Goal: Task Accomplishment & Management: Complete application form

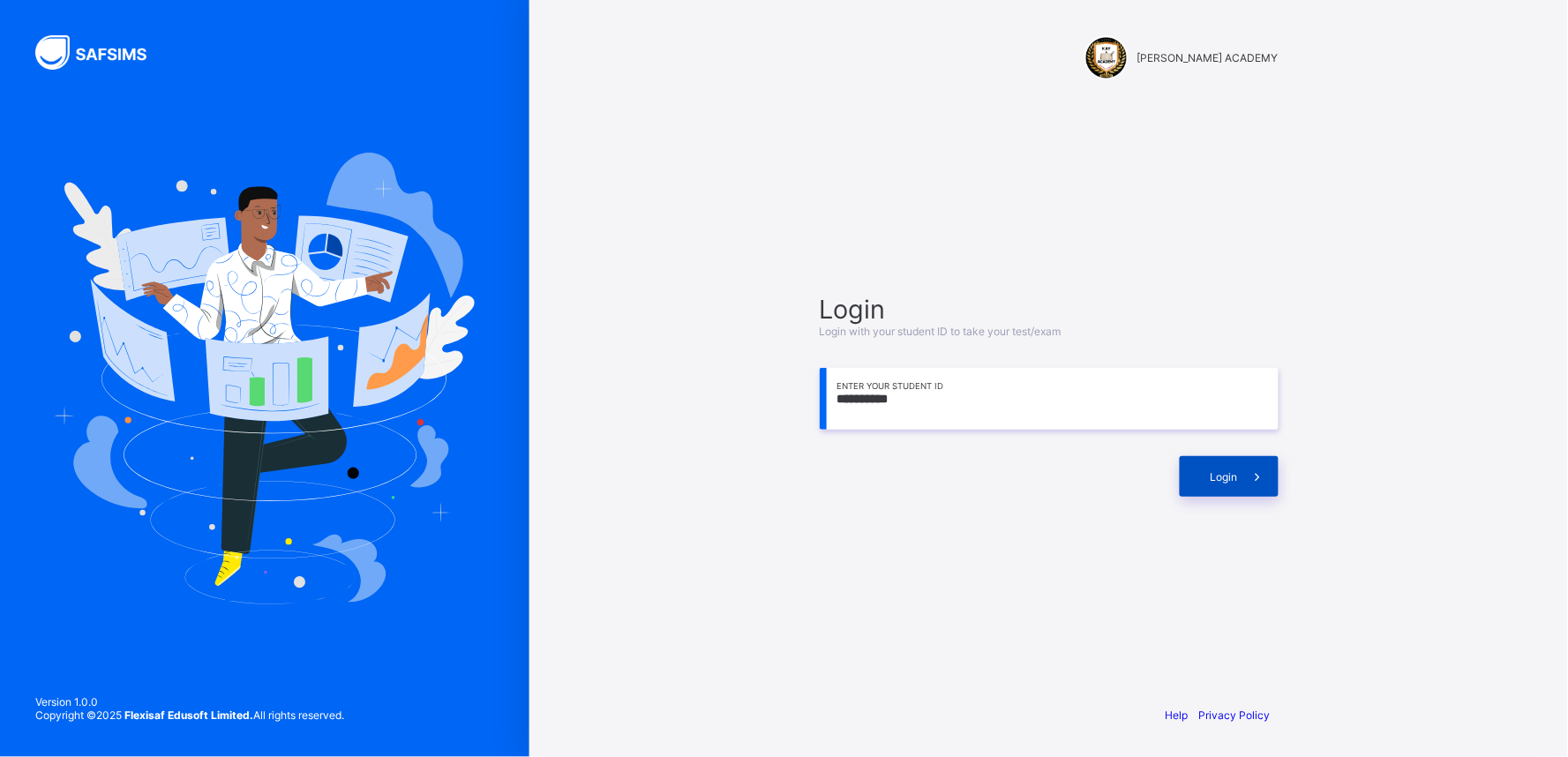
type input "**********"
click at [1235, 463] on div "Login" at bounding box center [1229, 476] width 99 height 40
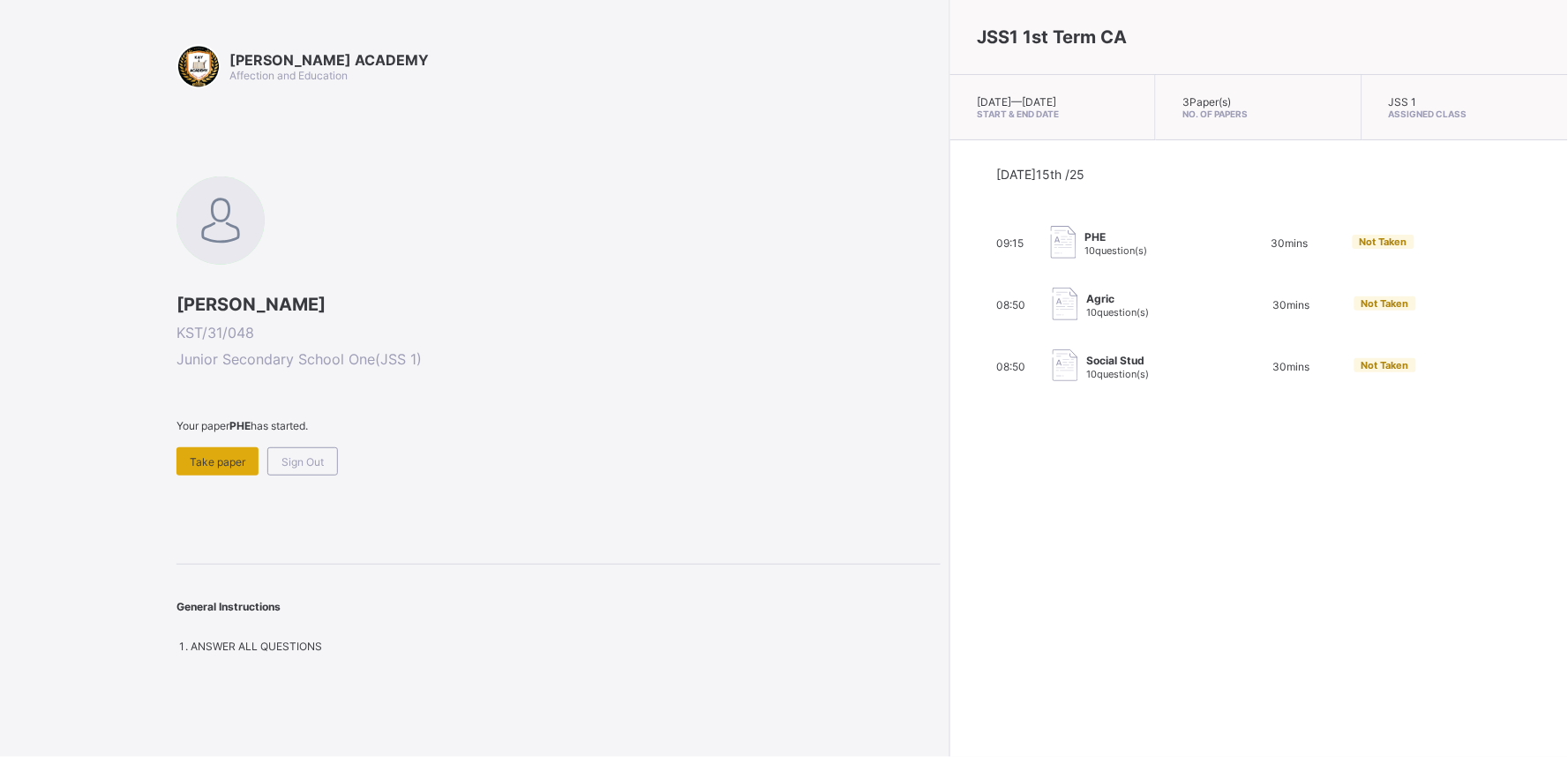
click at [215, 447] on div "Take paper" at bounding box center [217, 461] width 82 height 29
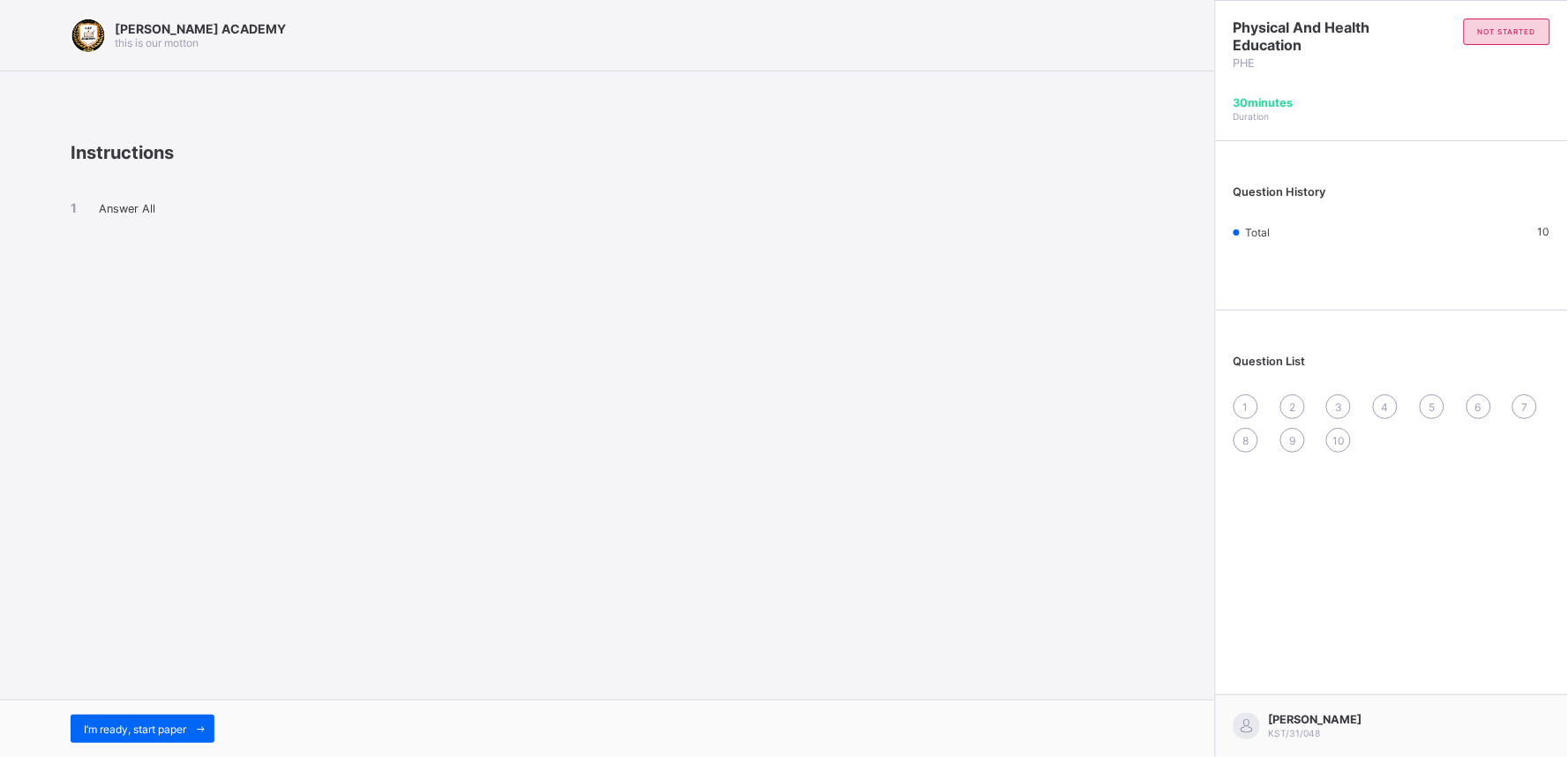
click at [215, 447] on div "[PERSON_NAME] ACADEMY this is our [PERSON_NAME] Instructions Answer All I’m rea…" at bounding box center [607, 378] width 1215 height 757
click at [164, 715] on div "I’m ready, start paper" at bounding box center [143, 728] width 144 height 29
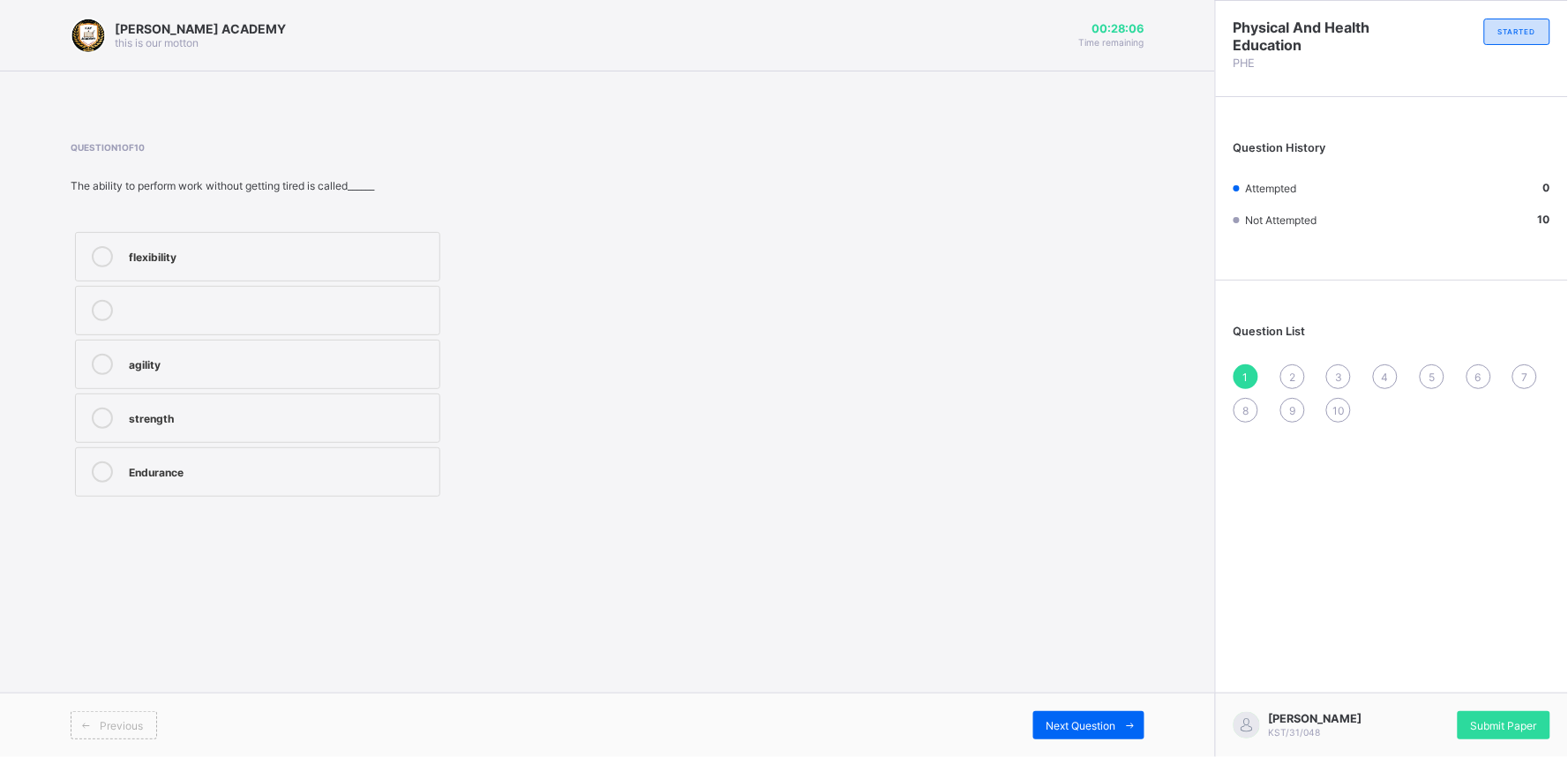
click at [310, 240] on label "flexibility" at bounding box center [257, 256] width 366 height 49
click at [1099, 713] on div "Next Question" at bounding box center [1088, 725] width 111 height 29
click at [324, 419] on div "improves body strength" at bounding box center [280, 417] width 302 height 18
click at [1078, 716] on div "Next Question" at bounding box center [1088, 725] width 111 height 29
click at [375, 294] on label "good health habits" at bounding box center [257, 310] width 366 height 49
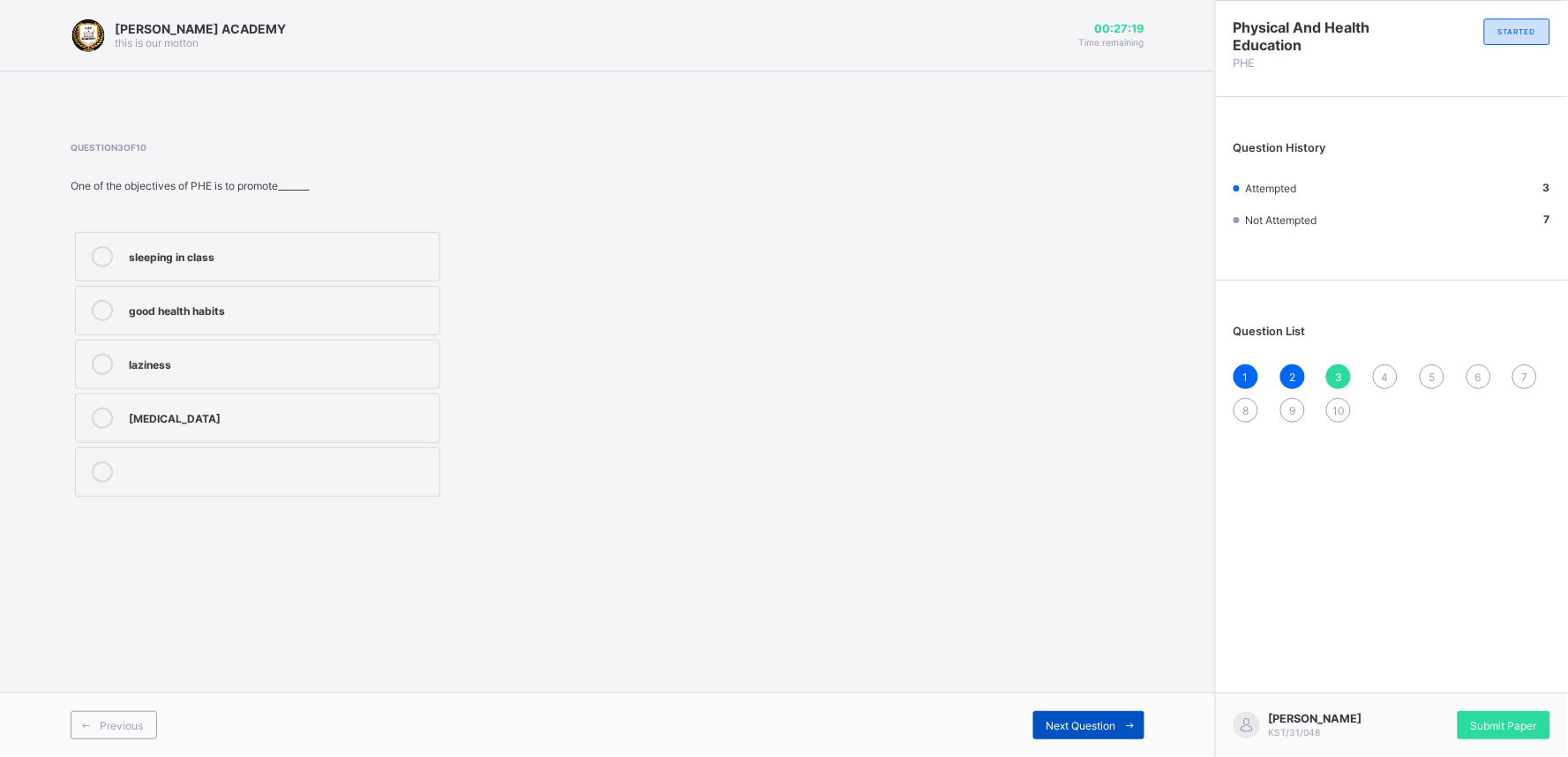
click at [1101, 728] on span "Next Question" at bounding box center [1081, 725] width 70 height 13
click at [247, 286] on label "develop the body and mind" at bounding box center [257, 310] width 366 height 49
click at [1078, 728] on span "Next Question" at bounding box center [1081, 725] width 70 height 13
click at [1426, 366] on div "5" at bounding box center [1431, 377] width 25 height 25
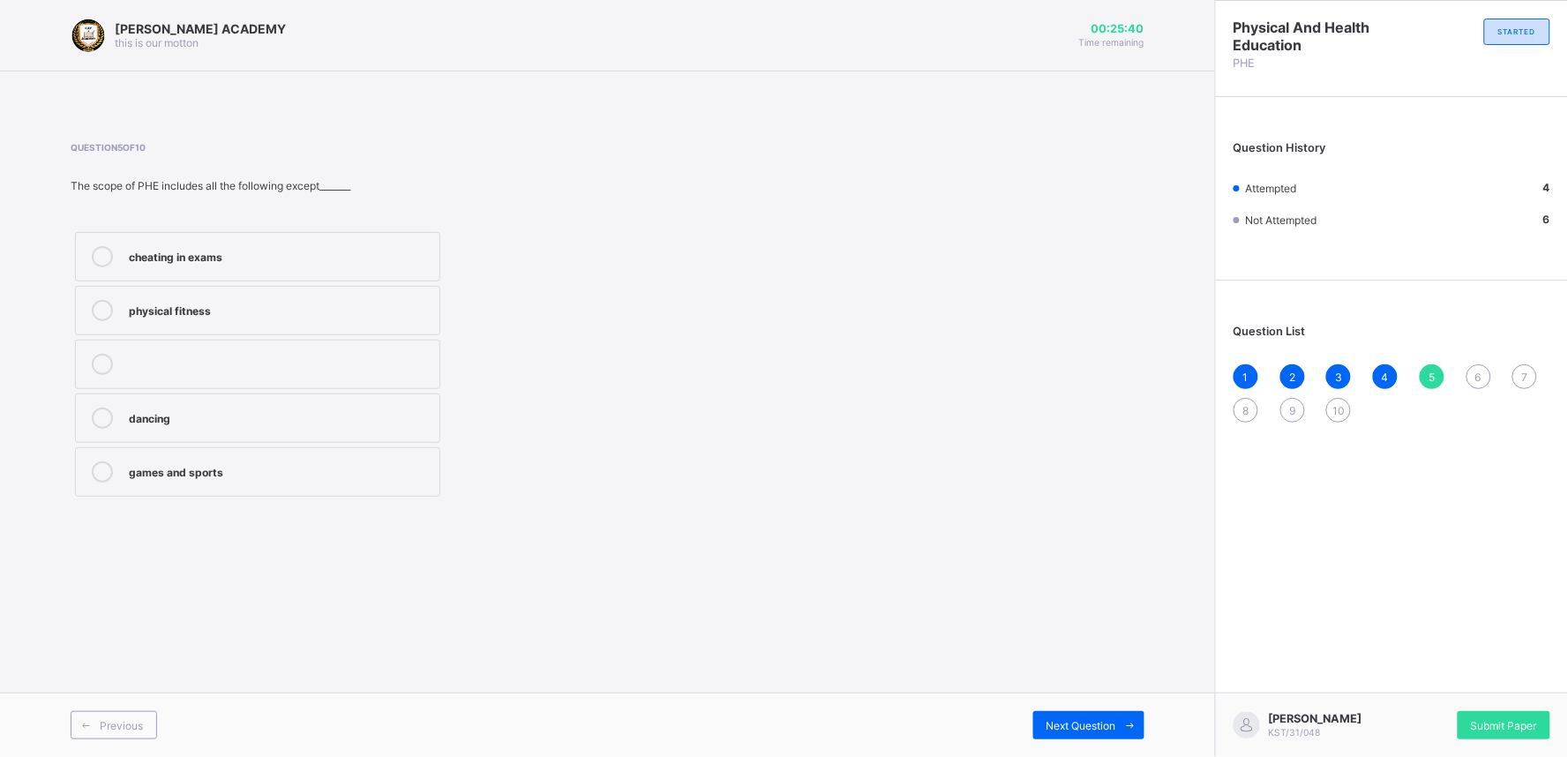
click at [281, 237] on label "cheating in exams" at bounding box center [257, 256] width 366 height 49
click at [1061, 720] on span "Next Question" at bounding box center [1081, 725] width 70 height 13
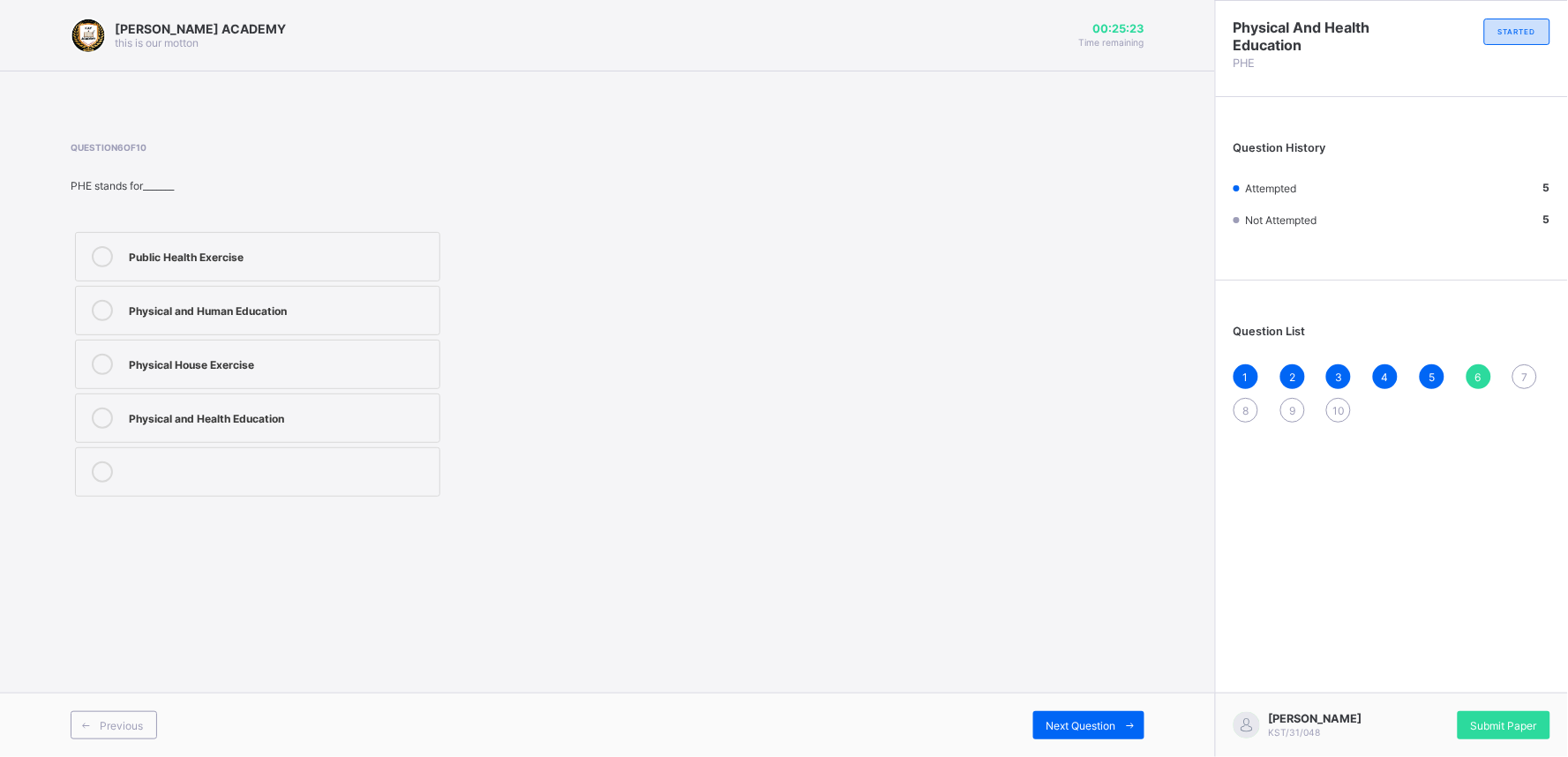
click at [337, 417] on div "Physical and Health Education" at bounding box center [280, 417] width 302 height 18
click at [1060, 713] on div "Next Question" at bounding box center [1088, 725] width 111 height 29
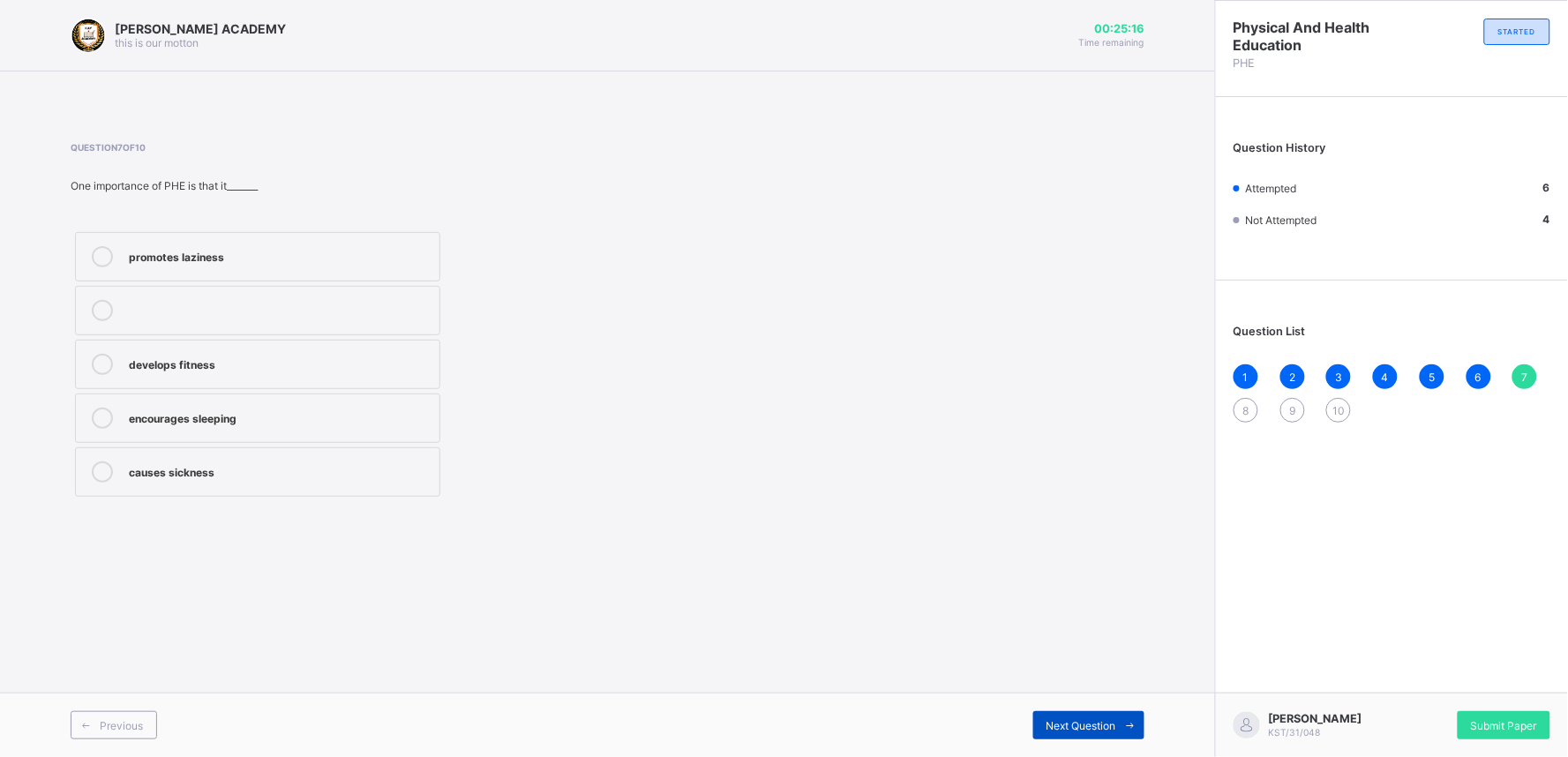
click at [1060, 713] on div "Next Question" at bounding box center [1088, 725] width 111 height 29
click at [1521, 365] on div "7" at bounding box center [1524, 377] width 25 height 25
click at [129, 365] on div "develops fitness" at bounding box center [280, 363] width 302 height 18
click at [1116, 723] on span at bounding box center [1129, 725] width 29 height 29
click at [222, 457] on label "cooperation and teamwork" at bounding box center [257, 472] width 366 height 49
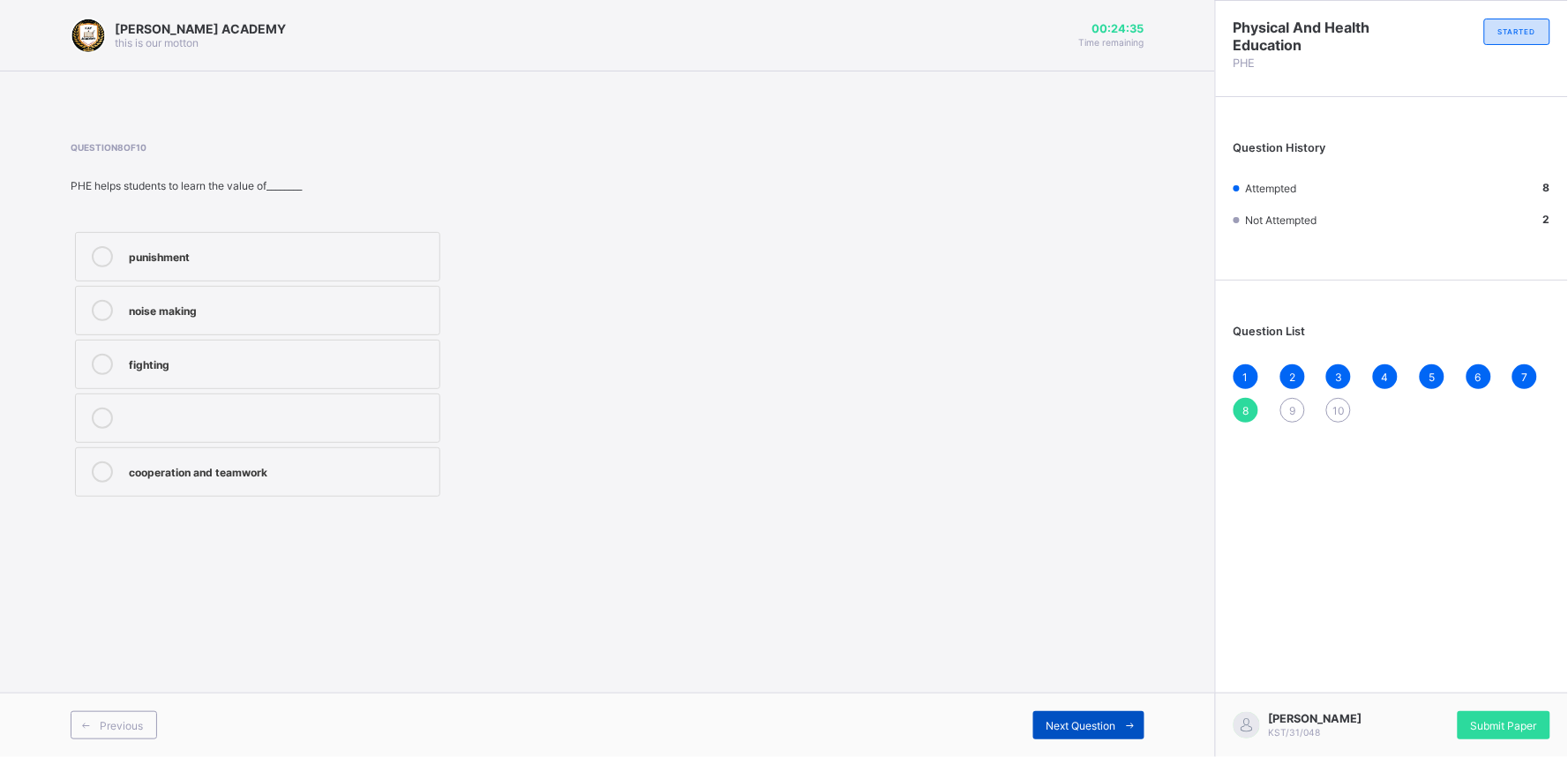
click at [1124, 717] on span at bounding box center [1129, 725] width 29 height 29
click at [333, 300] on div "perform daily activities without fatique" at bounding box center [280, 309] width 302 height 18
click at [1110, 712] on div "Next Question" at bounding box center [1088, 725] width 111 height 29
click at [313, 284] on div "endure more work avoid exercises get tired easily gain weight quickly" at bounding box center [258, 365] width 375 height 274
click at [314, 302] on div "endure more work" at bounding box center [280, 309] width 302 height 18
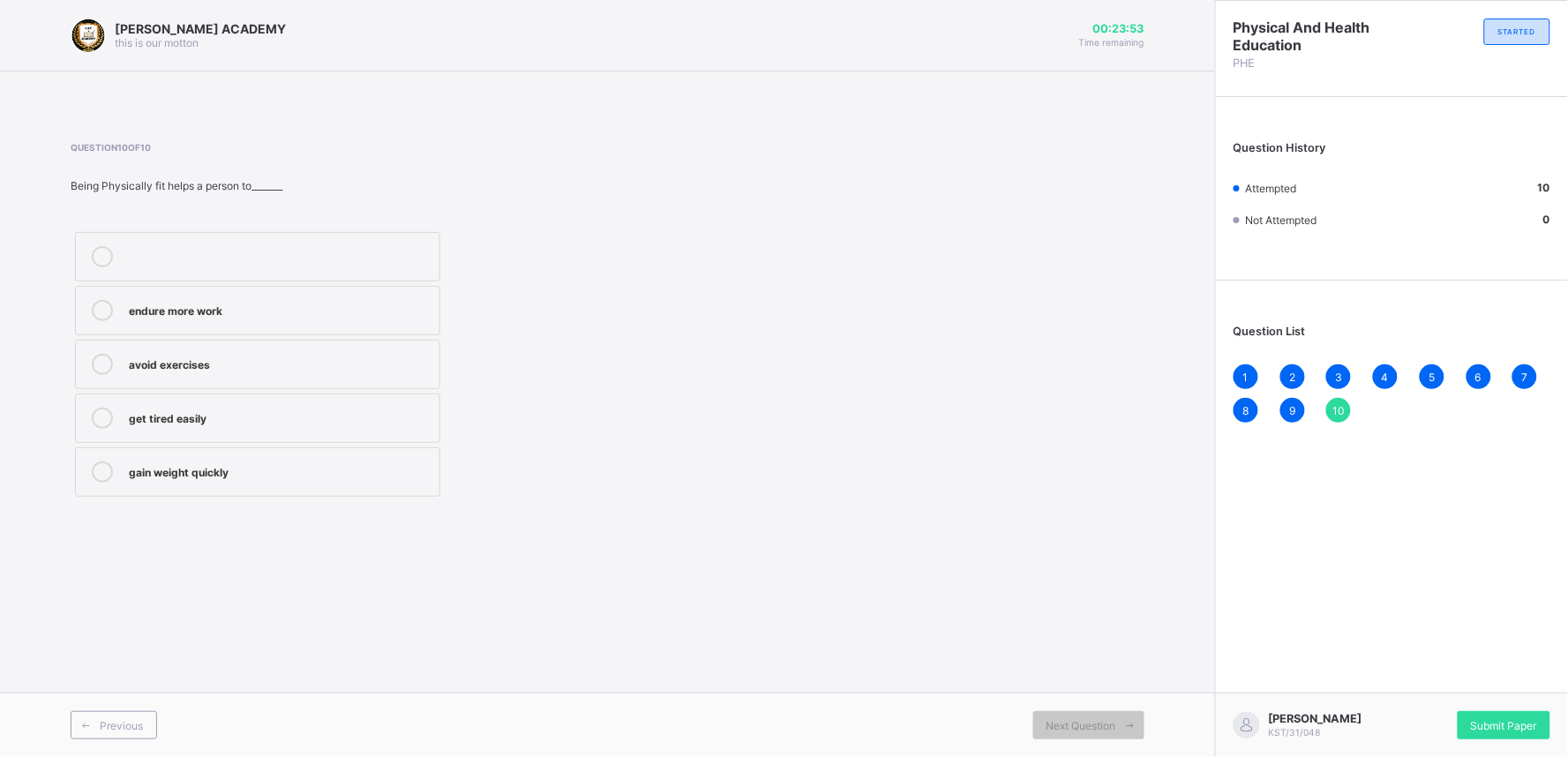
click at [1411, 359] on div "Question List 1 2 3 4 5 6 7 8 9 10" at bounding box center [1392, 365] width 352 height 151
click at [1519, 727] on span "Submit Paper" at bounding box center [1503, 725] width 66 height 13
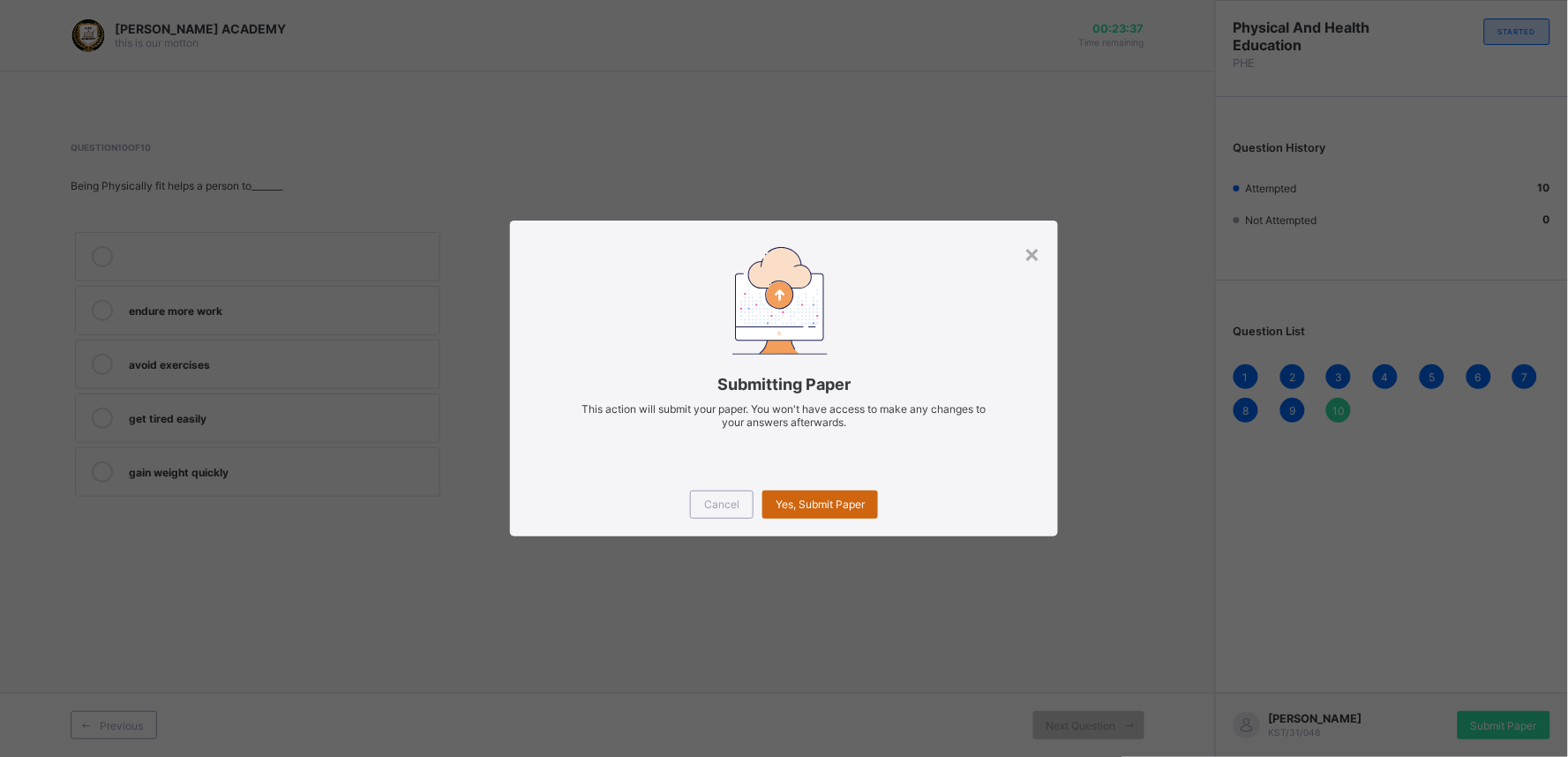
click at [818, 491] on div "Yes, Submit Paper" at bounding box center [819, 505] width 115 height 29
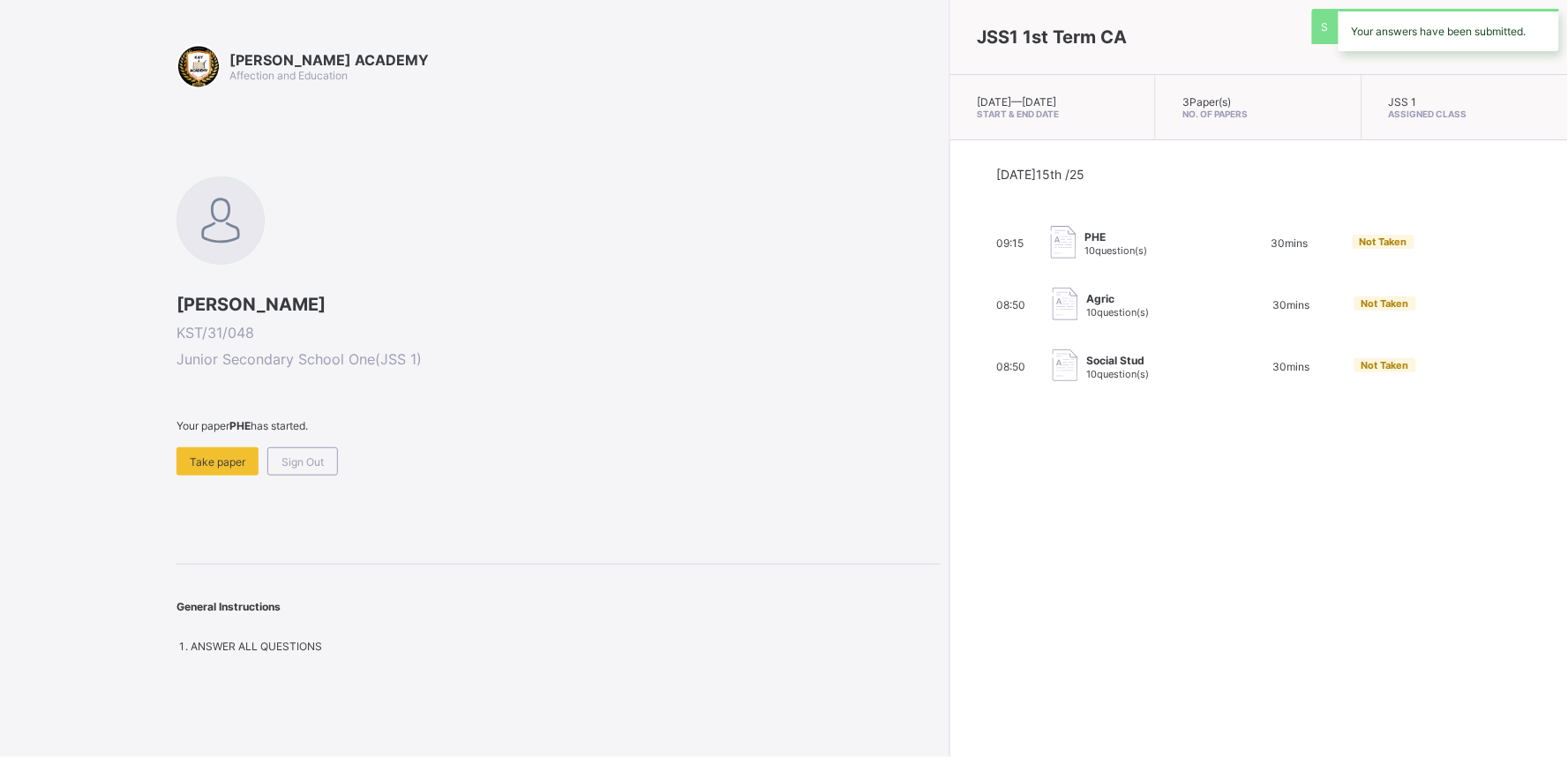
click at [949, 491] on div "JSS1 1st Term CA [DATE] — [DATE] Start & End Date 3 Paper(s) No. of Papers JSS …" at bounding box center [1259, 378] width 619 height 757
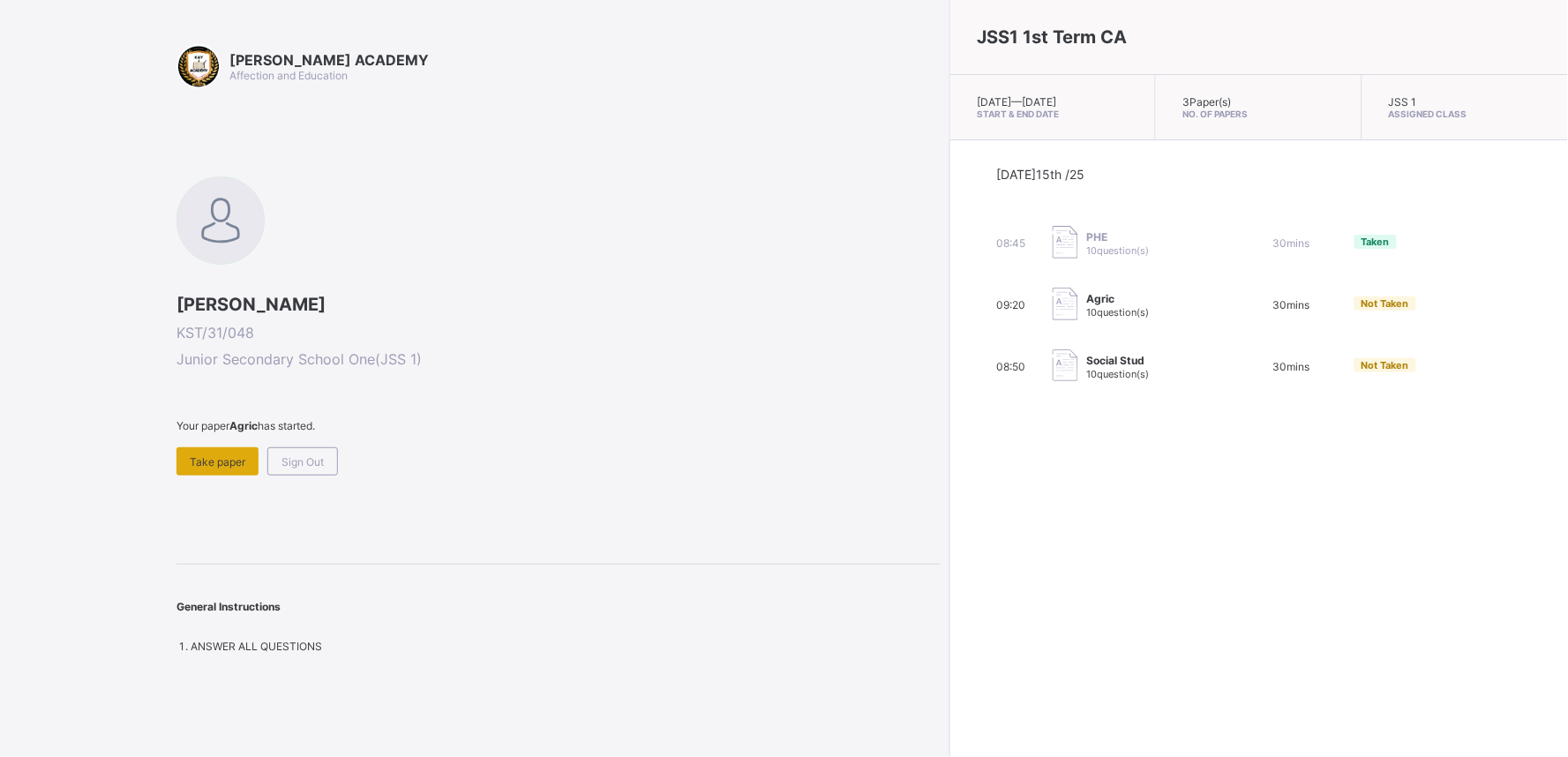
click at [223, 455] on span "Take paper" at bounding box center [217, 461] width 55 height 13
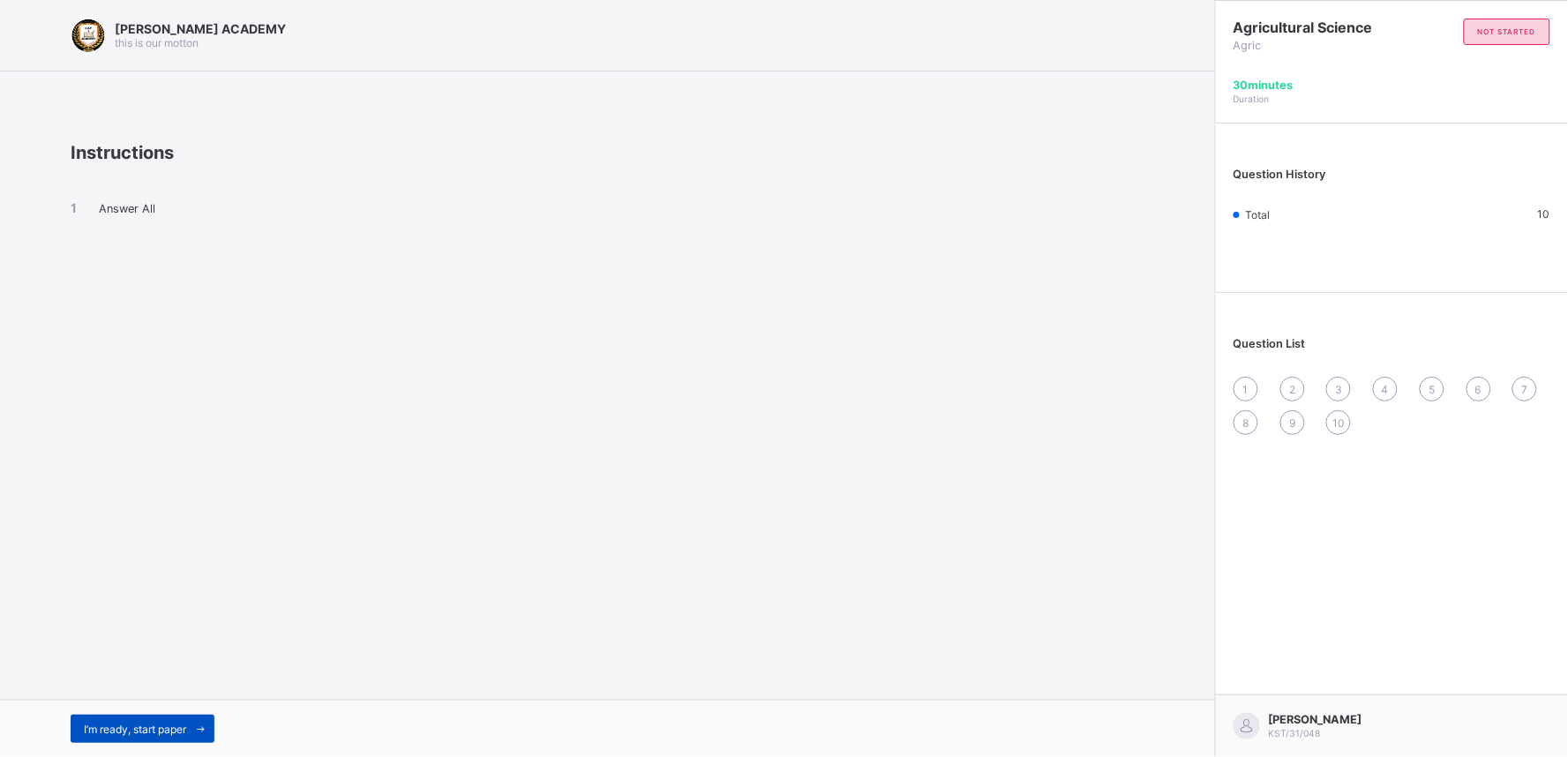
click at [106, 724] on span "I’m ready, start paper" at bounding box center [135, 728] width 102 height 13
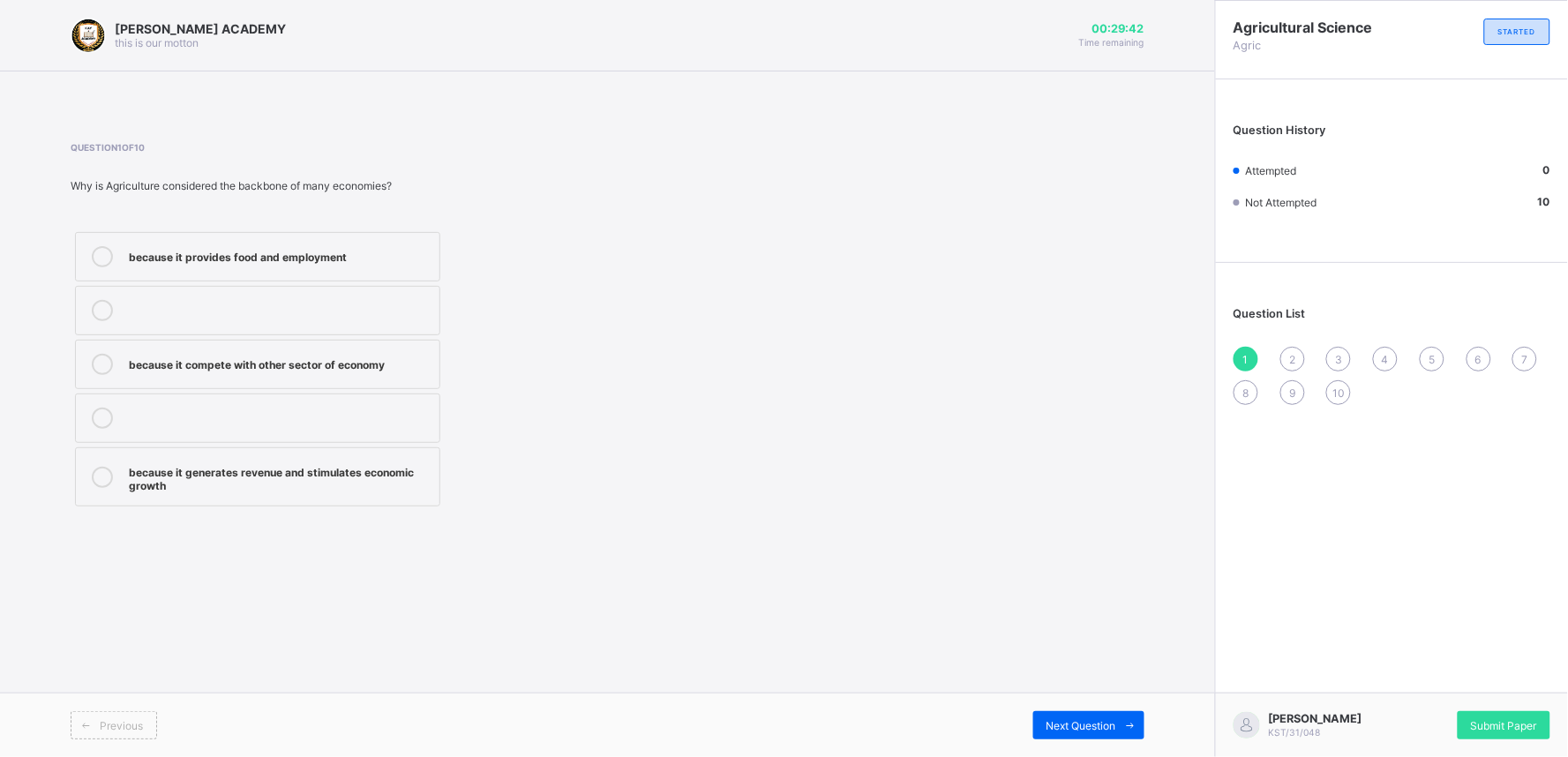
click at [382, 474] on div "because it generates revenue and stimulates economic growth" at bounding box center [280, 476] width 302 height 31
click at [1112, 741] on div "Previous Next Question" at bounding box center [607, 724] width 1215 height 64
click at [1088, 717] on div "Next Question" at bounding box center [1088, 725] width 111 height 29
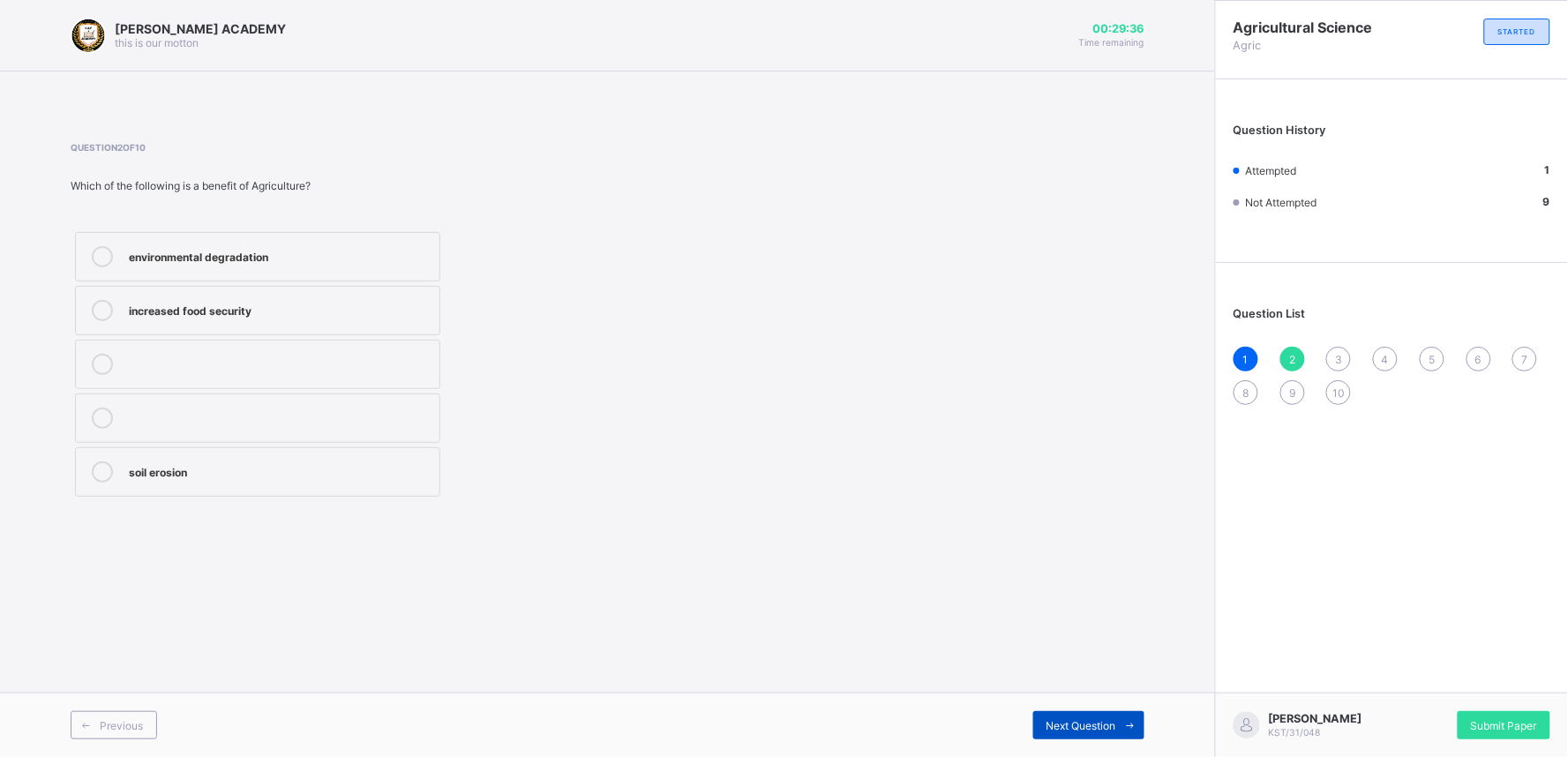
click at [1088, 717] on div "Next Question" at bounding box center [1088, 725] width 111 height 29
click at [1292, 353] on span "2" at bounding box center [1292, 359] width 6 height 13
click at [146, 250] on div "environmental degradation" at bounding box center [280, 255] width 302 height 18
click at [1067, 710] on div "Previous Next Question" at bounding box center [607, 724] width 1215 height 64
click at [1067, 716] on div "Next Question" at bounding box center [1088, 725] width 111 height 29
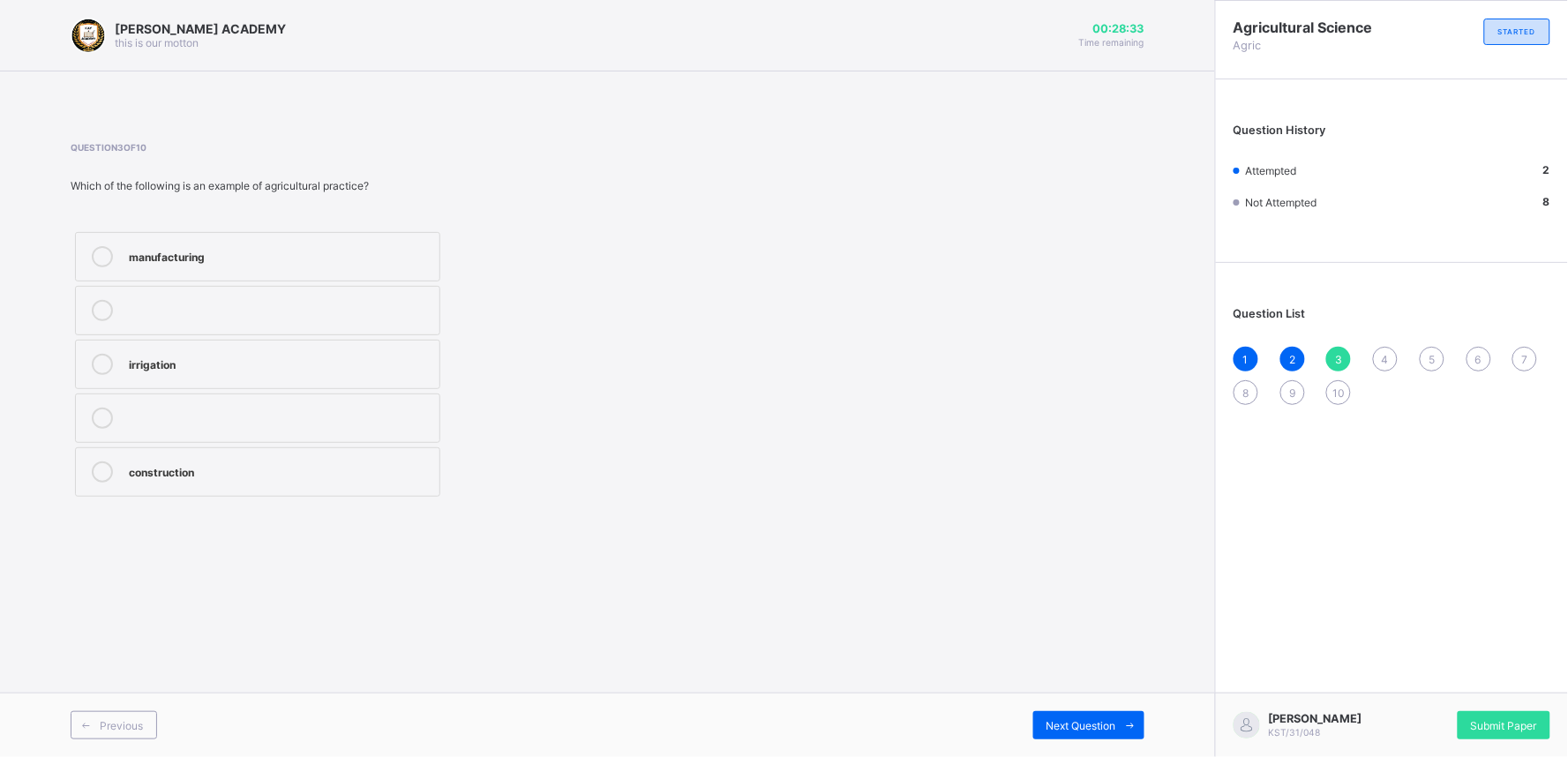
click at [362, 251] on div "manufacturing" at bounding box center [280, 255] width 302 height 18
click at [1090, 728] on span "Next Question" at bounding box center [1081, 725] width 70 height 13
click at [249, 347] on label "Maize" at bounding box center [257, 365] width 366 height 49
click at [1108, 720] on span "Next Question" at bounding box center [1081, 725] width 70 height 13
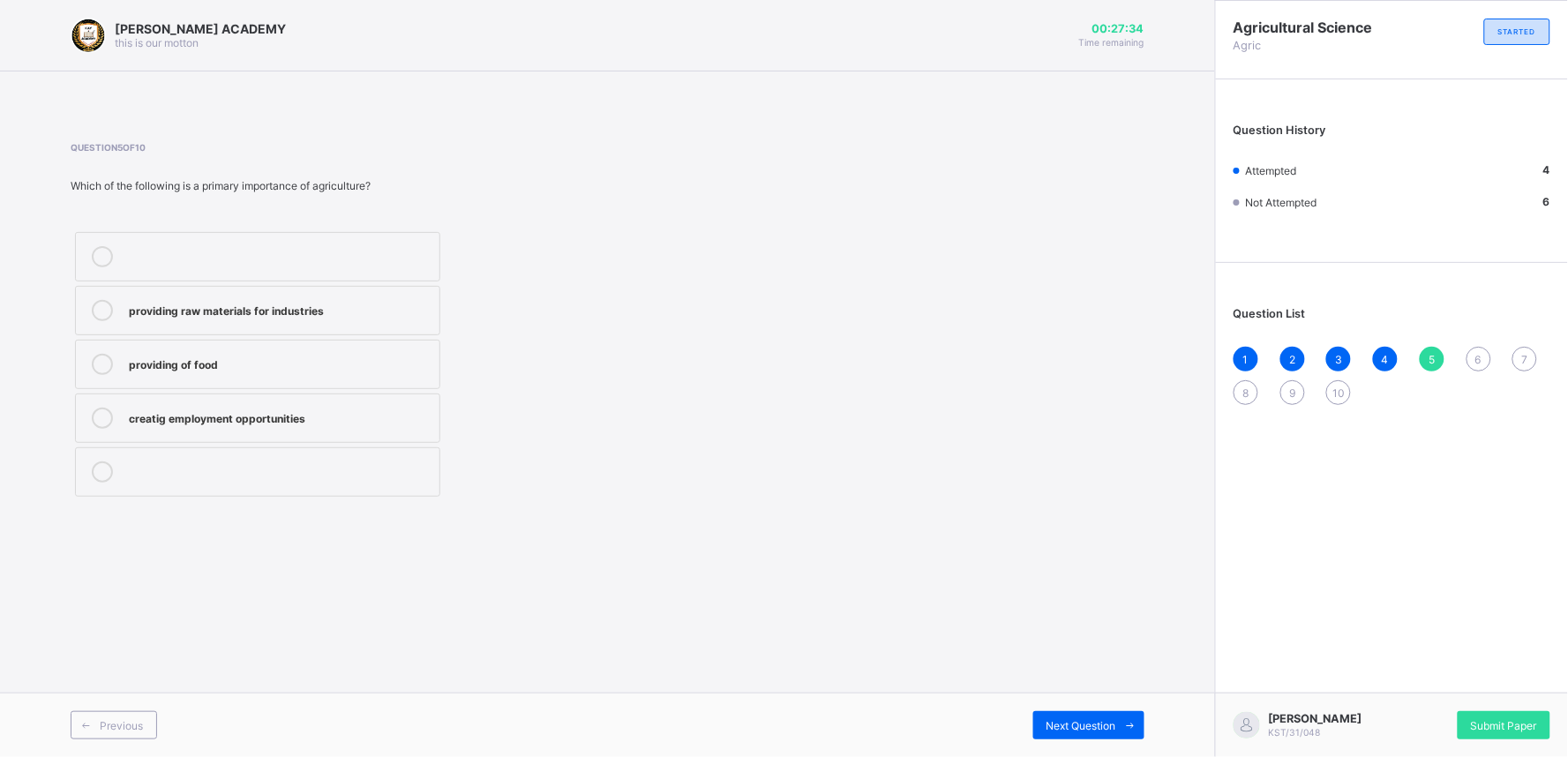
click at [383, 420] on div "creatig employment opportunities" at bounding box center [280, 417] width 302 height 18
click at [1090, 720] on span "Next Question" at bounding box center [1081, 725] width 70 height 13
click at [328, 253] on div "it can have both positive and negative impacts" at bounding box center [280, 255] width 302 height 18
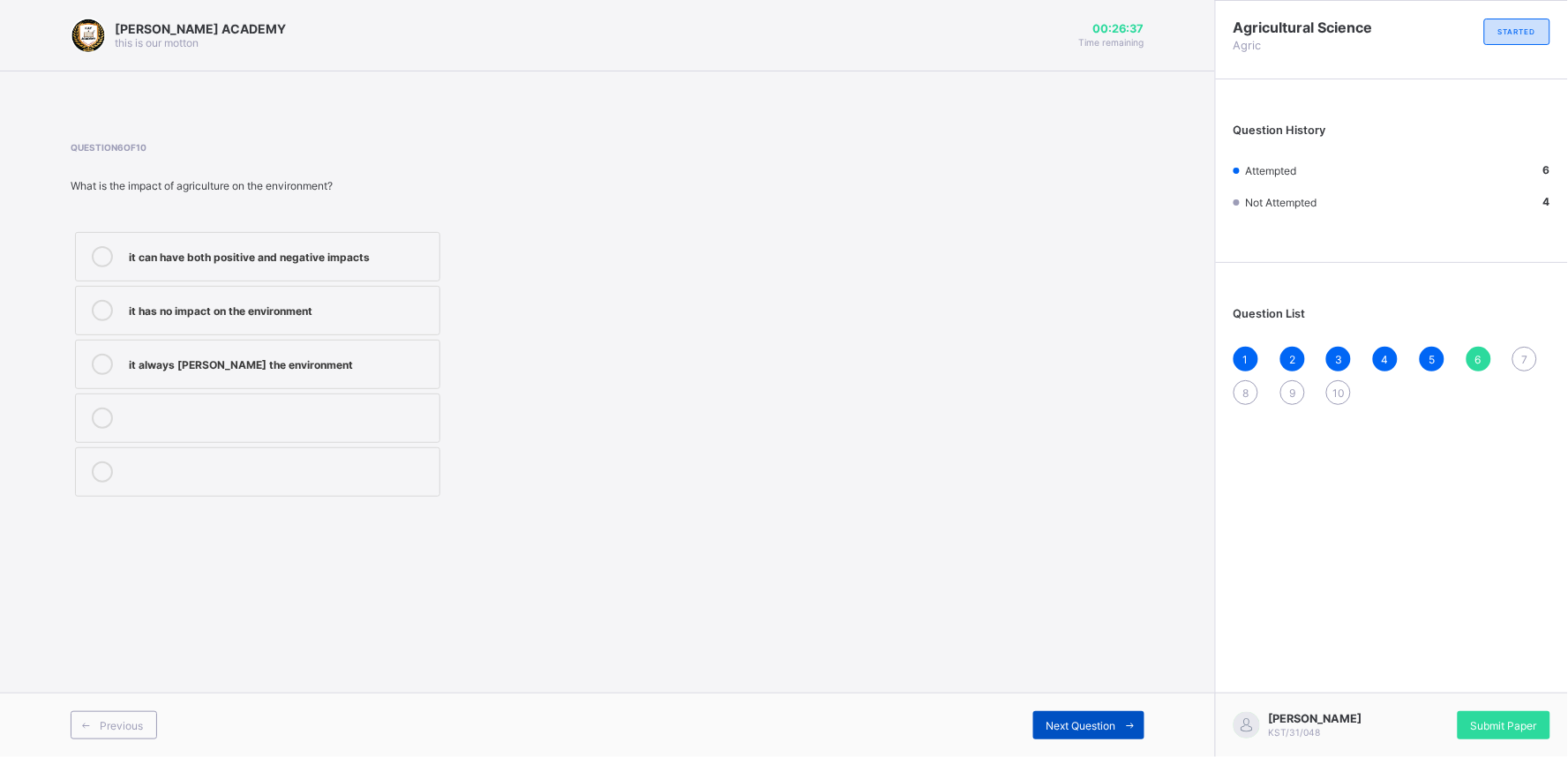
click at [1087, 720] on span "Next Question" at bounding box center [1081, 725] width 70 height 13
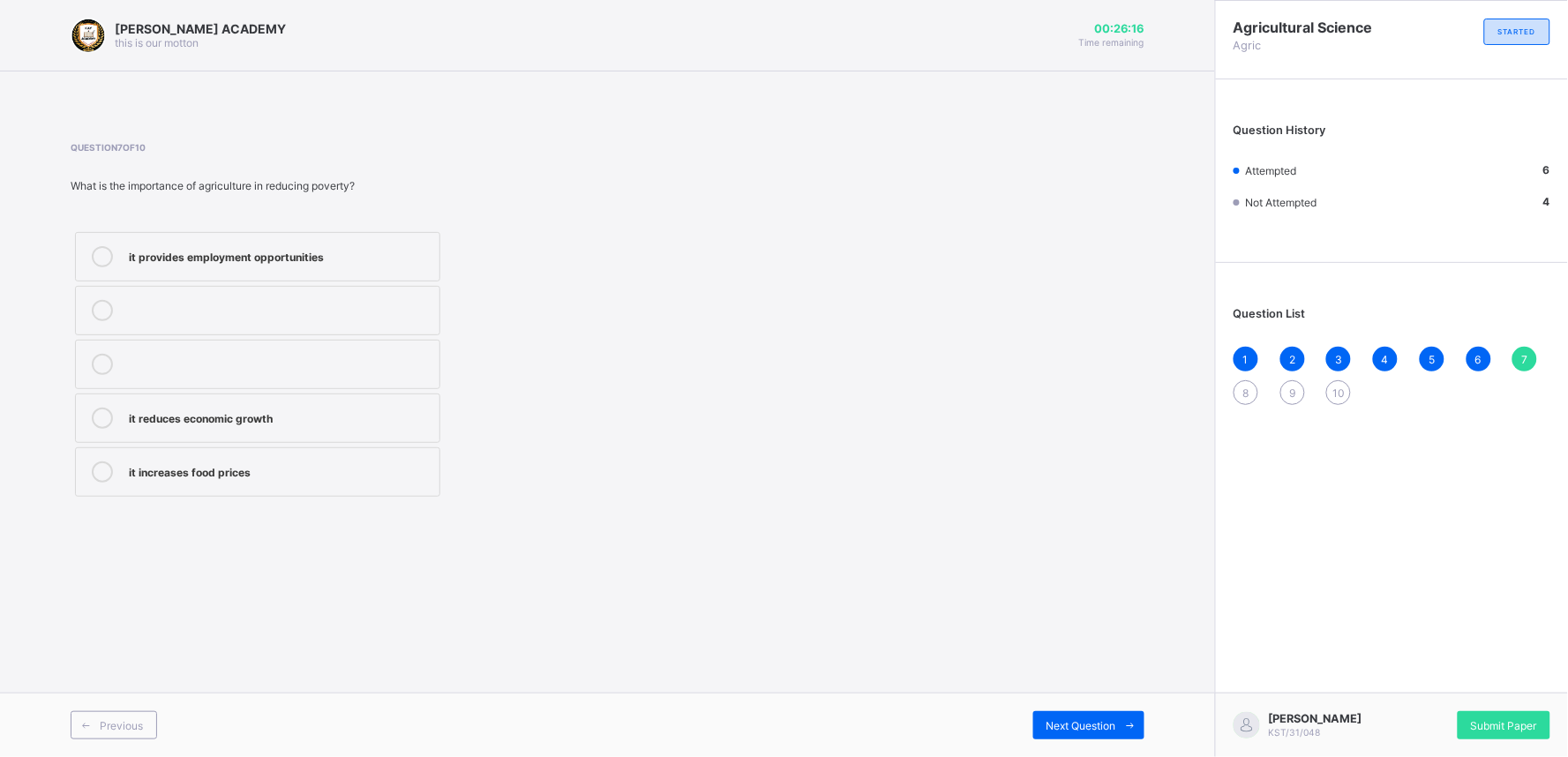
click at [358, 438] on label "it reduces economic growth" at bounding box center [257, 418] width 366 height 49
click at [358, 437] on label "it reduces economic growth" at bounding box center [257, 418] width 366 height 49
click at [1088, 723] on span "Next Question" at bounding box center [1081, 725] width 70 height 13
click at [232, 253] on div "generating revenue for the government" at bounding box center [280, 255] width 302 height 18
click at [1091, 732] on span "Next Question" at bounding box center [1081, 725] width 70 height 13
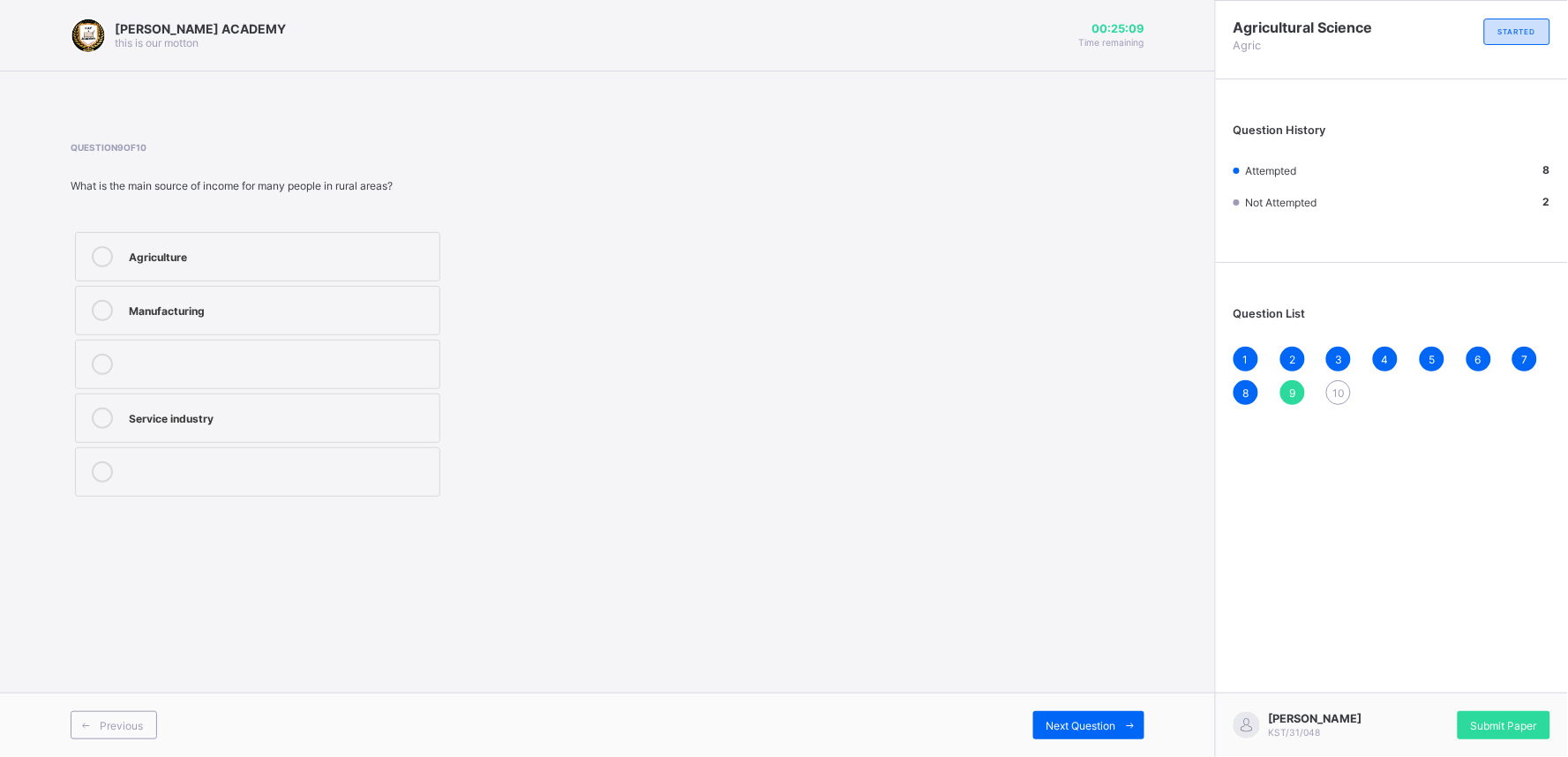
click at [344, 240] on label "Agriculture" at bounding box center [257, 256] width 366 height 49
click at [1078, 728] on span "Next Question" at bounding box center [1081, 725] width 70 height 13
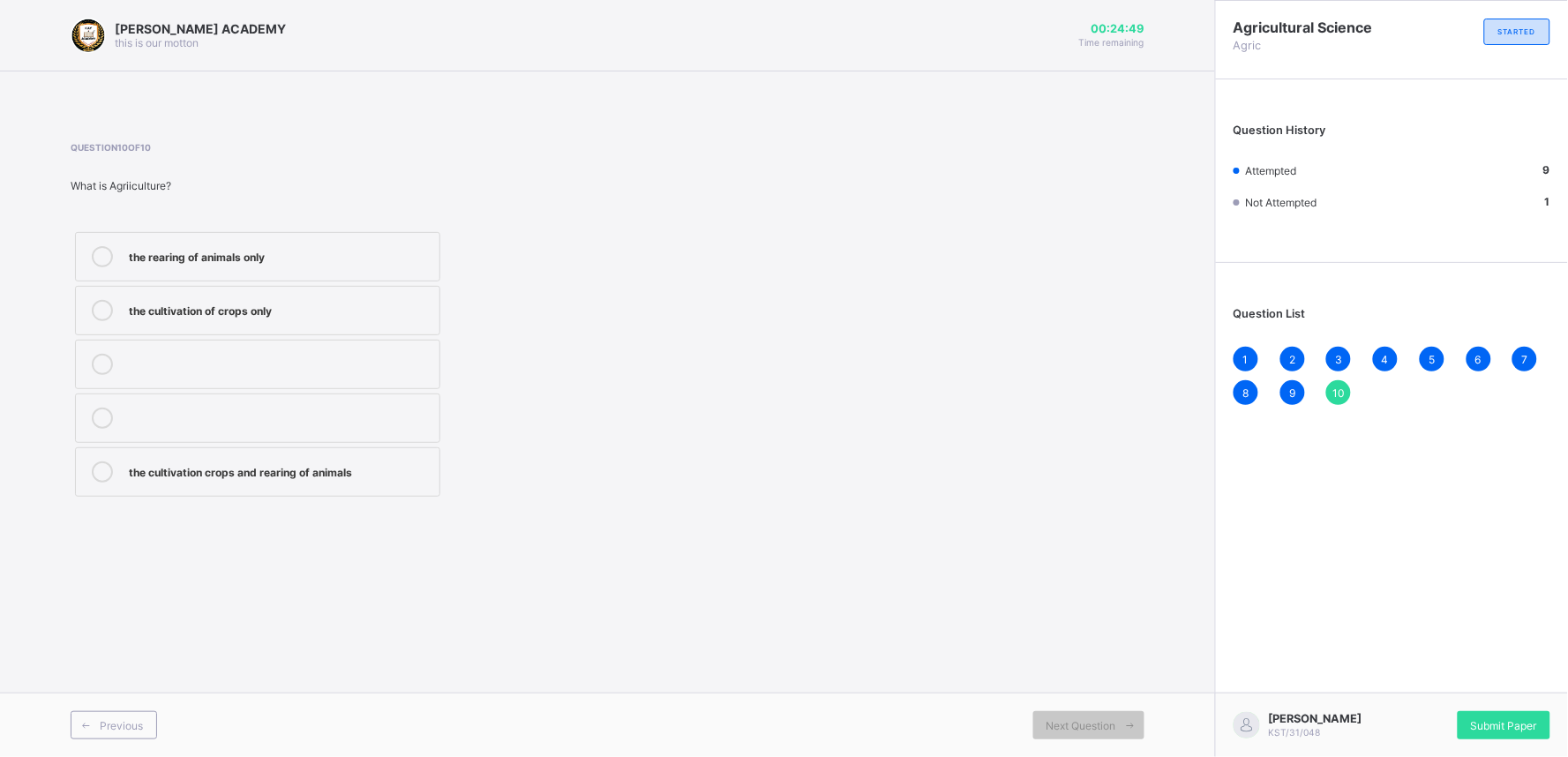
click at [314, 471] on div "the cultivation crops and rearing of animals" at bounding box center [280, 470] width 302 height 18
click at [1487, 718] on div "Submit Paper" at bounding box center [1504, 725] width 93 height 29
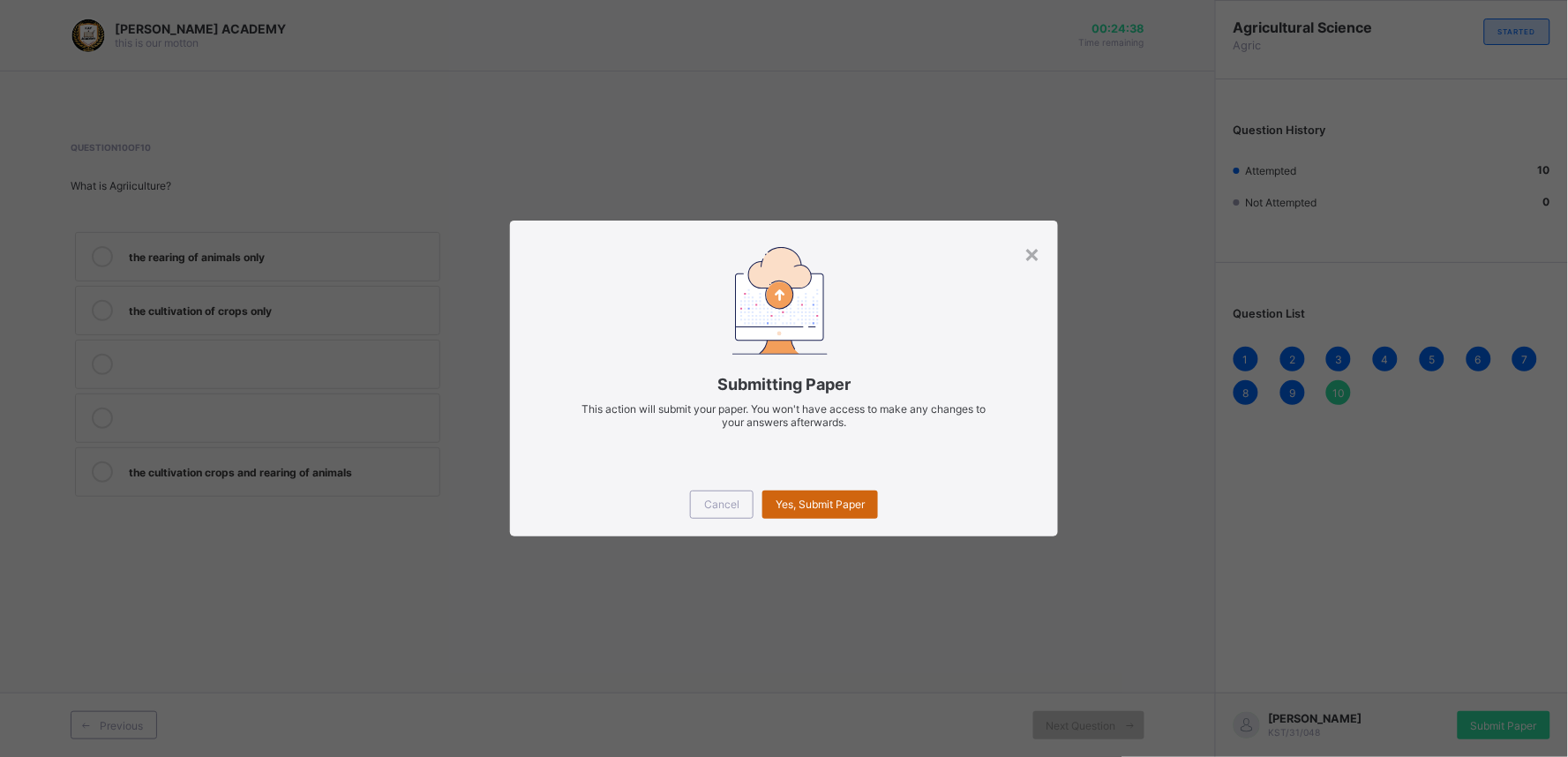
click at [824, 491] on div "Yes, Submit Paper" at bounding box center [819, 505] width 115 height 29
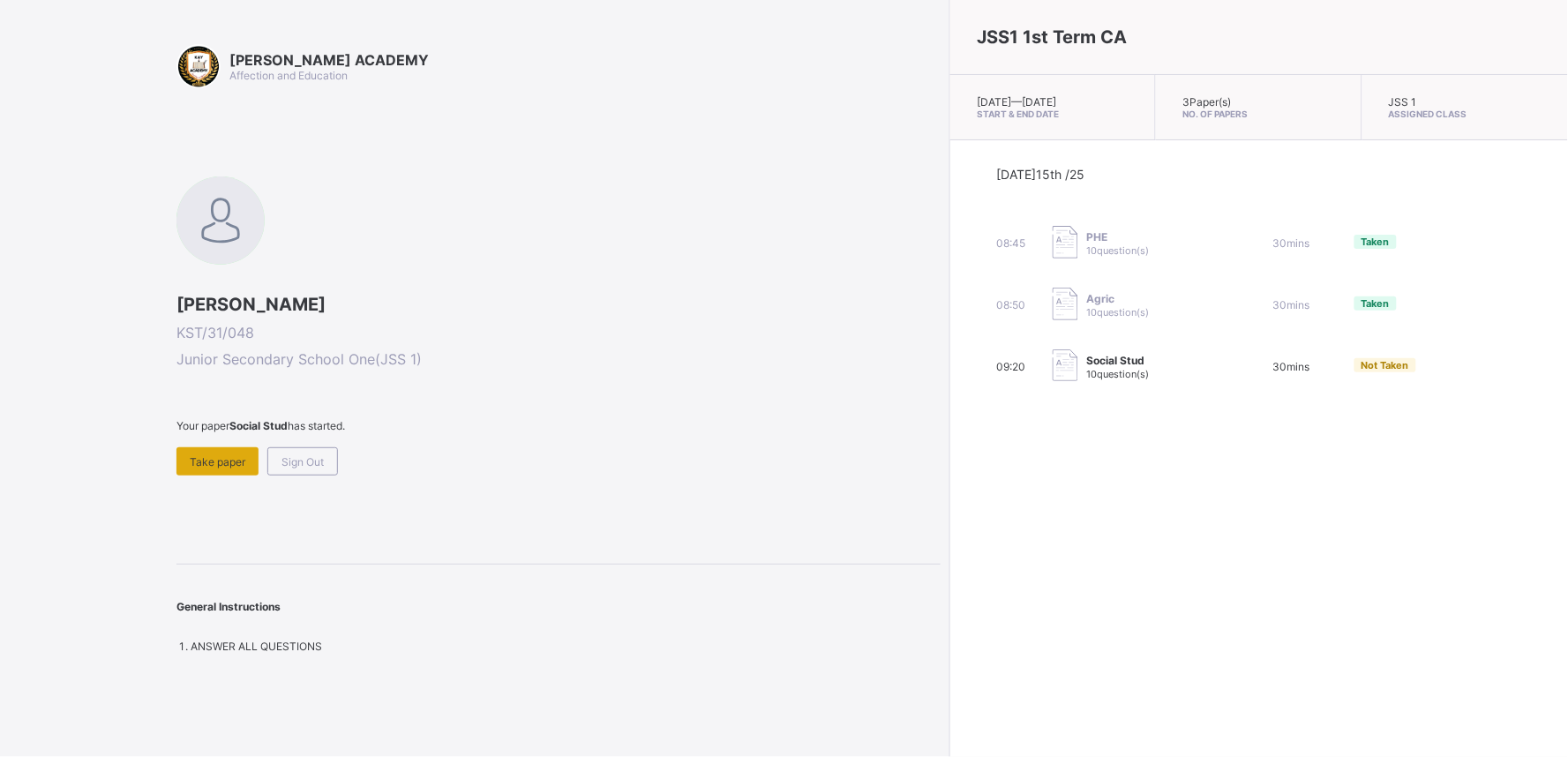
click at [214, 472] on div "Take paper" at bounding box center [217, 461] width 82 height 29
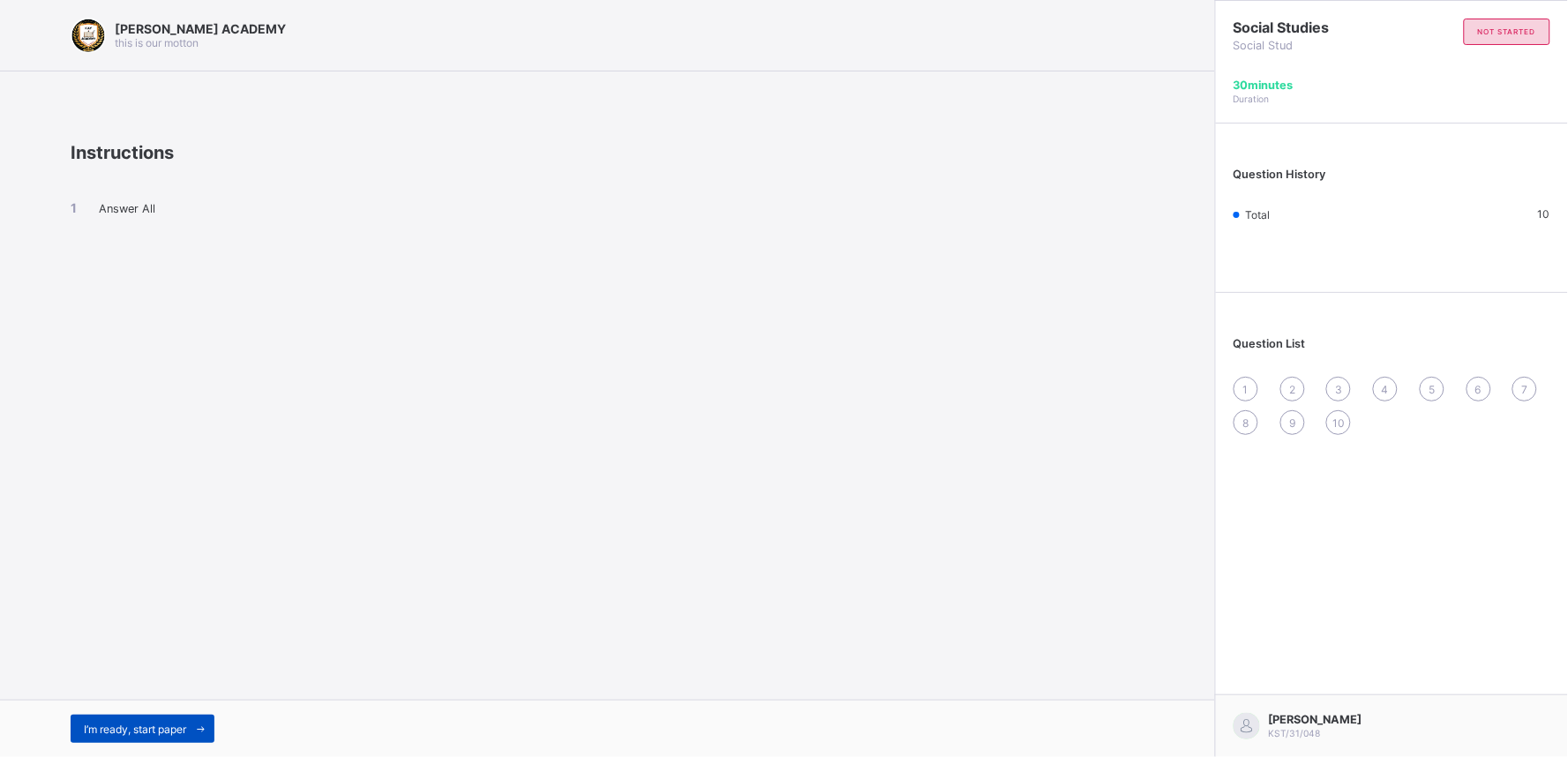
click at [136, 736] on div "I’m ready, start paper" at bounding box center [143, 728] width 144 height 29
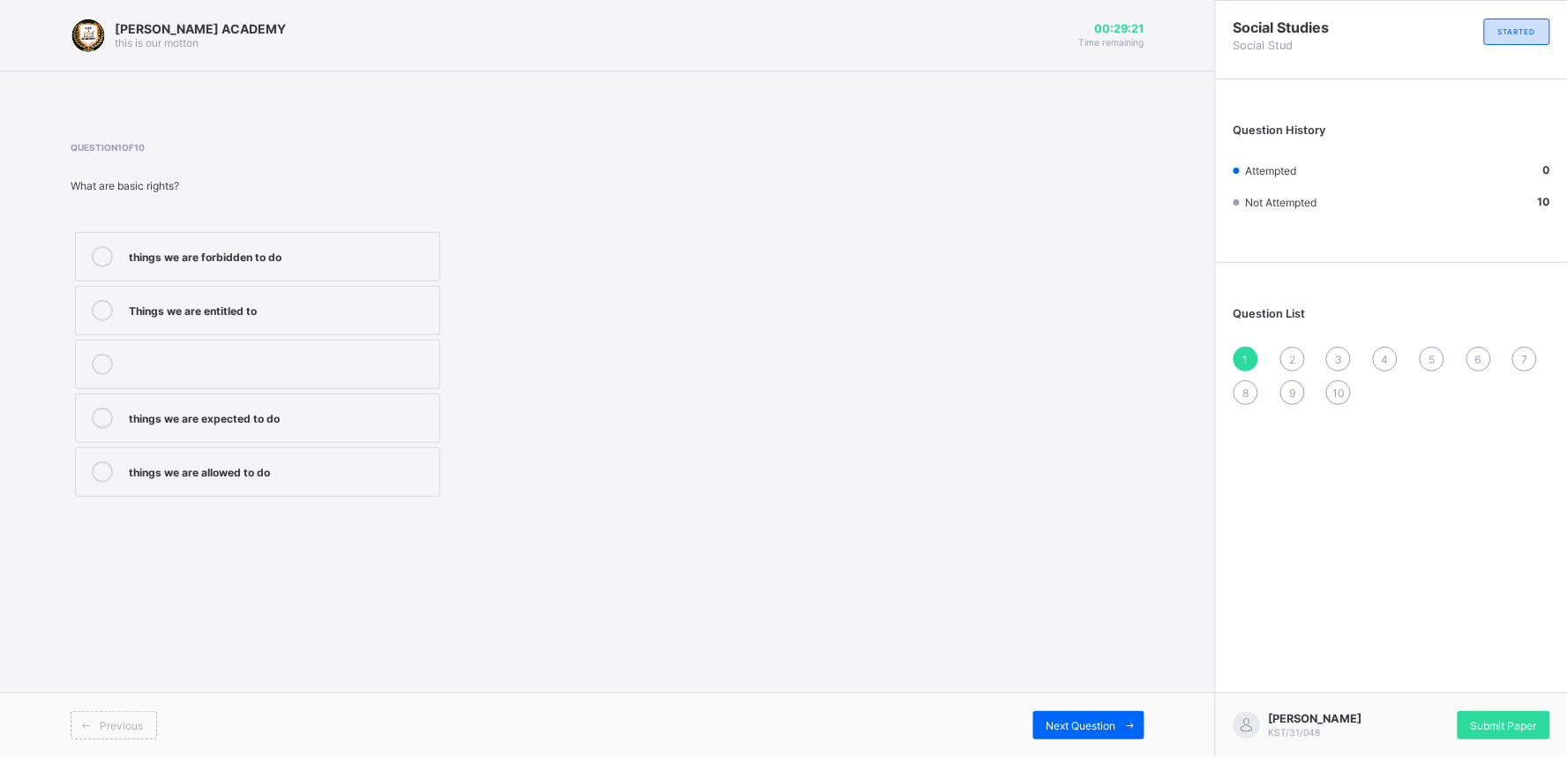
click at [177, 459] on label "things we are allowed to do" at bounding box center [257, 472] width 366 height 49
click at [234, 407] on label "things we are expected to do" at bounding box center [257, 418] width 366 height 49
click at [182, 403] on label "things we are expected to do" at bounding box center [257, 418] width 366 height 49
click at [308, 391] on div "things we are forbidden to do Things we are entitled to things we are expected …" at bounding box center [258, 365] width 375 height 274
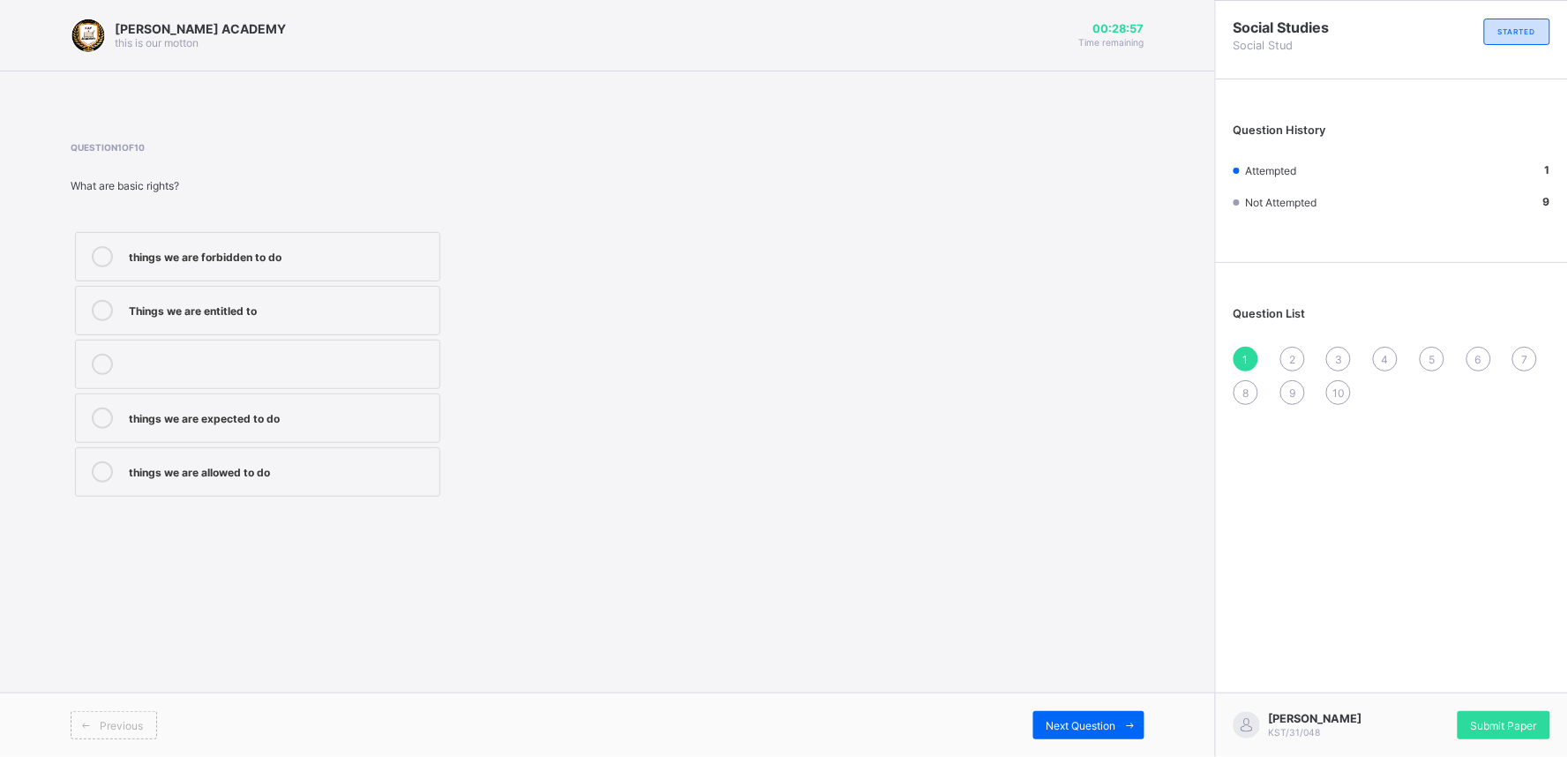
click at [313, 446] on div "things we are forbidden to do Things we are entitled to things we are expected …" at bounding box center [258, 365] width 375 height 274
click at [330, 480] on div "things we are allowed to do" at bounding box center [280, 471] width 302 height 21
click at [1083, 722] on span "Next Question" at bounding box center [1081, 725] width 70 height 13
click at [239, 234] on label "taking care of our duties" at bounding box center [257, 256] width 366 height 49
click at [1088, 719] on div "Next Question" at bounding box center [1088, 725] width 111 height 29
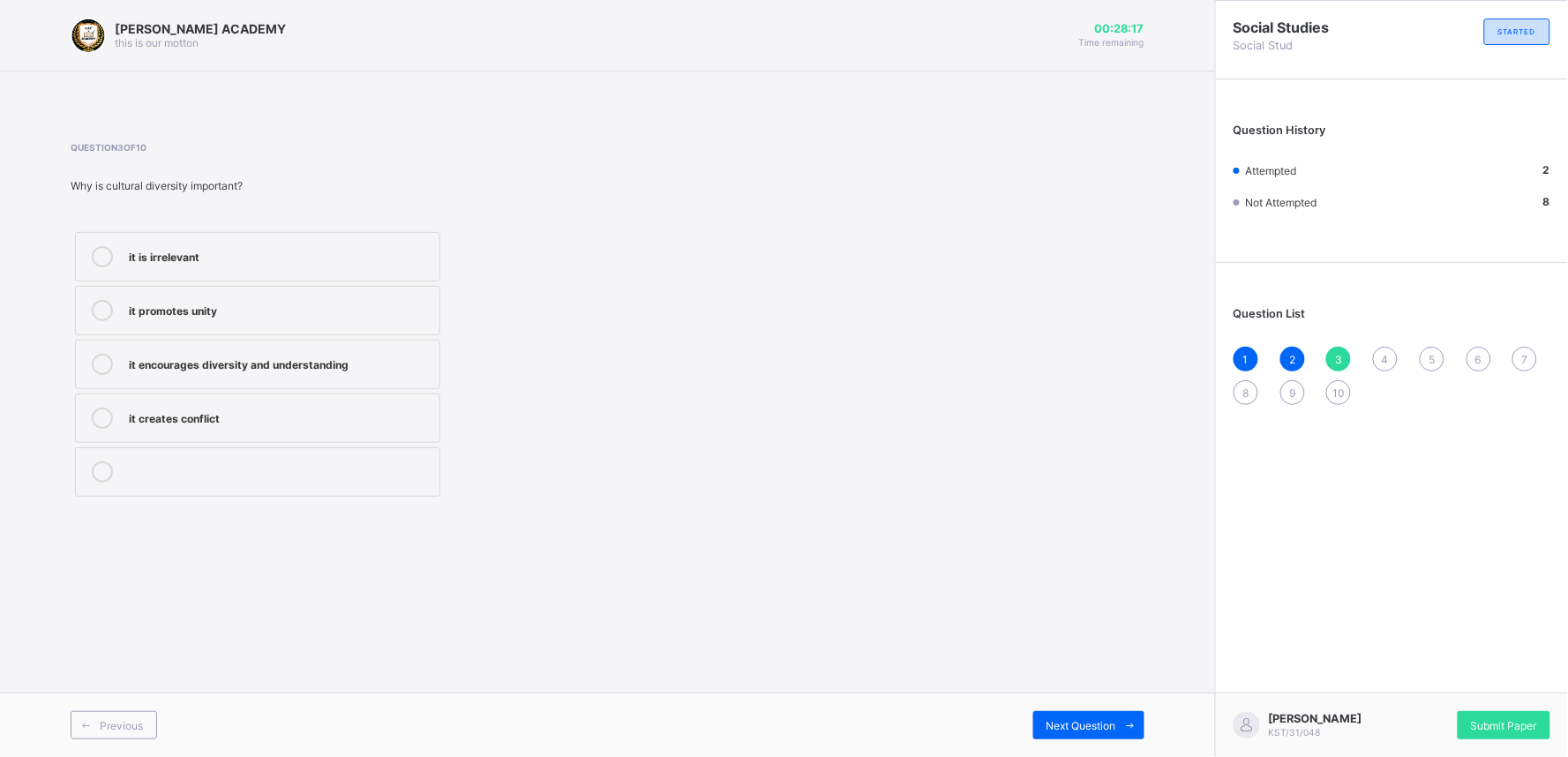
click at [296, 356] on div "it encourages diversity and understanding" at bounding box center [280, 363] width 302 height 18
click at [1068, 720] on span "Next Question" at bounding box center [1081, 725] width 70 height 13
click at [207, 250] on div "improving the quality of life of community members" at bounding box center [280, 255] width 302 height 18
click at [1056, 728] on span "Next Question" at bounding box center [1081, 725] width 70 height 13
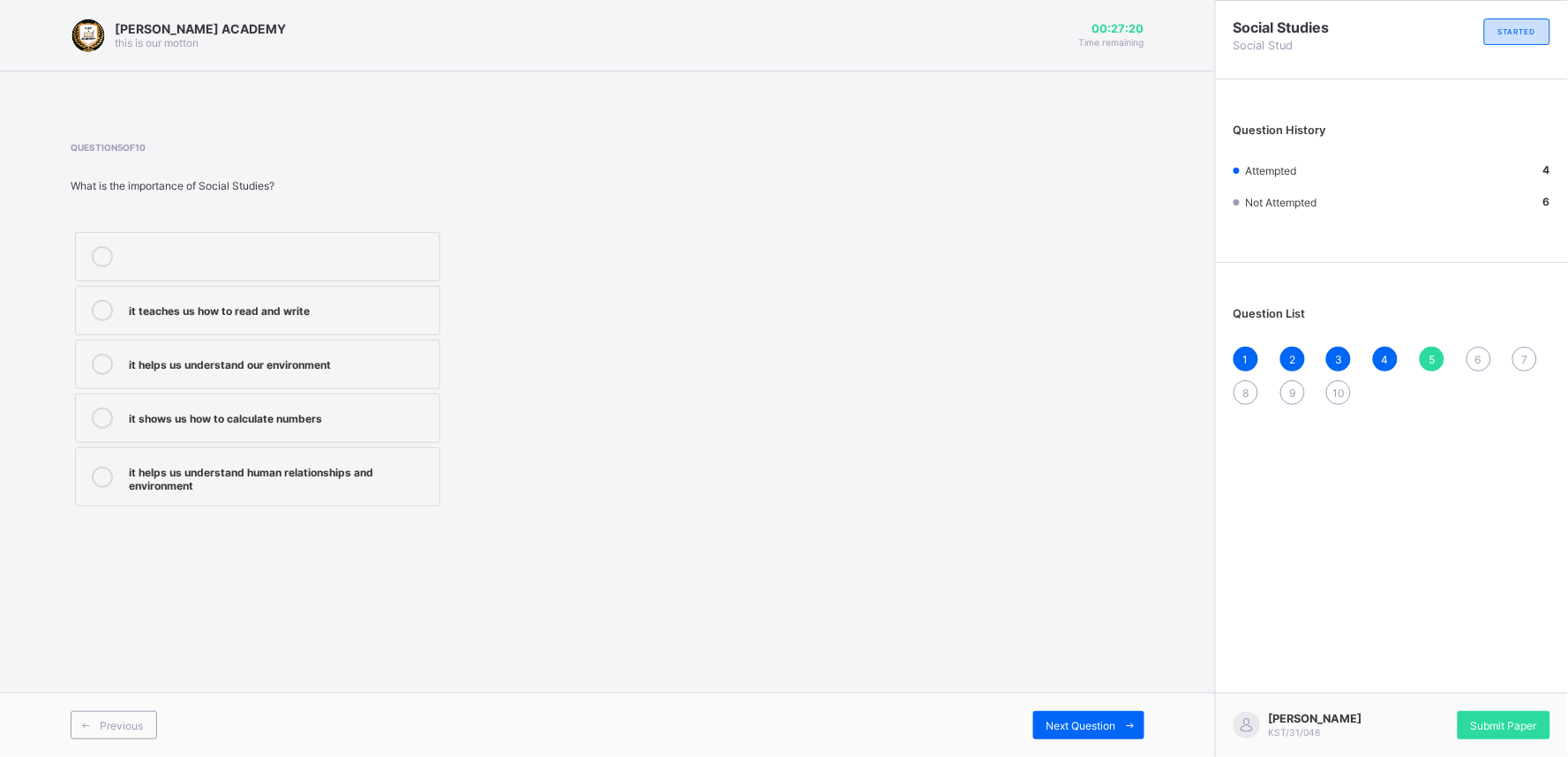
click at [259, 475] on div "it helps us understand human relationships and environment" at bounding box center [280, 476] width 302 height 31
click at [1097, 716] on div "Next Question" at bounding box center [1088, 725] width 111 height 29
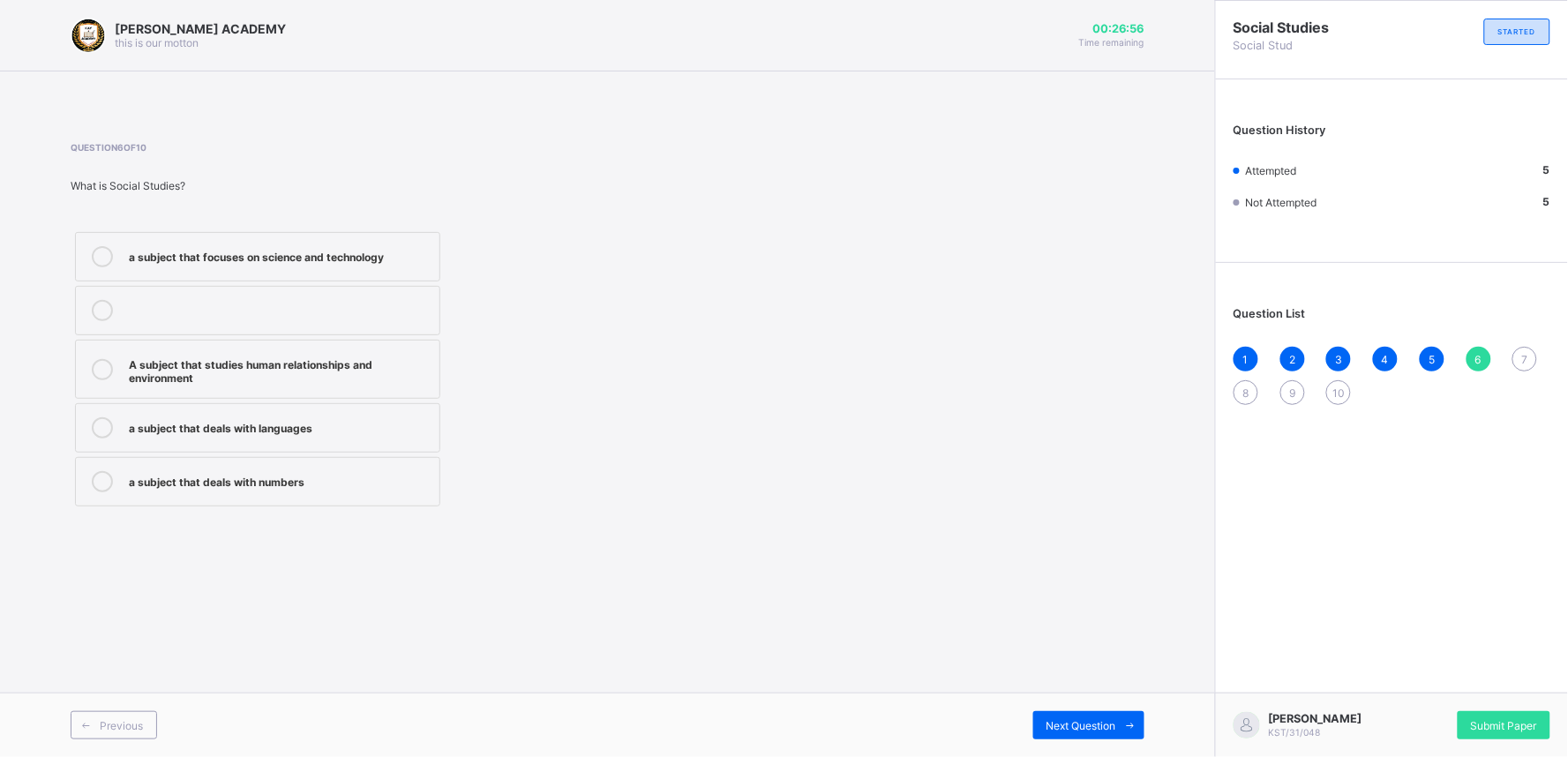
click at [359, 364] on div "A subject that studies human relationships and environment" at bounding box center [280, 369] width 302 height 31
click at [1083, 720] on span "Next Question" at bounding box center [1081, 725] width 70 height 13
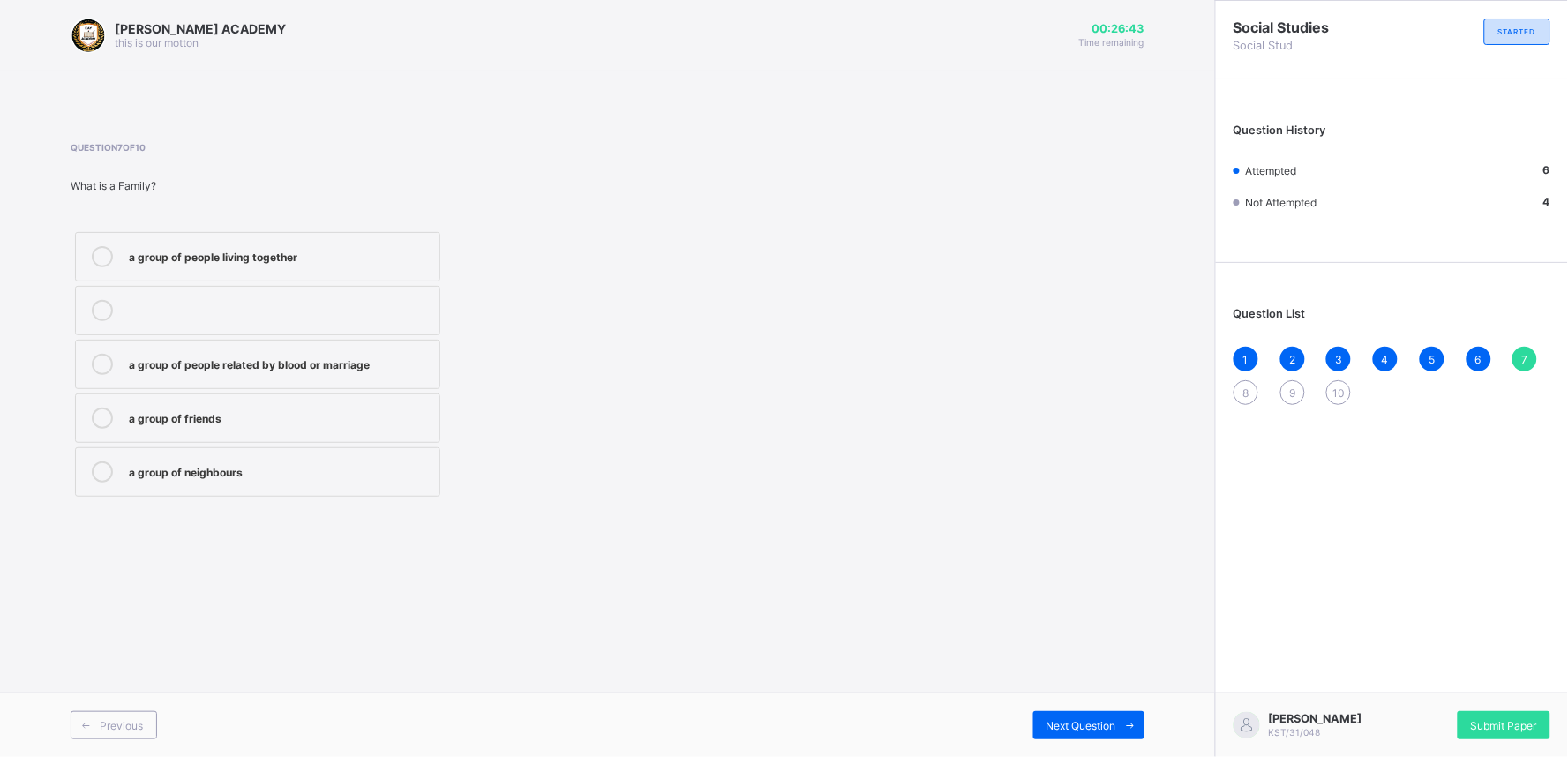
click at [189, 357] on div "a group of people related by blood or marriage" at bounding box center [280, 363] width 302 height 18
click at [1096, 730] on span "Next Question" at bounding box center [1081, 725] width 70 height 13
click at [372, 294] on label "a way of life" at bounding box center [257, 310] width 366 height 49
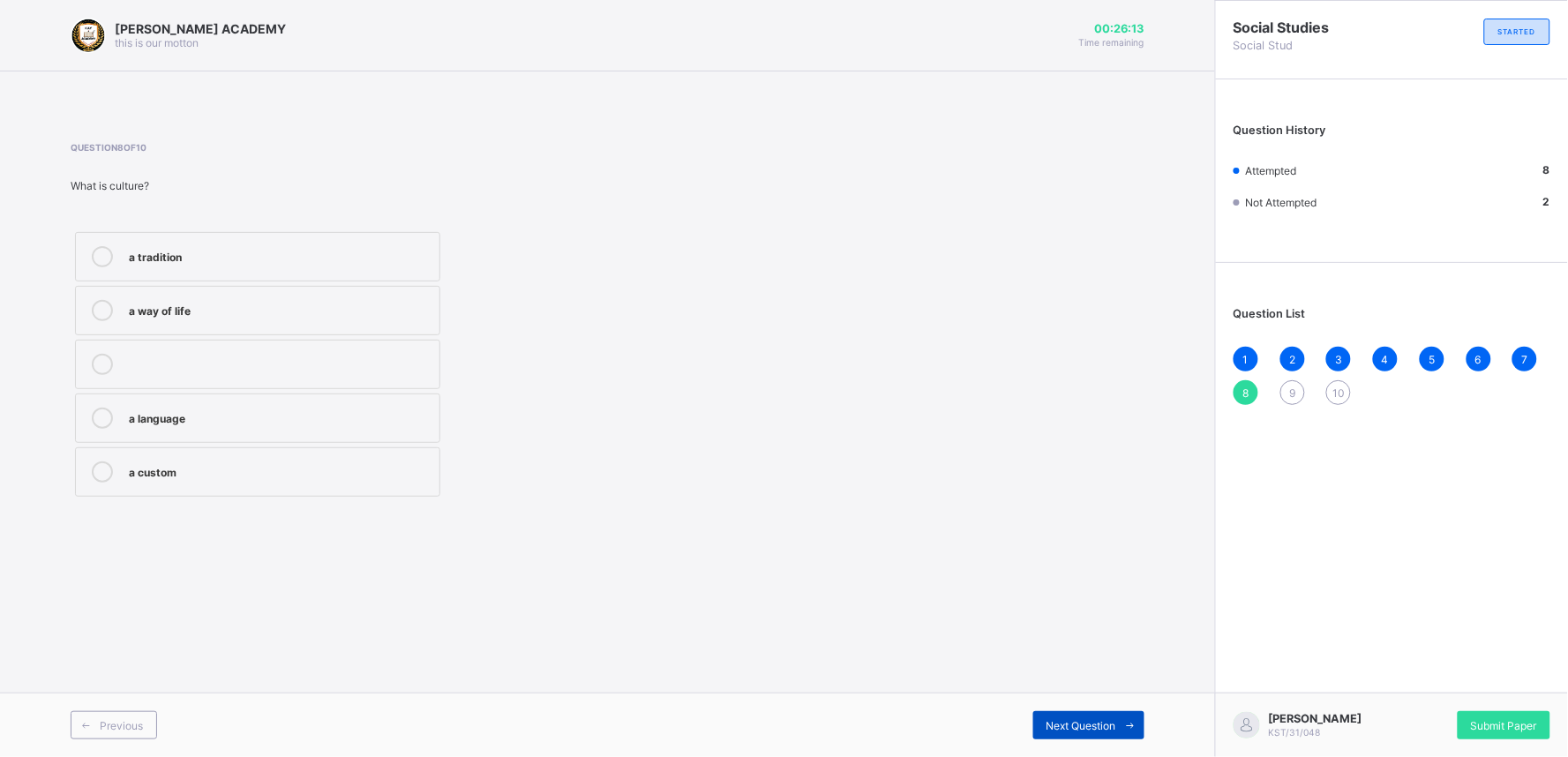
click at [1054, 720] on span "Next Question" at bounding box center [1081, 725] width 70 height 13
click at [404, 306] on div "cultural practices" at bounding box center [280, 309] width 302 height 18
click at [1045, 712] on div "Next Question" at bounding box center [1088, 725] width 111 height 29
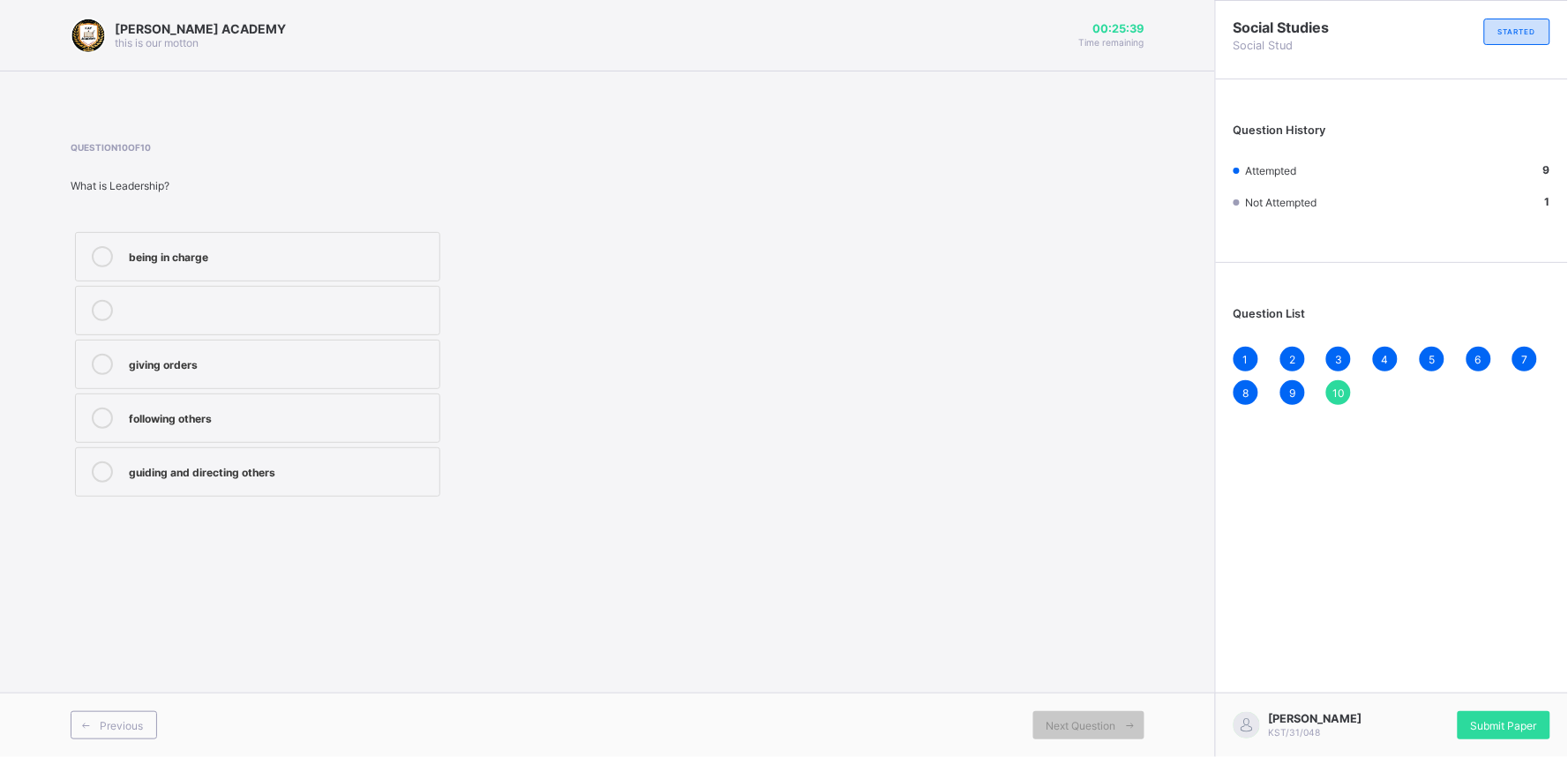
click at [407, 475] on div "guiding and directing others" at bounding box center [280, 470] width 302 height 18
click at [1512, 720] on span "Submit Paper" at bounding box center [1503, 725] width 66 height 13
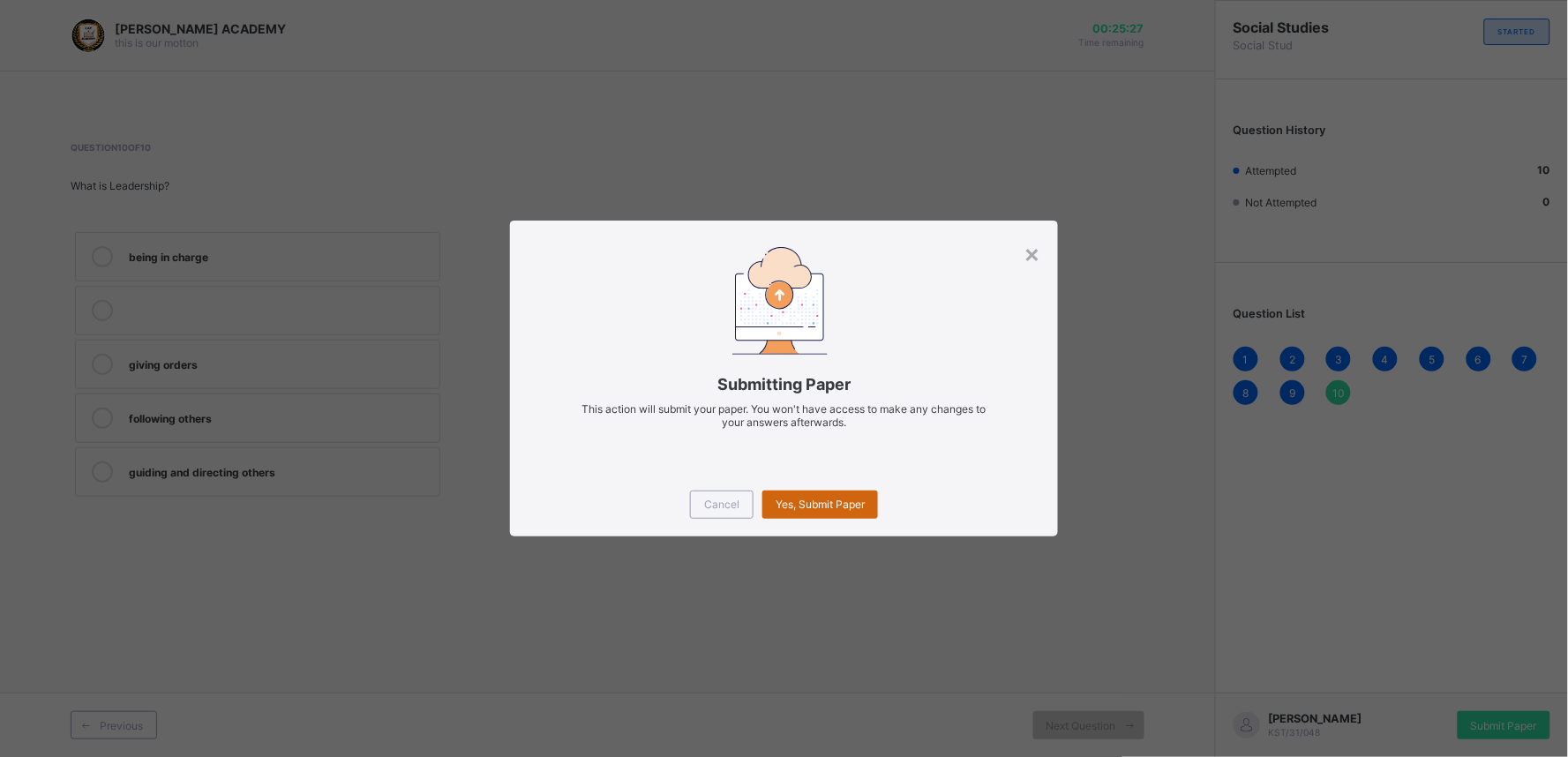
click at [826, 494] on div "Yes, Submit Paper" at bounding box center [819, 505] width 115 height 29
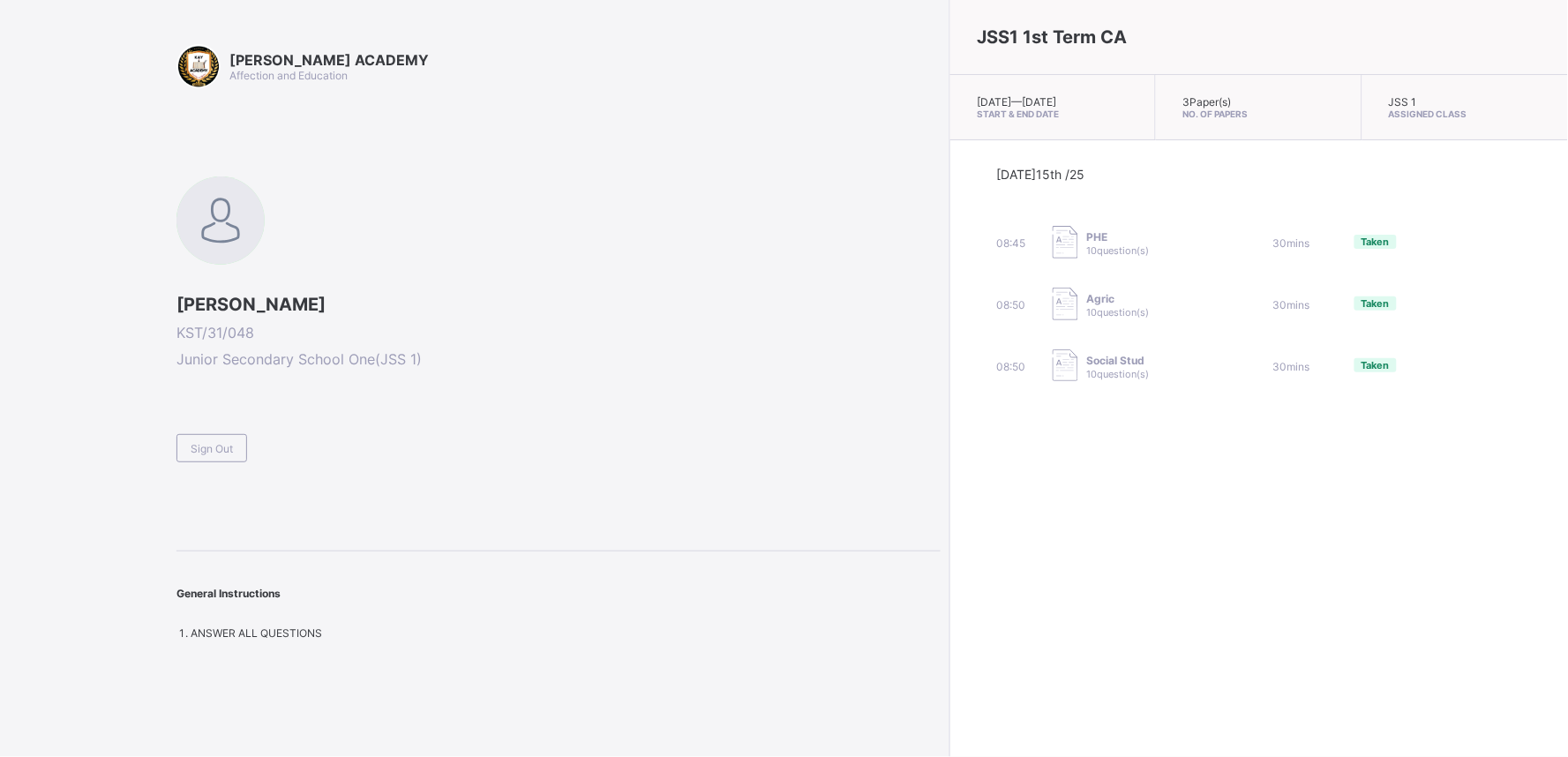
click at [463, 146] on div "[PERSON_NAME] ACADEMY Affection and Education [PERSON_NAME] KST/31/048 Junior S…" at bounding box center [558, 342] width 764 height 595
click at [206, 438] on div "Sign Out" at bounding box center [212, 447] width 71 height 29
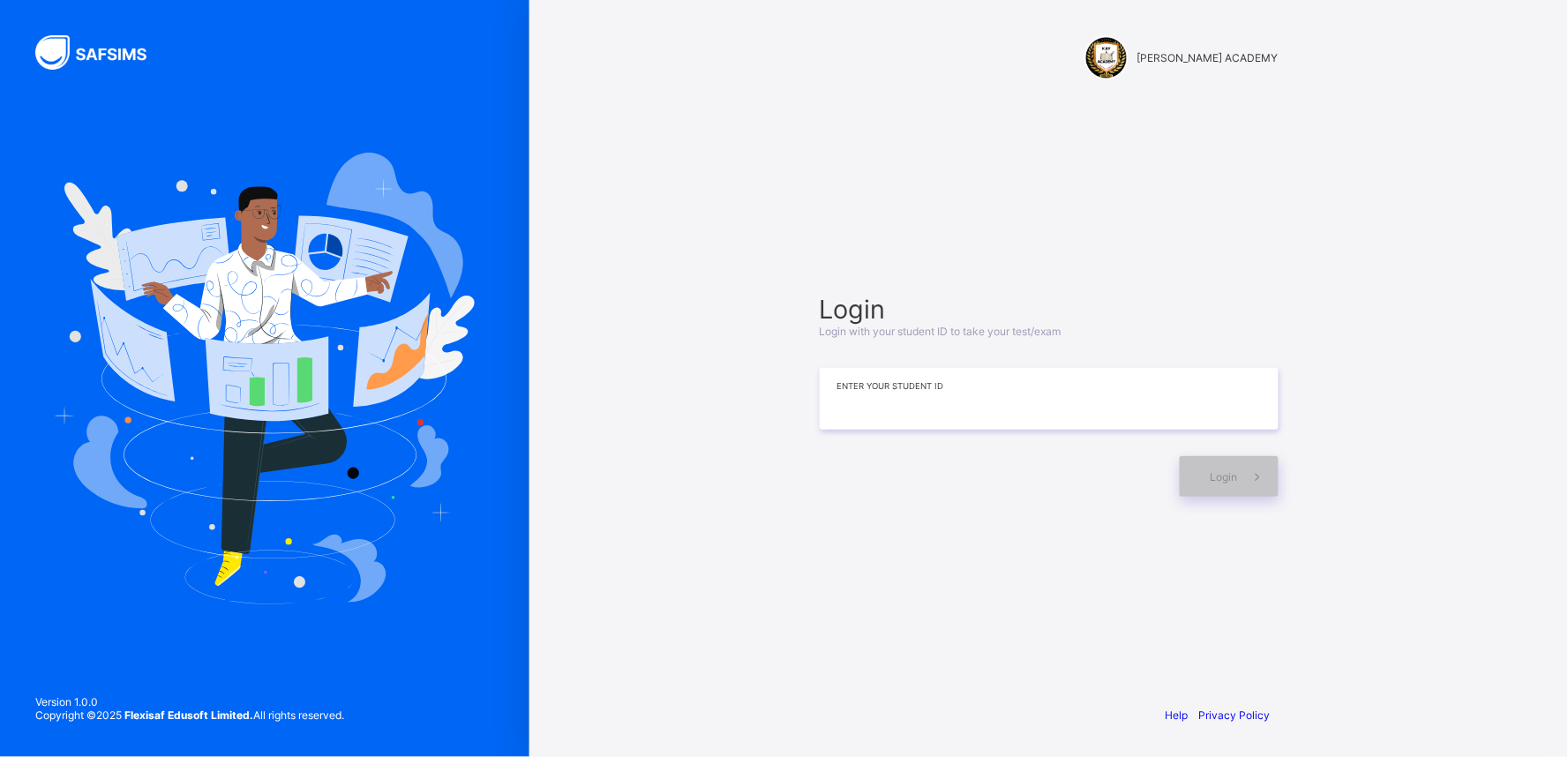
click at [983, 397] on input at bounding box center [1049, 398] width 458 height 62
type input "*********"
click at [1207, 478] on div "Login" at bounding box center [1229, 476] width 99 height 40
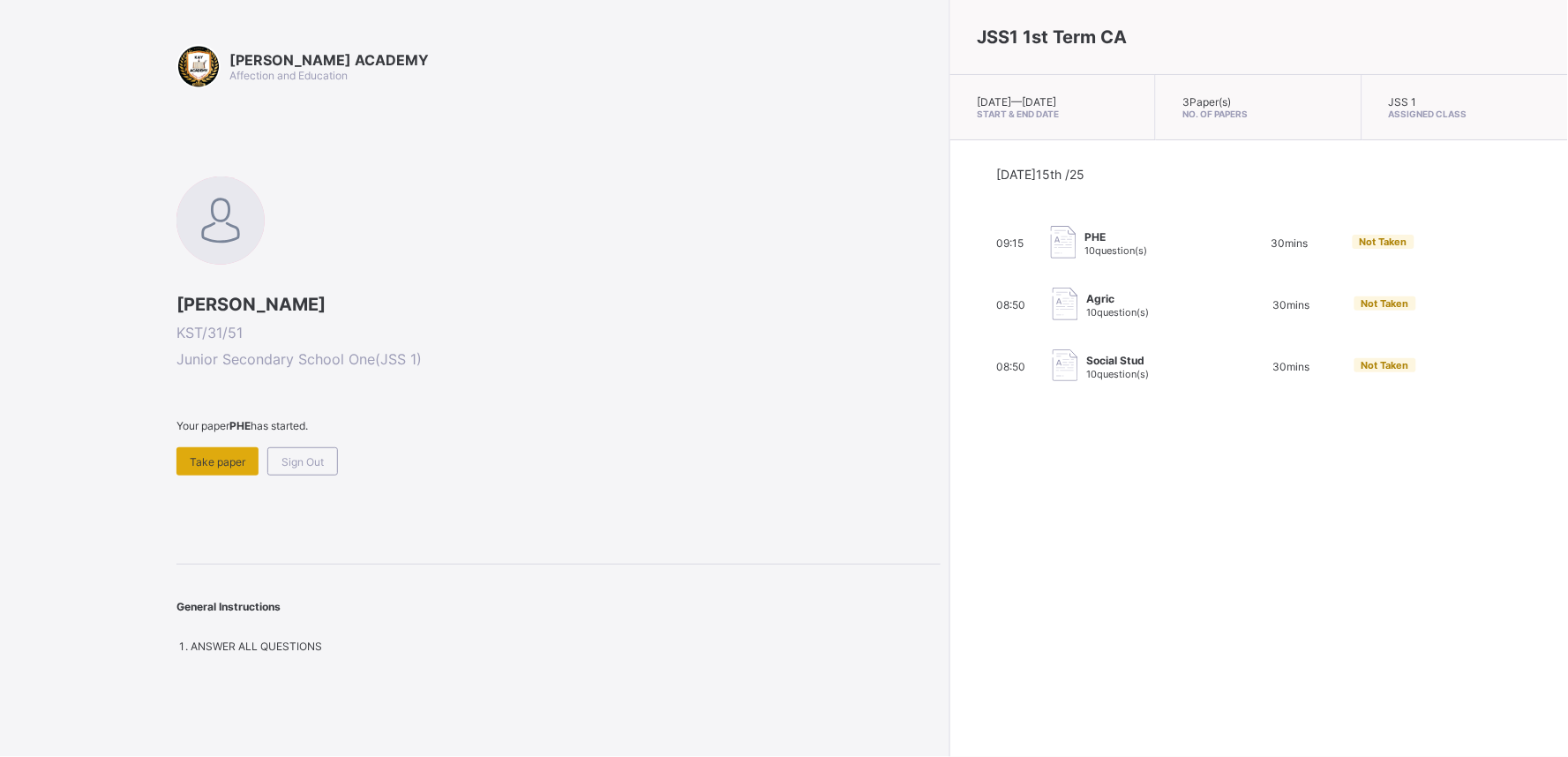
click at [221, 455] on span "Take paper" at bounding box center [217, 461] width 55 height 13
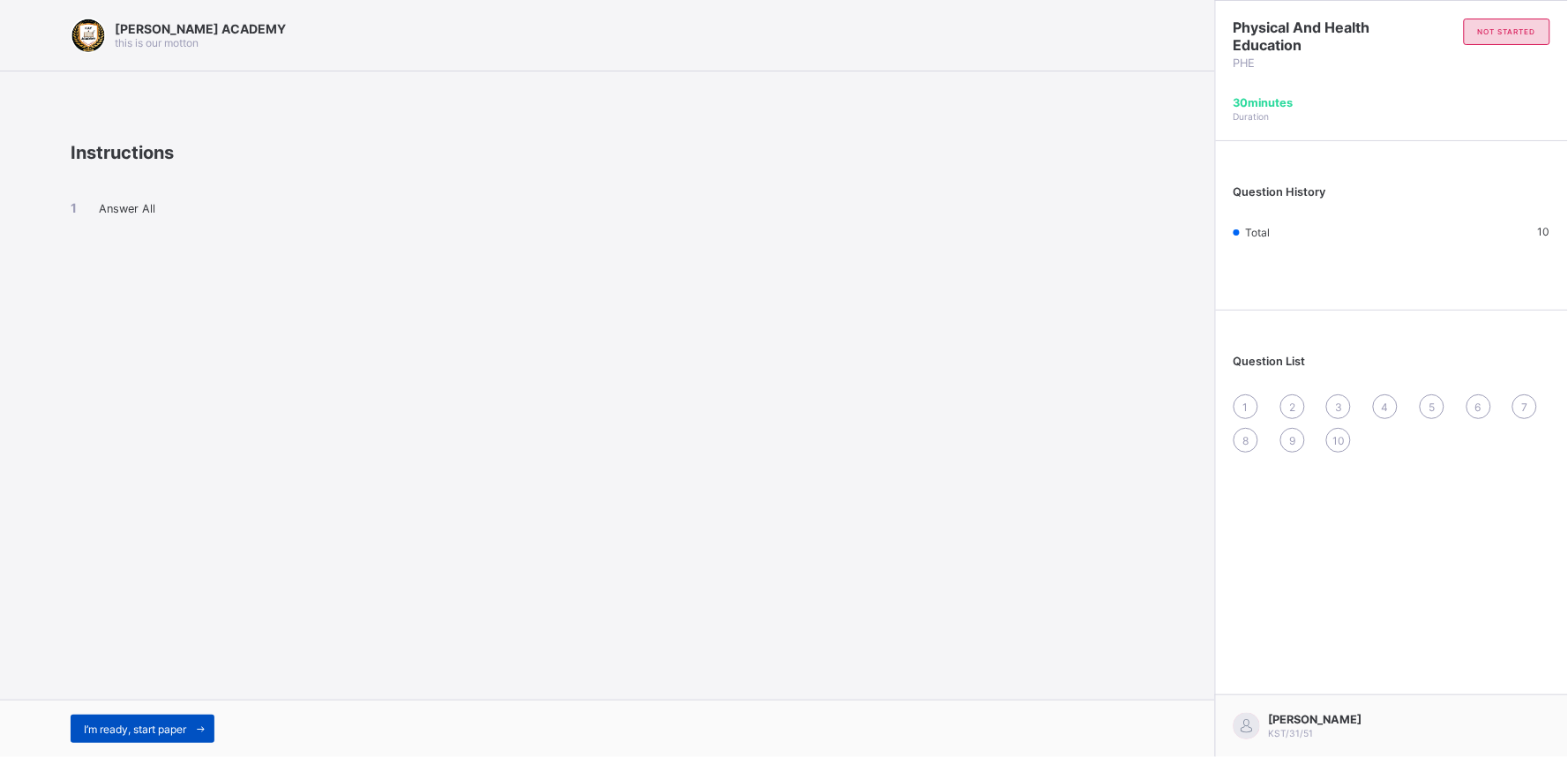
click at [170, 727] on span "I’m ready, start paper" at bounding box center [135, 728] width 102 height 13
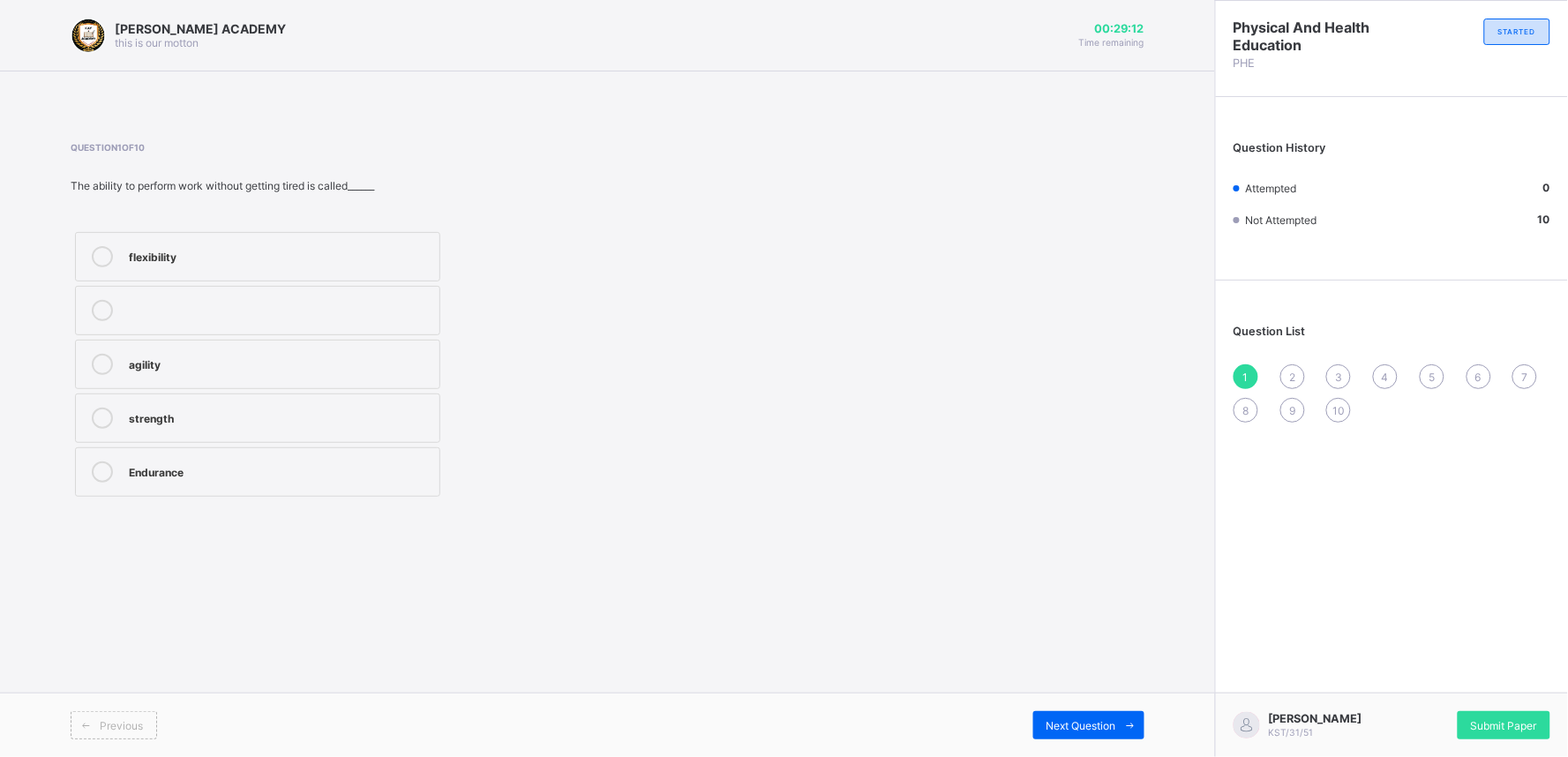
click at [189, 257] on div "flexibility" at bounding box center [280, 255] width 302 height 18
click at [1291, 371] on span "2" at bounding box center [1292, 377] width 6 height 13
click at [305, 410] on div "improves body strength" at bounding box center [280, 417] width 302 height 18
click at [1338, 371] on span "3" at bounding box center [1337, 377] width 7 height 13
click at [406, 305] on div "good health habits" at bounding box center [280, 309] width 302 height 18
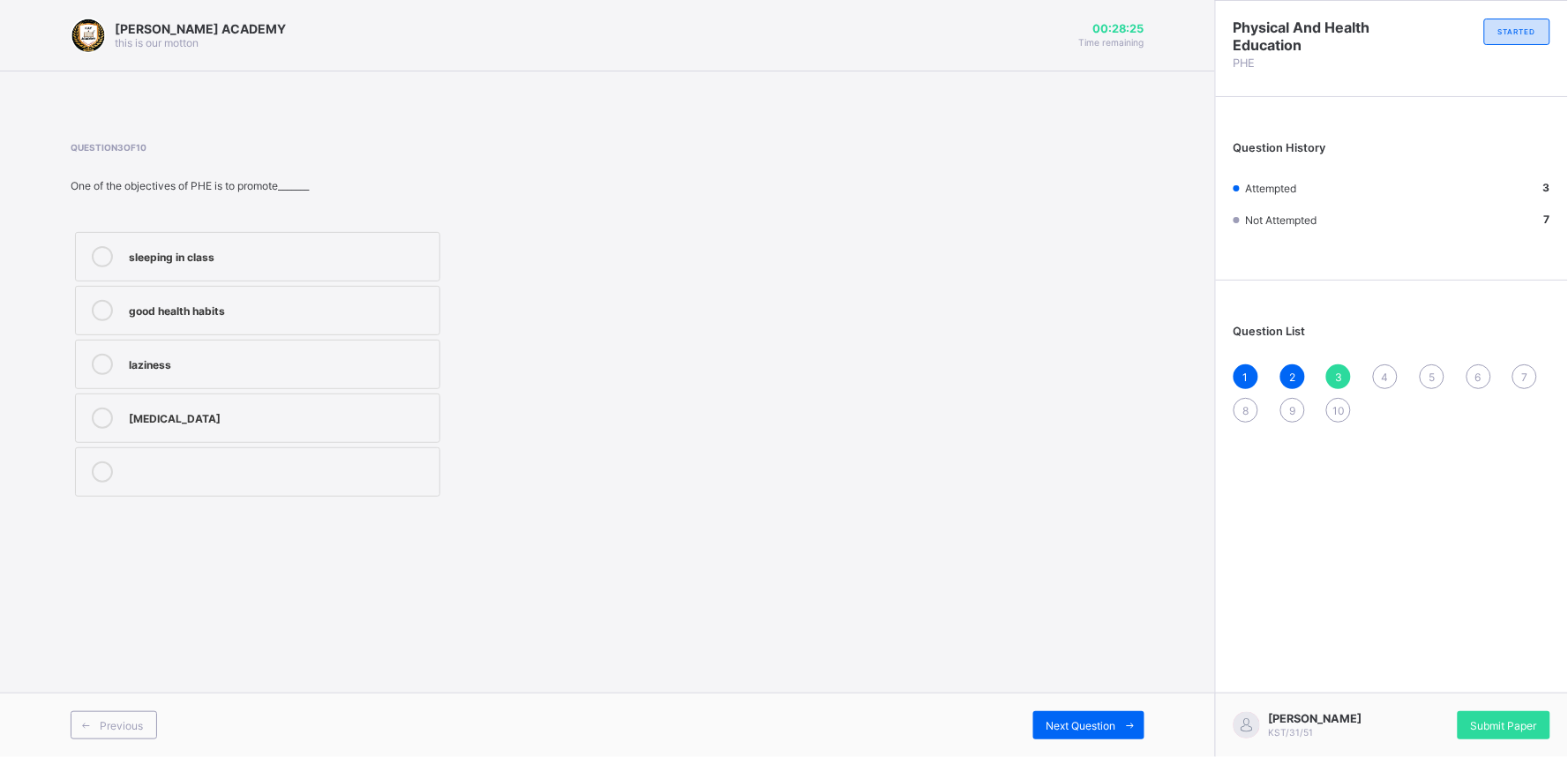
click at [1390, 372] on div "4" at bounding box center [1385, 377] width 25 height 25
click at [215, 462] on div "make students fight" at bounding box center [280, 470] width 302 height 18
click at [1430, 365] on div "5" at bounding box center [1431, 377] width 25 height 25
click at [369, 262] on div "cheating in exams" at bounding box center [280, 255] width 302 height 18
click at [1478, 366] on div "6" at bounding box center [1478, 377] width 25 height 25
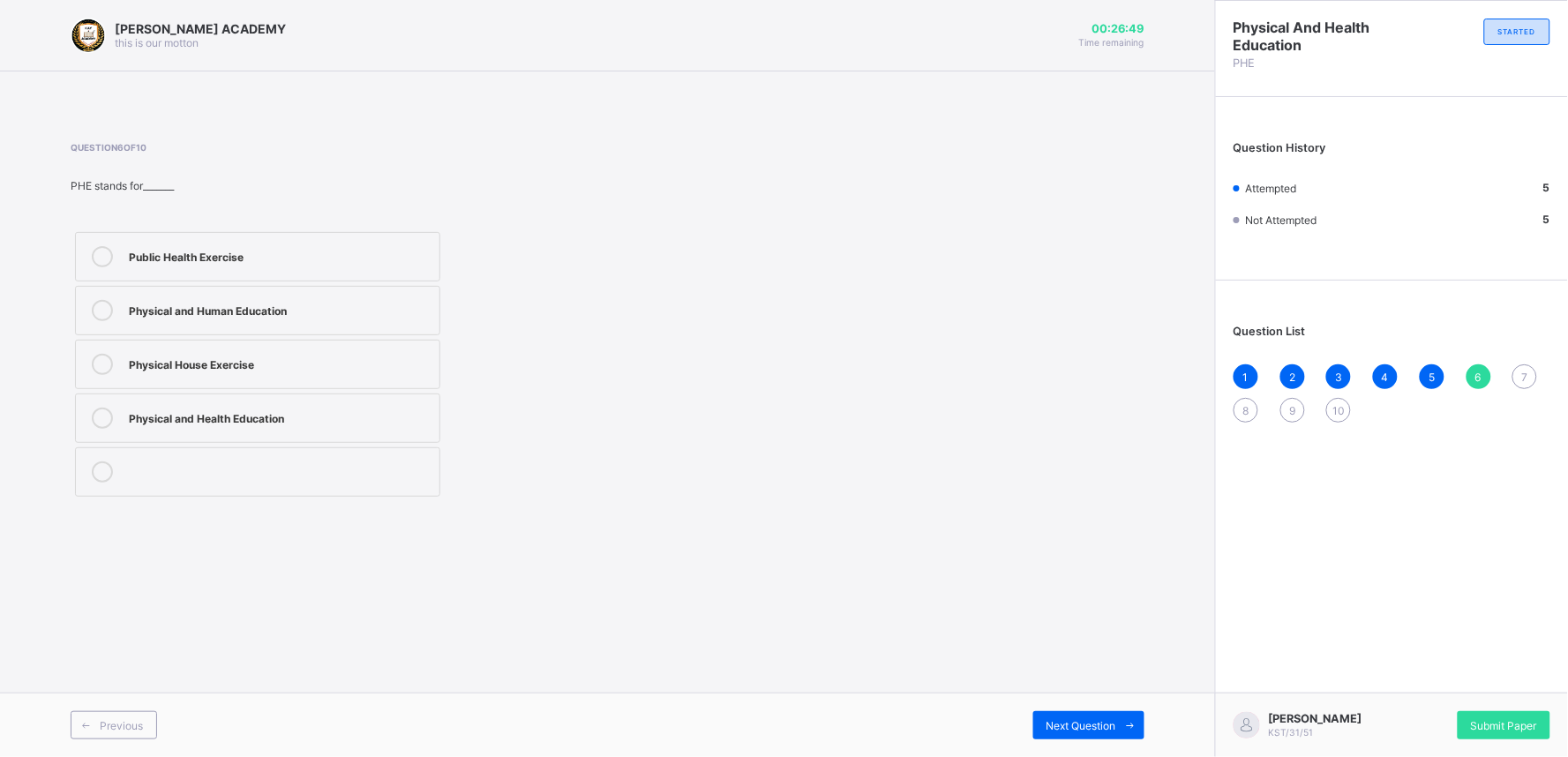
click at [392, 425] on div "Physical and Health Education" at bounding box center [280, 417] width 302 height 18
click at [1527, 371] on span "7" at bounding box center [1525, 377] width 6 height 13
click at [416, 348] on label "develops fitness" at bounding box center [257, 365] width 366 height 49
click at [1246, 404] on span "8" at bounding box center [1246, 410] width 6 height 13
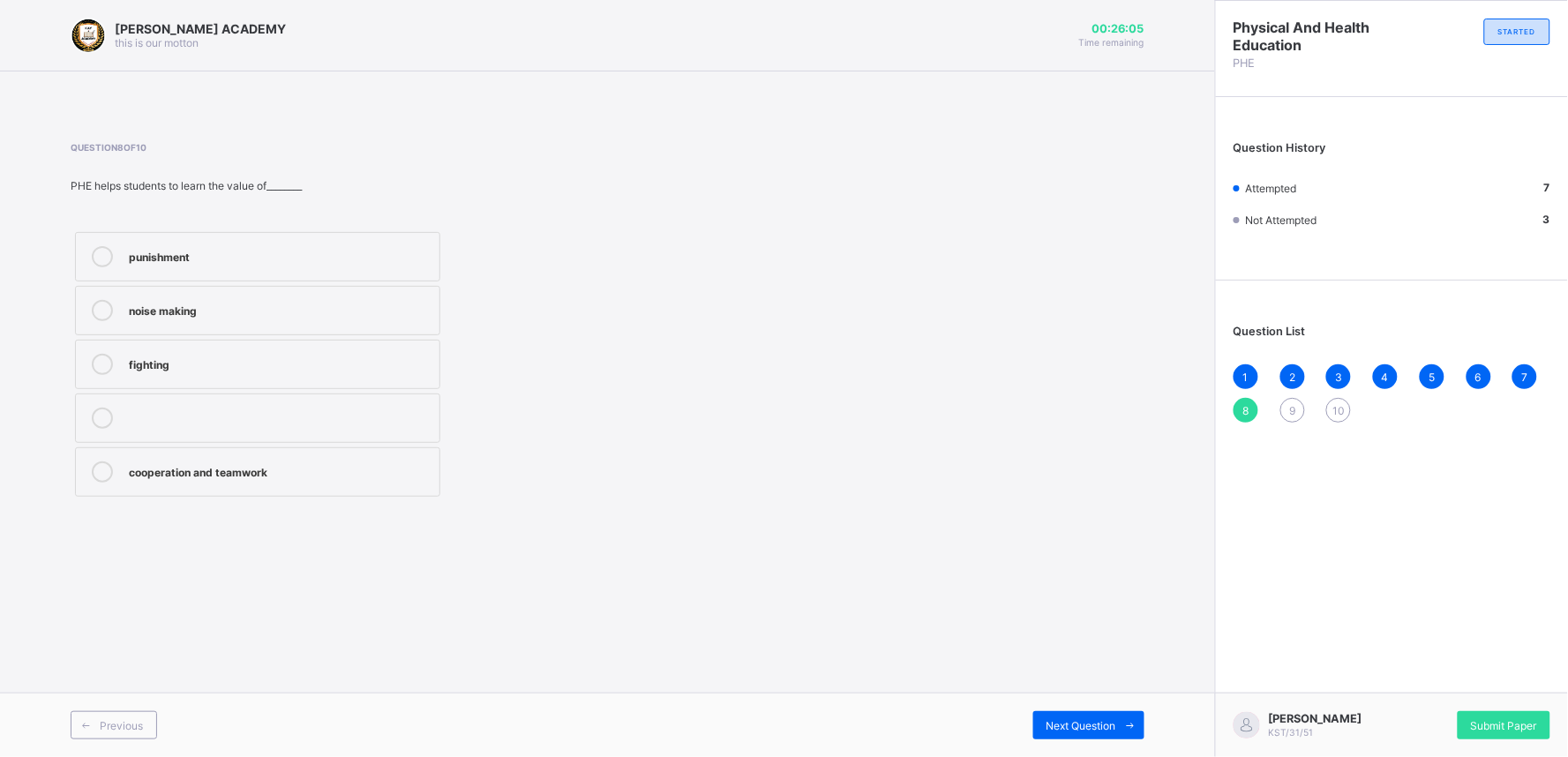
click at [335, 478] on div "cooperation and teamwork" at bounding box center [280, 470] width 302 height 18
click at [1285, 398] on div "9" at bounding box center [1292, 410] width 25 height 25
click at [315, 298] on label "perform daily activities without fatique" at bounding box center [257, 310] width 366 height 49
click at [1341, 404] on span "10" at bounding box center [1338, 410] width 13 height 13
click at [394, 468] on div "gain weight quickly" at bounding box center [280, 470] width 302 height 18
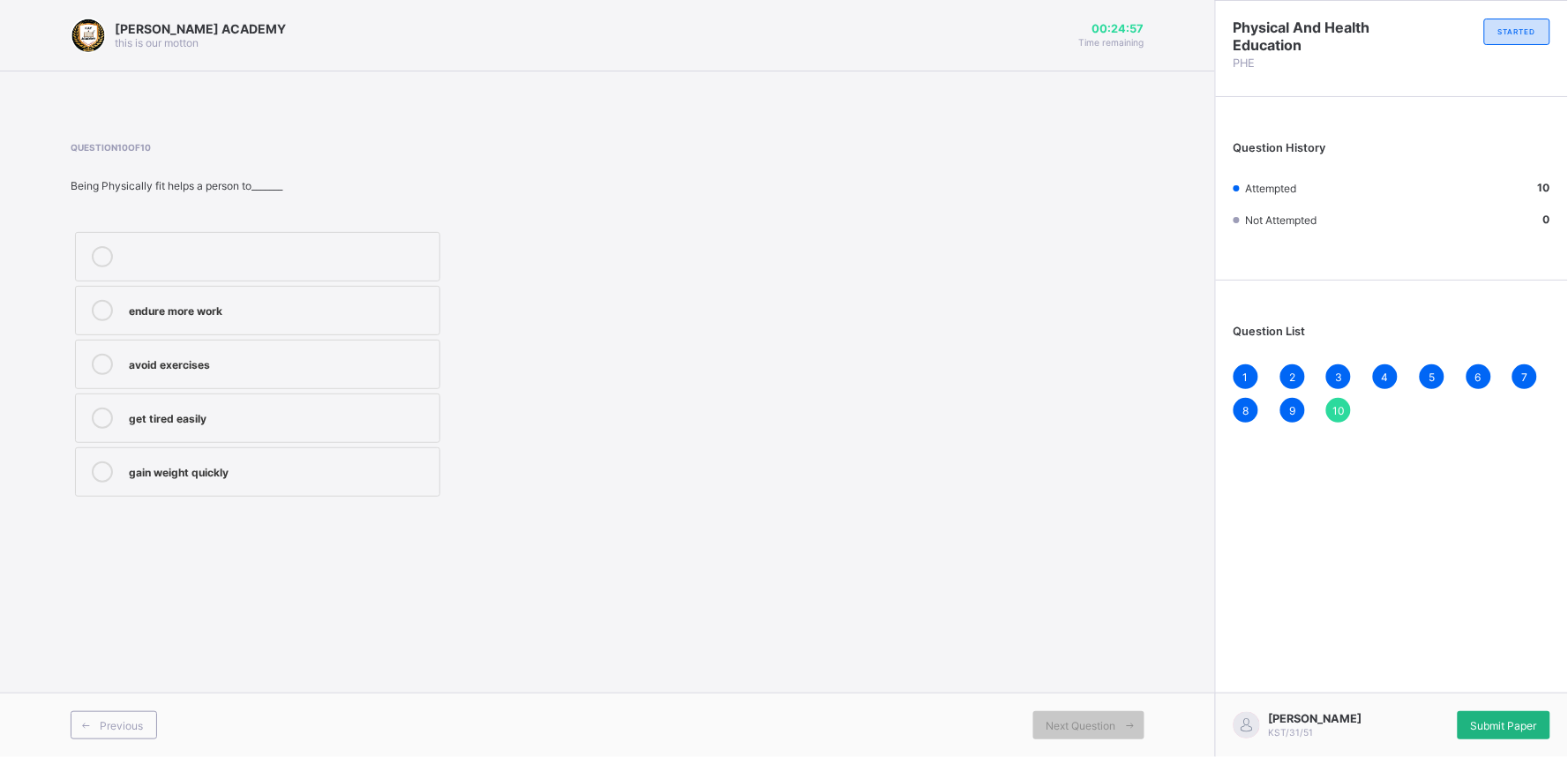
click at [1492, 728] on span "Submit Paper" at bounding box center [1503, 725] width 66 height 13
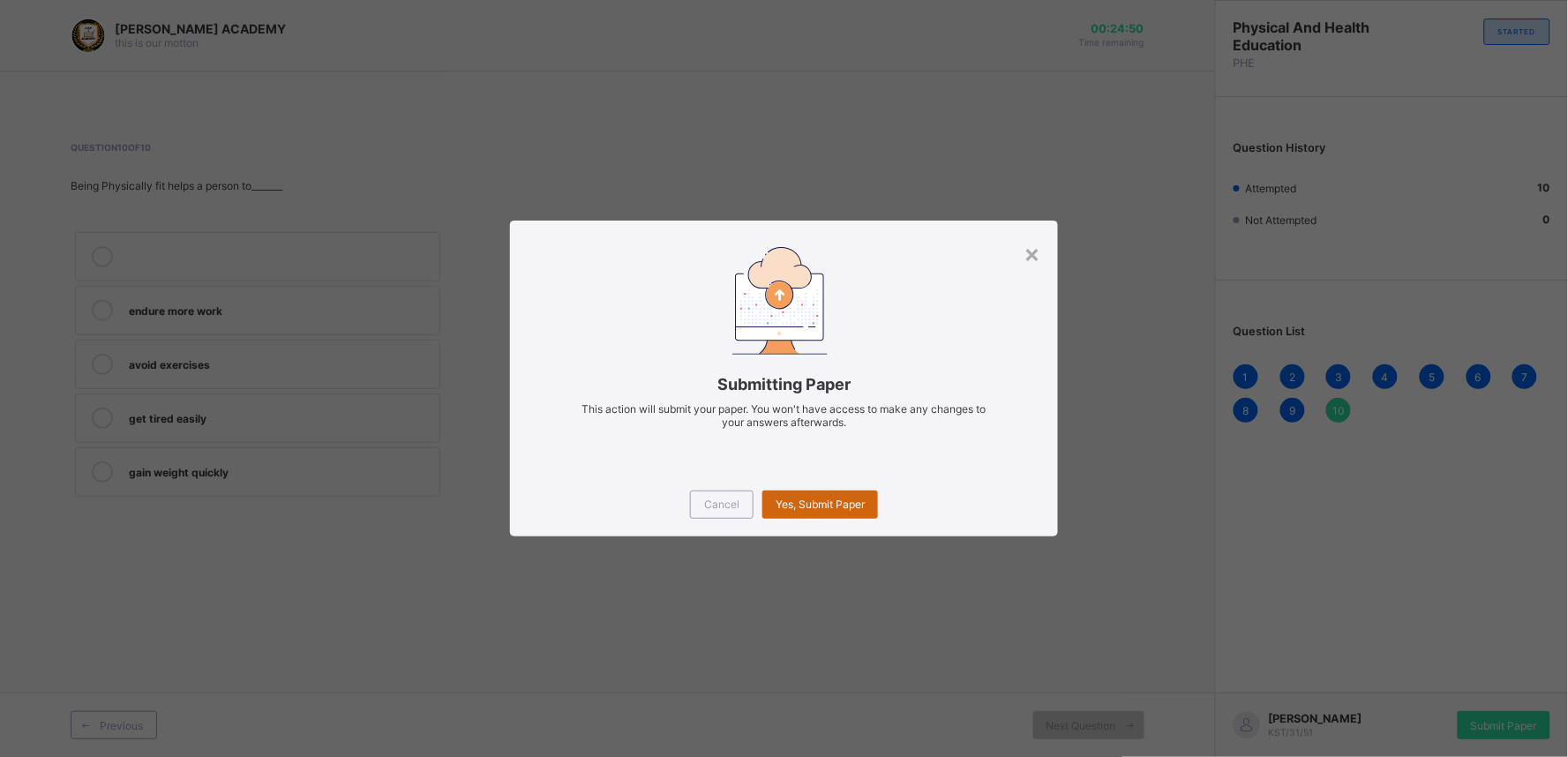
click at [848, 496] on div "Yes, Submit Paper" at bounding box center [819, 505] width 115 height 29
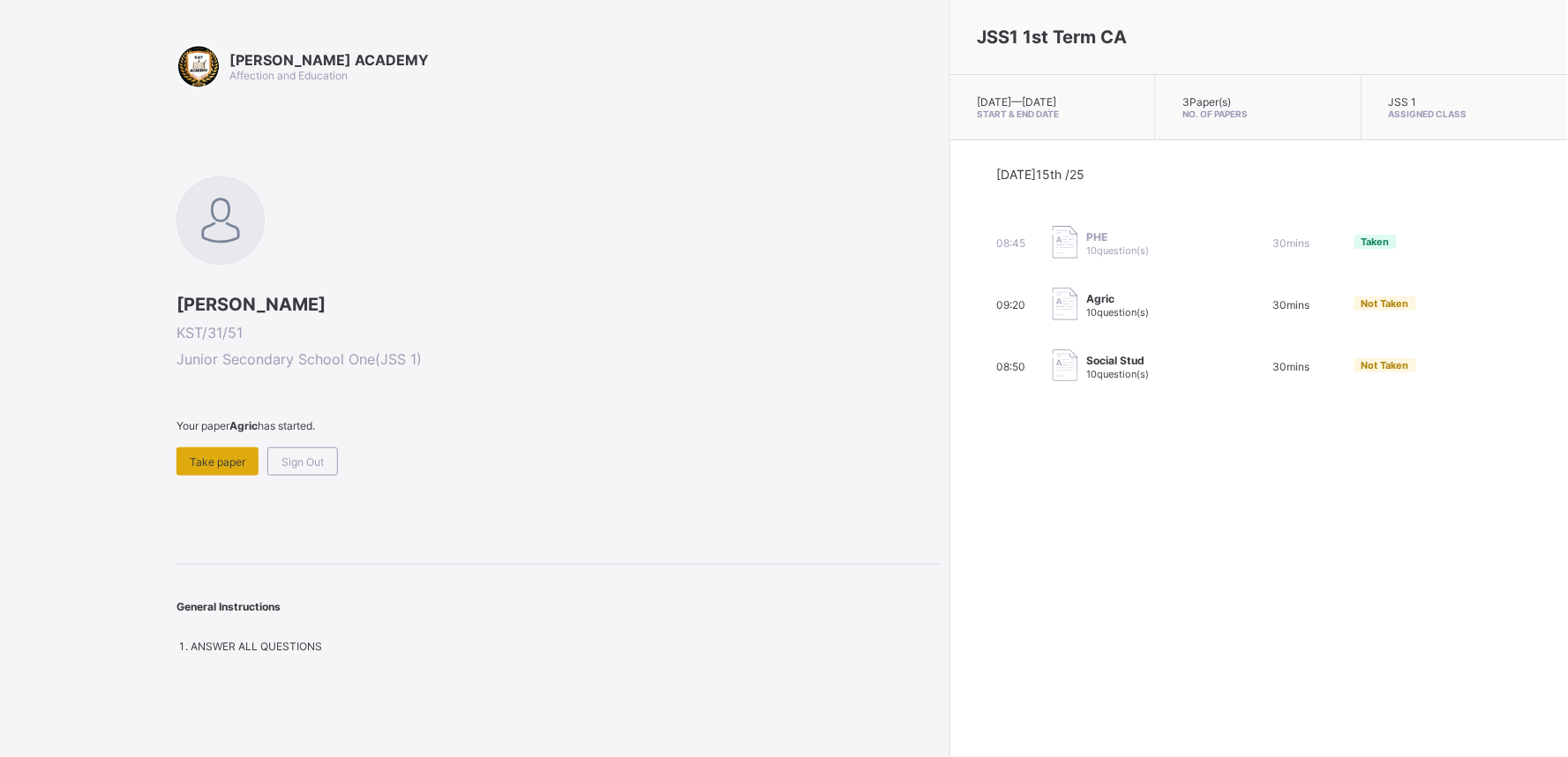
click at [196, 447] on div "Take paper" at bounding box center [217, 461] width 82 height 29
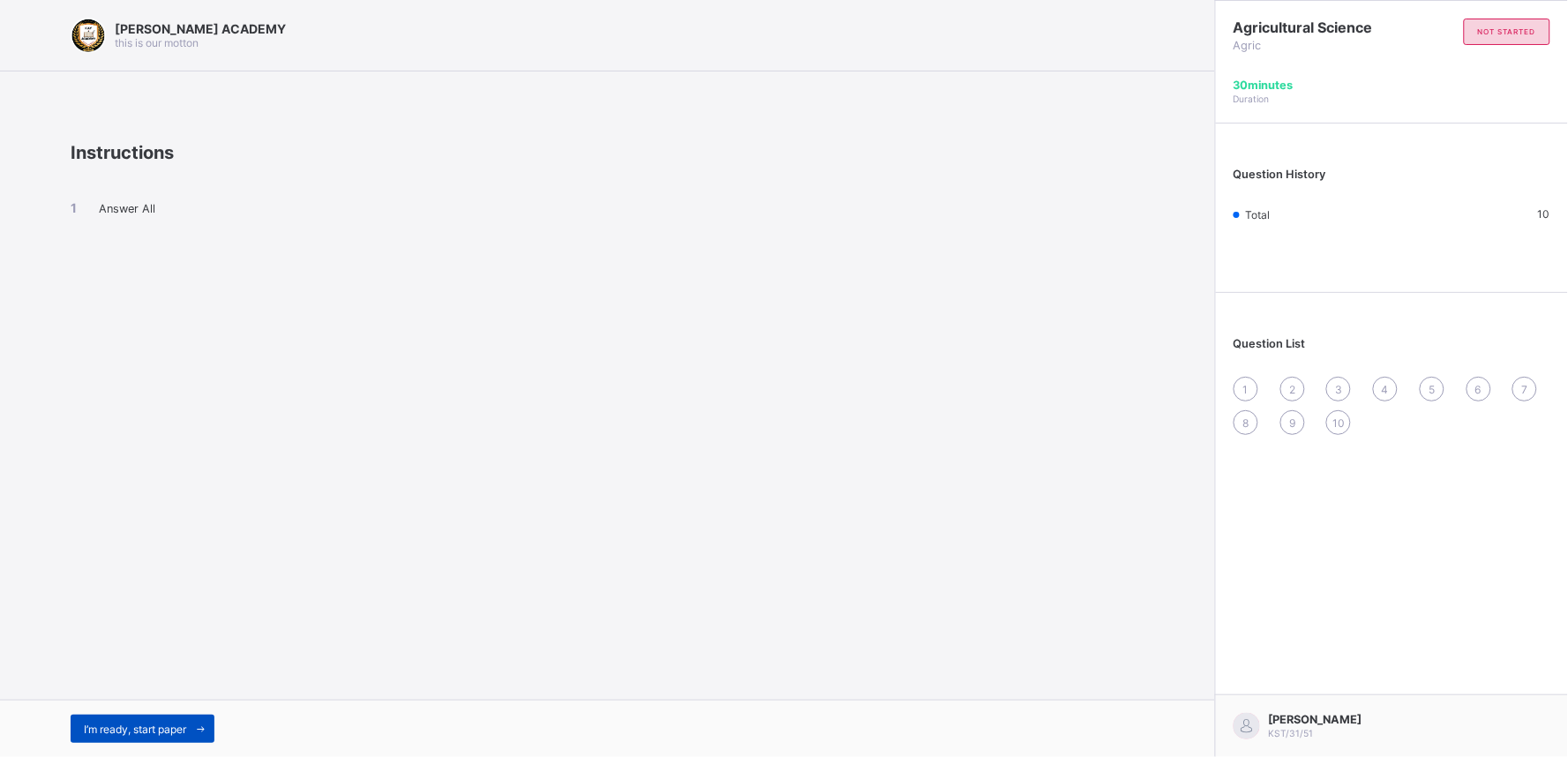
click at [147, 723] on span "I’m ready, start paper" at bounding box center [135, 728] width 102 height 13
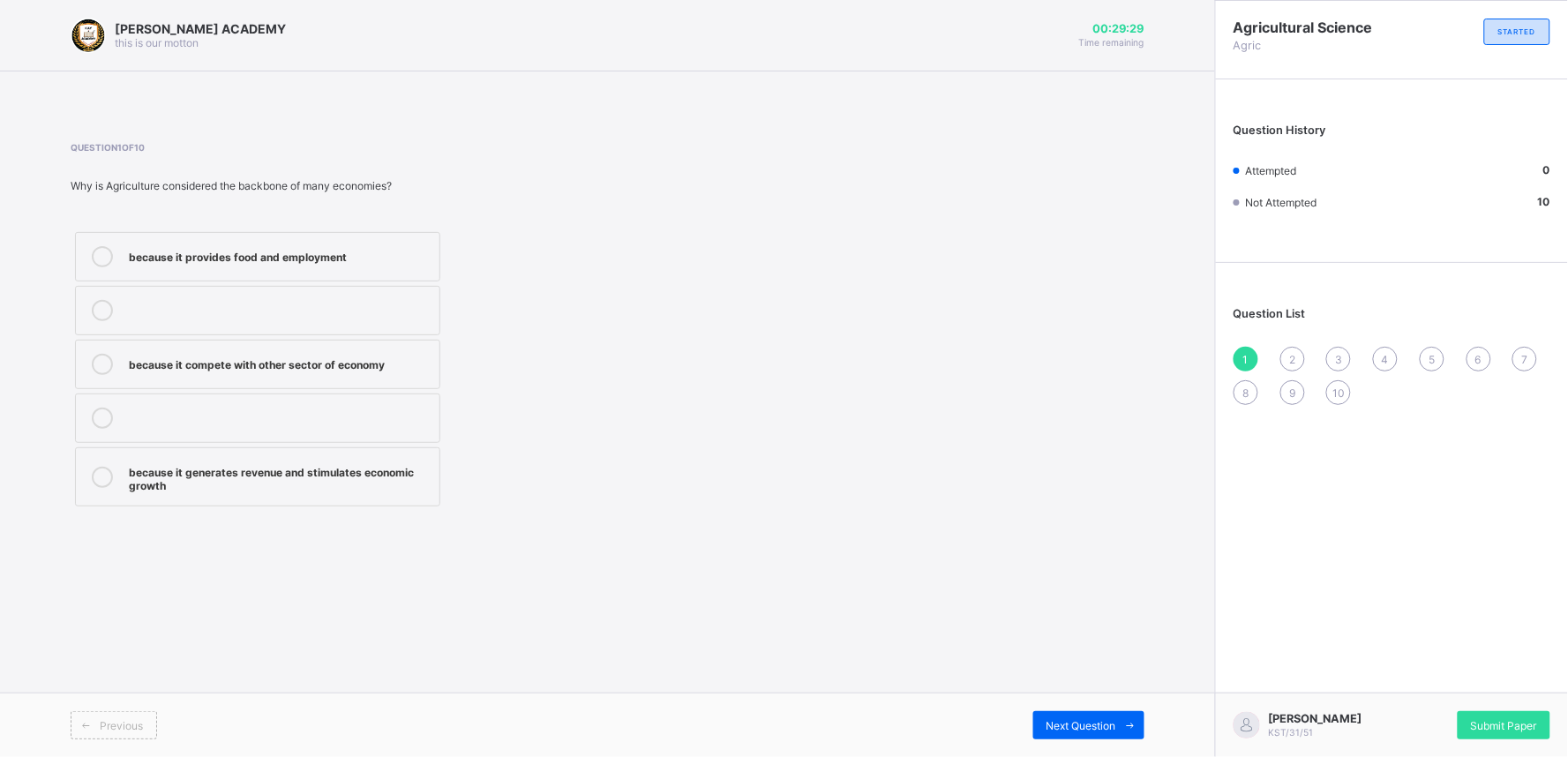
click at [384, 256] on div "because it provides food and employment" at bounding box center [280, 255] width 302 height 18
click at [1289, 355] on span "2" at bounding box center [1292, 359] width 6 height 13
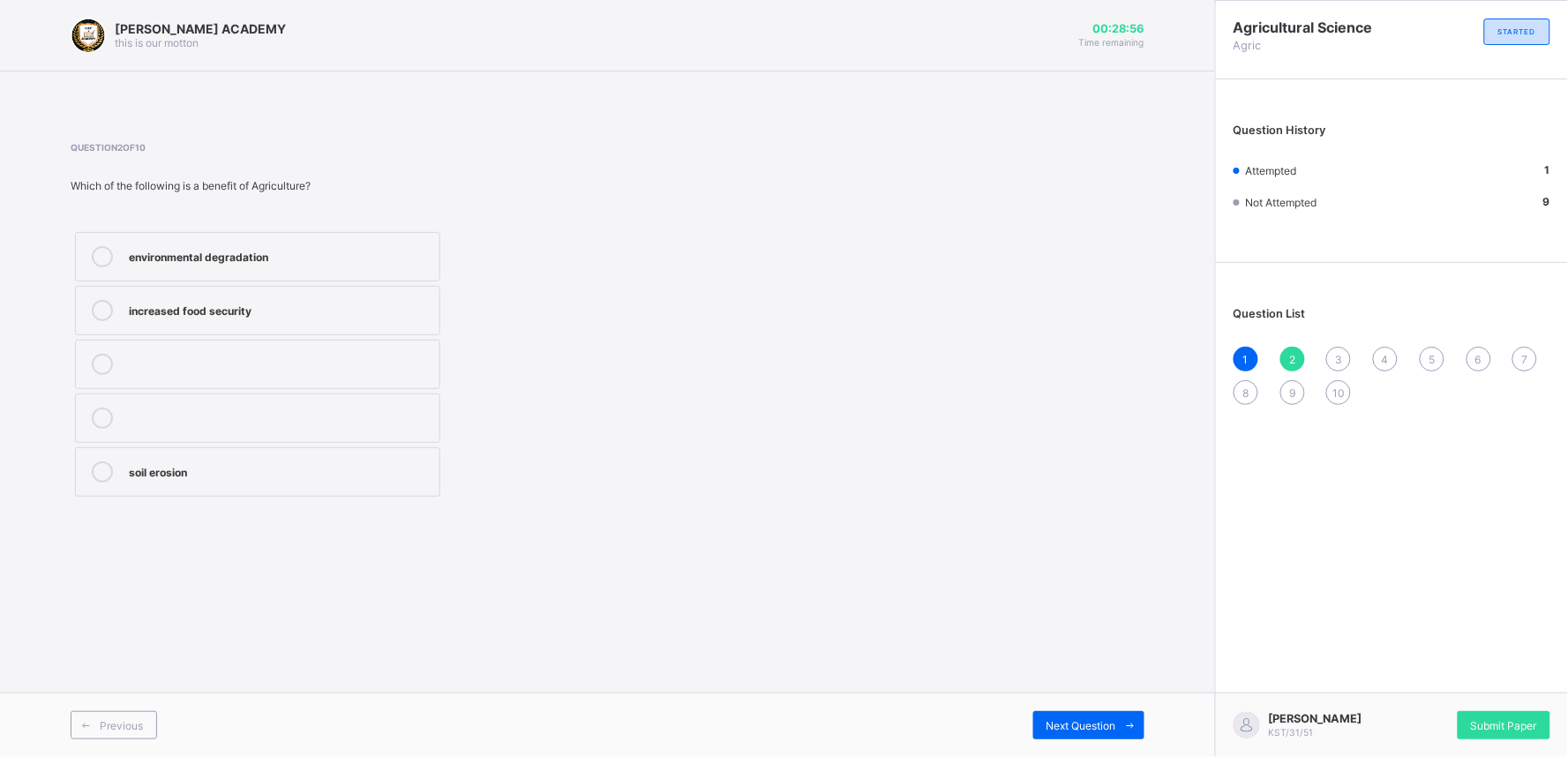
click at [328, 259] on div "environmental degradation" at bounding box center [280, 255] width 302 height 18
click at [1329, 349] on div "3" at bounding box center [1337, 359] width 25 height 25
click at [375, 248] on div "manufacturing" at bounding box center [280, 255] width 302 height 18
click at [1380, 354] on div "4" at bounding box center [1385, 359] width 25 height 25
click at [278, 376] on label "Maize" at bounding box center [257, 365] width 366 height 49
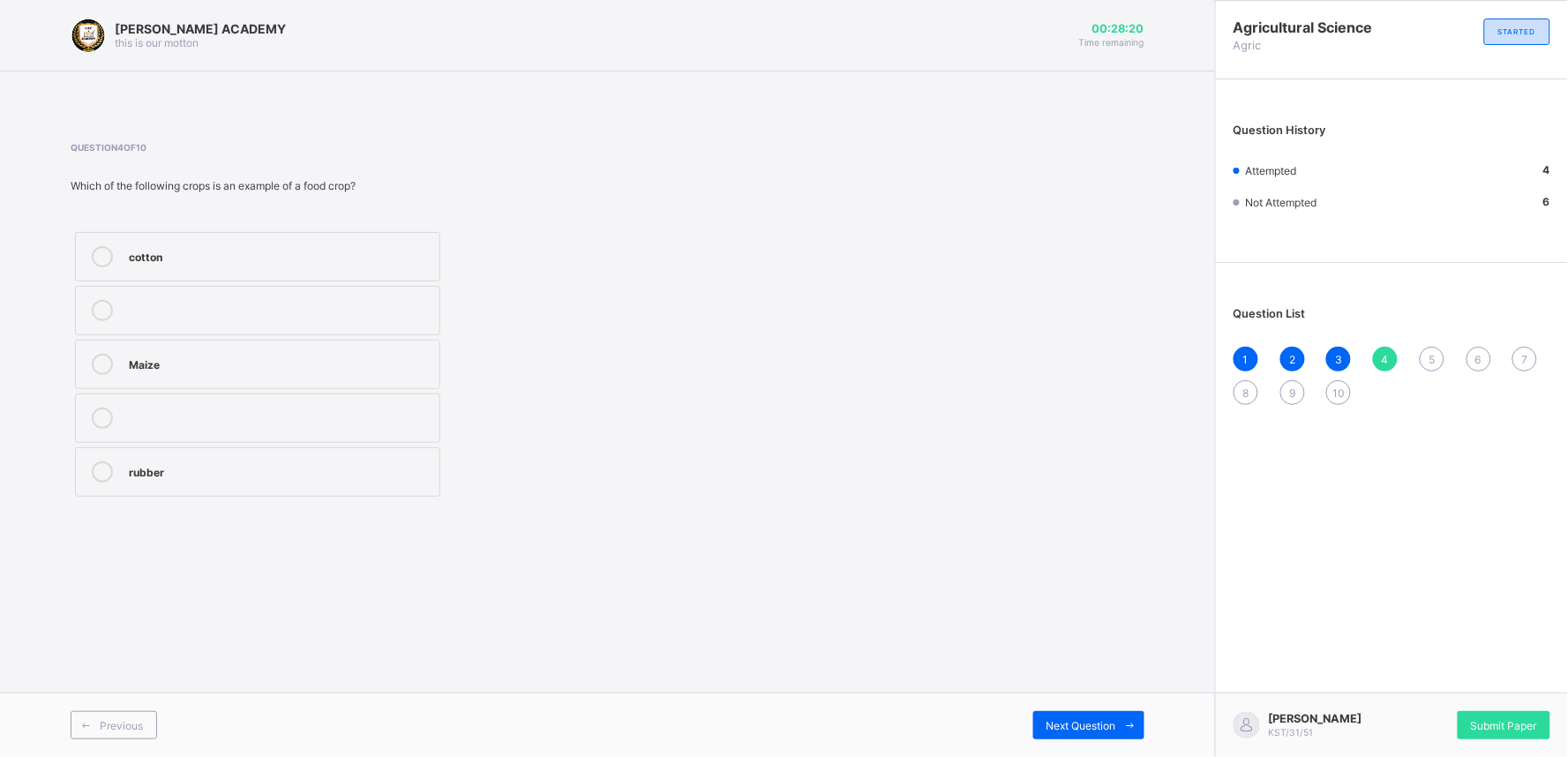
click at [1431, 333] on div "Question List 1 2 3 4 5 6 7 8 9 10" at bounding box center [1392, 347] width 352 height 151
click at [1429, 354] on span "5" at bounding box center [1431, 359] width 6 height 13
click at [294, 366] on div "providing of food" at bounding box center [280, 363] width 302 height 18
click at [1477, 347] on div "6" at bounding box center [1478, 359] width 25 height 25
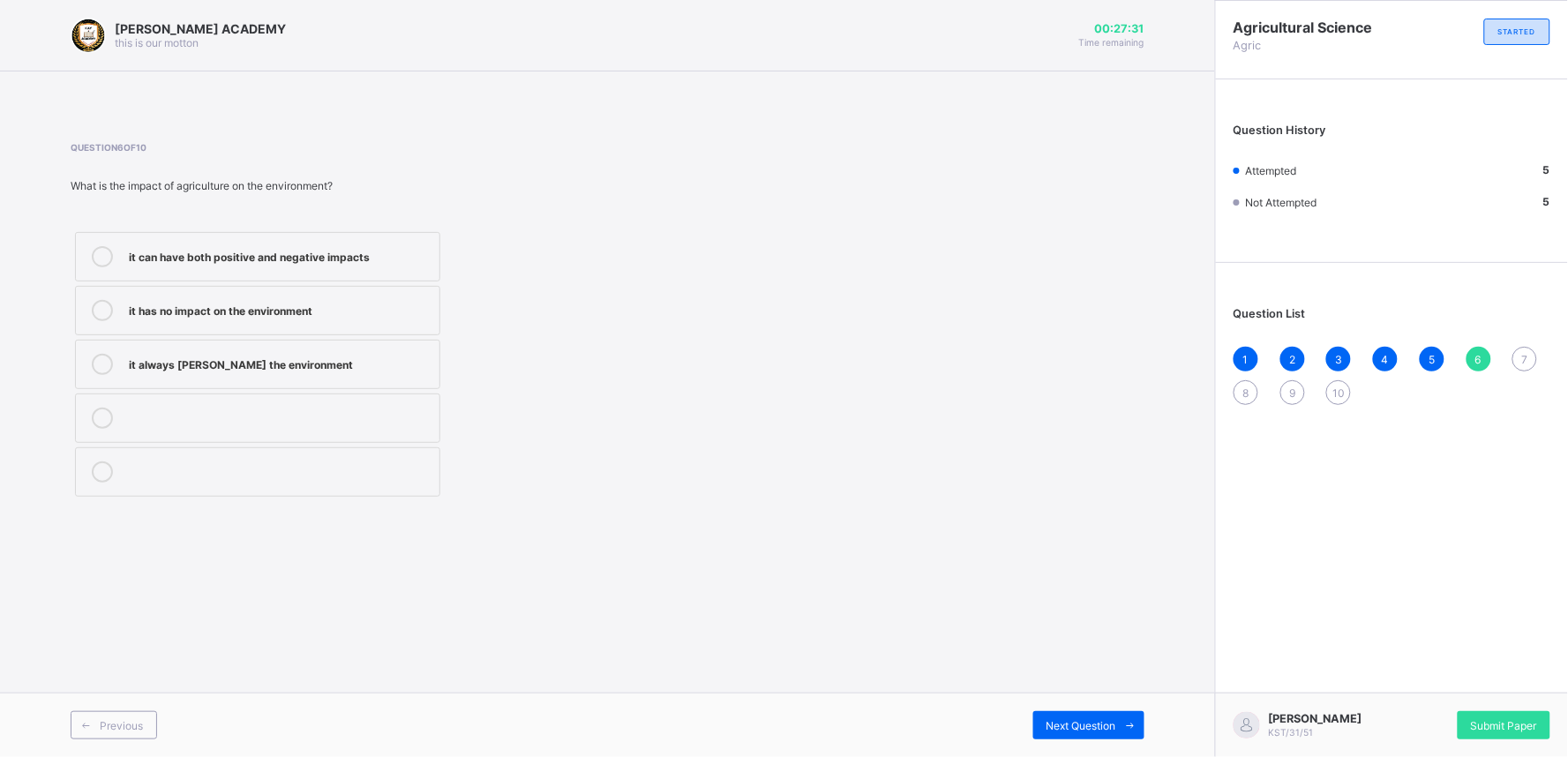
click at [397, 239] on label "it can have both positive and negative impacts" at bounding box center [257, 256] width 366 height 49
click at [1516, 344] on div "Question List 1 2 3 4 5 6 7 8 9 10" at bounding box center [1392, 347] width 352 height 151
click at [1528, 353] on span "7" at bounding box center [1525, 359] width 6 height 13
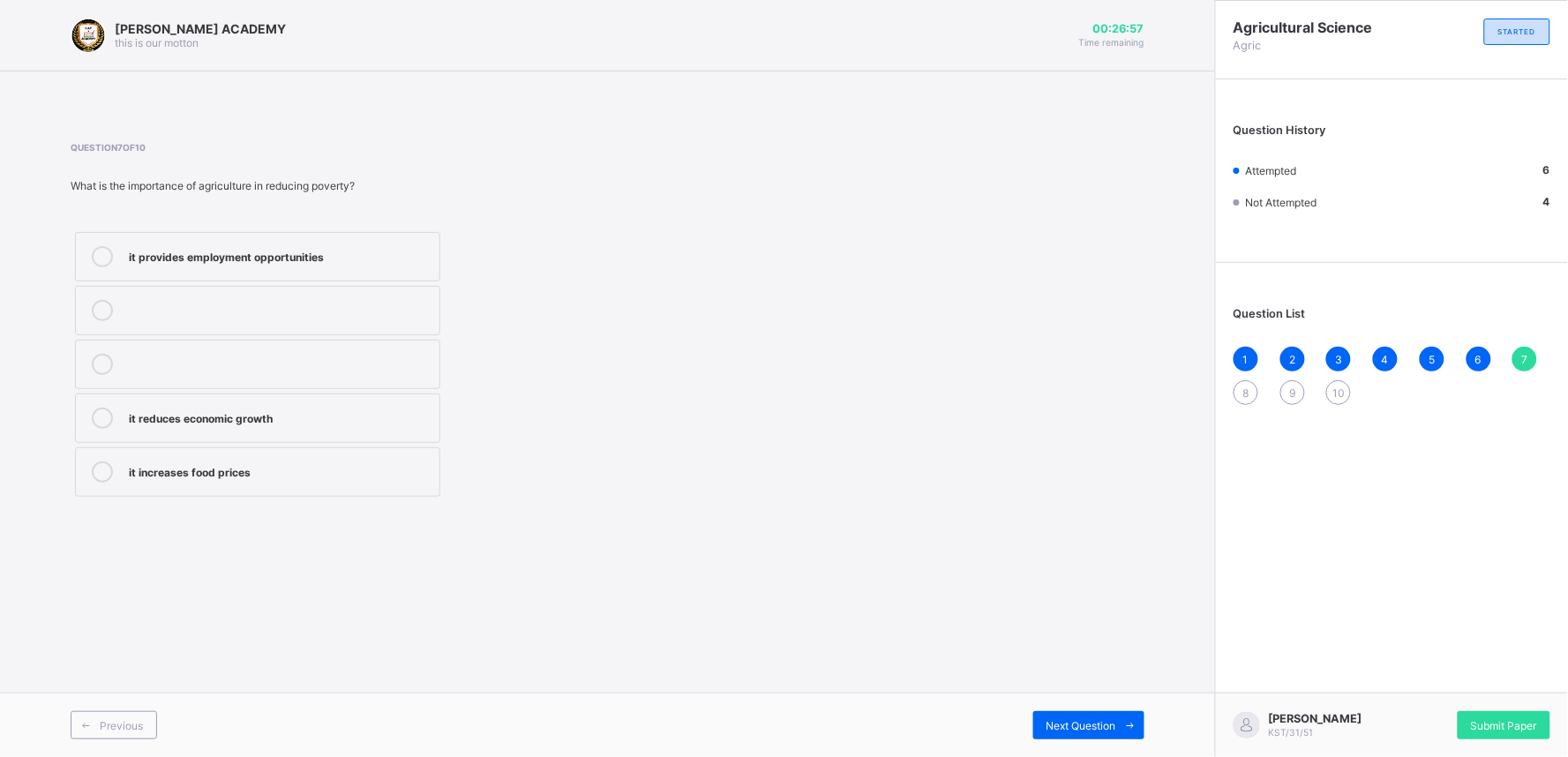
click at [360, 472] on div "it increases food prices" at bounding box center [280, 470] width 302 height 18
click at [1241, 391] on div "8" at bounding box center [1245, 392] width 25 height 25
click at [376, 301] on div "providing food for the population" at bounding box center [280, 309] width 302 height 18
click at [1294, 377] on div "1 2 3 4 5 6 7 8 9 10" at bounding box center [1391, 376] width 316 height 58
click at [1290, 393] on span "9" at bounding box center [1292, 392] width 6 height 13
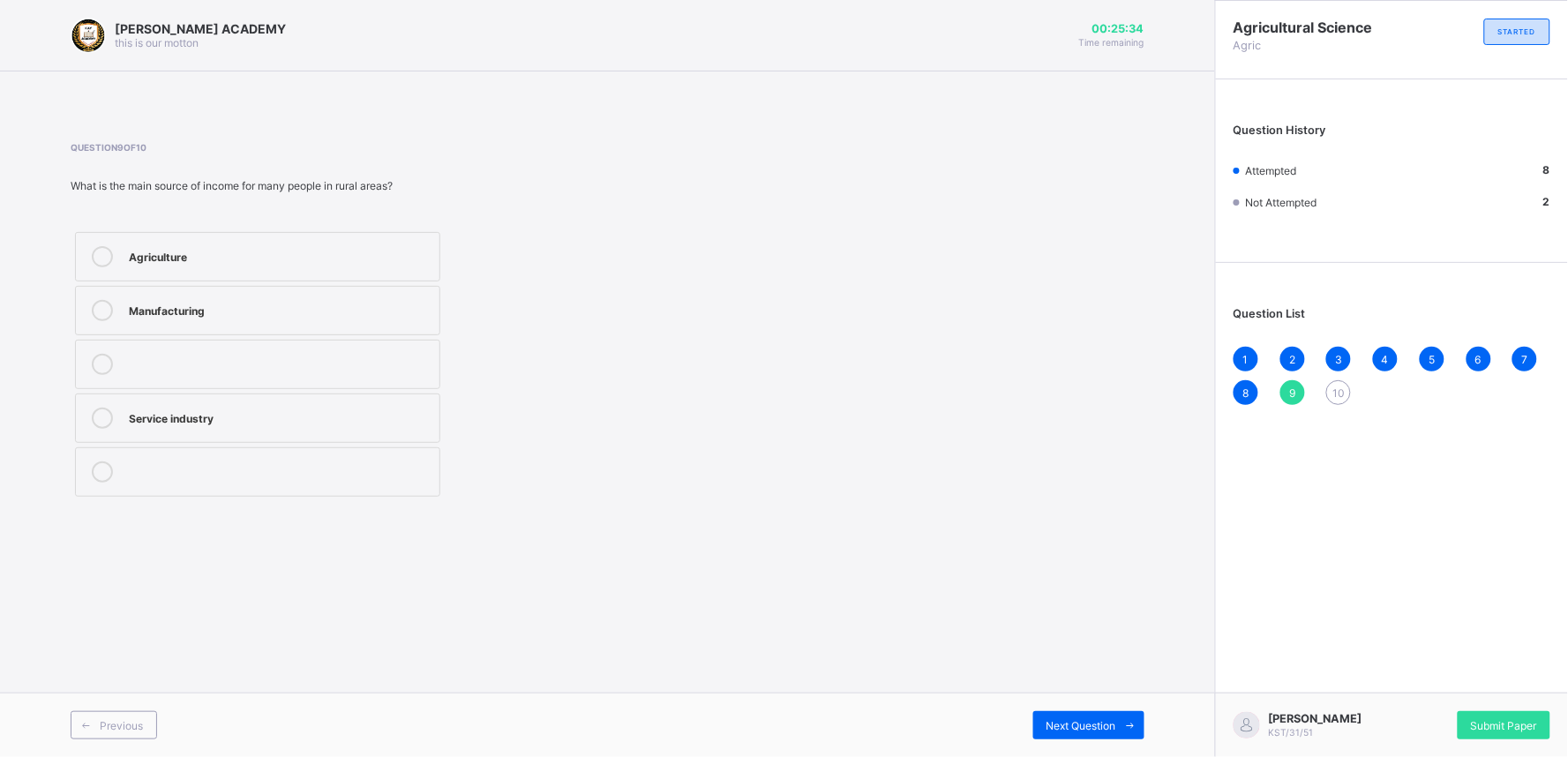
click at [395, 308] on div "Manufacturing" at bounding box center [280, 309] width 302 height 18
click at [1292, 386] on span "9" at bounding box center [1292, 392] width 6 height 13
click at [383, 293] on label "Manufacturing" at bounding box center [257, 310] width 366 height 49
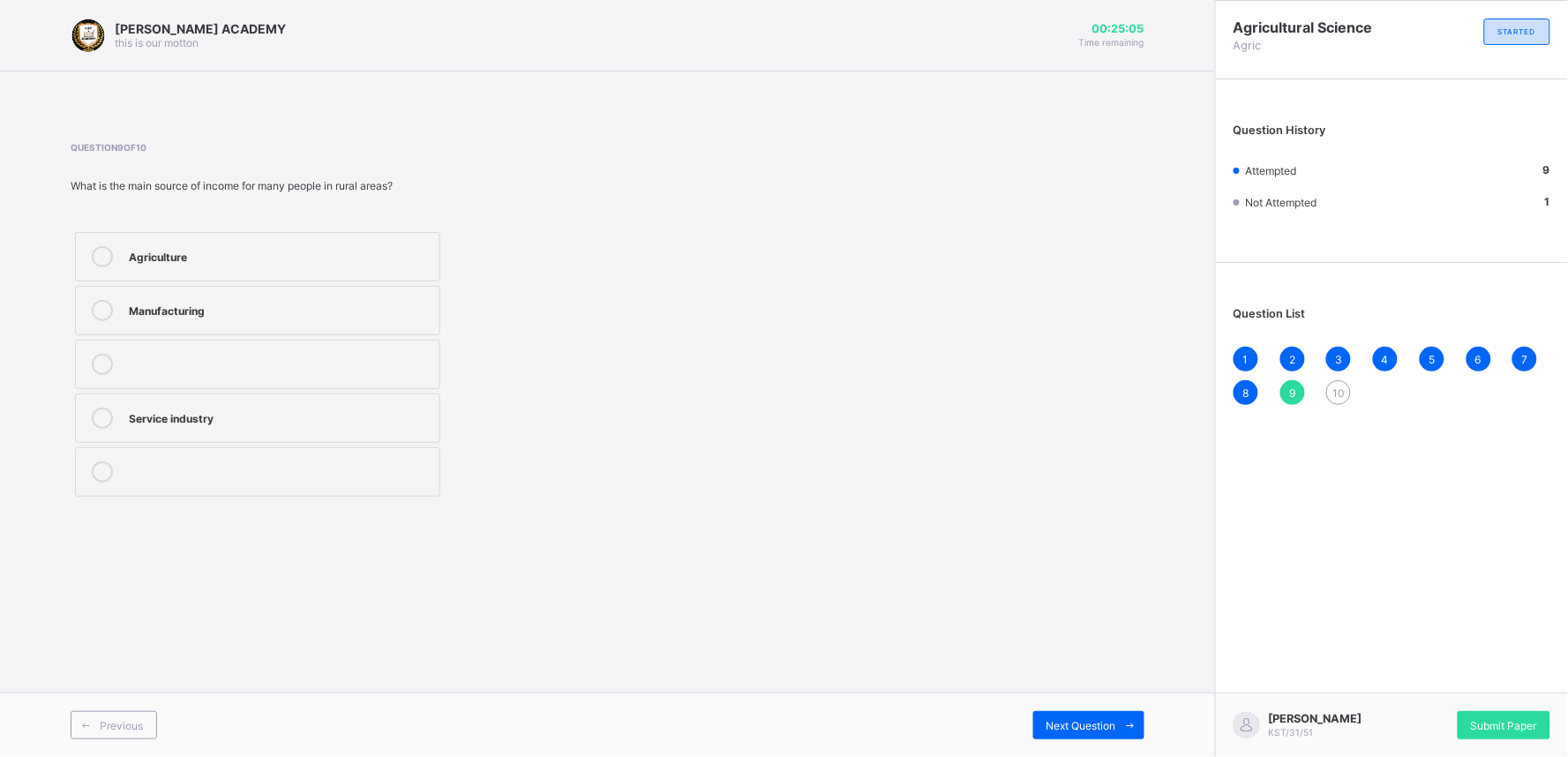
click at [1293, 380] on div "9" at bounding box center [1292, 392] width 25 height 25
click at [1342, 383] on div "10" at bounding box center [1337, 392] width 25 height 25
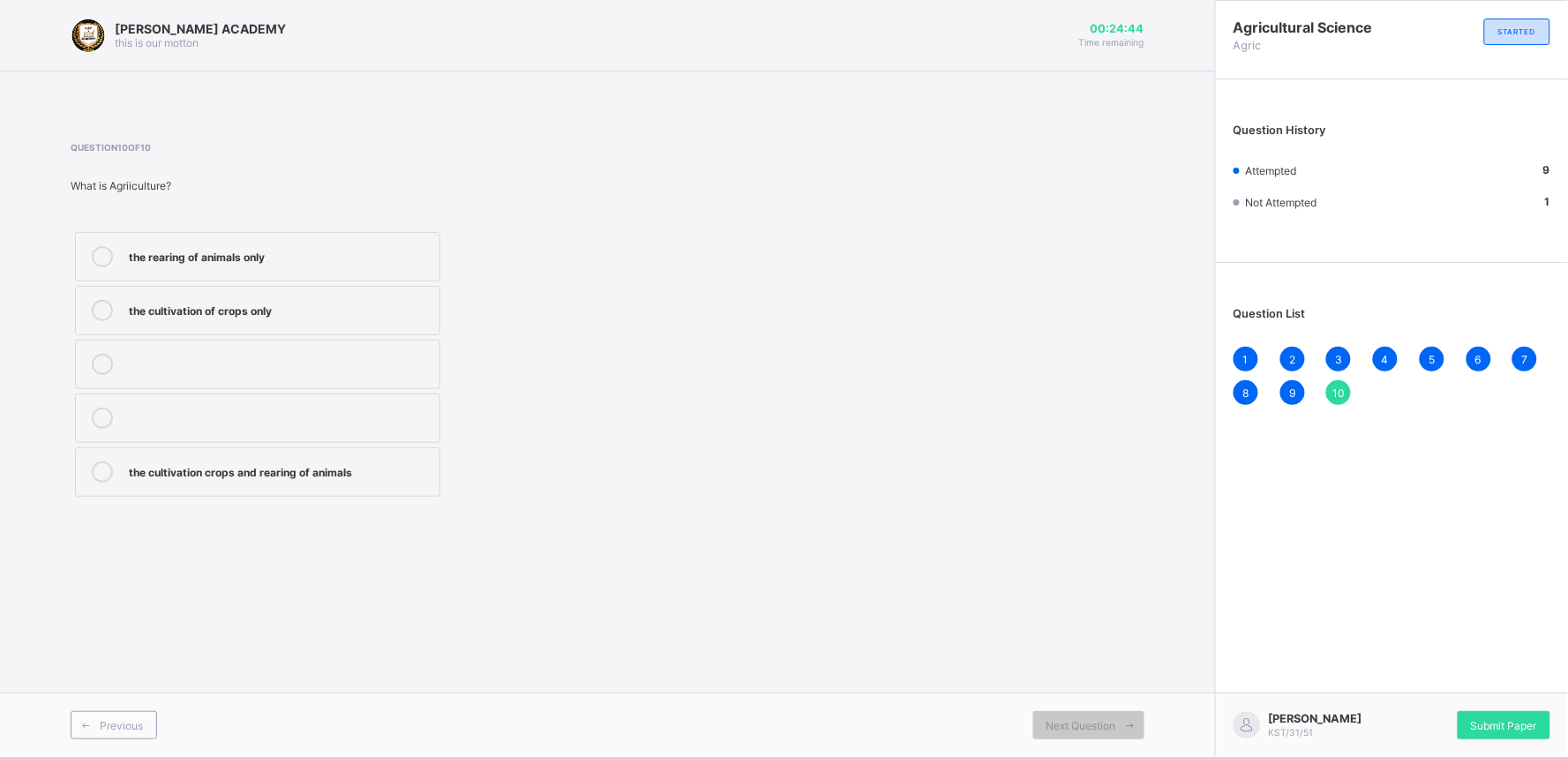
click at [354, 462] on div "the cultivation crops and rearing of animals" at bounding box center [280, 470] width 302 height 18
click at [1475, 717] on div "Submit Paper" at bounding box center [1504, 725] width 93 height 29
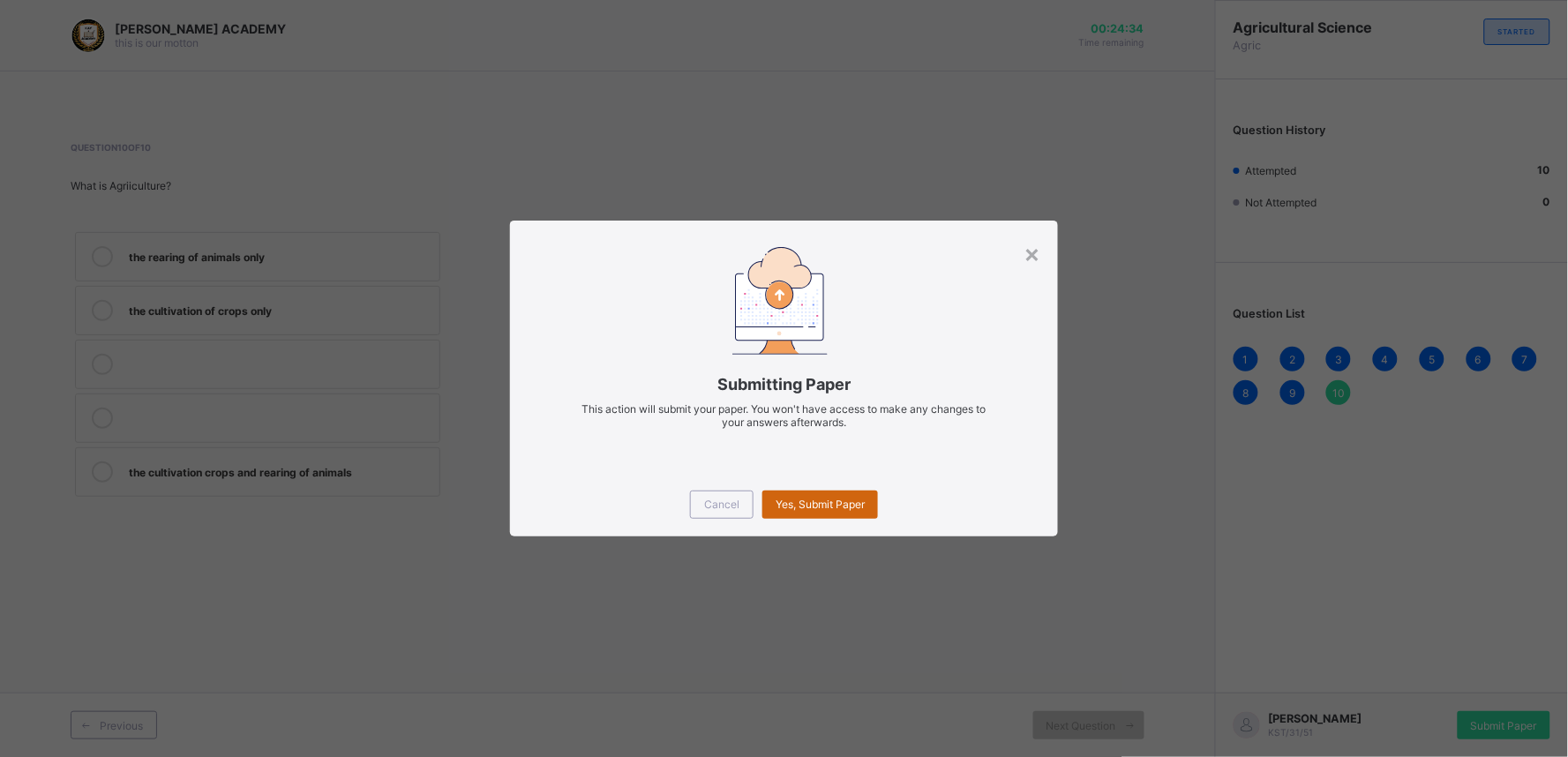
click at [838, 496] on div "Yes, Submit Paper" at bounding box center [819, 505] width 115 height 29
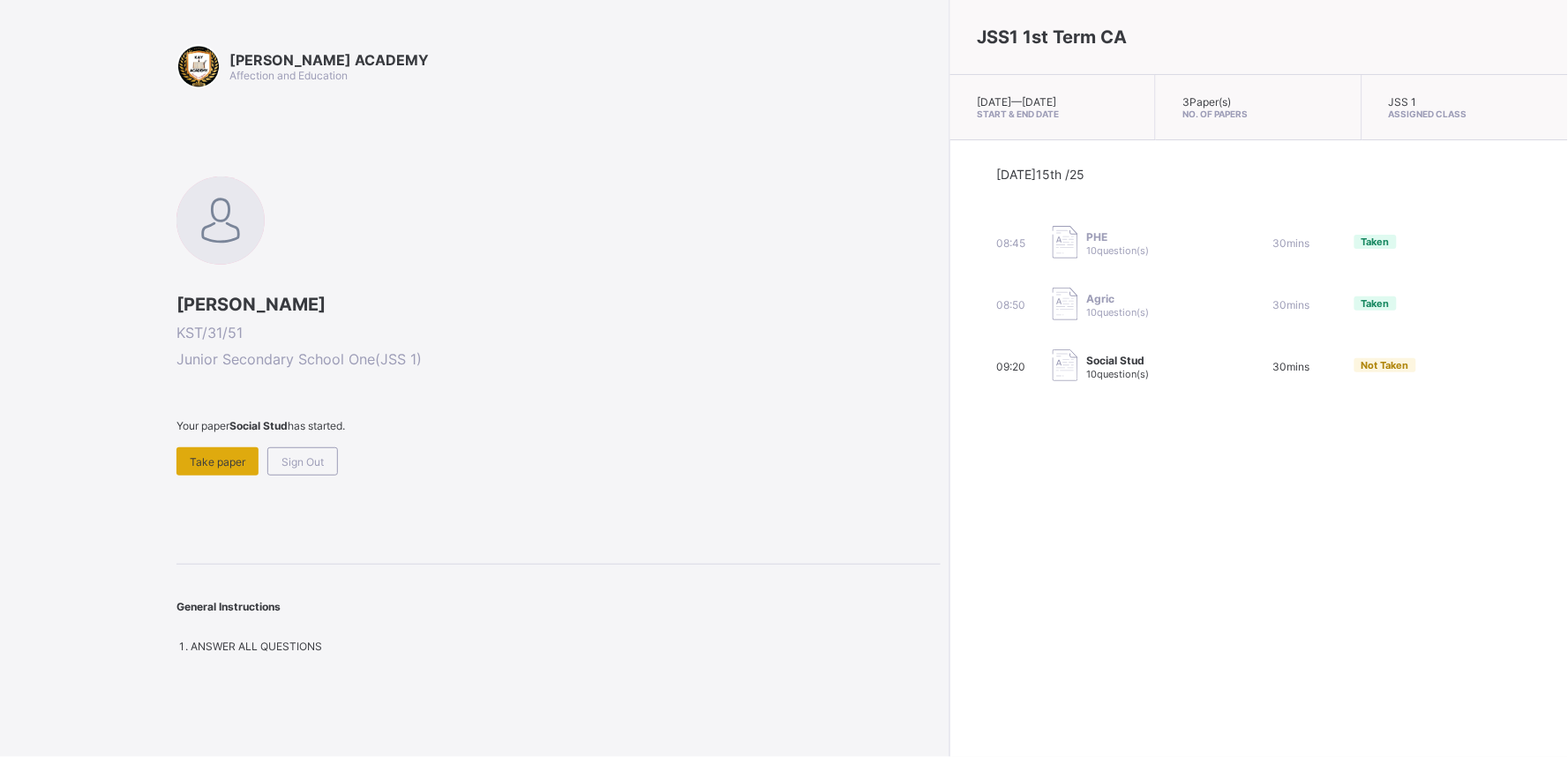
click at [204, 456] on span "Take paper" at bounding box center [217, 461] width 55 height 13
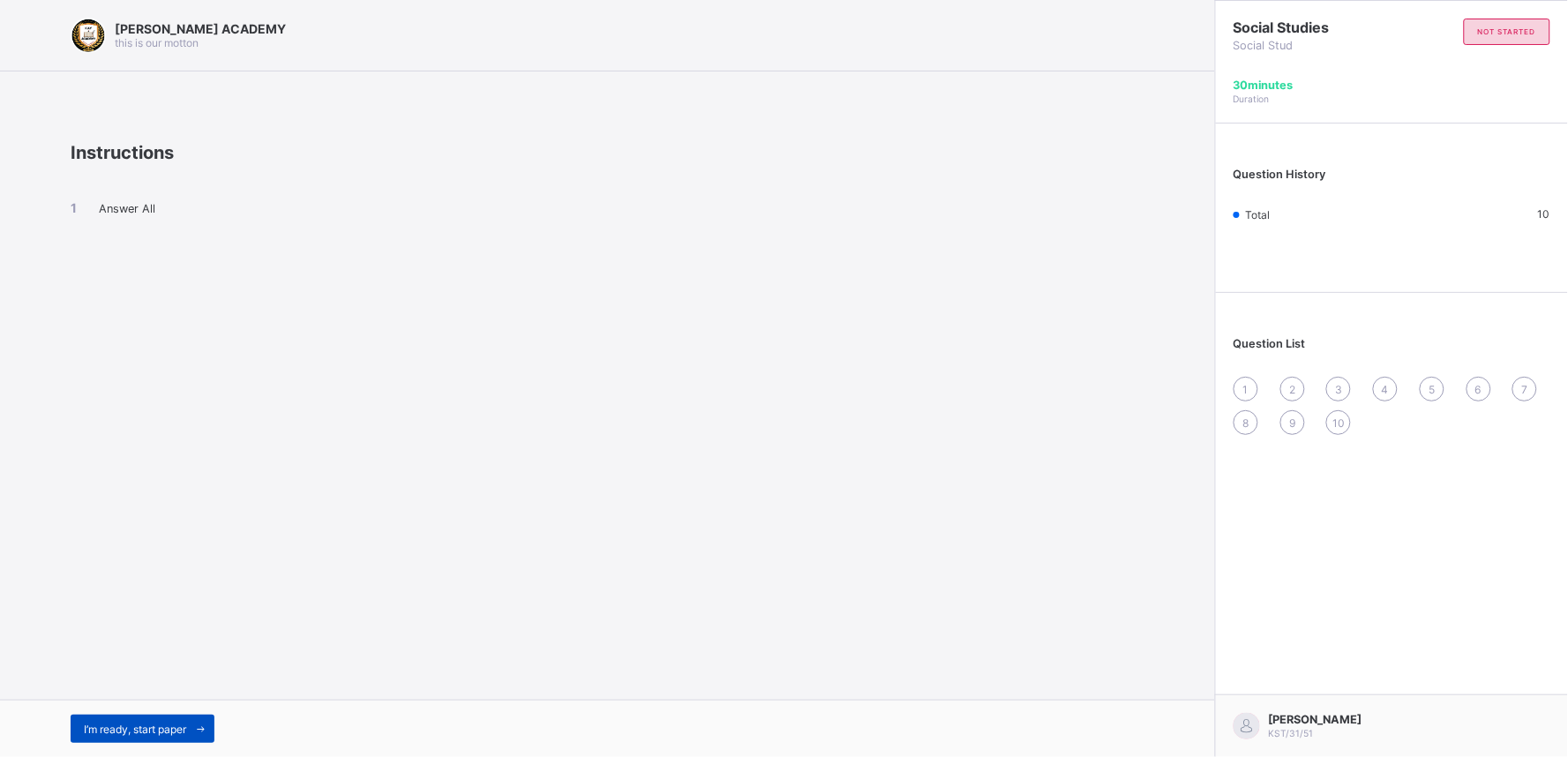
click at [153, 723] on span "I’m ready, start paper" at bounding box center [135, 728] width 102 height 13
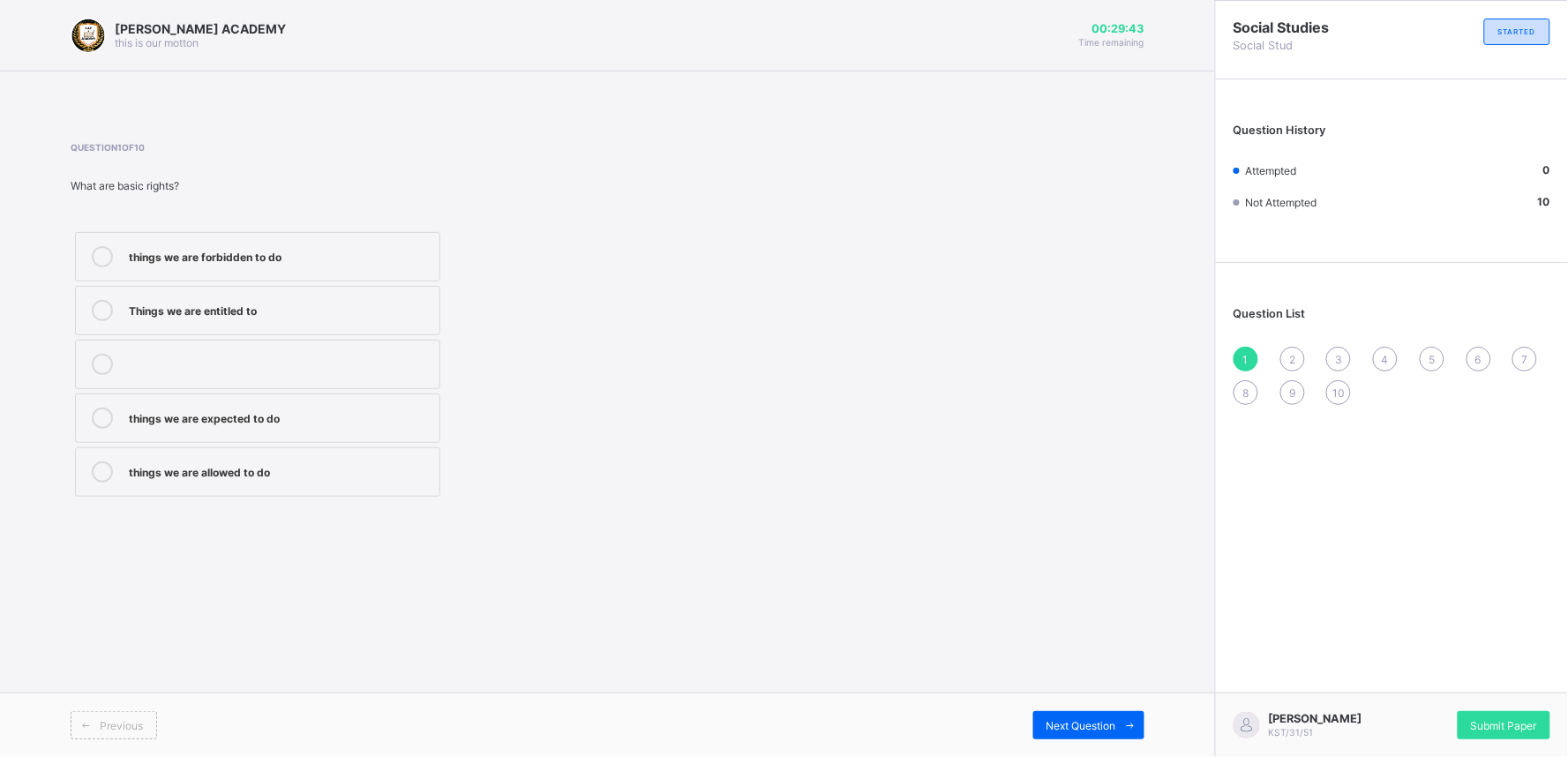
click at [283, 417] on div "things we are expected to do" at bounding box center [280, 417] width 302 height 18
click at [1290, 353] on span "2" at bounding box center [1292, 359] width 6 height 13
click at [366, 244] on label "taking care of our duties" at bounding box center [257, 256] width 366 height 49
click at [1338, 341] on div "Question List 1 2 3 4 5 6 7 8 9 10" at bounding box center [1392, 347] width 352 height 151
click at [1332, 347] on div "1 2 3 4 5 6 7 8 9 10" at bounding box center [1391, 376] width 316 height 58
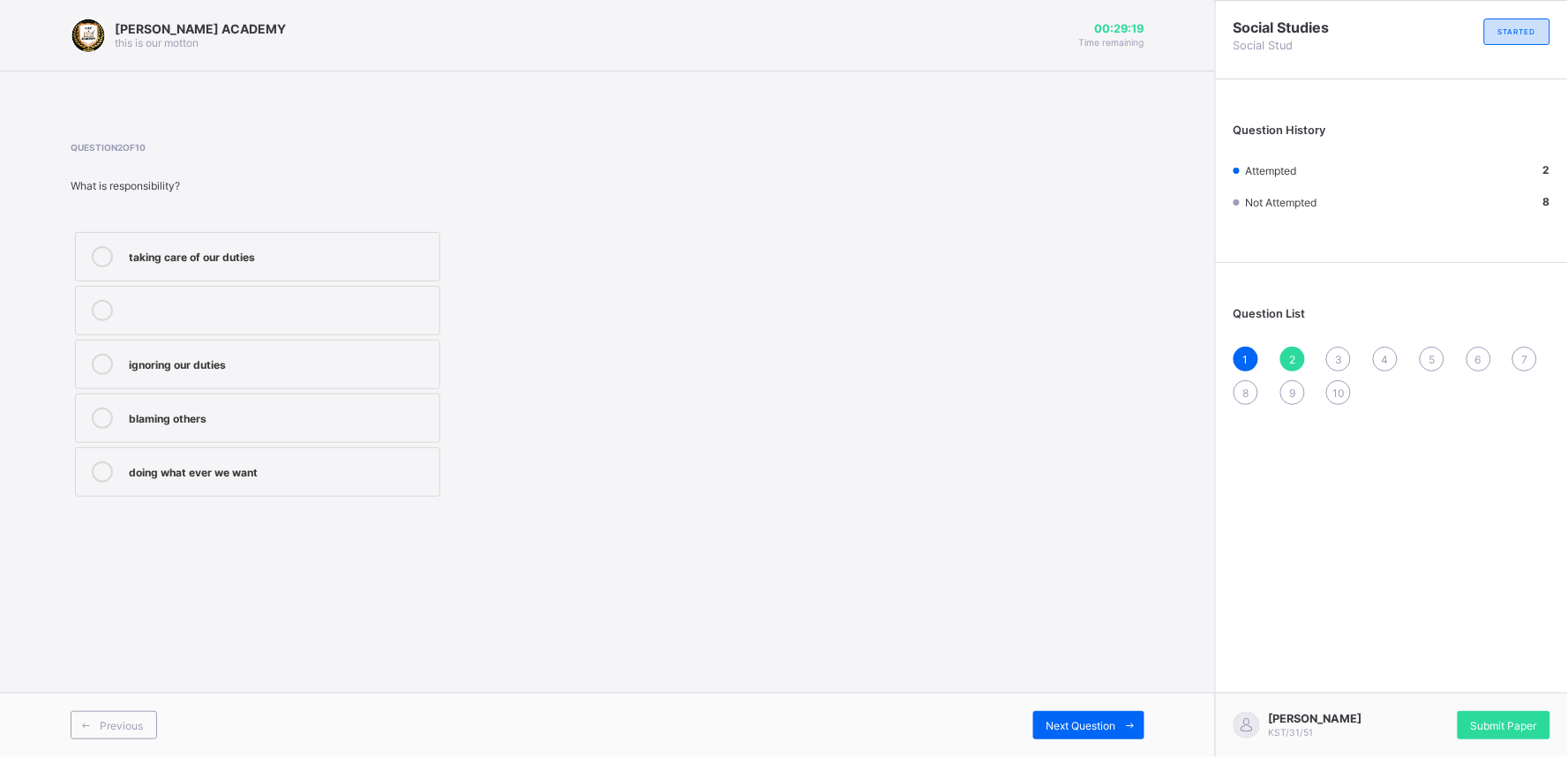
click at [1332, 347] on div "1 2 3 4 5 6 7 8 9 10" at bounding box center [1391, 376] width 316 height 58
click at [1336, 348] on div "3" at bounding box center [1337, 359] width 25 height 25
click at [335, 367] on div "it encourages diversity and understanding" at bounding box center [280, 363] width 302 height 18
click at [1388, 348] on div "4" at bounding box center [1385, 359] width 25 height 25
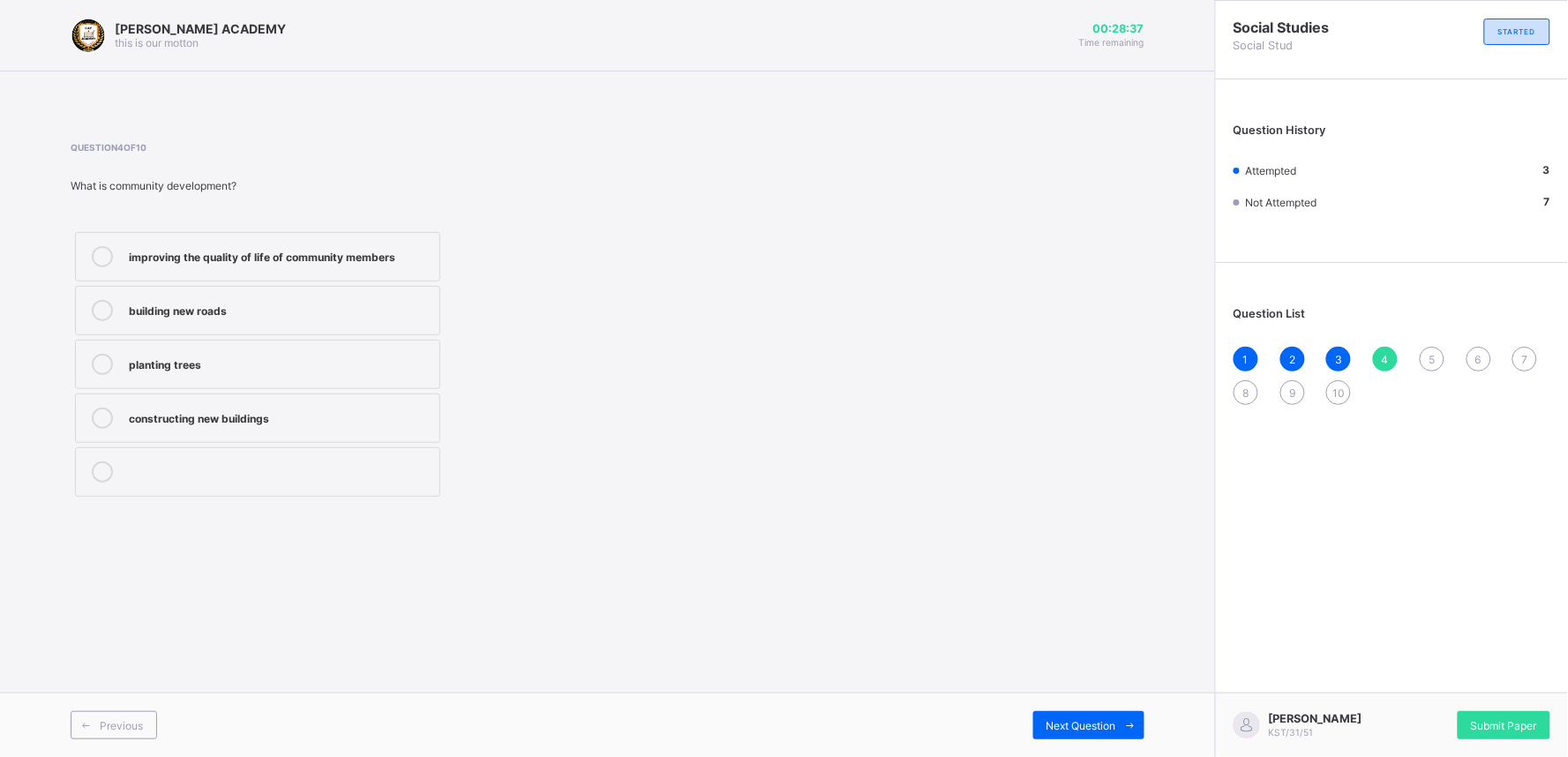
click at [347, 244] on label "improving the quality of life of community members" at bounding box center [257, 256] width 366 height 49
click at [1427, 347] on div "5" at bounding box center [1431, 359] width 25 height 25
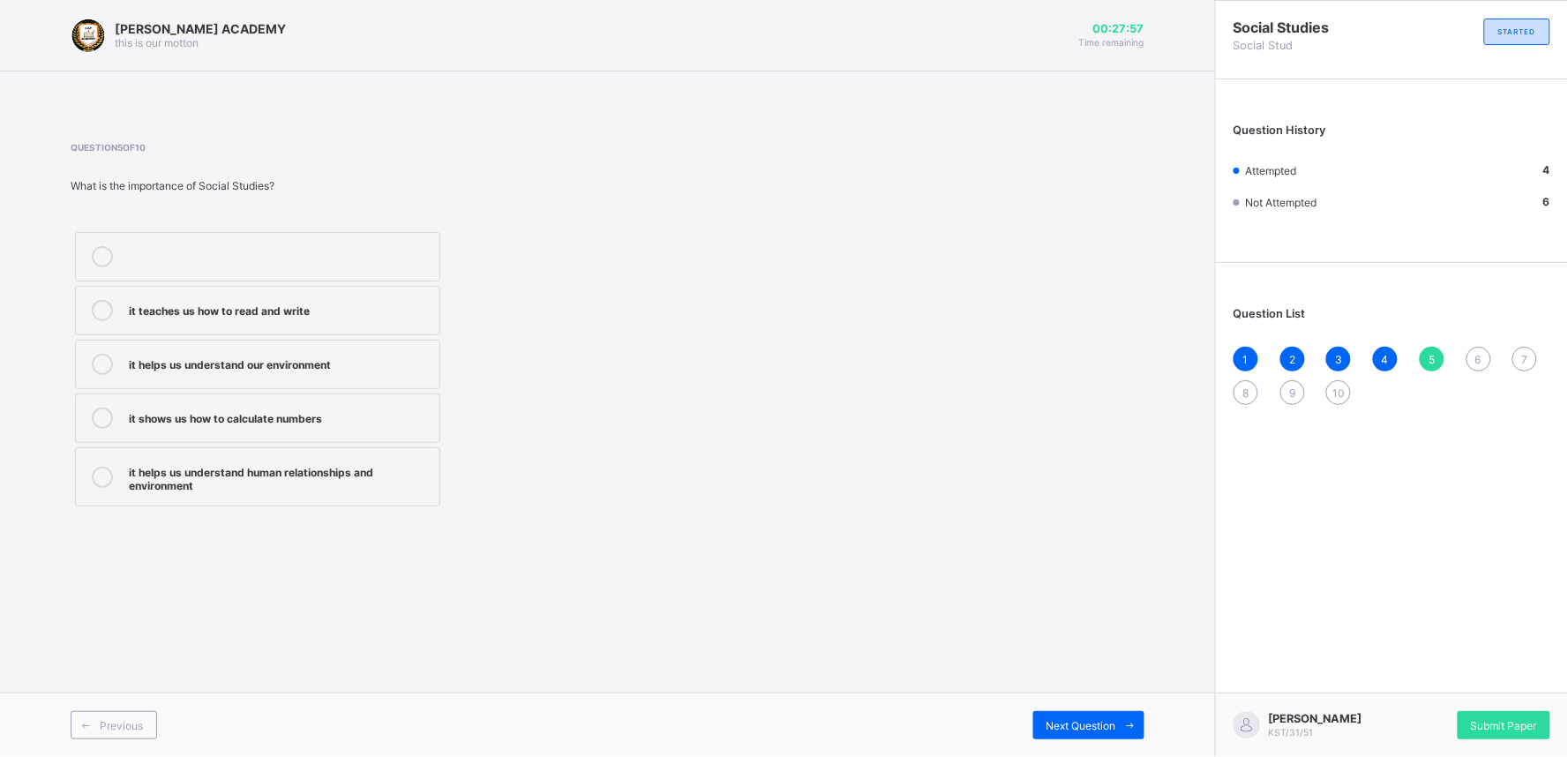
click at [340, 471] on div "it helps us understand human relationships and environment" at bounding box center [280, 476] width 302 height 31
click at [1475, 348] on div "6" at bounding box center [1478, 359] width 25 height 25
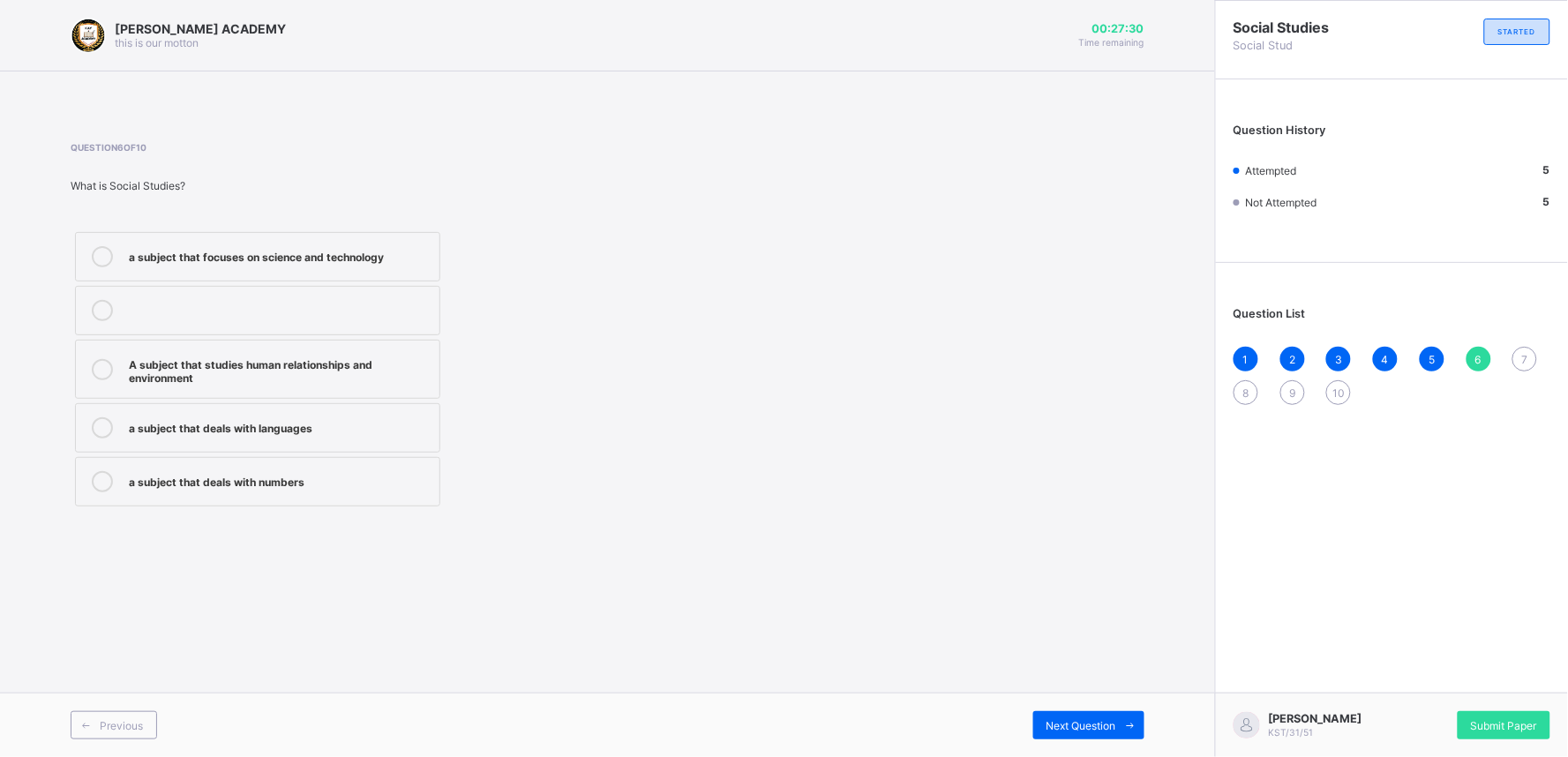
click at [345, 358] on div "A subject that studies human relationships and environment" at bounding box center [280, 369] width 302 height 31
click at [1525, 348] on div "7" at bounding box center [1524, 359] width 25 height 25
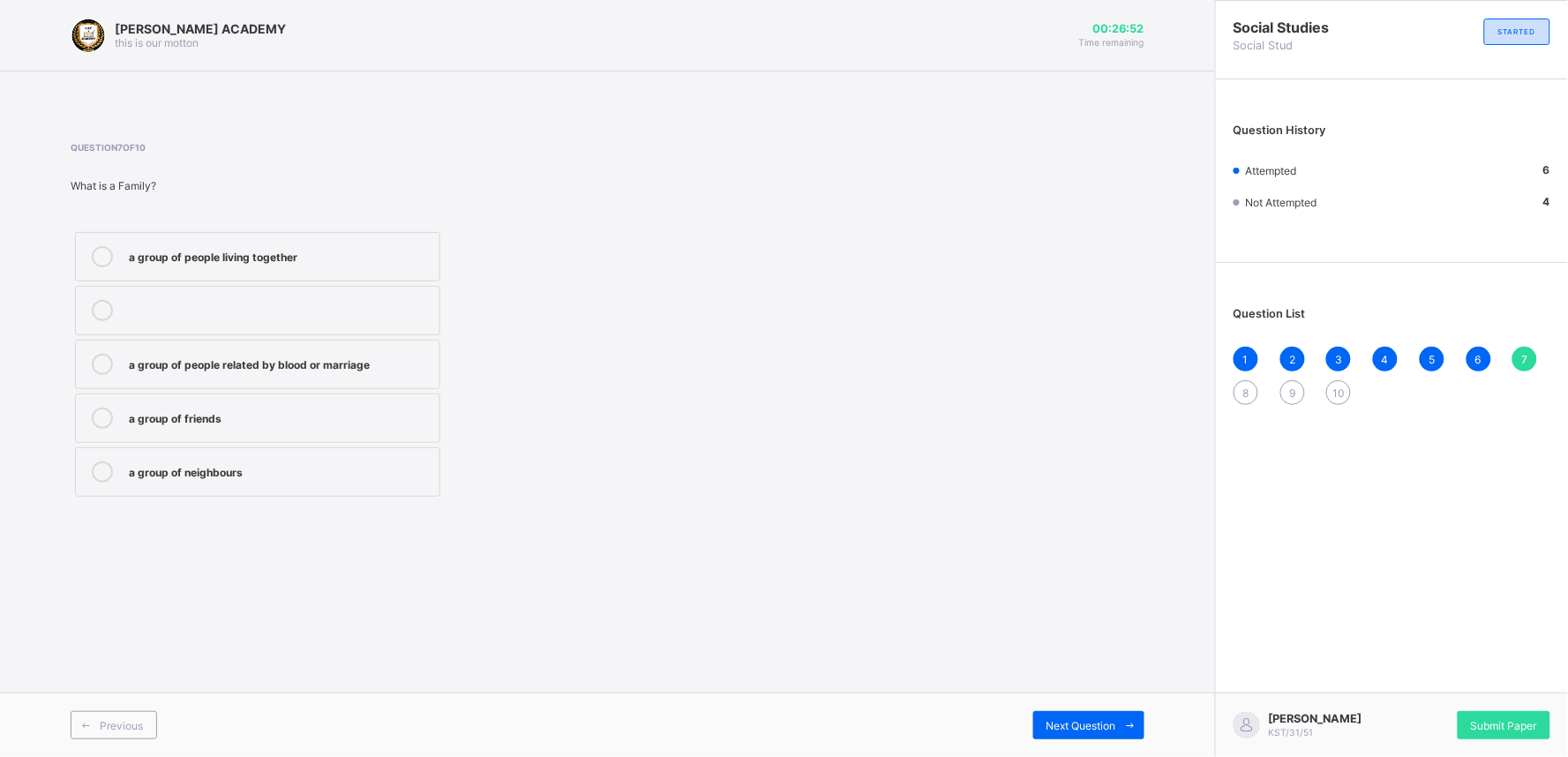
click at [223, 344] on label "a group of people related by blood or marriage" at bounding box center [257, 365] width 366 height 49
click at [1250, 383] on div "8" at bounding box center [1245, 392] width 25 height 25
click at [289, 299] on label "a way of life" at bounding box center [257, 310] width 366 height 49
click at [1299, 391] on div "9" at bounding box center [1292, 392] width 25 height 25
click at [228, 468] on div "flags and anthems" at bounding box center [280, 470] width 302 height 18
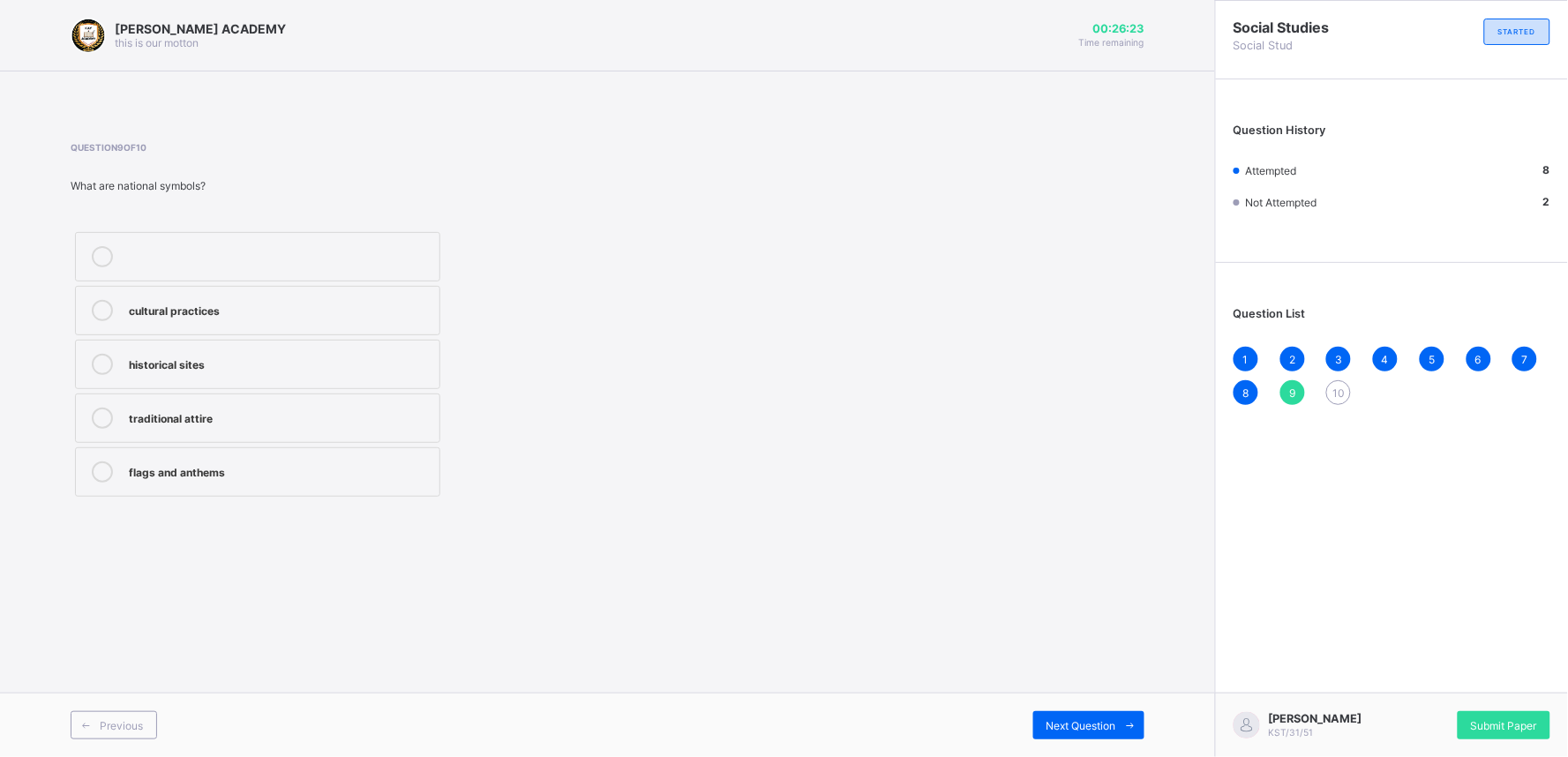
click at [1329, 383] on div "10" at bounding box center [1337, 392] width 25 height 25
click at [353, 463] on div "guiding and directing others" at bounding box center [280, 470] width 302 height 18
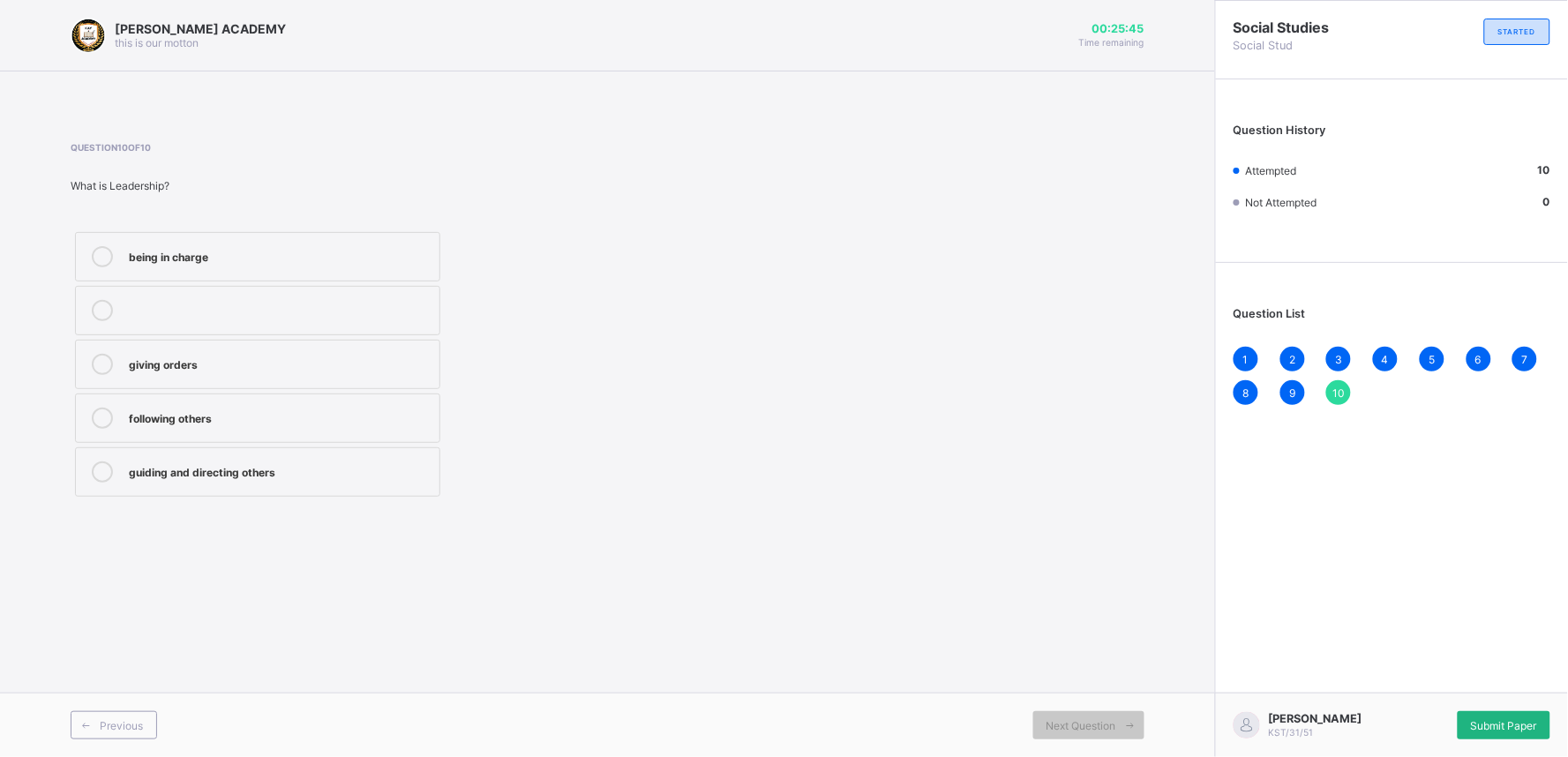
click at [1489, 716] on div "Submit Paper" at bounding box center [1504, 725] width 93 height 29
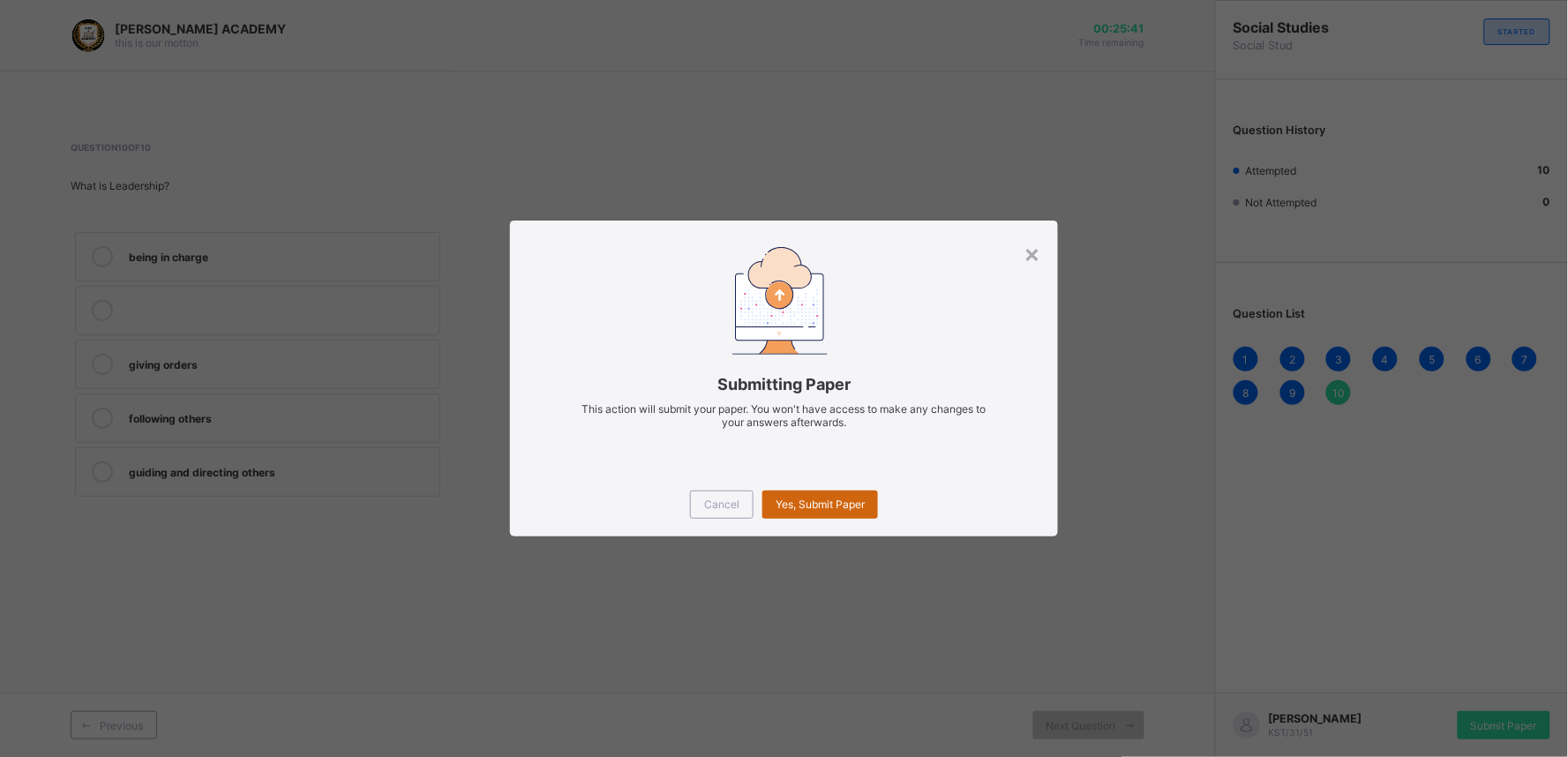
click at [844, 500] on span "Yes, Submit Paper" at bounding box center [820, 504] width 89 height 13
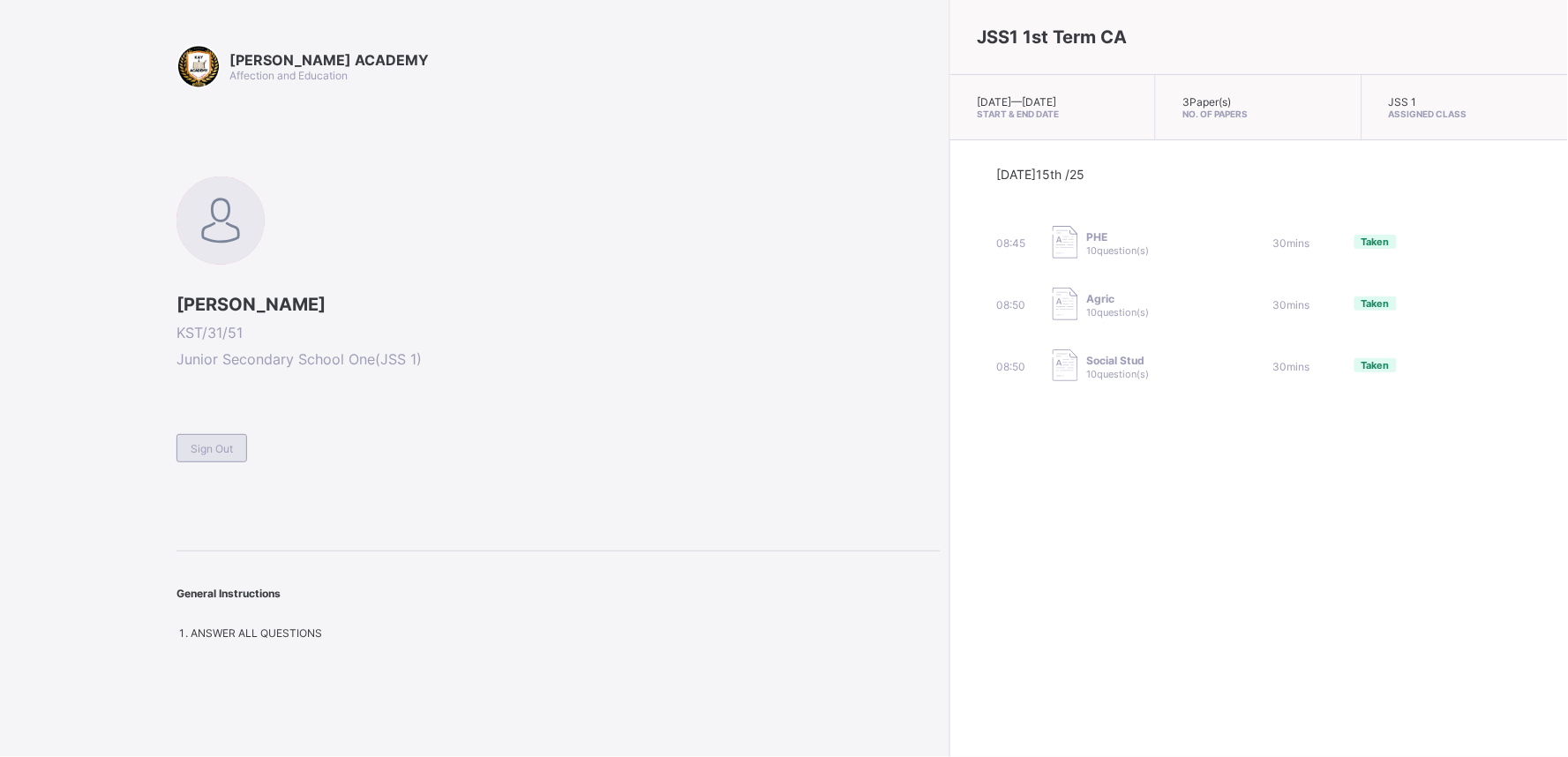
click at [198, 448] on span "Sign Out" at bounding box center [211, 447] width 42 height 13
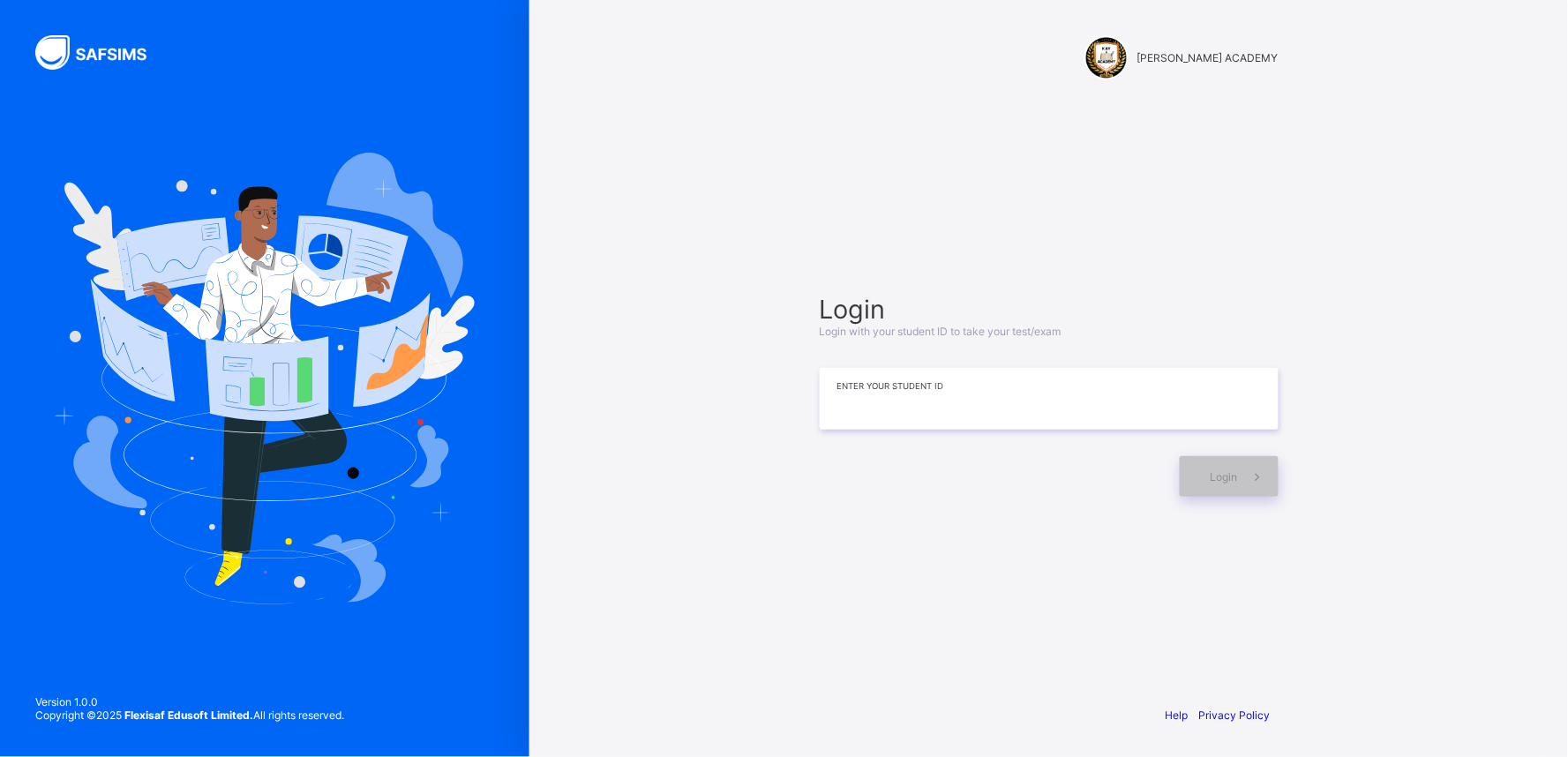
click at [938, 402] on input at bounding box center [1049, 398] width 458 height 62
click at [1242, 485] on span at bounding box center [1258, 476] width 40 height 40
click at [1233, 476] on span "Login" at bounding box center [1224, 476] width 28 height 13
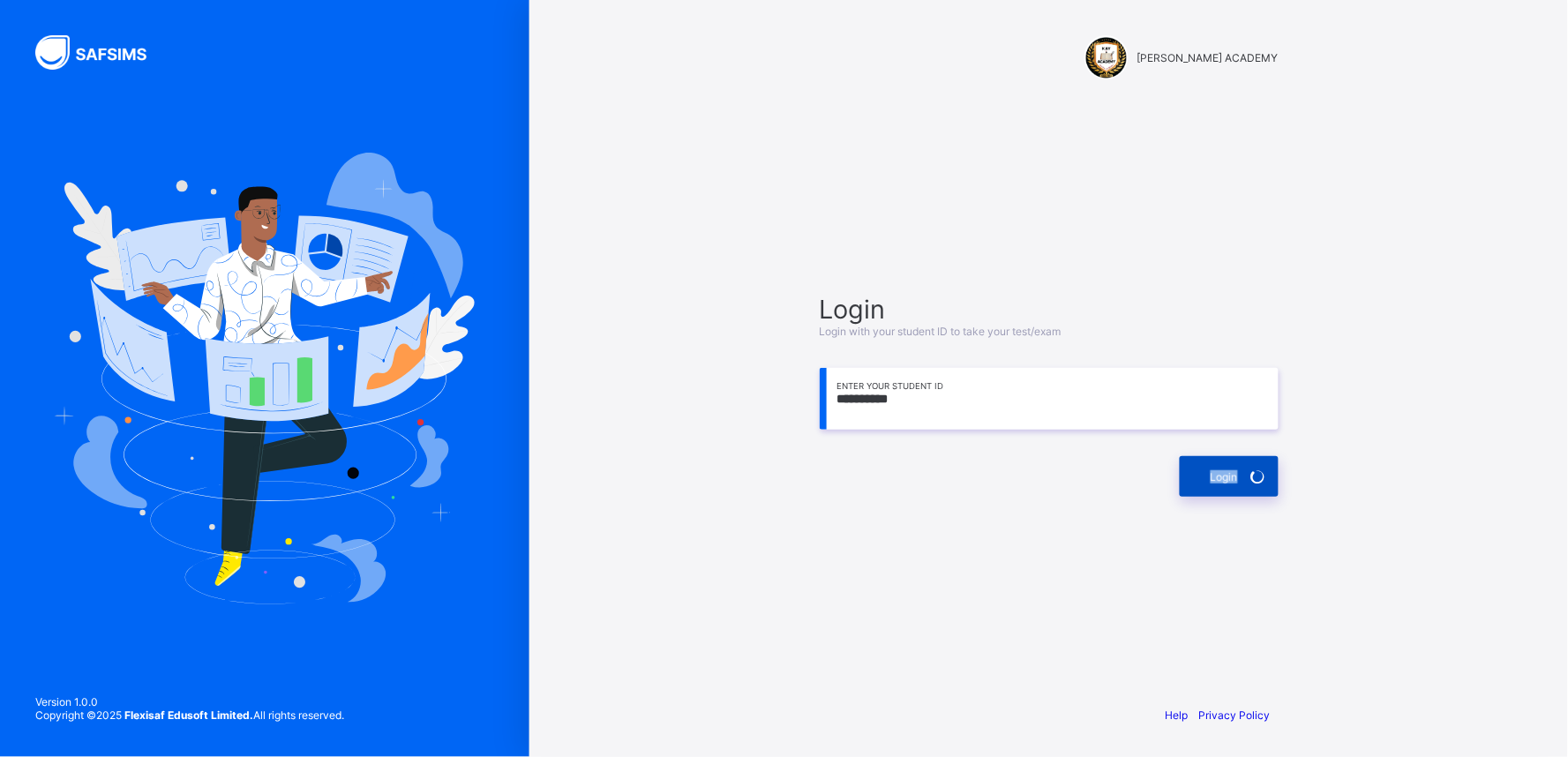
click at [1233, 476] on span "Login" at bounding box center [1224, 476] width 28 height 13
click at [1230, 472] on span "Login" at bounding box center [1224, 476] width 28 height 13
click at [980, 401] on input "**********" at bounding box center [1049, 398] width 458 height 62
click at [878, 397] on input "**********" at bounding box center [1049, 398] width 458 height 62
type input "**********"
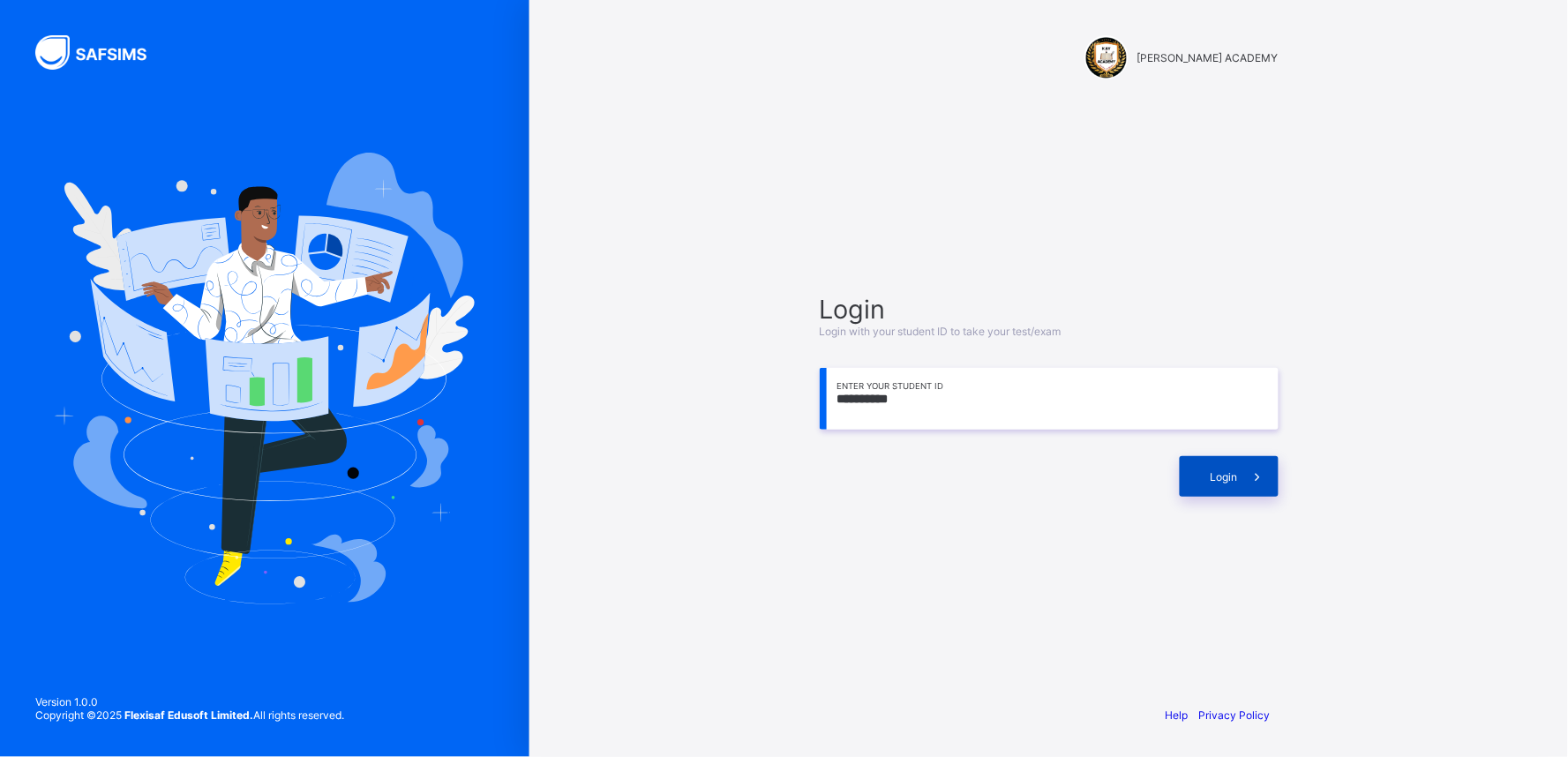
click at [1221, 483] on div "Login" at bounding box center [1229, 476] width 99 height 40
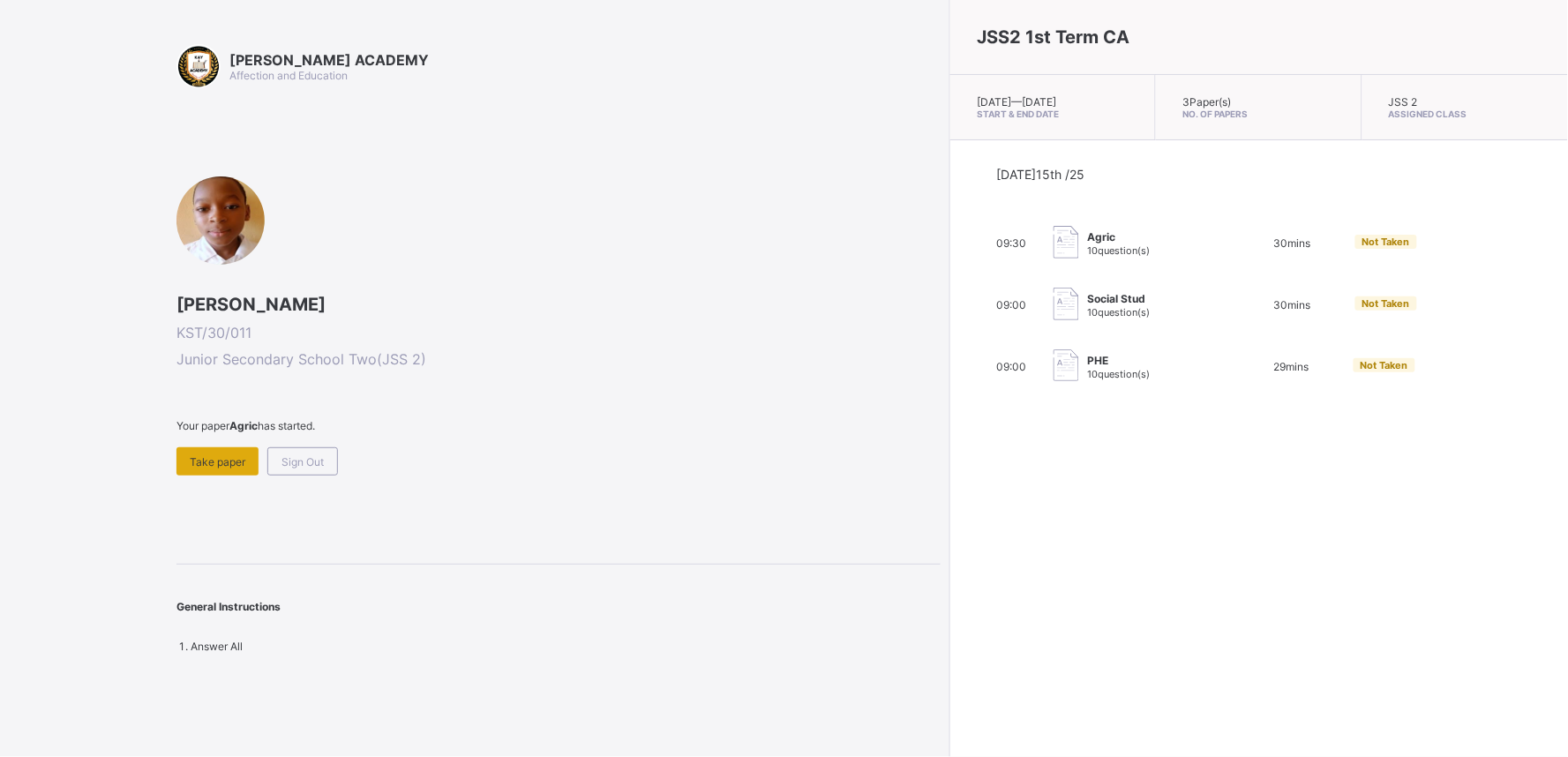
click at [198, 463] on span "Take paper" at bounding box center [217, 461] width 55 height 13
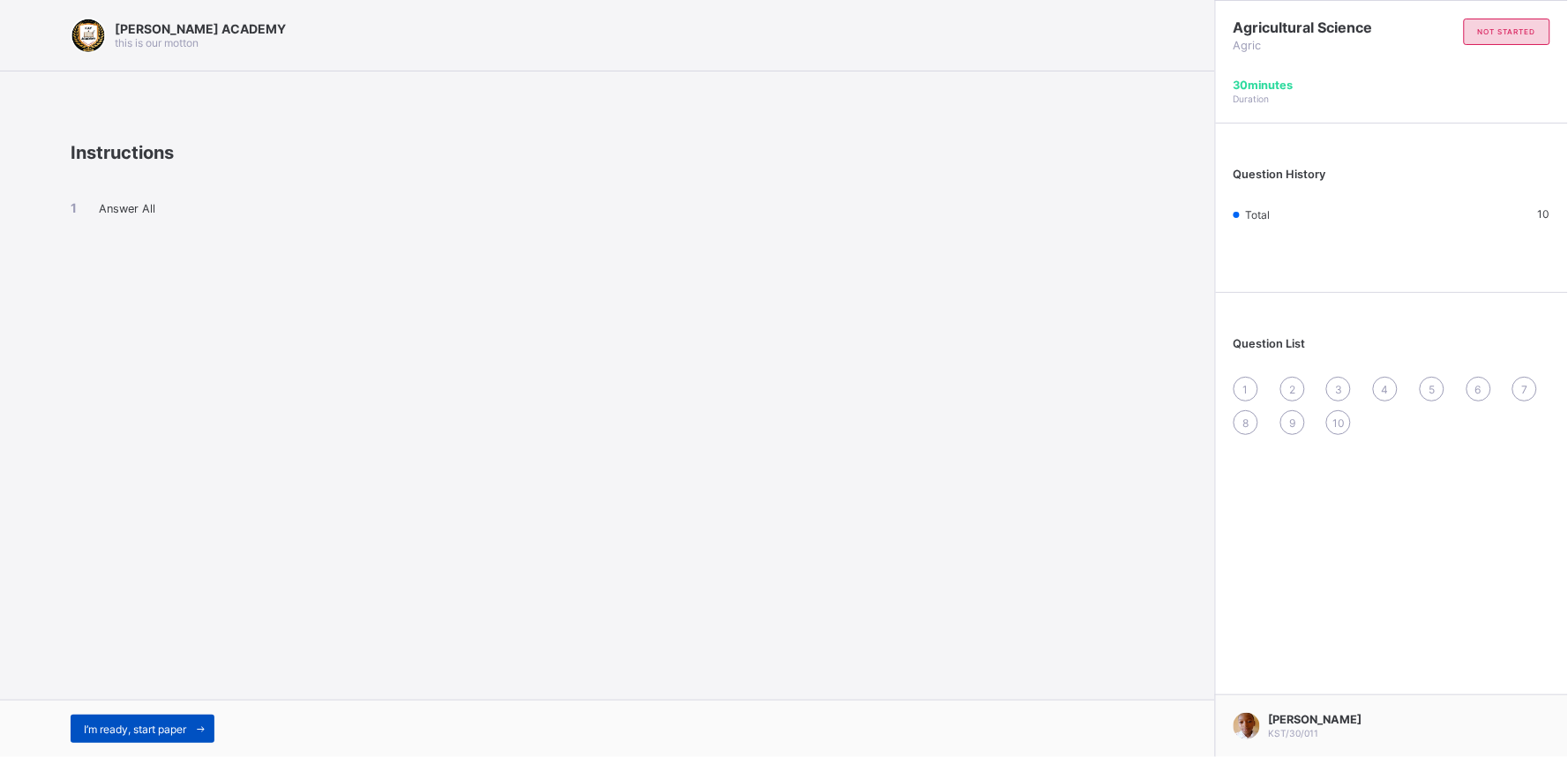
click at [115, 727] on span "I’m ready, start paper" at bounding box center [135, 728] width 102 height 13
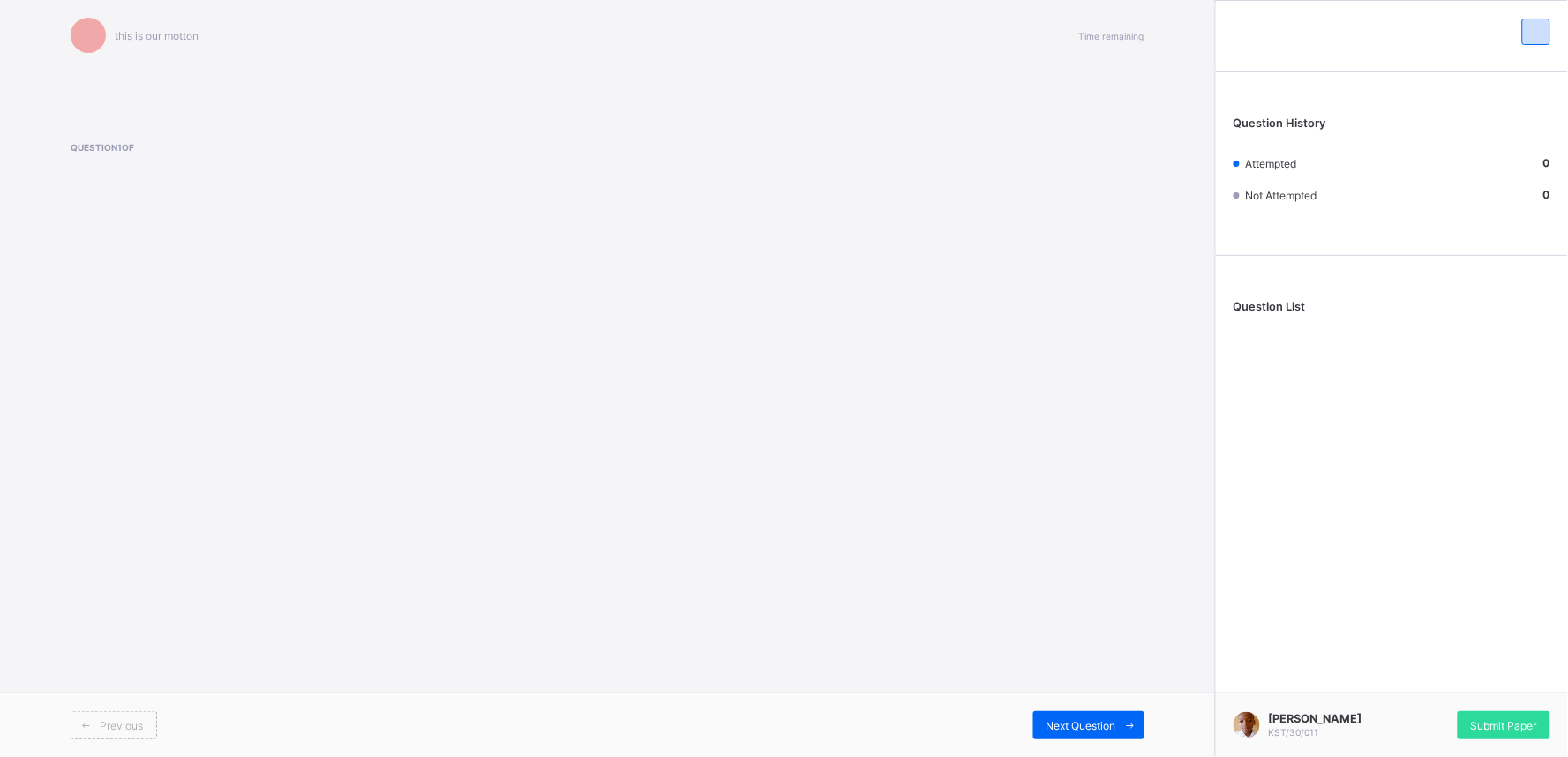
click at [822, 458] on div "this is our [PERSON_NAME] Time remaining Question 1 of Previous Next Question" at bounding box center [607, 378] width 1215 height 757
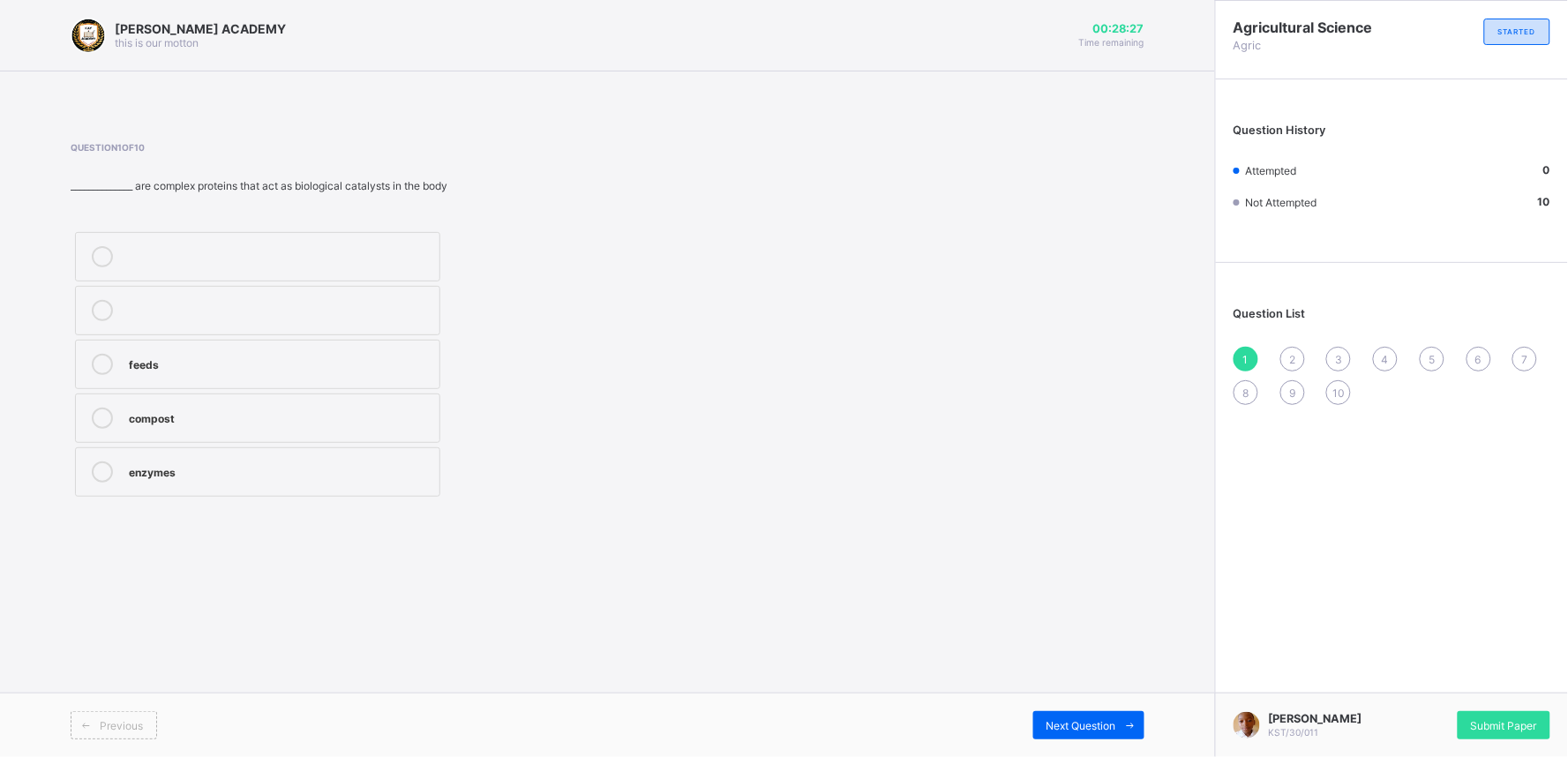
click at [221, 470] on div "enzymes" at bounding box center [280, 470] width 302 height 18
click at [1087, 727] on span "Next Question" at bounding box center [1081, 725] width 70 height 13
click at [367, 299] on label "aluminum" at bounding box center [257, 310] width 366 height 49
click at [1115, 727] on span "Next Question" at bounding box center [1081, 725] width 70 height 13
click at [1290, 365] on div "2" at bounding box center [1292, 359] width 25 height 25
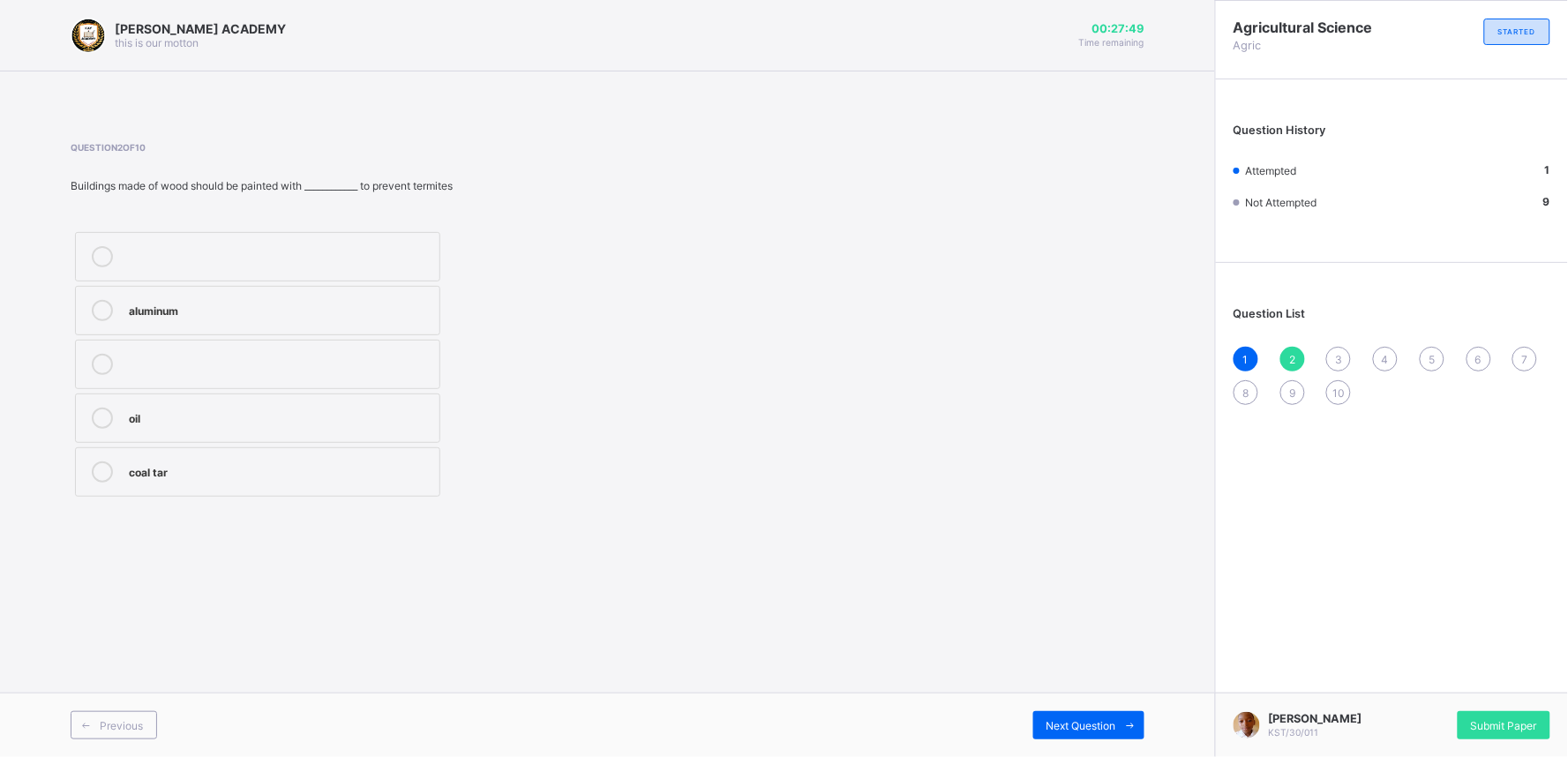
click at [102, 317] on icon at bounding box center [102, 310] width 21 height 21
click at [1068, 730] on span "Next Question" at bounding box center [1081, 725] width 70 height 13
click at [224, 429] on label "tanks" at bounding box center [257, 418] width 366 height 49
click at [1113, 720] on span "Next Question" at bounding box center [1081, 725] width 70 height 13
click at [105, 313] on icon at bounding box center [102, 310] width 21 height 21
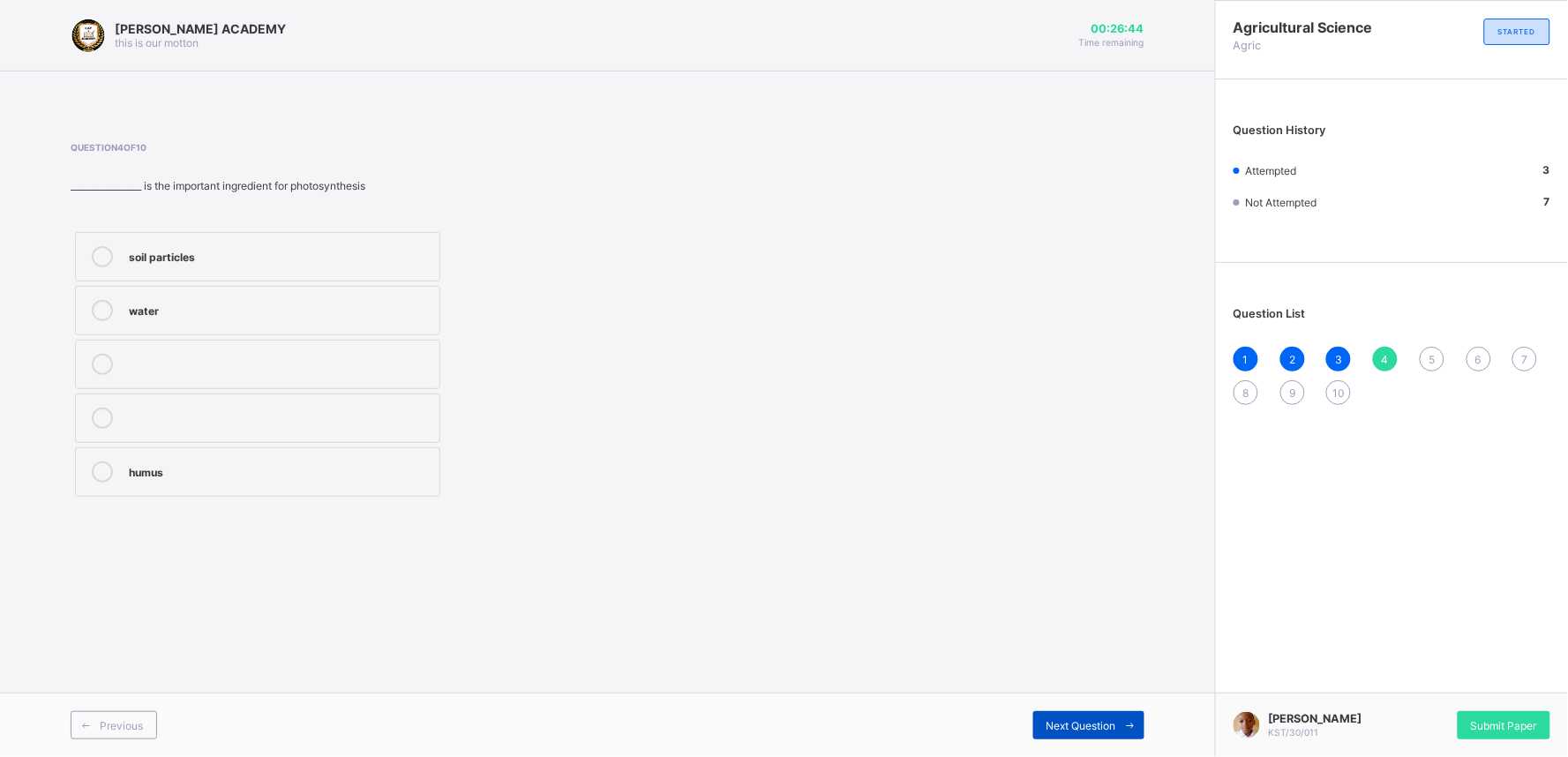
click at [1082, 726] on span "Next Question" at bounding box center [1081, 725] width 70 height 13
click at [1387, 349] on div "4" at bounding box center [1385, 359] width 25 height 25
click at [98, 315] on icon at bounding box center [102, 310] width 21 height 21
click at [1107, 730] on span "Next Question" at bounding box center [1081, 725] width 70 height 13
click at [1387, 358] on span "4" at bounding box center [1385, 359] width 7 height 13
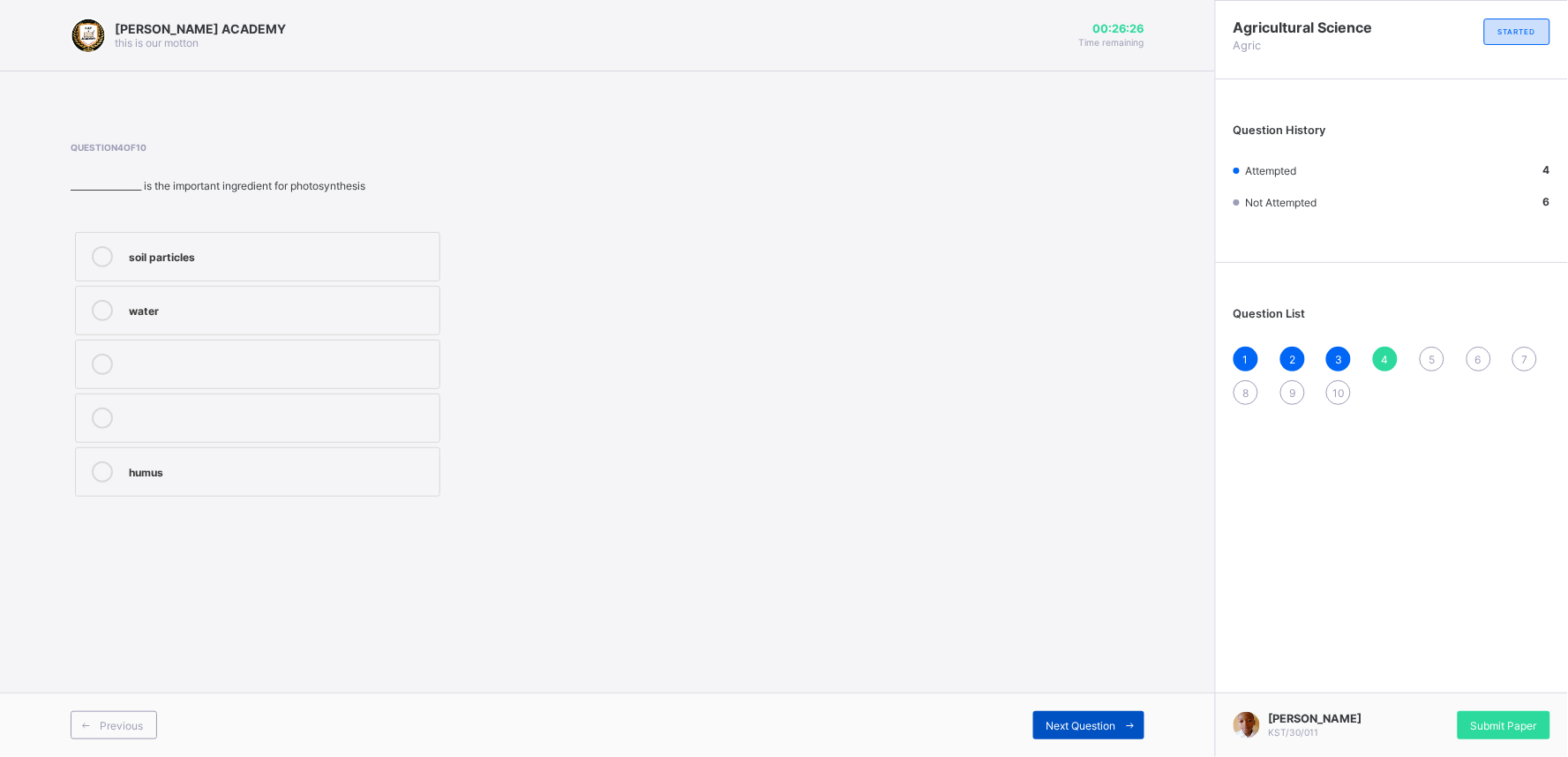
click at [1098, 728] on span "Next Question" at bounding box center [1081, 725] width 70 height 13
click at [103, 258] on icon at bounding box center [102, 256] width 21 height 21
click at [1115, 728] on span "Next Question" at bounding box center [1081, 725] width 70 height 13
click at [1436, 356] on div "5" at bounding box center [1431, 359] width 25 height 25
click at [152, 259] on div "[PERSON_NAME]" at bounding box center [280, 255] width 302 height 18
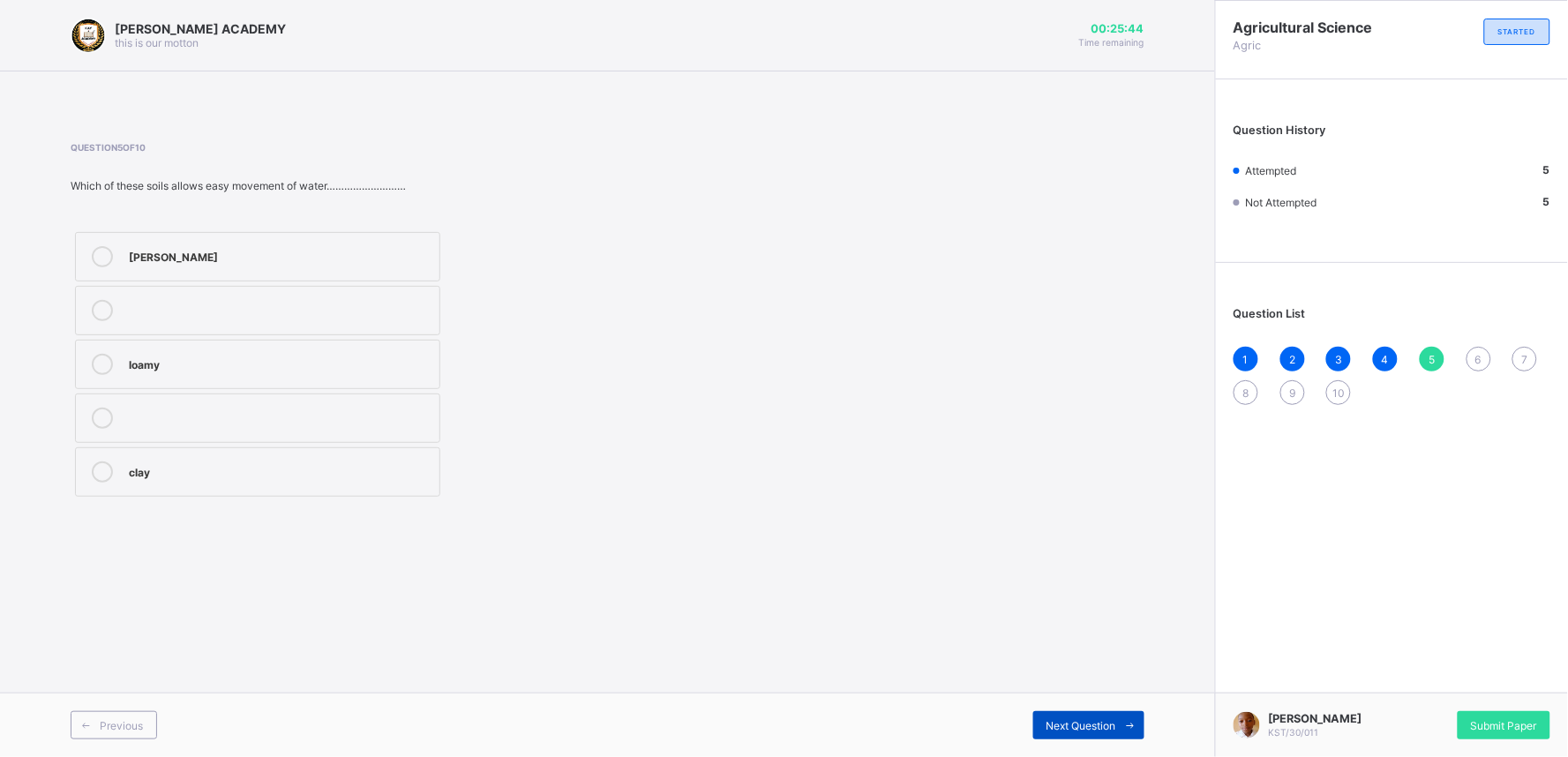
click at [1124, 718] on span at bounding box center [1129, 725] width 29 height 29
click at [95, 320] on div at bounding box center [102, 310] width 35 height 21
click at [1073, 724] on span "Next Question" at bounding box center [1081, 725] width 70 height 13
click at [1484, 358] on div "6" at bounding box center [1478, 359] width 25 height 25
click at [137, 310] on div "soil" at bounding box center [280, 309] width 302 height 18
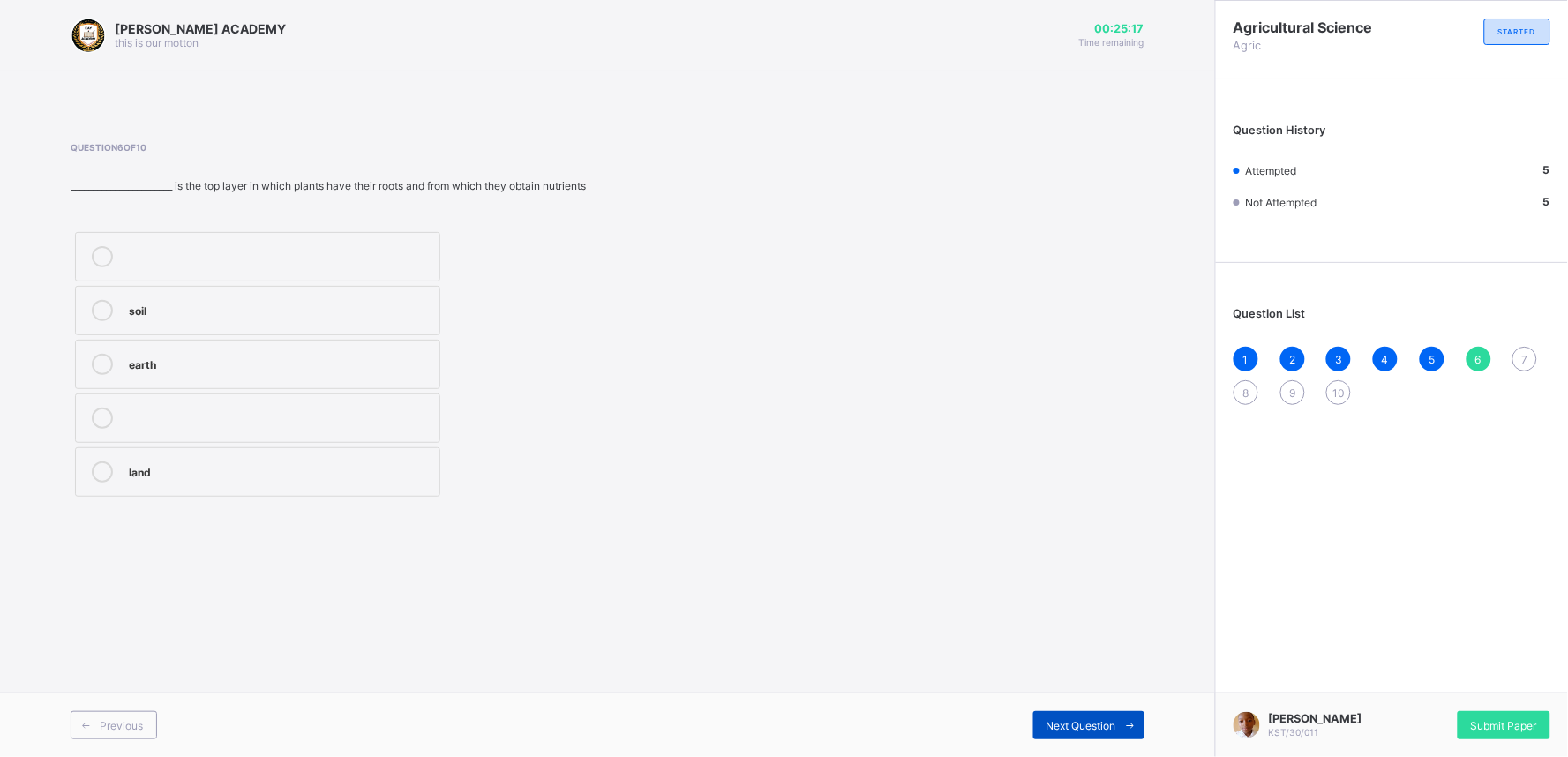
click at [1099, 729] on span "Next Question" at bounding box center [1081, 725] width 70 height 13
click at [1473, 351] on div "6" at bounding box center [1478, 359] width 25 height 25
click at [109, 315] on icon at bounding box center [102, 310] width 21 height 21
click at [1067, 724] on span "Next Question" at bounding box center [1081, 725] width 70 height 13
click at [99, 252] on icon at bounding box center [102, 256] width 21 height 21
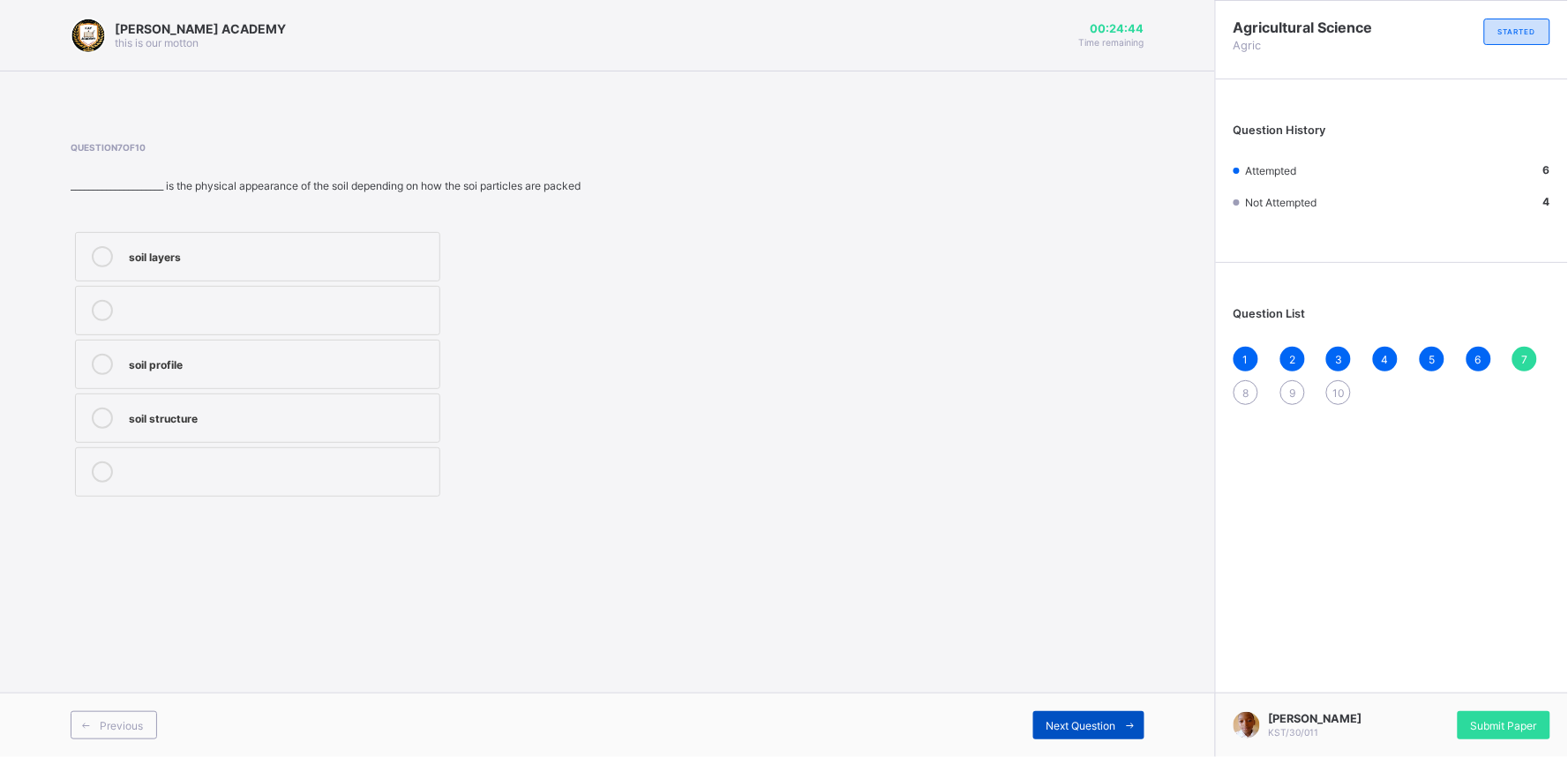
click at [1063, 730] on span "Next Question" at bounding box center [1081, 725] width 70 height 13
click at [1525, 355] on span "7" at bounding box center [1525, 359] width 6 height 13
click at [97, 252] on icon at bounding box center [102, 256] width 21 height 21
click at [1068, 717] on div "Next Question" at bounding box center [1088, 725] width 111 height 29
click at [1525, 349] on div "7" at bounding box center [1524, 359] width 25 height 25
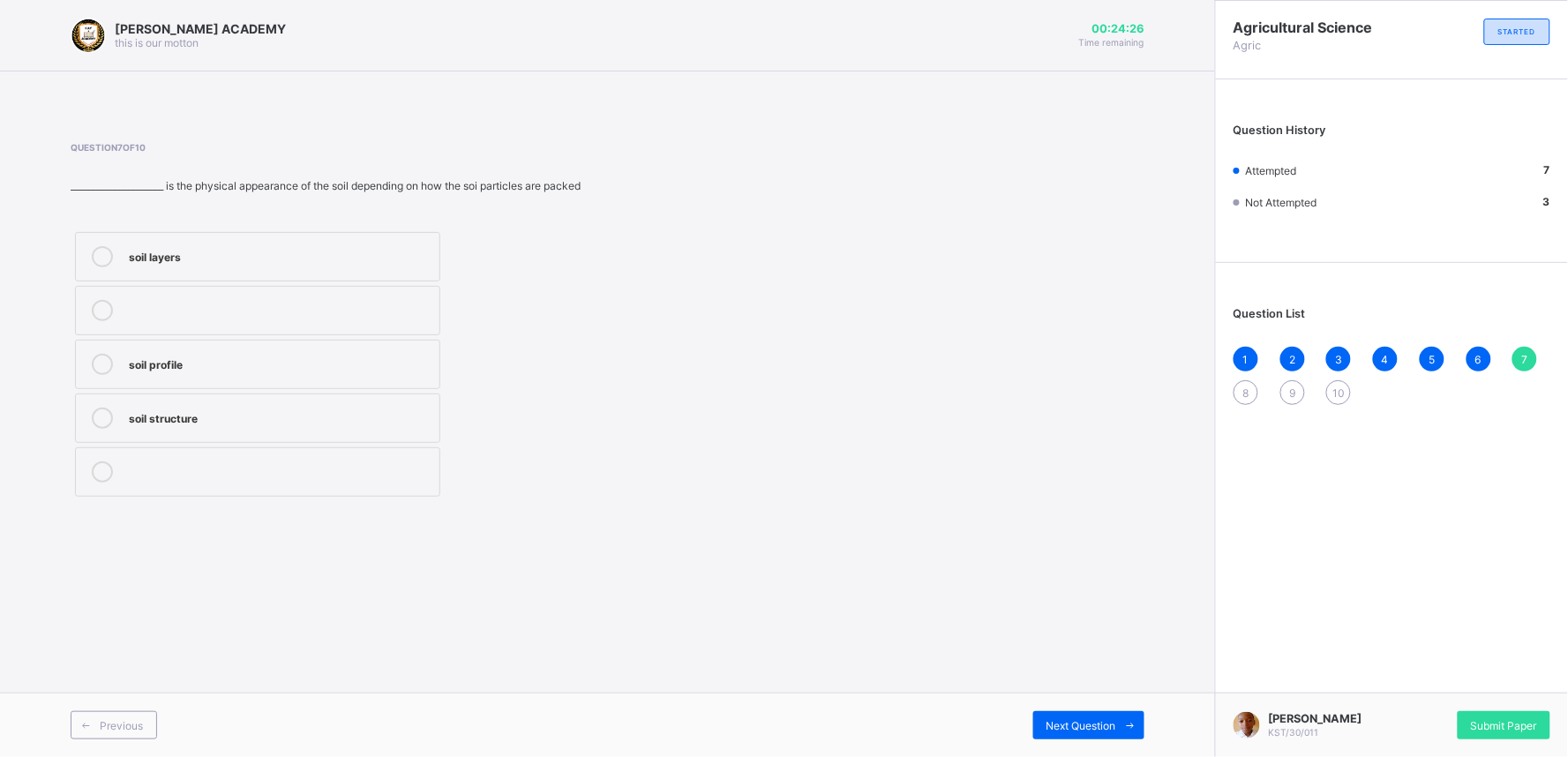
click at [102, 261] on icon at bounding box center [102, 256] width 21 height 21
click at [1098, 717] on div "Next Question" at bounding box center [1088, 725] width 111 height 29
click at [103, 262] on icon at bounding box center [102, 256] width 21 height 21
click at [1099, 734] on div "Next Question" at bounding box center [1088, 725] width 111 height 29
click at [1250, 393] on div "8" at bounding box center [1245, 392] width 25 height 25
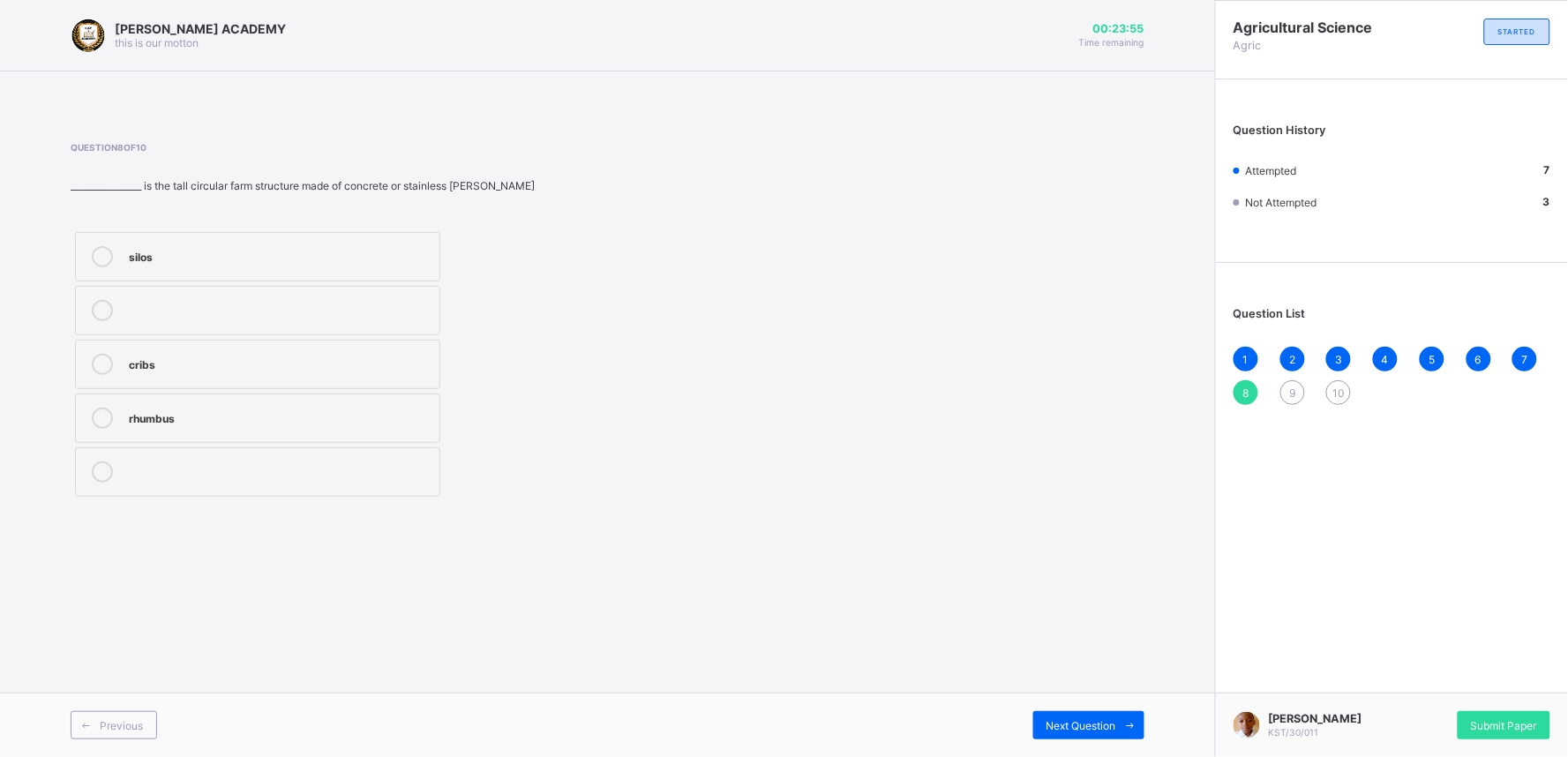
click at [108, 248] on icon at bounding box center [102, 256] width 21 height 21
click at [1108, 720] on span "Next Question" at bounding box center [1081, 725] width 70 height 13
click at [102, 356] on icon at bounding box center [102, 364] width 21 height 21
click at [1101, 722] on span "Next Question" at bounding box center [1081, 725] width 70 height 13
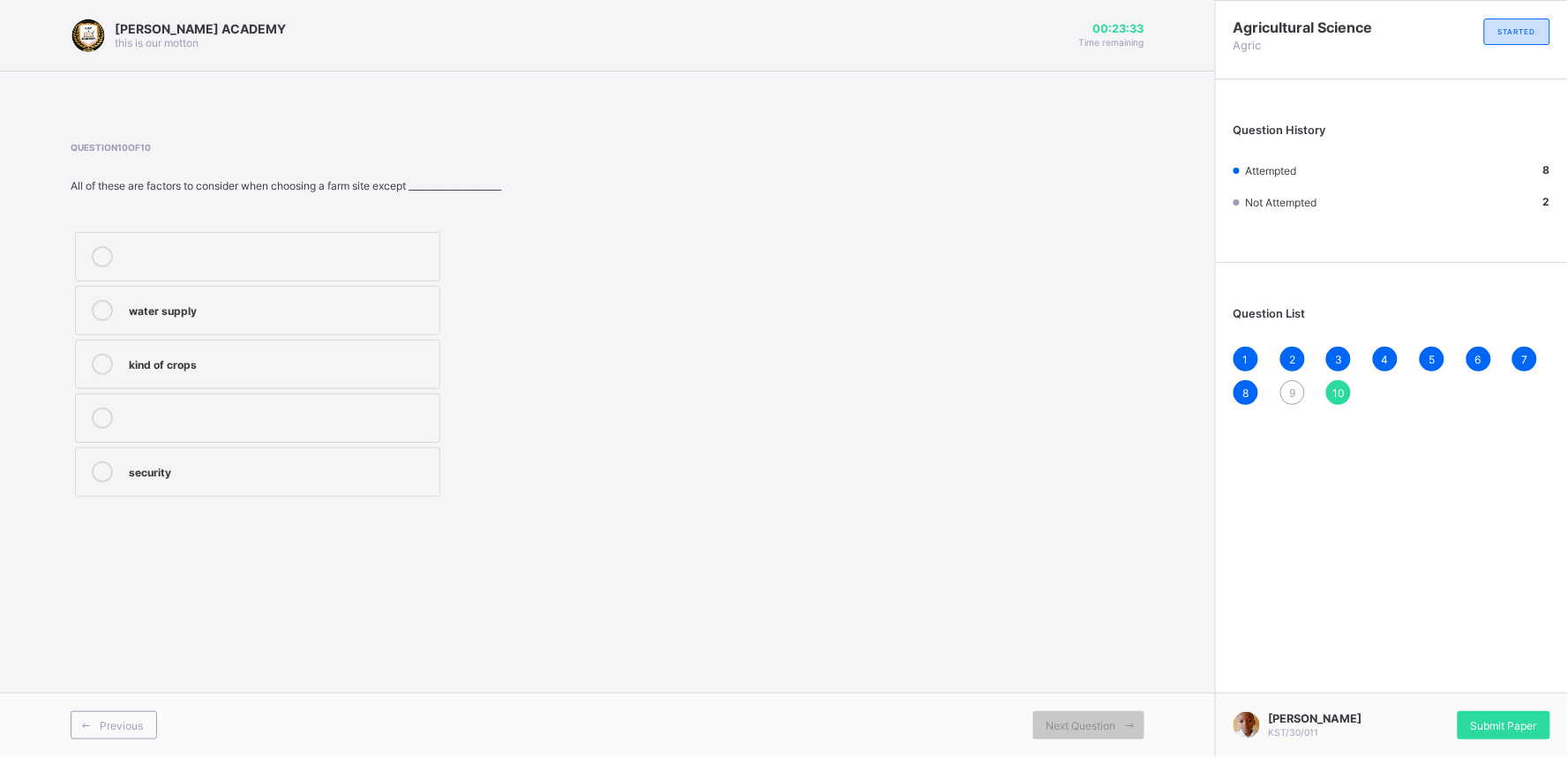
click at [1285, 397] on div "9" at bounding box center [1292, 392] width 25 height 25
click at [99, 362] on icon at bounding box center [102, 364] width 21 height 21
click at [1112, 732] on span "Next Question" at bounding box center [1081, 725] width 70 height 13
click at [102, 371] on icon at bounding box center [102, 364] width 21 height 21
click at [1525, 729] on span "Submit Paper" at bounding box center [1503, 725] width 66 height 13
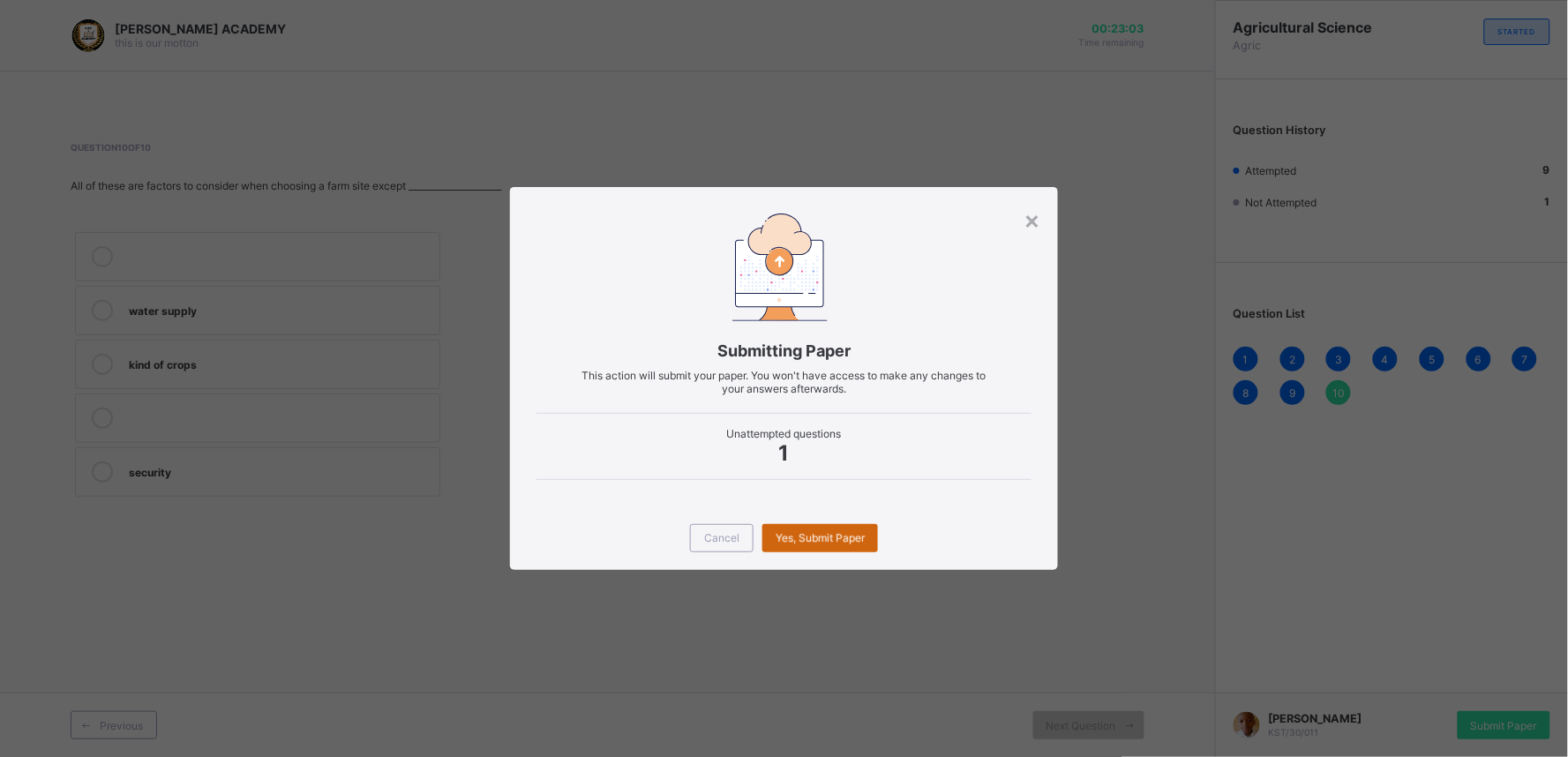
click at [797, 540] on span "Yes, Submit Paper" at bounding box center [820, 537] width 89 height 13
click at [797, 540] on div "Yes, Submit Paper" at bounding box center [819, 538] width 115 height 29
click at [805, 526] on div "Yes, Submit Paper" at bounding box center [819, 538] width 115 height 29
click at [857, 541] on span "Yes, Submit Paper" at bounding box center [820, 537] width 89 height 13
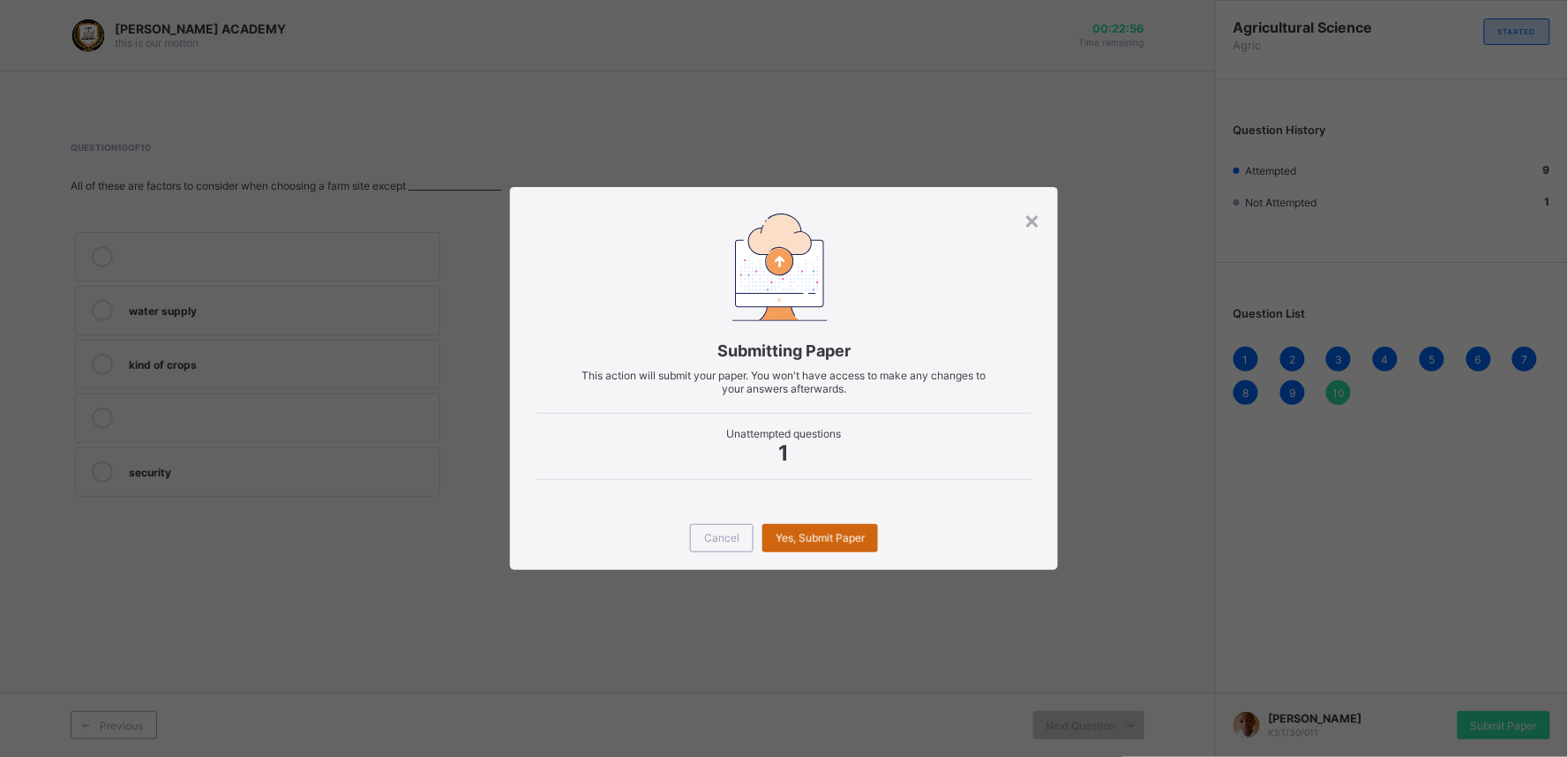
click at [870, 542] on div "Yes, Submit Paper" at bounding box center [819, 538] width 115 height 29
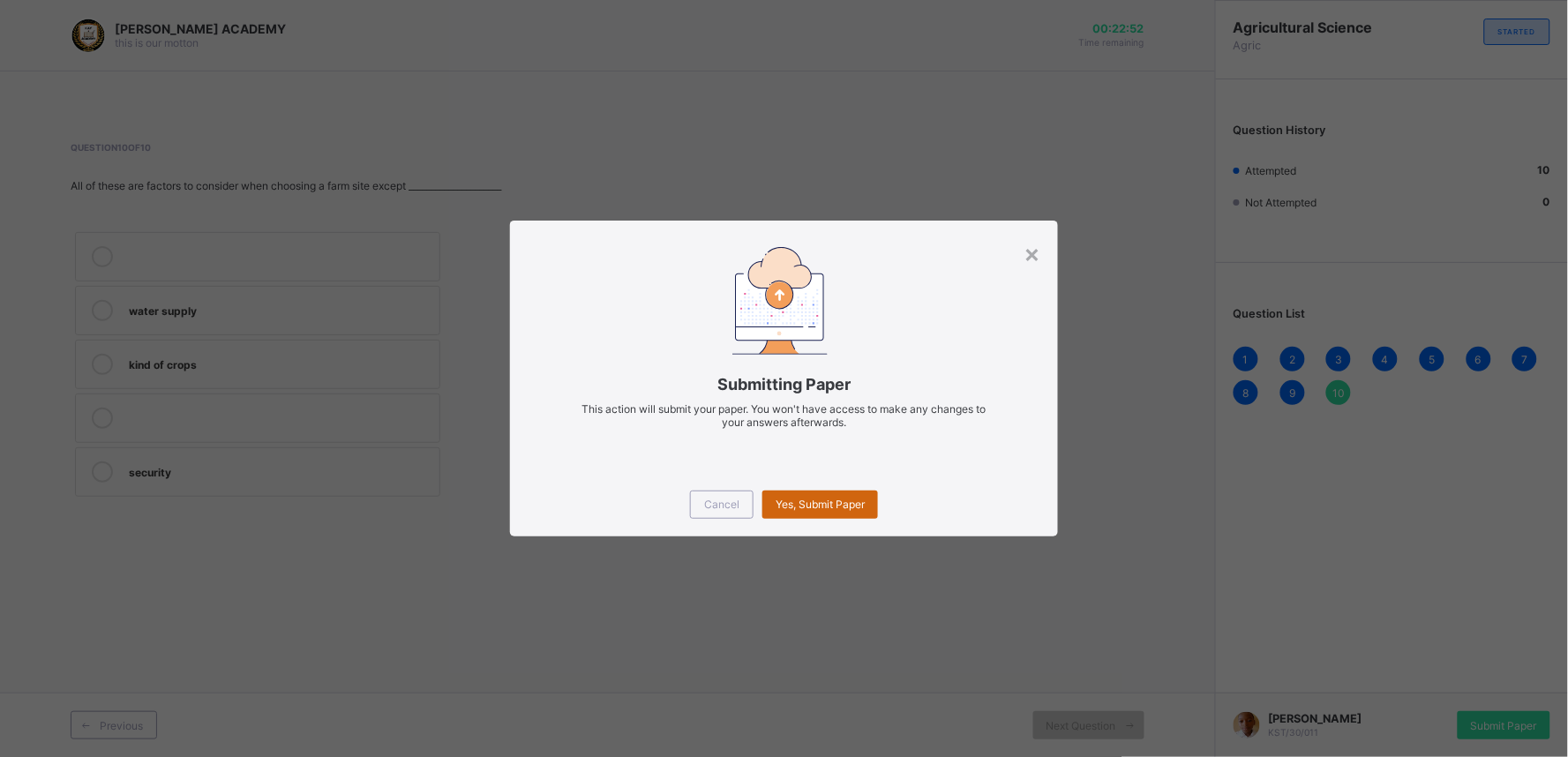
click at [799, 507] on span "Yes, Submit Paper" at bounding box center [820, 504] width 89 height 13
click at [801, 515] on div "Yes, Submit Paper" at bounding box center [819, 505] width 115 height 29
click at [806, 496] on div "Yes, Submit Paper" at bounding box center [819, 505] width 115 height 29
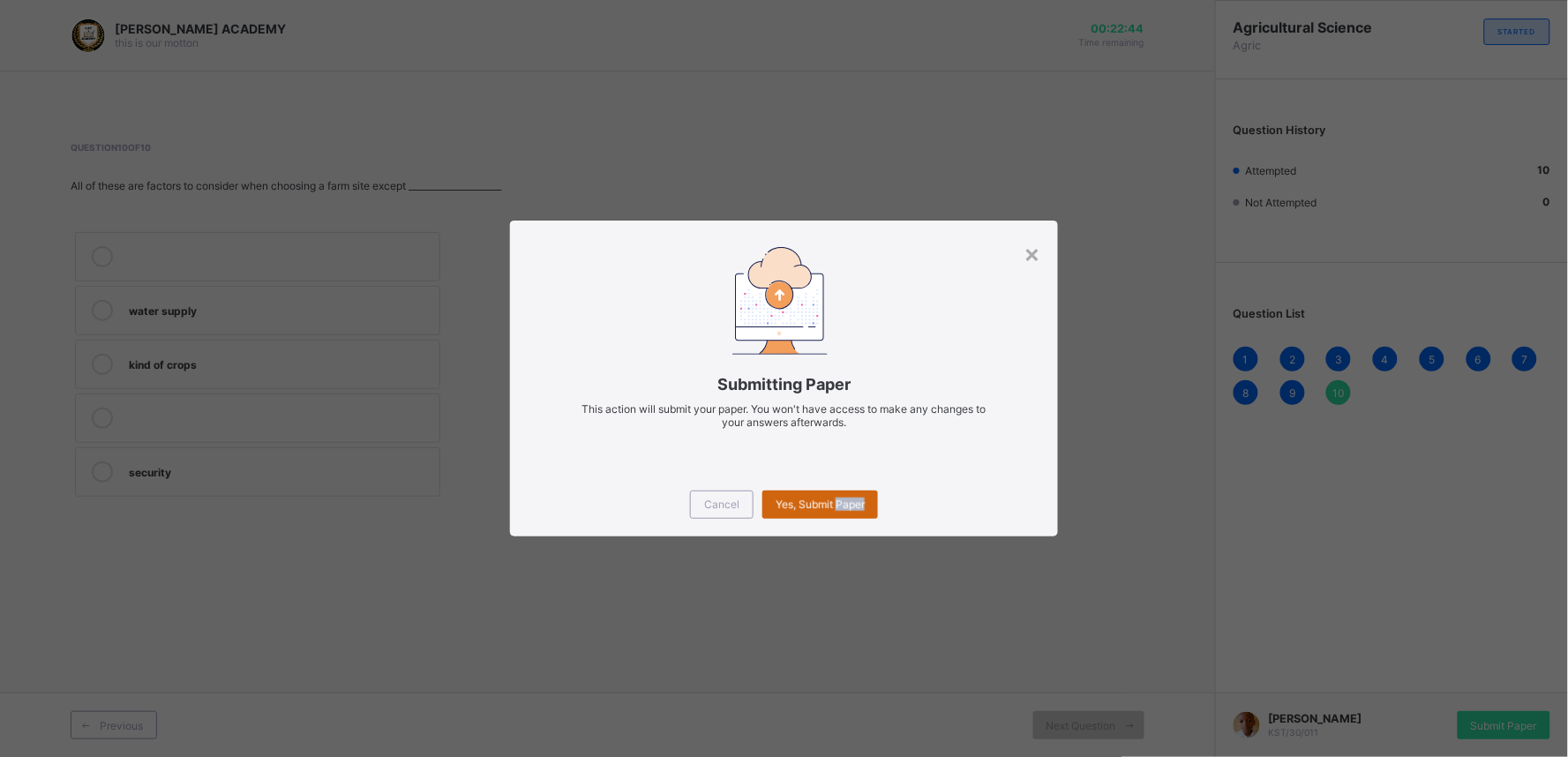
click at [806, 496] on div "Yes, Submit Paper" at bounding box center [819, 505] width 115 height 29
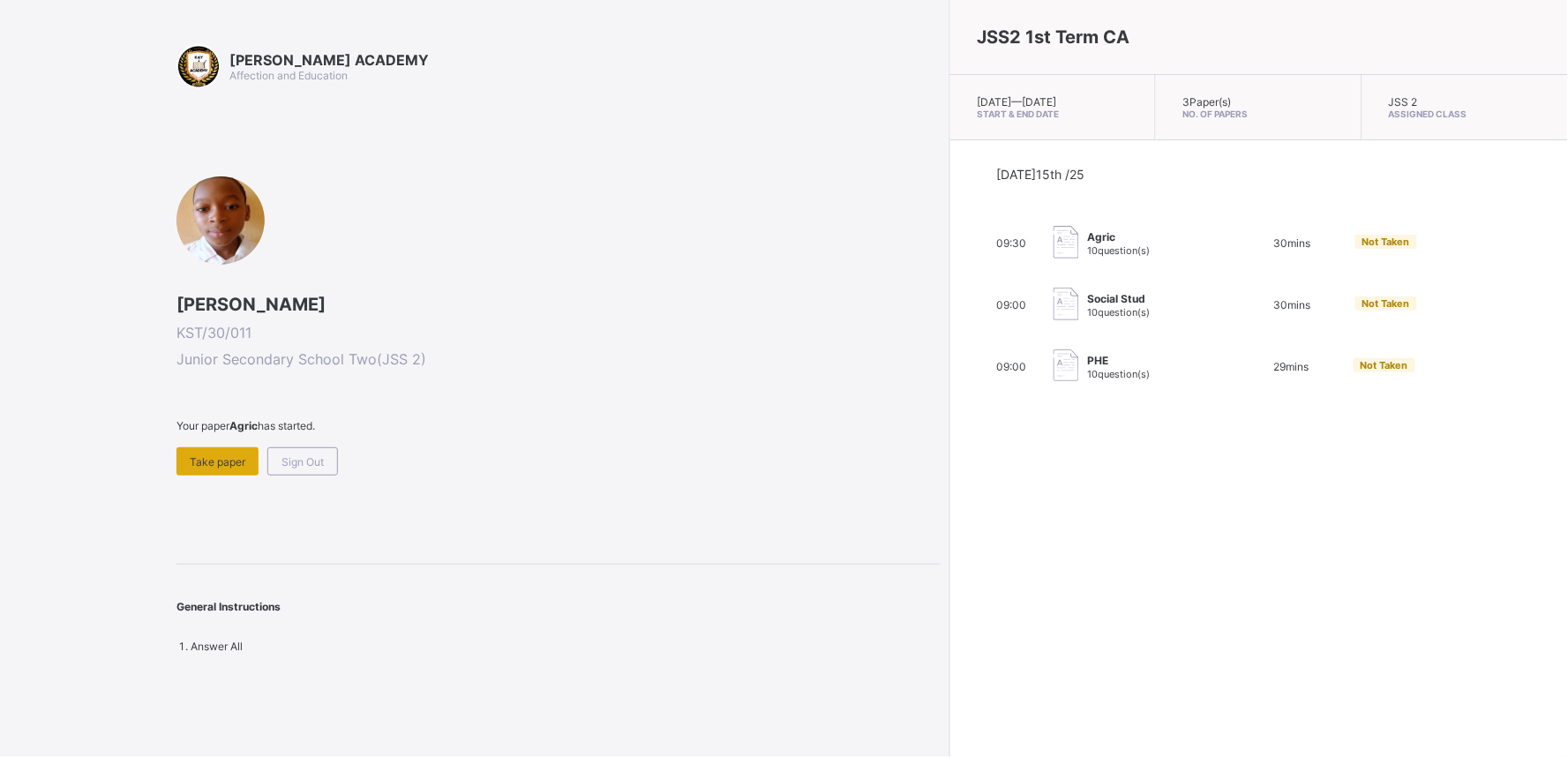
click at [225, 457] on span "Take paper" at bounding box center [217, 461] width 55 height 13
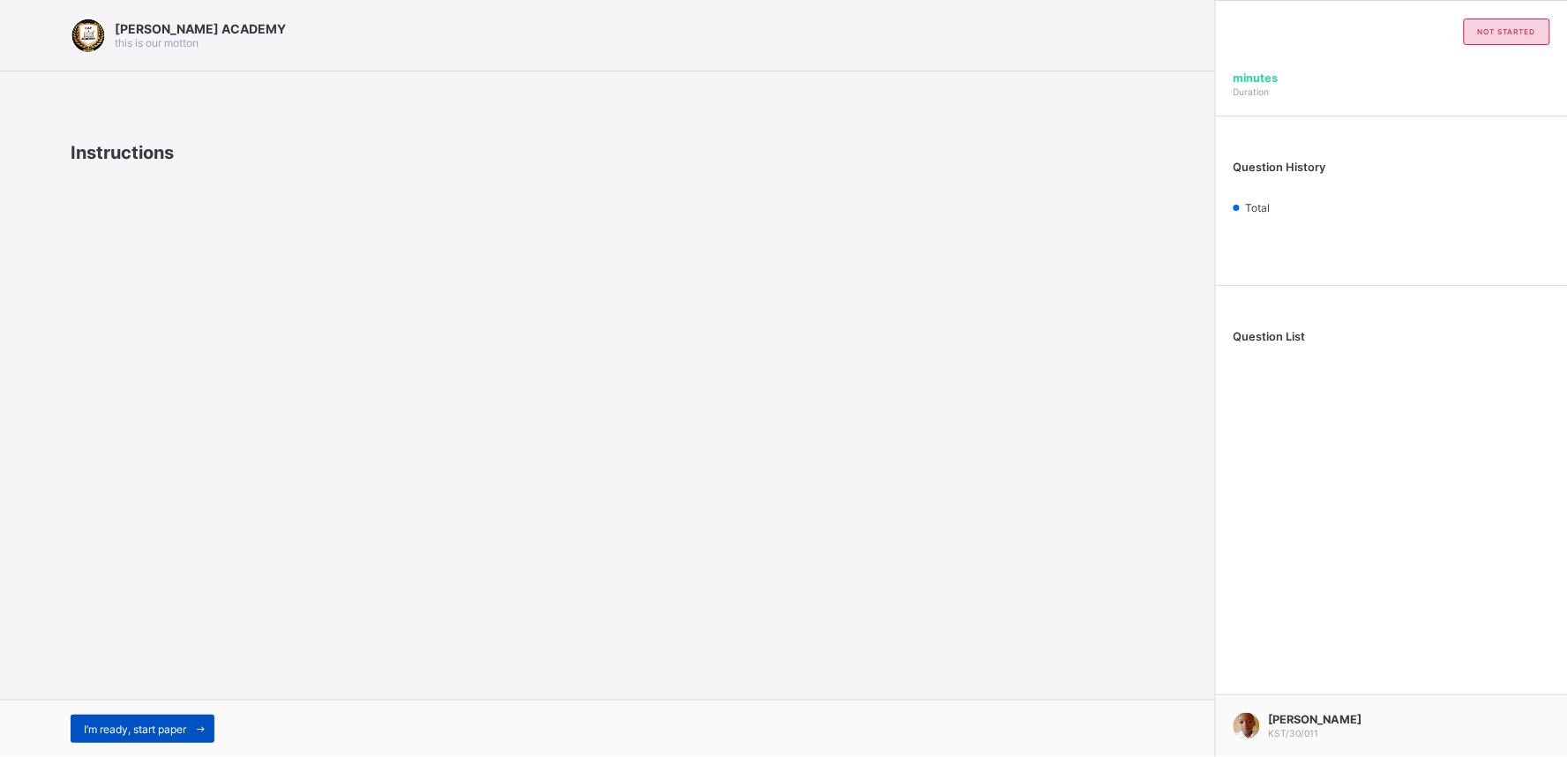
click at [160, 720] on div "I’m ready, start paper" at bounding box center [143, 728] width 144 height 29
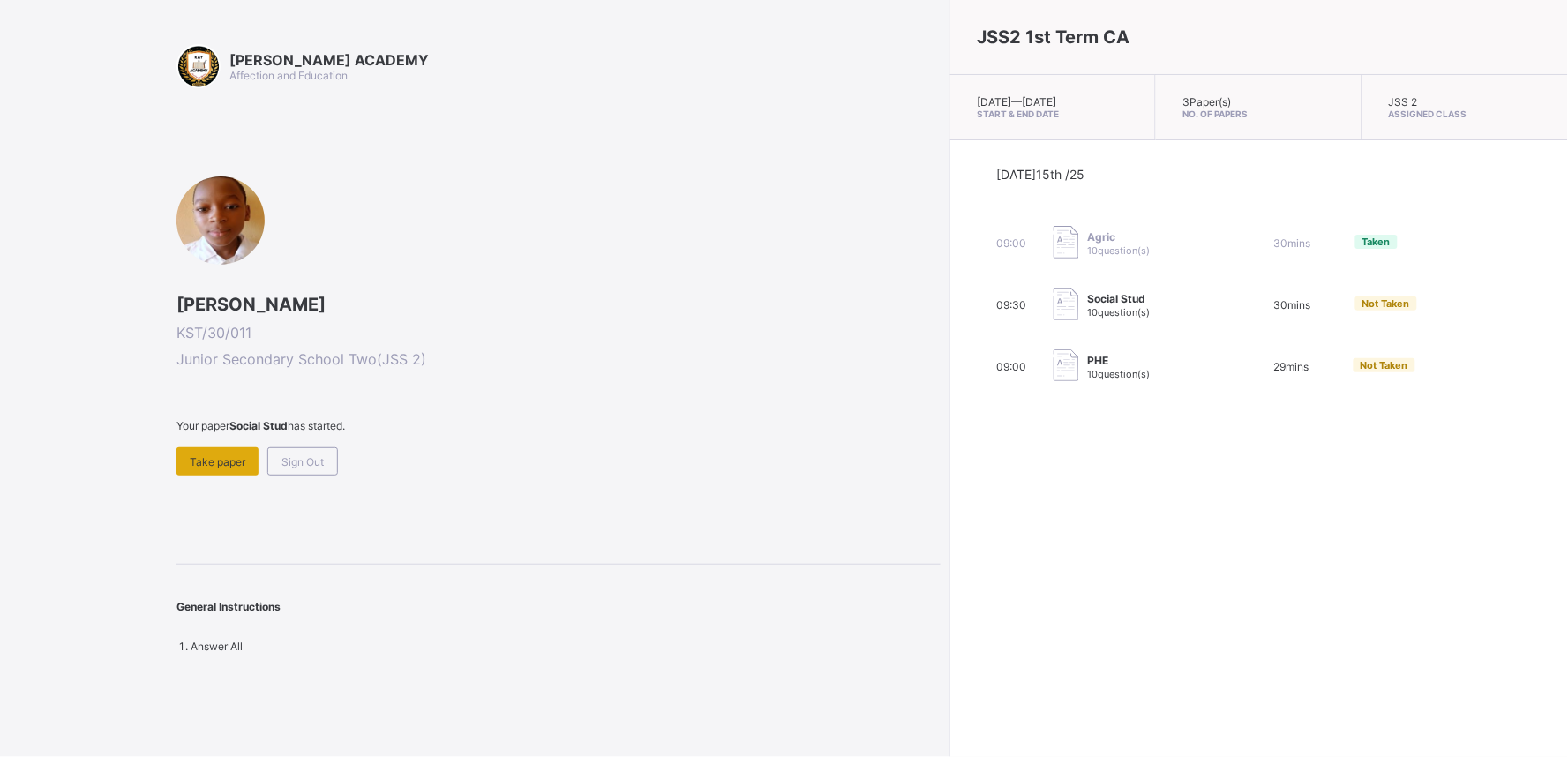
click at [219, 455] on span "Take paper" at bounding box center [217, 461] width 55 height 13
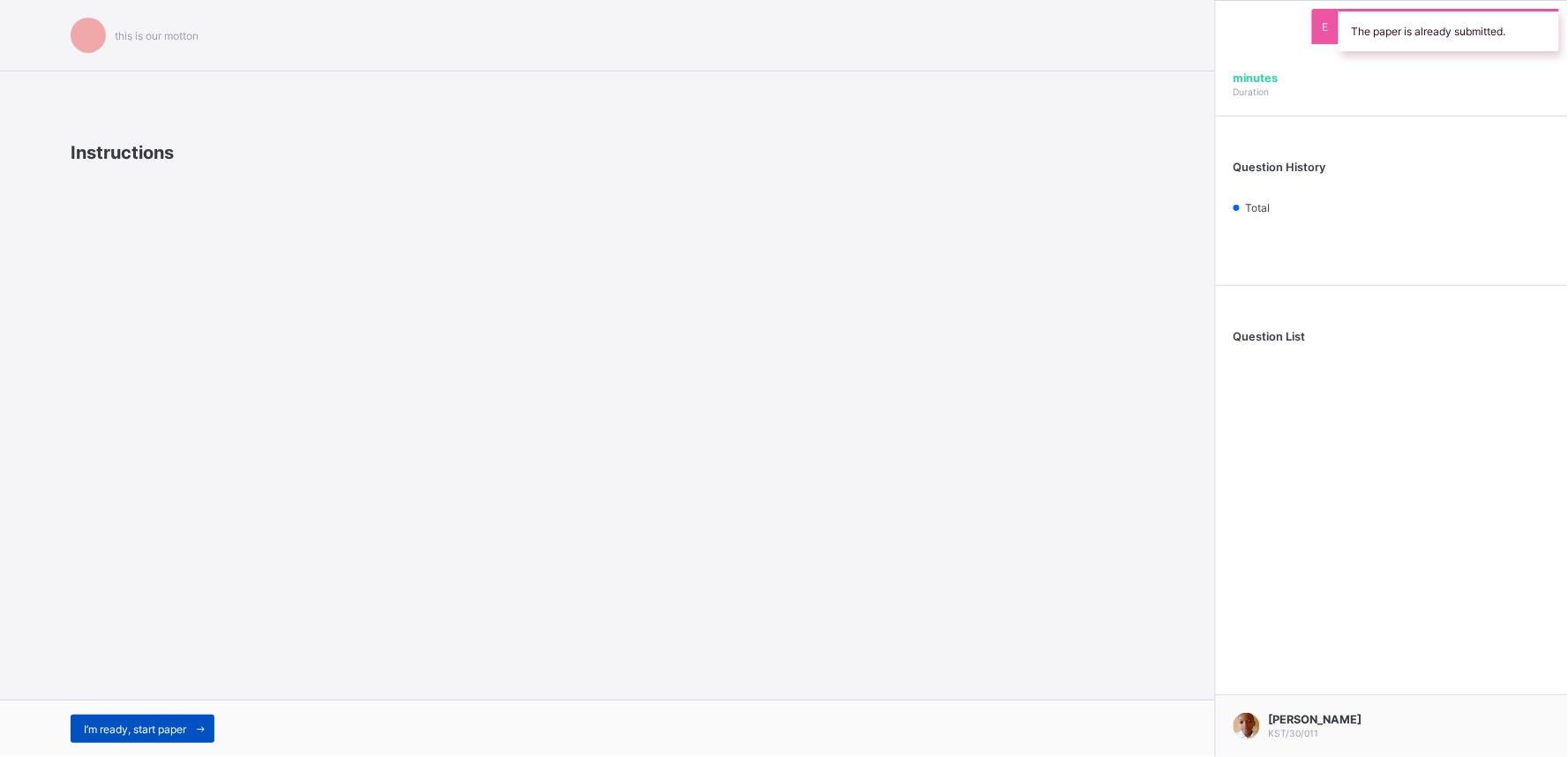
click at [102, 726] on span "I’m ready, start paper" at bounding box center [135, 728] width 102 height 13
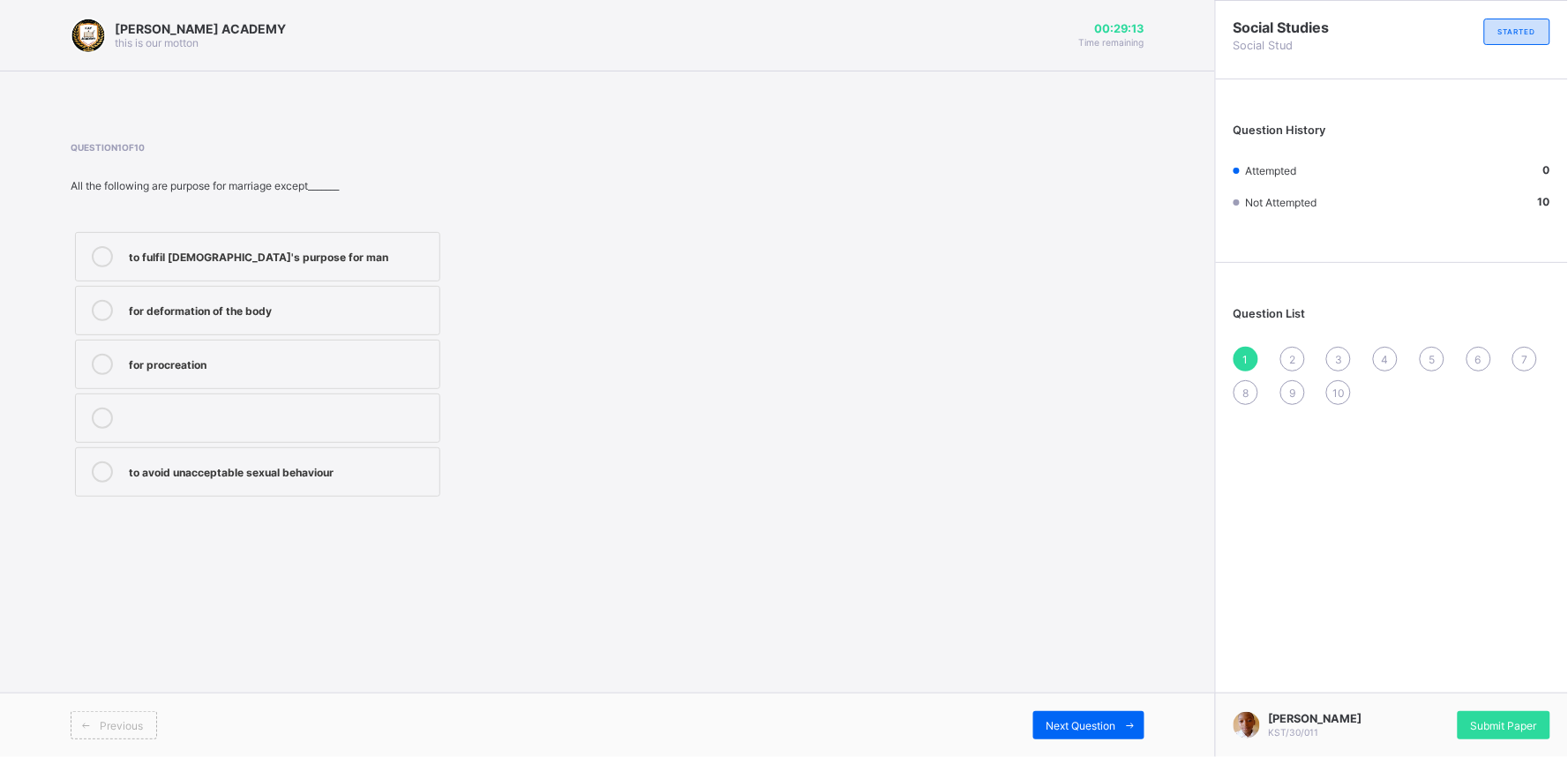
click at [106, 366] on icon at bounding box center [102, 364] width 21 height 21
click at [1057, 733] on div "Next Question" at bounding box center [1088, 725] width 111 height 29
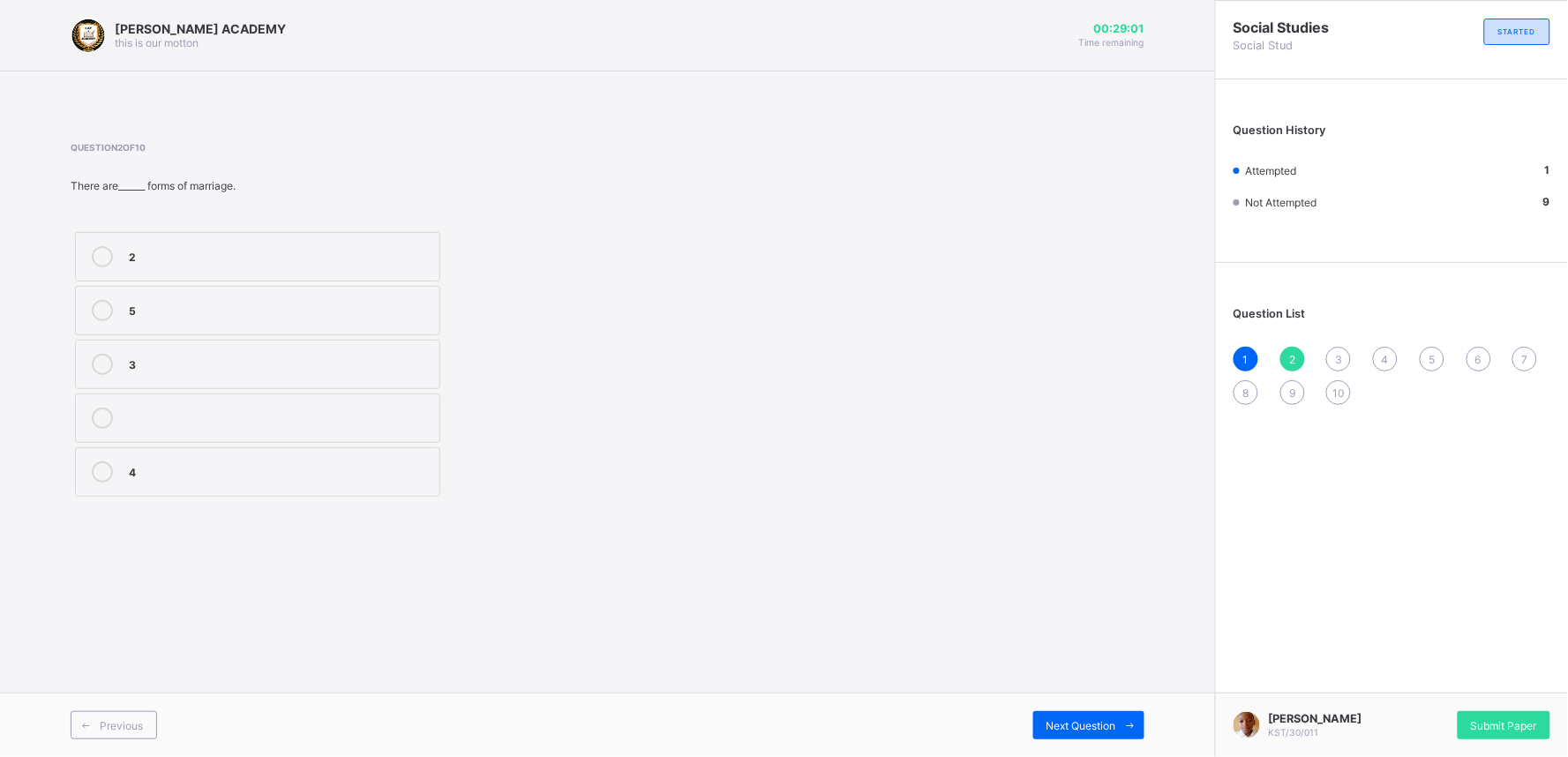
click at [106, 250] on icon at bounding box center [102, 256] width 21 height 21
click at [1098, 726] on span "Next Question" at bounding box center [1081, 725] width 70 height 13
click at [1292, 360] on span "2" at bounding box center [1292, 359] width 6 height 13
click at [105, 259] on icon at bounding box center [102, 256] width 21 height 21
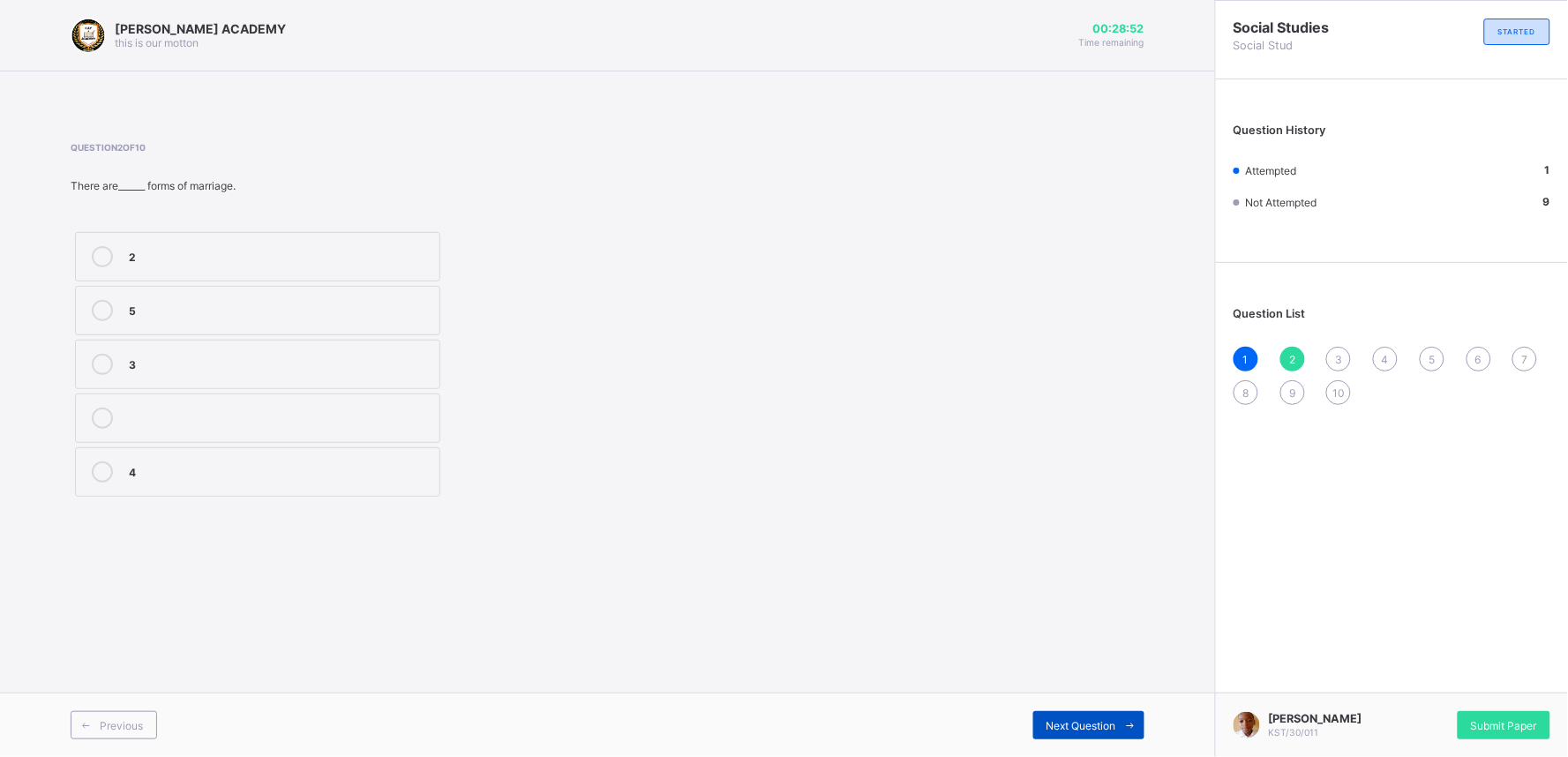
click at [1065, 724] on span "Next Question" at bounding box center [1081, 725] width 70 height 13
click at [1283, 349] on div "2" at bounding box center [1292, 359] width 25 height 25
click at [365, 254] on div "2" at bounding box center [280, 255] width 302 height 18
click at [1070, 721] on span "Next Question" at bounding box center [1081, 725] width 70 height 13
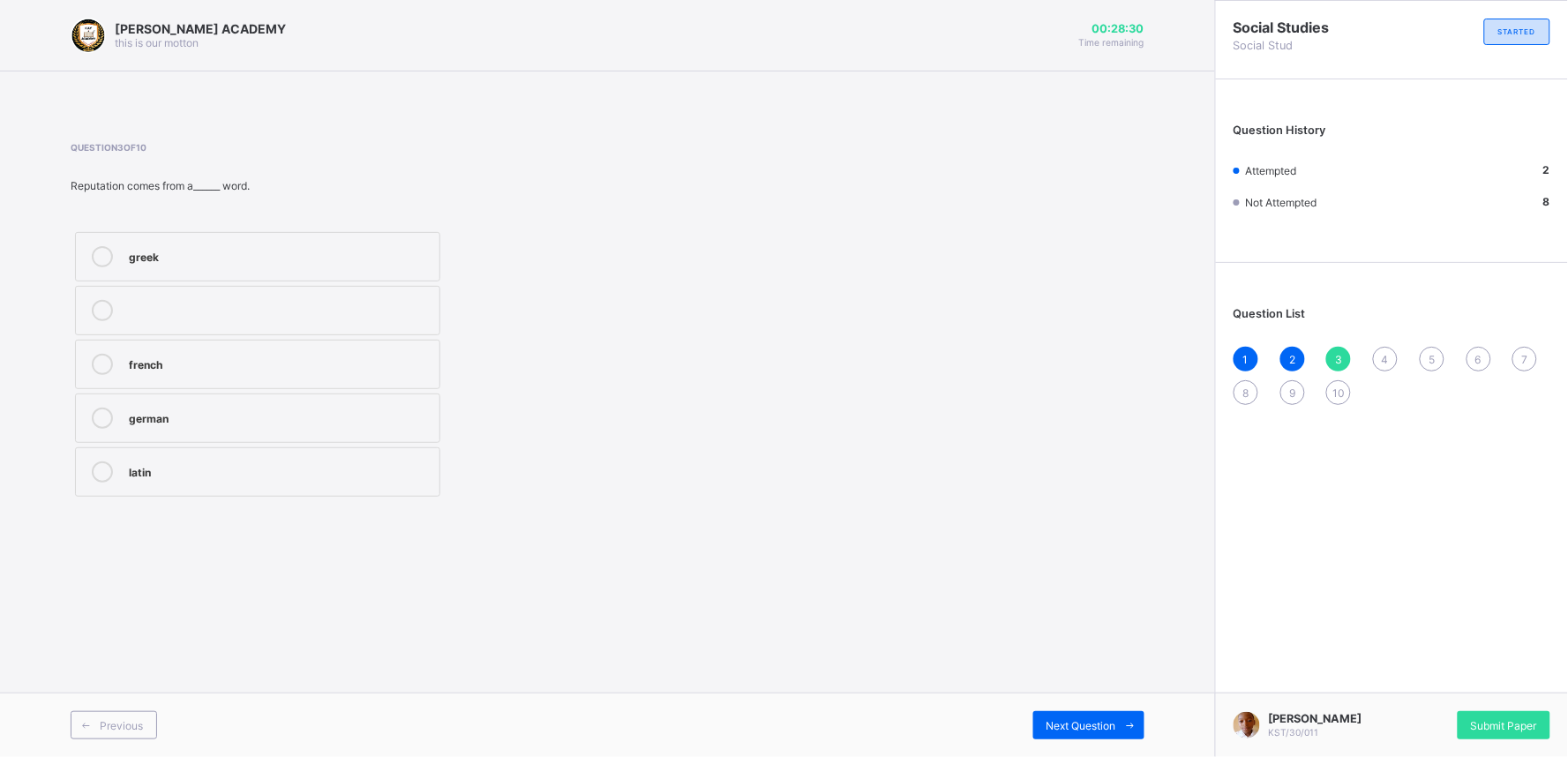
click at [101, 258] on icon at bounding box center [102, 256] width 21 height 21
click at [1096, 726] on span "Next Question" at bounding box center [1081, 725] width 70 height 13
click at [1344, 362] on div "3" at bounding box center [1337, 359] width 25 height 25
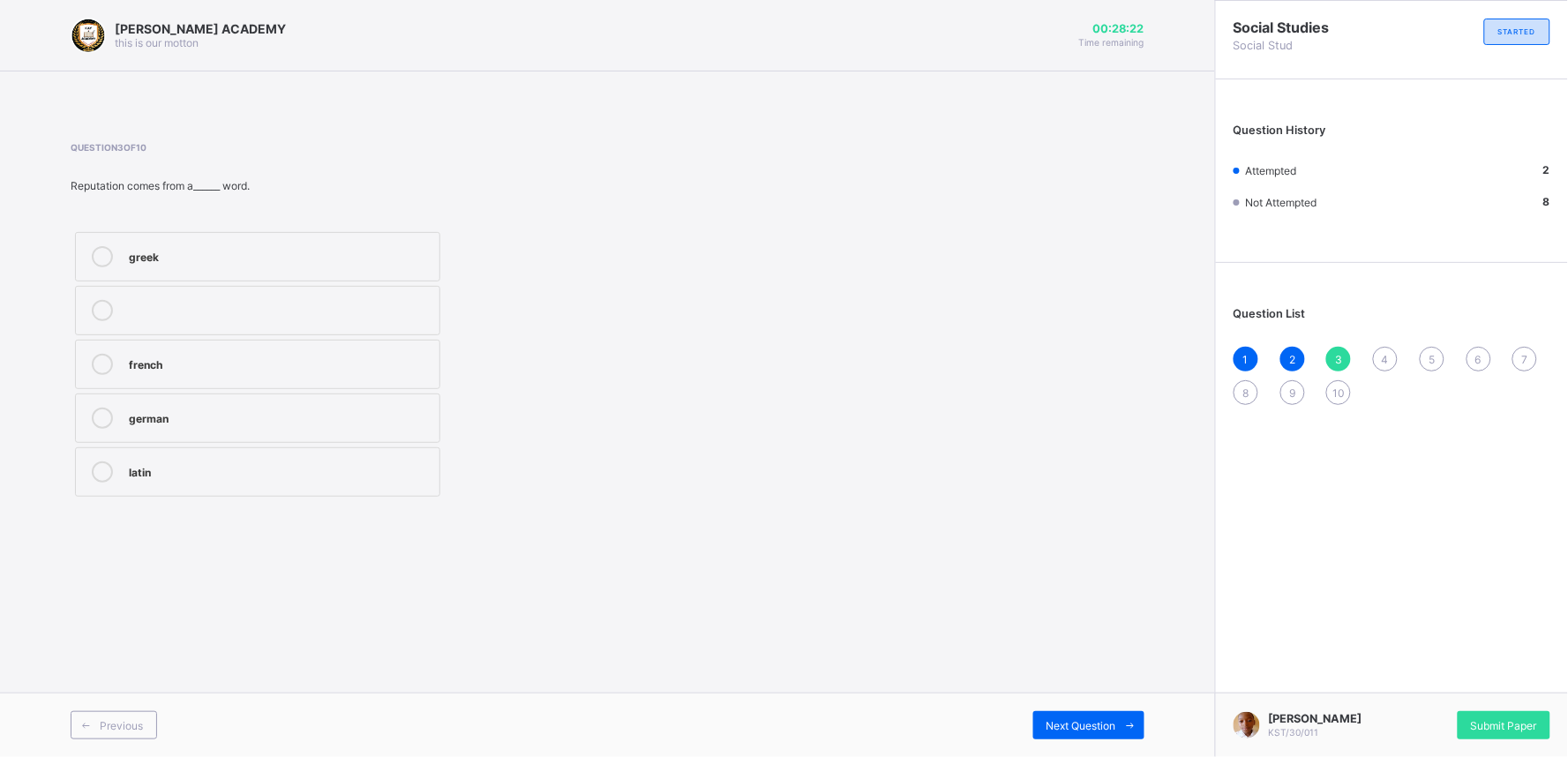
click at [230, 261] on div "greek" at bounding box center [280, 255] width 302 height 18
click at [1081, 729] on span "Next Question" at bounding box center [1081, 725] width 70 height 13
click at [1336, 360] on span "3" at bounding box center [1337, 359] width 7 height 13
click at [223, 247] on div "greek" at bounding box center [280, 255] width 302 height 18
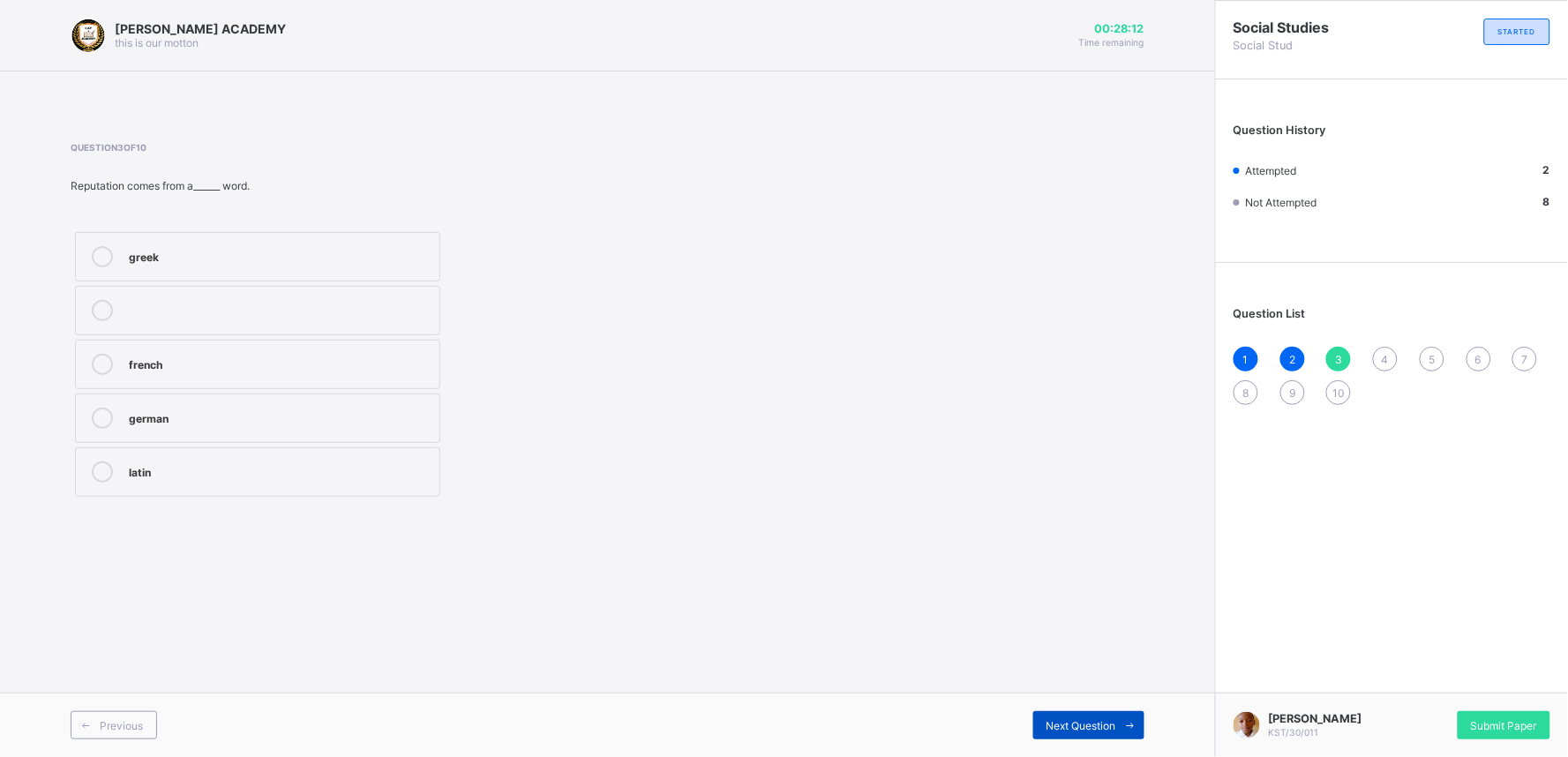
click at [1098, 721] on span "Next Question" at bounding box center [1081, 725] width 70 height 13
click at [96, 263] on icon at bounding box center [102, 256] width 21 height 21
click at [1057, 726] on span "Next Question" at bounding box center [1081, 725] width 70 height 13
click at [1392, 354] on div "4" at bounding box center [1385, 359] width 25 height 25
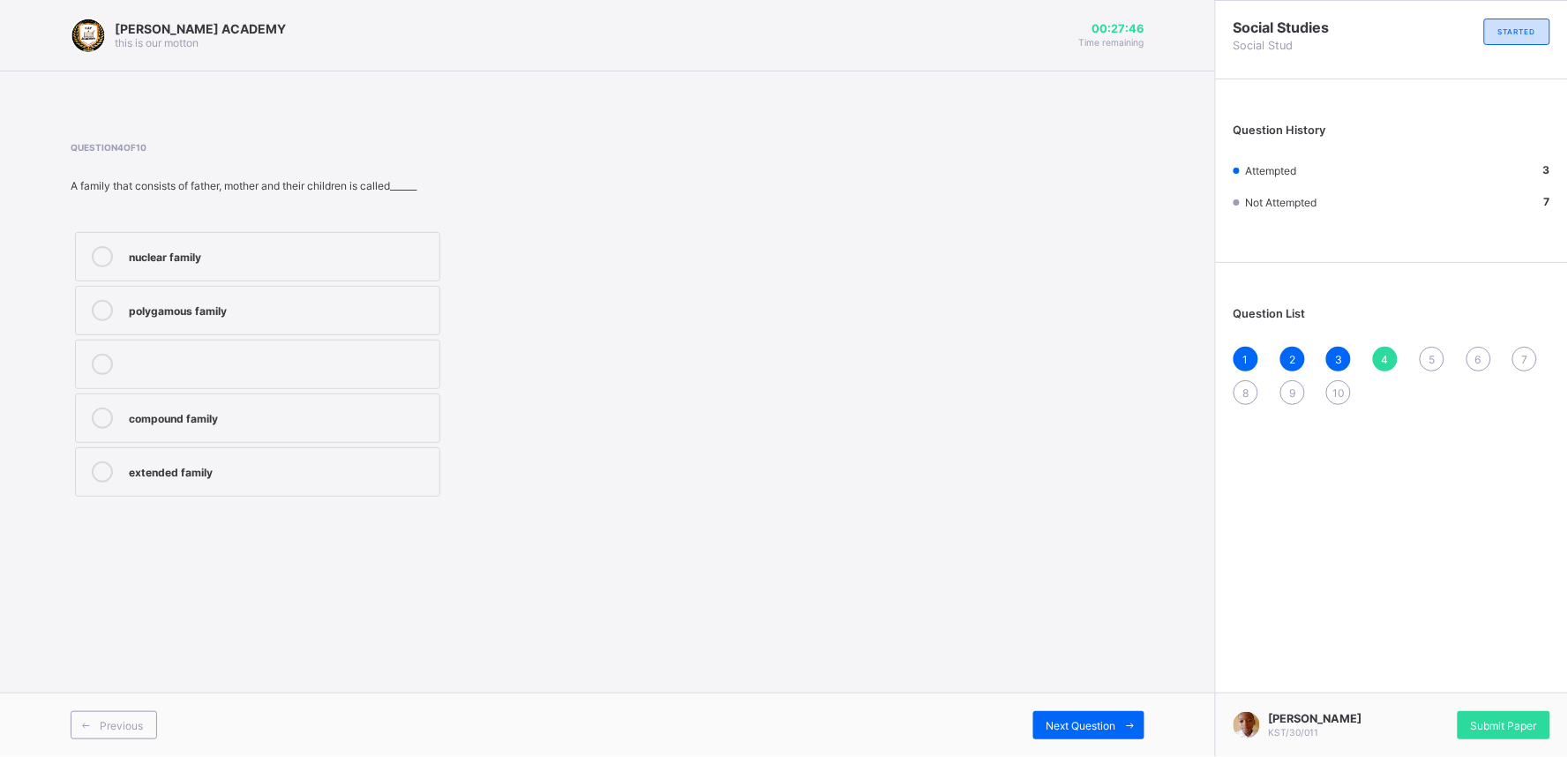
click at [319, 258] on div "nuclear family" at bounding box center [280, 255] width 302 height 18
click at [1065, 725] on span "Next Question" at bounding box center [1081, 725] width 70 height 13
click at [1385, 366] on div "4" at bounding box center [1385, 359] width 25 height 25
click at [100, 252] on icon at bounding box center [102, 256] width 21 height 21
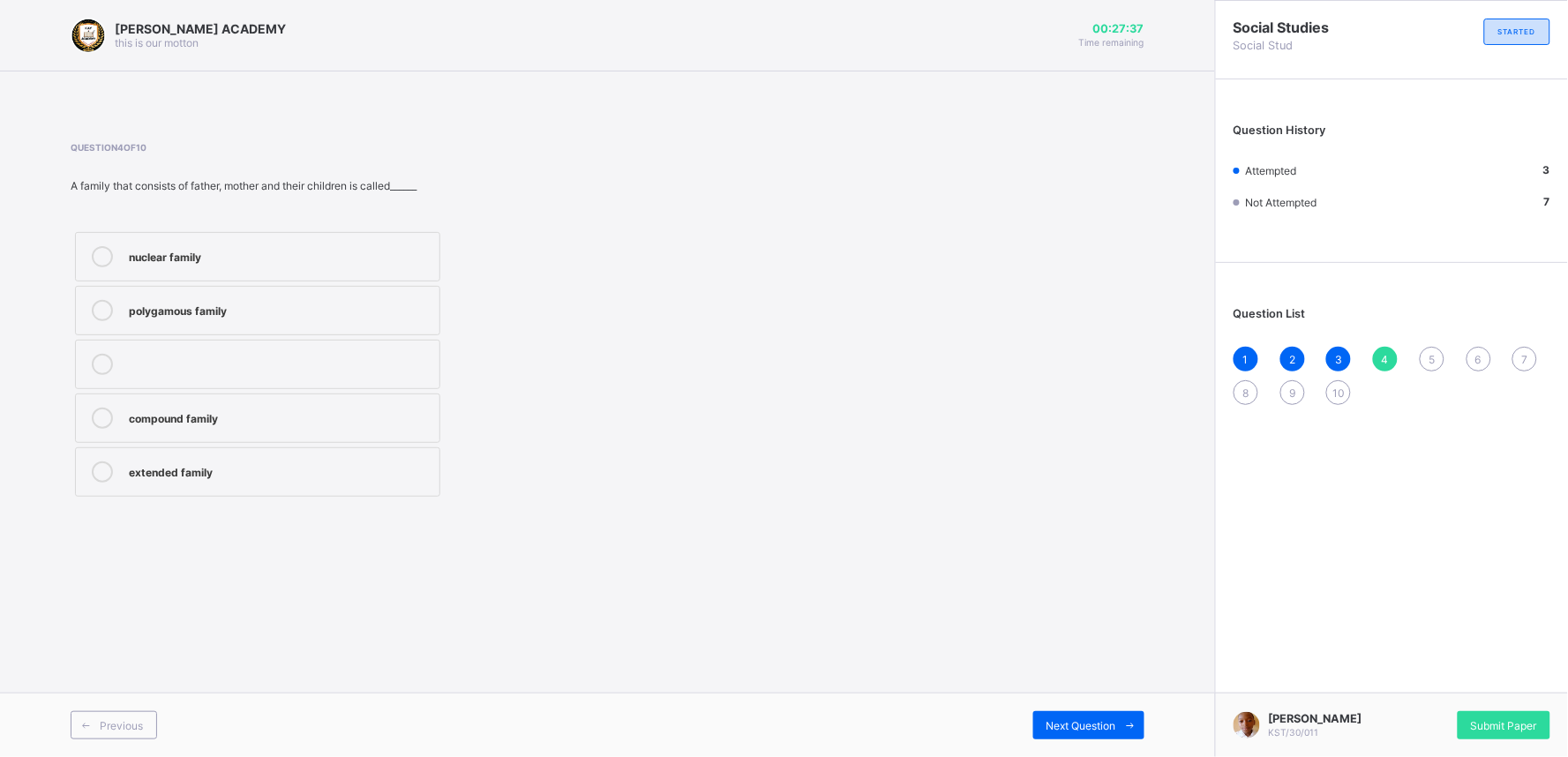
click at [100, 252] on icon at bounding box center [102, 256] width 21 height 21
click at [1087, 720] on span "Next Question" at bounding box center [1081, 725] width 70 height 13
click at [1379, 366] on div "4" at bounding box center [1385, 359] width 25 height 25
click at [397, 244] on label "nuclear family" at bounding box center [257, 256] width 366 height 49
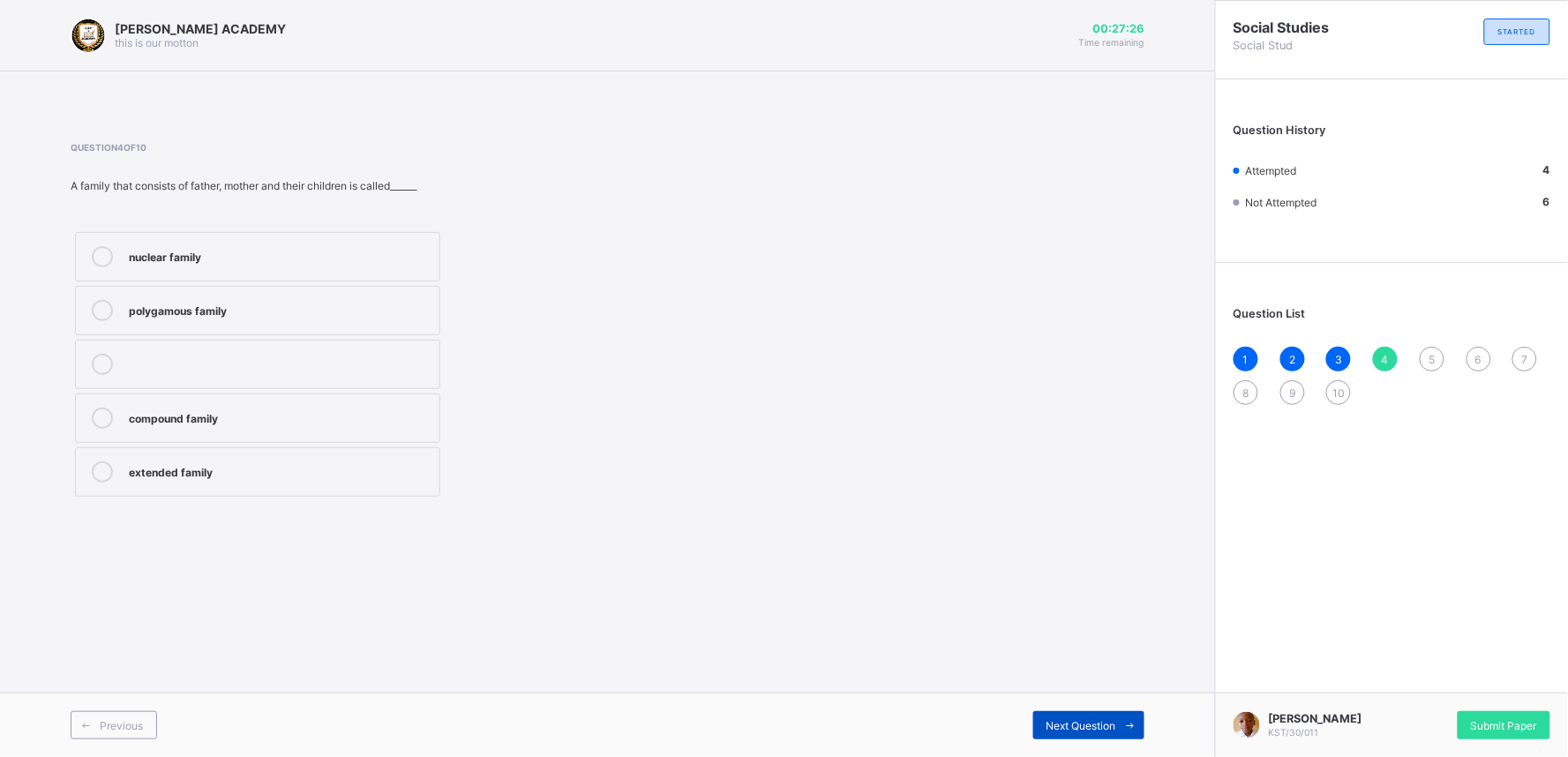
click at [1126, 729] on icon at bounding box center [1129, 725] width 13 height 12
click at [101, 368] on icon at bounding box center [102, 364] width 21 height 21
click at [1090, 719] on div "Next Question" at bounding box center [1088, 725] width 111 height 29
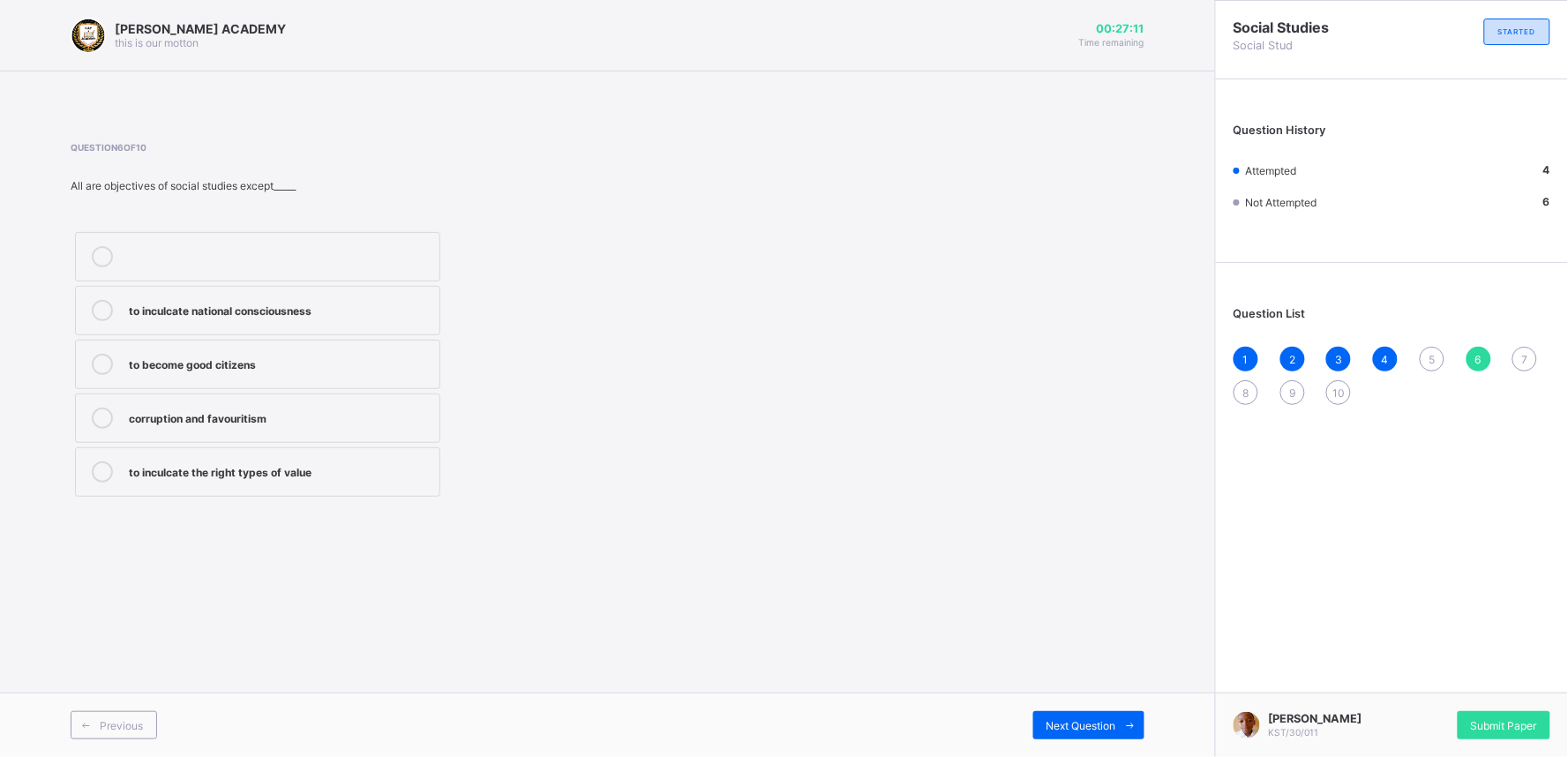
click at [1434, 363] on span "5" at bounding box center [1431, 359] width 6 height 13
click at [331, 349] on label "society" at bounding box center [257, 365] width 366 height 49
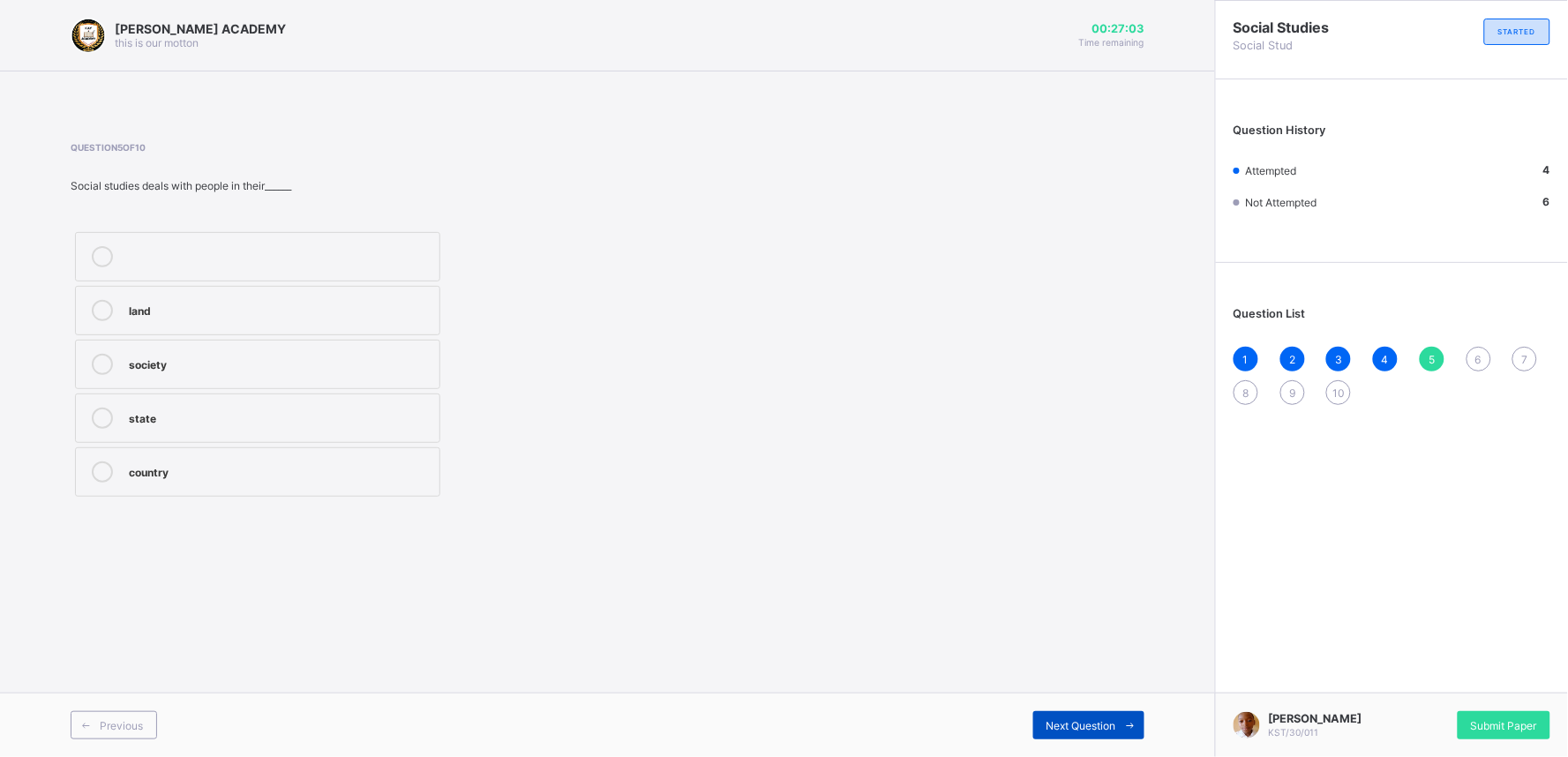
click at [1076, 716] on div "Next Question" at bounding box center [1088, 725] width 111 height 29
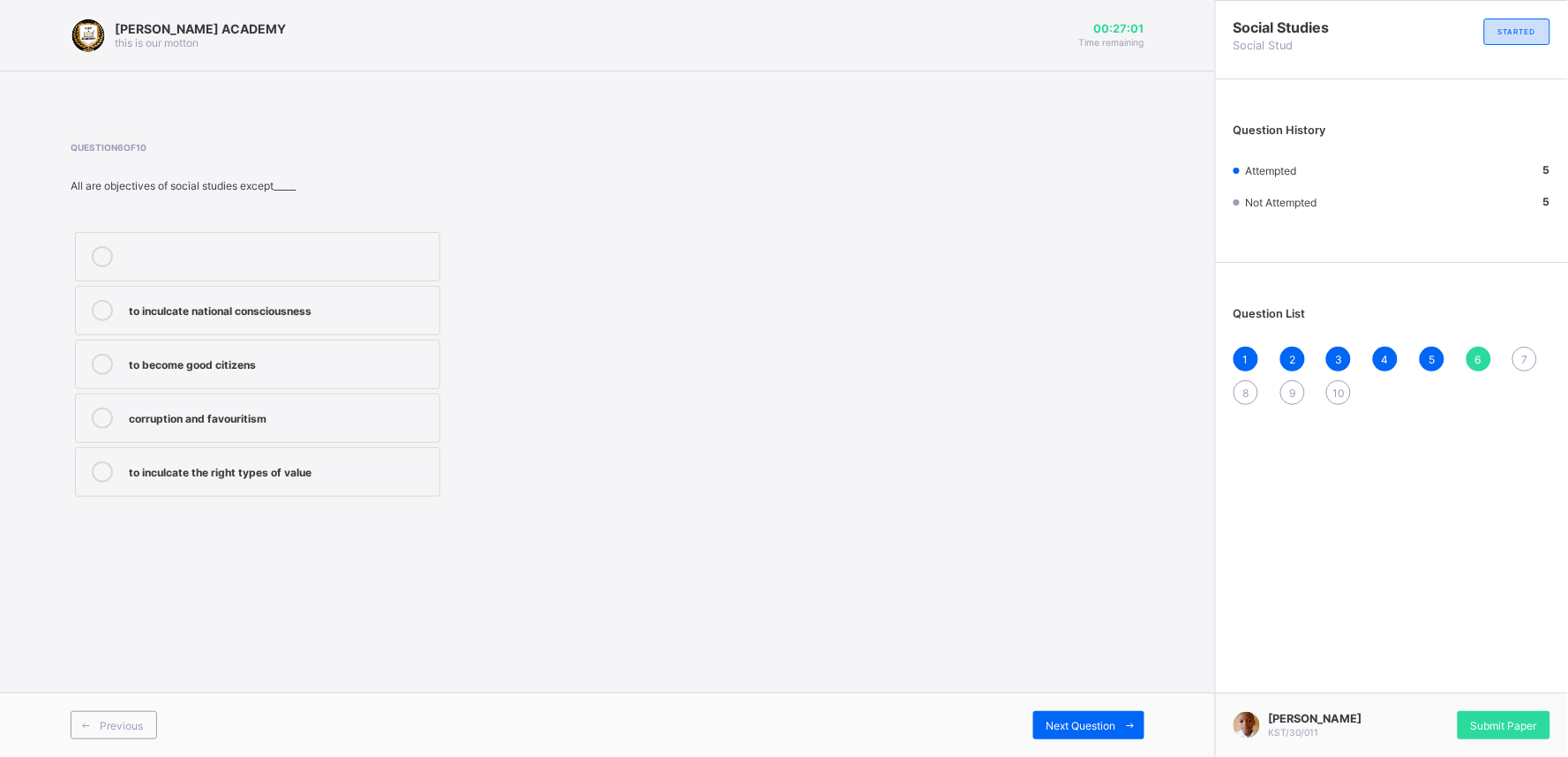
click at [1425, 360] on div "5" at bounding box center [1431, 359] width 25 height 25
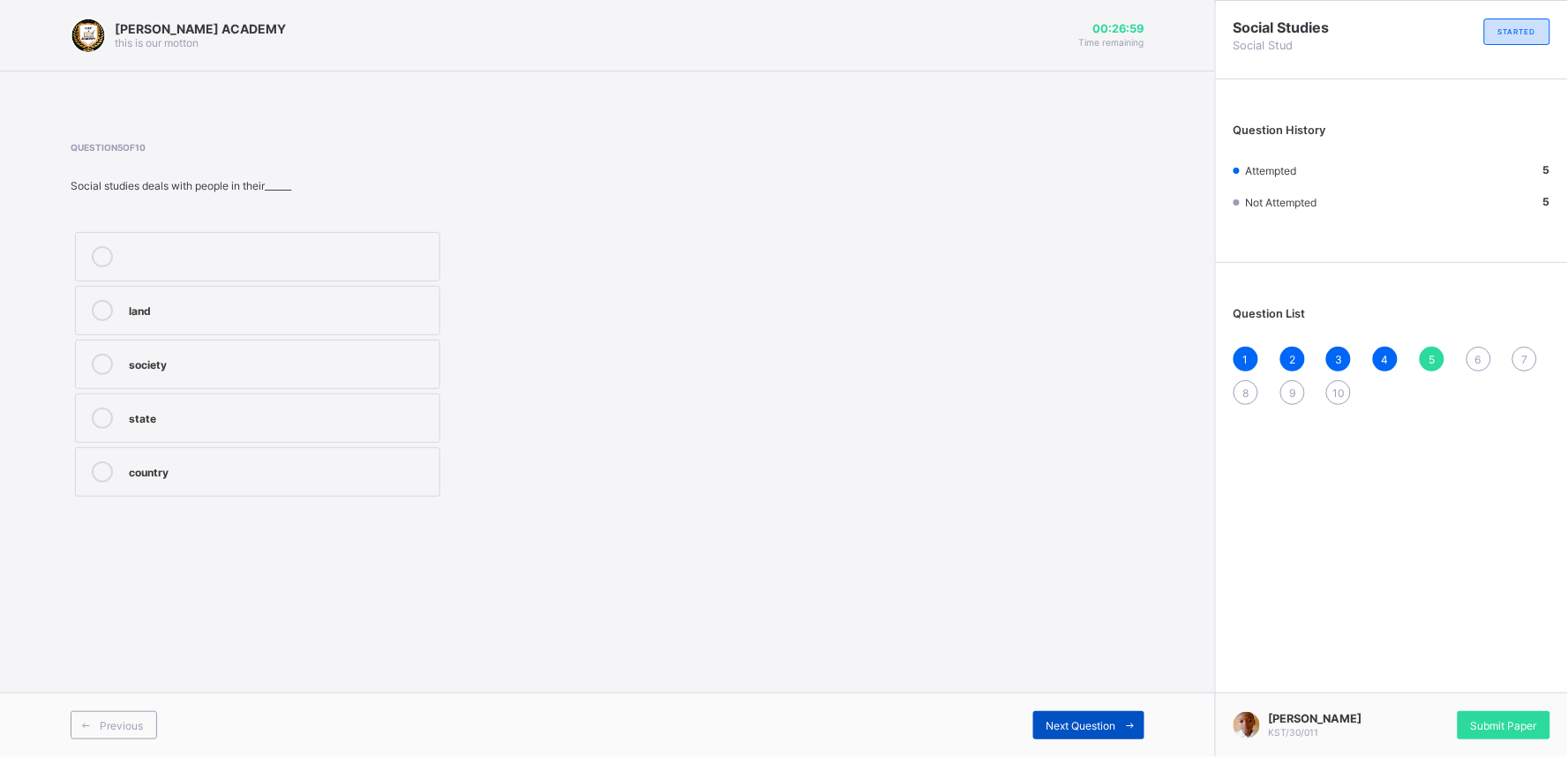
click at [1091, 722] on span "Next Question" at bounding box center [1081, 725] width 70 height 13
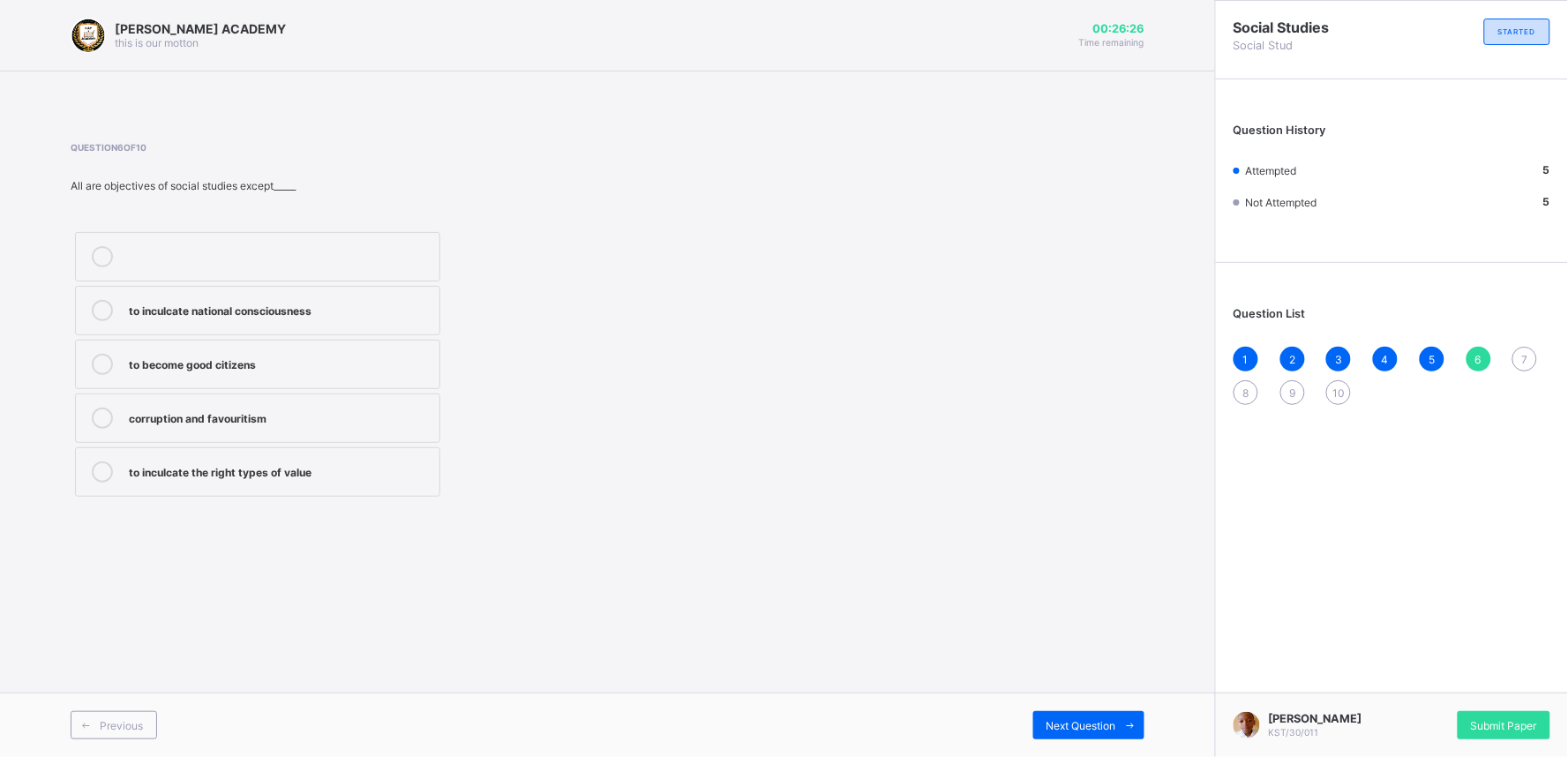
click at [209, 470] on div "to inculcate the right types of value" at bounding box center [280, 470] width 302 height 18
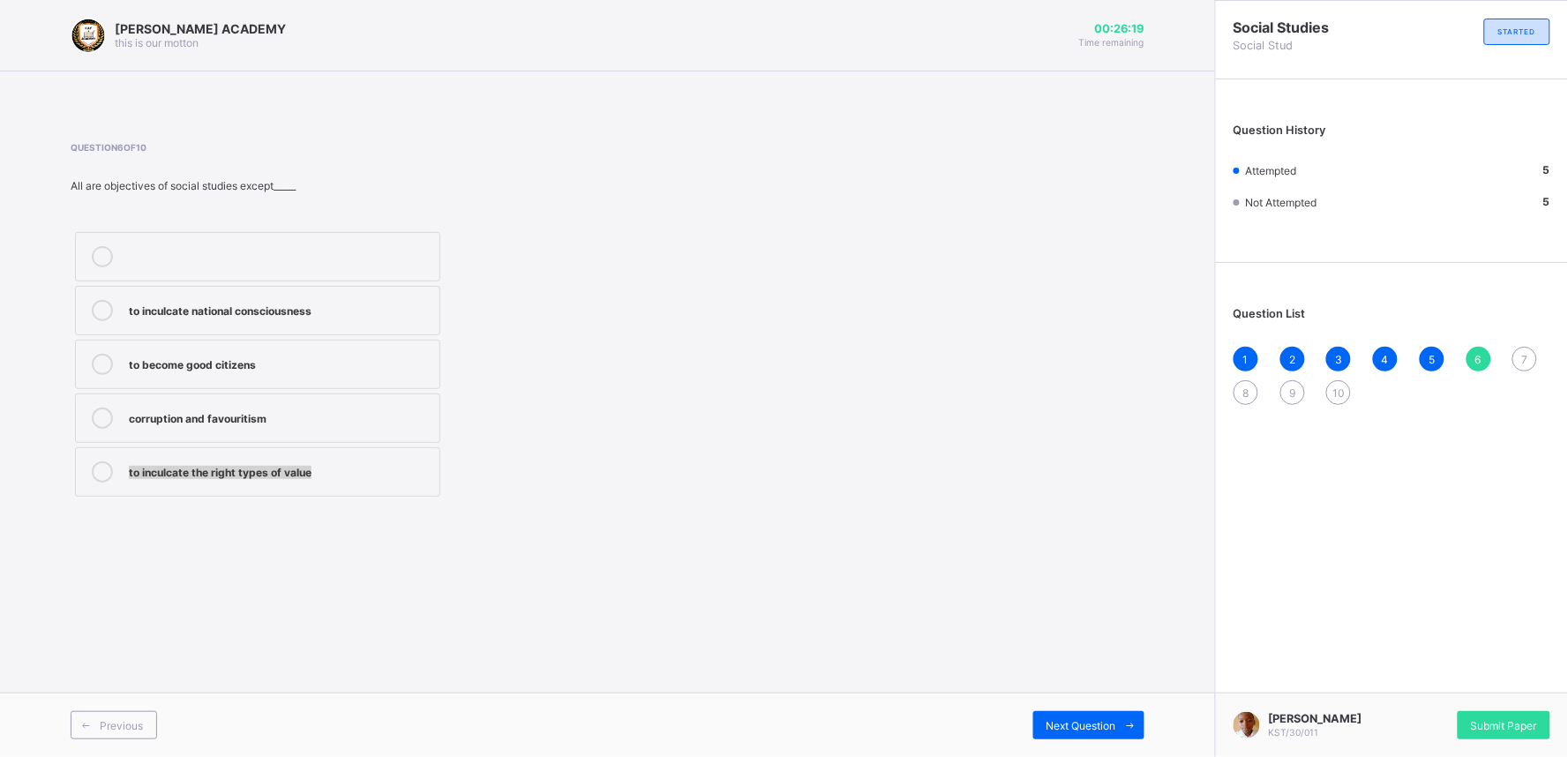
click at [382, 462] on div "to inculcate the right types of value" at bounding box center [280, 470] width 302 height 18
click at [1074, 728] on span "Next Question" at bounding box center [1081, 725] width 70 height 13
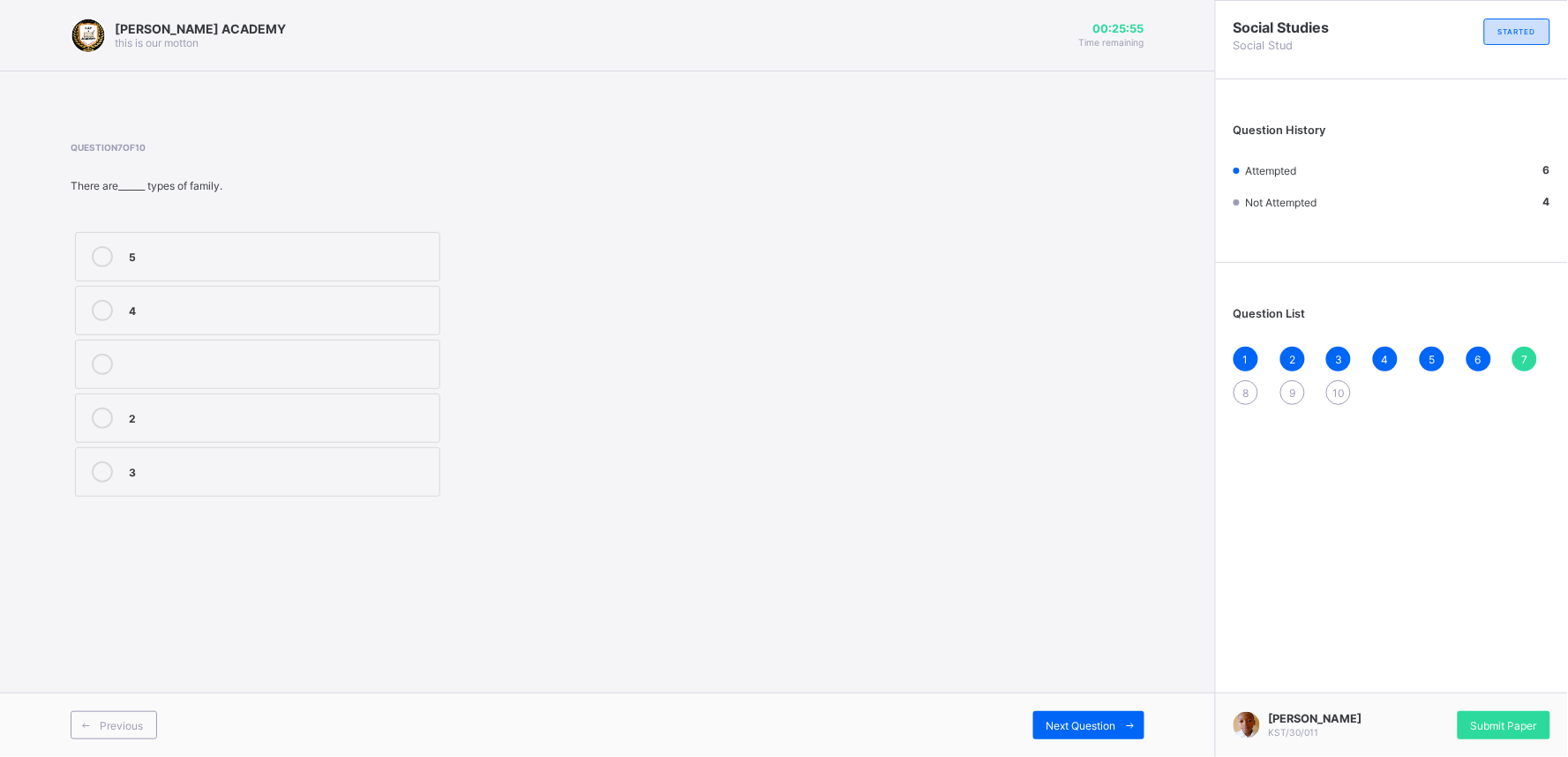
click at [224, 462] on div "3" at bounding box center [280, 470] width 302 height 18
click at [1098, 719] on div "Next Question" at bounding box center [1088, 725] width 111 height 29
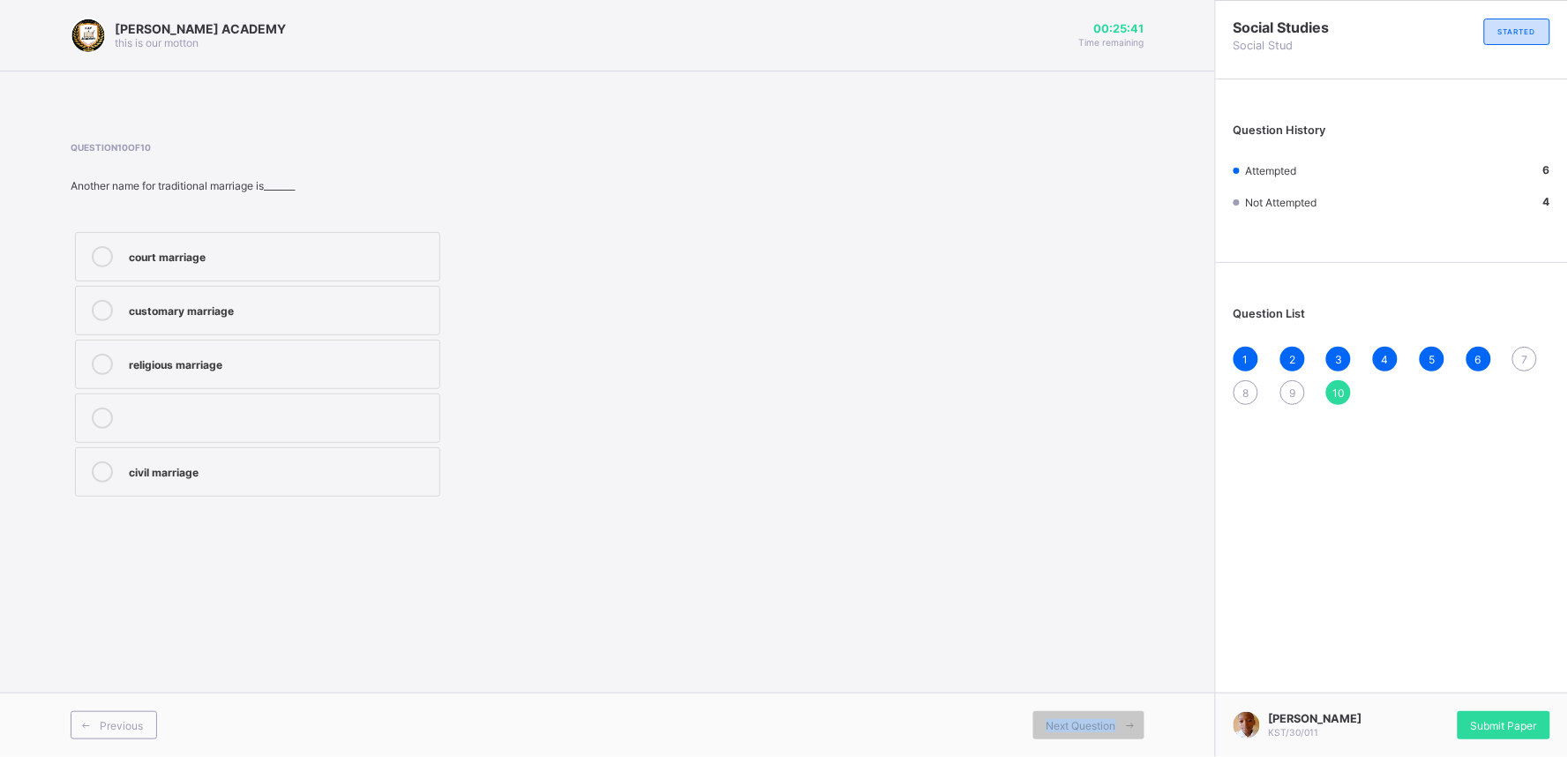
click at [1524, 358] on span "7" at bounding box center [1525, 359] width 6 height 13
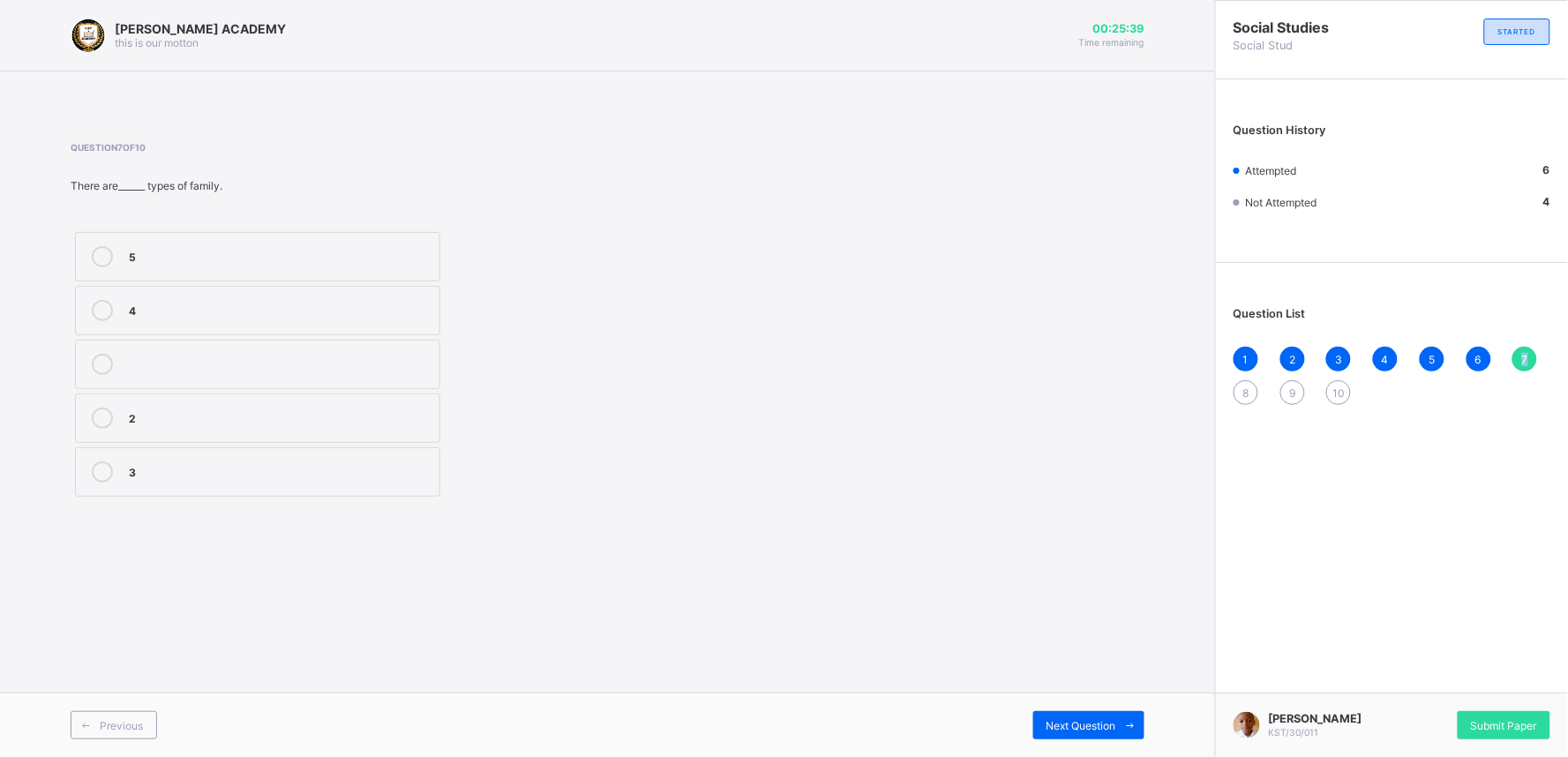
click at [1524, 358] on span "7" at bounding box center [1525, 359] width 6 height 13
click at [163, 465] on div "3" at bounding box center [280, 470] width 302 height 18
click at [1109, 728] on span "Next Question" at bounding box center [1081, 725] width 70 height 13
click at [147, 418] on div "happiness" at bounding box center [280, 417] width 302 height 18
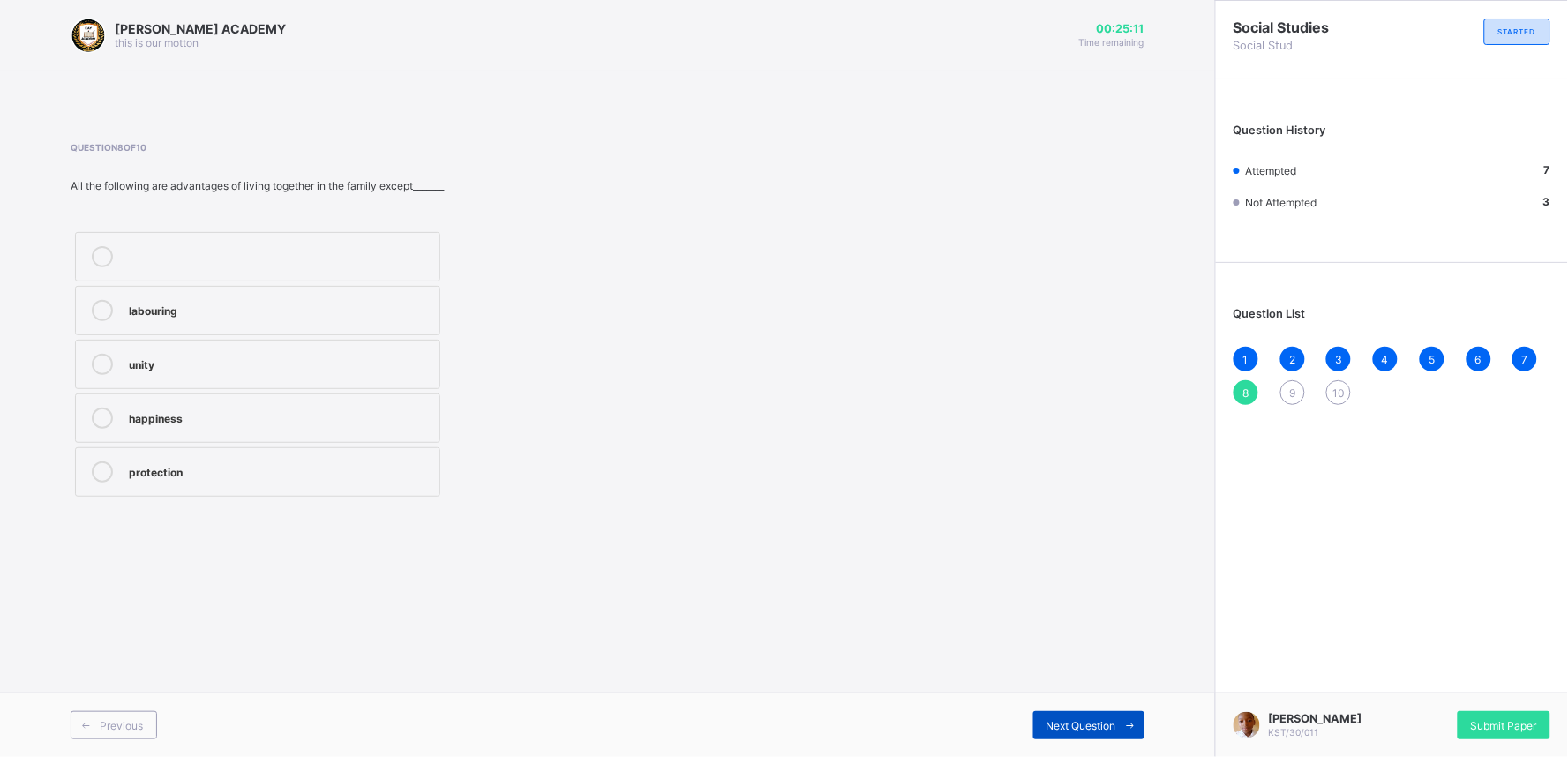
click at [1048, 726] on span "Next Question" at bounding box center [1081, 725] width 70 height 13
click at [1241, 397] on div "8" at bounding box center [1245, 392] width 25 height 25
click at [181, 462] on div "protection" at bounding box center [280, 470] width 302 height 18
click at [1127, 726] on icon at bounding box center [1129, 725] width 13 height 12
click at [1240, 391] on div "8" at bounding box center [1245, 392] width 25 height 25
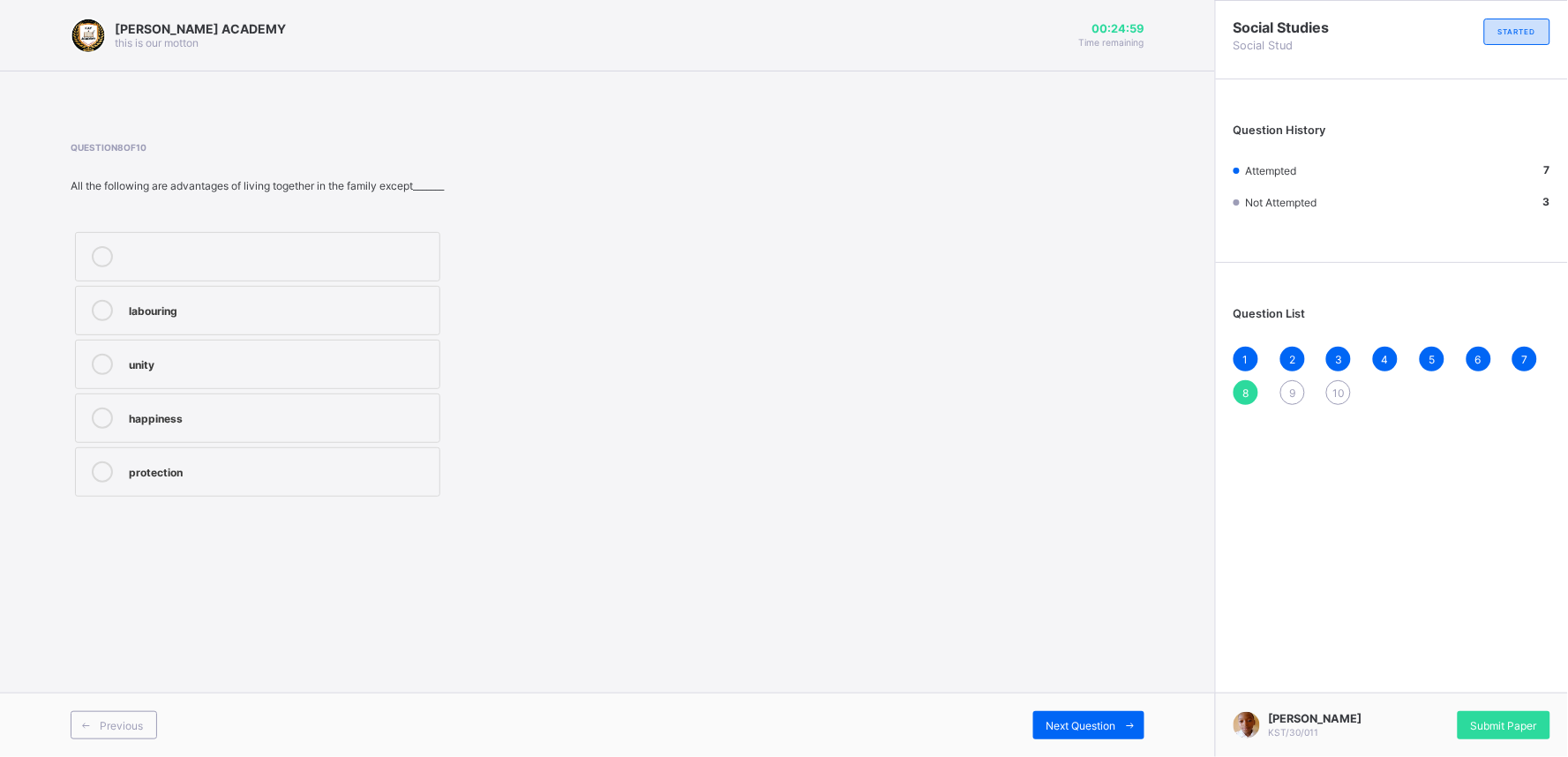
click at [207, 475] on div "protection" at bounding box center [280, 470] width 302 height 18
click at [1078, 732] on span "Next Question" at bounding box center [1081, 725] width 70 height 13
click at [1245, 391] on span "8" at bounding box center [1246, 392] width 6 height 13
click at [335, 475] on div "protection" at bounding box center [280, 470] width 302 height 18
click at [1041, 713] on div "Next Question" at bounding box center [1088, 725] width 111 height 29
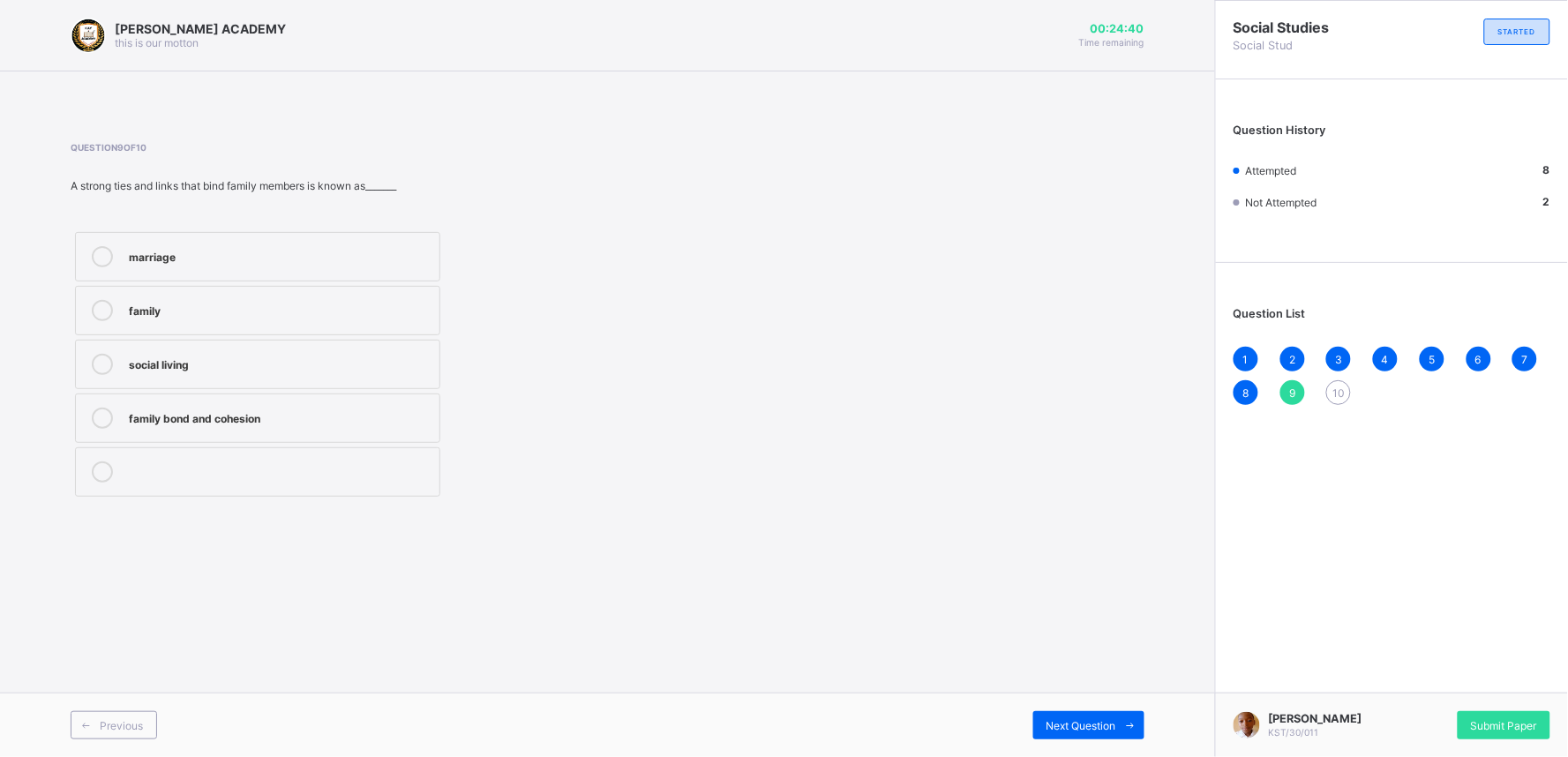
click at [155, 265] on div "marriage" at bounding box center [280, 256] width 302 height 21
click at [366, 250] on div "marriage" at bounding box center [280, 255] width 302 height 18
click at [1069, 720] on span "Next Question" at bounding box center [1081, 725] width 70 height 13
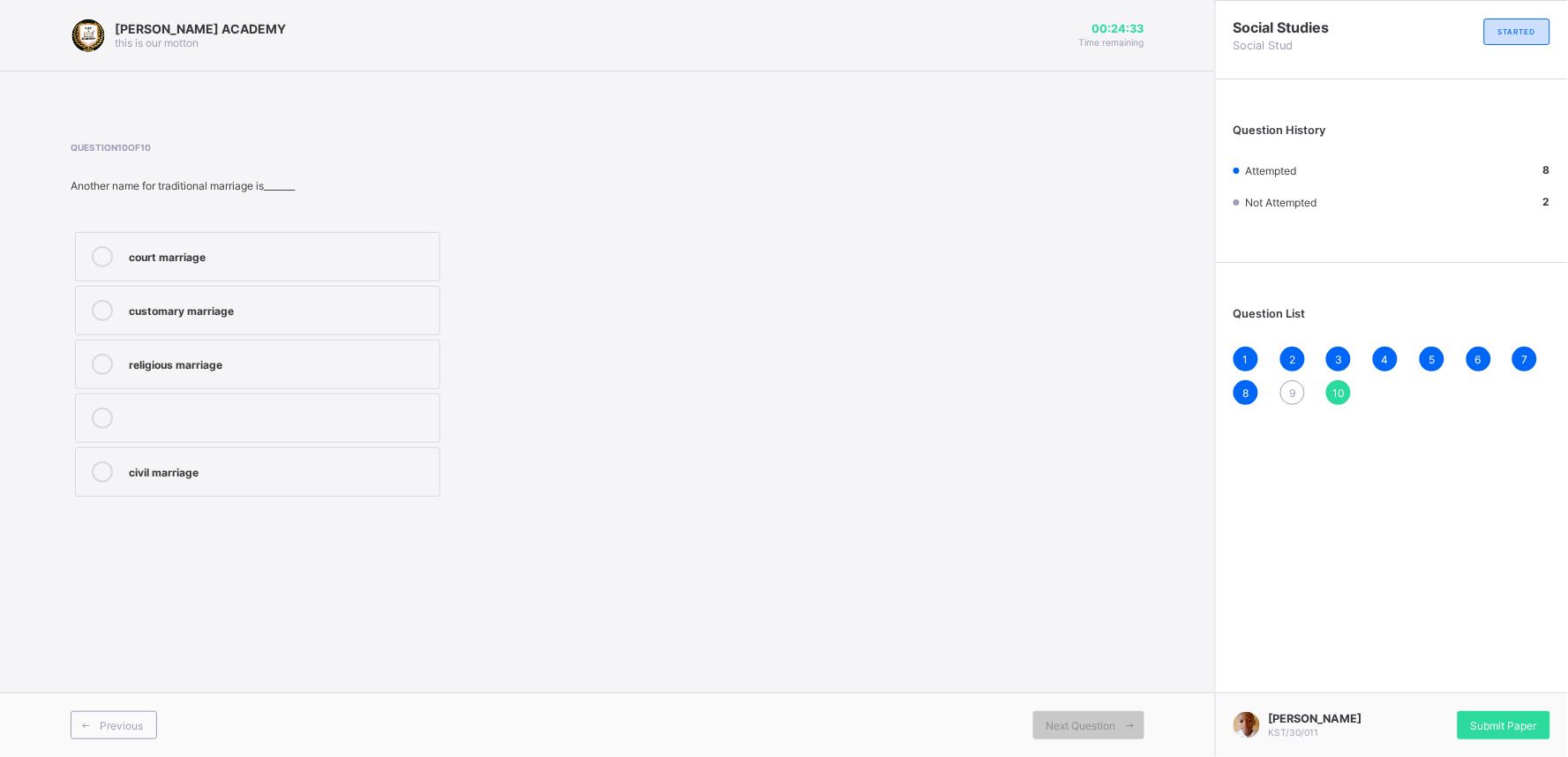
click at [1289, 398] on div "9" at bounding box center [1292, 392] width 25 height 25
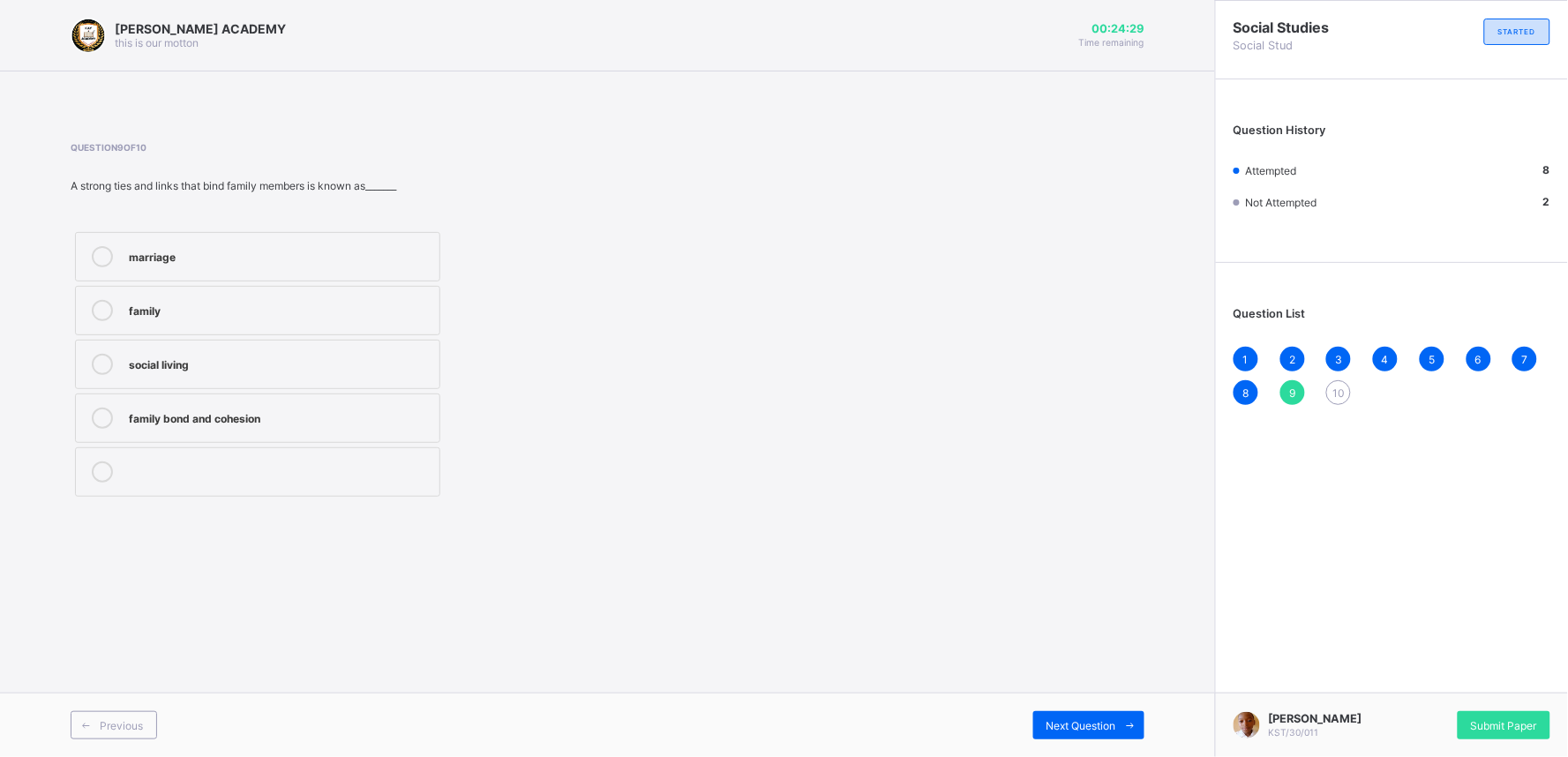
click at [250, 267] on label "marriage" at bounding box center [257, 256] width 366 height 49
click at [1063, 723] on span "Next Question" at bounding box center [1081, 725] width 70 height 13
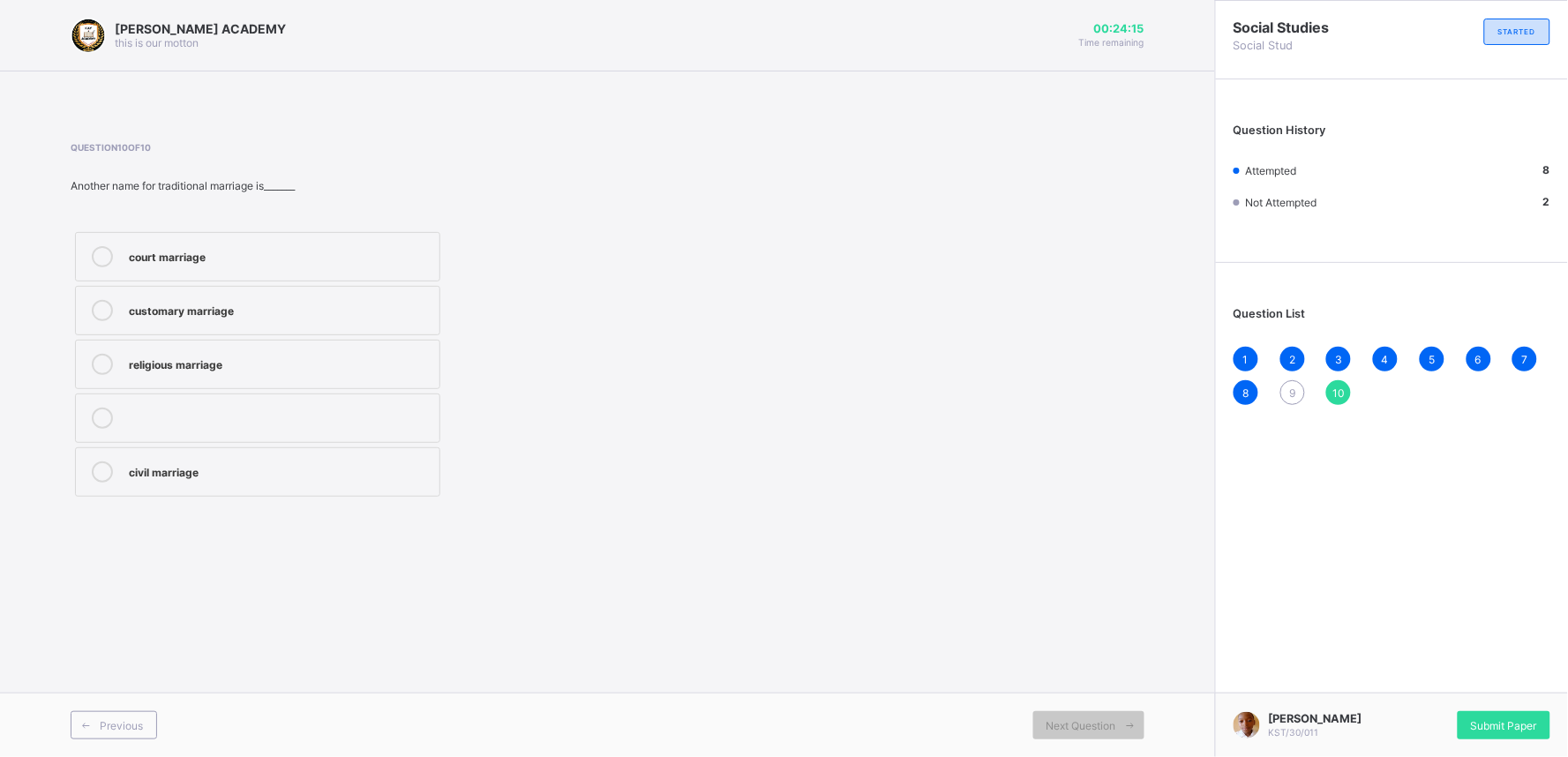
click at [200, 362] on div "religious marriage" at bounding box center [280, 363] width 302 height 18
click at [317, 366] on div "religious marriage" at bounding box center [280, 363] width 302 height 18
click at [1089, 716] on div "Next Question" at bounding box center [1088, 725] width 111 height 29
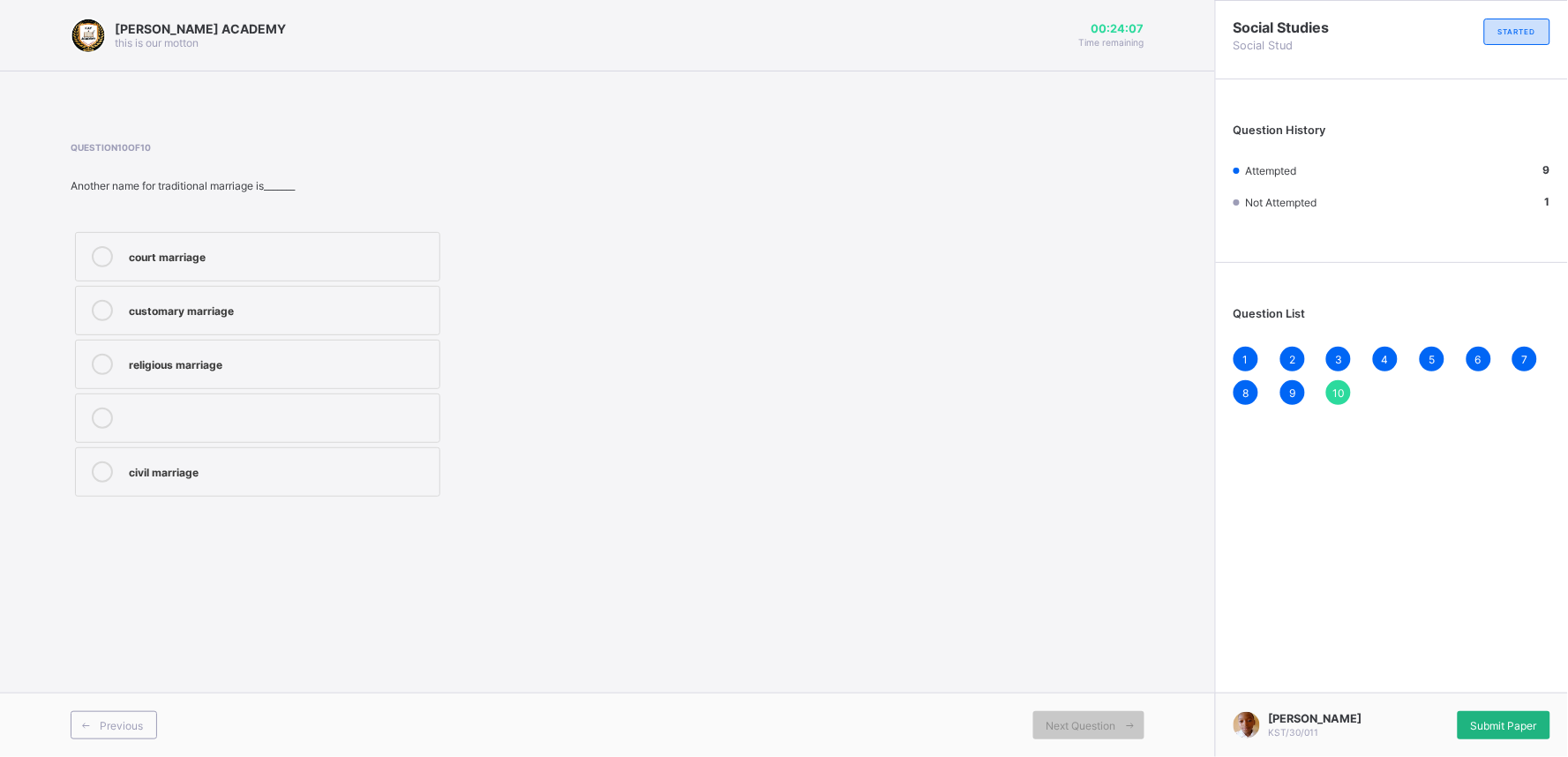
click at [1521, 722] on span "Submit Paper" at bounding box center [1503, 725] width 66 height 13
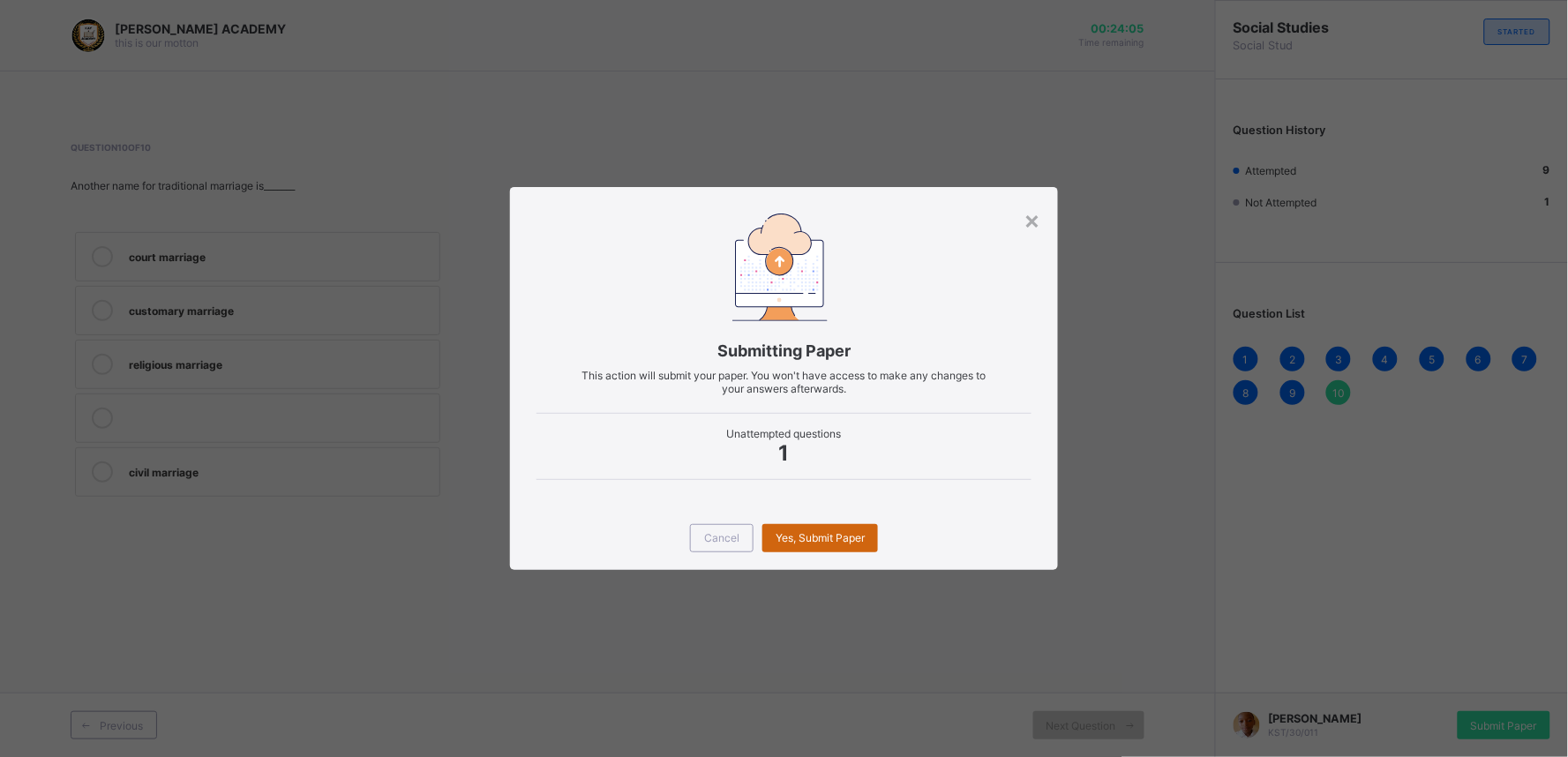
click at [825, 530] on div "Yes, Submit Paper" at bounding box center [819, 538] width 115 height 29
click at [792, 543] on span "Yes, Submit Paper" at bounding box center [820, 537] width 89 height 13
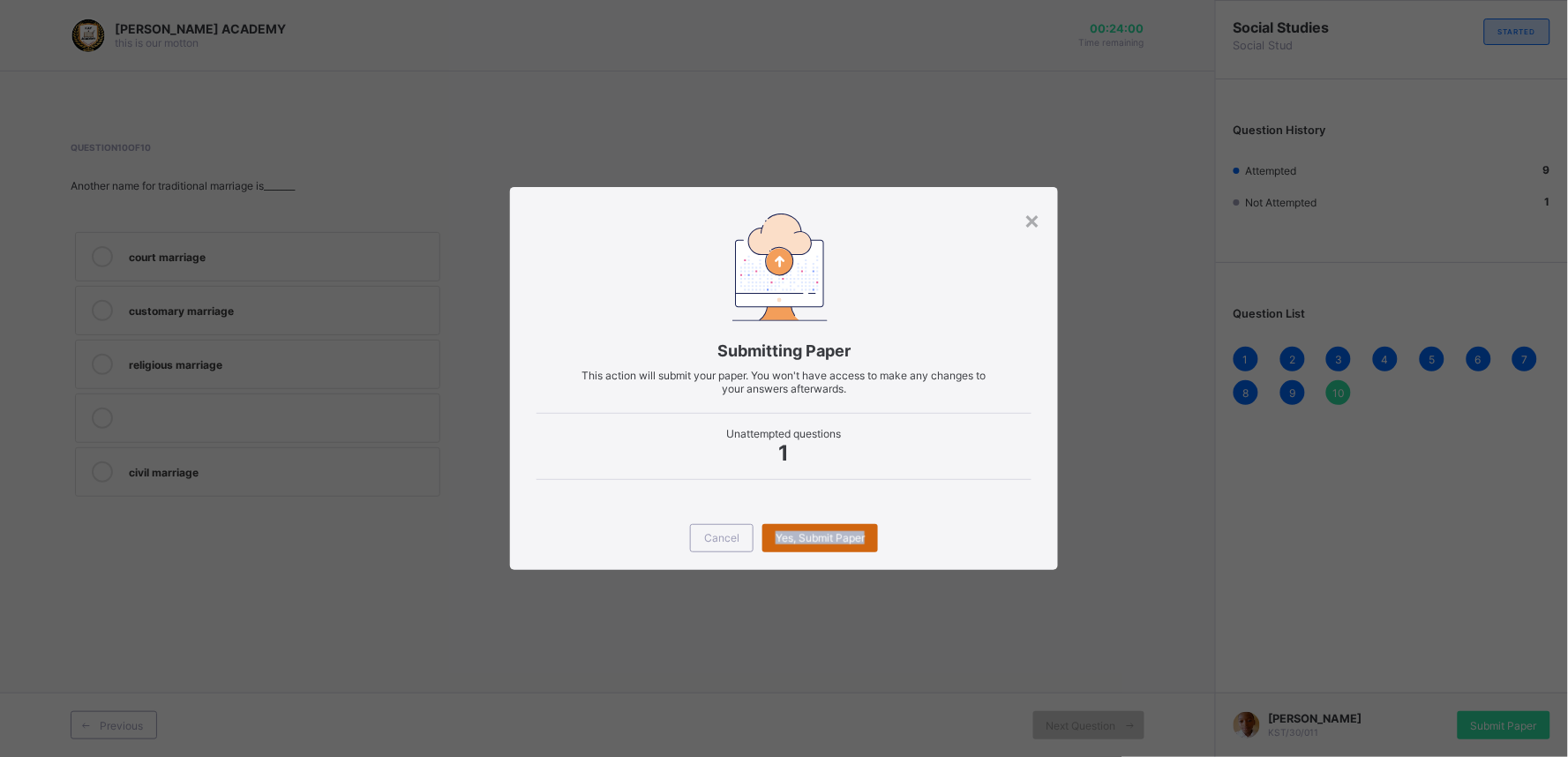
click at [804, 533] on div "Yes, Submit Paper" at bounding box center [819, 538] width 115 height 29
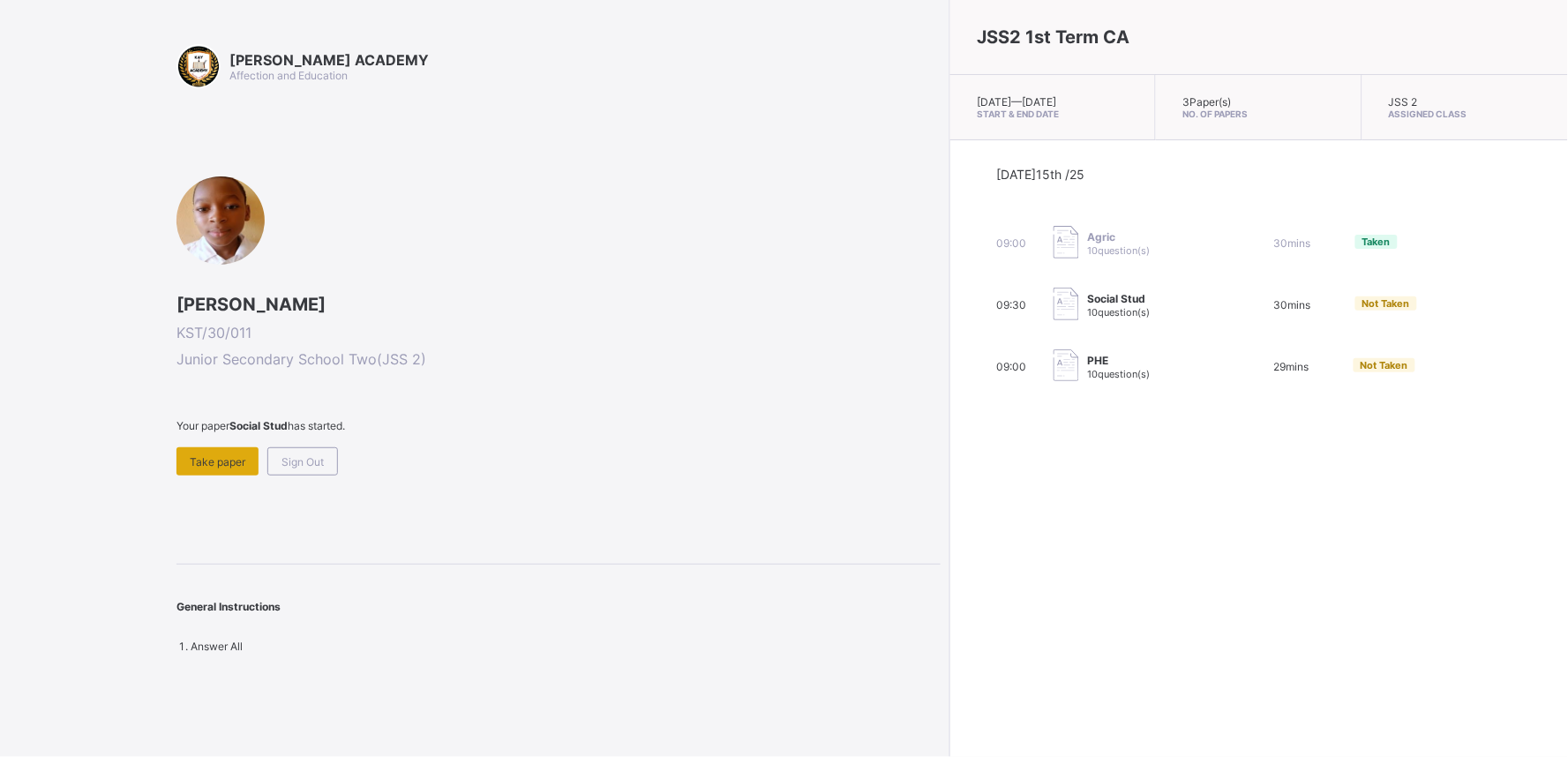
click at [214, 464] on span "Take paper" at bounding box center [217, 461] width 55 height 13
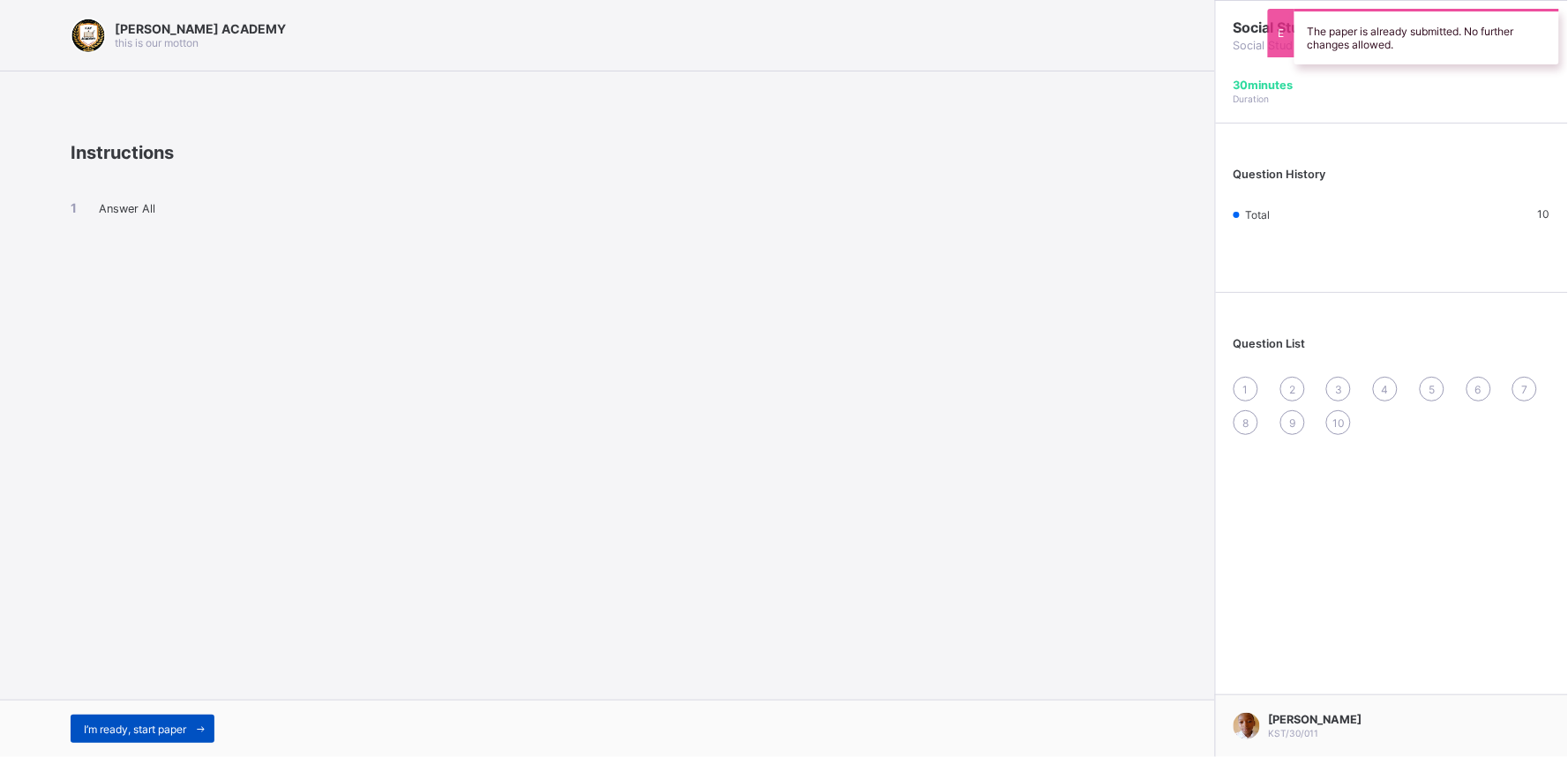
drag, startPoint x: 187, startPoint y: 748, endPoint x: 189, endPoint y: 733, distance: 15.1
click at [189, 733] on div "I’m ready, start paper" at bounding box center [607, 728] width 1215 height 57
click at [189, 733] on span at bounding box center [200, 728] width 29 height 29
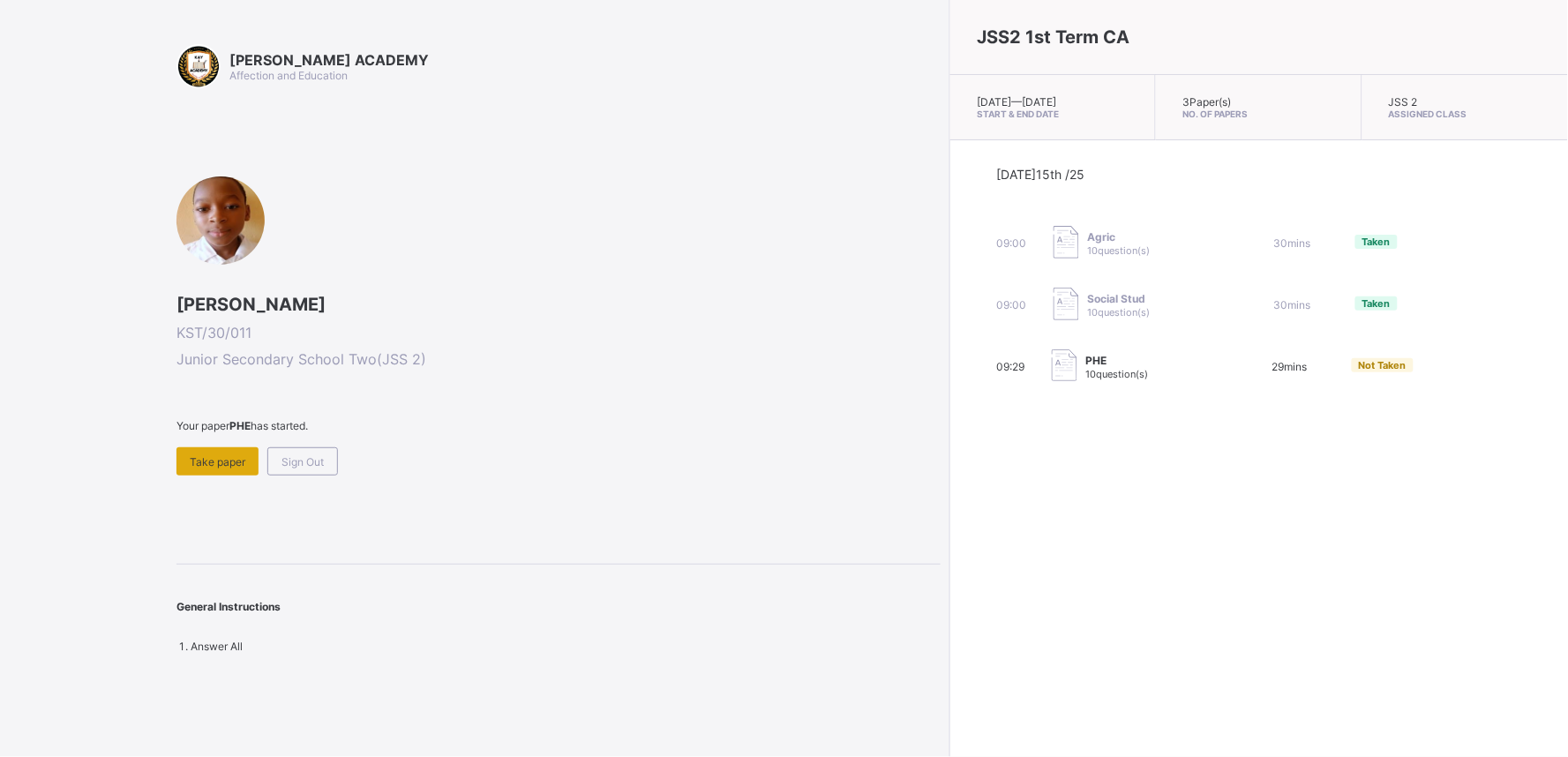
click at [223, 459] on span "Take paper" at bounding box center [217, 461] width 55 height 13
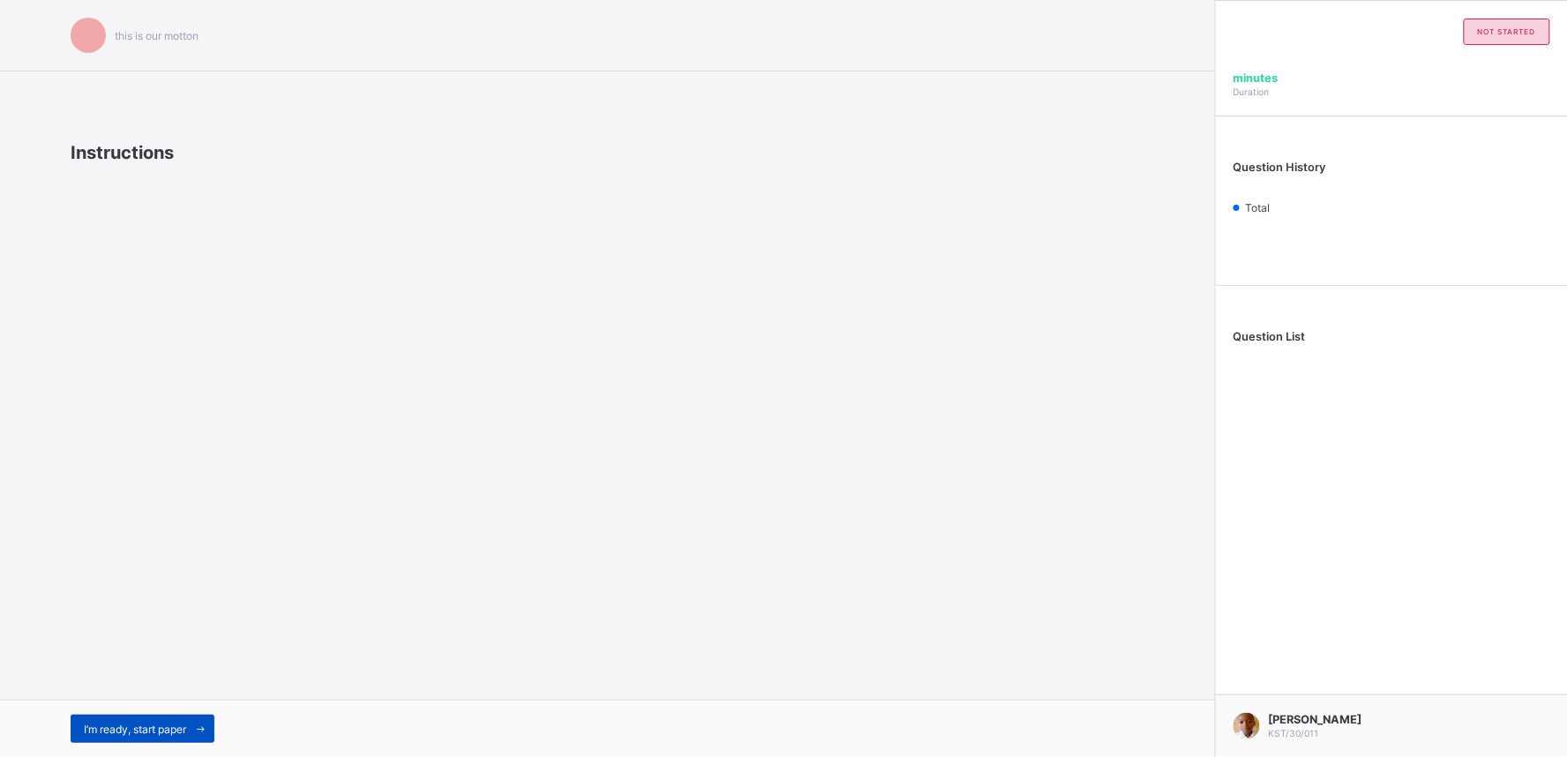
click at [163, 723] on span "I’m ready, start paper" at bounding box center [135, 728] width 102 height 13
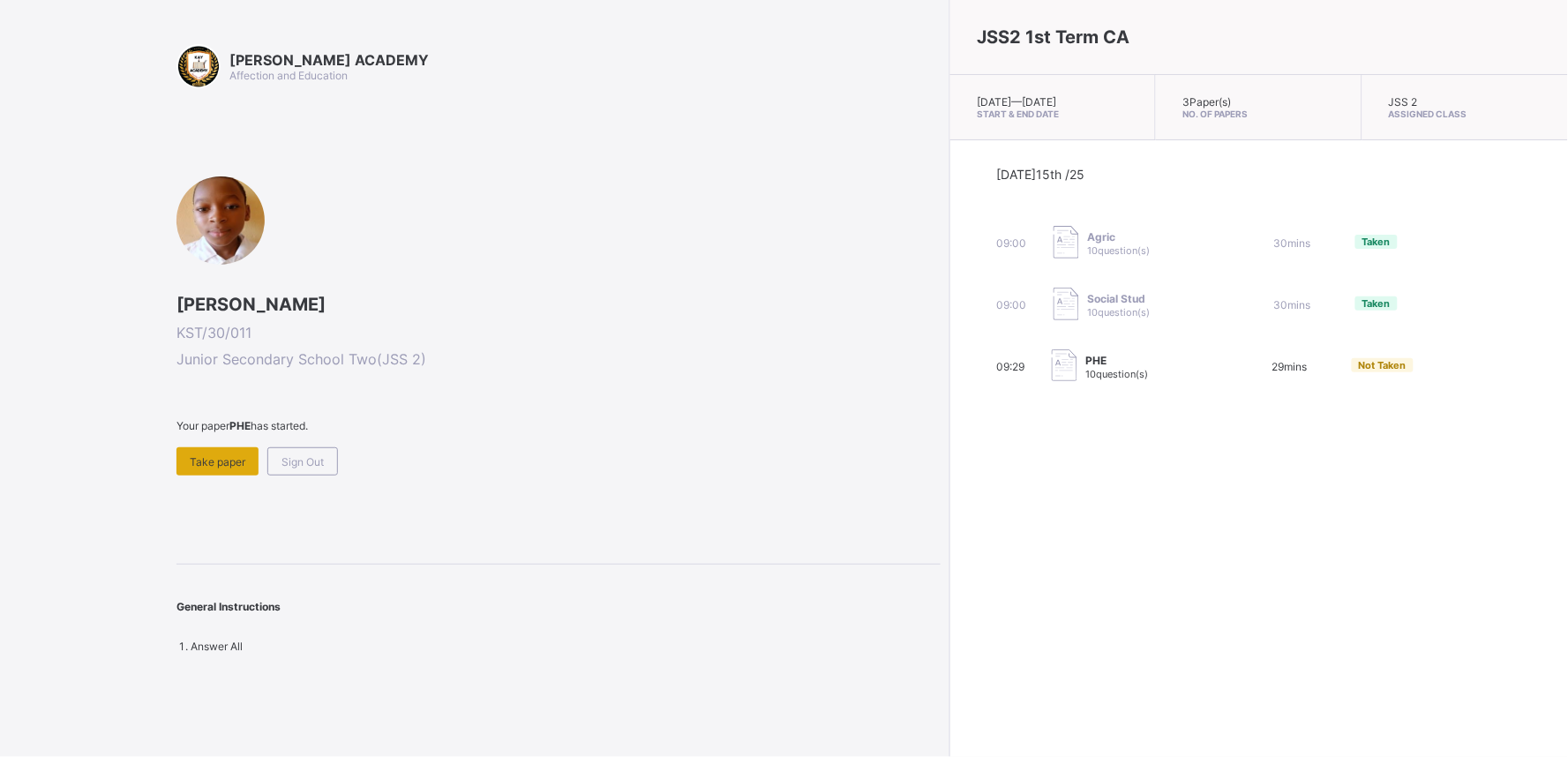
click at [223, 447] on div "Take paper" at bounding box center [217, 461] width 82 height 29
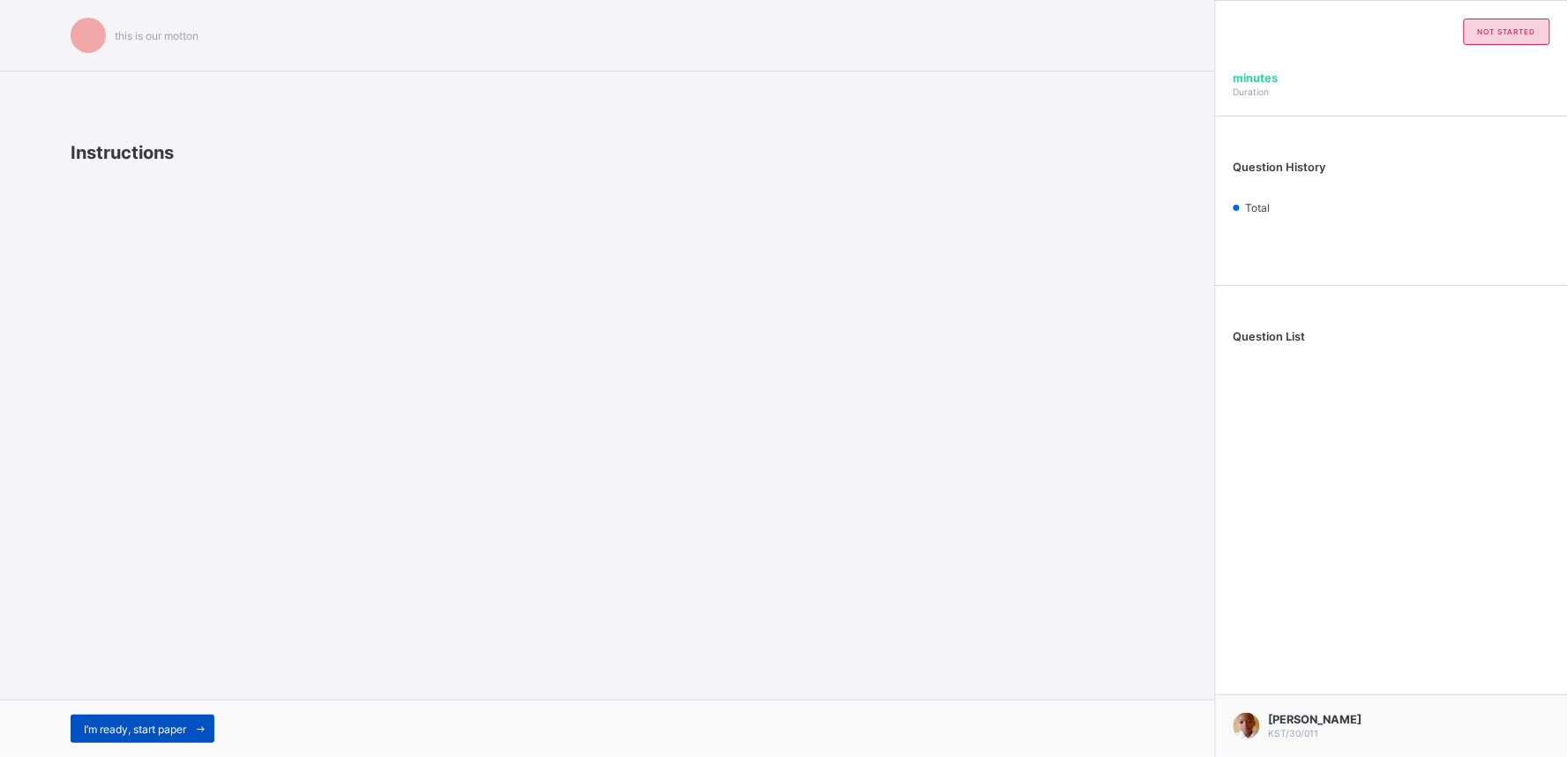
click at [203, 727] on icon at bounding box center [200, 729] width 13 height 12
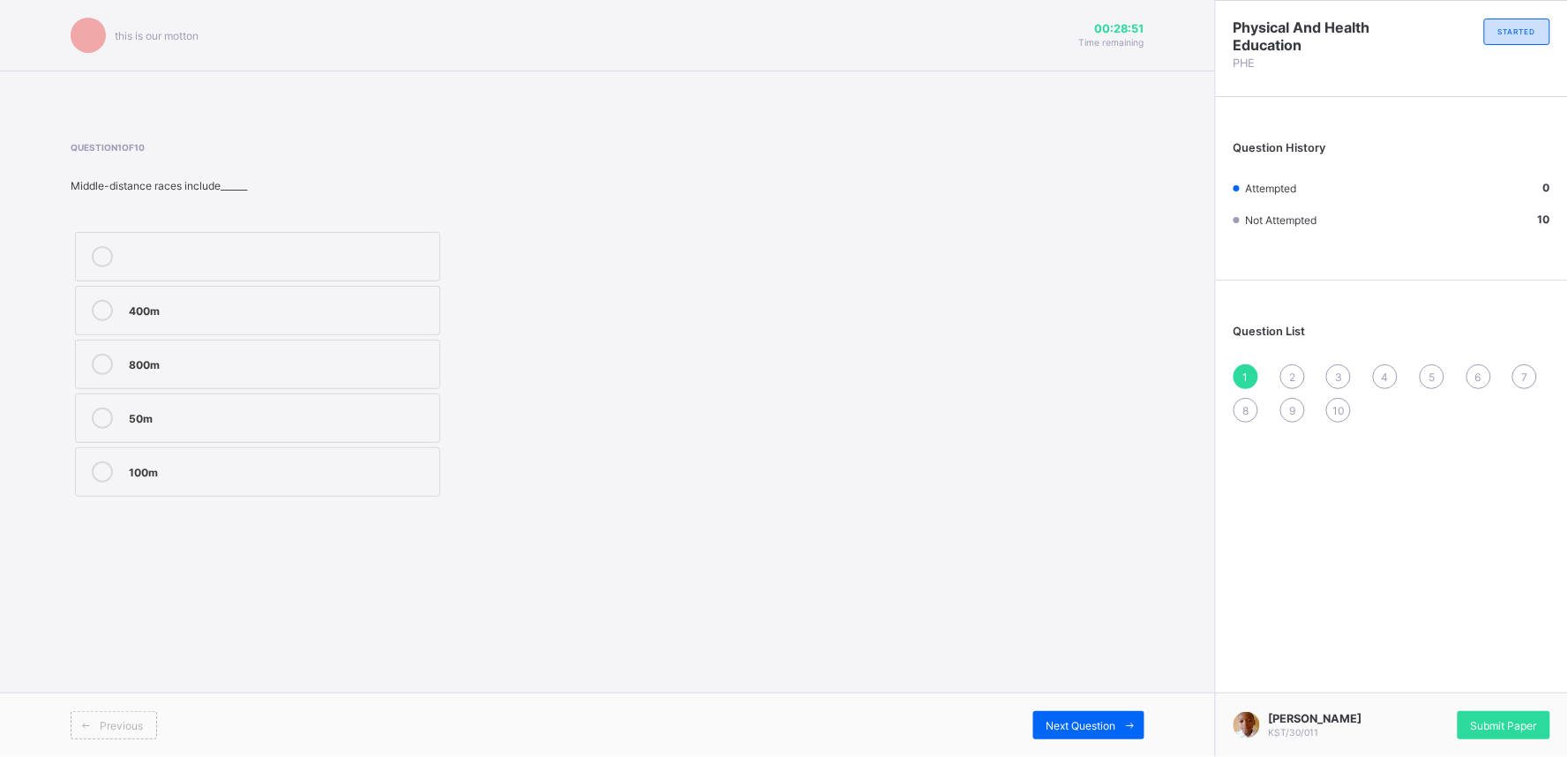
click at [240, 317] on div "400m" at bounding box center [280, 310] width 302 height 21
click at [1090, 735] on div "Next Question" at bounding box center [1088, 725] width 111 height 29
click at [1242, 379] on div "1" at bounding box center [1245, 377] width 25 height 25
click at [368, 319] on div "400m" at bounding box center [280, 310] width 302 height 21
click at [261, 463] on div "100m" at bounding box center [280, 470] width 302 height 18
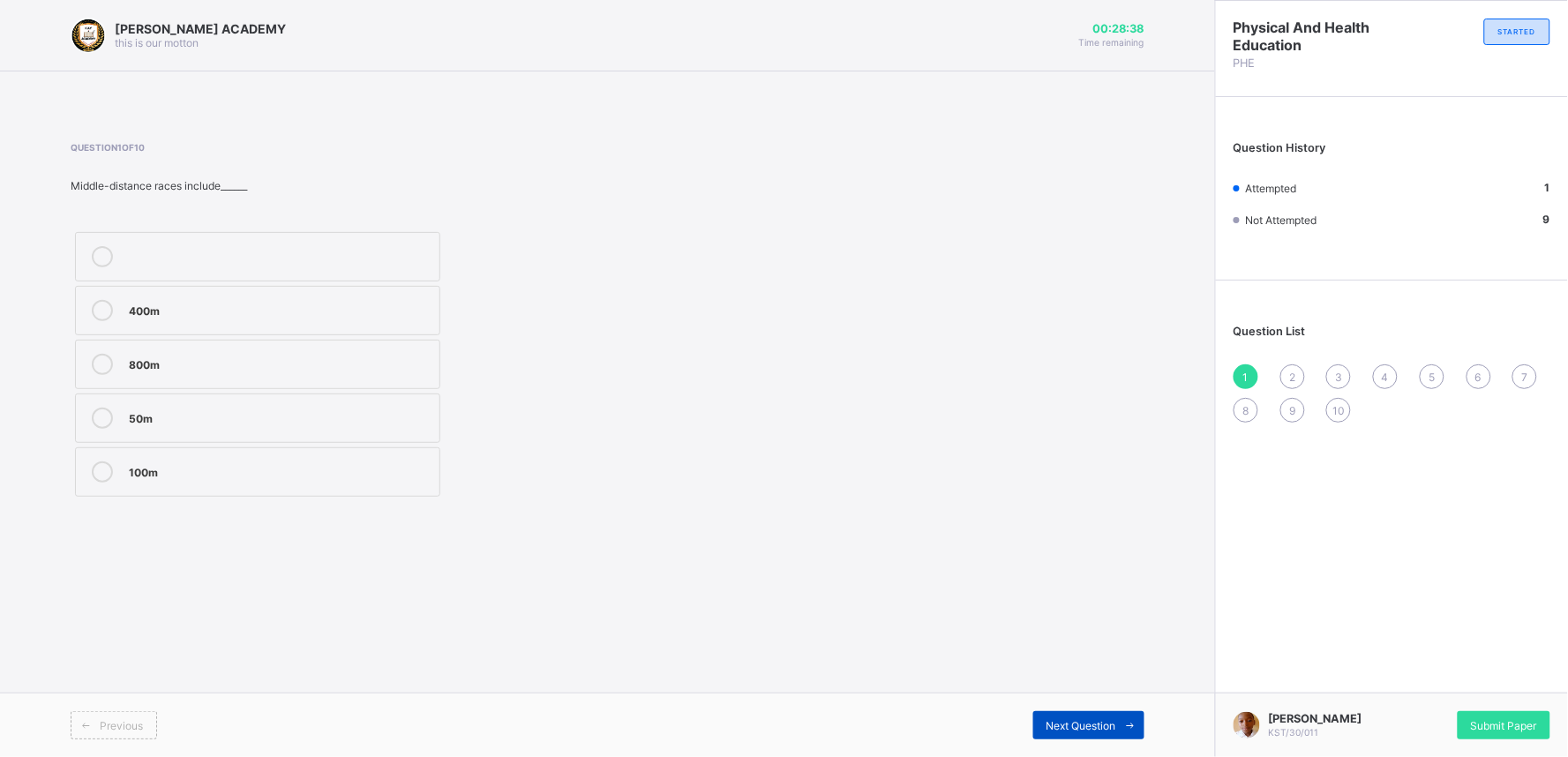
click at [1112, 728] on span "Next Question" at bounding box center [1081, 725] width 70 height 13
click at [342, 321] on label "Igbo" at bounding box center [257, 310] width 366 height 49
click at [1126, 729] on icon at bounding box center [1129, 725] width 13 height 12
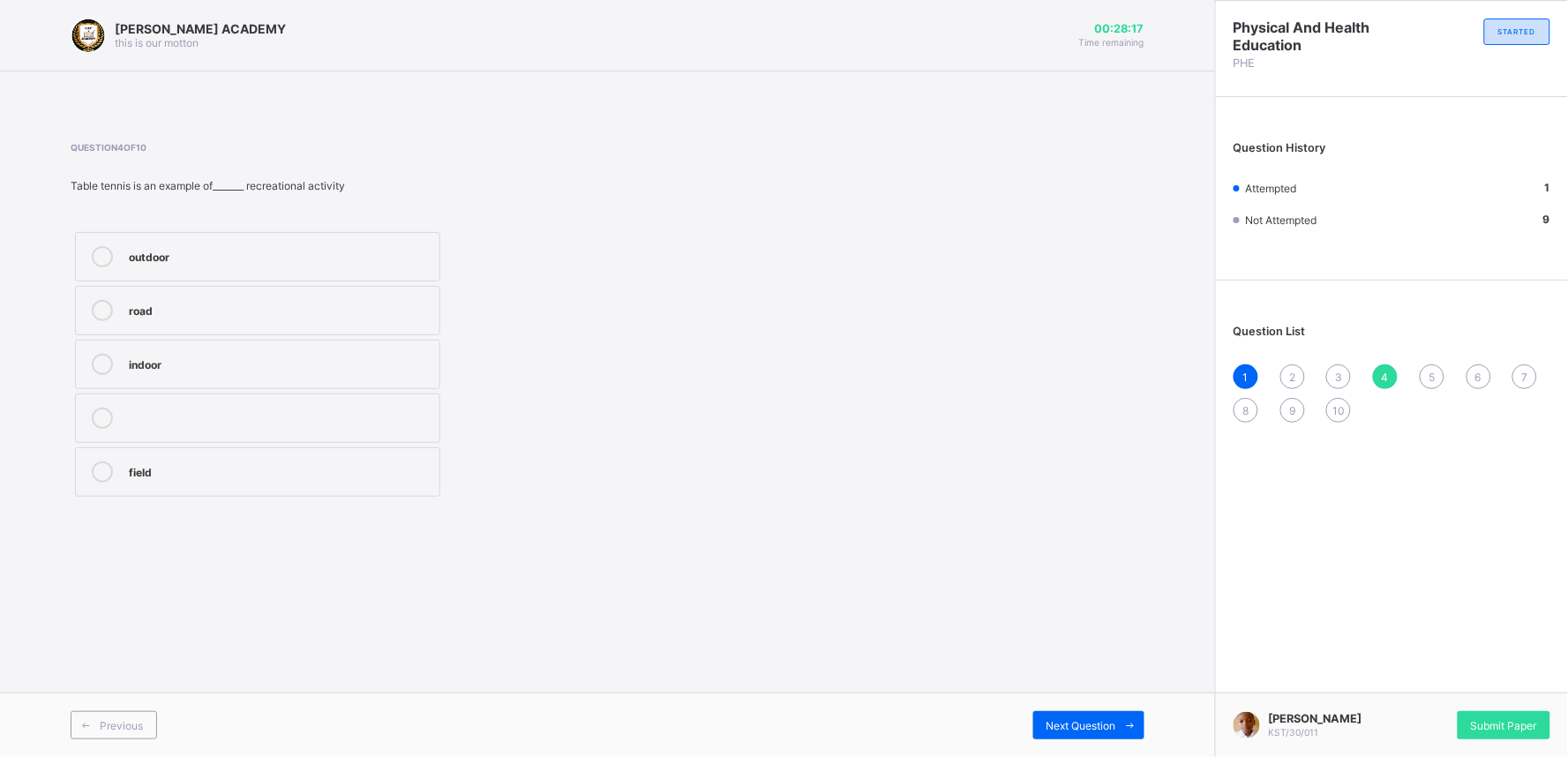
click at [1301, 380] on div "2" at bounding box center [1292, 377] width 25 height 25
click at [333, 322] on label "Igbo" at bounding box center [257, 310] width 366 height 49
click at [1083, 720] on span "Next Question" at bounding box center [1081, 725] width 70 height 13
click at [1244, 378] on span "1" at bounding box center [1245, 377] width 5 height 13
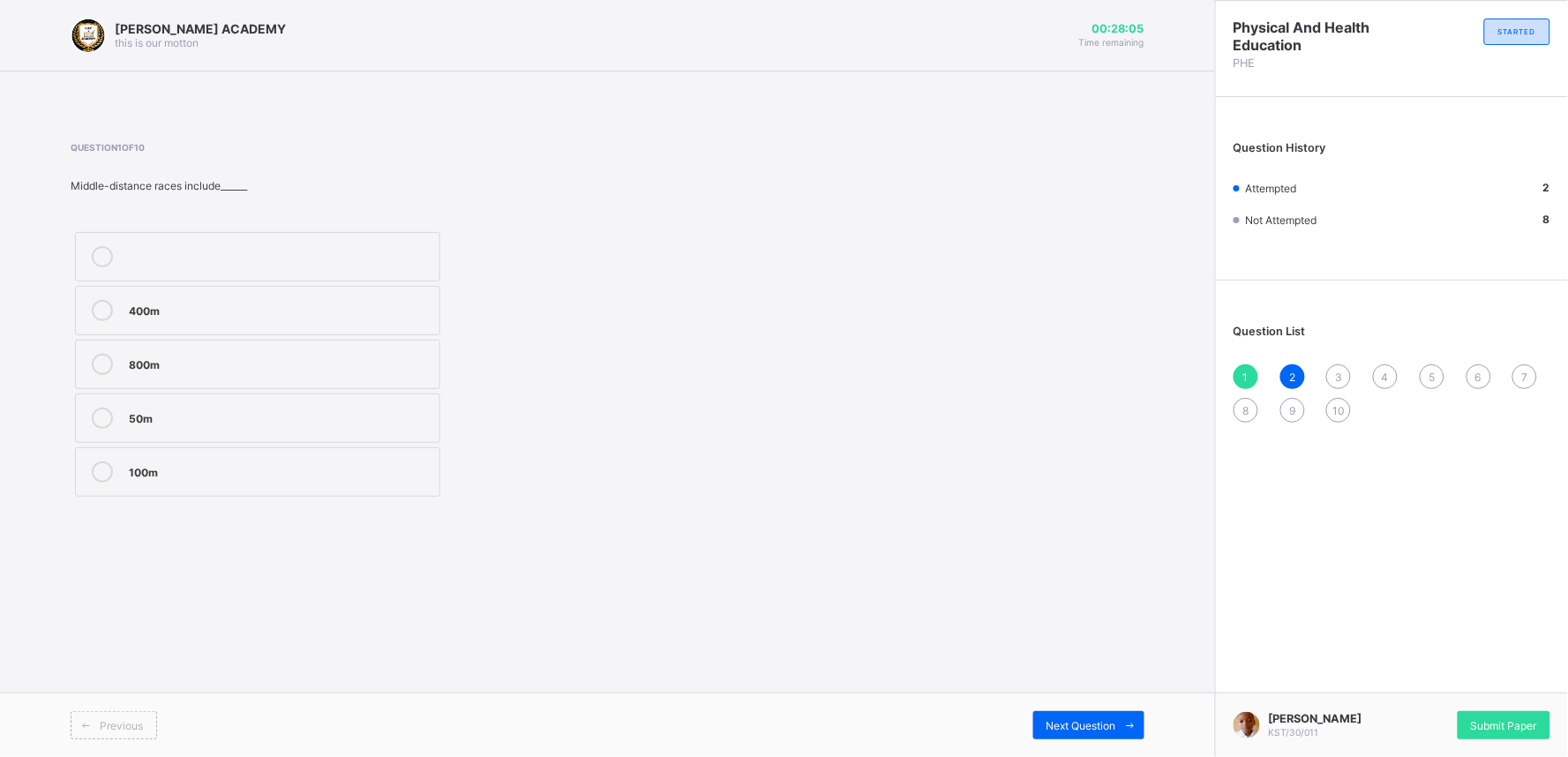
click at [1244, 371] on span "1" at bounding box center [1245, 377] width 5 height 13
click at [1345, 368] on div "3" at bounding box center [1337, 377] width 25 height 25
click at [188, 478] on div "Indoor" at bounding box center [280, 470] width 302 height 18
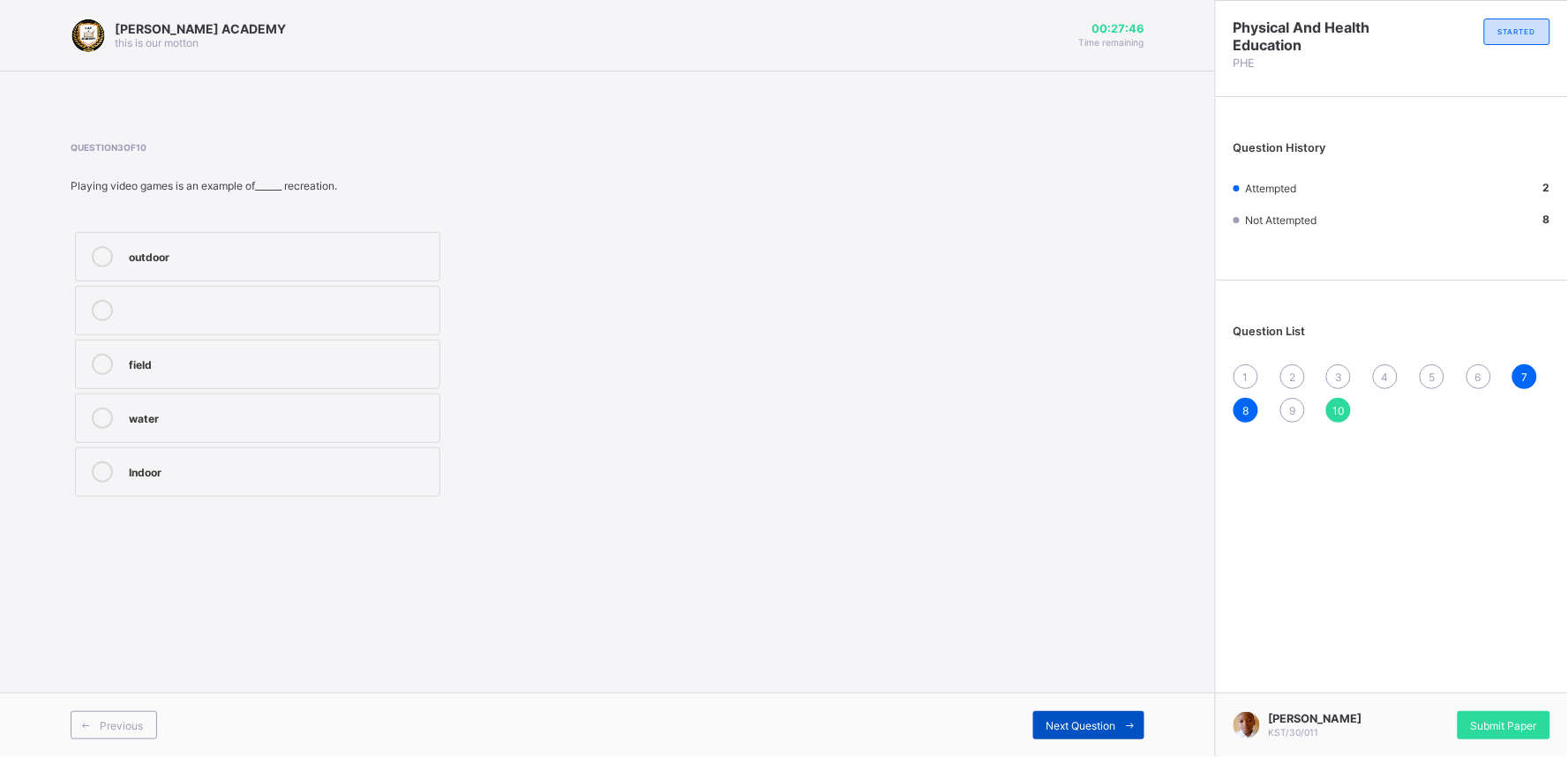
click at [1124, 724] on icon at bounding box center [1129, 725] width 13 height 12
click at [1249, 375] on span "1" at bounding box center [1245, 377] width 5 height 13
click at [254, 476] on div "time free from work" at bounding box center [280, 470] width 302 height 18
click at [1064, 720] on span "Next Question" at bounding box center [1081, 725] width 70 height 13
click at [1244, 372] on span "1" at bounding box center [1245, 377] width 5 height 13
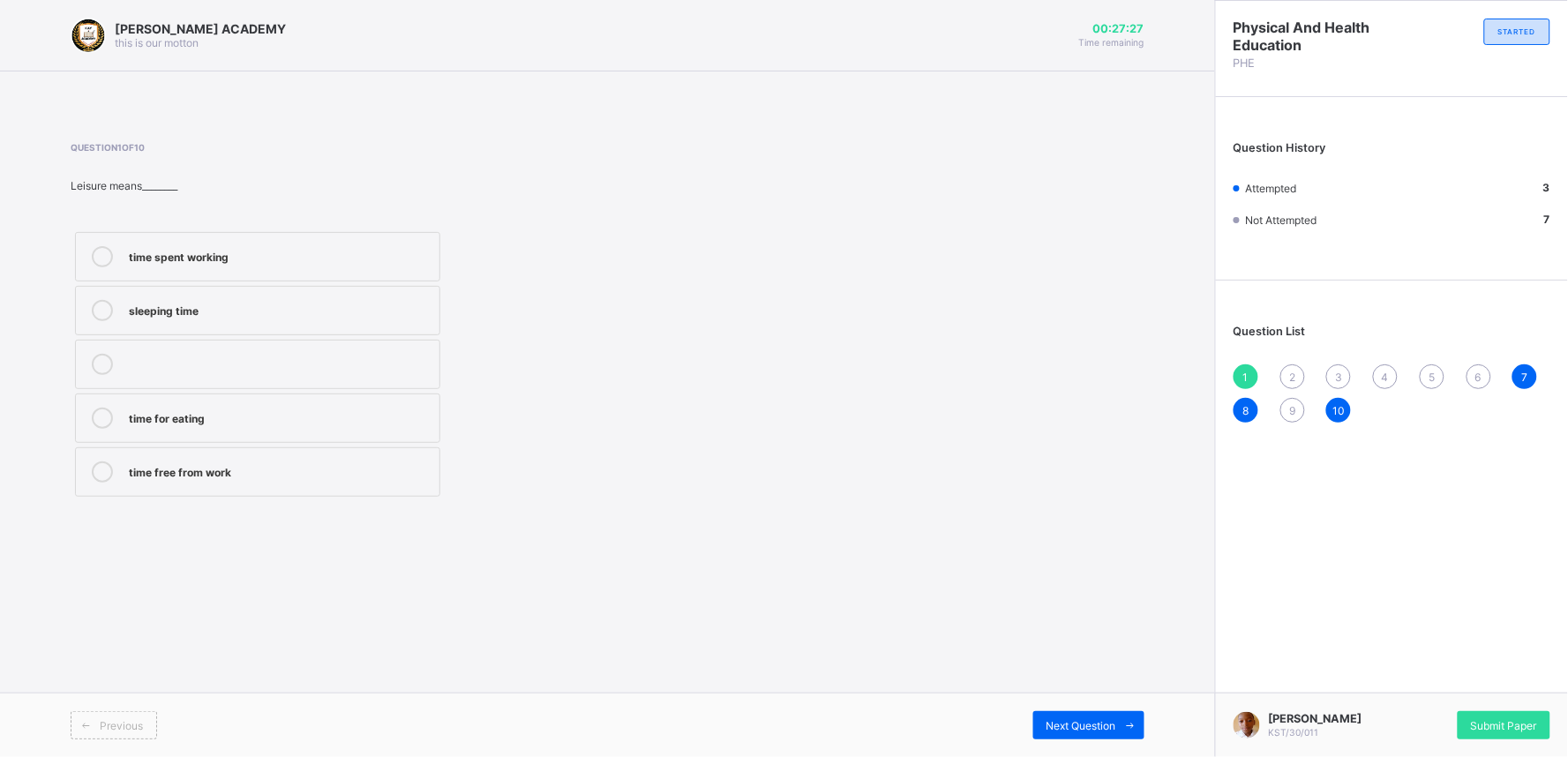
click at [105, 455] on label "time free from work" at bounding box center [257, 472] width 366 height 49
click at [1119, 730] on span at bounding box center [1129, 725] width 29 height 29
click at [210, 427] on div "promote culture" at bounding box center [280, 418] width 302 height 21
click at [1081, 721] on span "Next Question" at bounding box center [1081, 725] width 70 height 13
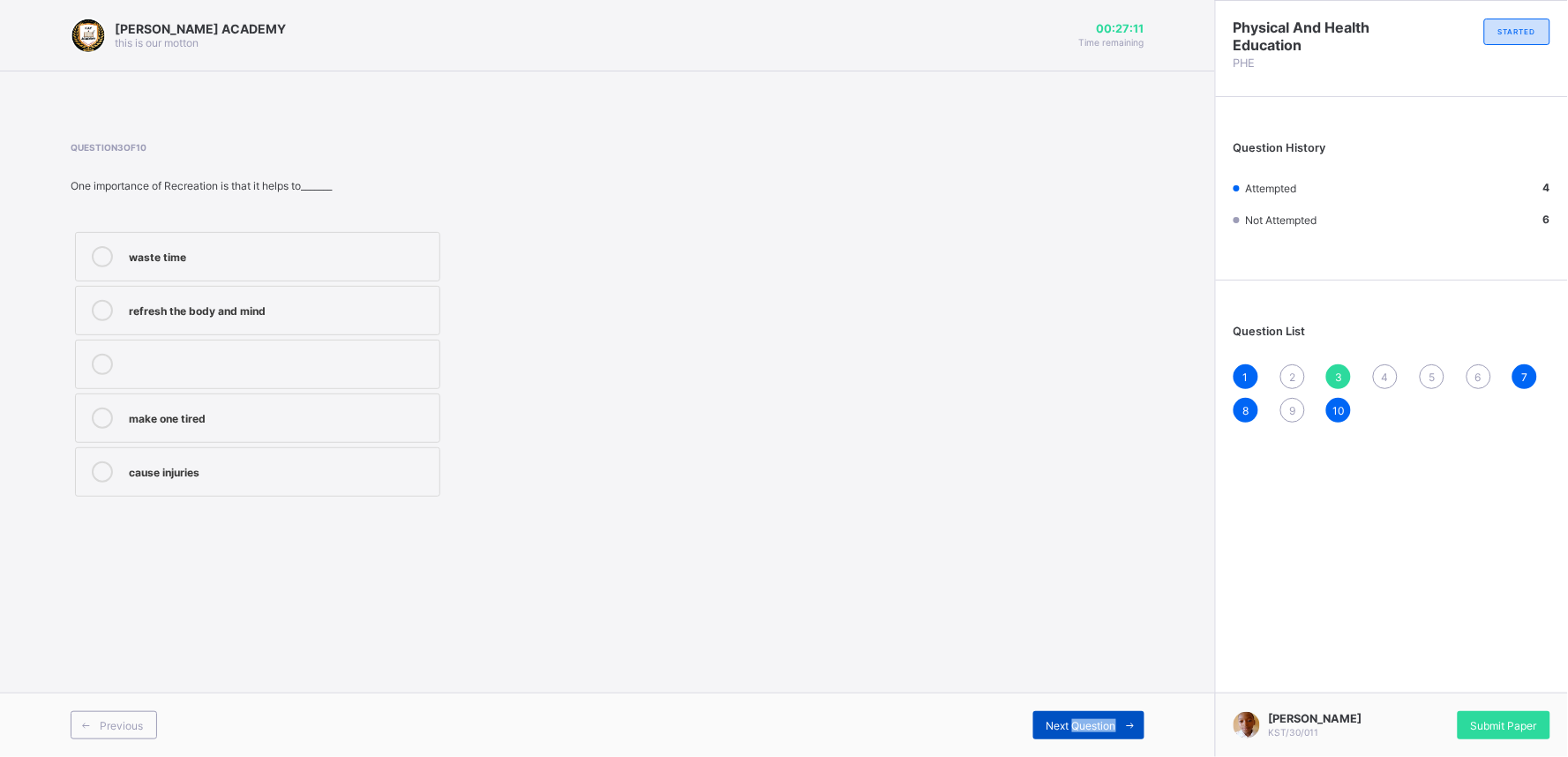
click at [1081, 721] on span "Next Question" at bounding box center [1081, 725] width 70 height 13
click at [1291, 365] on div "2" at bounding box center [1292, 377] width 25 height 25
click at [1344, 373] on div "3" at bounding box center [1337, 377] width 25 height 25
click at [260, 311] on div "refresh the body and mind" at bounding box center [280, 309] width 302 height 18
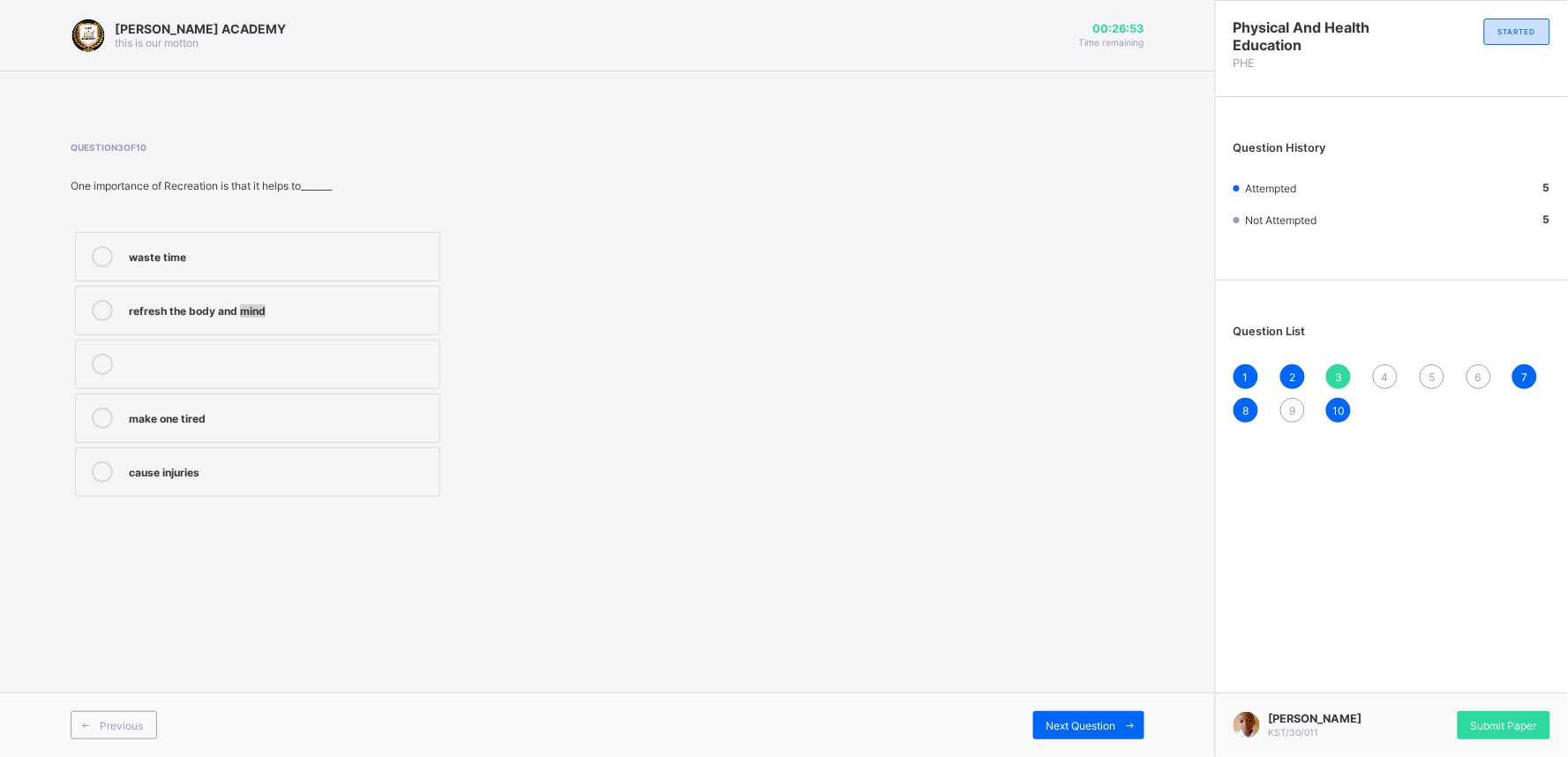
click at [329, 310] on div "refresh the body and mind" at bounding box center [280, 309] width 302 height 18
click at [1053, 728] on span "Next Question" at bounding box center [1081, 725] width 70 height 13
click at [1339, 384] on div "3" at bounding box center [1337, 377] width 25 height 25
click at [294, 300] on div "refresh the body and mind" at bounding box center [280, 309] width 302 height 18
click at [1073, 727] on span "Next Question" at bounding box center [1081, 725] width 70 height 13
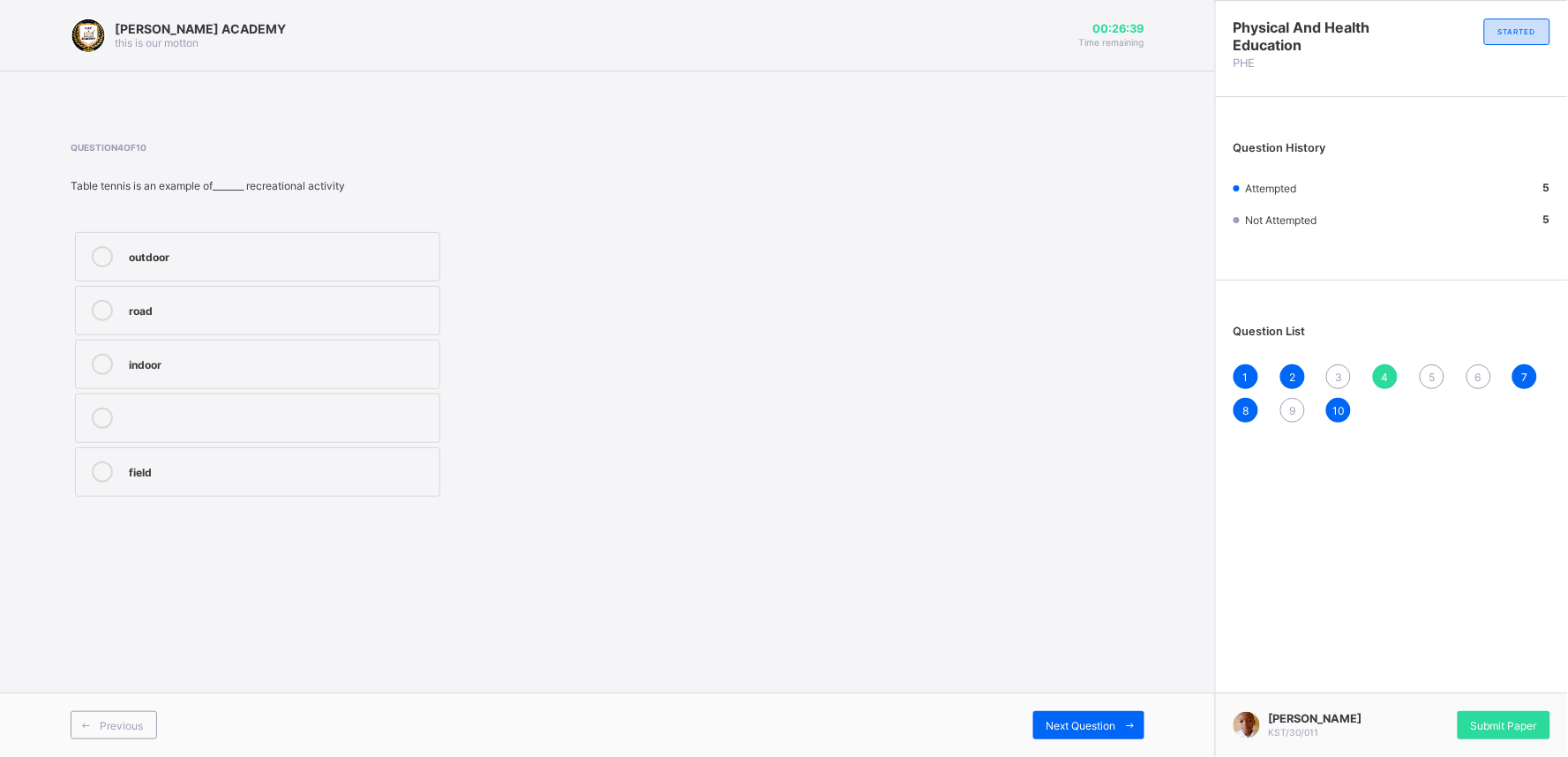
click at [1332, 371] on div "3" at bounding box center [1337, 377] width 25 height 25
click at [354, 298] on label "refresh the body and mind" at bounding box center [257, 310] width 366 height 49
click at [1090, 720] on span "Next Question" at bounding box center [1081, 725] width 70 height 13
click at [358, 244] on label "outdoor" at bounding box center [257, 256] width 366 height 49
click at [1073, 715] on div "Next Question" at bounding box center [1088, 725] width 111 height 29
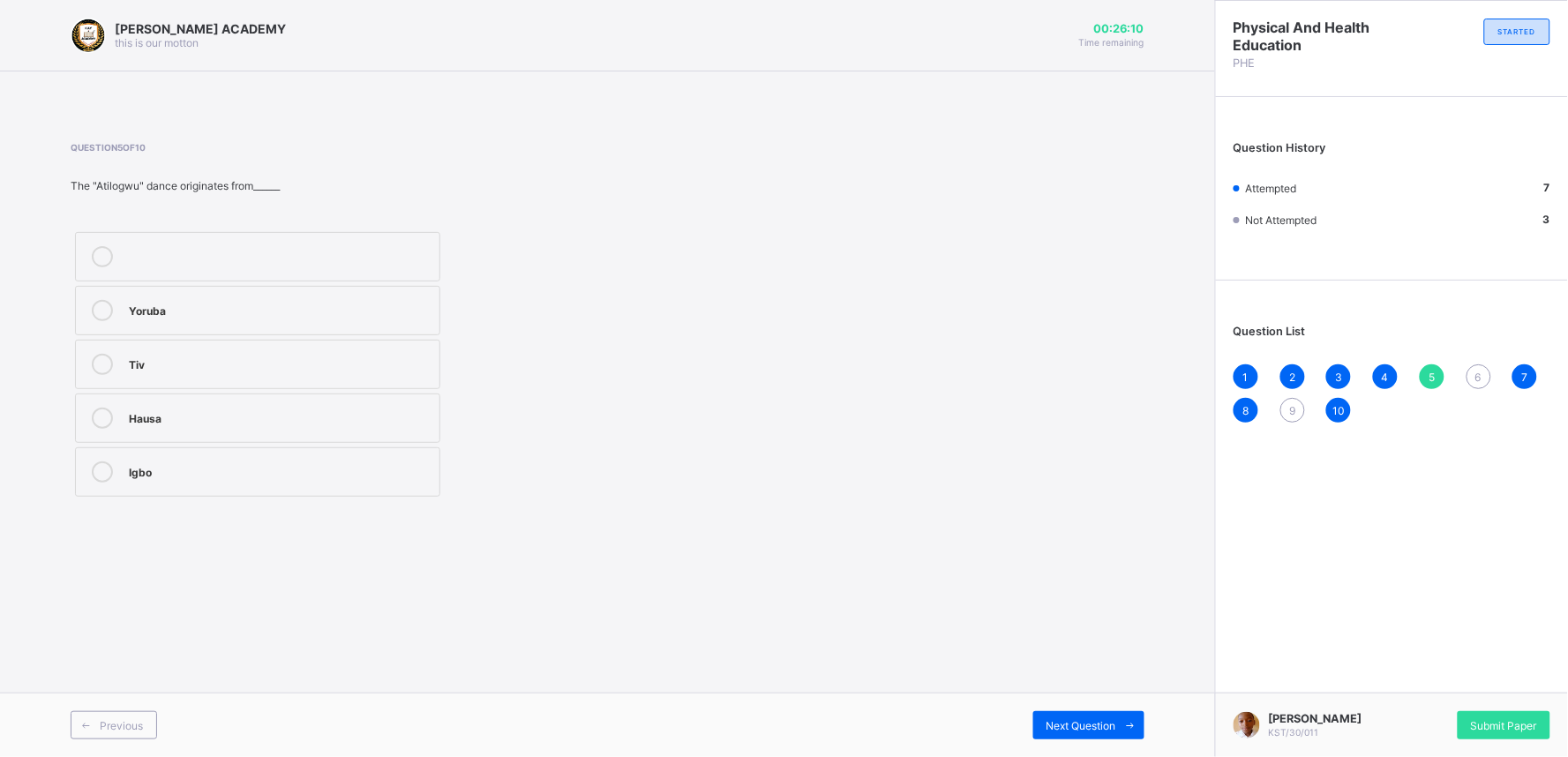
click at [214, 412] on div "Hausa" at bounding box center [280, 417] width 302 height 18
click at [1105, 726] on span "Next Question" at bounding box center [1081, 725] width 70 height 13
click at [1426, 381] on div "5" at bounding box center [1431, 377] width 25 height 25
click at [276, 407] on label "Hausa" at bounding box center [257, 418] width 366 height 49
click at [1069, 728] on span "Next Question" at bounding box center [1081, 725] width 70 height 13
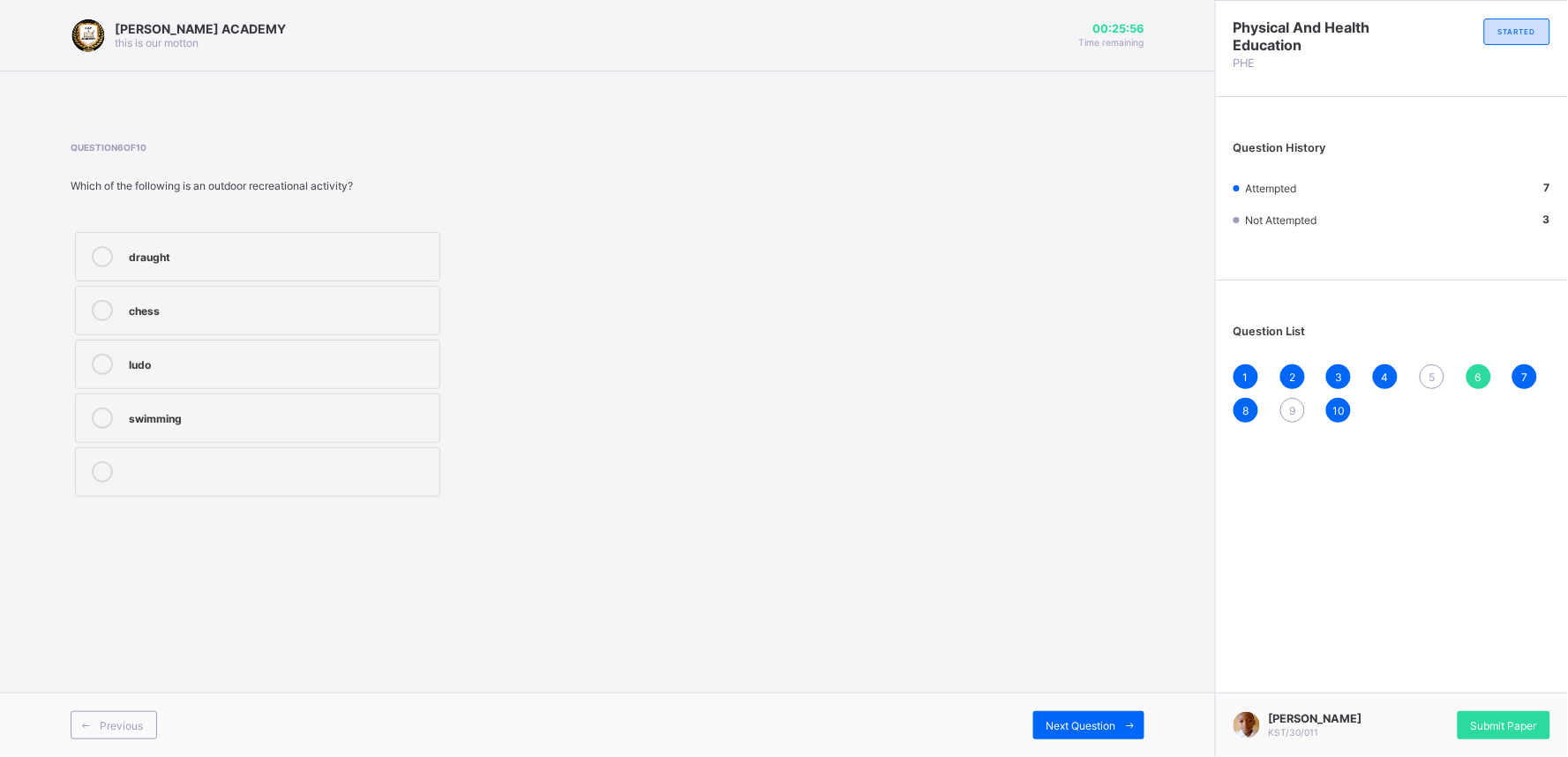
click at [151, 364] on div "ludo" at bounding box center [280, 363] width 302 height 18
click at [1292, 415] on div "9" at bounding box center [1292, 410] width 25 height 25
click at [1470, 374] on div "6" at bounding box center [1478, 377] width 25 height 25
click at [183, 420] on div "swimming" at bounding box center [280, 417] width 302 height 18
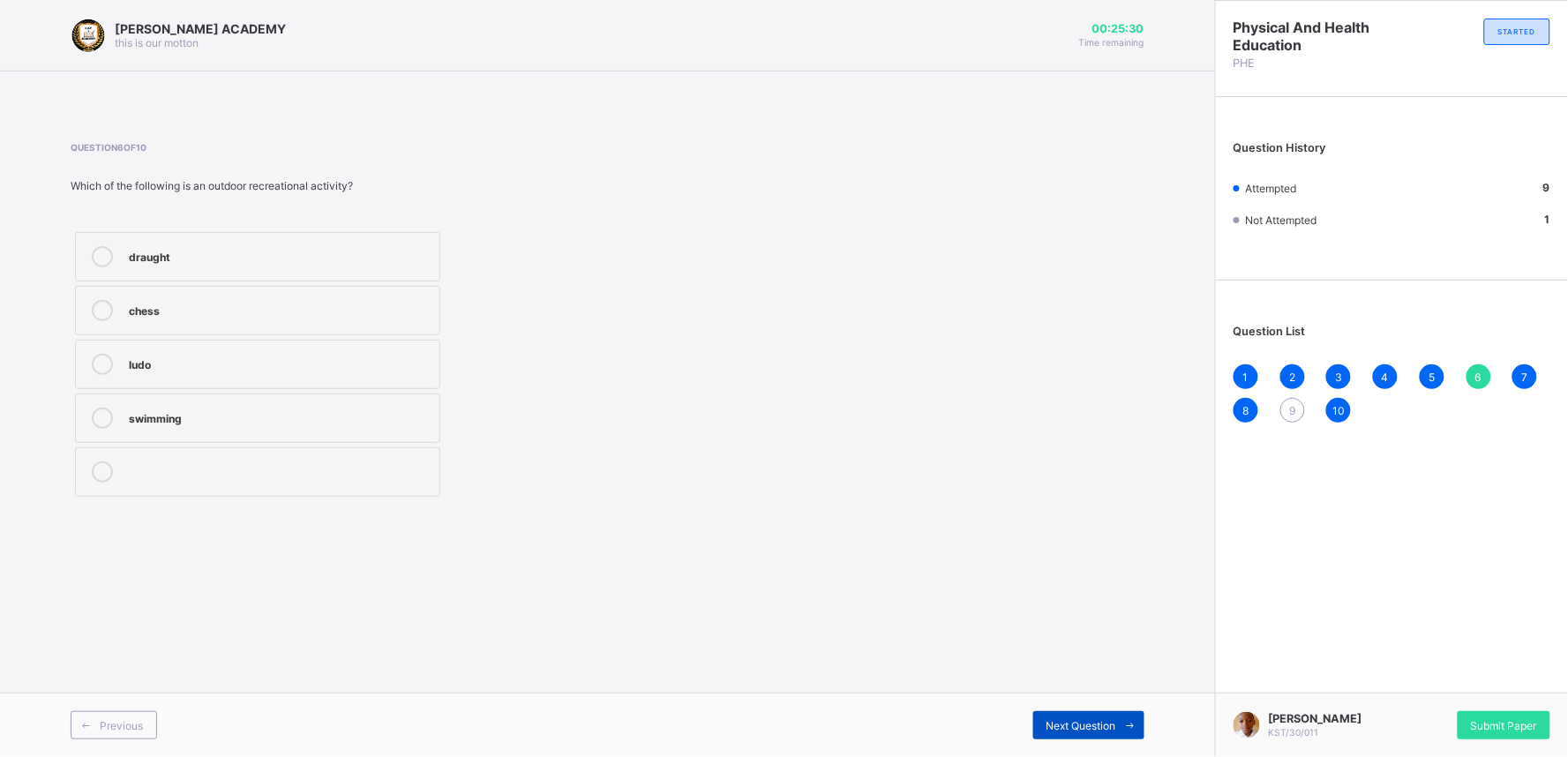
click at [1087, 729] on span "Next Question" at bounding box center [1081, 725] width 70 height 13
click at [1297, 411] on div "9" at bounding box center [1292, 410] width 25 height 25
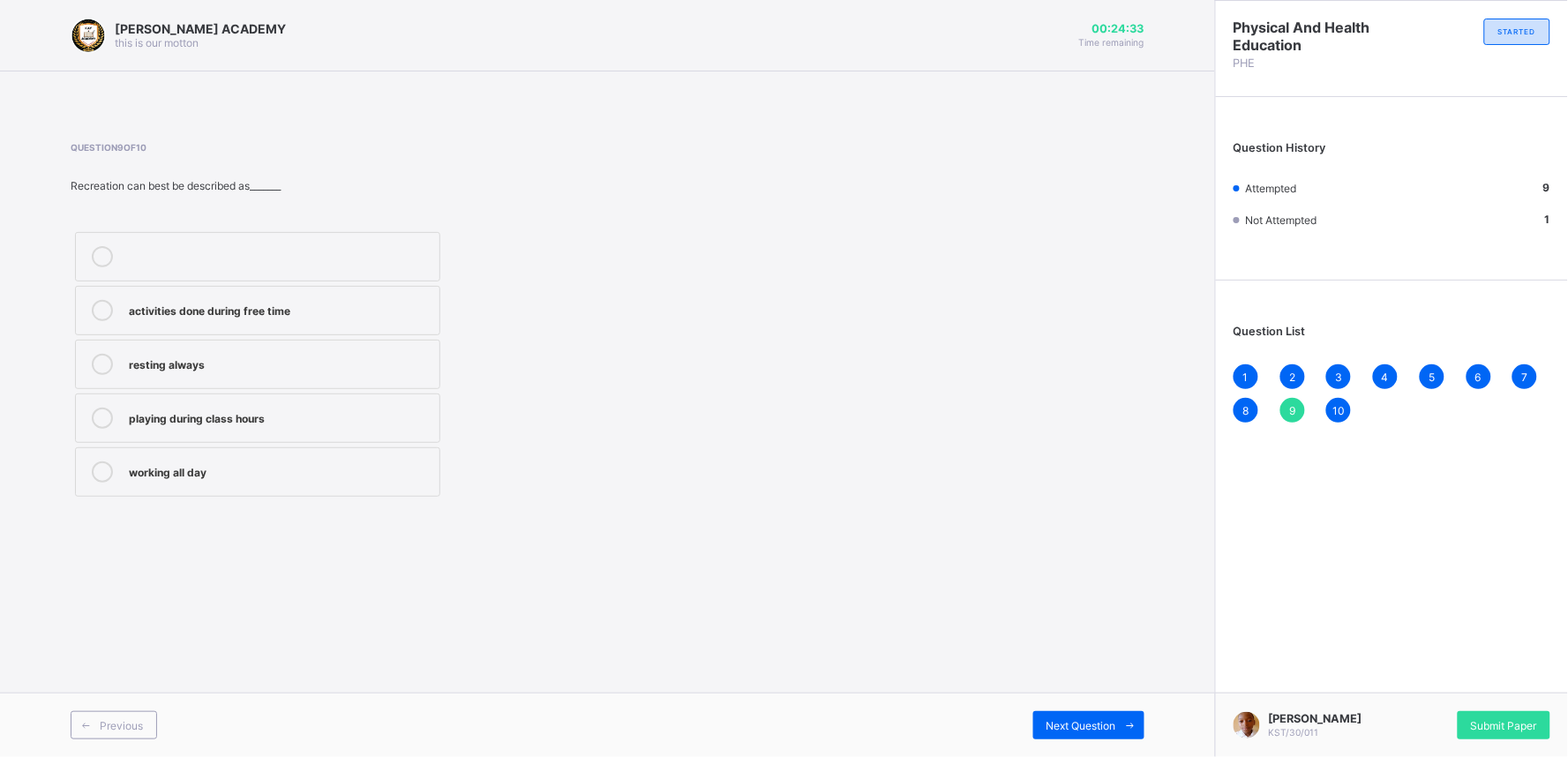
click at [224, 324] on label "activities done during free time" at bounding box center [257, 310] width 366 height 49
click at [358, 318] on div "activities done during free time" at bounding box center [280, 310] width 302 height 21
click at [1073, 726] on span "Next Question" at bounding box center [1081, 725] width 70 height 13
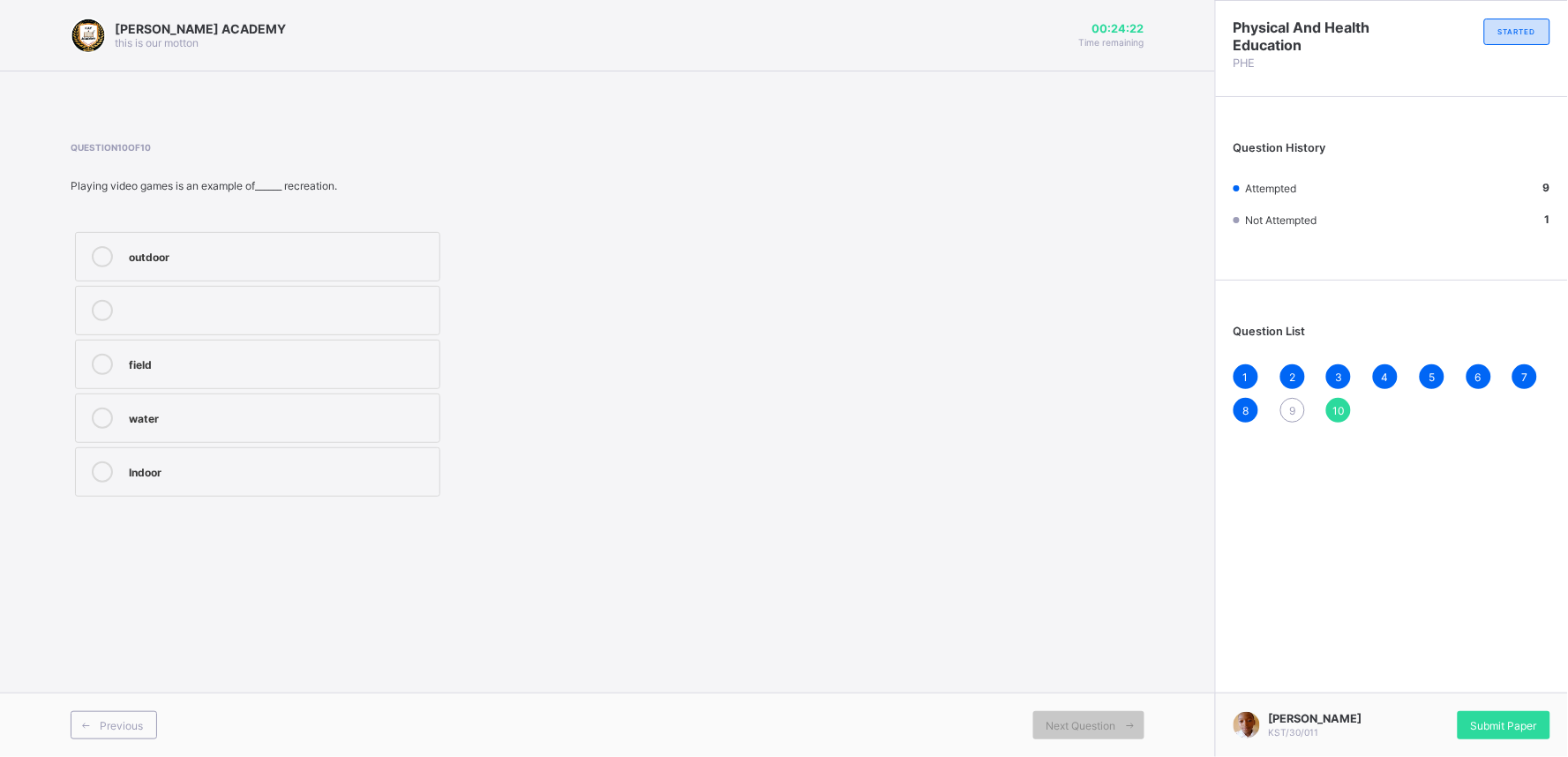
click at [1295, 409] on span "9" at bounding box center [1292, 410] width 6 height 13
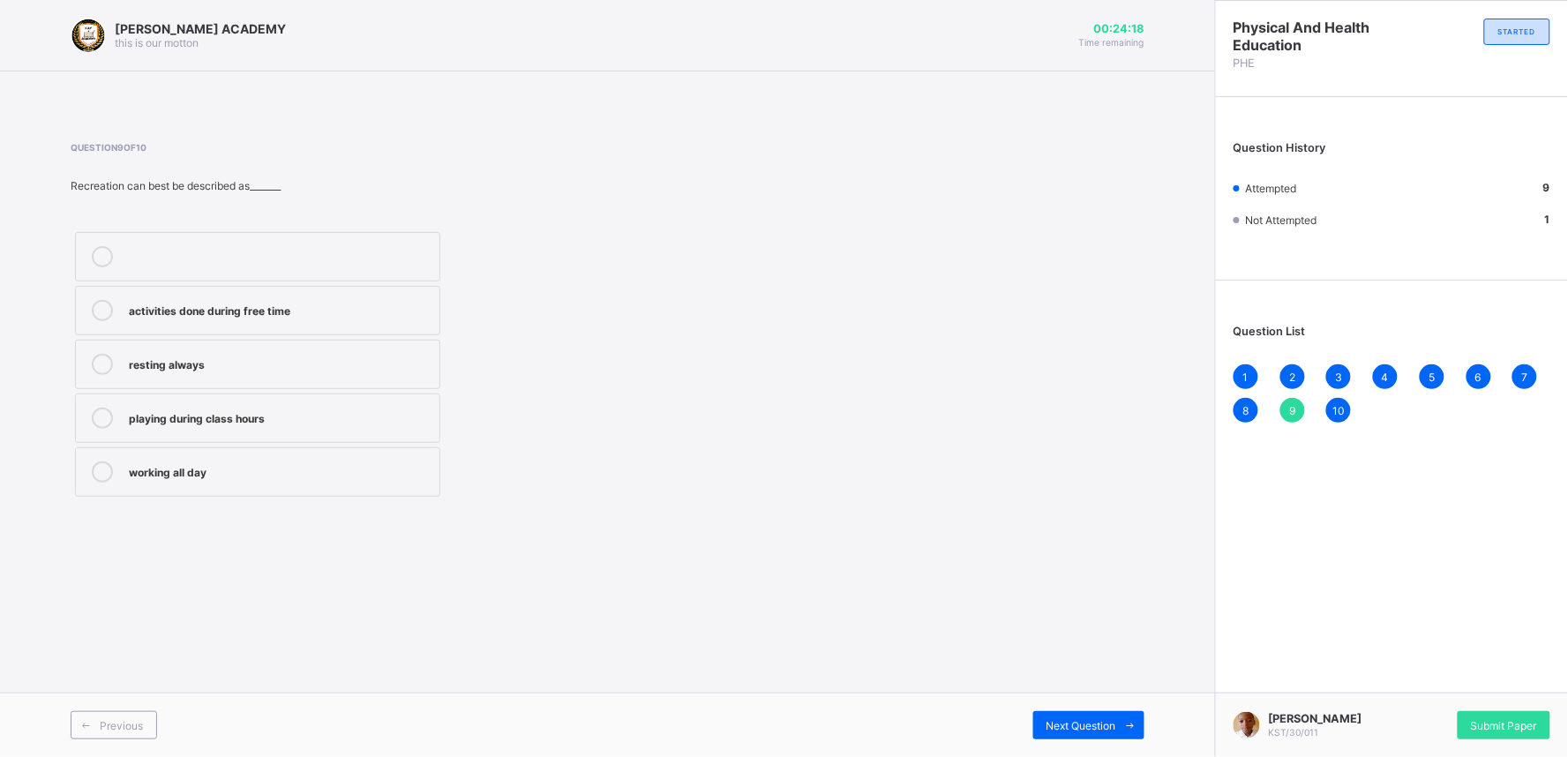
click at [312, 318] on div "activities done during free time" at bounding box center [280, 310] width 302 height 21
click at [1094, 723] on span "Next Question" at bounding box center [1081, 725] width 70 height 13
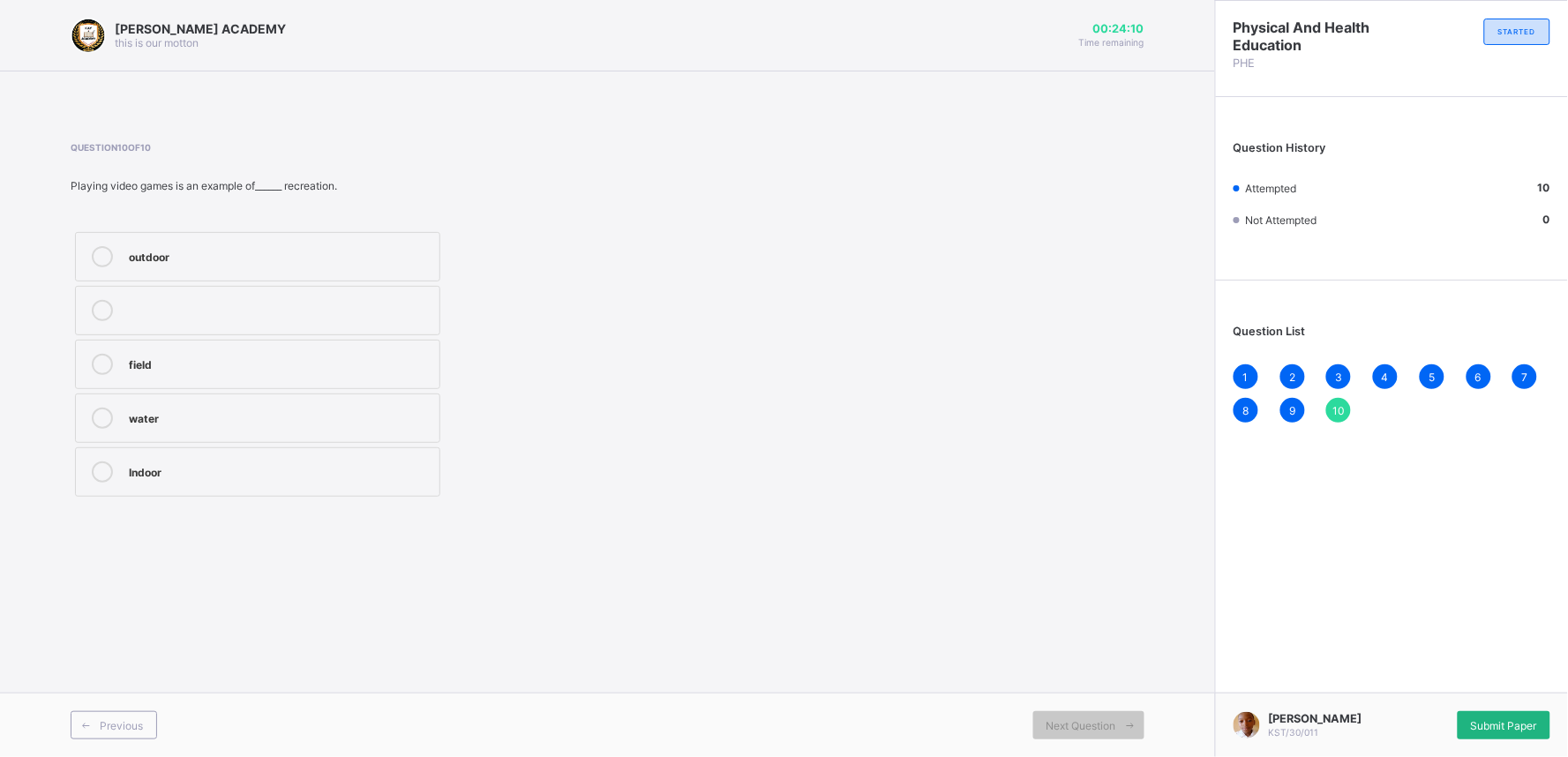
click at [1484, 728] on span "Submit Paper" at bounding box center [1503, 725] width 66 height 13
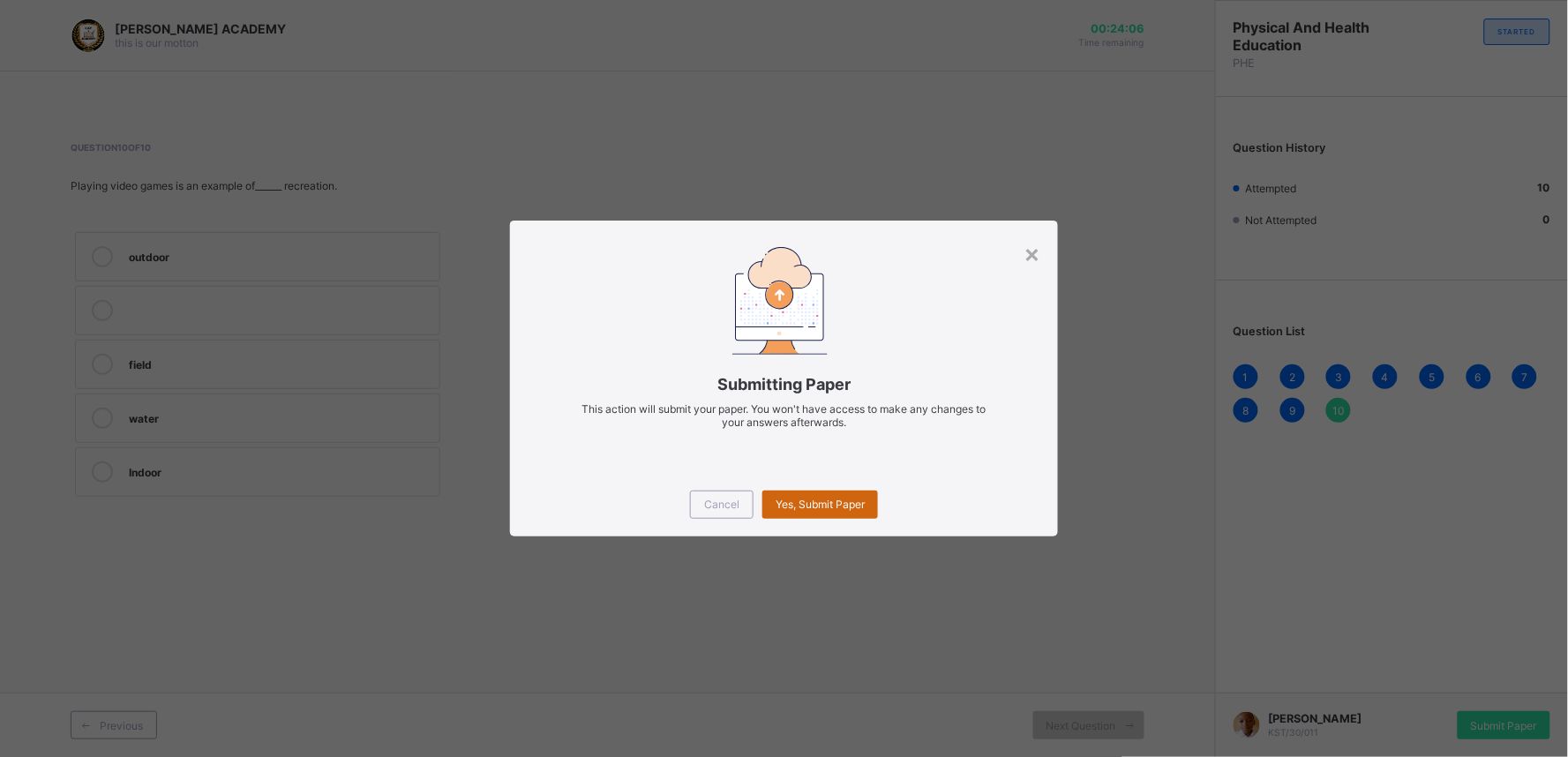
click at [836, 493] on div "Yes, Submit Paper" at bounding box center [819, 505] width 115 height 29
click at [806, 495] on div "Yes, Submit Paper" at bounding box center [819, 505] width 115 height 29
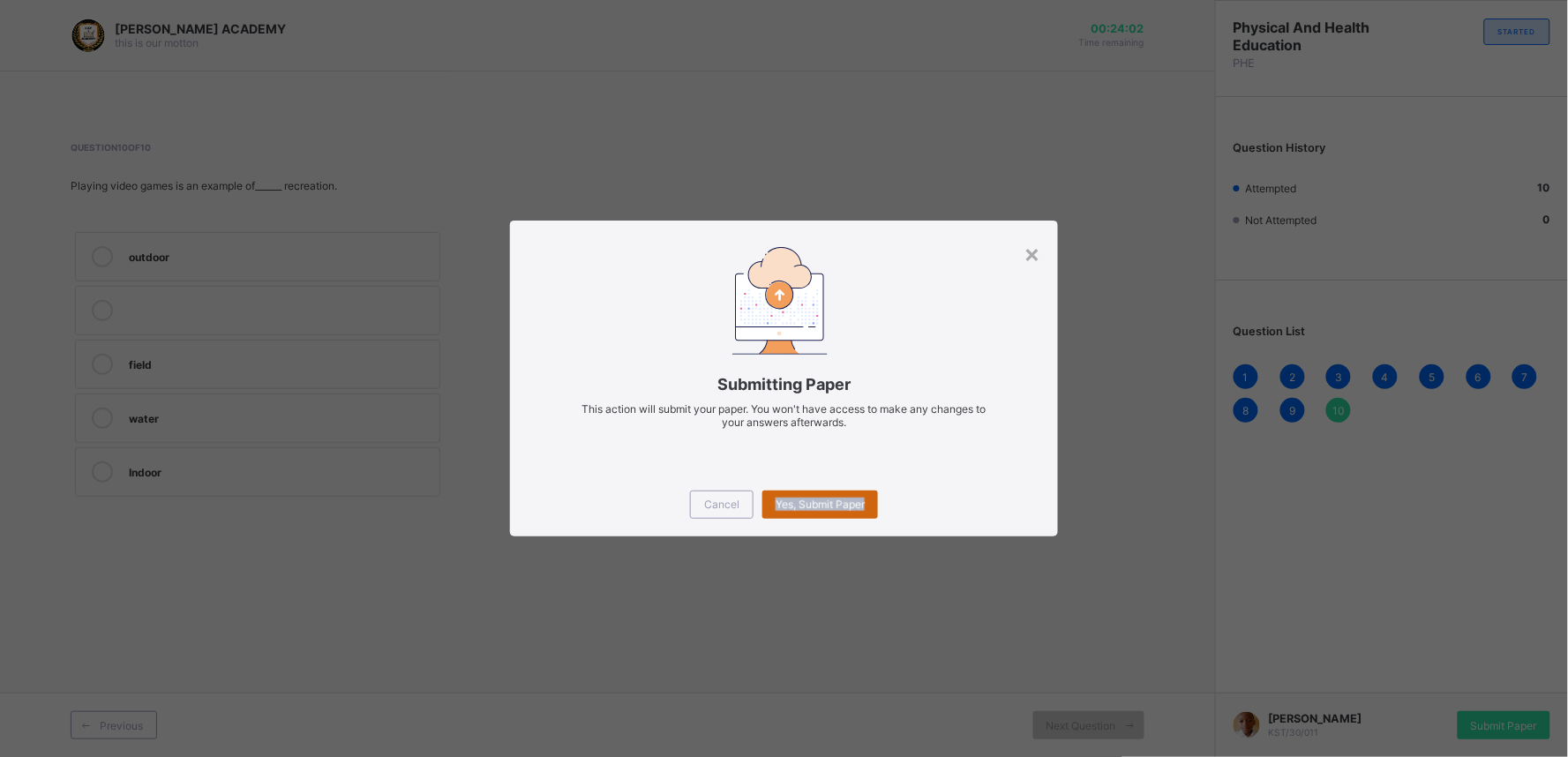
click at [806, 495] on div "Yes, Submit Paper" at bounding box center [819, 505] width 115 height 29
click at [787, 499] on div "Yes, Submit Paper" at bounding box center [819, 505] width 115 height 29
click at [787, 499] on span "Yes, Submit Paper" at bounding box center [820, 504] width 89 height 13
click at [787, 499] on div "Yes, Submit Paper" at bounding box center [819, 505] width 115 height 29
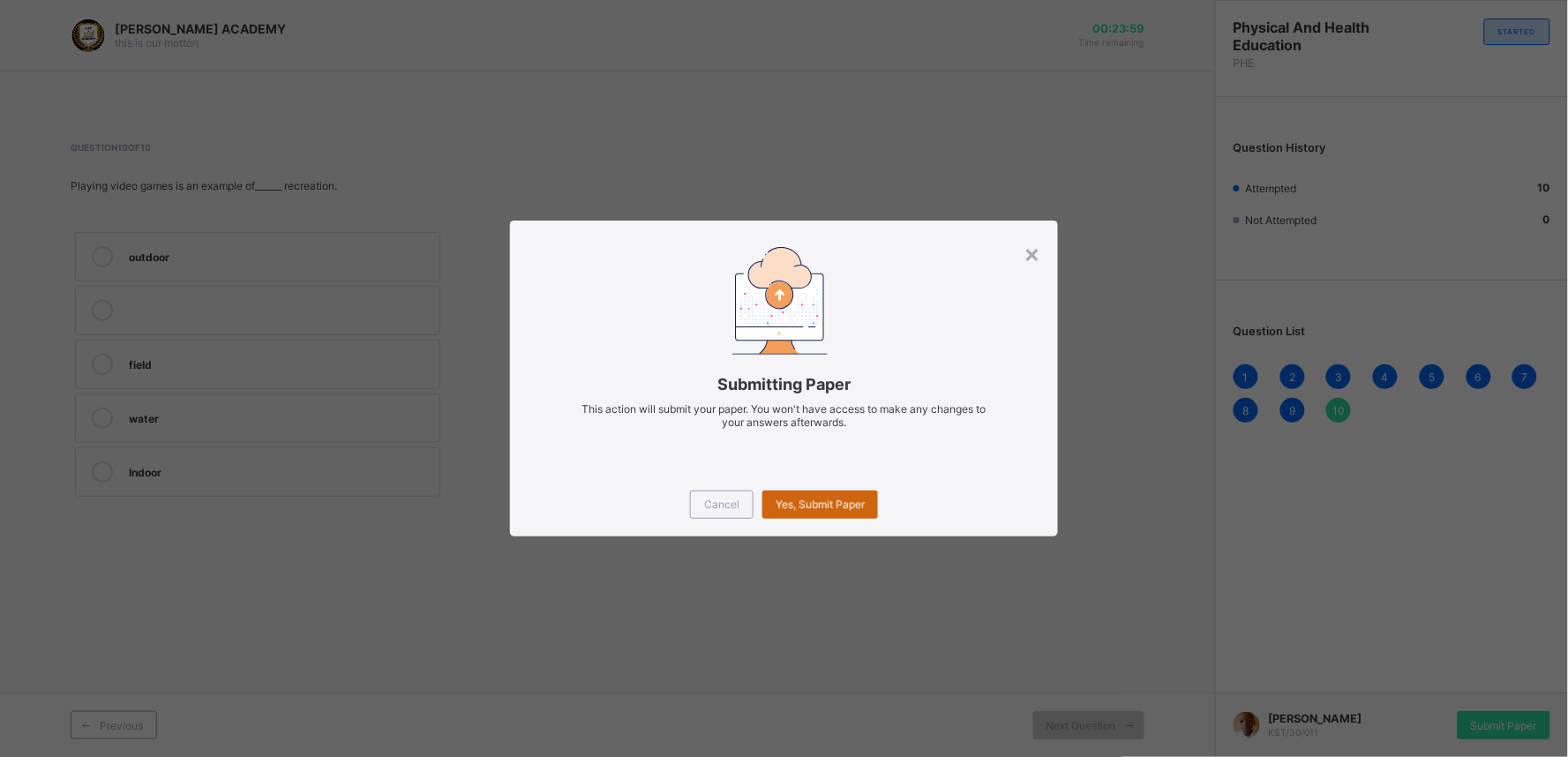
click at [787, 499] on div "Yes, Submit Paper" at bounding box center [819, 505] width 115 height 29
click at [804, 496] on div "Yes, Submit Paper" at bounding box center [819, 505] width 115 height 29
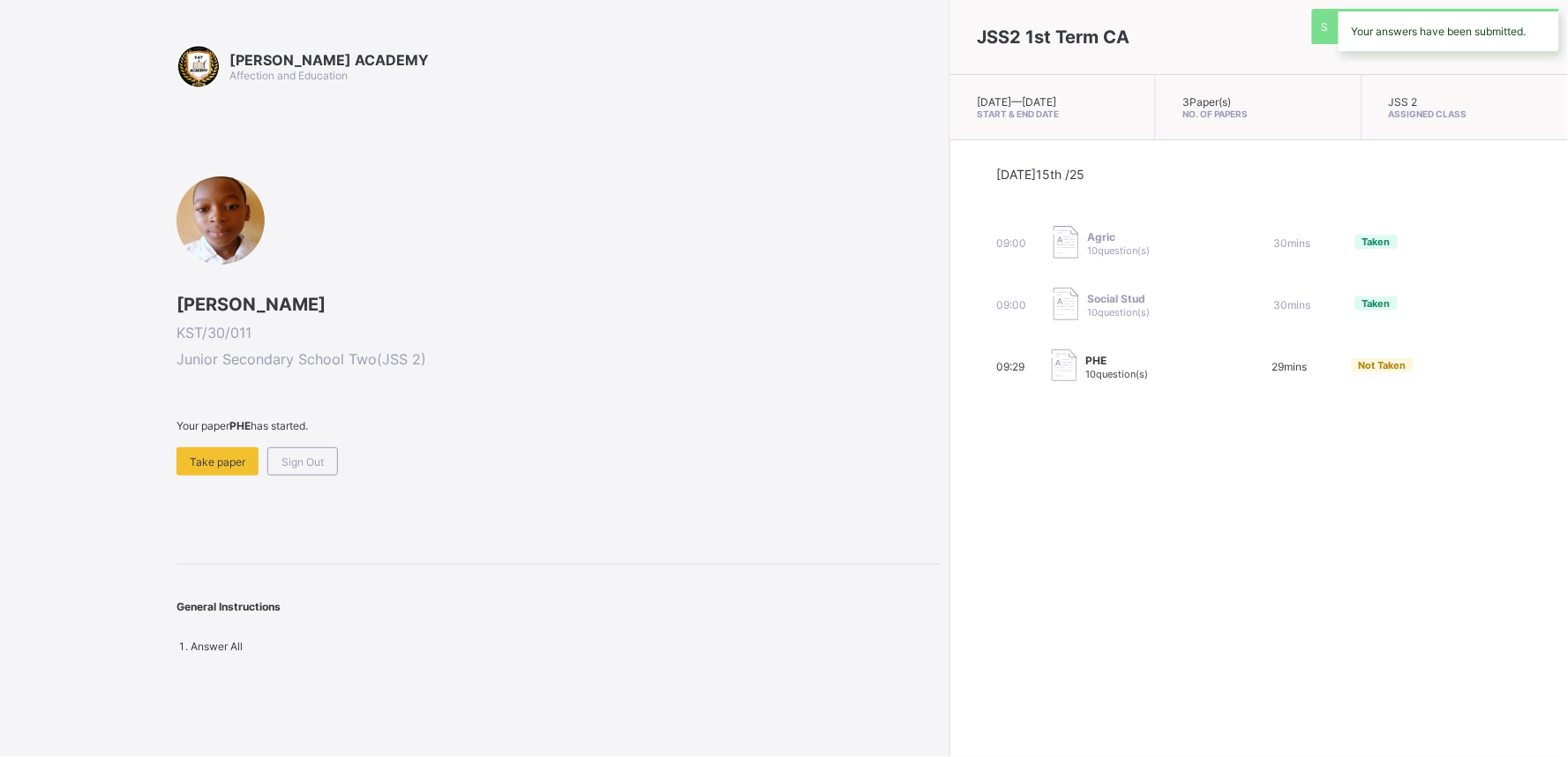
click at [949, 516] on div "JSS2 1st Term CA [DATE] — [DATE] Start & End Date 3 Paper(s) No. of Papers JSS …" at bounding box center [1259, 378] width 619 height 757
click at [222, 465] on div "Take paper" at bounding box center [217, 461] width 82 height 29
click at [201, 464] on span "Take paper" at bounding box center [217, 461] width 55 height 13
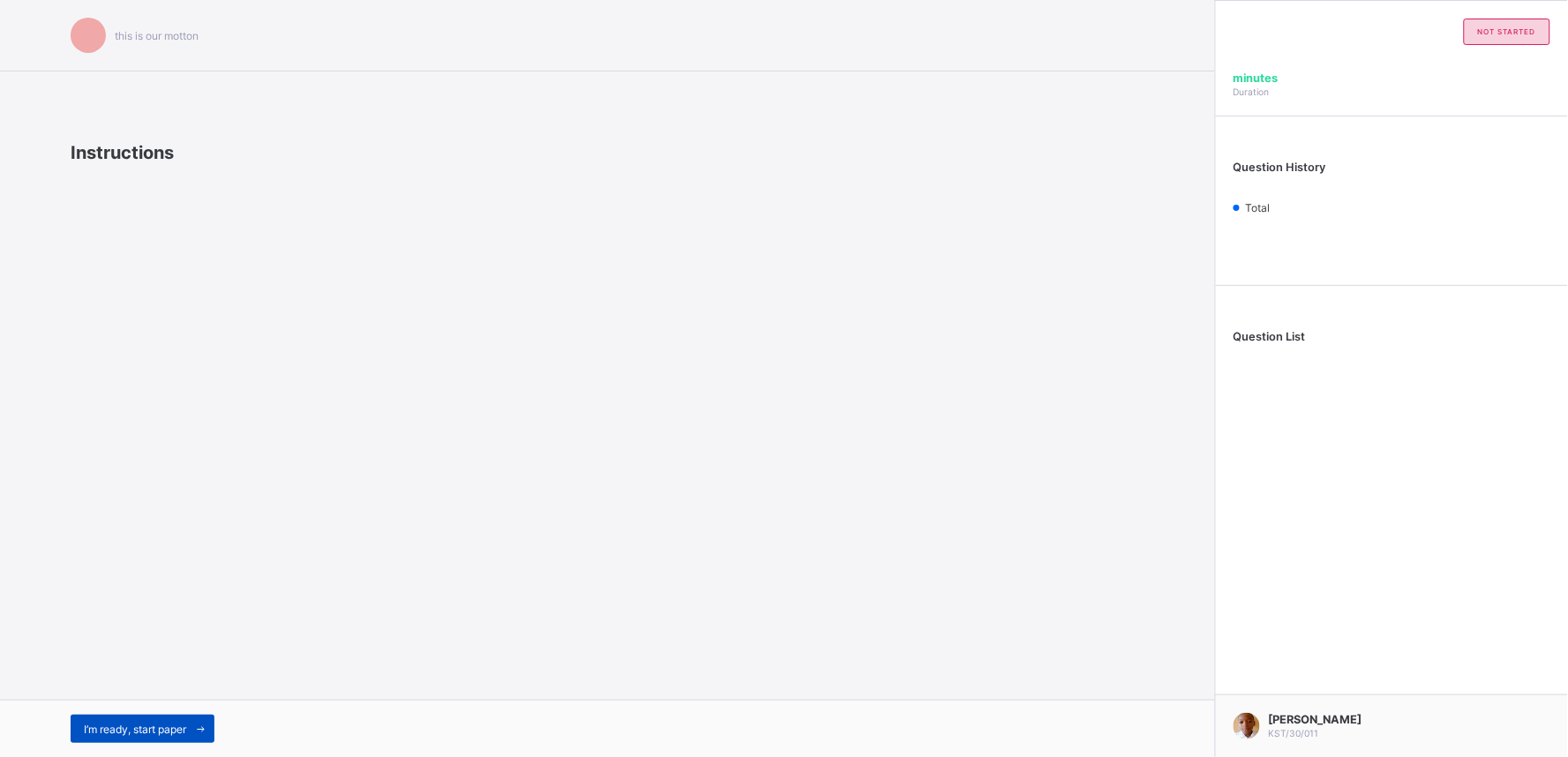
click at [206, 728] on icon at bounding box center [200, 729] width 13 height 12
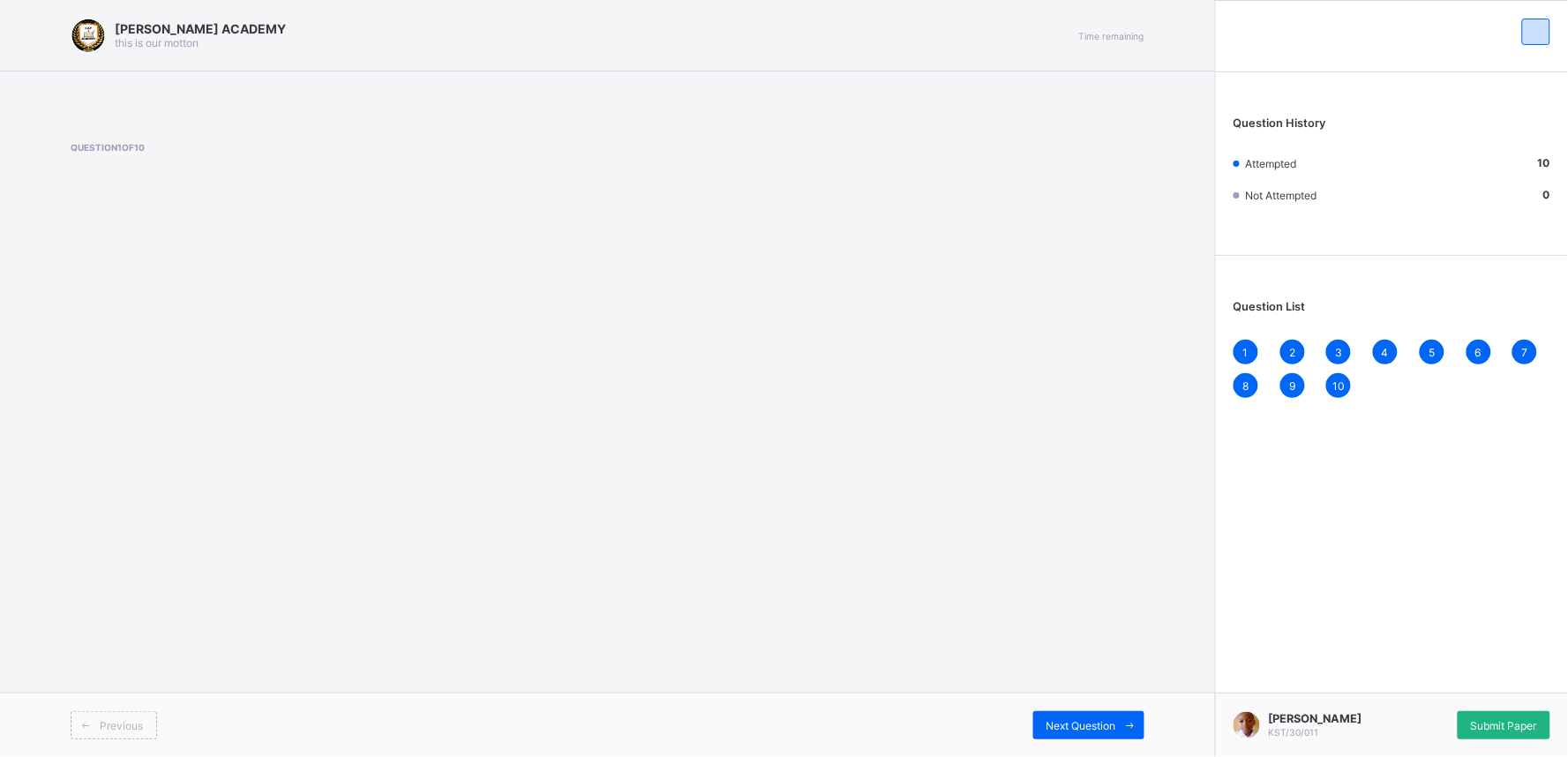
click at [1511, 728] on span "Submit Paper" at bounding box center [1503, 725] width 66 height 13
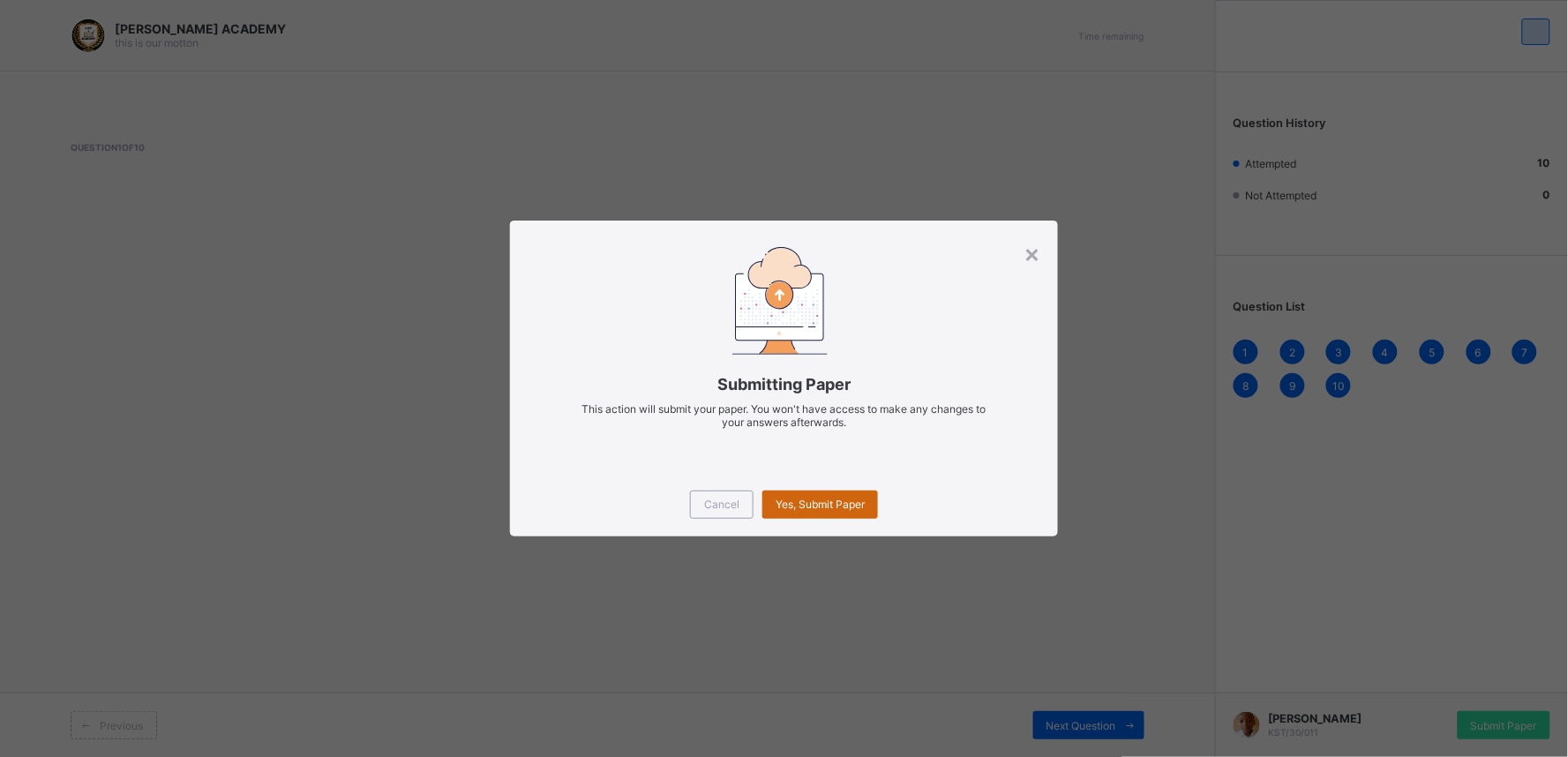
click at [836, 495] on div "Yes, Submit Paper" at bounding box center [819, 505] width 115 height 29
click at [812, 500] on div "Yes, Submit Paper" at bounding box center [819, 505] width 115 height 29
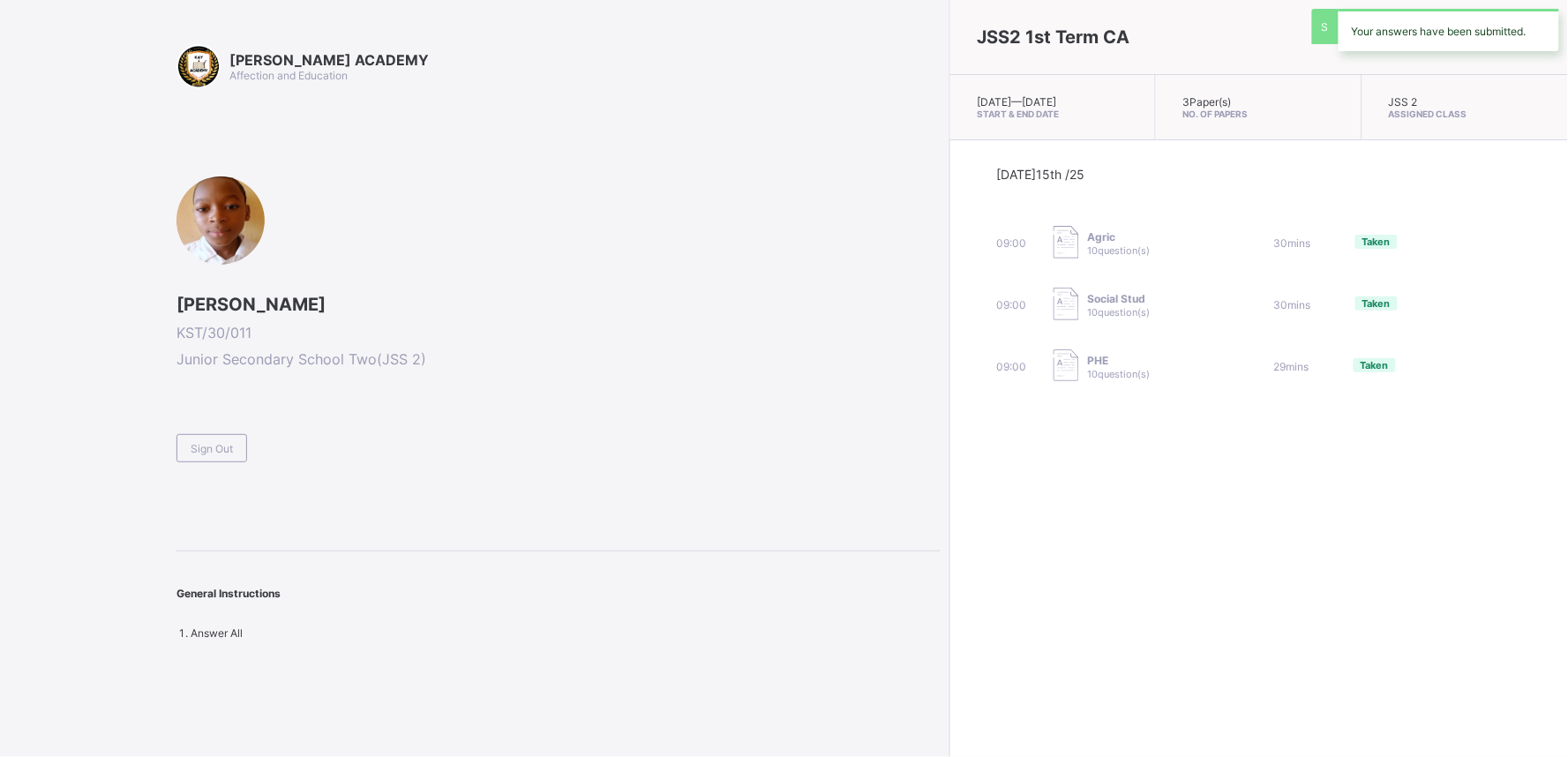
click at [949, 500] on div "JSS2 1st Term CA [DATE] — [DATE] Start & End Date 3 Paper(s) No. of Papers JSS …" at bounding box center [1259, 378] width 619 height 757
click at [197, 446] on span "Sign Out" at bounding box center [211, 447] width 42 height 13
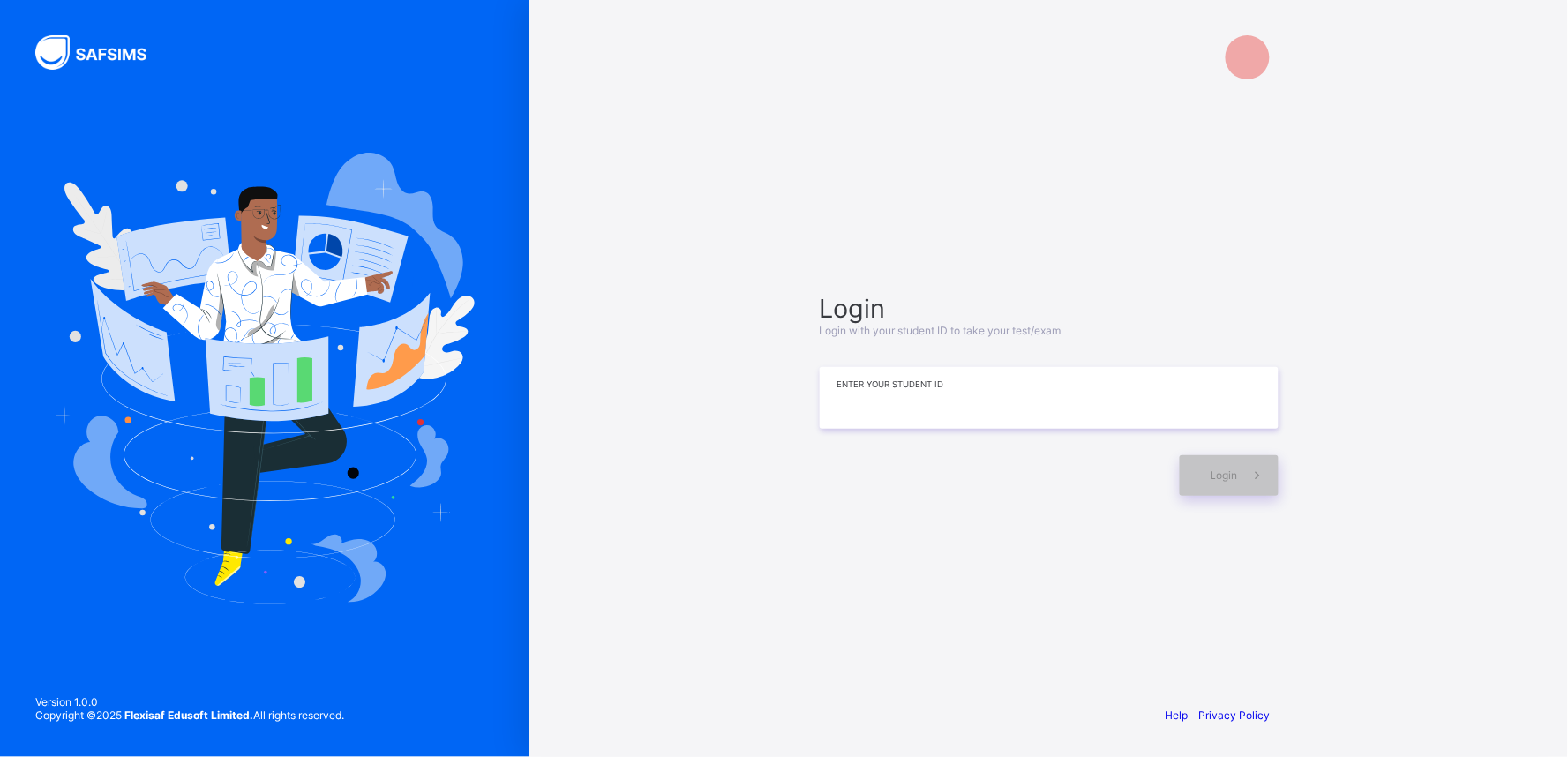
click at [830, 398] on input at bounding box center [1049, 397] width 458 height 62
type input "*********"
click at [1258, 486] on span at bounding box center [1258, 475] width 40 height 40
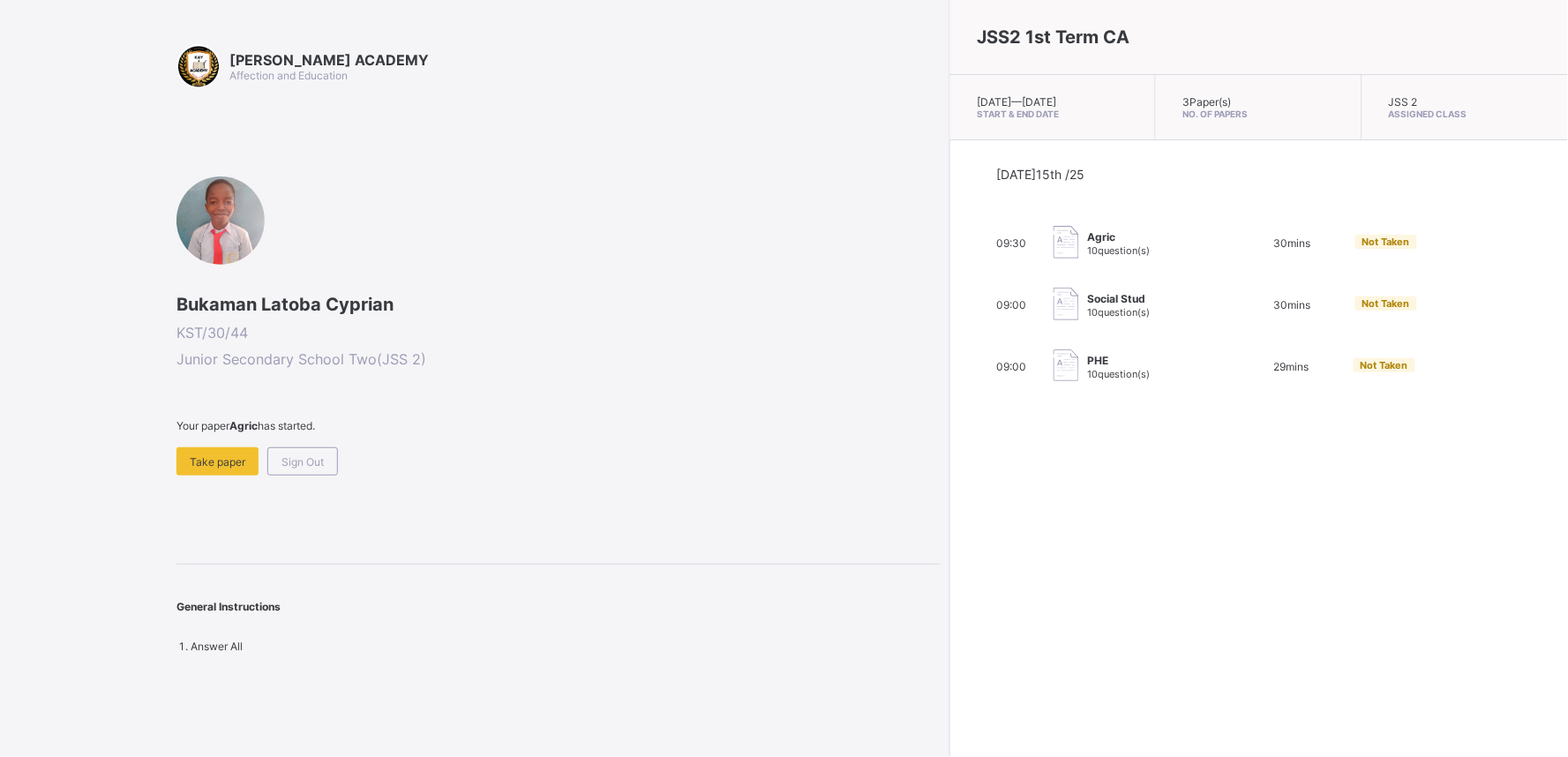
click at [1088, 380] on span "10 question(s)" at bounding box center [1120, 374] width 63 height 13
click at [997, 351] on div "[DATE] 15th /25 09:30 Agric 10 question(s) 30 mins Not Taken 09:00 Social Stud …" at bounding box center [1260, 275] width 525 height 217
click at [1054, 375] on img at bounding box center [1066, 365] width 26 height 33
drag, startPoint x: 982, startPoint y: 400, endPoint x: 821, endPoint y: 516, distance: 198.4
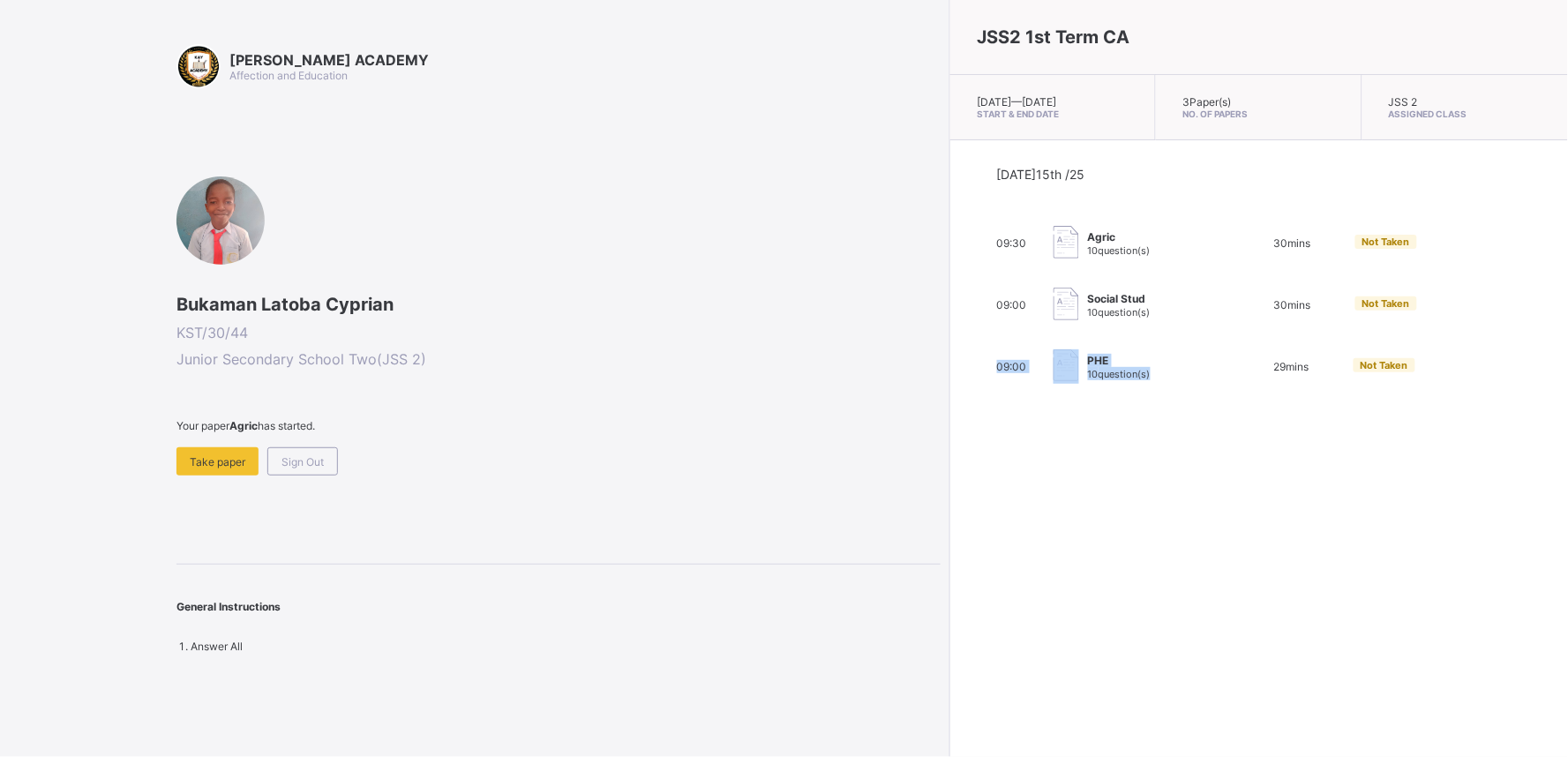
click at [949, 516] on div "JSS2 1st Term CA [DATE] — [DATE] Start & End Date 3 Paper(s) No. of Papers JSS …" at bounding box center [1259, 378] width 619 height 757
click at [216, 460] on span "Take paper" at bounding box center [217, 461] width 55 height 13
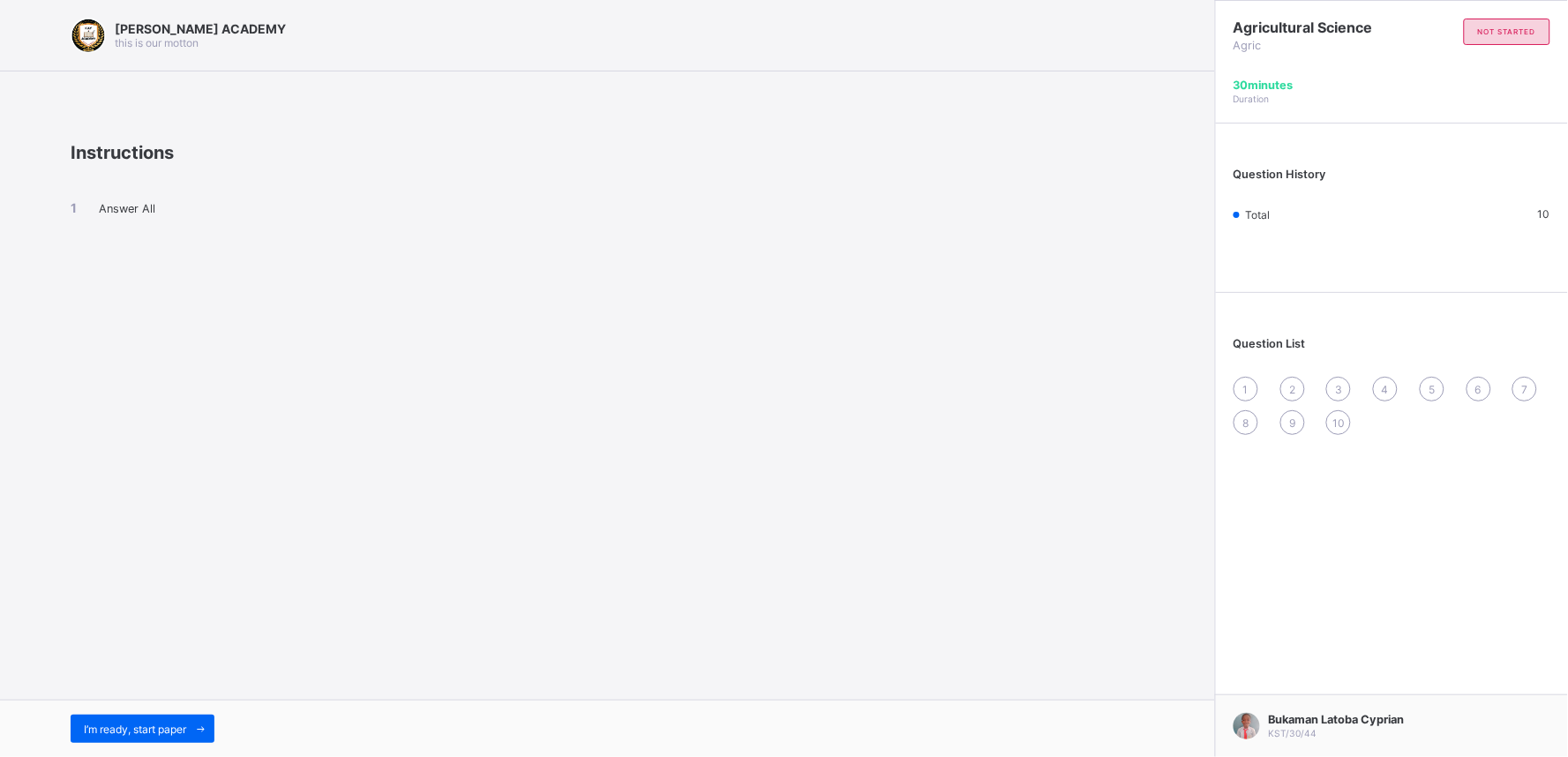
click at [1248, 391] on span "1" at bounding box center [1245, 389] width 5 height 13
click at [1051, 532] on div "[PERSON_NAME] ACADEMY this is our [PERSON_NAME] Instructions Answer All I’m rea…" at bounding box center [607, 378] width 1215 height 757
click at [124, 716] on div "I’m ready, start paper" at bounding box center [143, 728] width 144 height 29
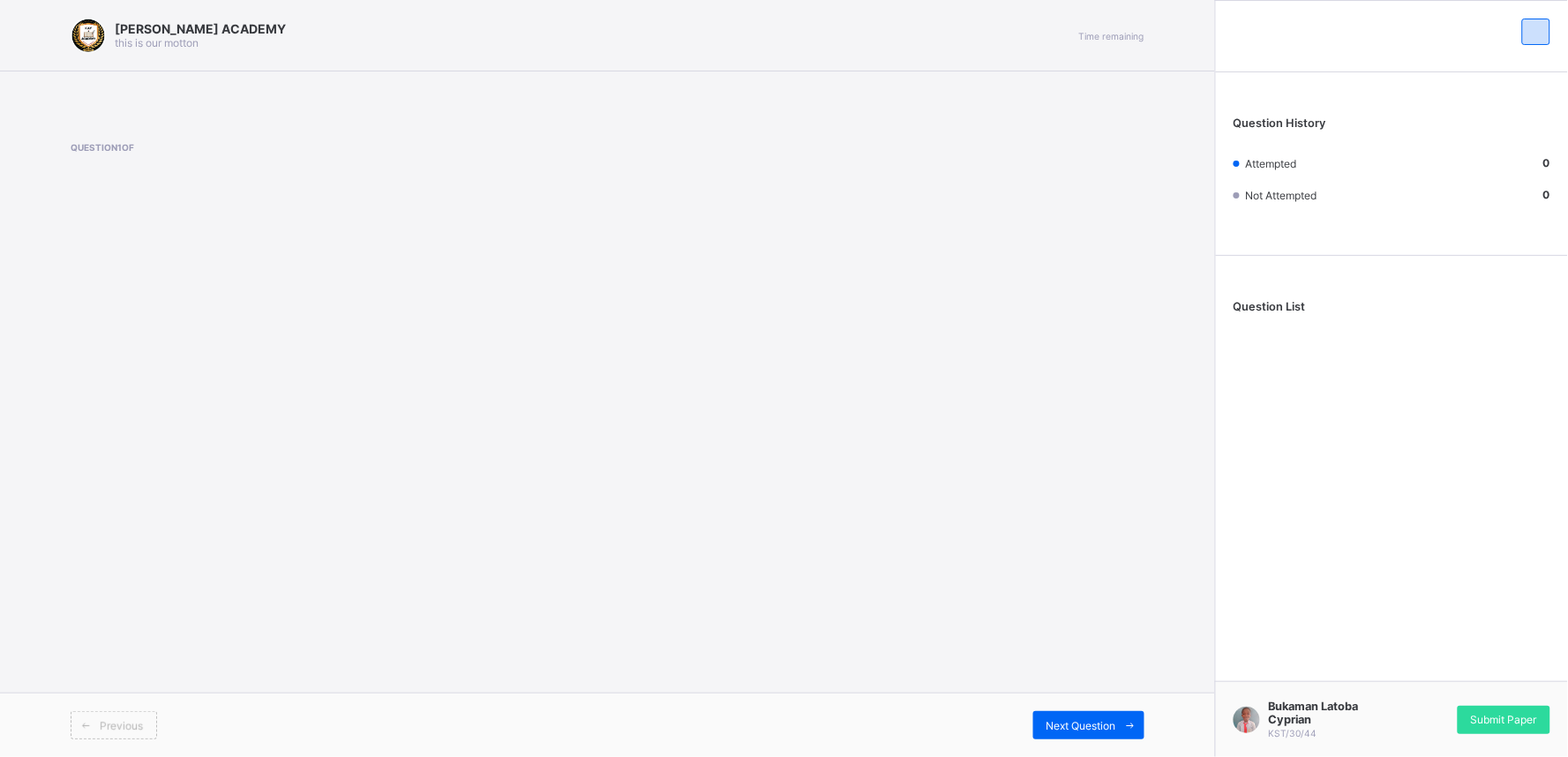
click at [119, 719] on div "Previous" at bounding box center [114, 725] width 87 height 29
click at [1072, 719] on div "Next Question" at bounding box center [1088, 725] width 111 height 29
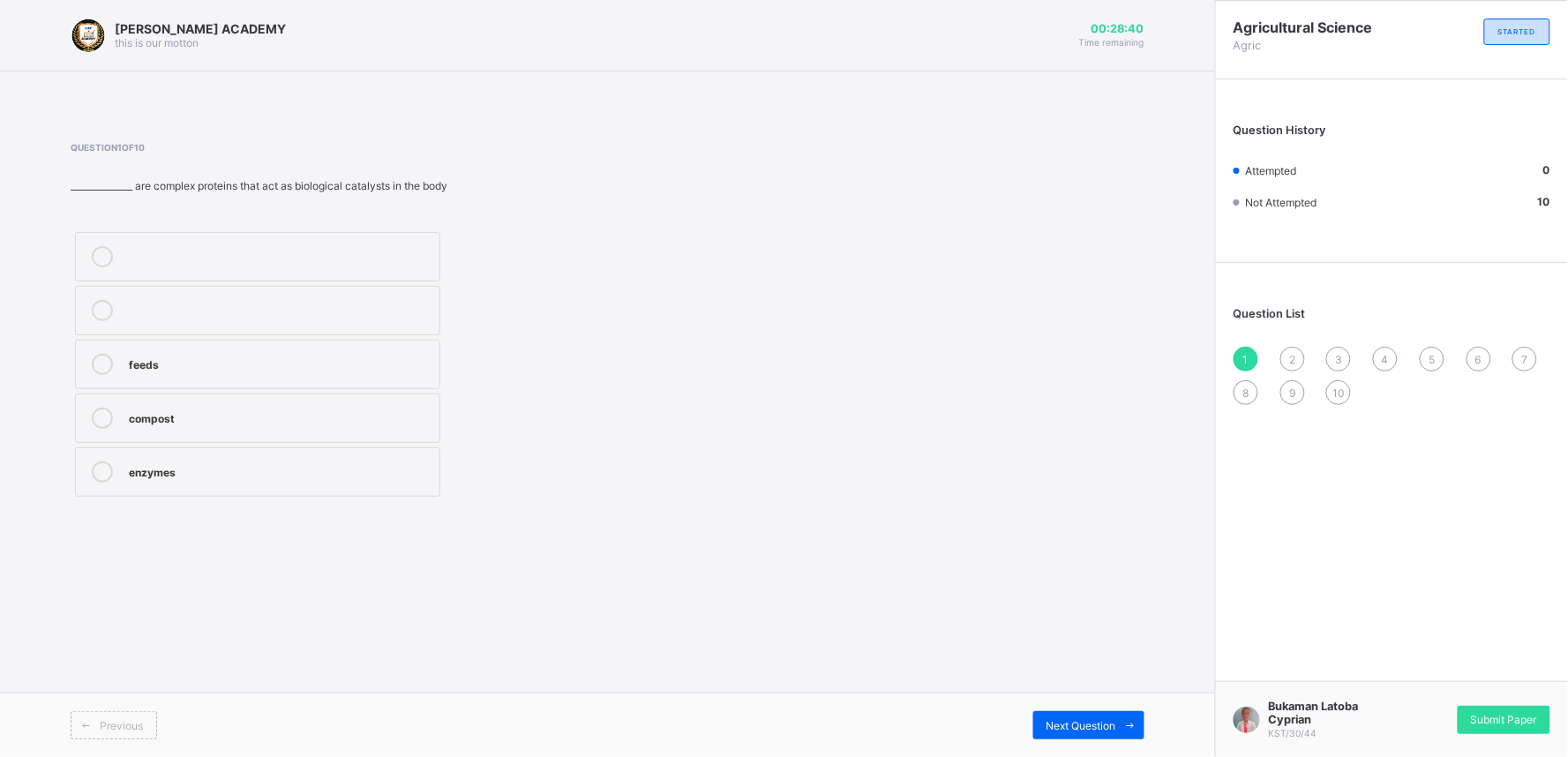
click at [106, 359] on icon at bounding box center [102, 364] width 21 height 21
click at [1288, 356] on div "2" at bounding box center [1292, 359] width 25 height 25
click at [99, 464] on icon at bounding box center [102, 471] width 21 height 21
click at [1342, 355] on span "3" at bounding box center [1337, 359] width 7 height 13
click at [1242, 349] on div "1" at bounding box center [1245, 359] width 25 height 25
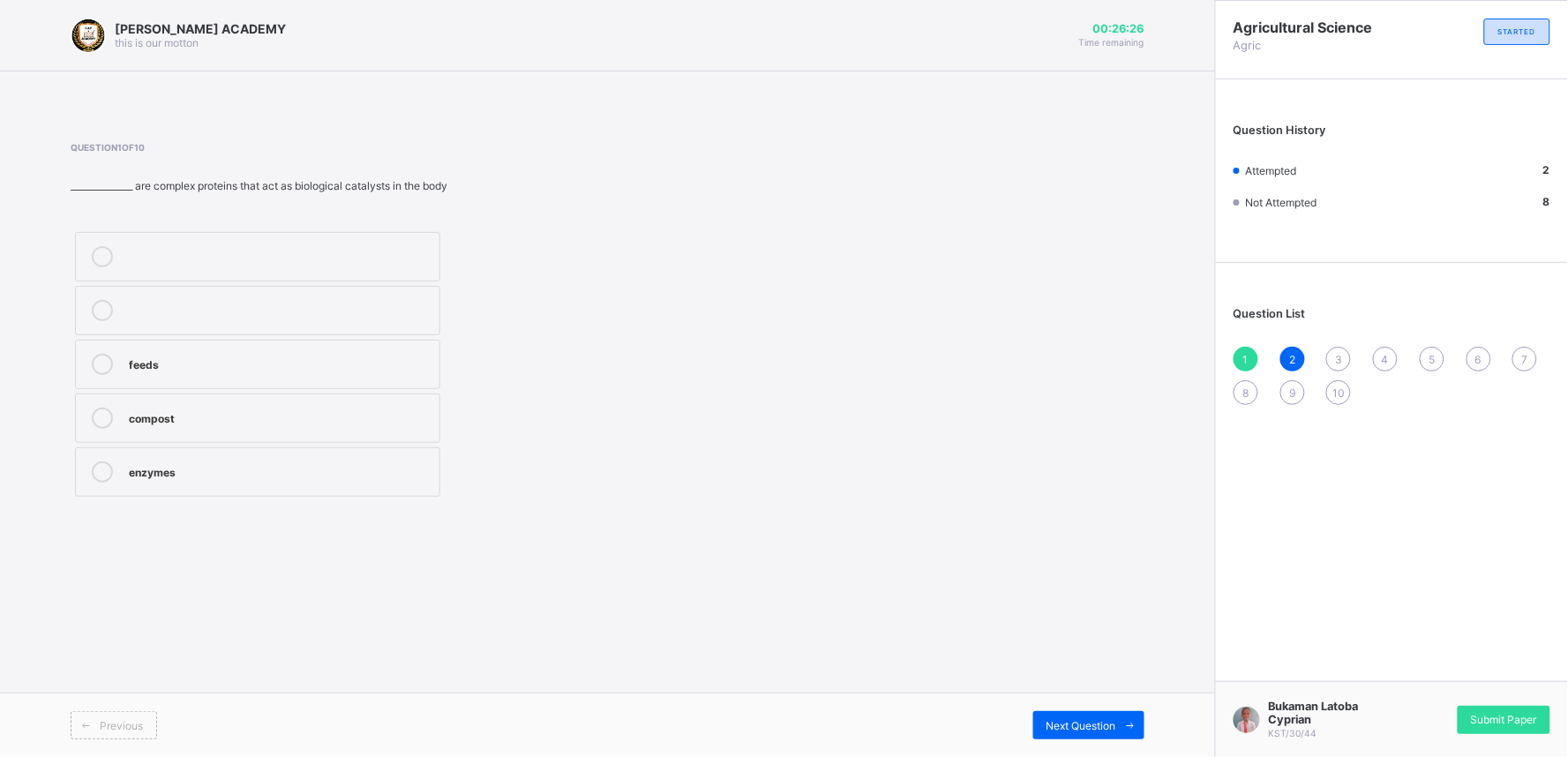
click at [1302, 360] on div "2" at bounding box center [1292, 359] width 25 height 25
click at [1346, 350] on div "3" at bounding box center [1337, 359] width 25 height 25
click at [102, 253] on icon at bounding box center [102, 256] width 21 height 21
click at [1387, 355] on span "4" at bounding box center [1385, 359] width 7 height 13
click at [97, 461] on div at bounding box center [102, 471] width 35 height 21
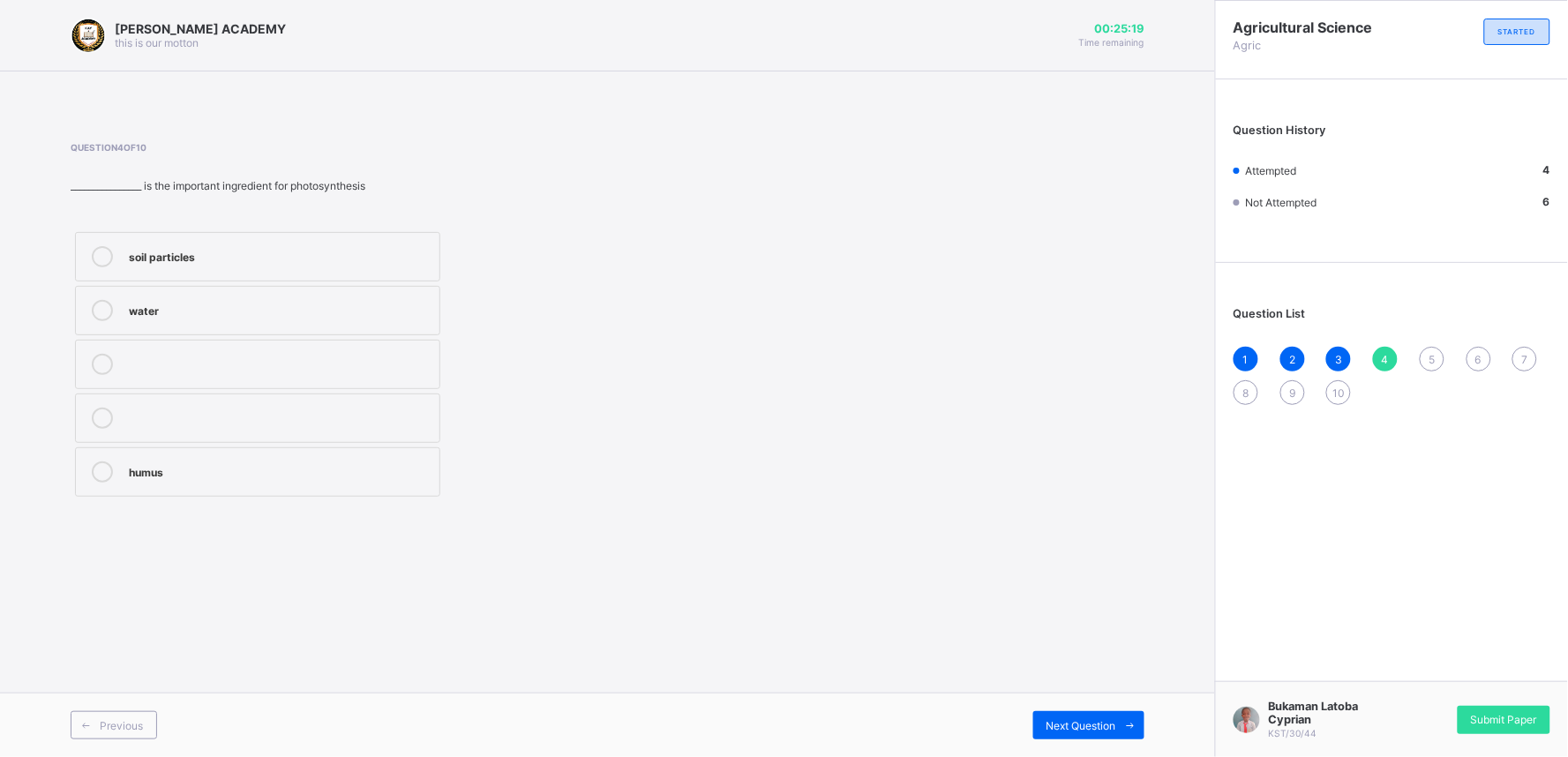
click at [1436, 351] on div "5" at bounding box center [1431, 359] width 25 height 25
click at [96, 465] on icon at bounding box center [102, 471] width 21 height 21
click at [1470, 358] on div "6" at bounding box center [1478, 359] width 25 height 25
click at [1430, 355] on span "5" at bounding box center [1431, 359] width 6 height 13
click at [89, 466] on div at bounding box center [102, 471] width 35 height 21
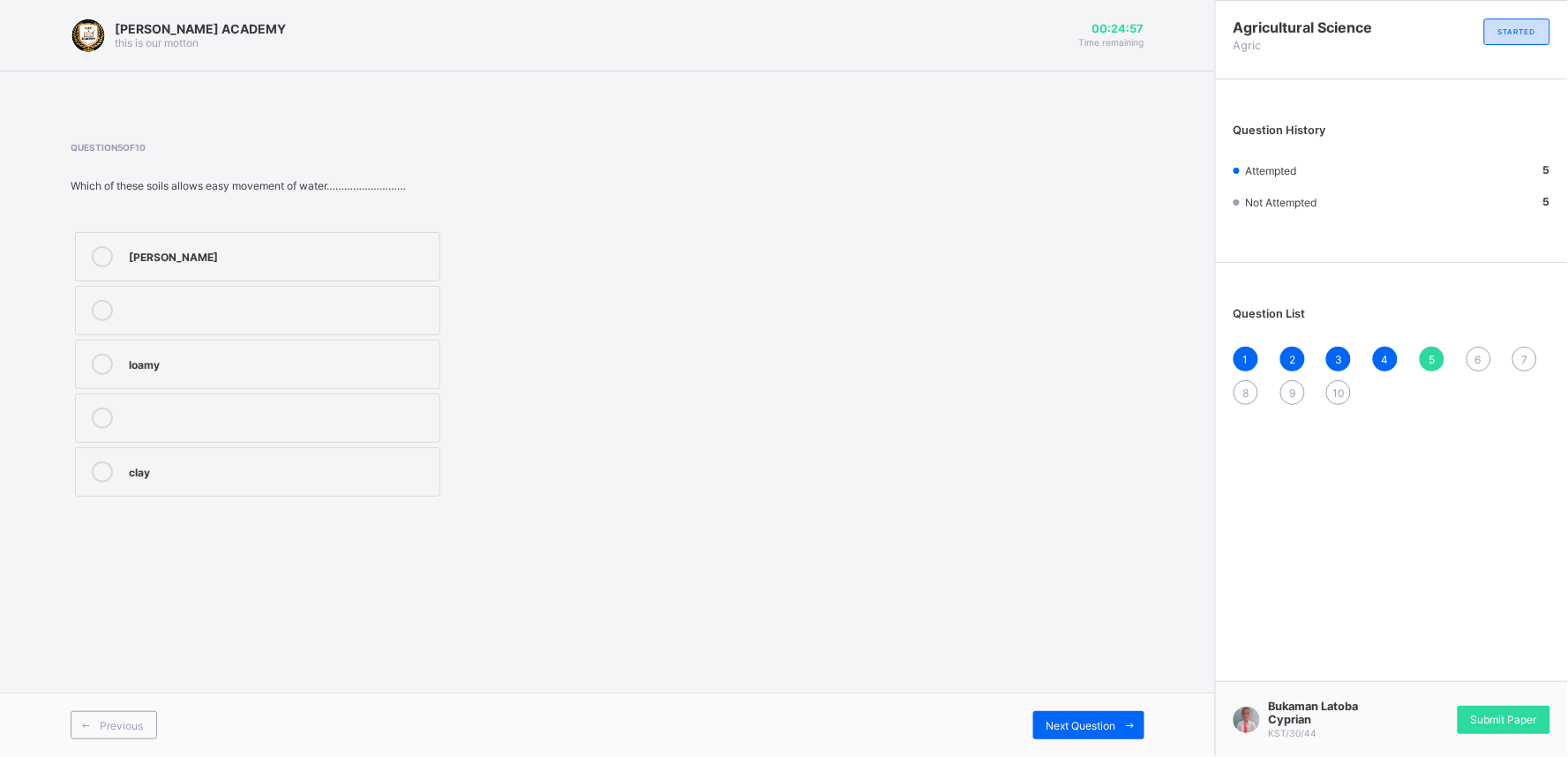
click at [102, 472] on icon at bounding box center [102, 471] width 21 height 21
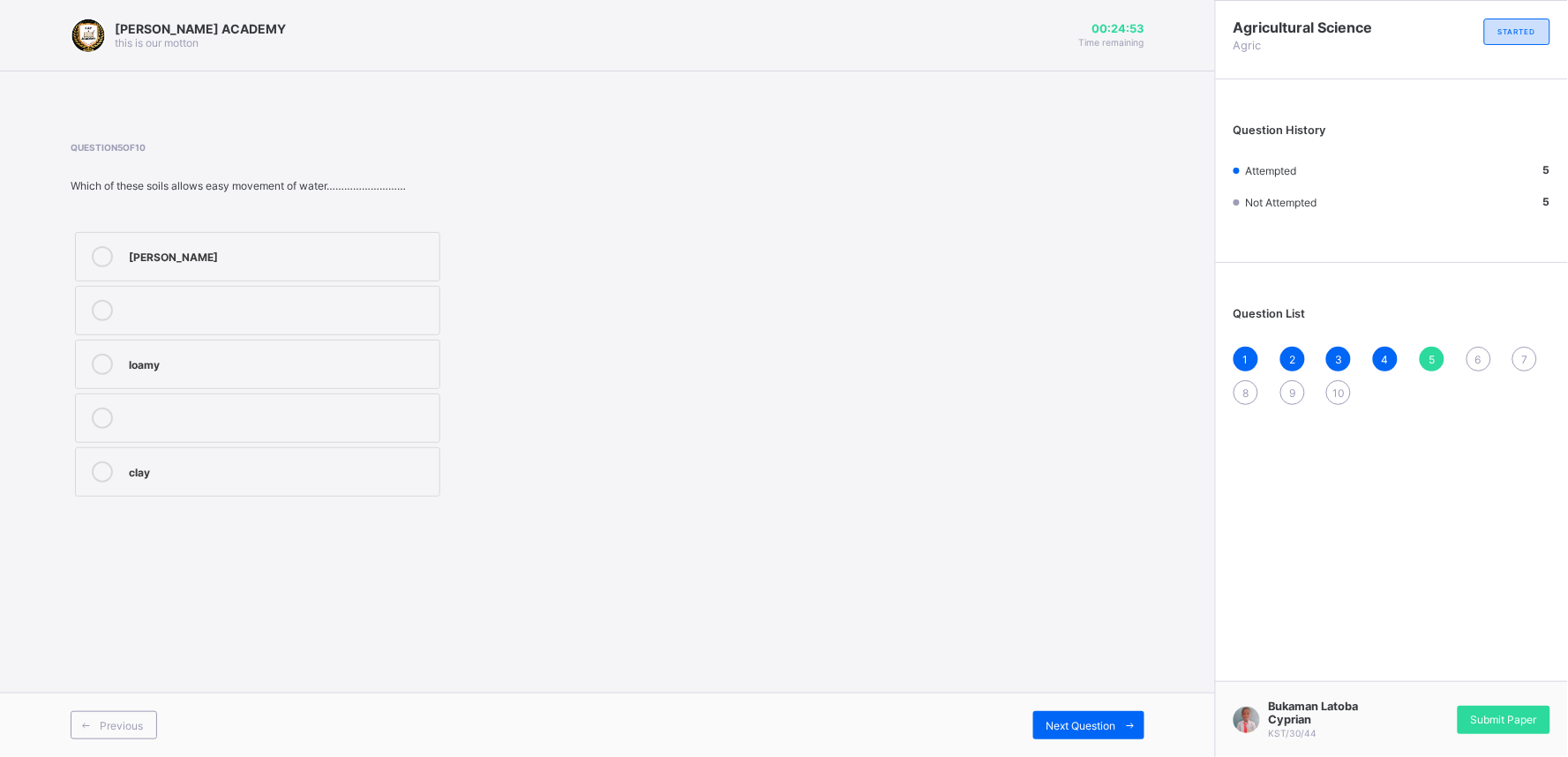
click at [1479, 344] on div "Question List 1 2 3 4 5 6 7 8 9 10" at bounding box center [1392, 347] width 352 height 151
click at [1476, 356] on span "6" at bounding box center [1478, 359] width 6 height 13
click at [98, 293] on label "soil" at bounding box center [257, 310] width 366 height 49
click at [1529, 349] on div "7" at bounding box center [1524, 359] width 25 height 25
click at [101, 267] on label "soil layers" at bounding box center [257, 256] width 366 height 49
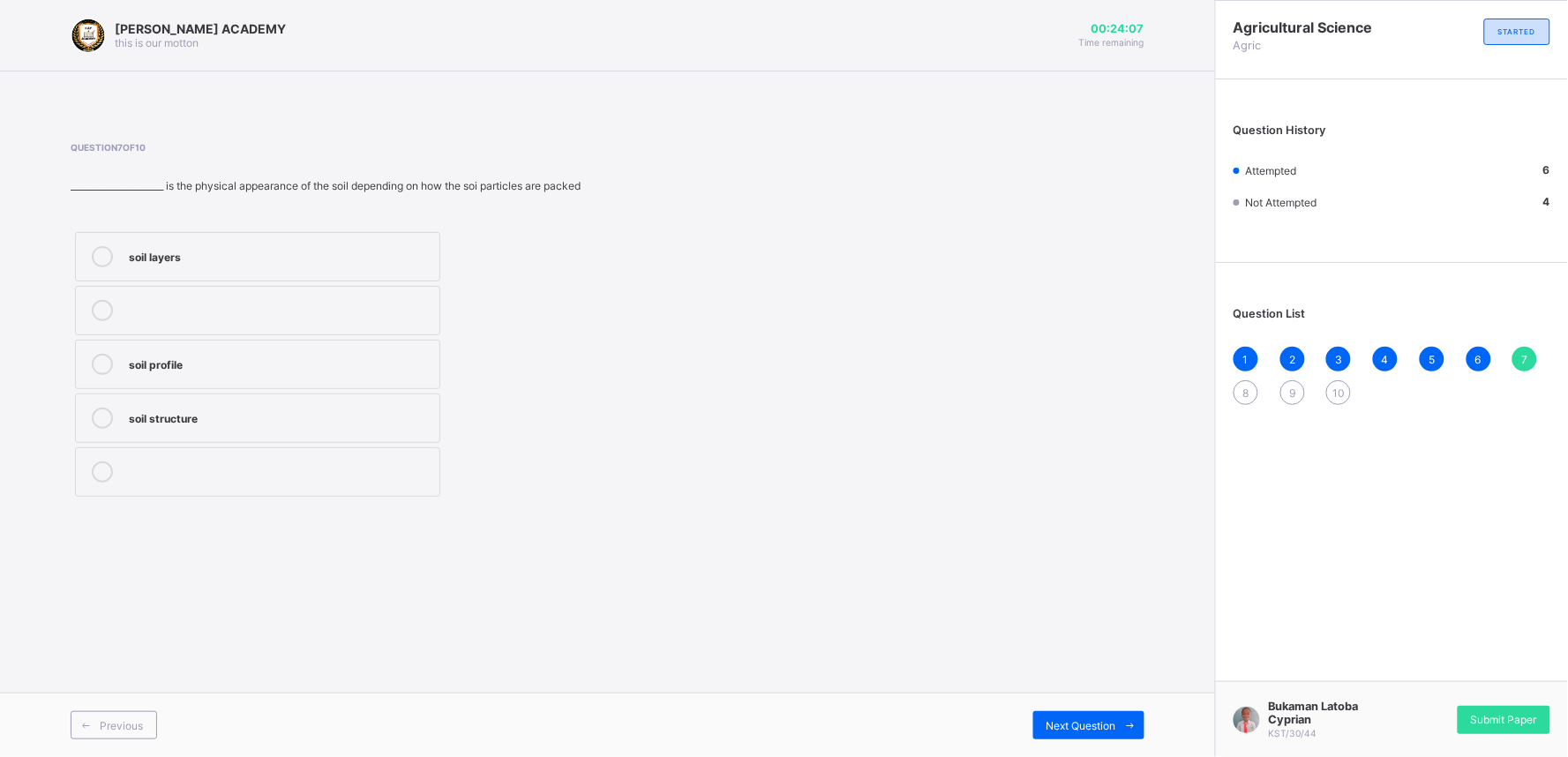
click at [1247, 386] on span "8" at bounding box center [1246, 392] width 6 height 13
click at [97, 412] on icon at bounding box center [102, 418] width 21 height 21
drag, startPoint x: 308, startPoint y: 384, endPoint x: 702, endPoint y: 631, distance: 465.0
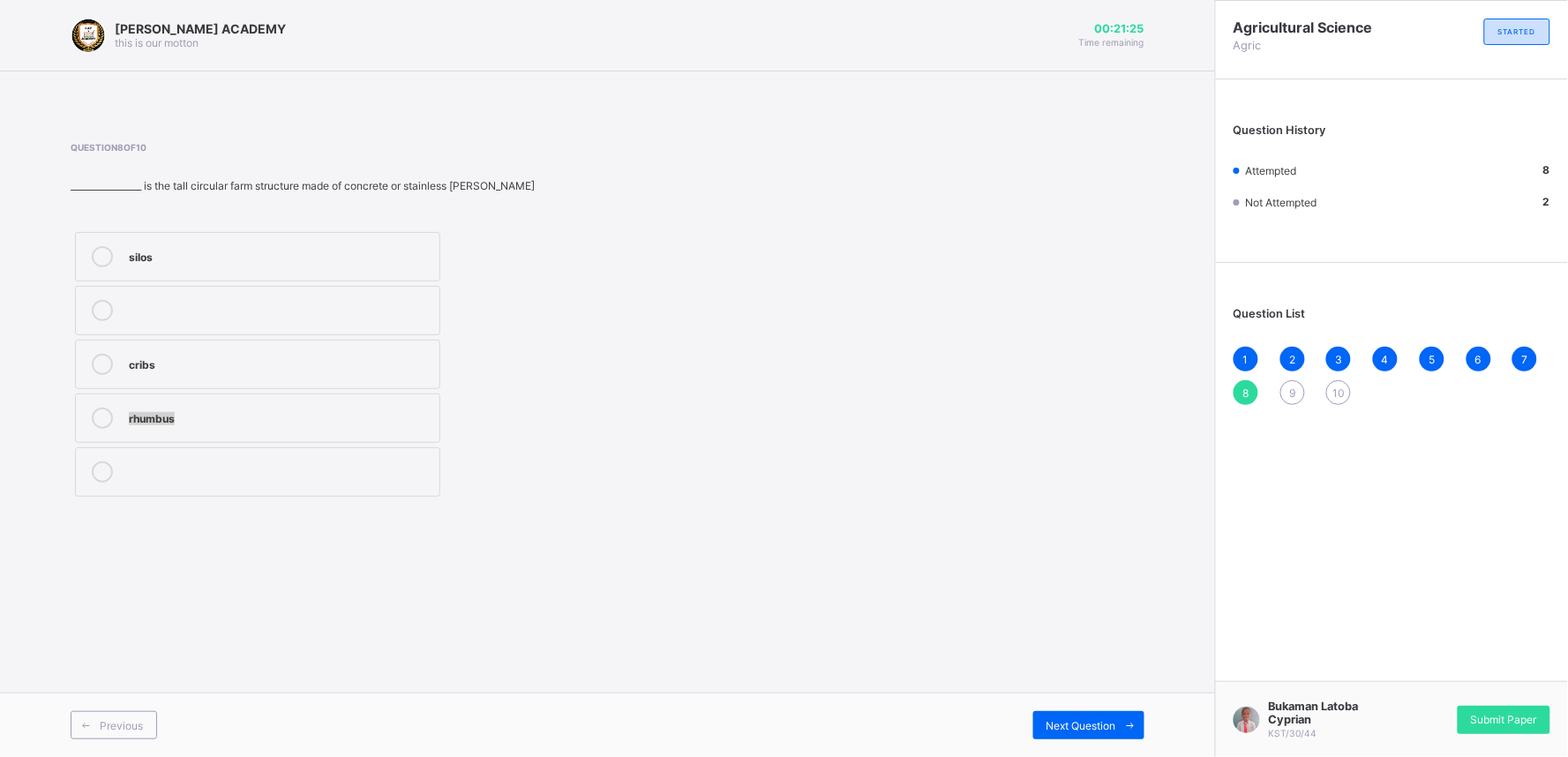
click at [702, 631] on div "[PERSON_NAME] ACADEMY this is our [PERSON_NAME] 00:21:25 Time remaining Questio…" at bounding box center [607, 378] width 1215 height 757
click at [1290, 386] on span "9" at bounding box center [1292, 392] width 6 height 13
click at [106, 315] on icon at bounding box center [102, 310] width 21 height 21
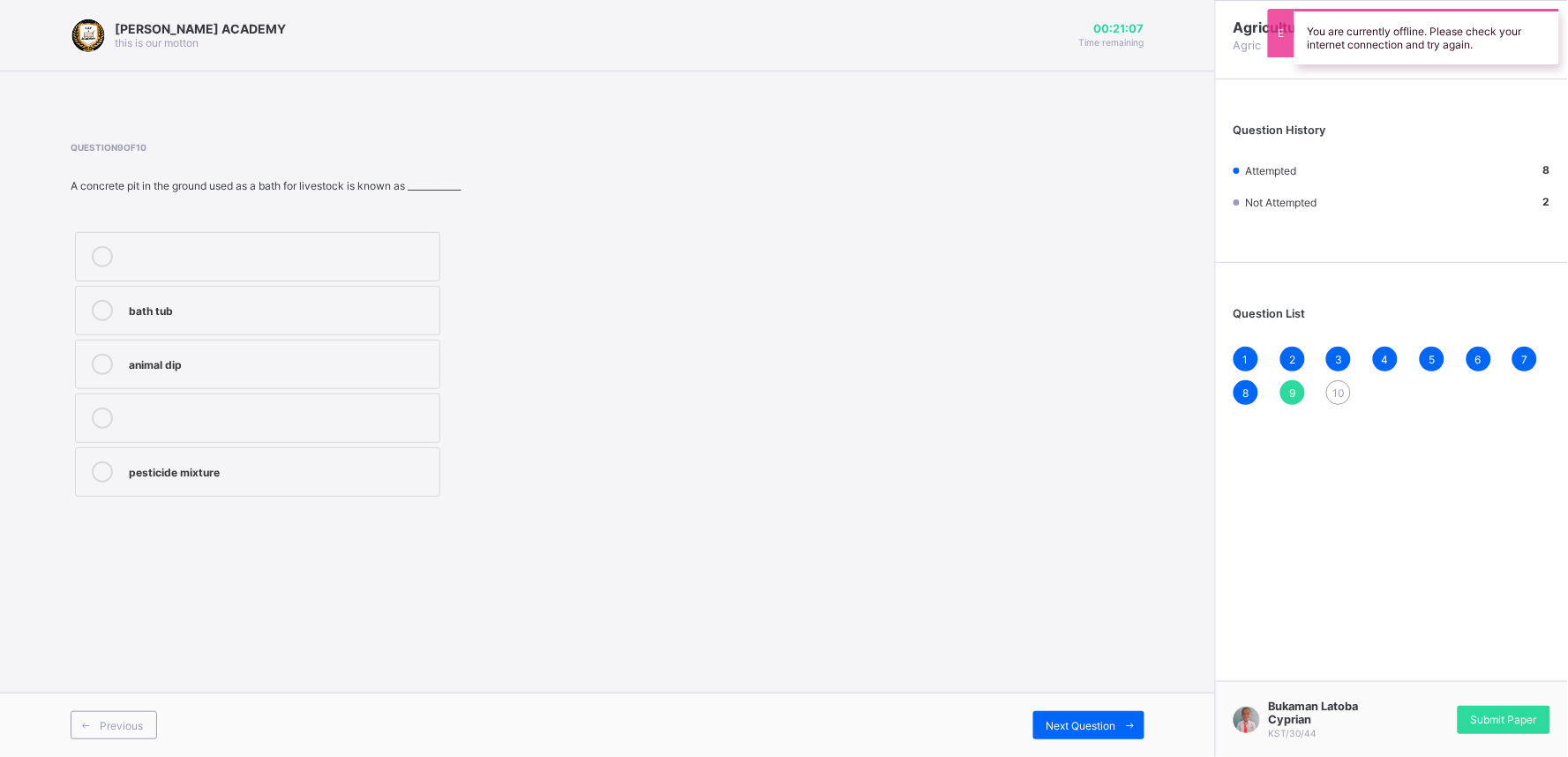
click at [1339, 386] on span "10" at bounding box center [1338, 392] width 13 height 13
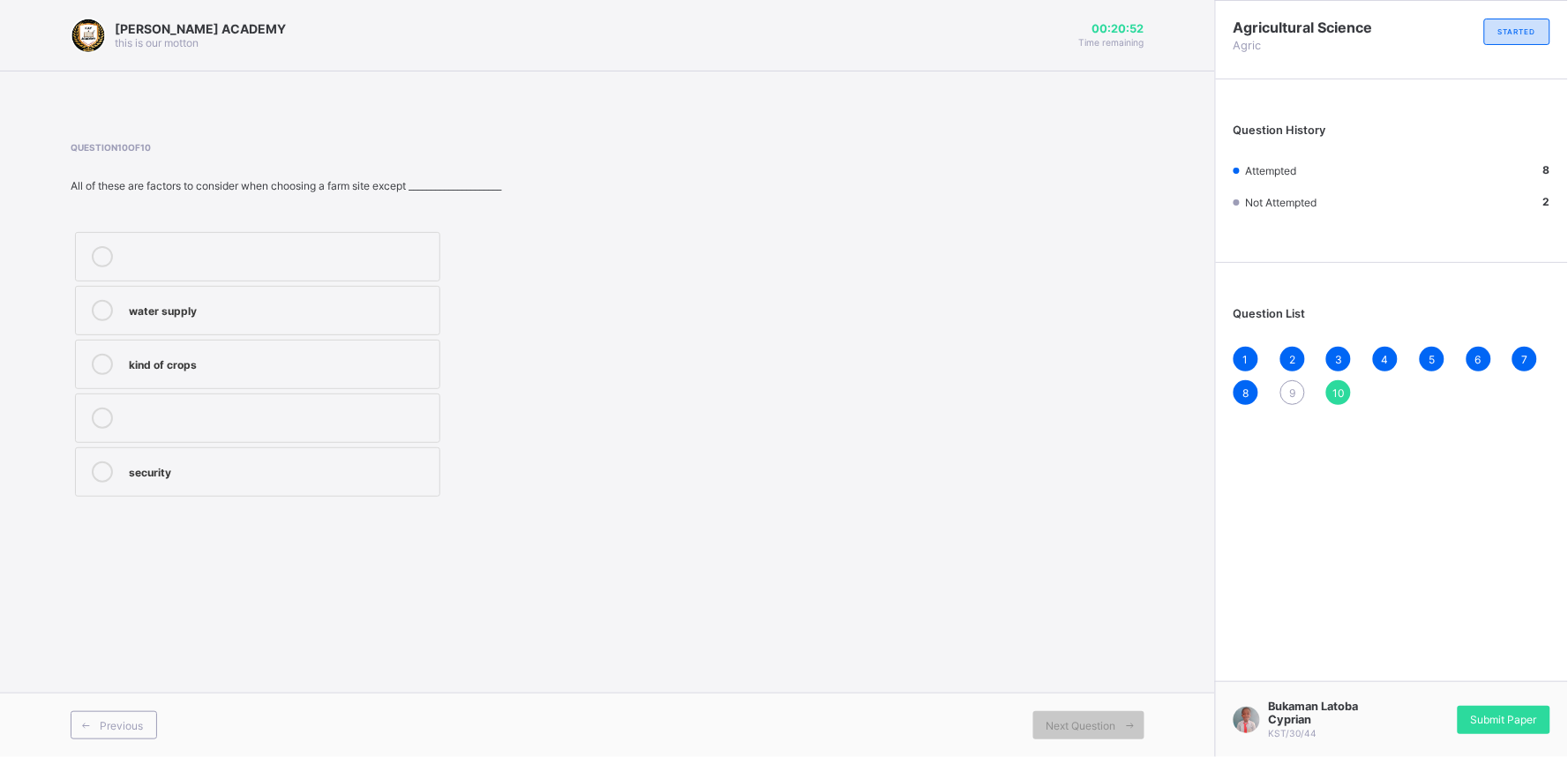
click at [99, 310] on icon at bounding box center [102, 310] width 21 height 21
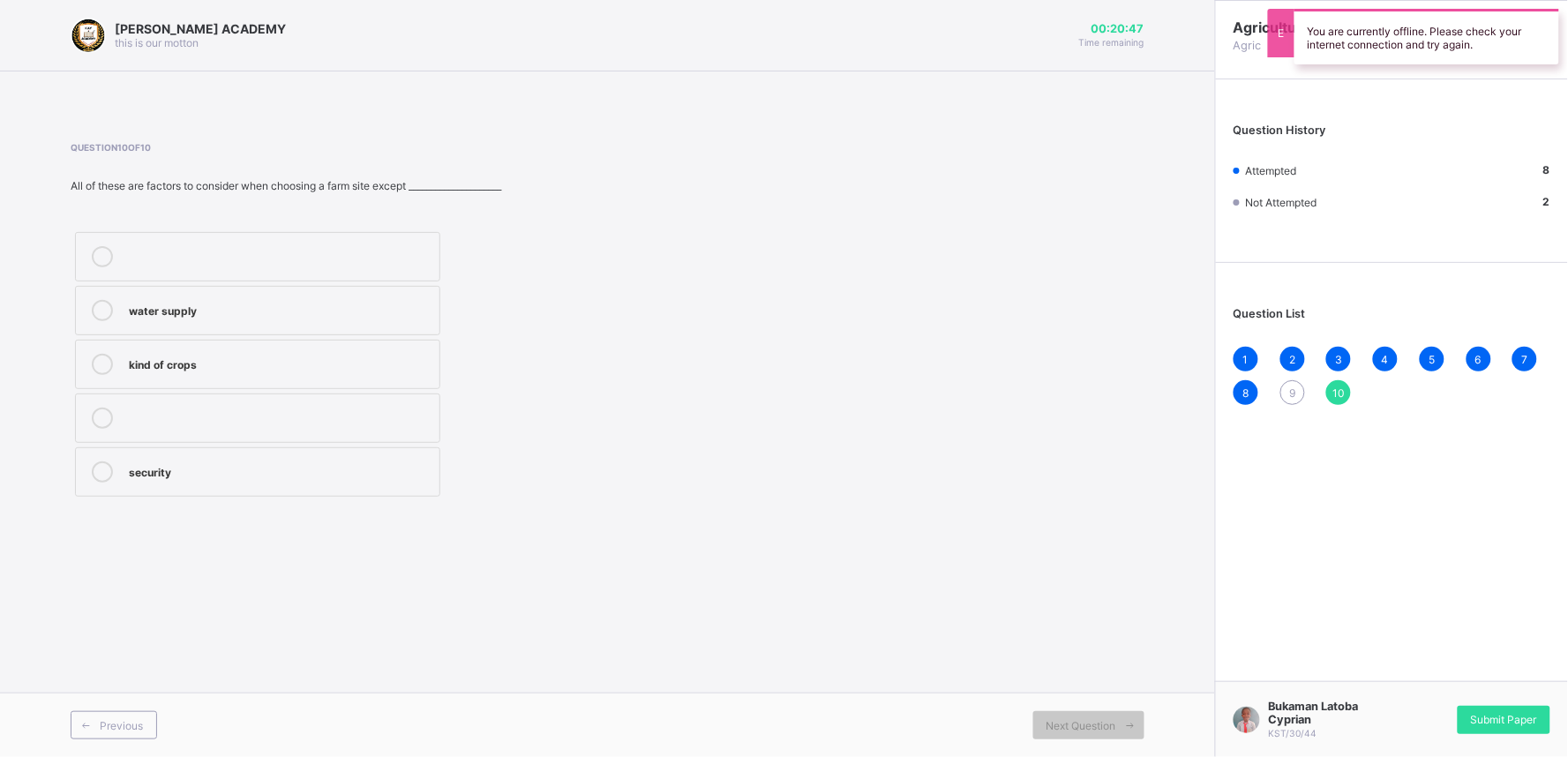
click at [1283, 391] on div "9" at bounding box center [1292, 392] width 25 height 25
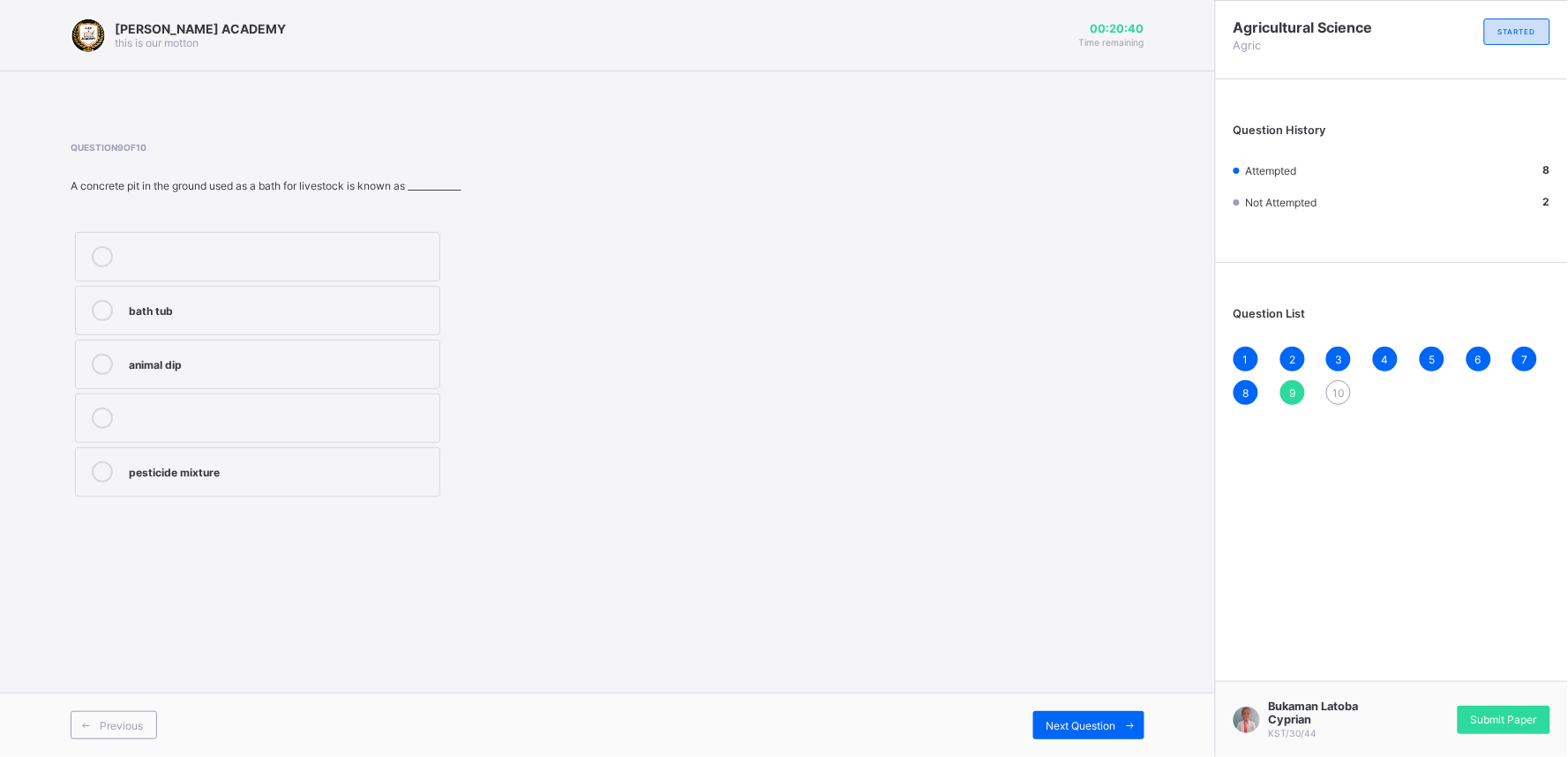
click at [102, 312] on icon at bounding box center [102, 310] width 21 height 21
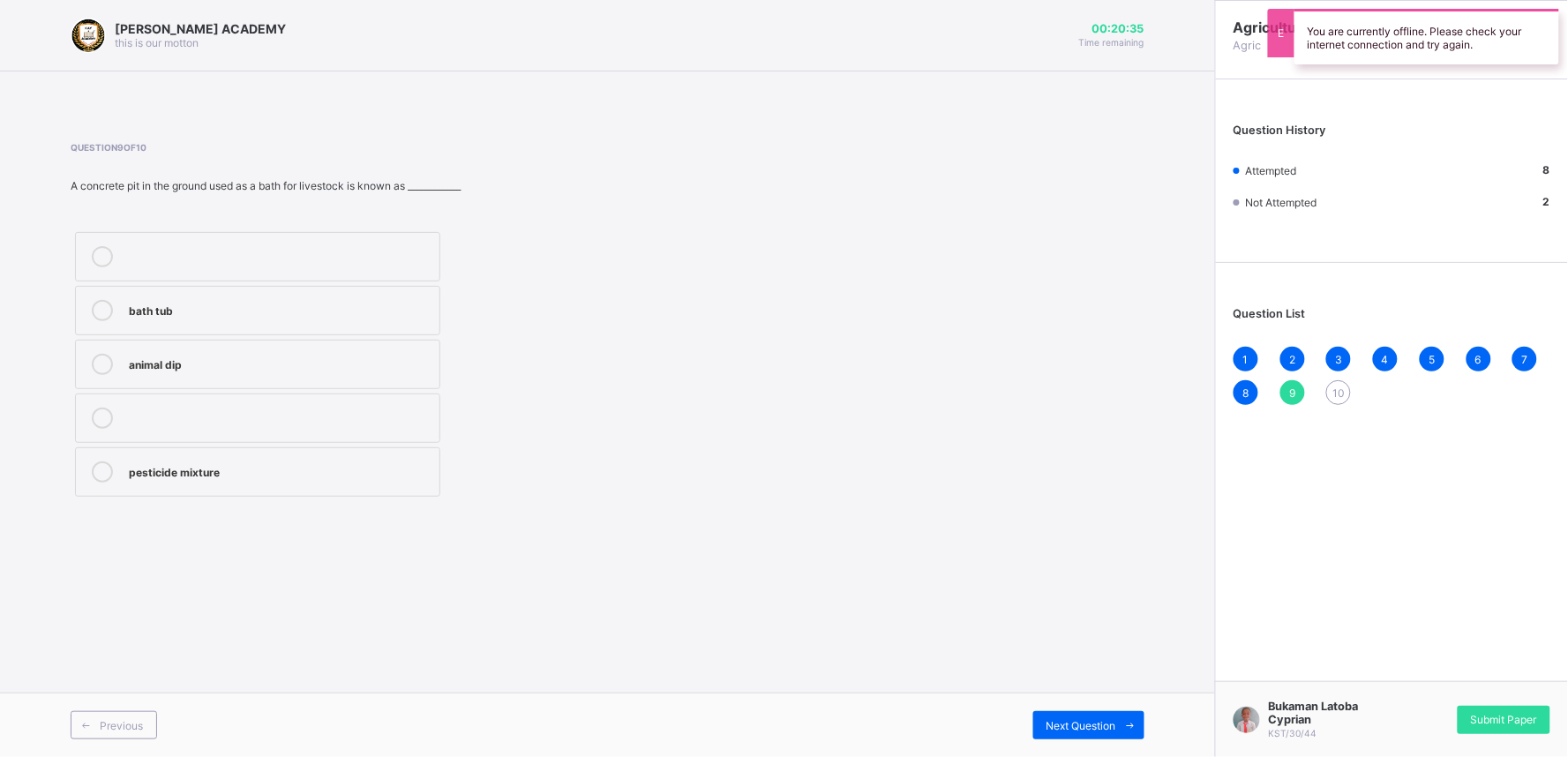
click at [1339, 390] on span "10" at bounding box center [1338, 392] width 13 height 13
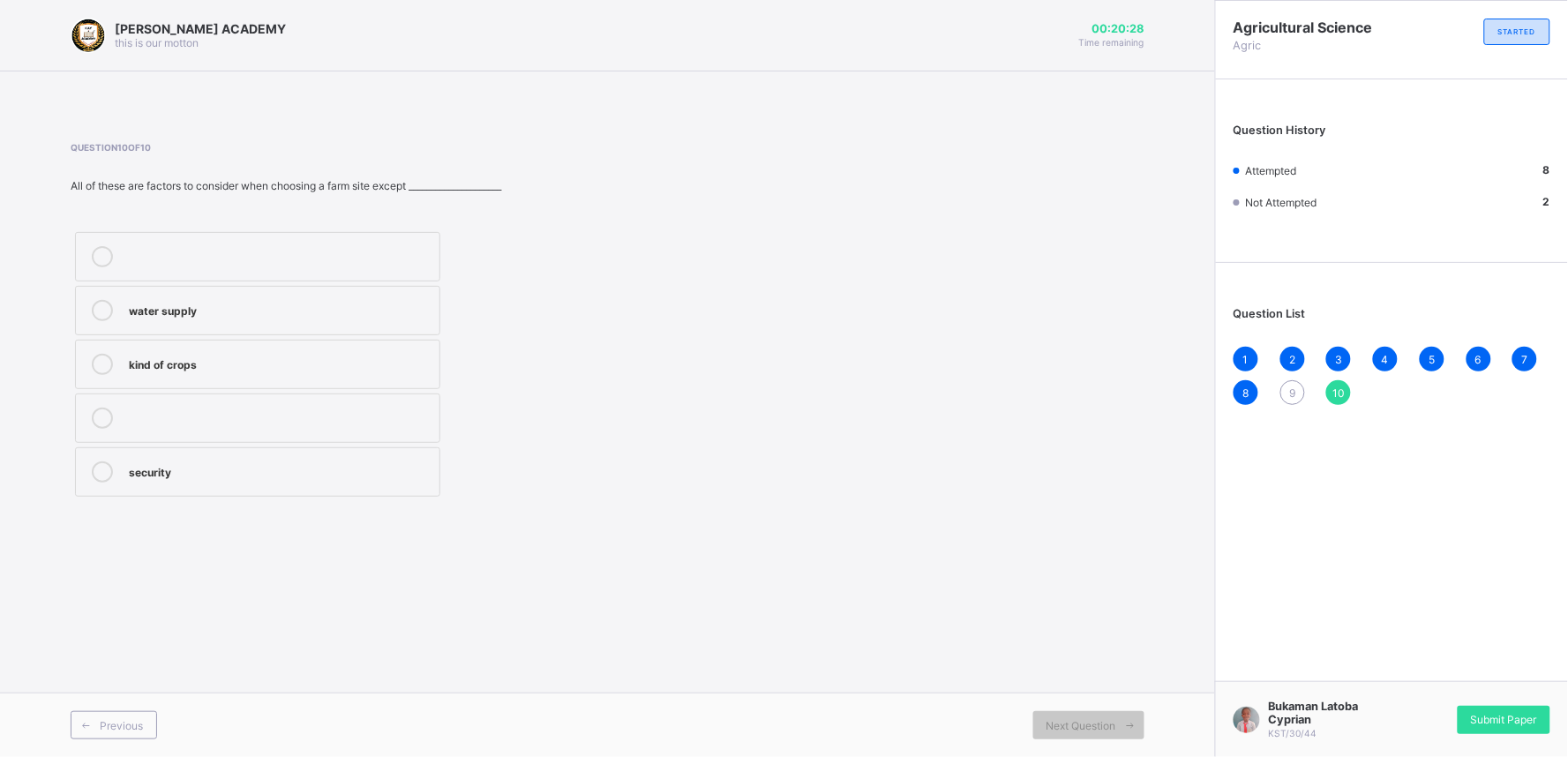
click at [108, 303] on icon at bounding box center [102, 310] width 21 height 21
click at [1292, 383] on div "9" at bounding box center [1292, 392] width 25 height 25
click at [100, 318] on icon at bounding box center [102, 310] width 21 height 21
click at [1344, 386] on span "10" at bounding box center [1338, 392] width 13 height 13
click at [1295, 388] on span "9" at bounding box center [1292, 392] width 6 height 13
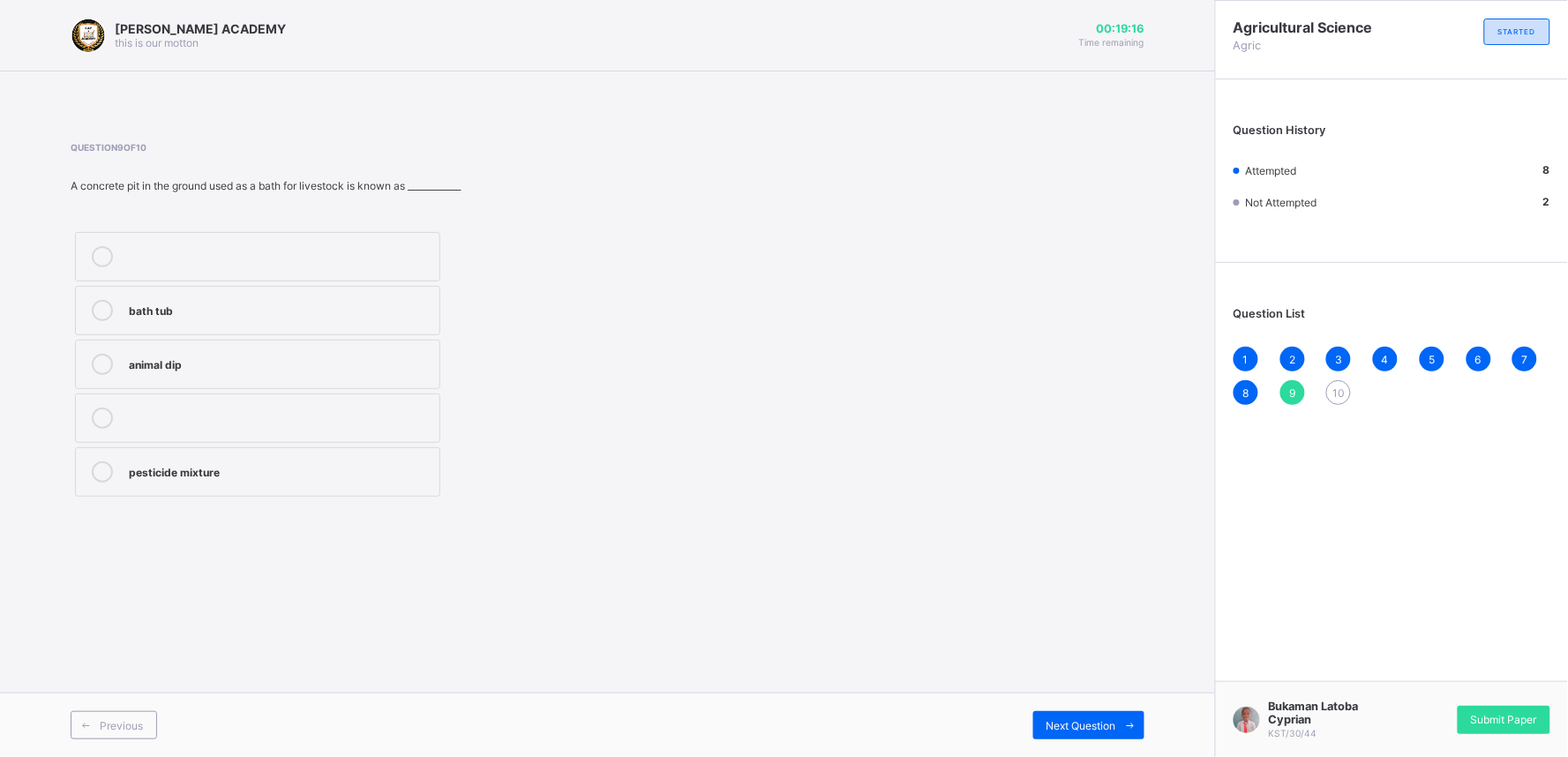
click at [104, 311] on icon at bounding box center [102, 310] width 21 height 21
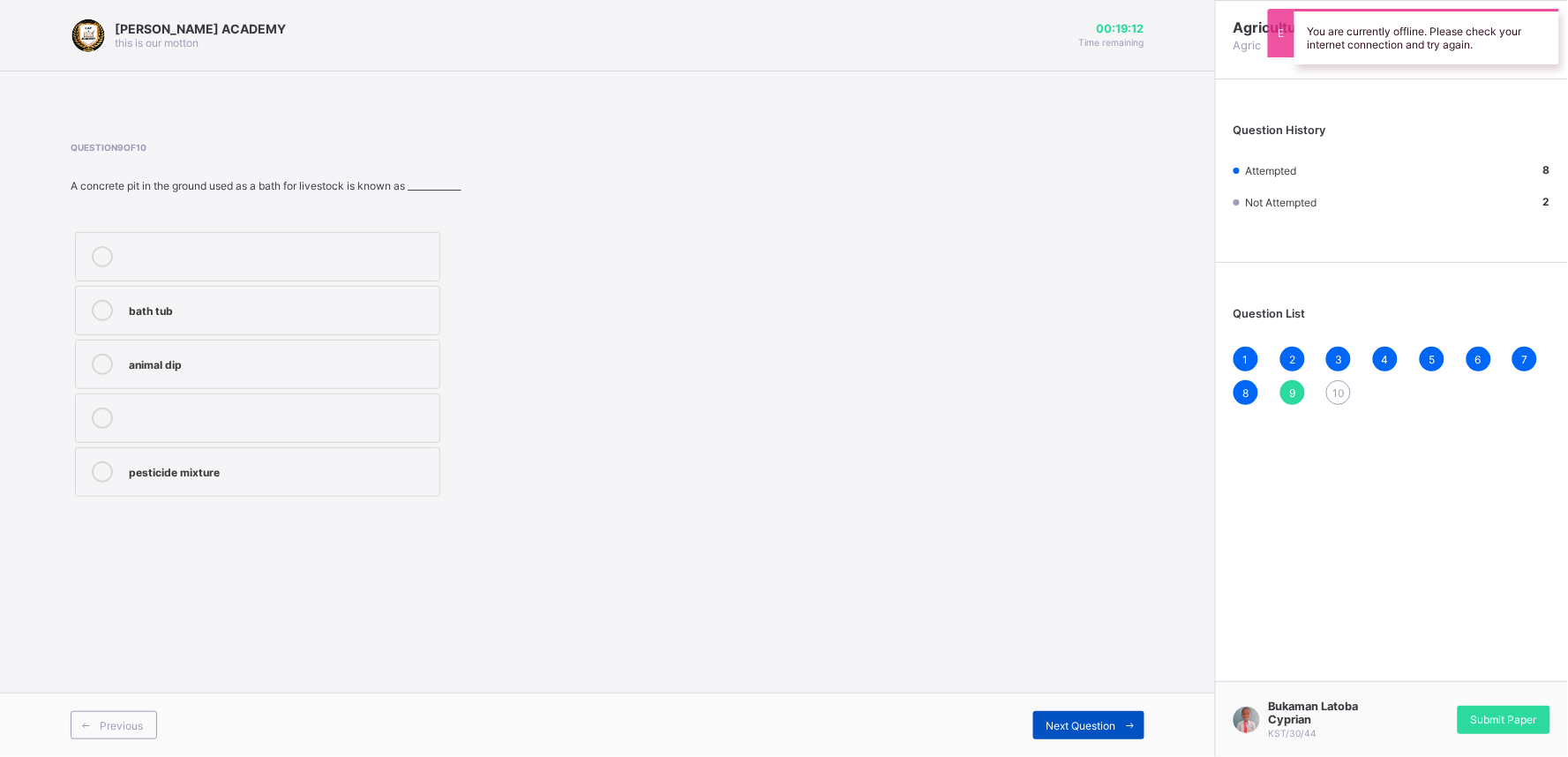
click at [1058, 727] on span "Next Question" at bounding box center [1081, 725] width 70 height 13
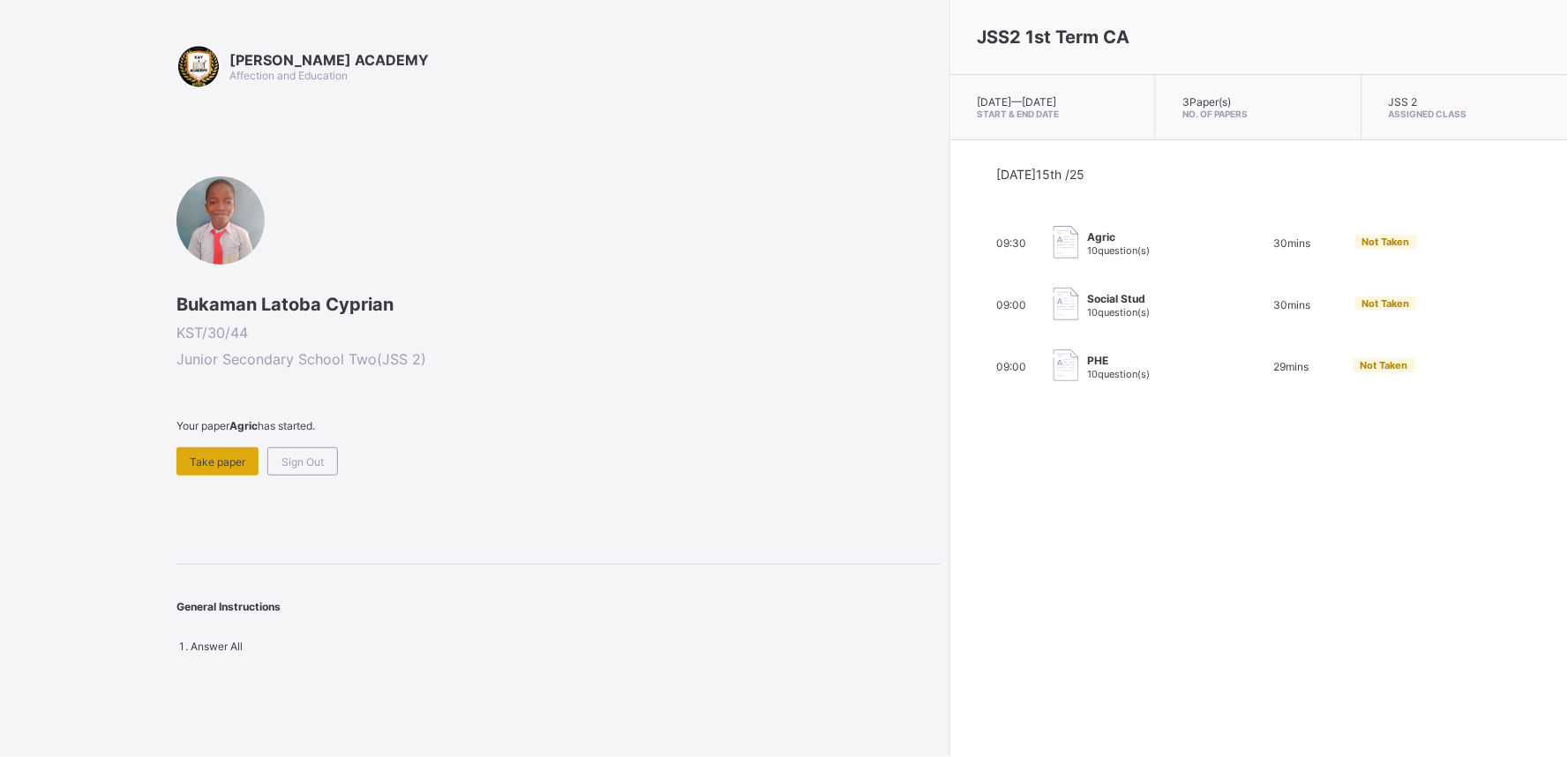
click at [230, 455] on span "Take paper" at bounding box center [217, 461] width 55 height 13
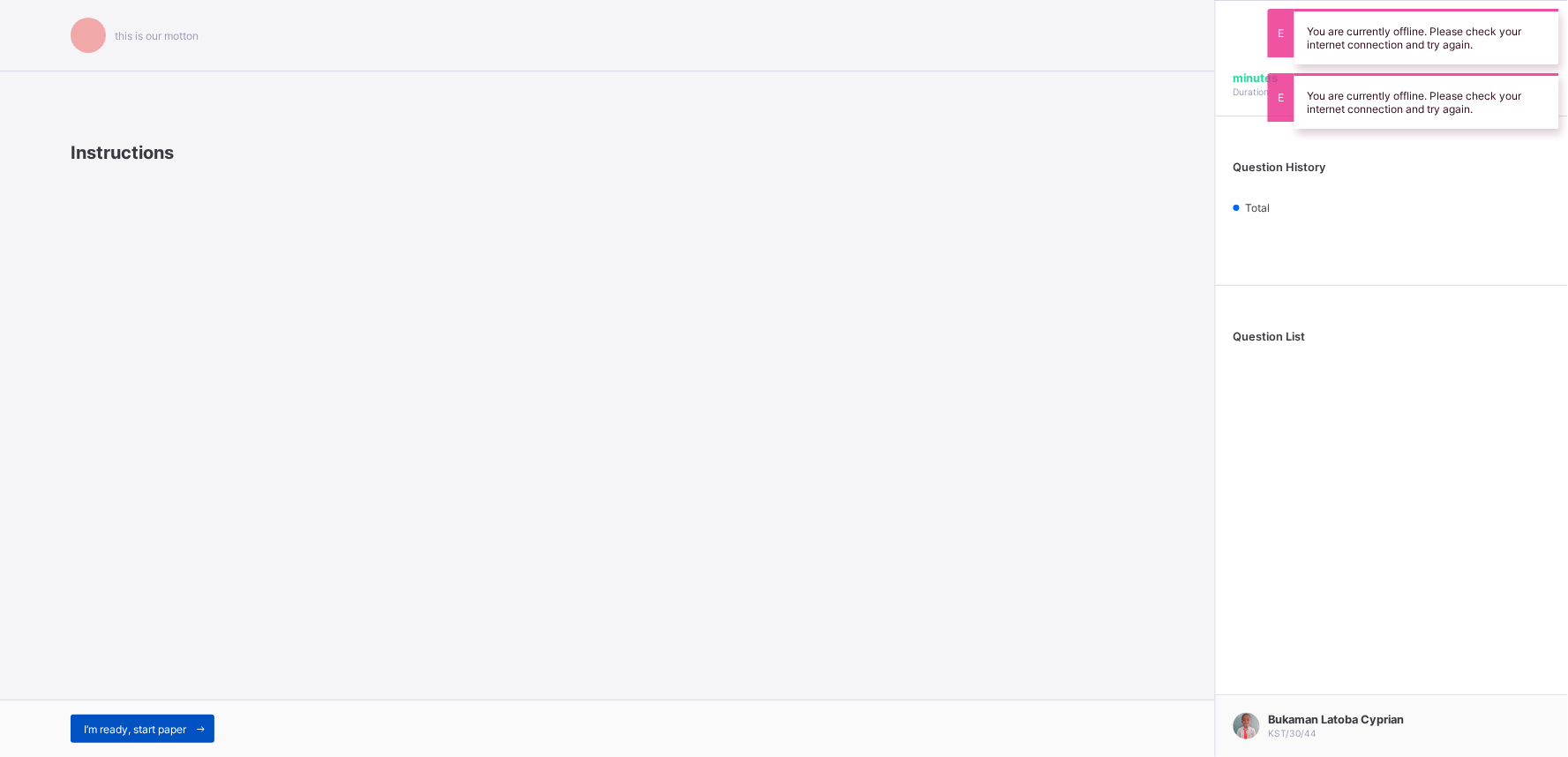
click at [166, 727] on span "I’m ready, start paper" at bounding box center [135, 728] width 102 height 13
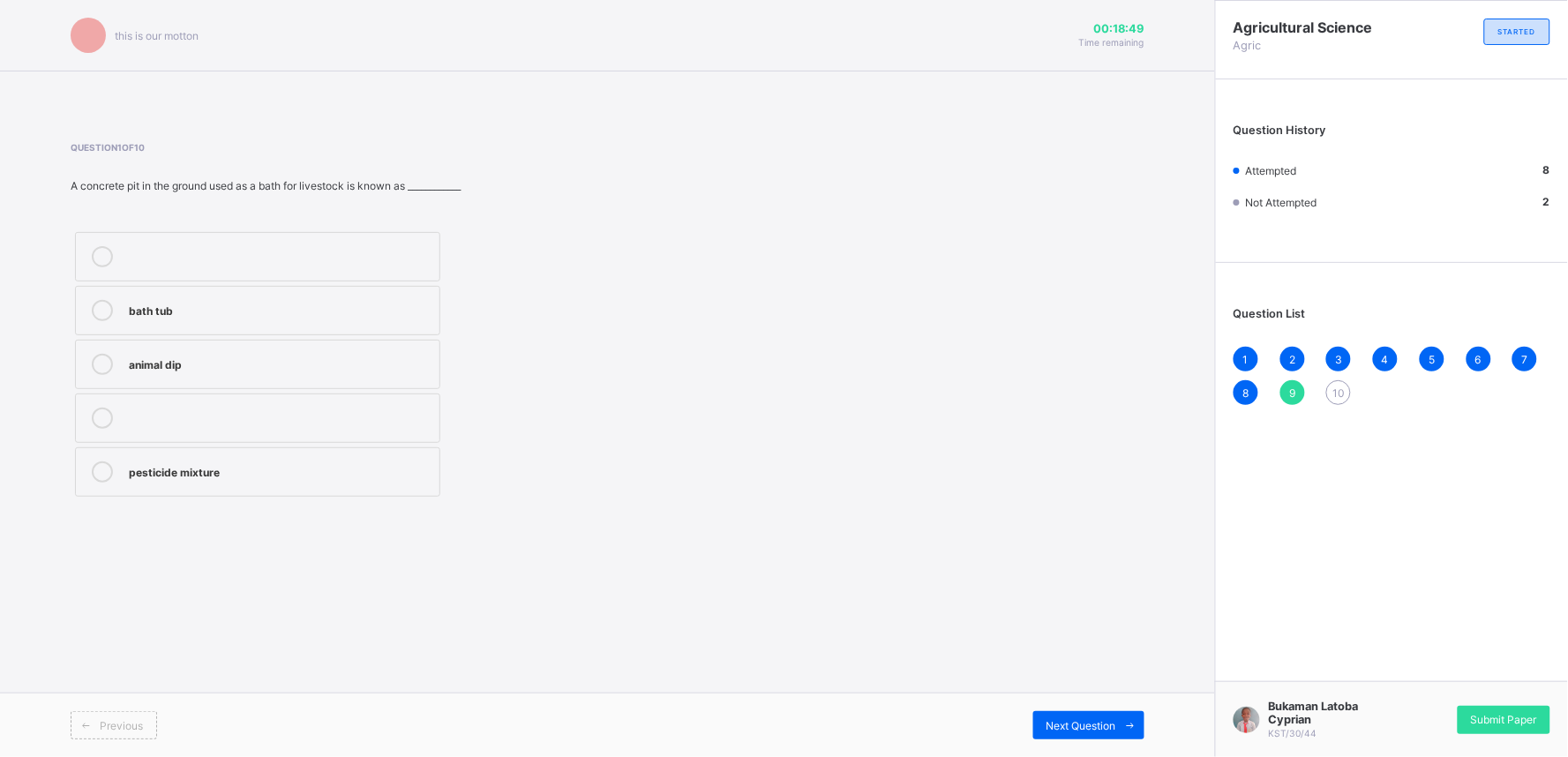
click at [189, 308] on div "bath tub" at bounding box center [280, 309] width 302 height 18
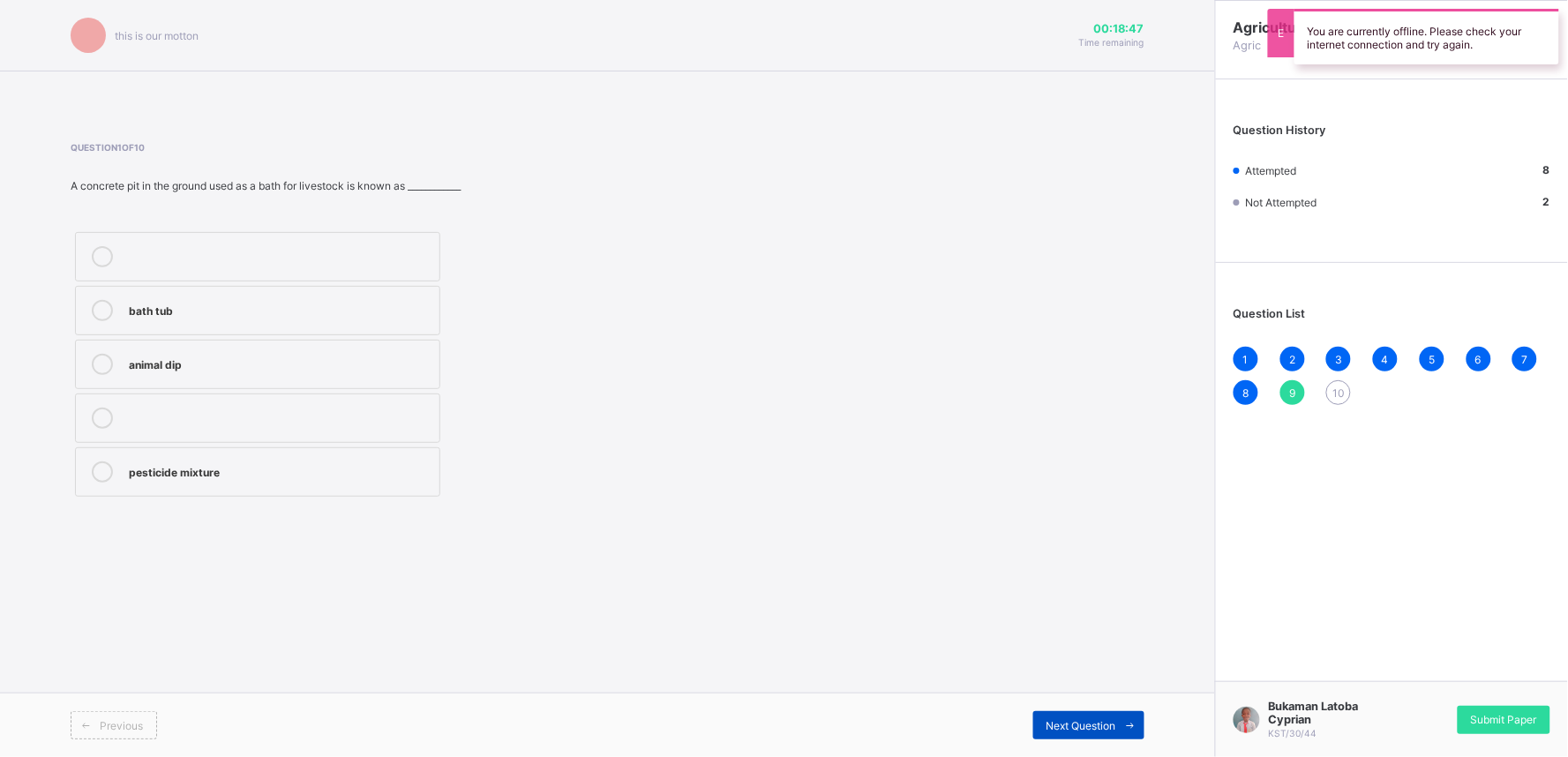
click at [1087, 712] on div "Next Question" at bounding box center [1088, 725] width 111 height 29
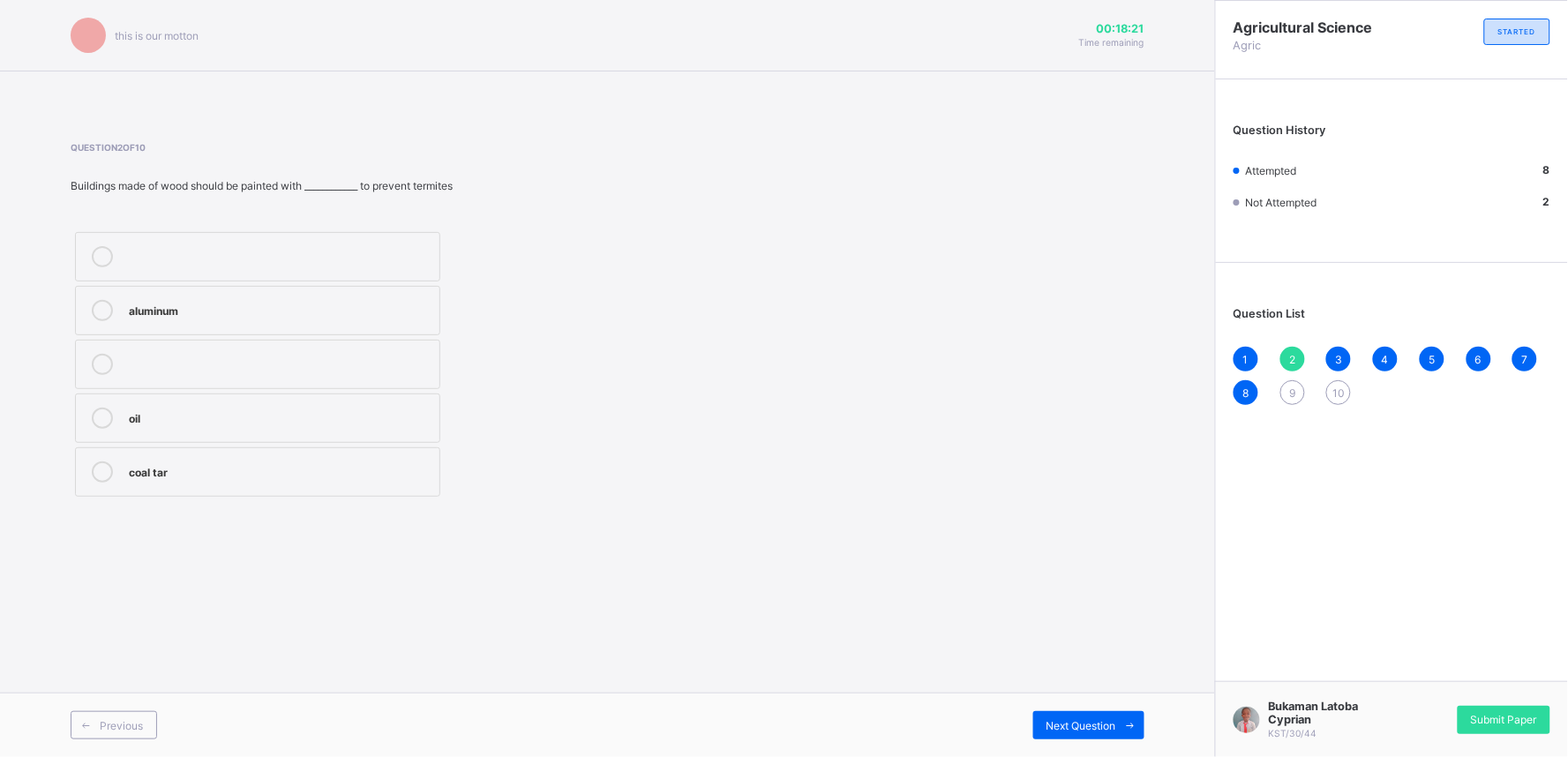
click at [1290, 389] on span "9" at bounding box center [1292, 392] width 6 height 13
click at [96, 294] on label "bath tub" at bounding box center [257, 310] width 366 height 49
click at [683, 309] on div "bath tub animal dip pesticide mixture" at bounding box center [382, 365] width 624 height 274
click at [1334, 392] on span "10" at bounding box center [1338, 392] width 13 height 13
click at [1290, 391] on span "9" at bounding box center [1292, 392] width 6 height 13
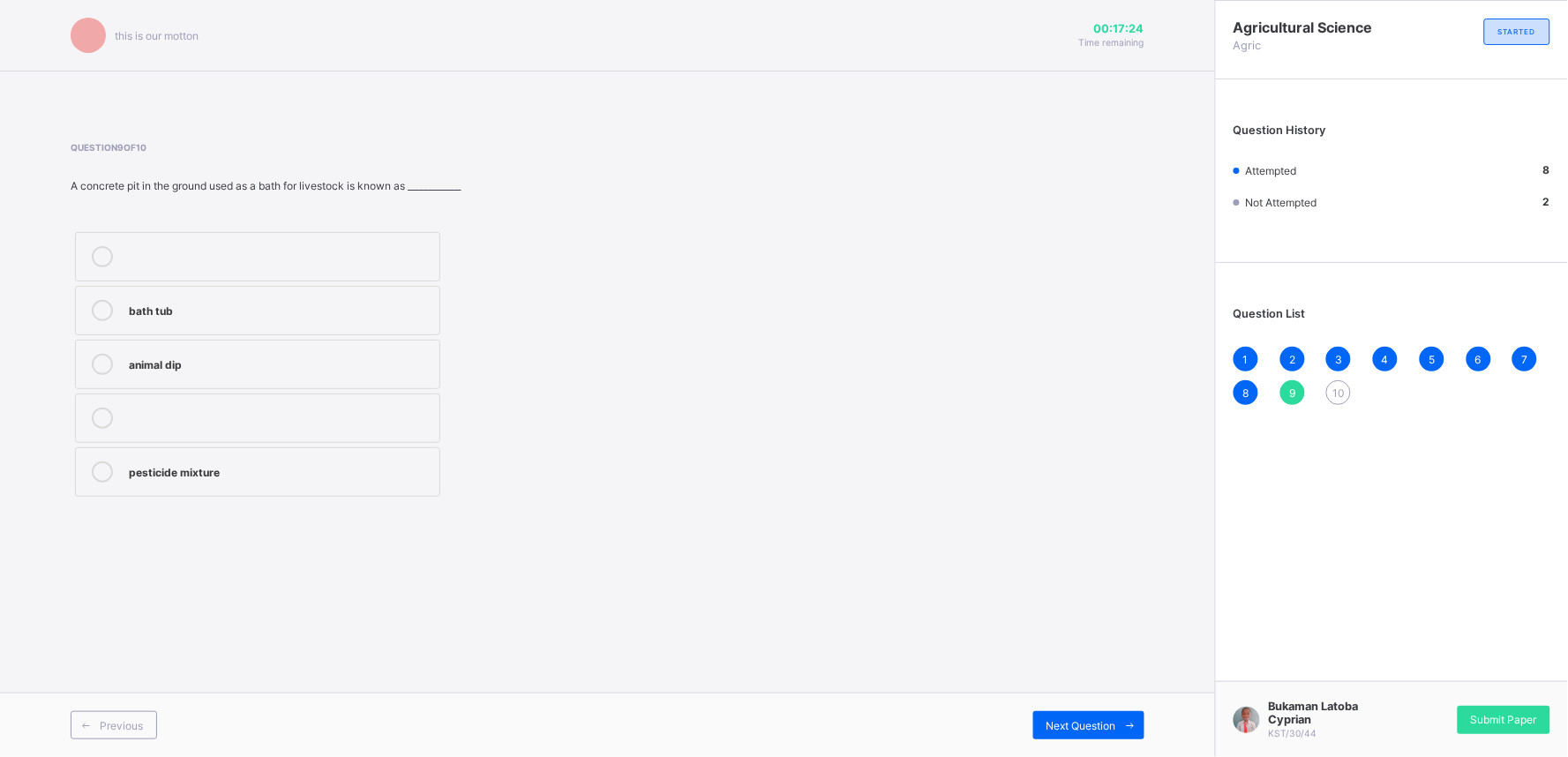
click at [104, 371] on icon at bounding box center [102, 364] width 21 height 21
click at [103, 371] on icon at bounding box center [102, 364] width 21 height 21
click at [1092, 721] on span "Next Question" at bounding box center [1081, 725] width 70 height 13
click at [349, 288] on label "water supply" at bounding box center [257, 310] width 366 height 49
click at [1494, 713] on span "Submit Paper" at bounding box center [1503, 719] width 66 height 13
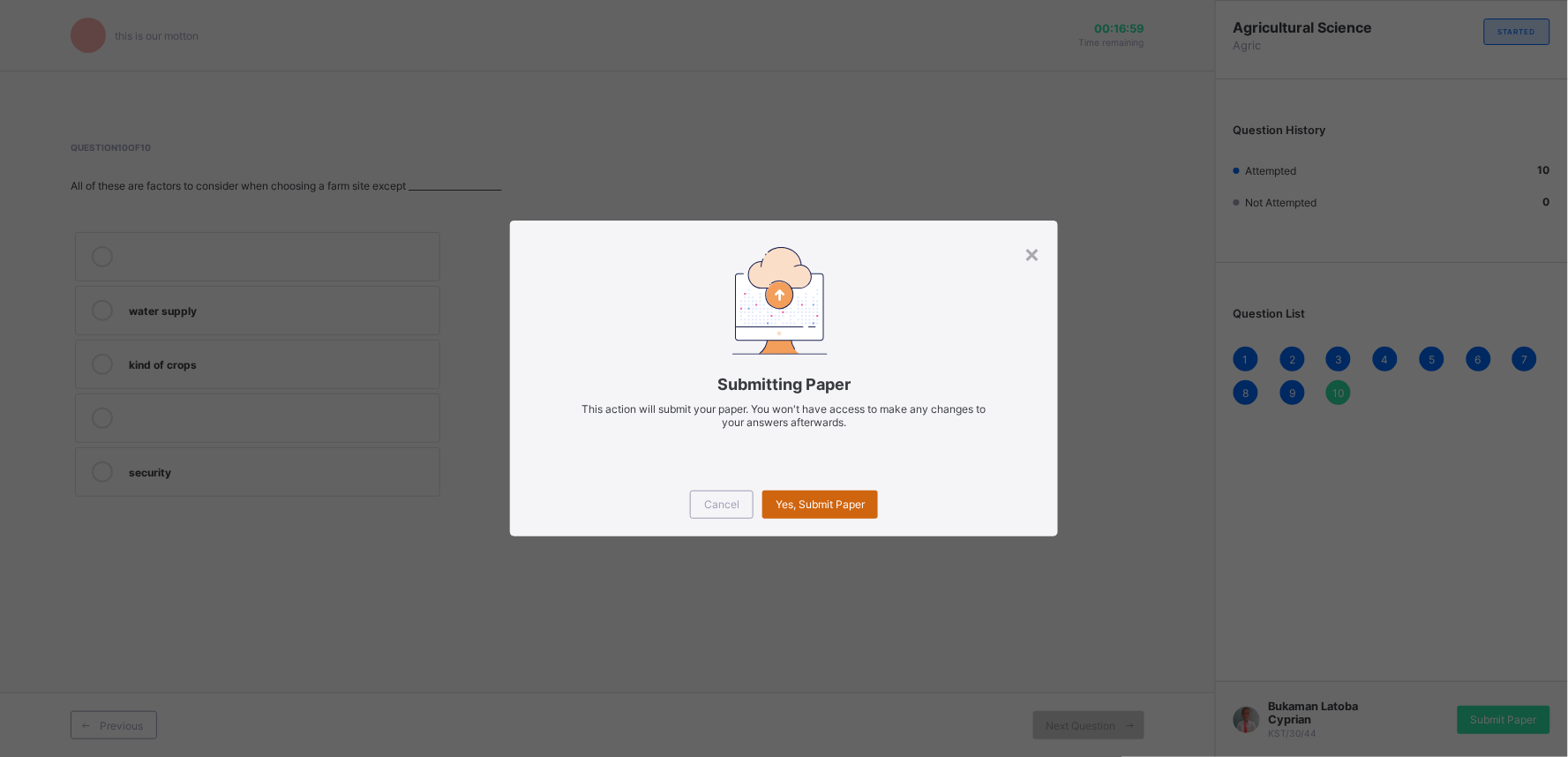
click at [834, 495] on div "Yes, Submit Paper" at bounding box center [819, 505] width 115 height 29
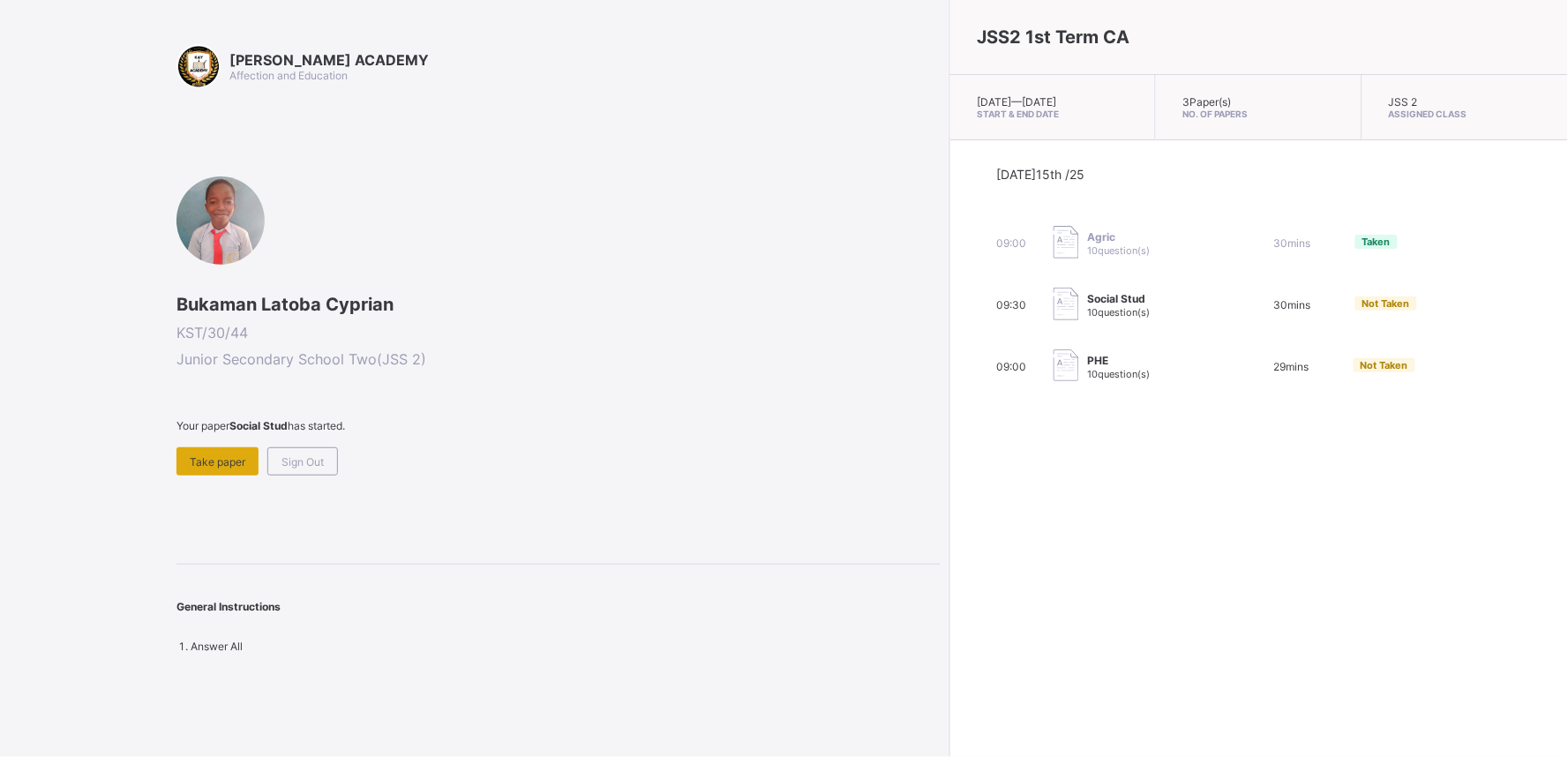
click at [218, 458] on span "Take paper" at bounding box center [217, 461] width 55 height 13
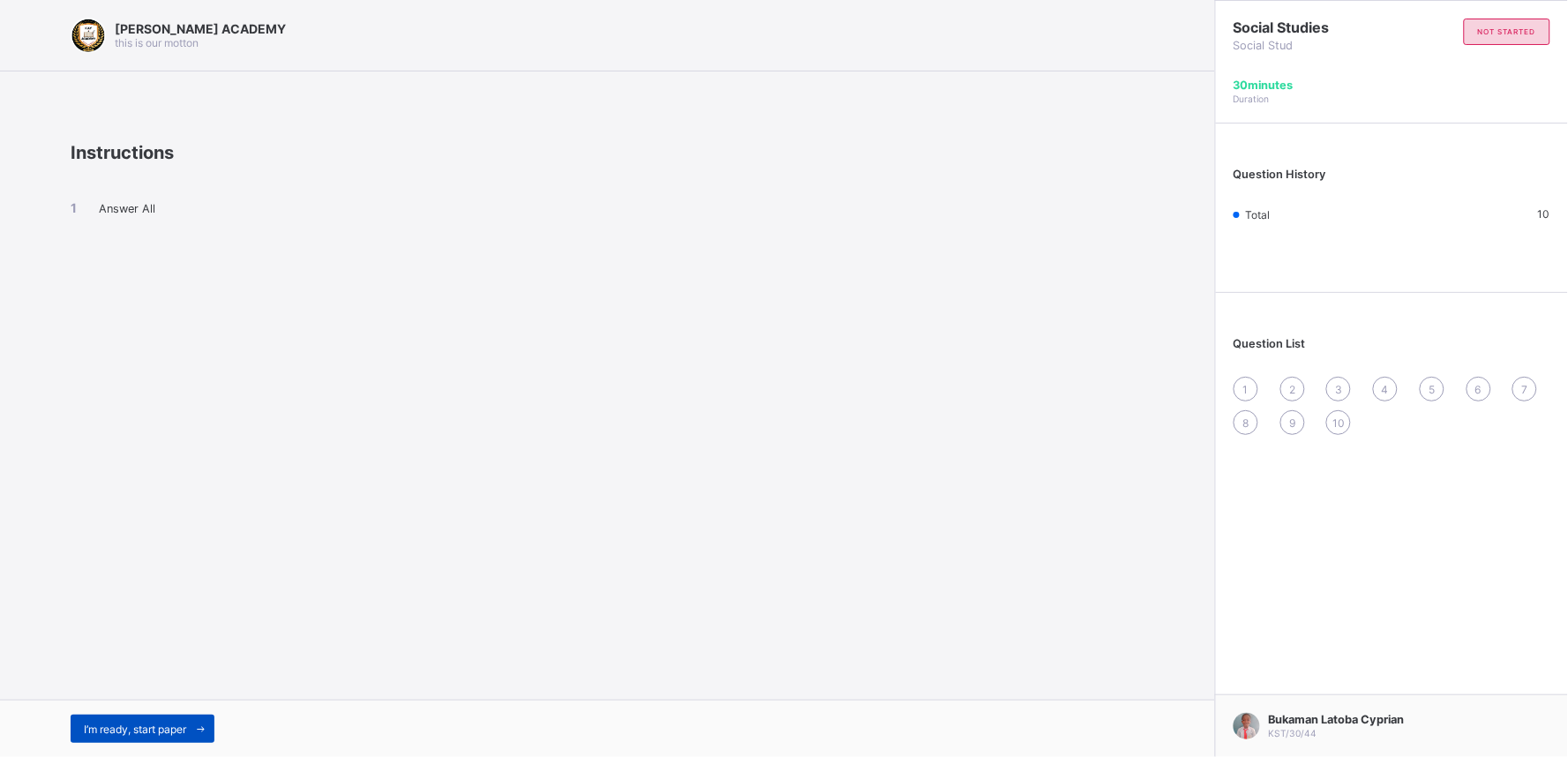
click at [172, 728] on span "I’m ready, start paper" at bounding box center [135, 728] width 102 height 13
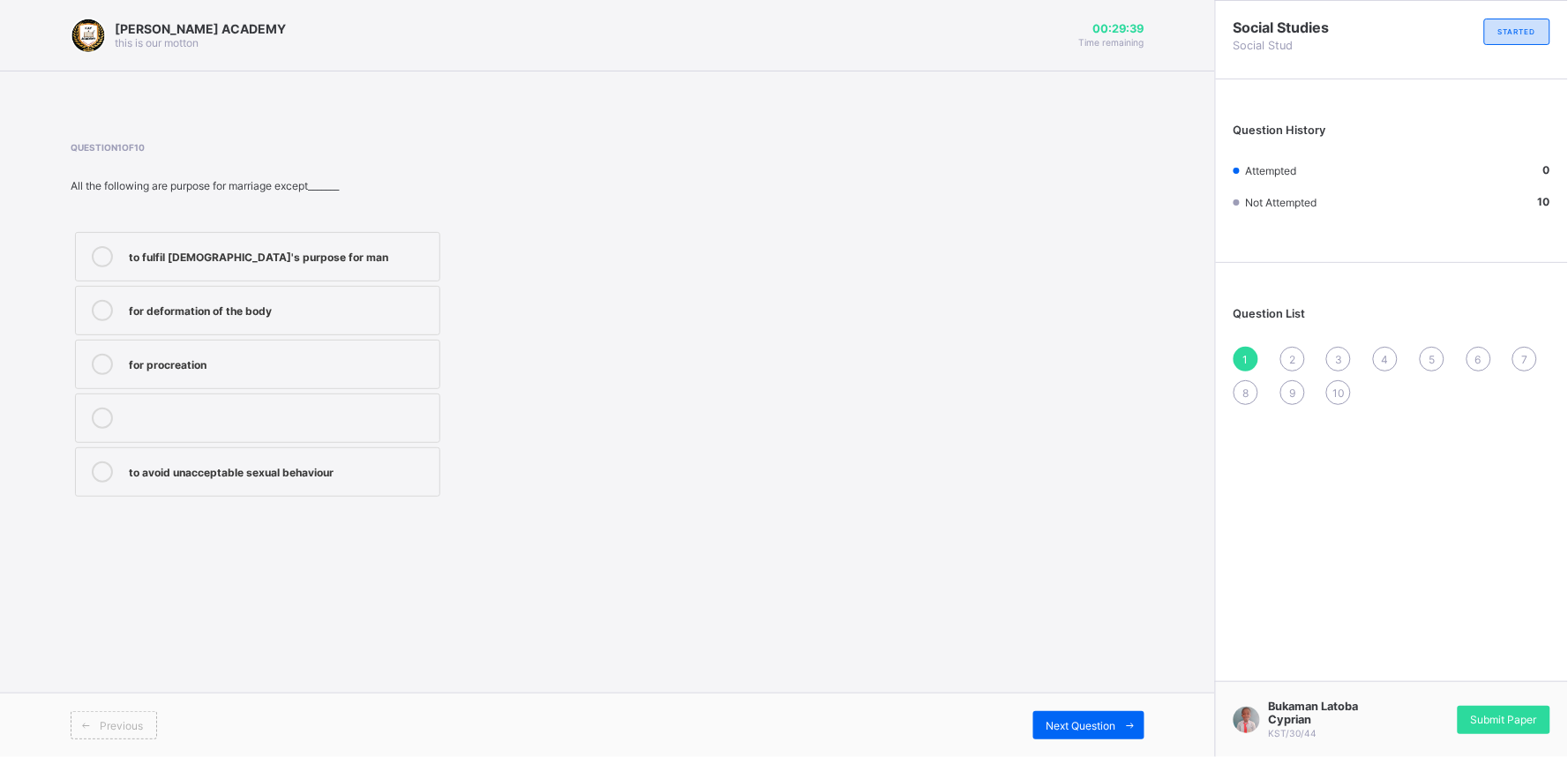
click at [99, 309] on icon at bounding box center [102, 310] width 21 height 21
click at [1293, 353] on span "2" at bounding box center [1292, 359] width 6 height 13
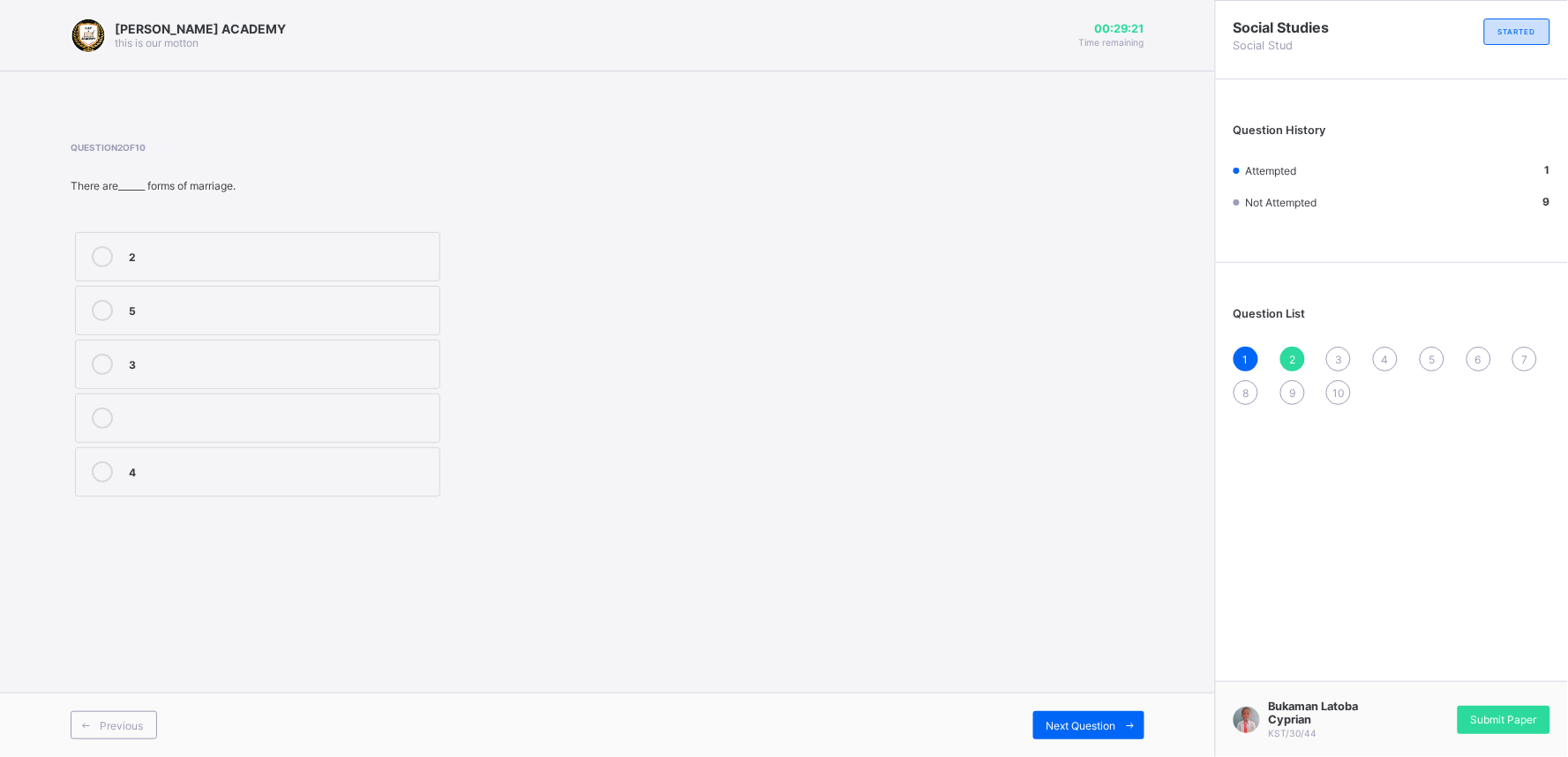
click at [98, 354] on icon at bounding box center [102, 364] width 21 height 21
click at [101, 258] on icon at bounding box center [102, 256] width 21 height 21
click at [1341, 353] on span "3" at bounding box center [1337, 359] width 7 height 13
click at [107, 256] on icon at bounding box center [102, 256] width 21 height 21
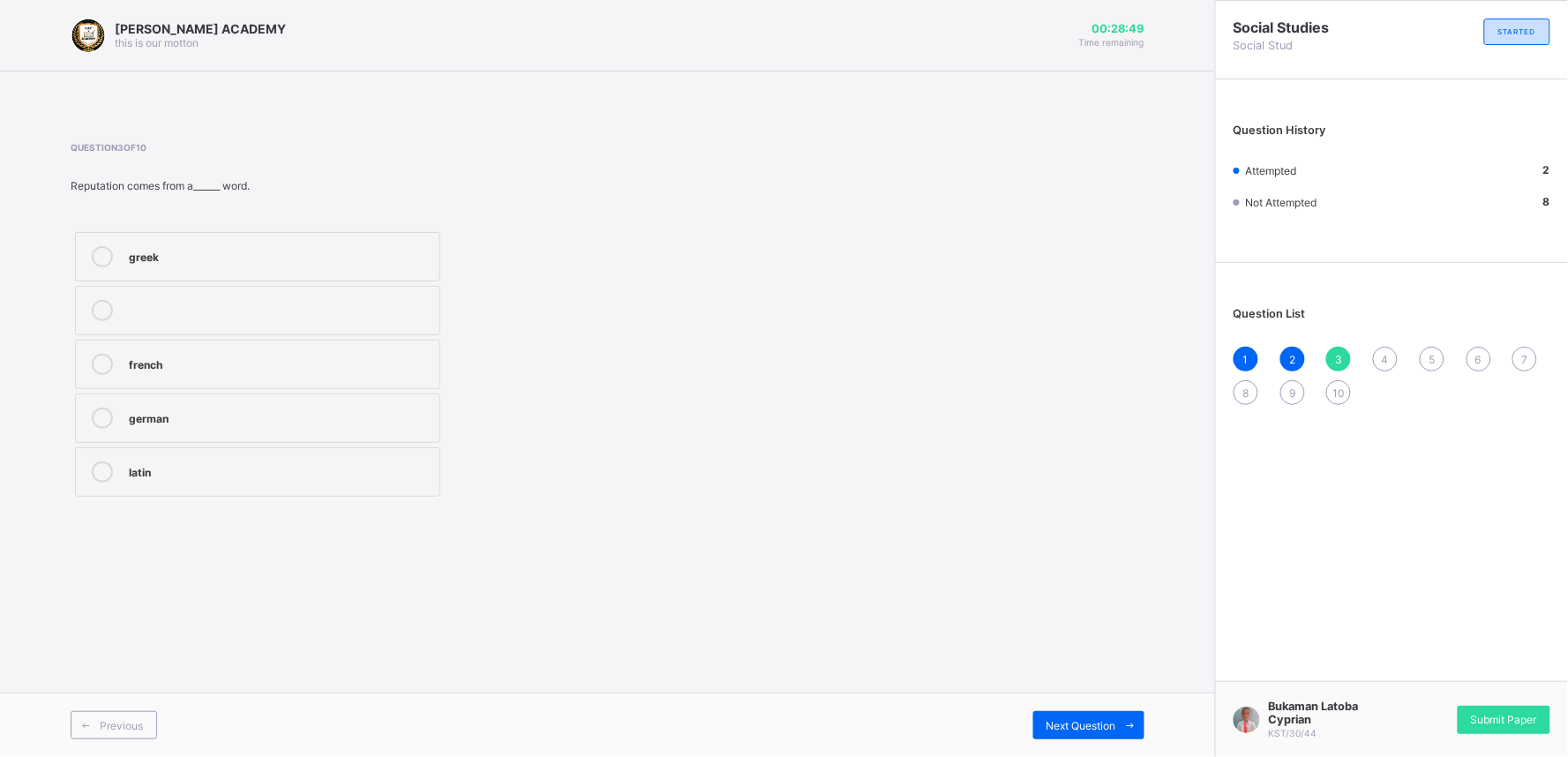
click at [1376, 350] on div "4" at bounding box center [1385, 359] width 25 height 25
click at [1336, 357] on span "3" at bounding box center [1337, 359] width 7 height 13
click at [90, 260] on div at bounding box center [102, 256] width 35 height 21
click at [1048, 710] on div "Previous Next Question" at bounding box center [607, 724] width 1215 height 64
click at [1061, 716] on div "Next Question" at bounding box center [1088, 725] width 111 height 29
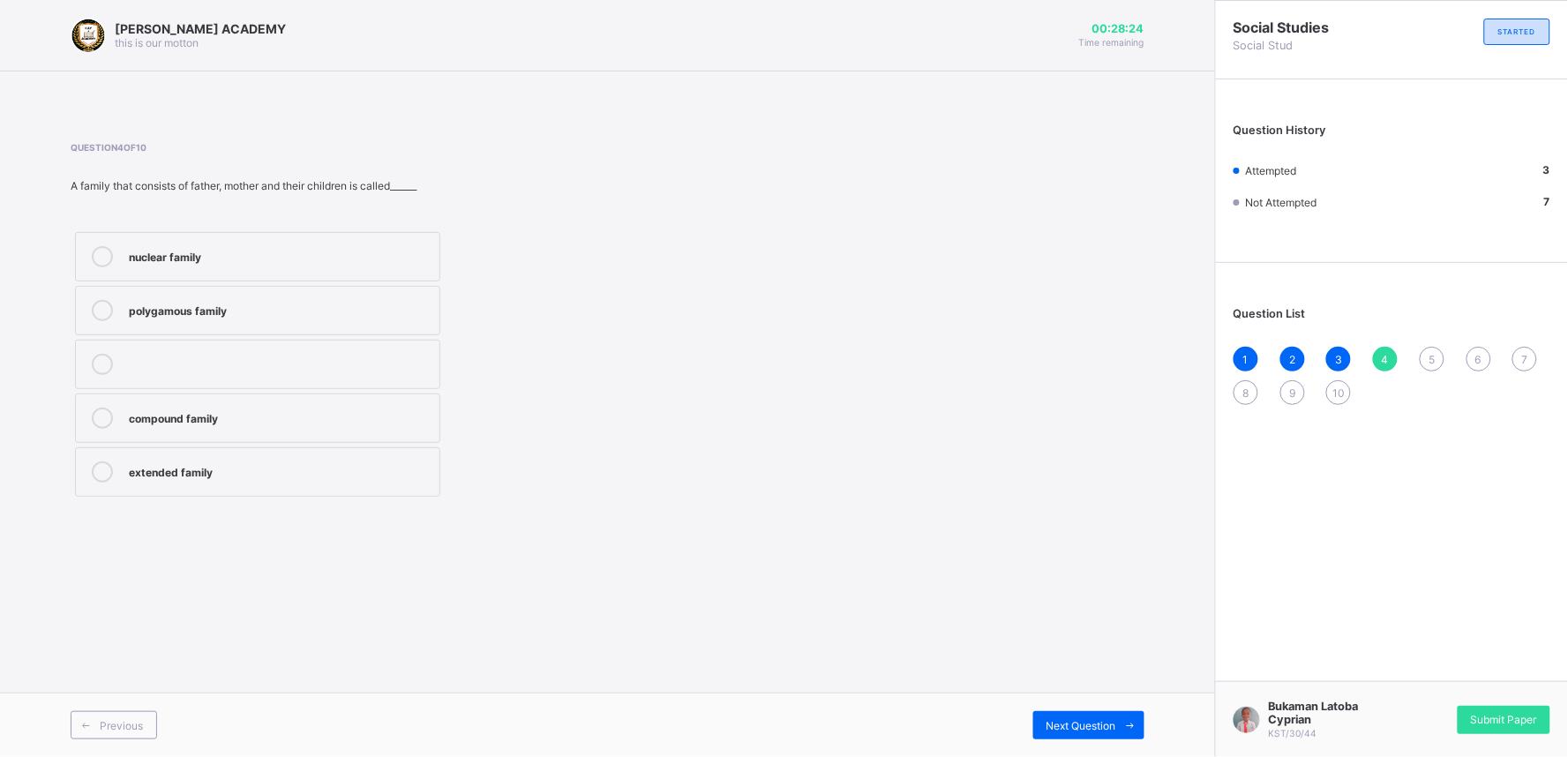
click at [104, 248] on icon at bounding box center [102, 256] width 21 height 21
click at [1293, 359] on span "2" at bounding box center [1292, 359] width 6 height 13
click at [1337, 365] on div "3" at bounding box center [1337, 359] width 25 height 25
click at [1393, 360] on div "4" at bounding box center [1385, 359] width 25 height 25
click at [1380, 348] on div "4" at bounding box center [1385, 359] width 25 height 25
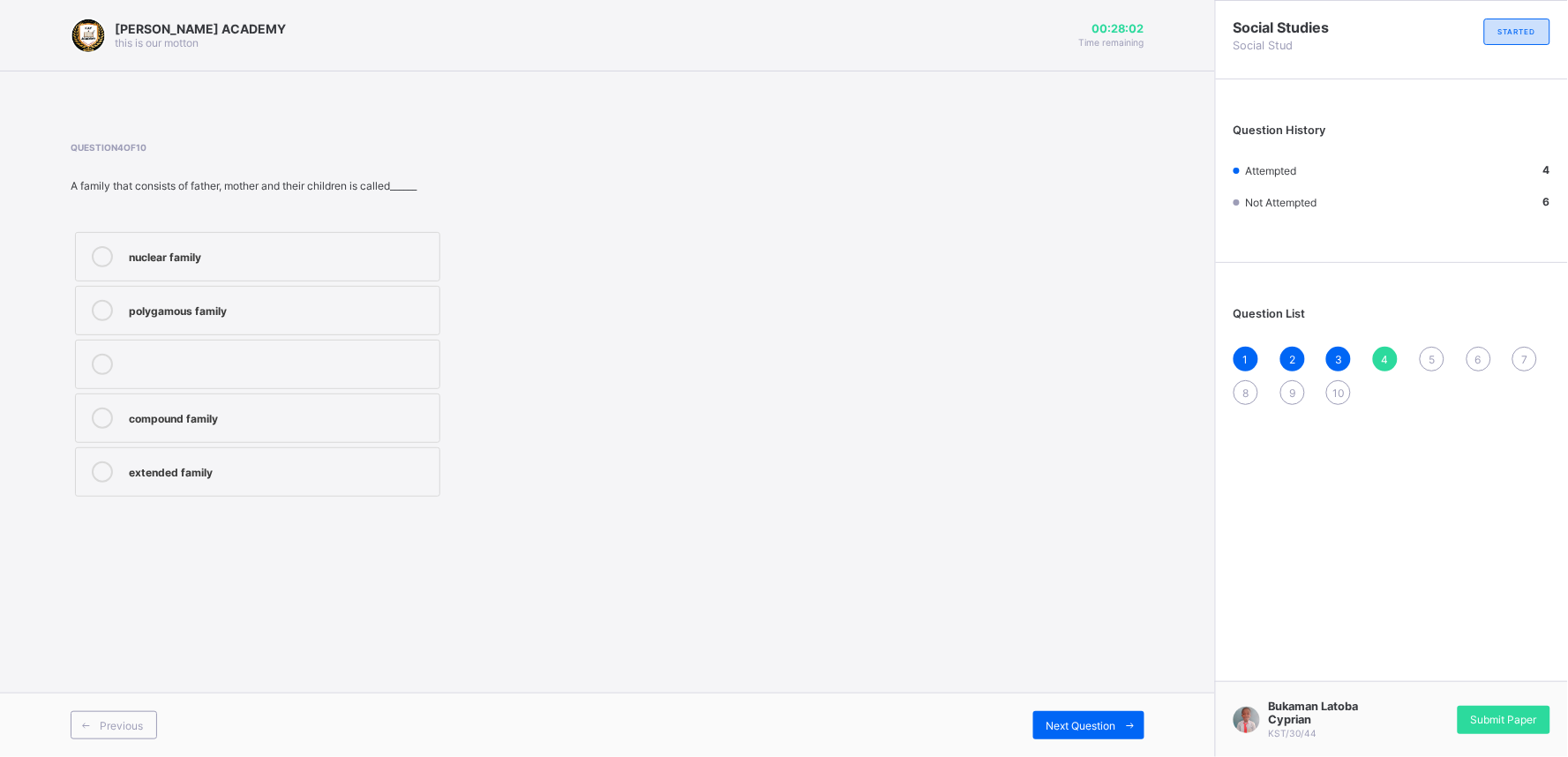
click at [1434, 356] on span "5" at bounding box center [1431, 359] width 6 height 13
click at [93, 353] on label "society" at bounding box center [257, 365] width 366 height 49
click at [1479, 356] on span "6" at bounding box center [1478, 359] width 6 height 13
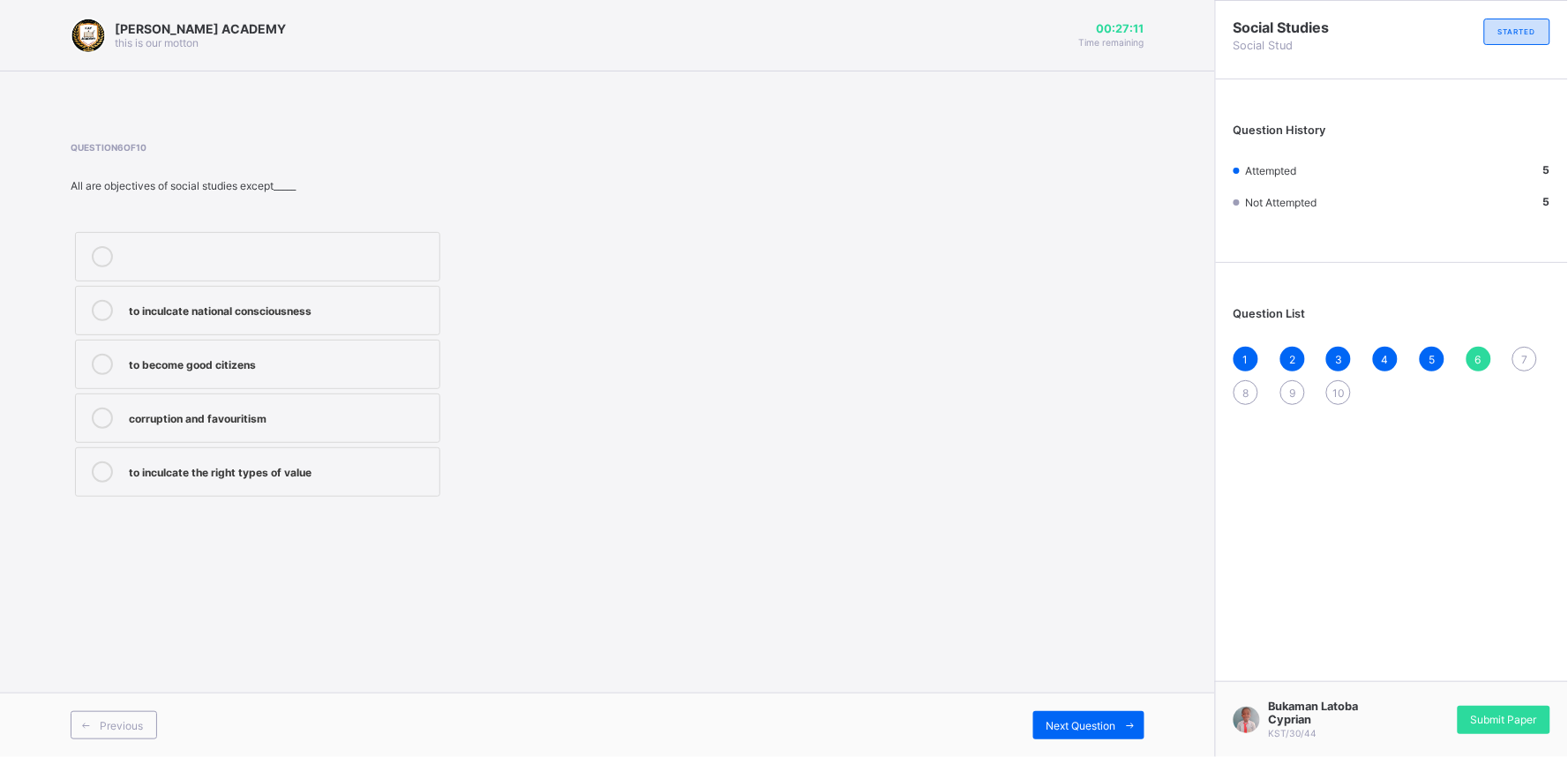
click at [98, 407] on label "corruption and favouritism" at bounding box center [257, 418] width 366 height 49
drag, startPoint x: 98, startPoint y: 407, endPoint x: 504, endPoint y: 533, distance: 425.1
click at [504, 533] on div "[PERSON_NAME] ACADEMY this is our [PERSON_NAME] 00:27:08 Time remaining Questio…" at bounding box center [607, 378] width 1215 height 757
click at [1525, 353] on span "7" at bounding box center [1525, 359] width 6 height 13
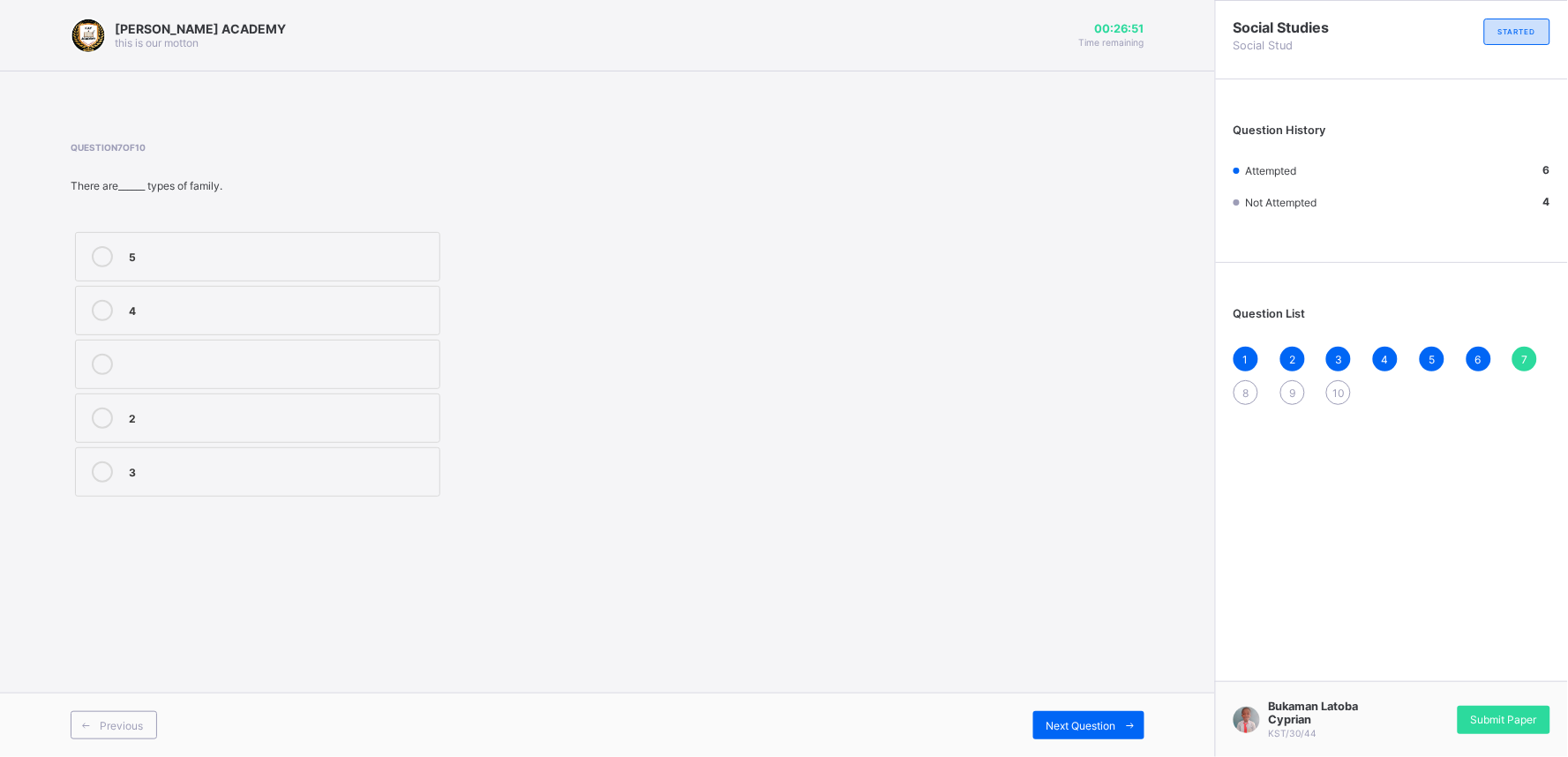
click at [1292, 354] on span "2" at bounding box center [1292, 359] width 6 height 13
click at [1266, 351] on div "1 2 3 4 5 6 7 8 9 10" at bounding box center [1391, 376] width 316 height 58
click at [1235, 353] on div "1" at bounding box center [1245, 359] width 25 height 25
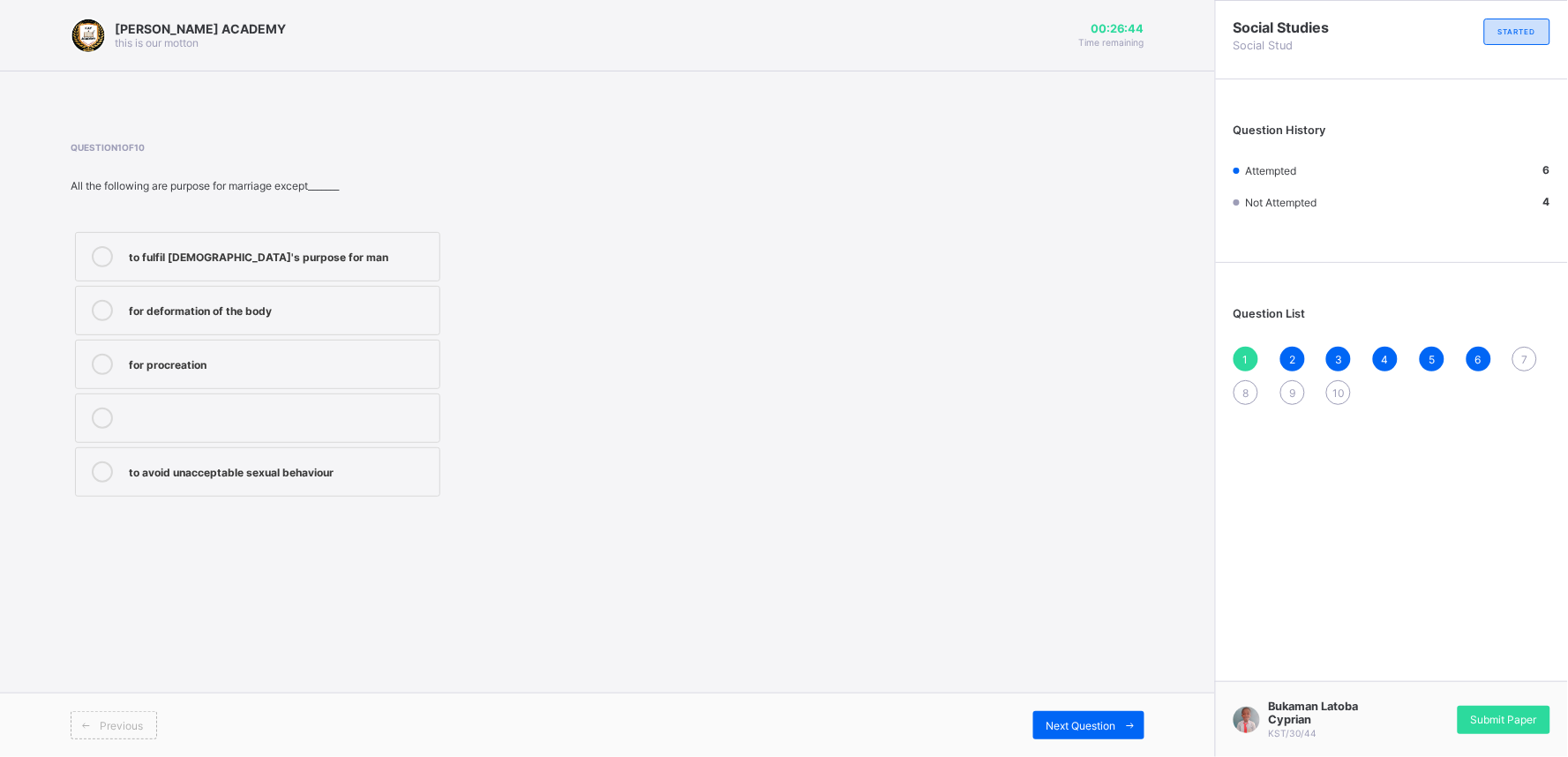
click at [1389, 359] on span "4" at bounding box center [1385, 359] width 7 height 13
click at [1535, 355] on div "7" at bounding box center [1524, 359] width 25 height 25
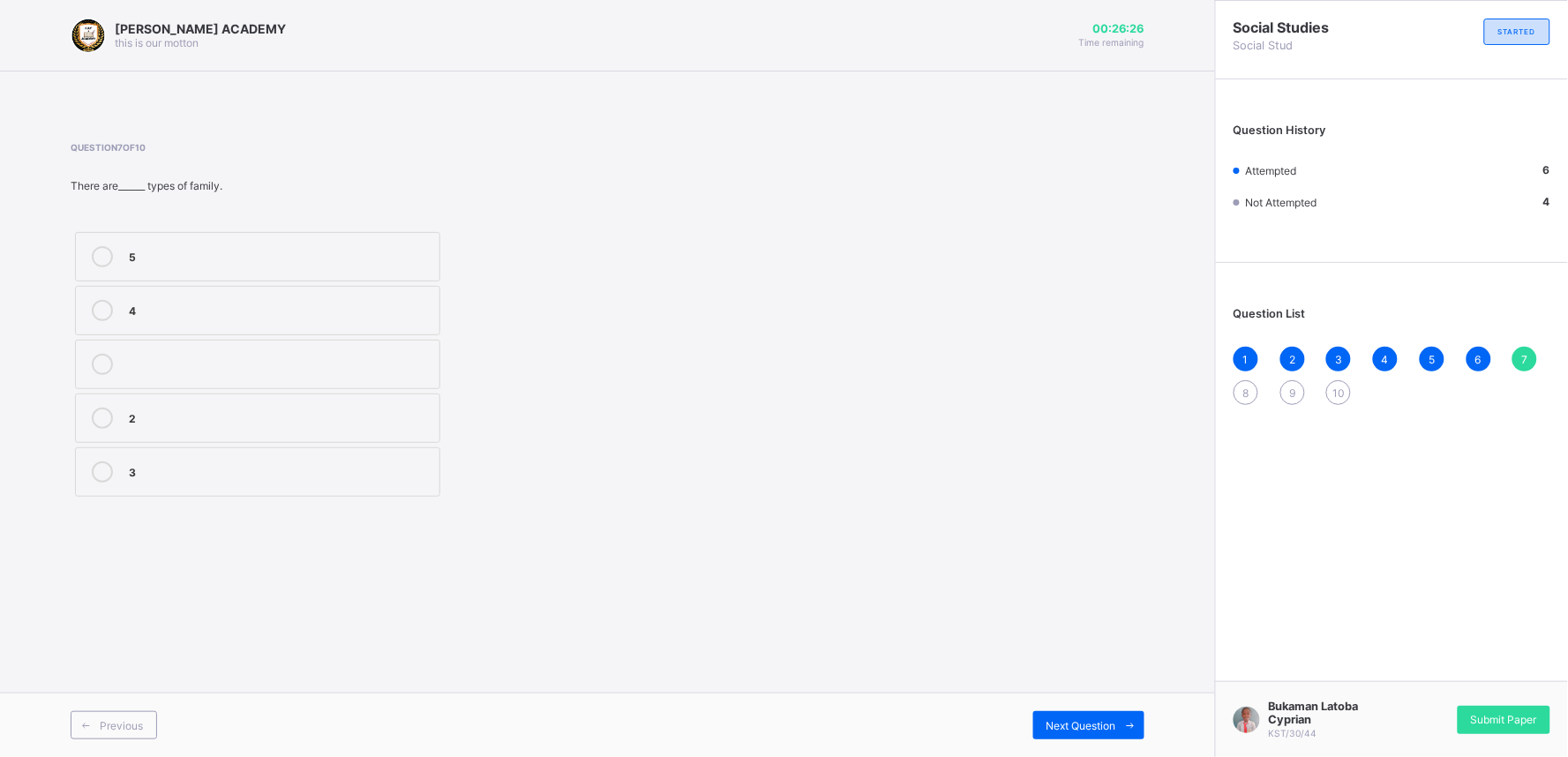
click at [101, 307] on icon at bounding box center [102, 310] width 21 height 21
click at [1240, 391] on div "8" at bounding box center [1245, 392] width 25 height 25
click at [107, 309] on icon at bounding box center [102, 310] width 21 height 21
click at [1290, 386] on span "9" at bounding box center [1292, 392] width 6 height 13
click at [101, 250] on icon at bounding box center [102, 256] width 21 height 21
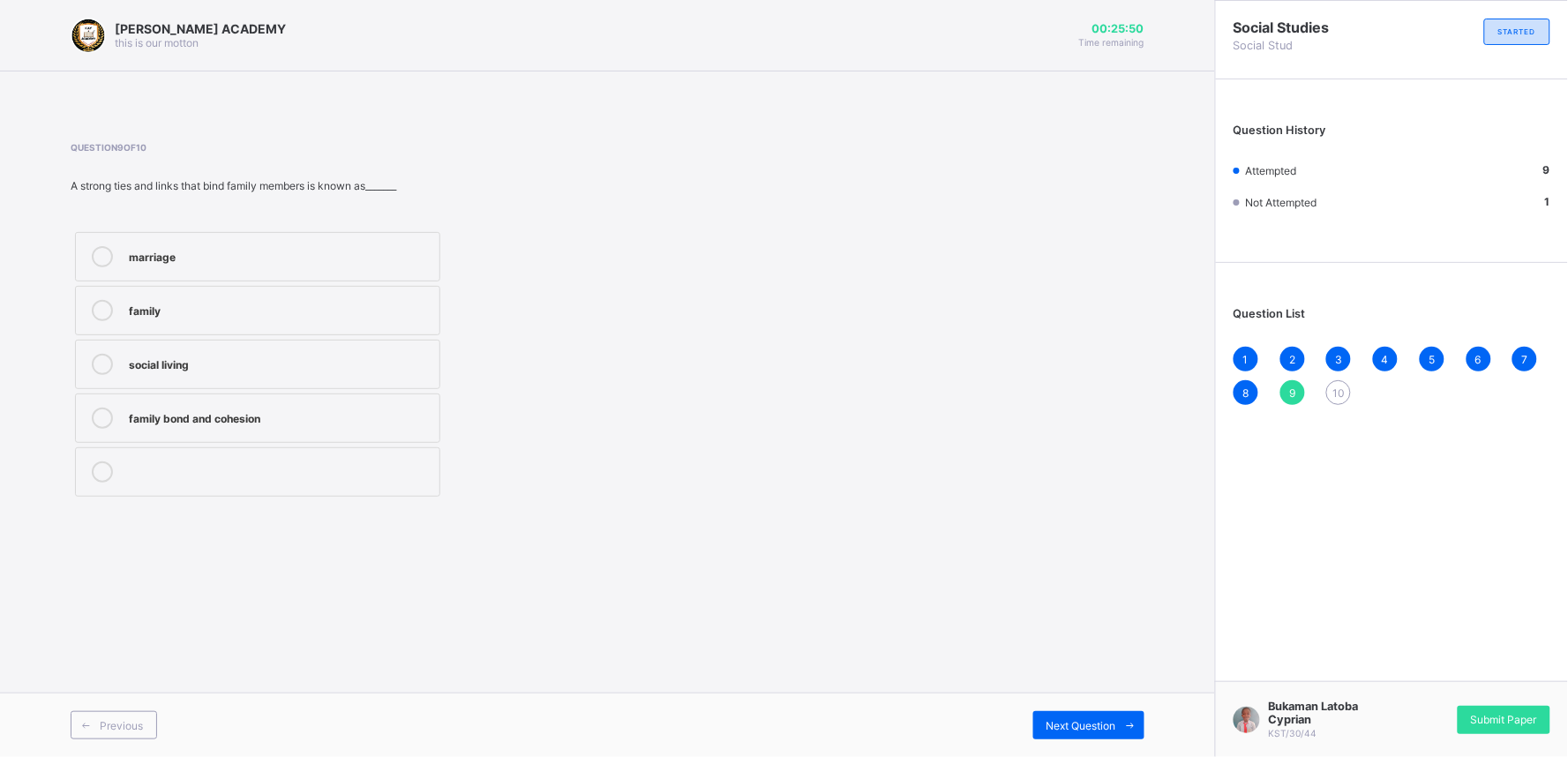
click at [1334, 386] on span "10" at bounding box center [1338, 392] width 13 height 13
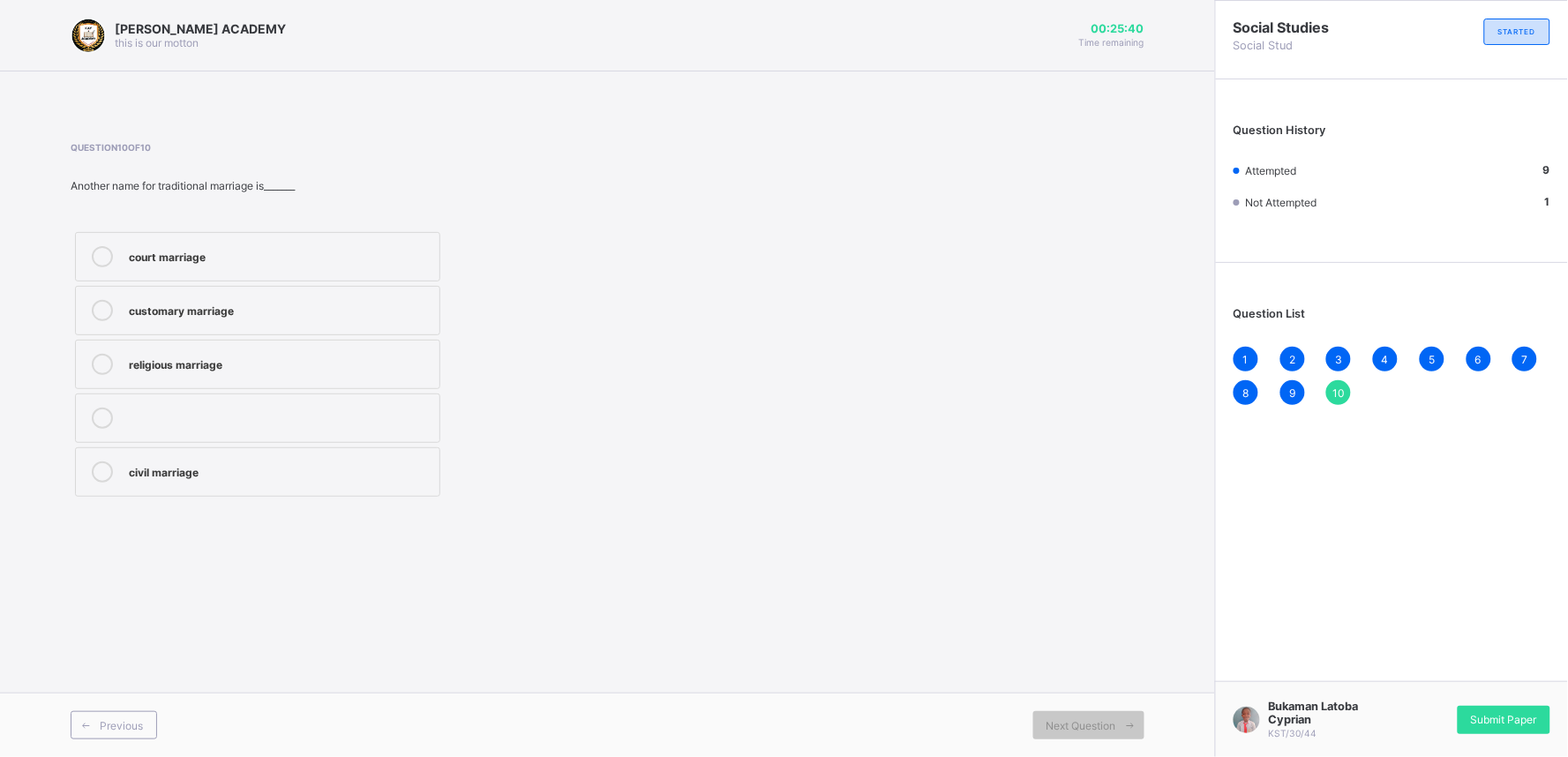
click at [101, 252] on icon at bounding box center [102, 256] width 21 height 21
click at [102, 307] on icon at bounding box center [102, 310] width 21 height 21
click at [102, 363] on icon at bounding box center [102, 364] width 21 height 21
click at [89, 233] on label "court marriage" at bounding box center [257, 256] width 366 height 49
click at [1525, 709] on div "Submit Paper" at bounding box center [1504, 720] width 93 height 29
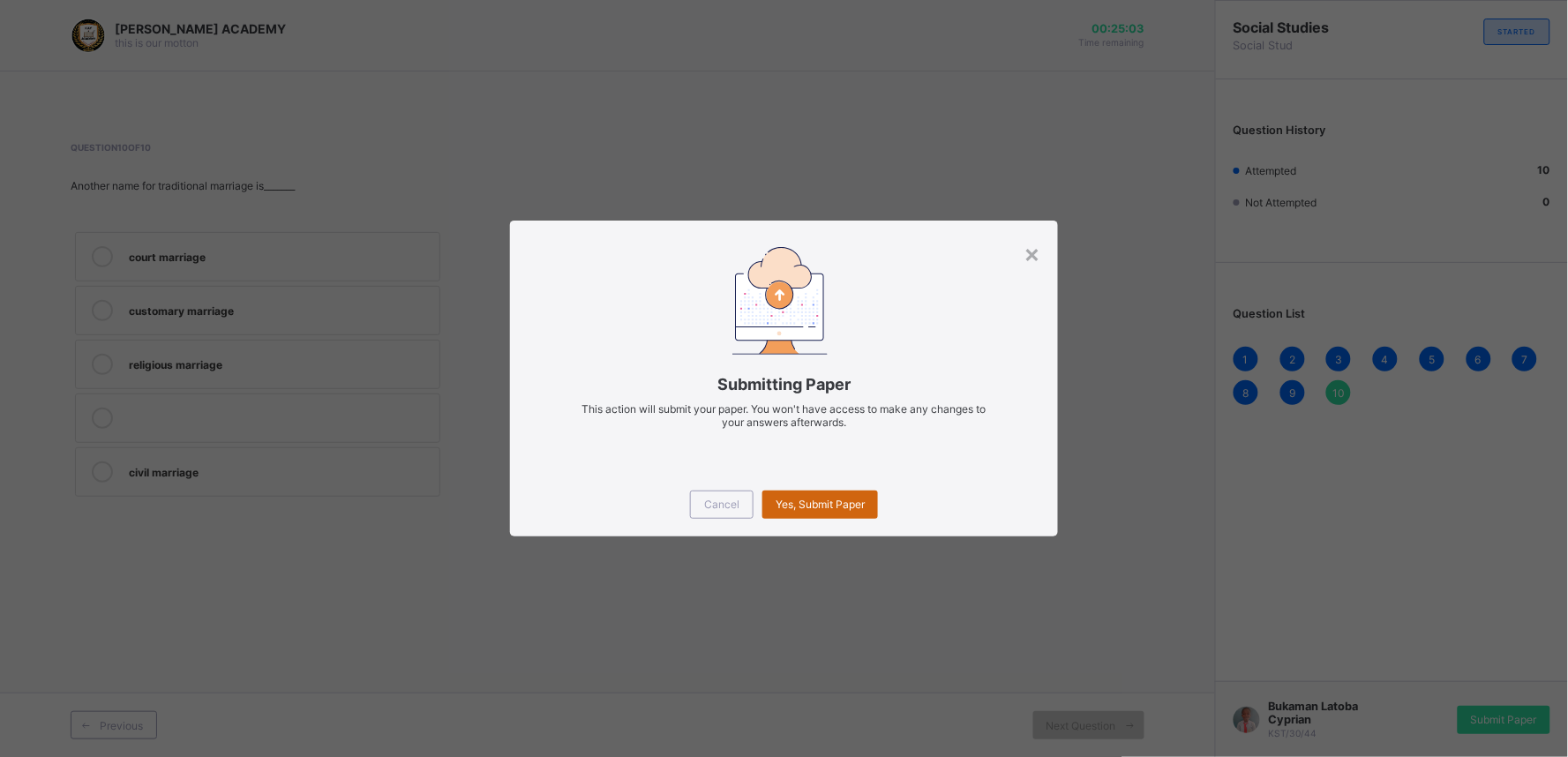
click at [834, 497] on div "Yes, Submit Paper" at bounding box center [819, 505] width 115 height 29
click at [839, 495] on div "Yes, Submit Paper" at bounding box center [819, 505] width 115 height 29
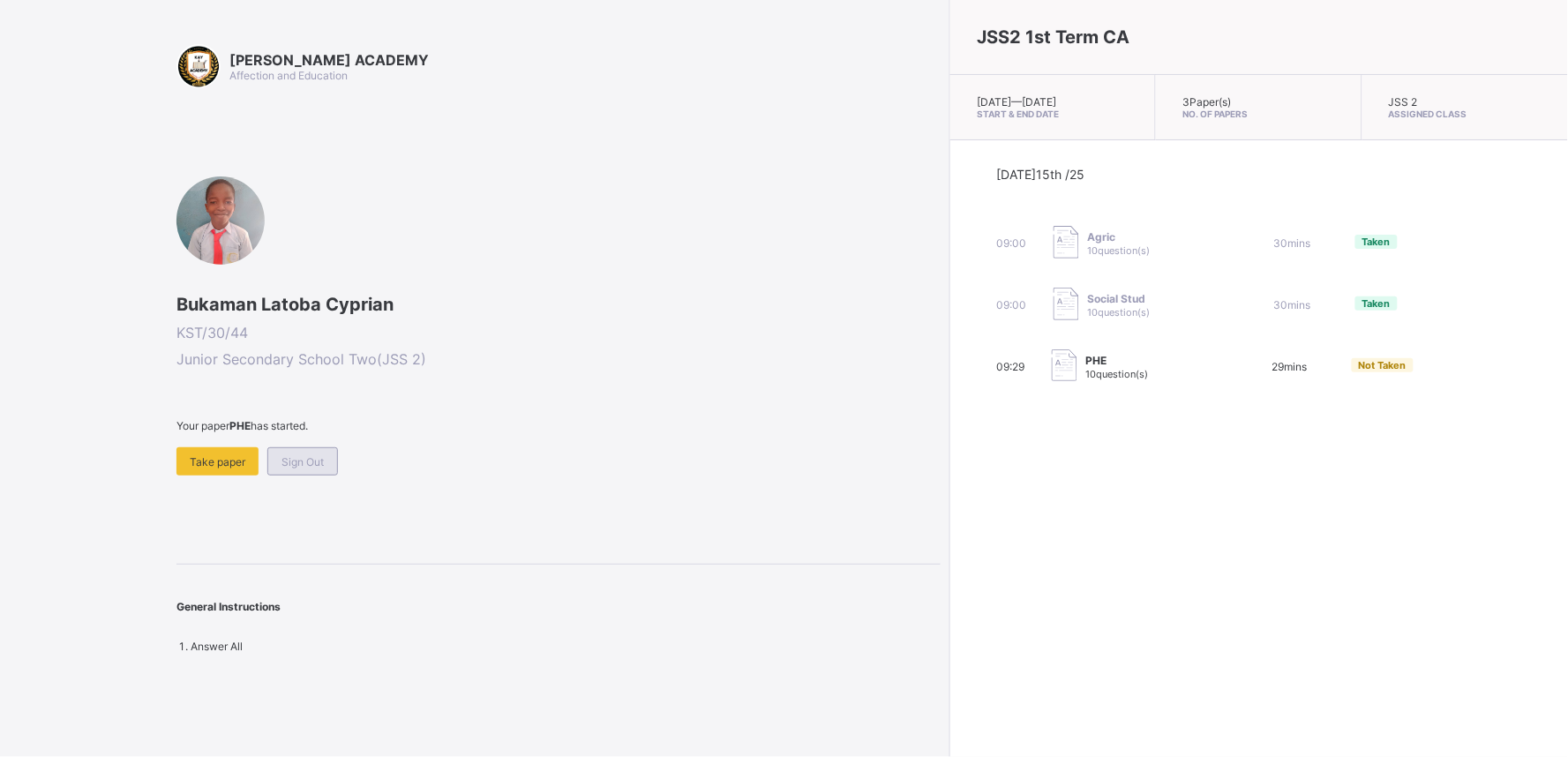
click at [304, 455] on span "Sign Out" at bounding box center [303, 461] width 42 height 13
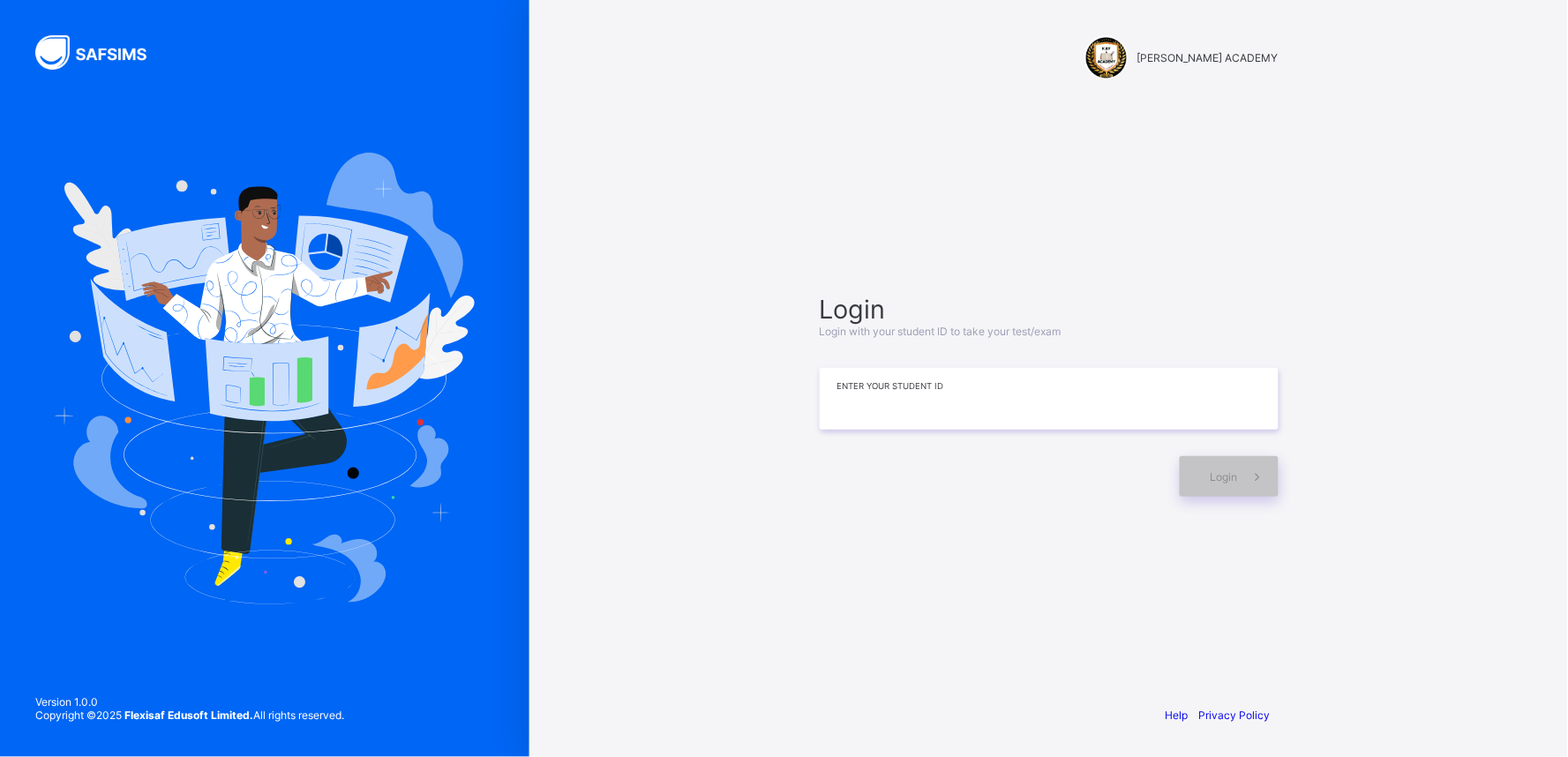
click at [866, 398] on input at bounding box center [1049, 398] width 458 height 62
type input "*"
type input "*********"
click at [1261, 492] on span at bounding box center [1258, 476] width 40 height 40
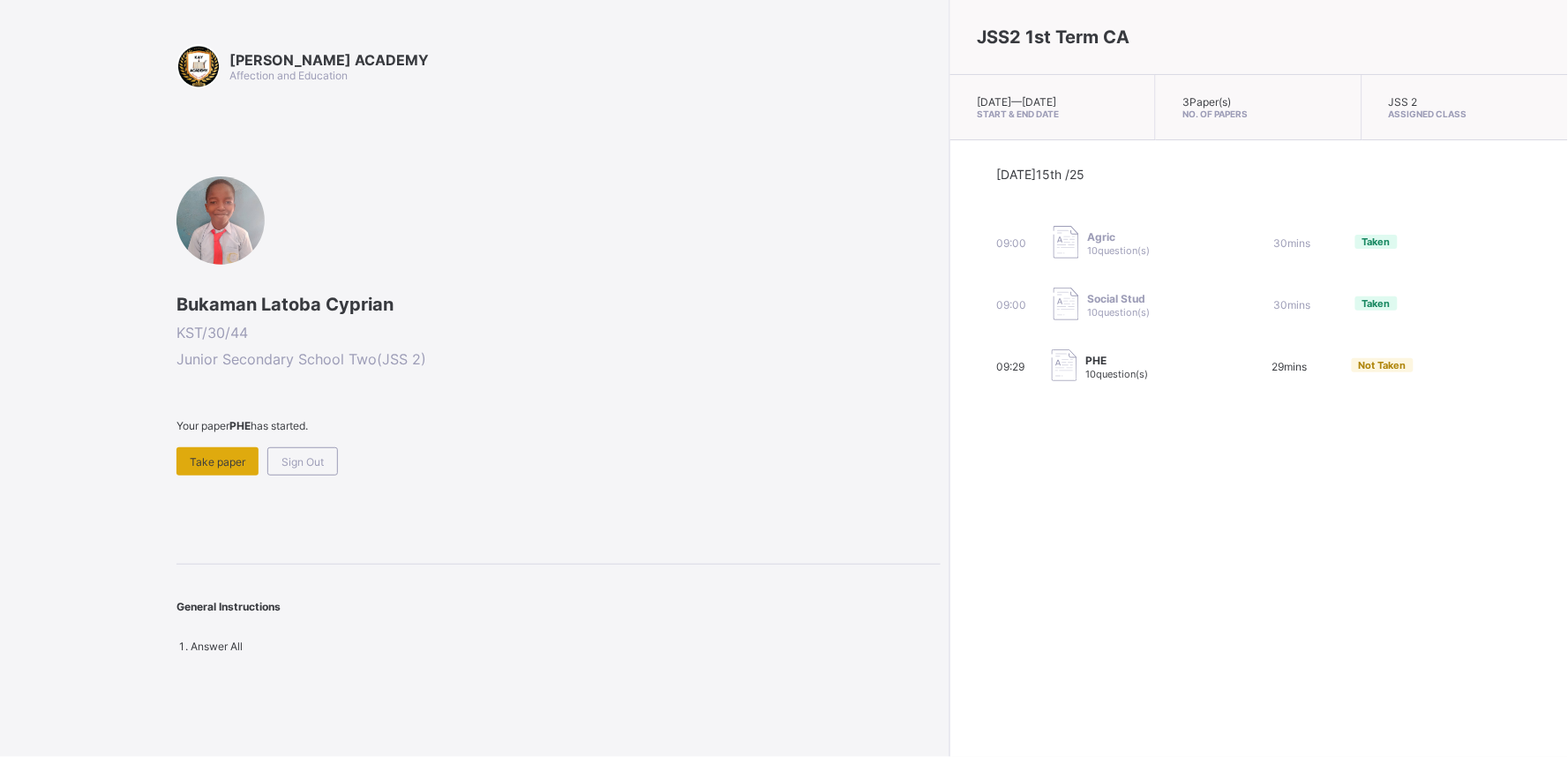
click at [214, 455] on span "Take paper" at bounding box center [217, 461] width 55 height 13
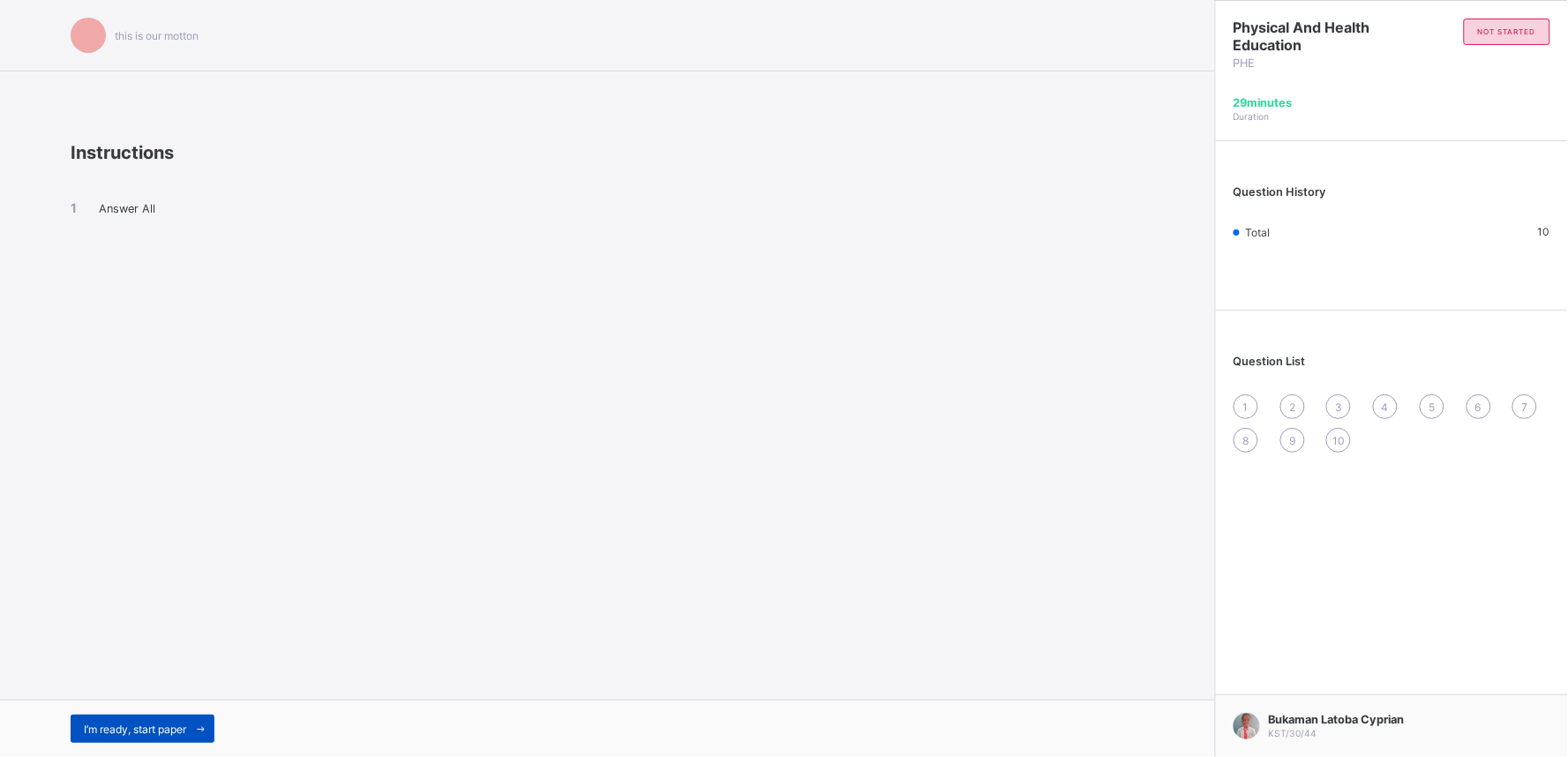
click at [129, 727] on span "I’m ready, start paper" at bounding box center [135, 728] width 102 height 13
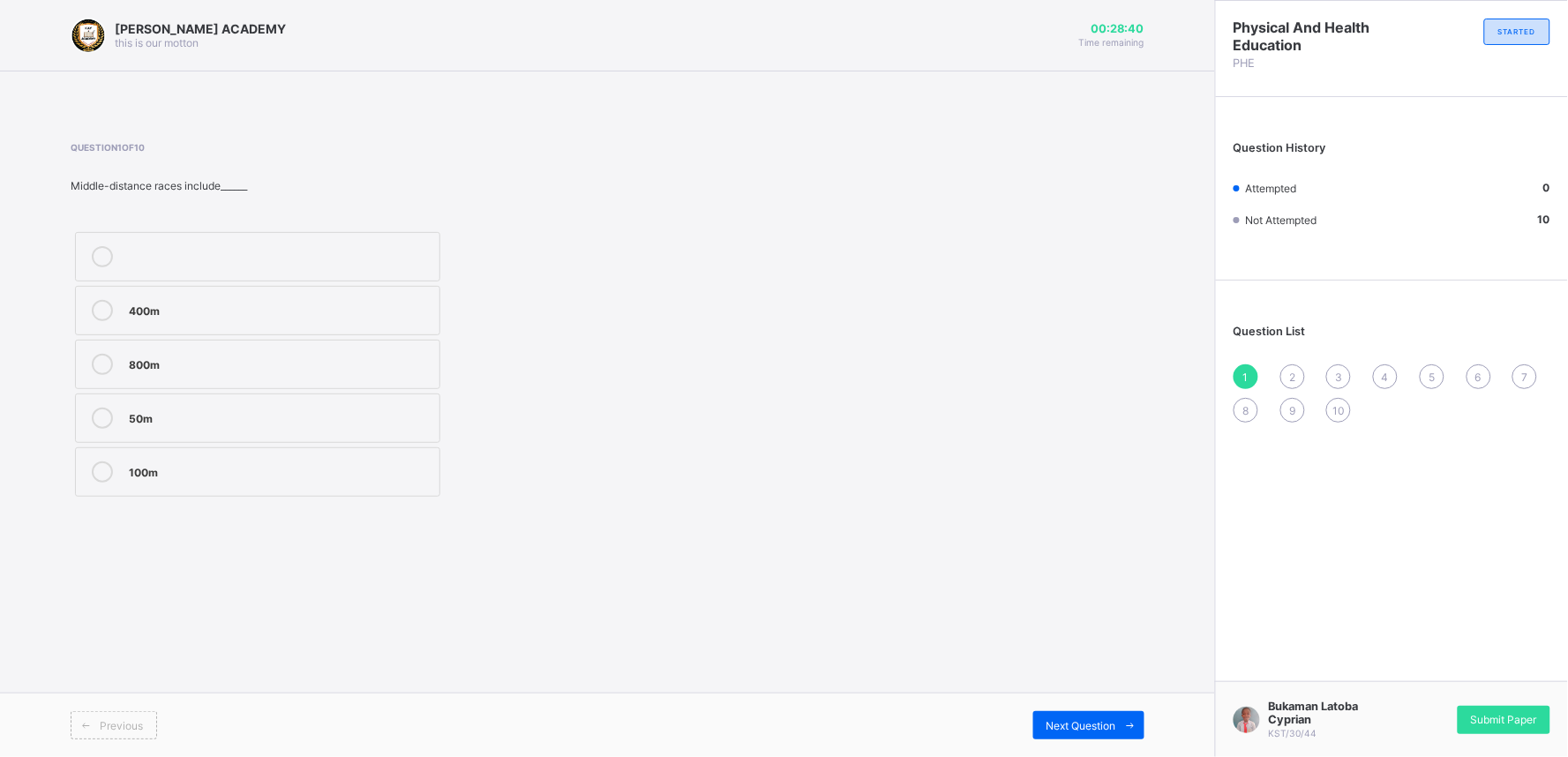
click at [1292, 365] on div "2" at bounding box center [1292, 377] width 25 height 25
click at [94, 301] on div at bounding box center [102, 310] width 35 height 21
click at [1343, 373] on div "3" at bounding box center [1337, 377] width 25 height 25
click at [94, 471] on icon at bounding box center [102, 471] width 21 height 21
click at [1385, 376] on span "4" at bounding box center [1385, 377] width 7 height 13
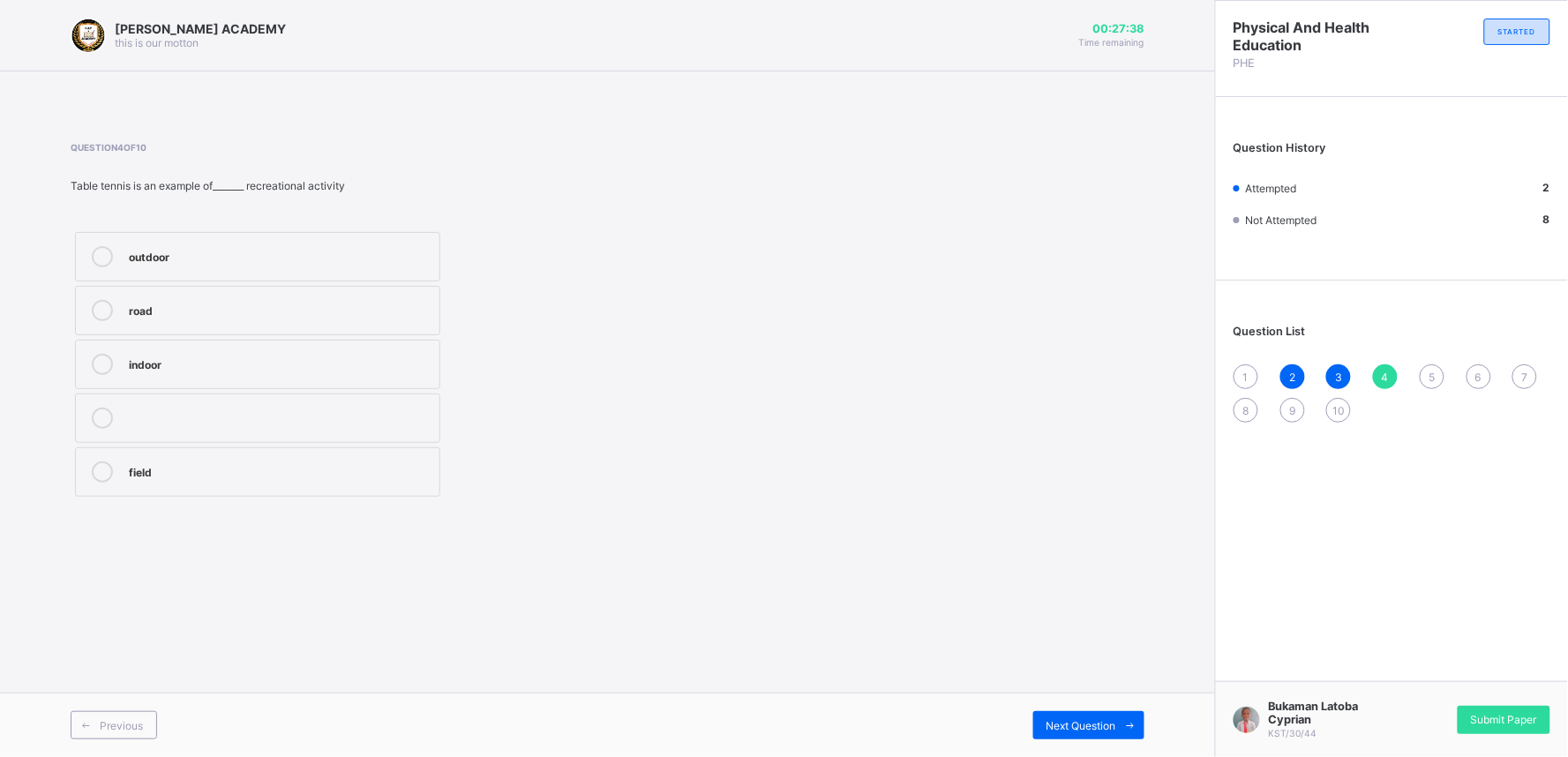
click at [103, 257] on icon at bounding box center [102, 256] width 21 height 21
click at [1430, 371] on span "5" at bounding box center [1431, 377] width 6 height 13
click at [108, 464] on icon at bounding box center [102, 471] width 21 height 21
click at [1480, 371] on span "6" at bounding box center [1478, 377] width 6 height 13
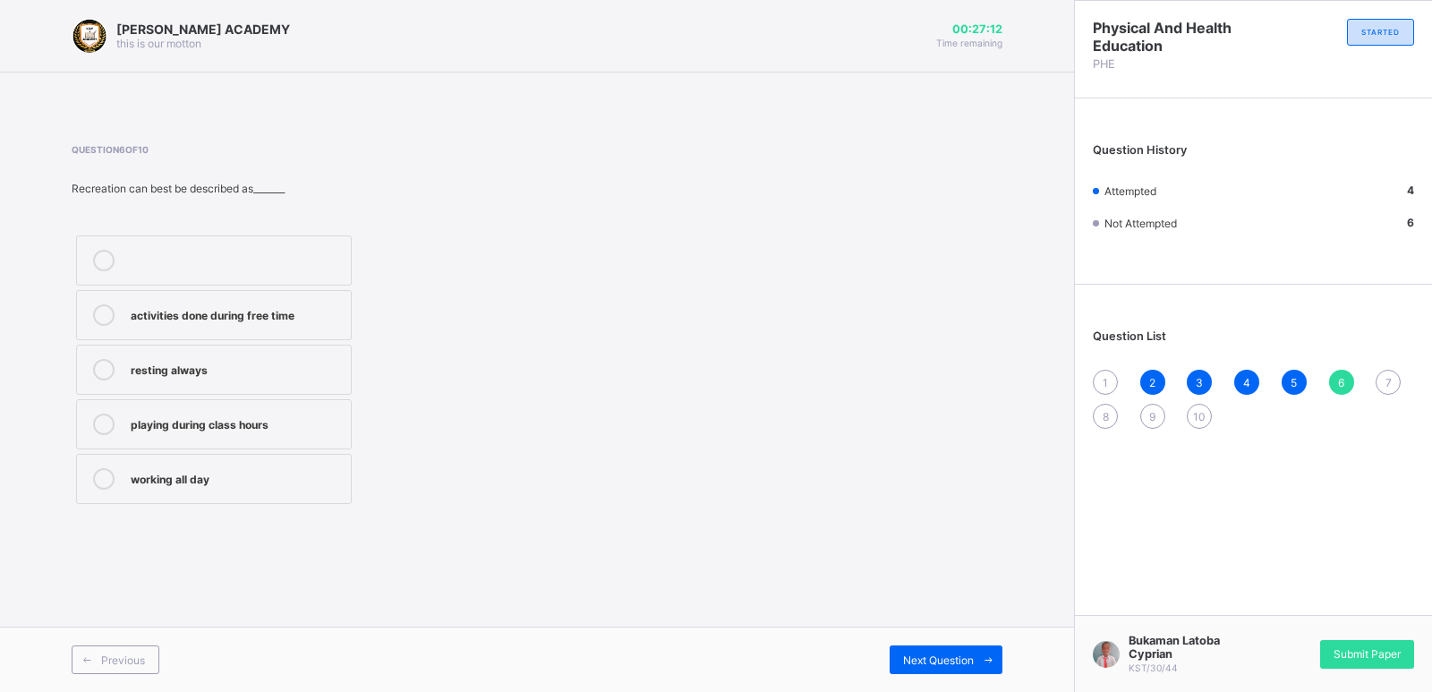
drag, startPoint x: 141, startPoint y: 304, endPoint x: 127, endPoint y: 274, distance: 33.3
click at [127, 274] on label at bounding box center [214, 260] width 276 height 50
click at [100, 303] on label "activities done during free time" at bounding box center [214, 315] width 276 height 50
click at [918, 451] on div "Question 6 of 10 Recreation can best be described as_______ activities done dur…" at bounding box center [537, 326] width 931 height 364
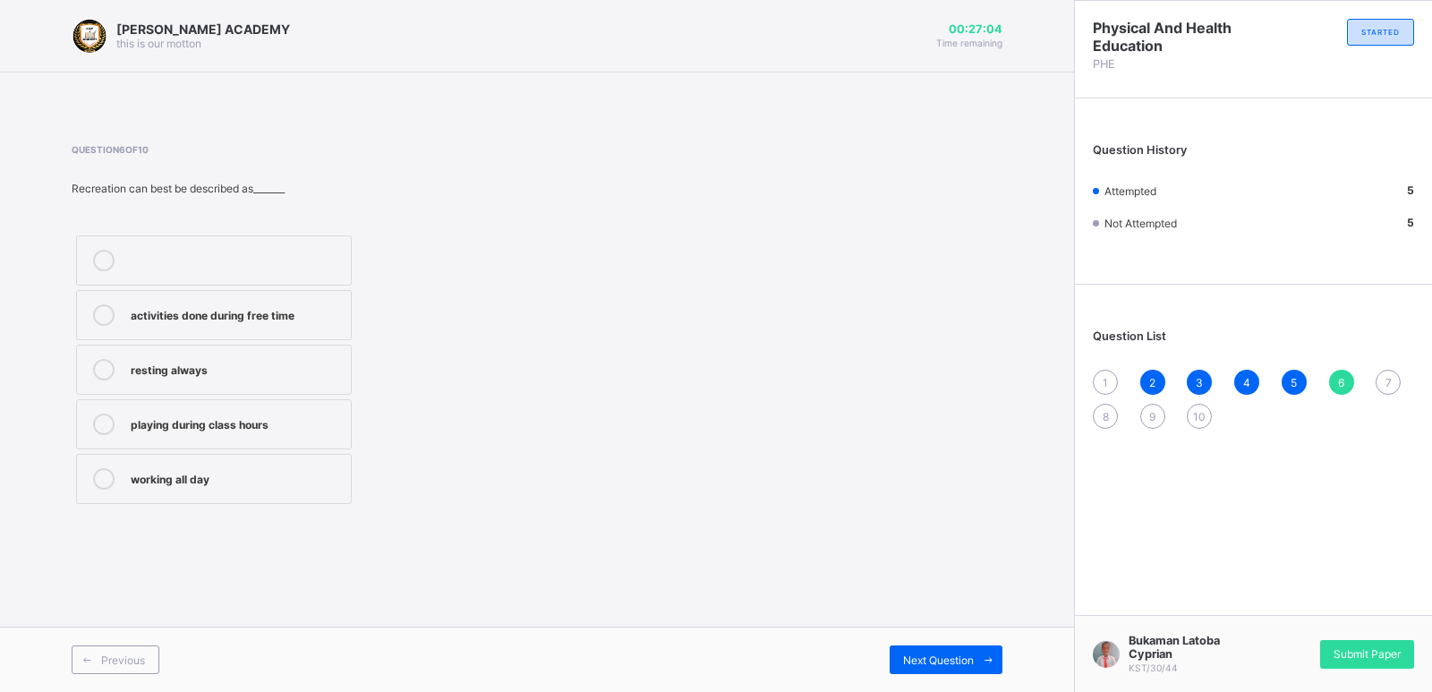
click at [1390, 384] on span "7" at bounding box center [1389, 382] width 6 height 13
click at [104, 315] on icon at bounding box center [103, 314] width 21 height 21
click at [1106, 419] on span "8" at bounding box center [1106, 416] width 6 height 13
click at [1152, 372] on div "2" at bounding box center [1152, 382] width 25 height 25
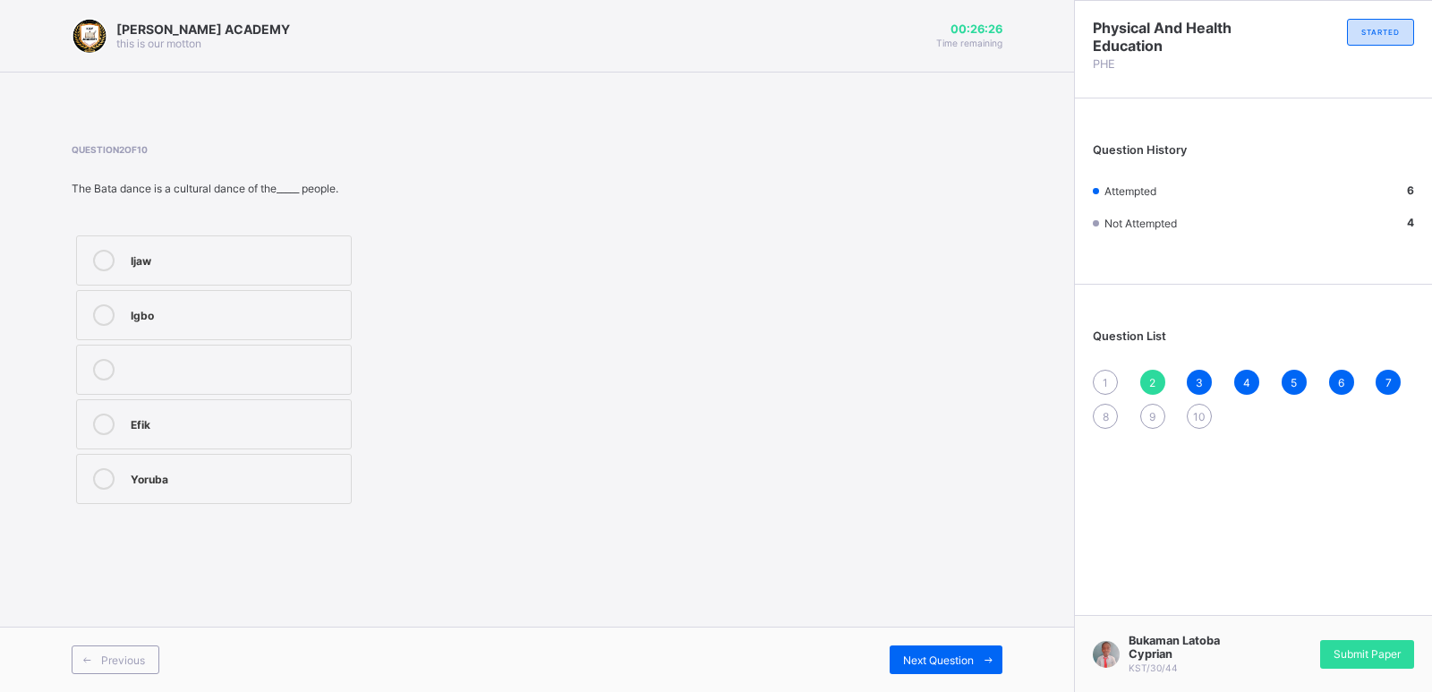
click at [114, 469] on div at bounding box center [104, 478] width 36 height 21
click at [1383, 377] on div "7" at bounding box center [1388, 382] width 25 height 25
click at [1099, 414] on div "8" at bounding box center [1105, 416] width 25 height 25
click at [98, 477] on icon at bounding box center [103, 478] width 21 height 21
click at [1155, 408] on div "9" at bounding box center [1152, 416] width 25 height 25
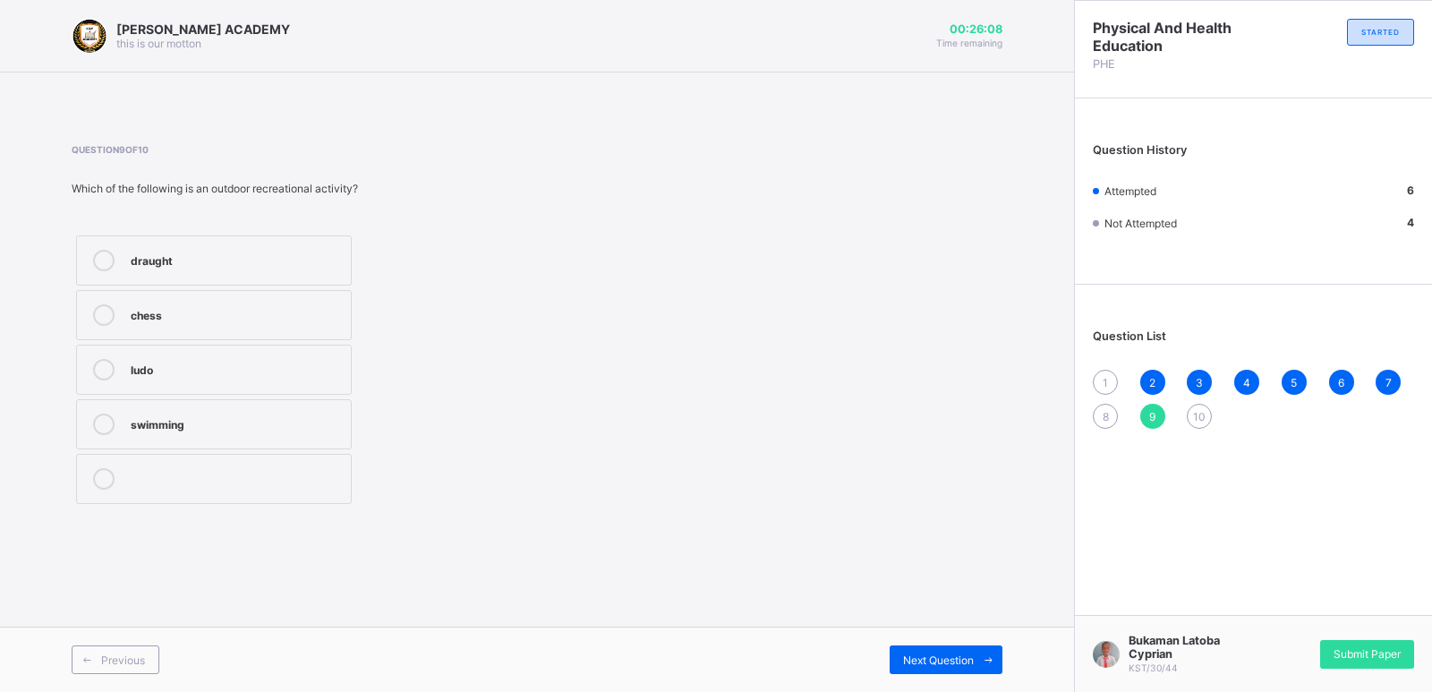
click at [1155, 408] on div "9" at bounding box center [1152, 416] width 25 height 25
click at [98, 239] on label "draught" at bounding box center [214, 260] width 276 height 50
click at [1102, 380] on div "1" at bounding box center [1105, 382] width 25 height 25
click at [104, 363] on icon at bounding box center [103, 369] width 21 height 21
click at [1197, 415] on span "10" at bounding box center [1199, 416] width 13 height 13
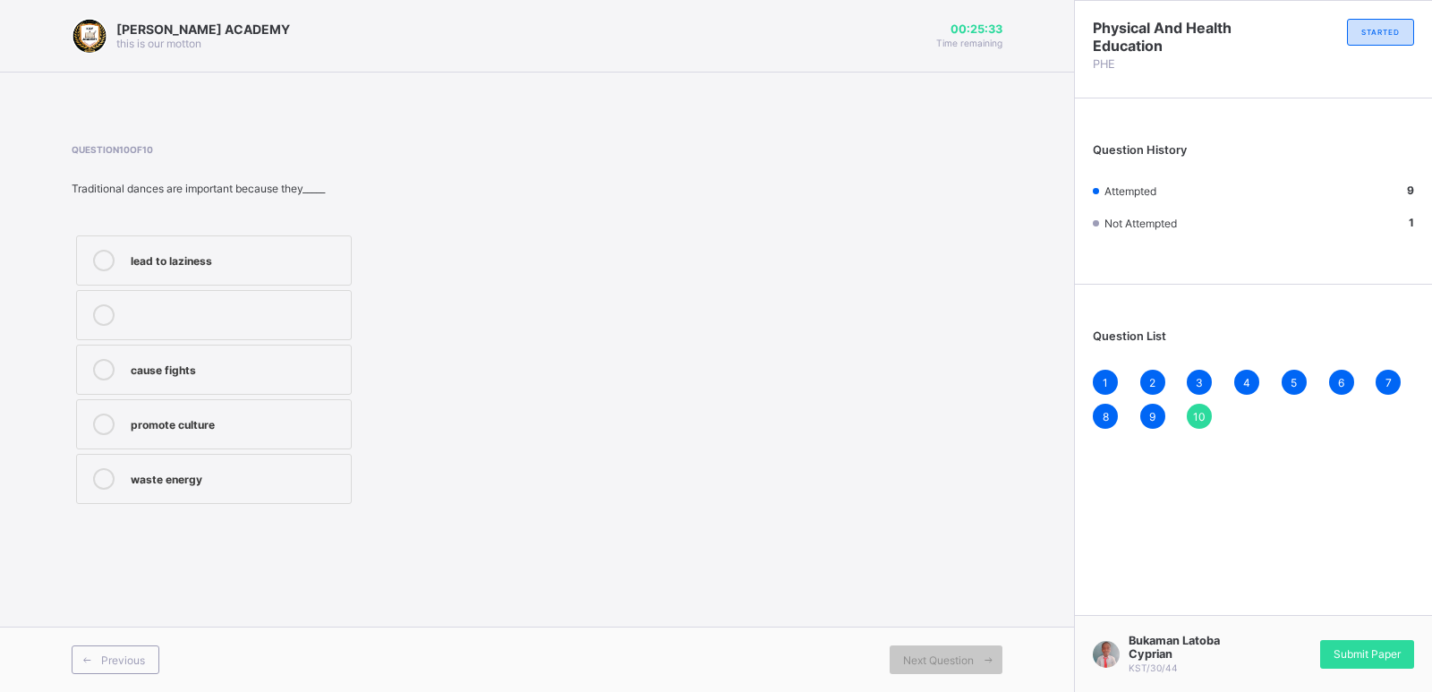
click at [109, 428] on icon at bounding box center [103, 424] width 21 height 21
click at [1407, 645] on div "Submit Paper" at bounding box center [1367, 654] width 94 height 29
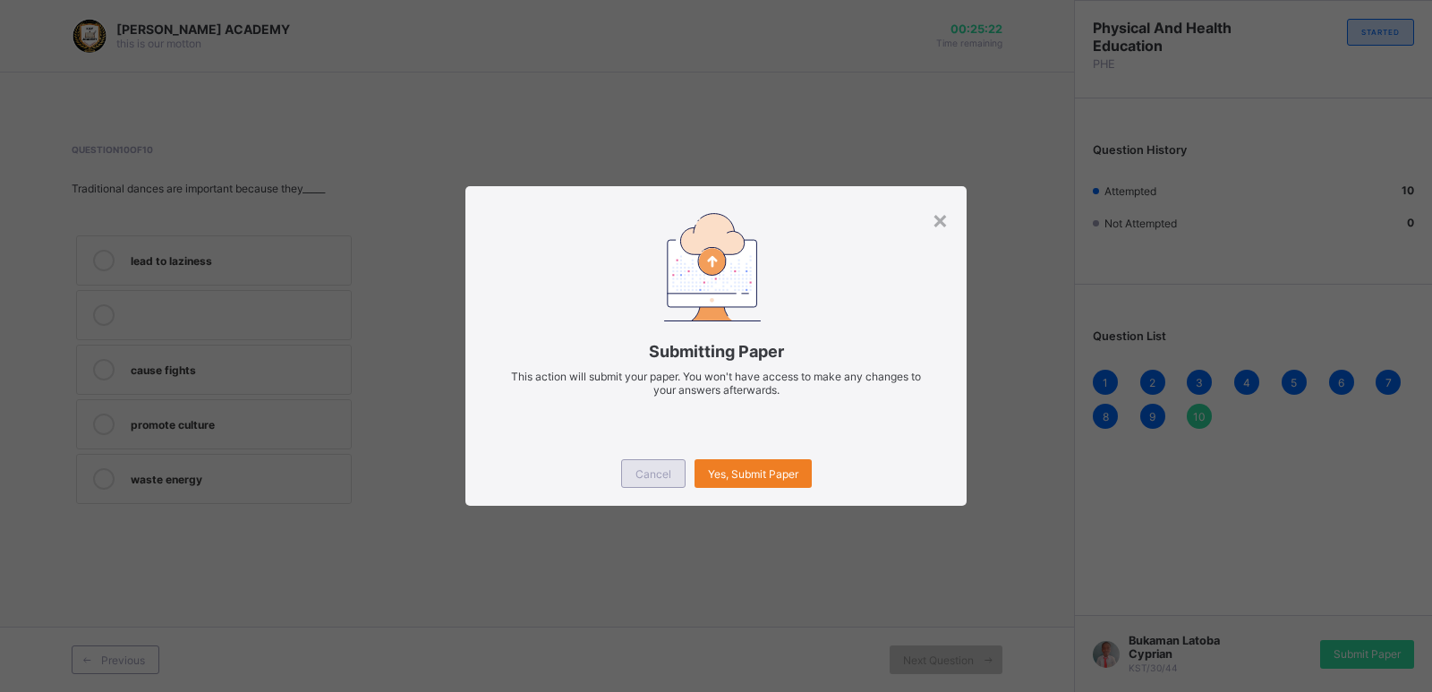
click at [632, 475] on div "Cancel" at bounding box center [653, 473] width 64 height 29
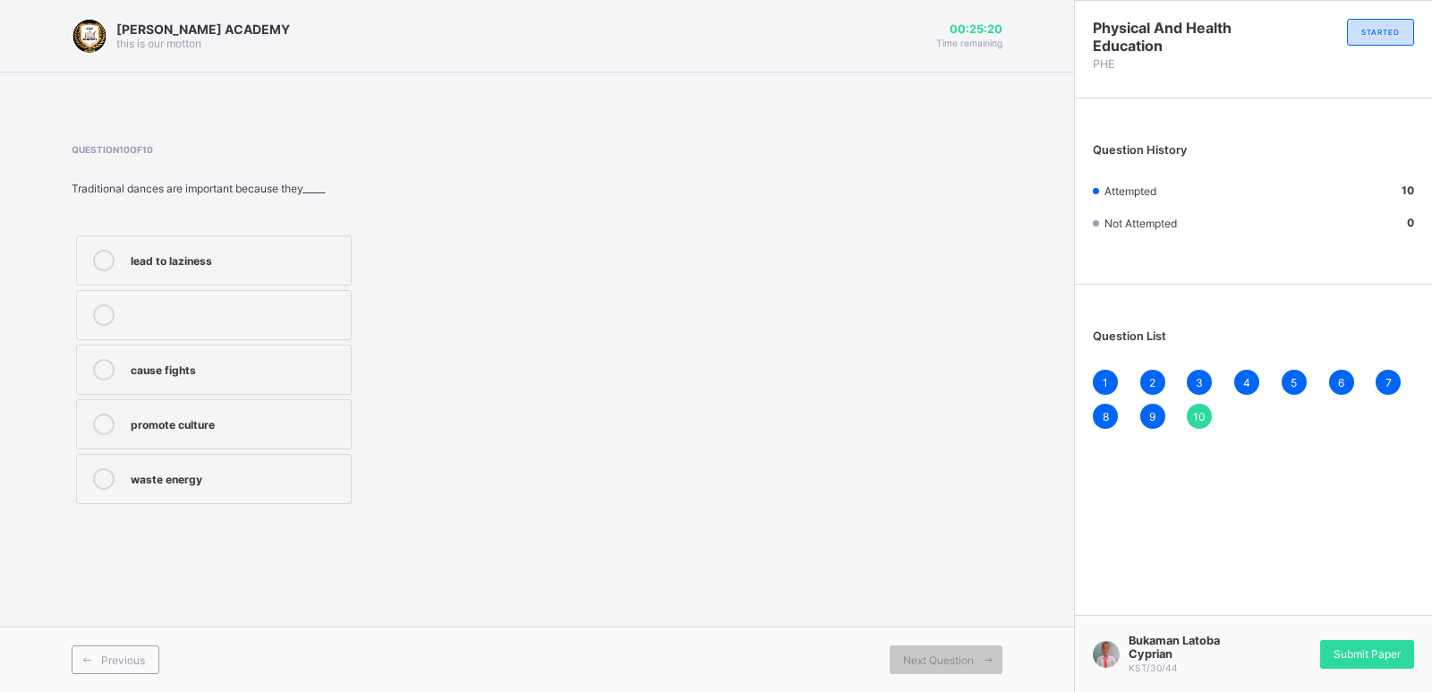
click at [1364, 636] on div "Bukaman Latoba Cyprian KST/30/44 Submit Paper" at bounding box center [1253, 653] width 358 height 77
click at [1366, 641] on div "Submit Paper" at bounding box center [1367, 654] width 94 height 29
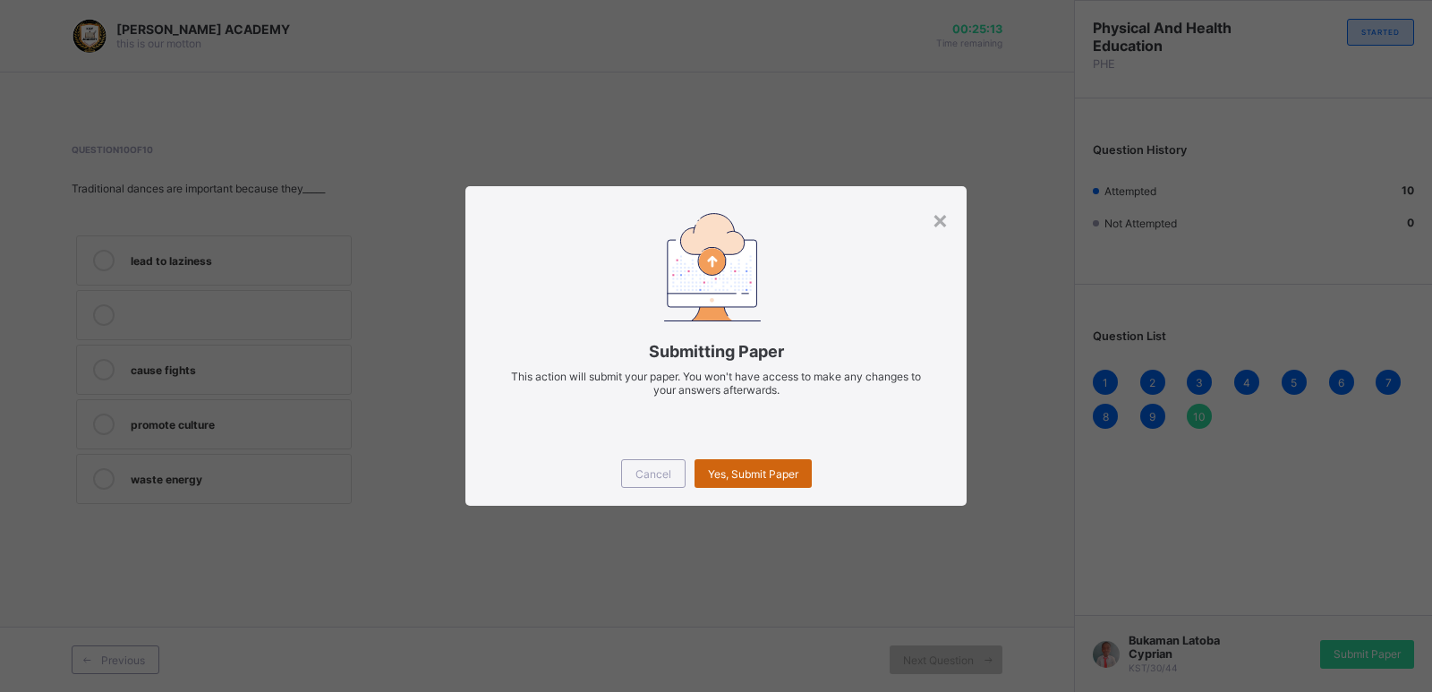
click at [759, 471] on span "Yes, Submit Paper" at bounding box center [753, 473] width 90 height 13
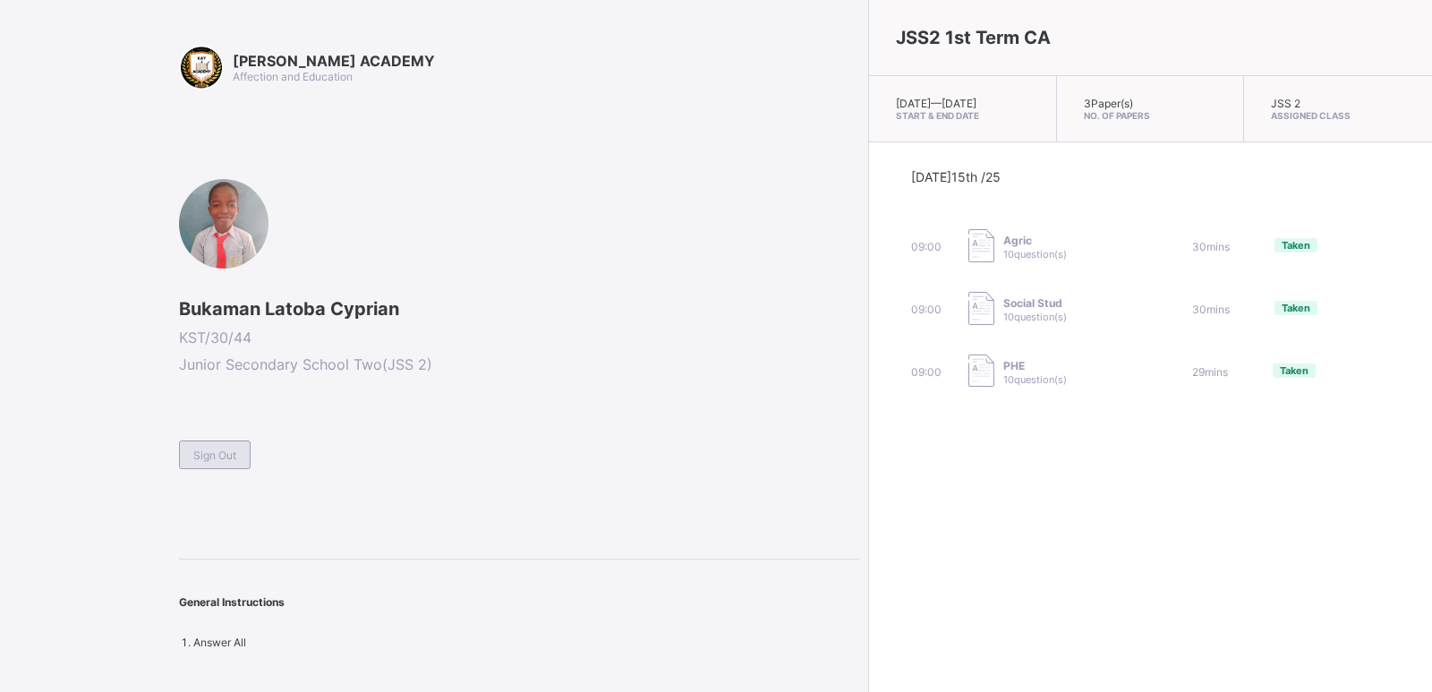
click at [213, 453] on span "Sign Out" at bounding box center [214, 454] width 43 height 13
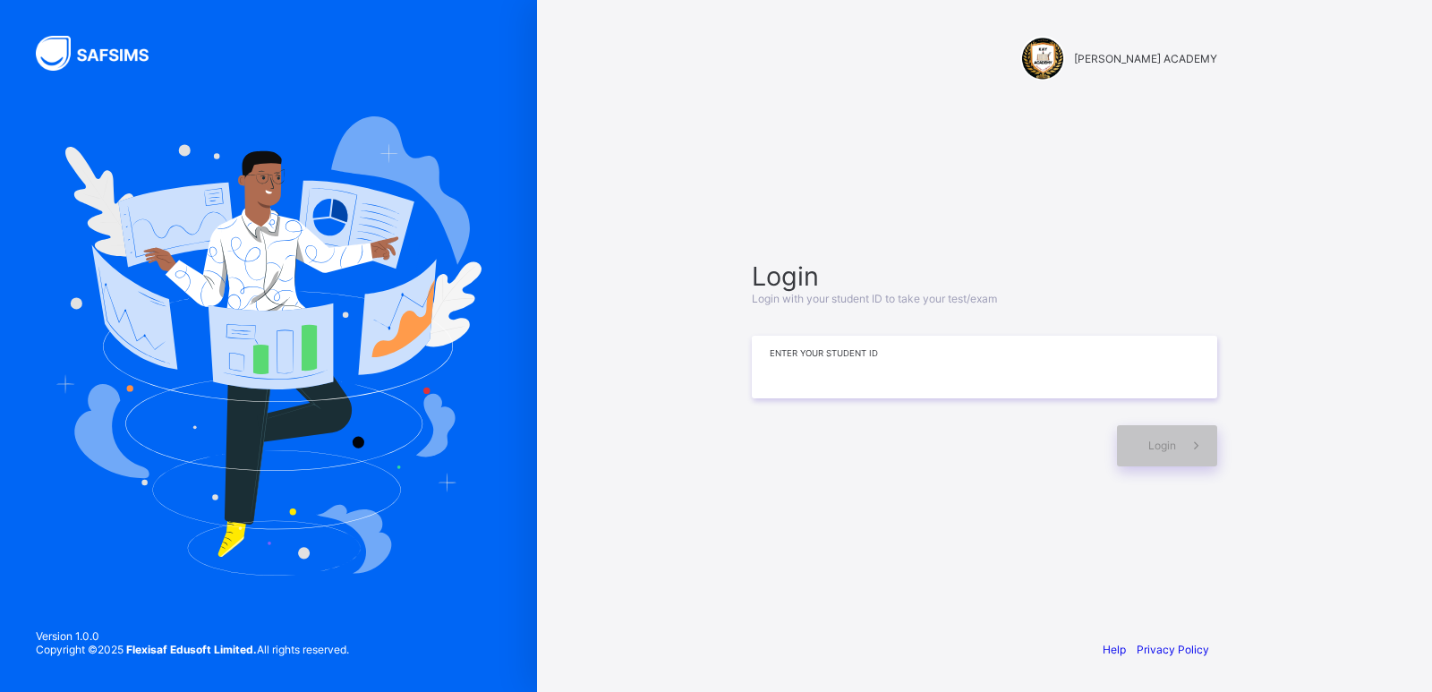
click at [773, 362] on input at bounding box center [984, 367] width 465 height 63
type input "**********"
click at [1212, 443] on span at bounding box center [1196, 445] width 41 height 41
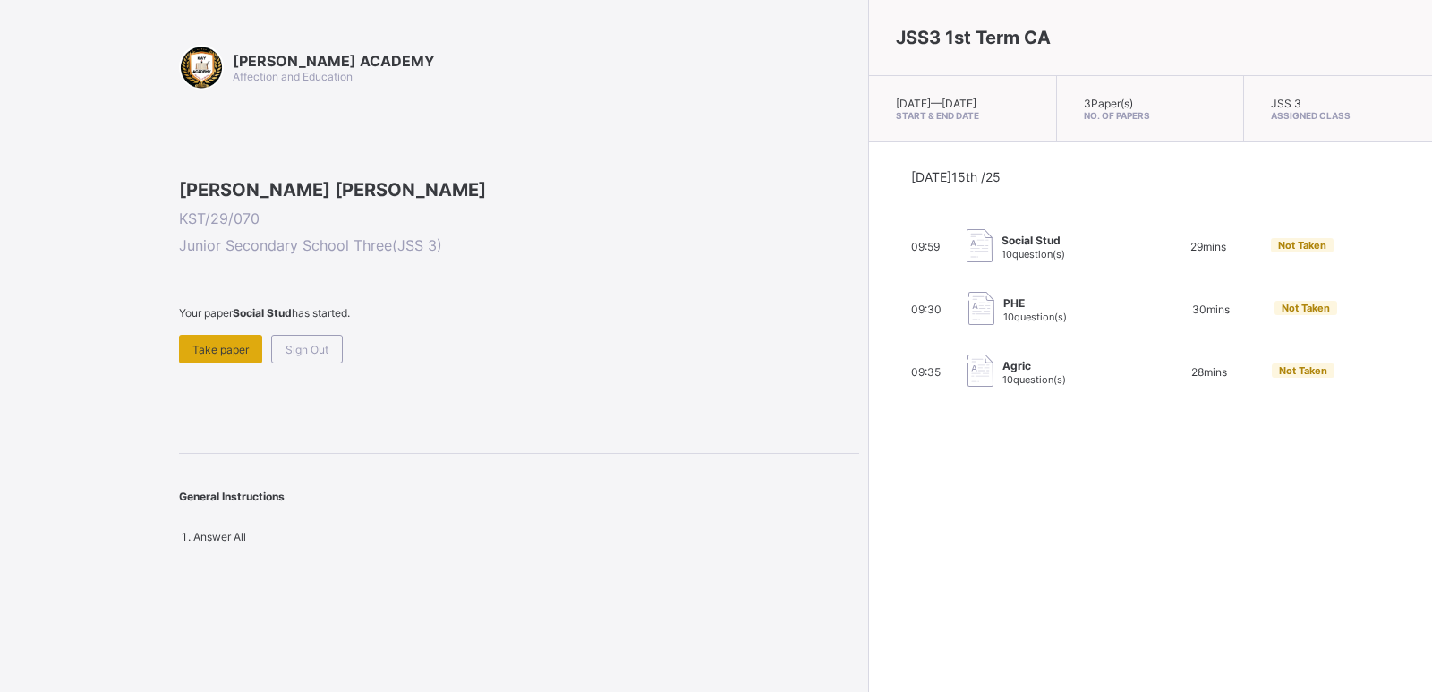
click at [203, 356] on span "Take paper" at bounding box center [220, 349] width 56 height 13
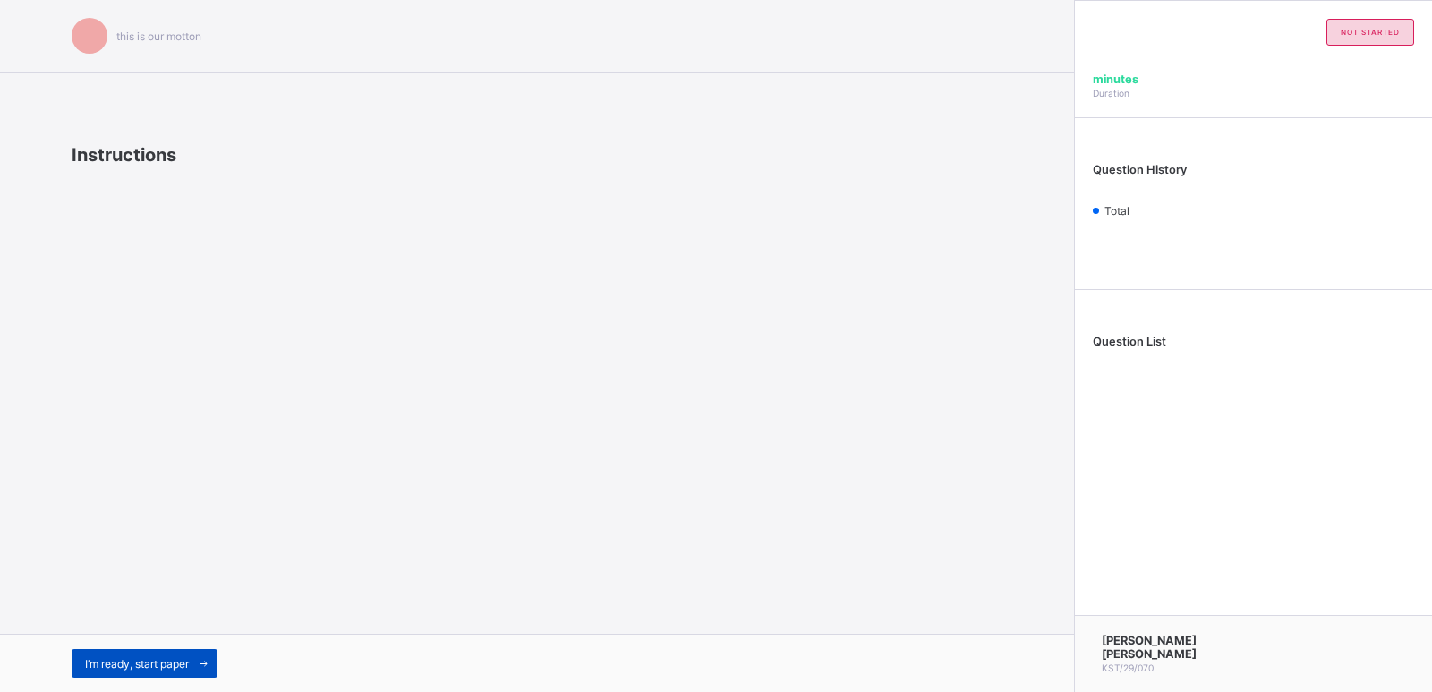
click at [201, 668] on icon at bounding box center [203, 664] width 13 height 12
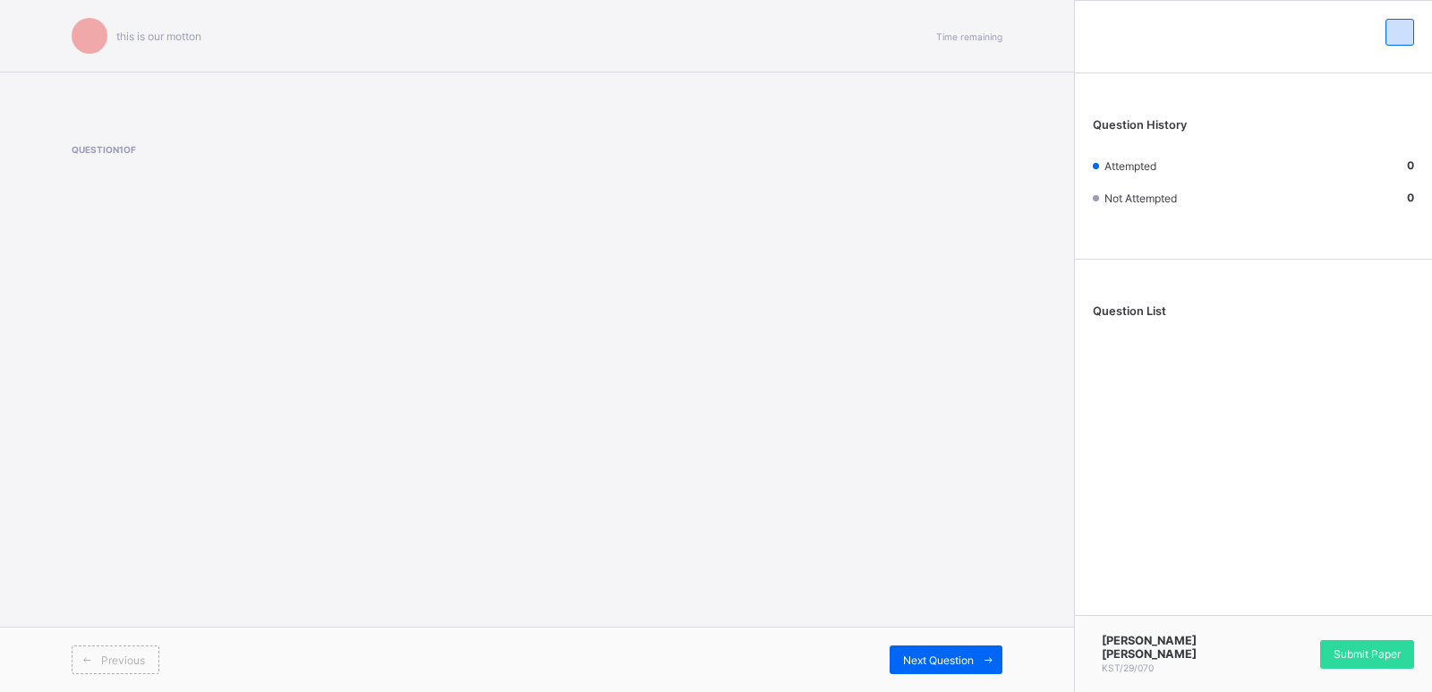
click at [201, 668] on div "Previous" at bounding box center [304, 659] width 465 height 29
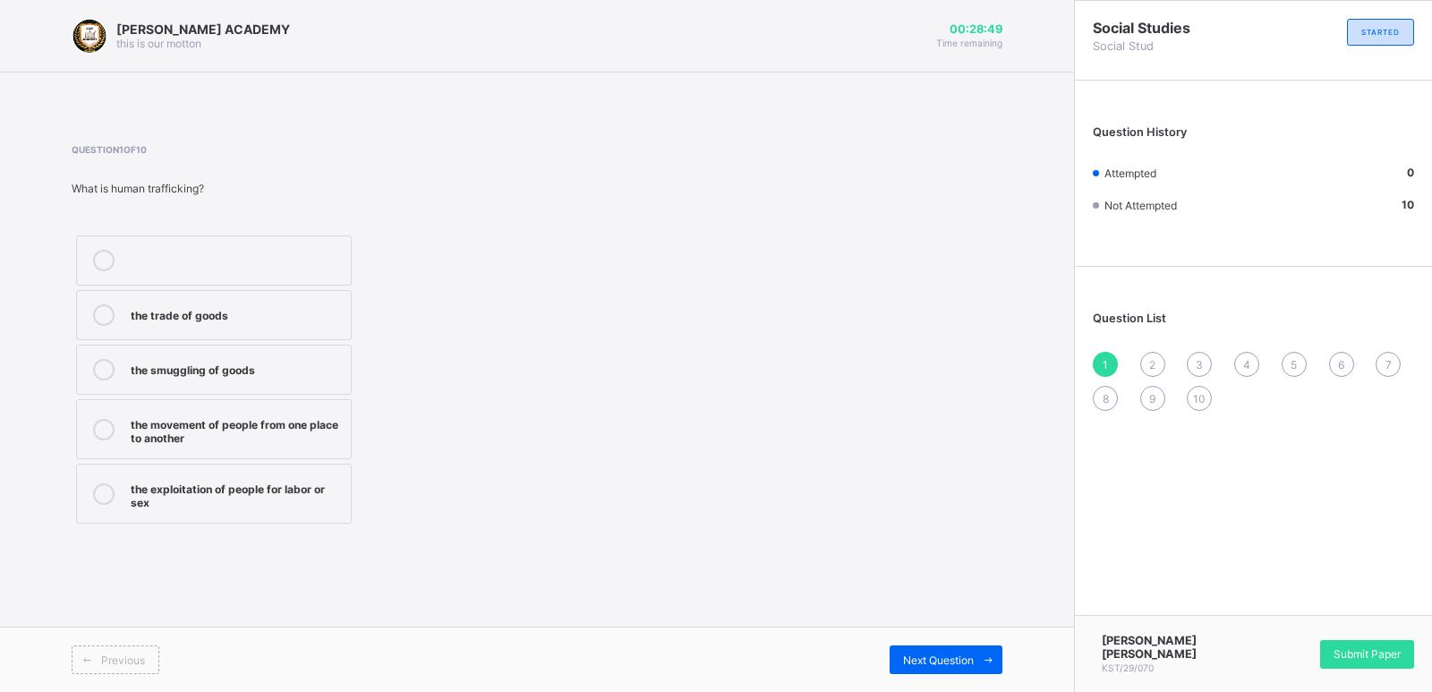
click at [293, 303] on label "the trade of goods" at bounding box center [214, 315] width 276 height 50
click at [244, 435] on div "the movement of people from one place to another" at bounding box center [236, 429] width 211 height 31
click at [961, 659] on span "Next Question" at bounding box center [938, 659] width 71 height 13
click at [276, 255] on div "service based" at bounding box center [236, 259] width 211 height 18
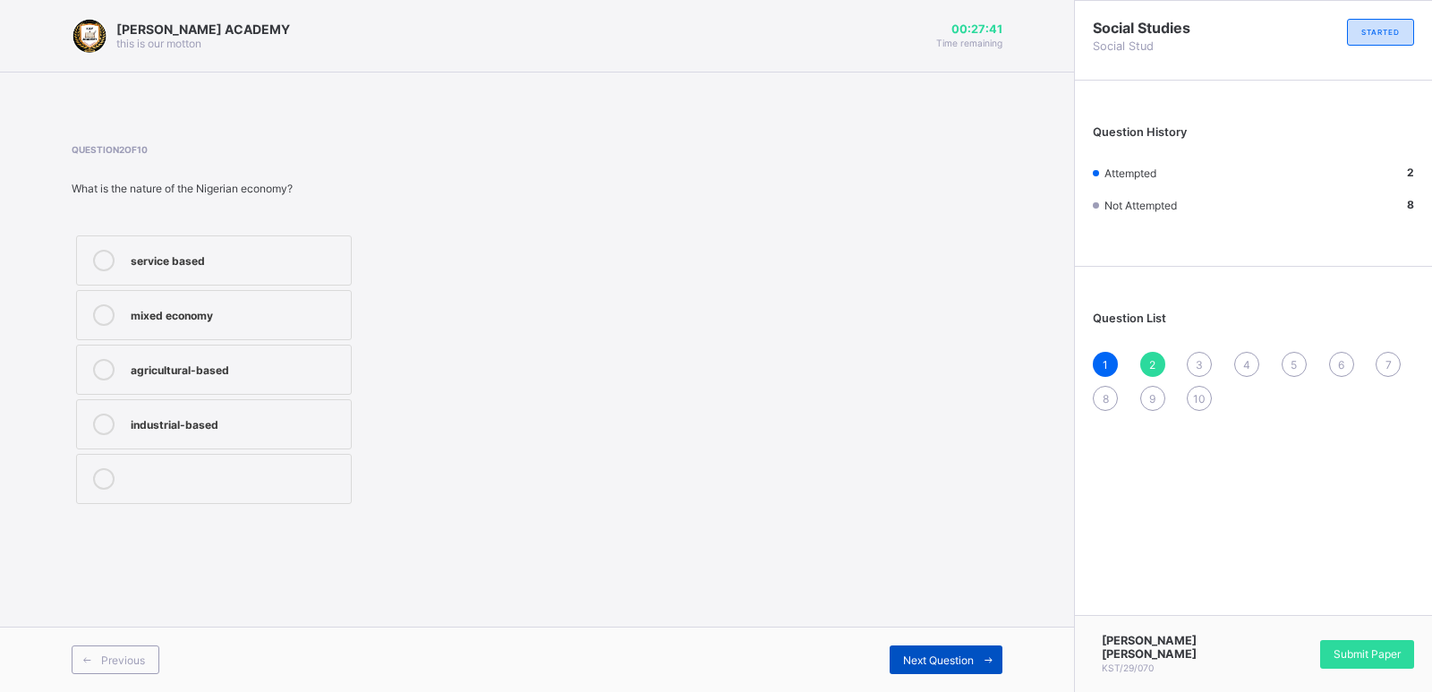
click at [910, 662] on span "Next Question" at bounding box center [938, 659] width 71 height 13
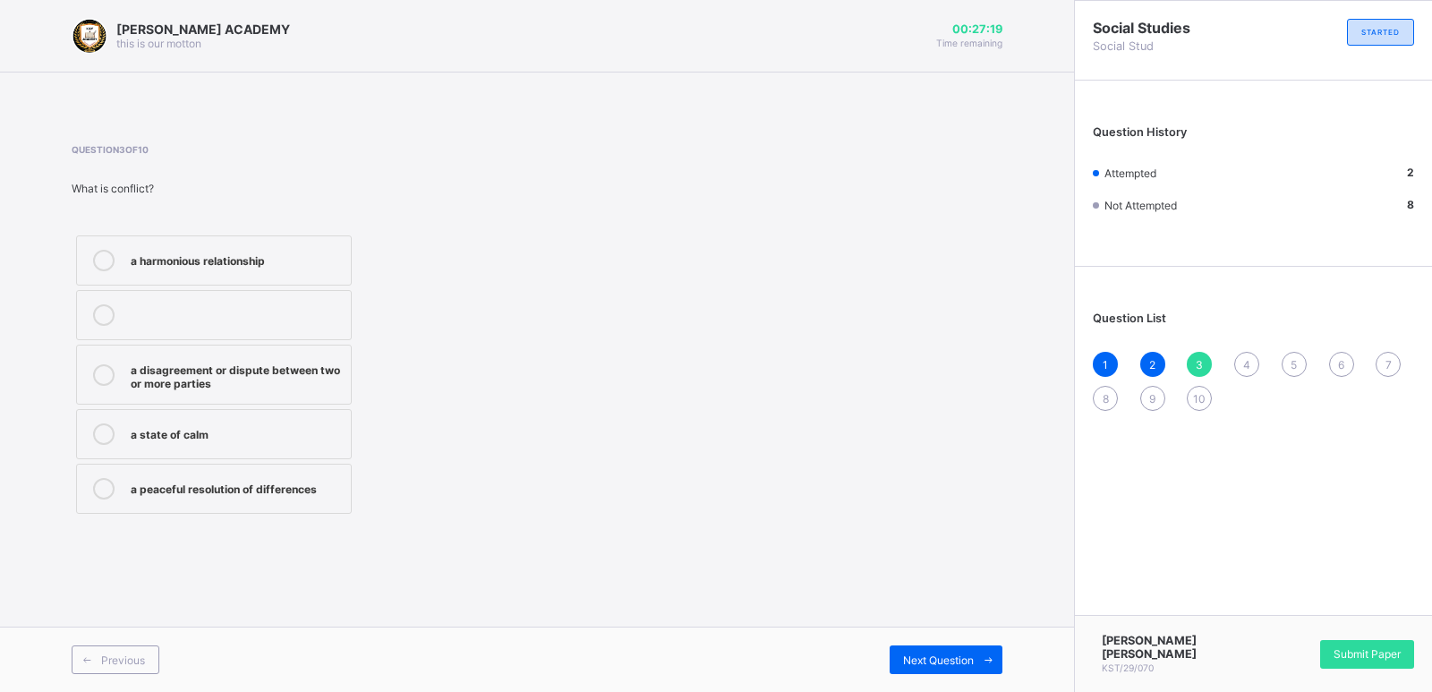
click at [310, 360] on div "a disagreement or dispute between two or more parties" at bounding box center [236, 374] width 211 height 31
click at [952, 655] on span "Next Question" at bounding box center [938, 659] width 71 height 13
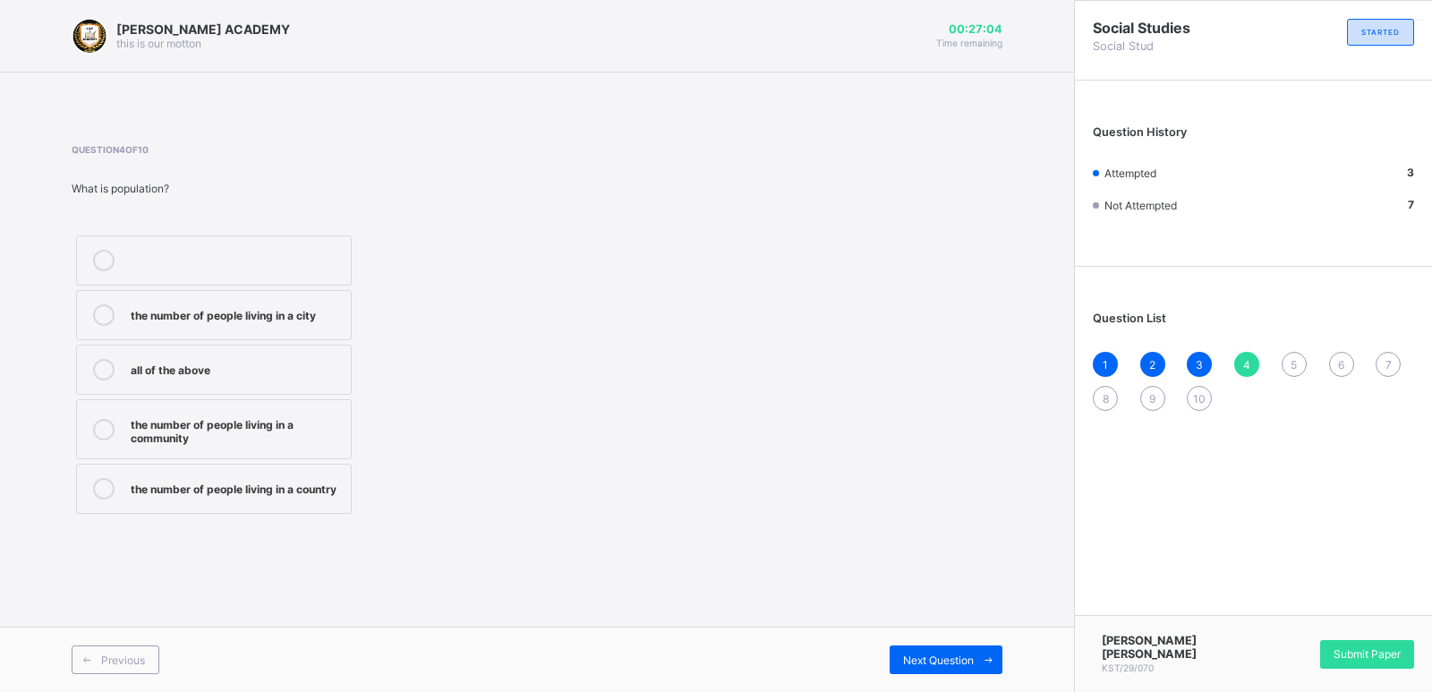
click at [304, 348] on label "all of the above" at bounding box center [214, 370] width 276 height 50
click at [961, 645] on div "Next Question" at bounding box center [946, 659] width 113 height 29
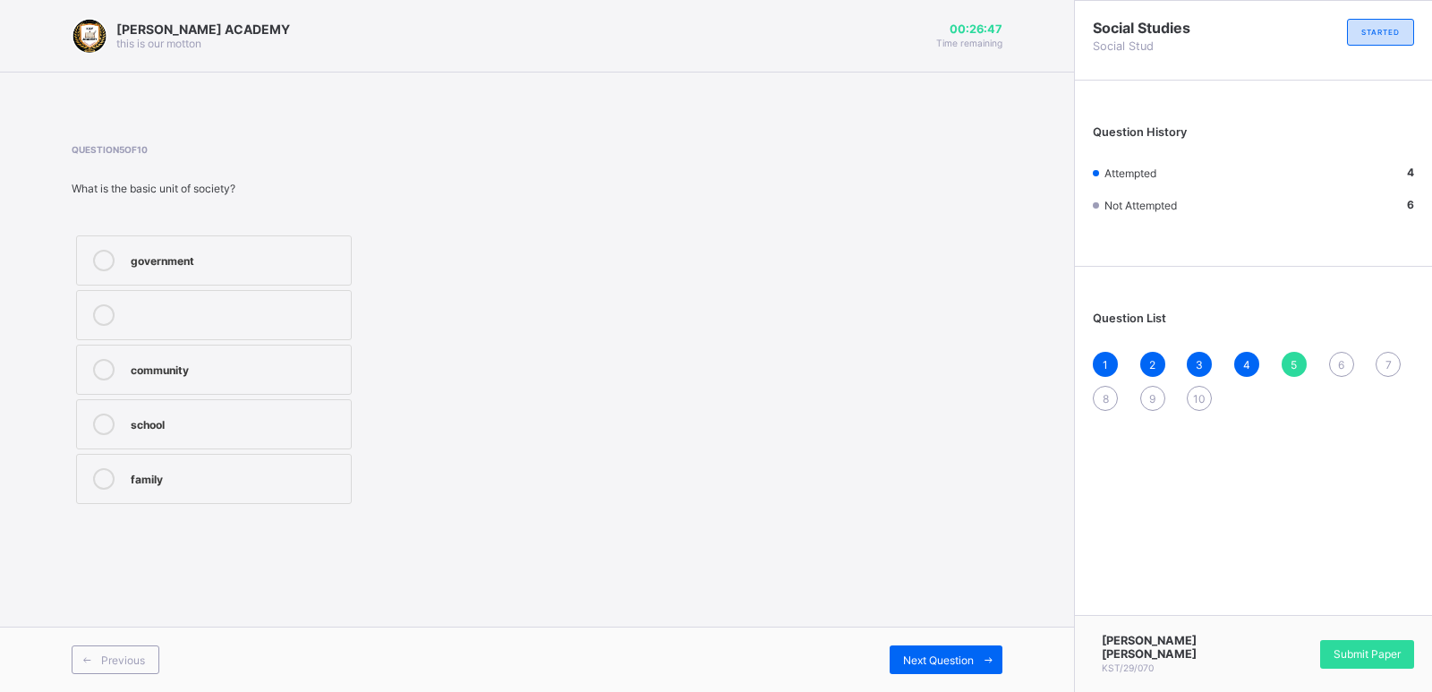
click at [223, 470] on div "family" at bounding box center [236, 477] width 211 height 18
click at [944, 645] on div "Next Question" at bounding box center [946, 659] width 113 height 29
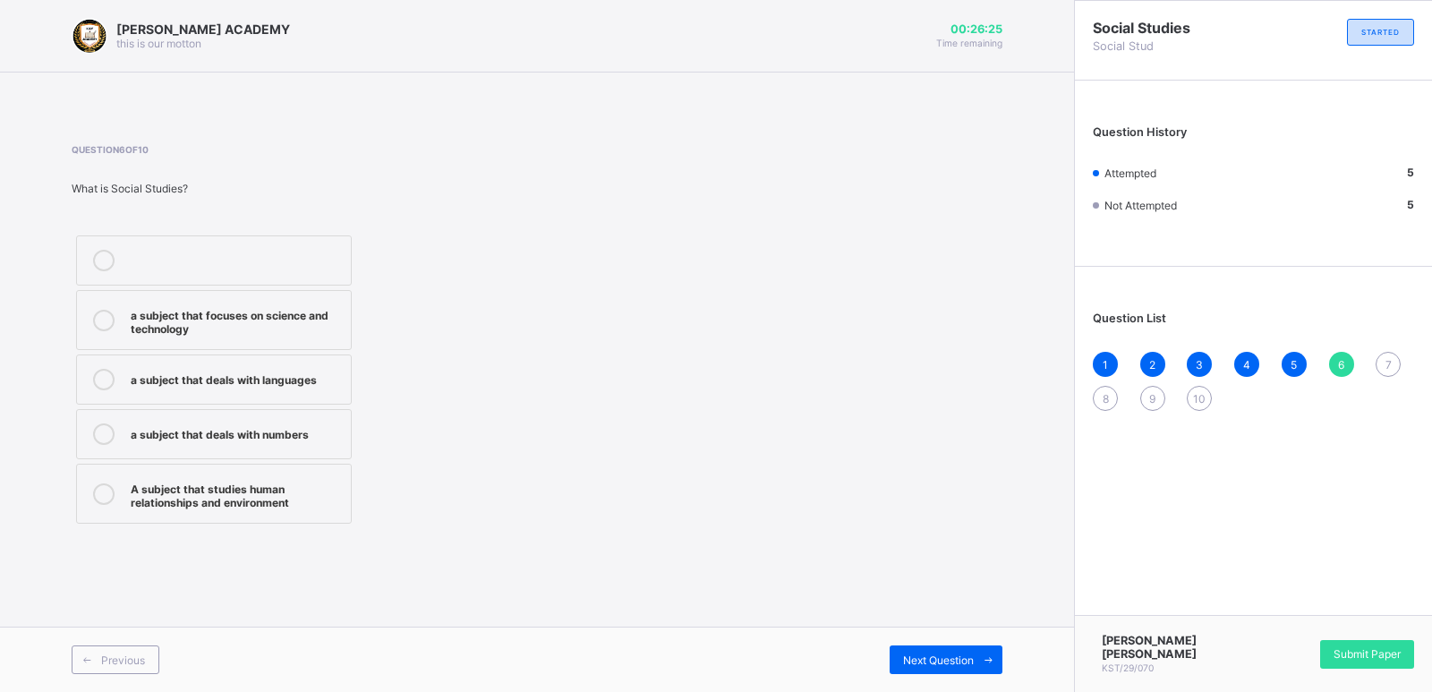
click at [291, 465] on label "A subject that studies human relationships and environment" at bounding box center [214, 494] width 276 height 60
click at [964, 660] on span "Next Question" at bounding box center [938, 659] width 71 height 13
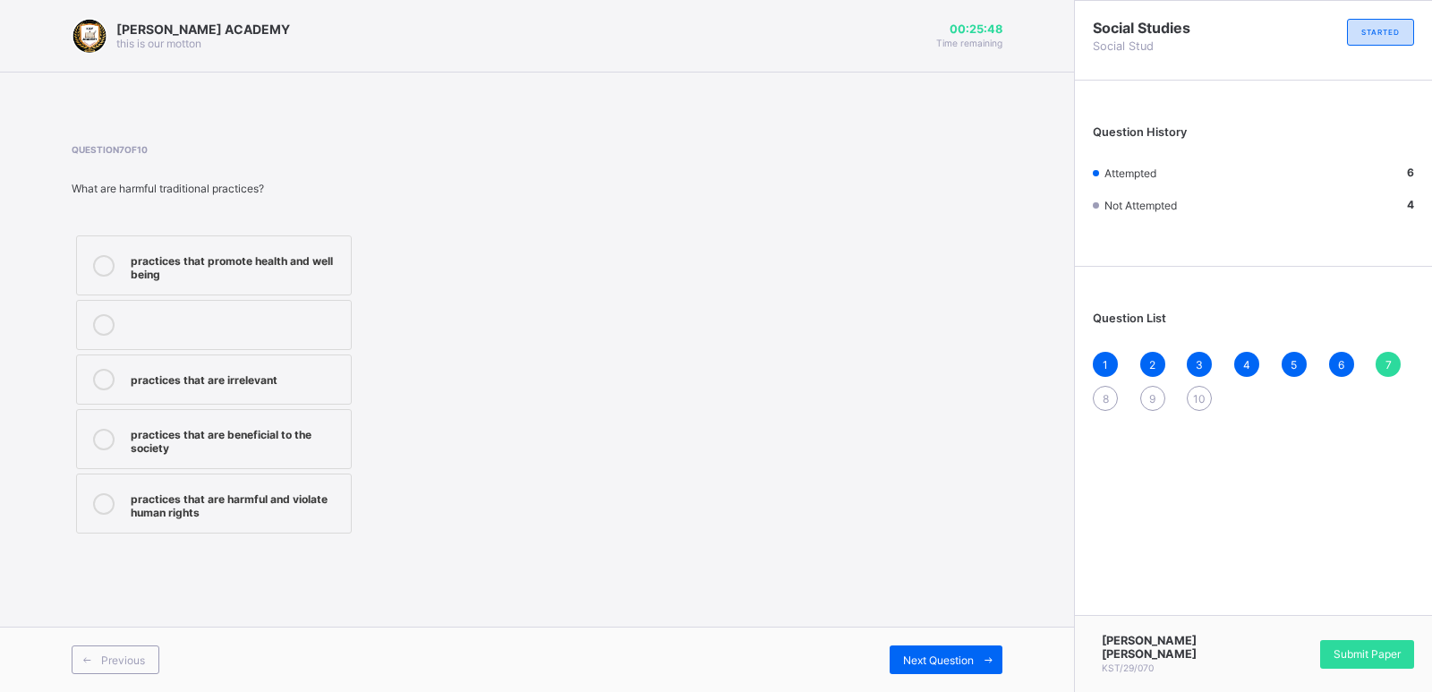
click at [290, 483] on label "practices that are harmful and violate human rights" at bounding box center [214, 504] width 276 height 60
click at [989, 656] on icon at bounding box center [988, 660] width 13 height 12
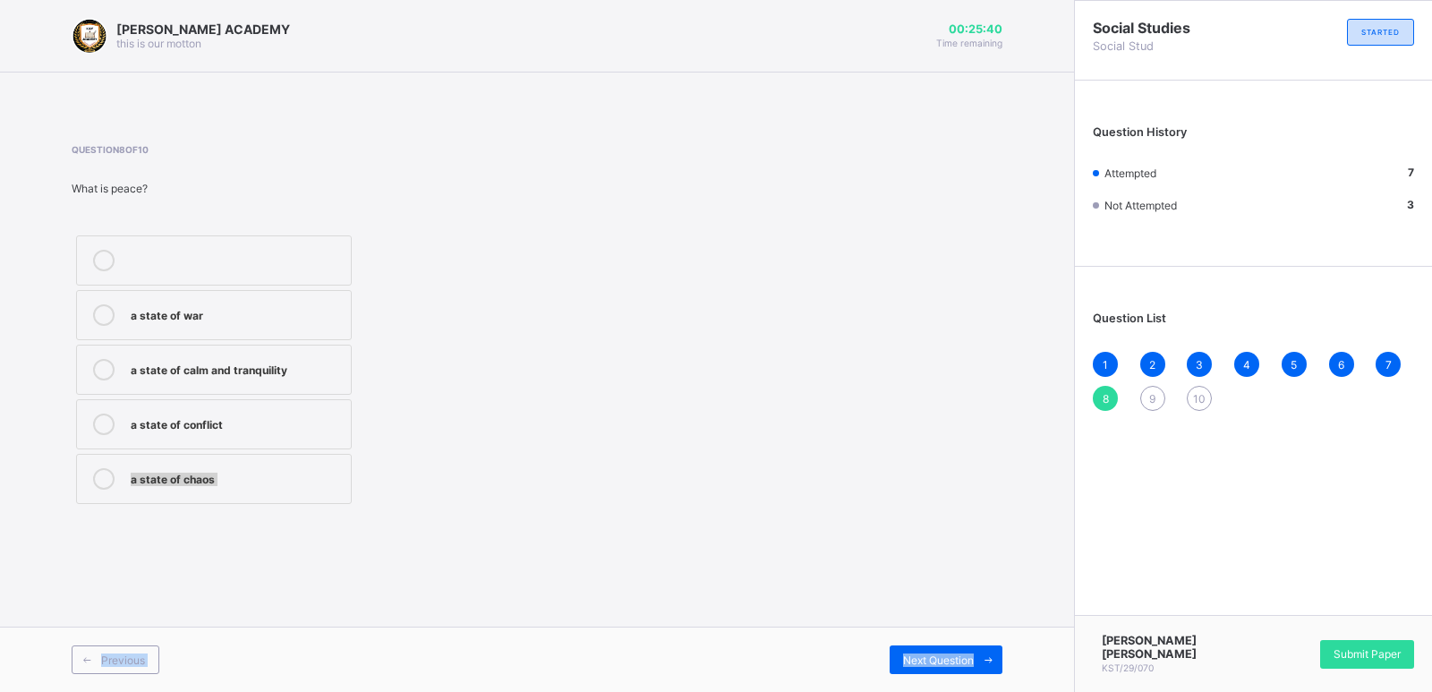
drag, startPoint x: 989, startPoint y: 656, endPoint x: 713, endPoint y: 444, distance: 348.6
click at [713, 444] on div "[PERSON_NAME] ACADEMY this is our [PERSON_NAME] 00:25:40 Time remaining Questio…" at bounding box center [537, 346] width 1074 height 692
click at [320, 359] on div "a state of calm and tranquility" at bounding box center [236, 368] width 211 height 18
click at [936, 663] on span "Next Question" at bounding box center [938, 659] width 71 height 13
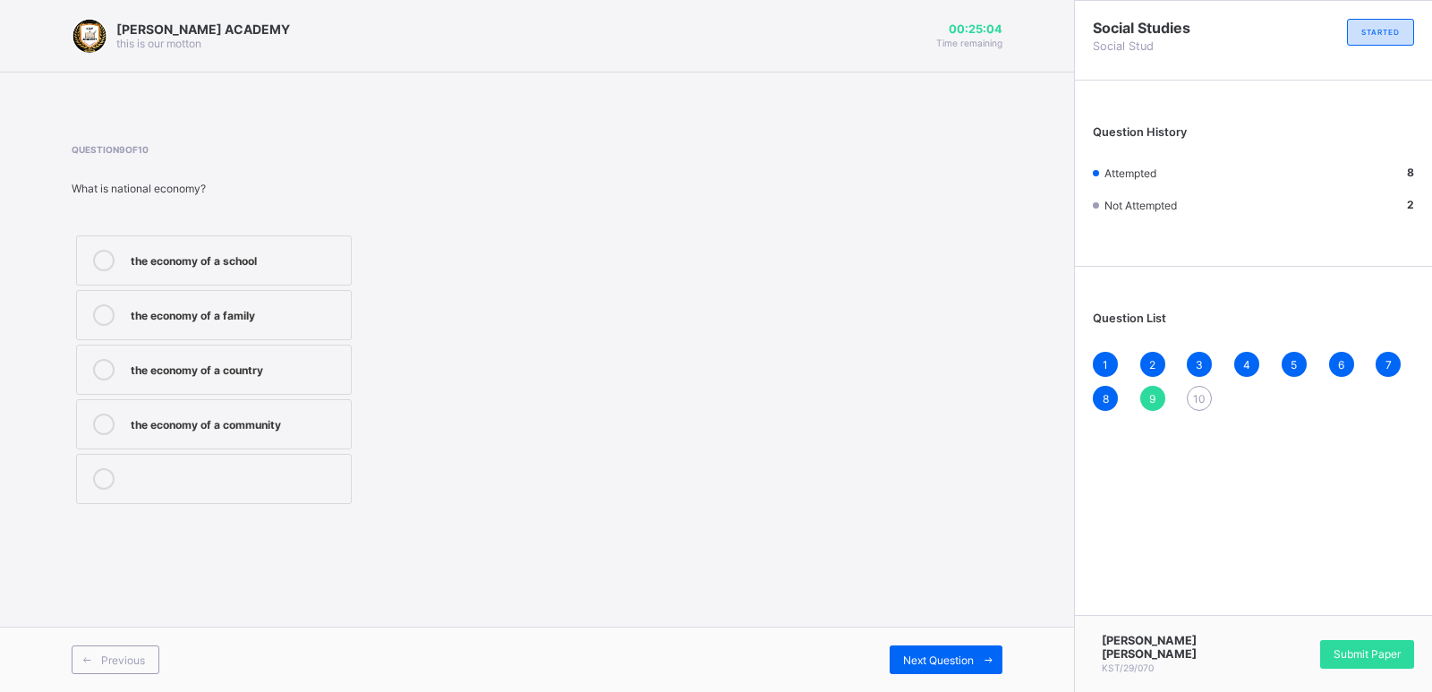
click at [306, 428] on div "the economy of a community" at bounding box center [236, 423] width 211 height 18
click at [919, 651] on div "Next Question" at bounding box center [946, 659] width 113 height 29
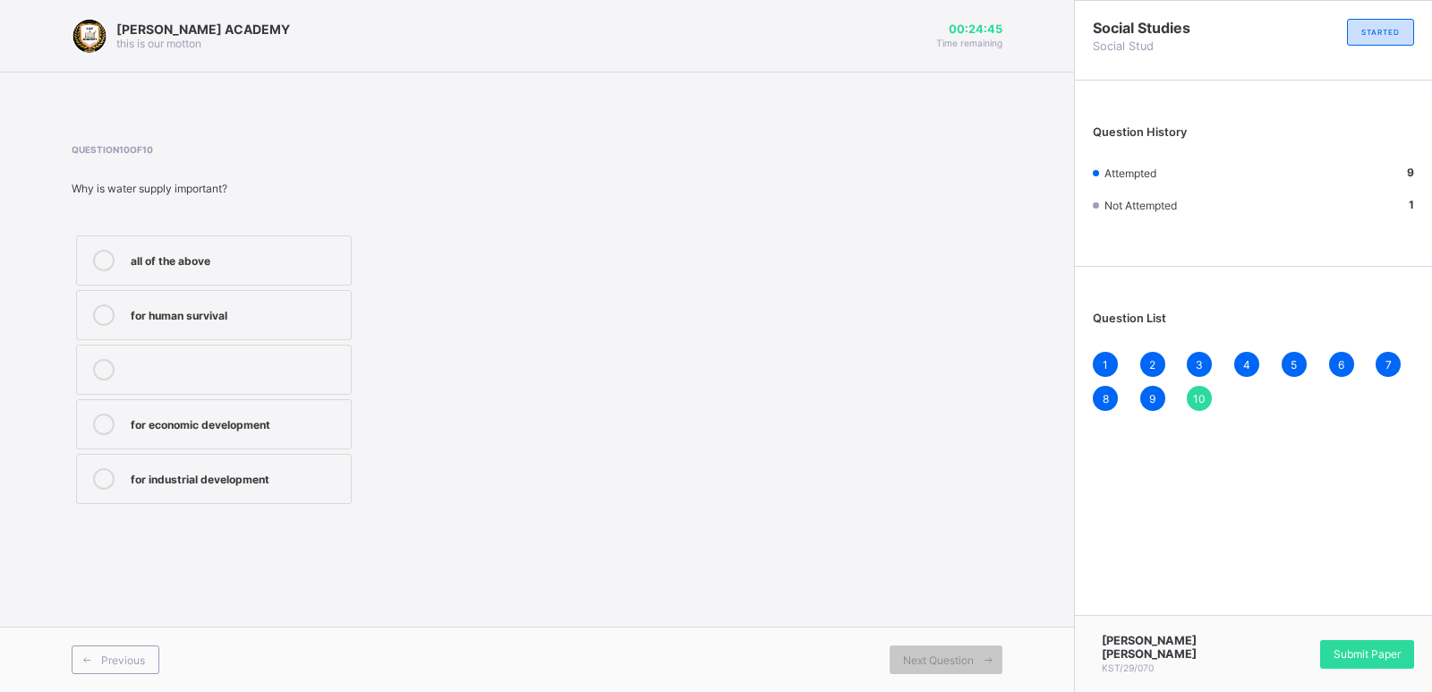
click at [312, 303] on label "for human survival" at bounding box center [214, 315] width 276 height 50
click at [952, 664] on span "Next Question" at bounding box center [938, 659] width 71 height 13
click at [875, 450] on div "Question 10 of 10 Why is water supply important? all of the above for human sur…" at bounding box center [537, 326] width 931 height 364
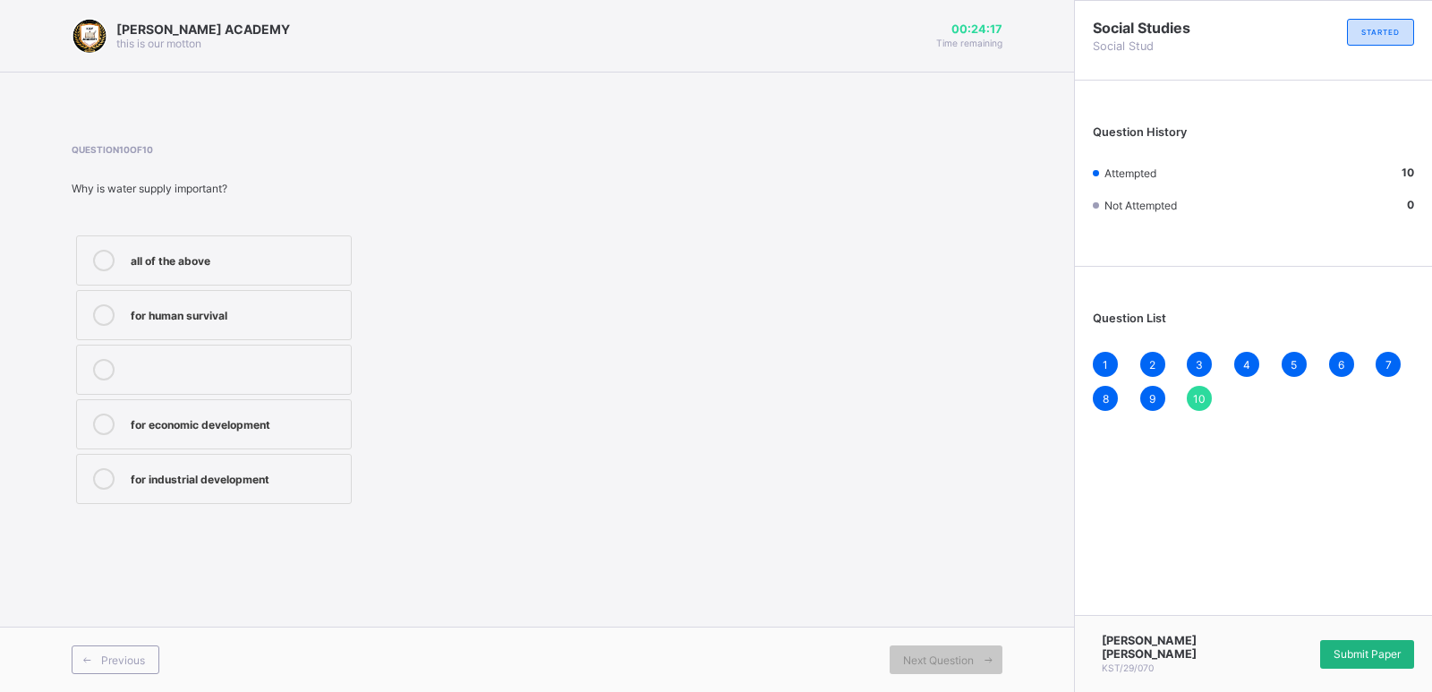
click at [1364, 656] on span "Submit Paper" at bounding box center [1367, 653] width 67 height 13
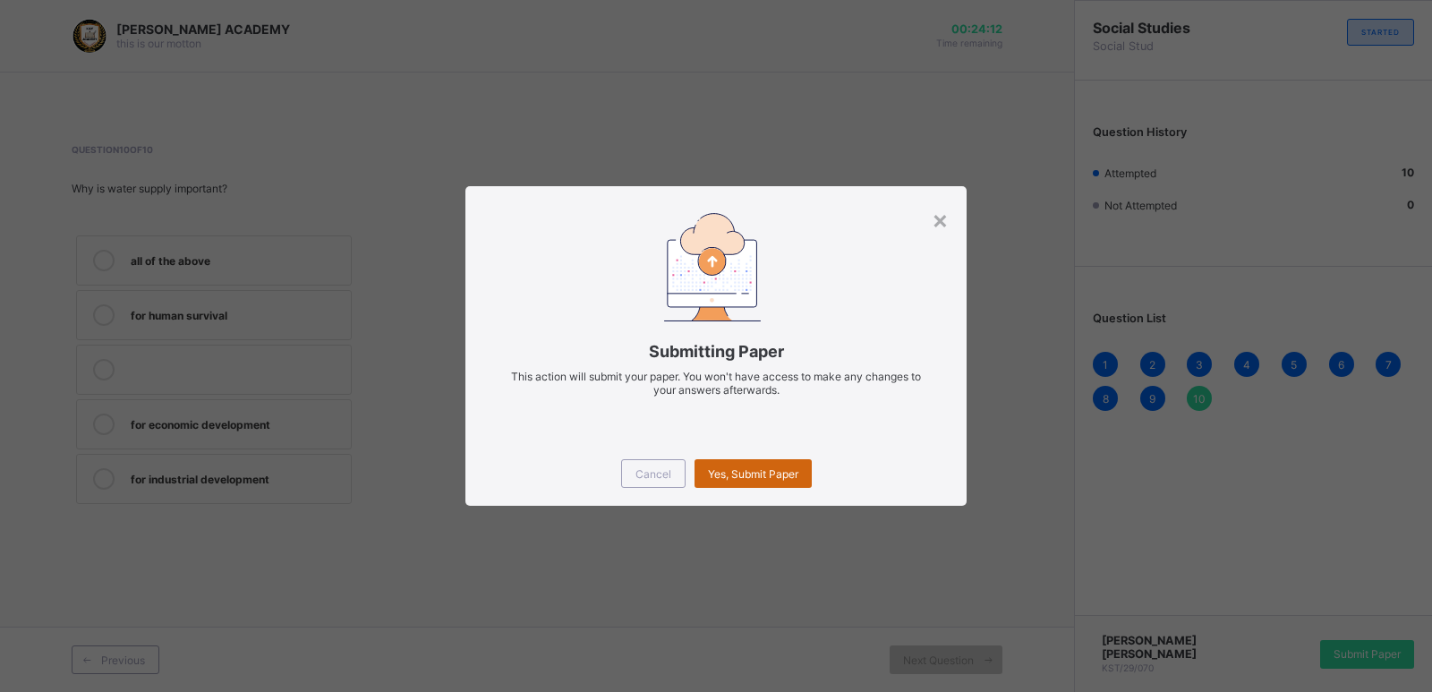
click at [781, 473] on span "Yes, Submit Paper" at bounding box center [753, 473] width 90 height 13
click at [781, 473] on div "Yes, Submit Paper" at bounding box center [753, 473] width 117 height 29
click at [781, 474] on span "Yes, Submit Paper" at bounding box center [753, 473] width 90 height 13
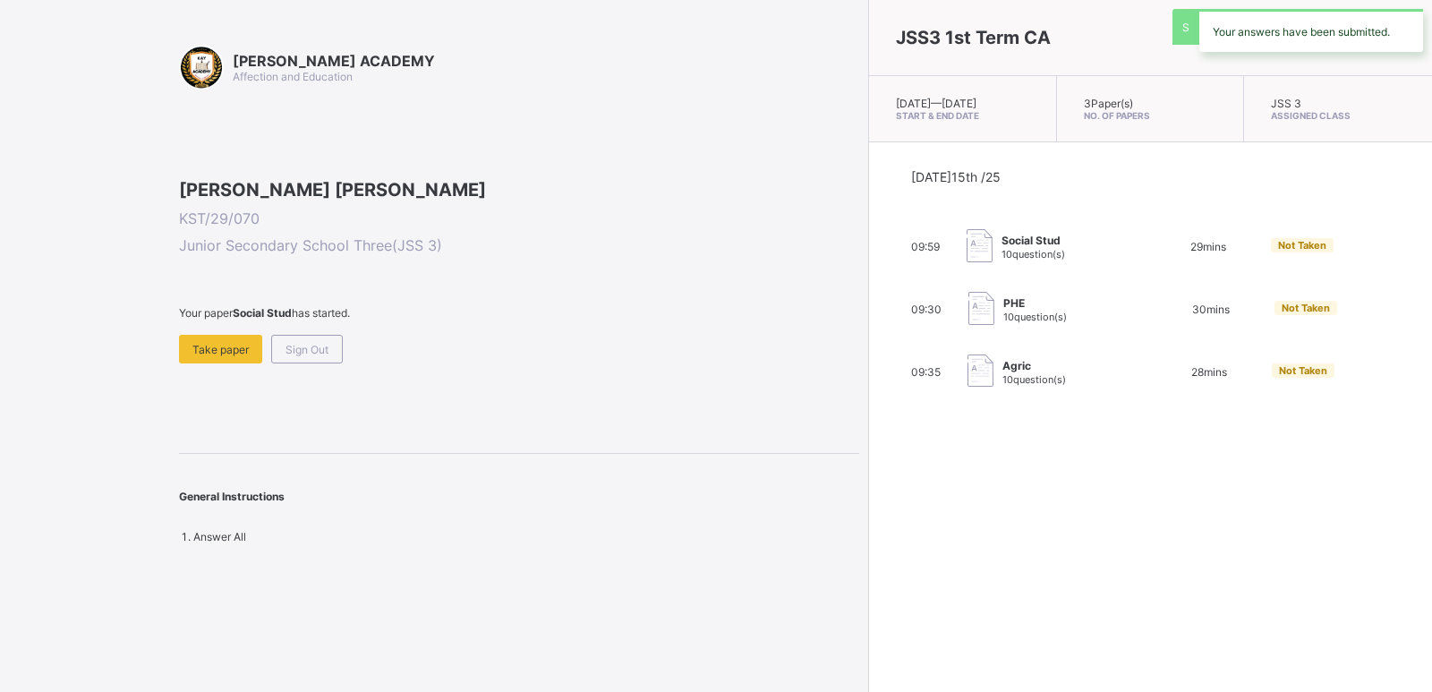
click at [868, 473] on div "JSS3 1st Term CA [DATE] — [DATE] Start & End Date 3 Paper(s) No. of Papers JSS …" at bounding box center [1150, 346] width 564 height 692
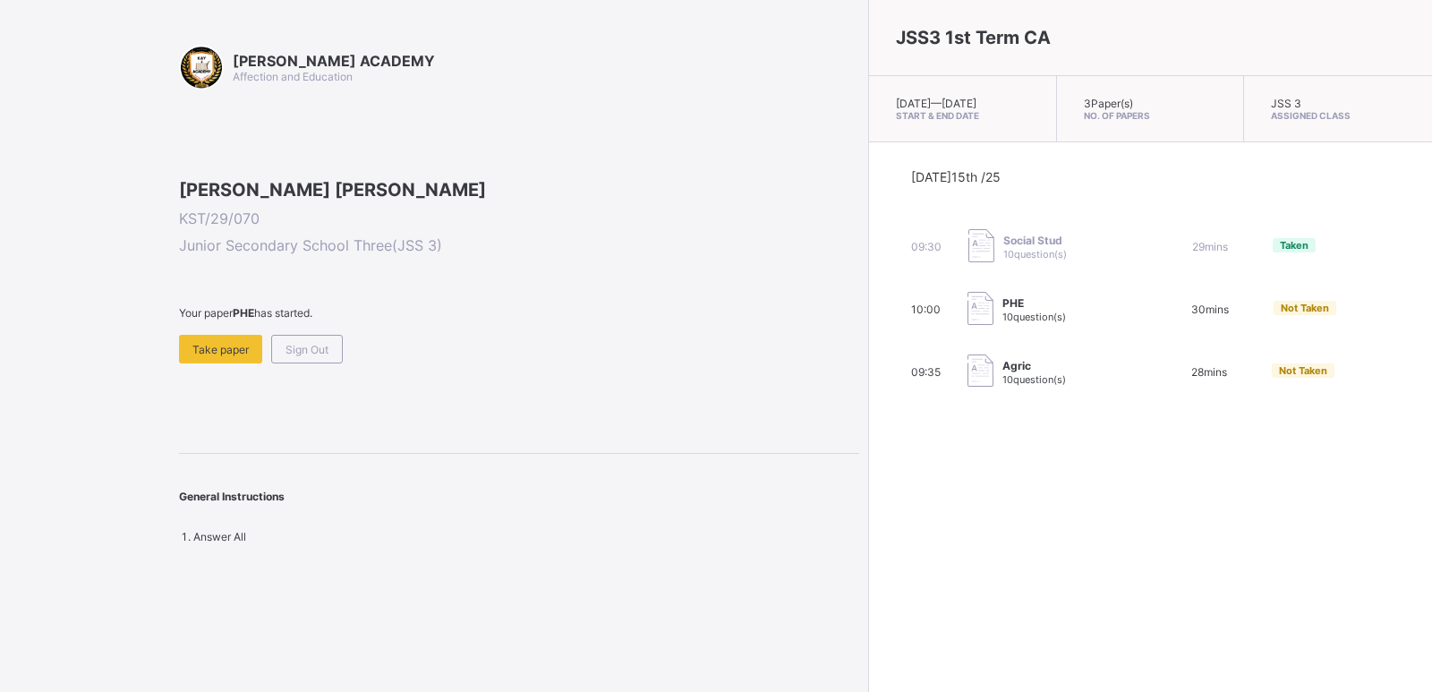
click at [1281, 314] on span "Not Taken" at bounding box center [1305, 308] width 48 height 13
click at [223, 363] on div "Take paper" at bounding box center [220, 349] width 83 height 29
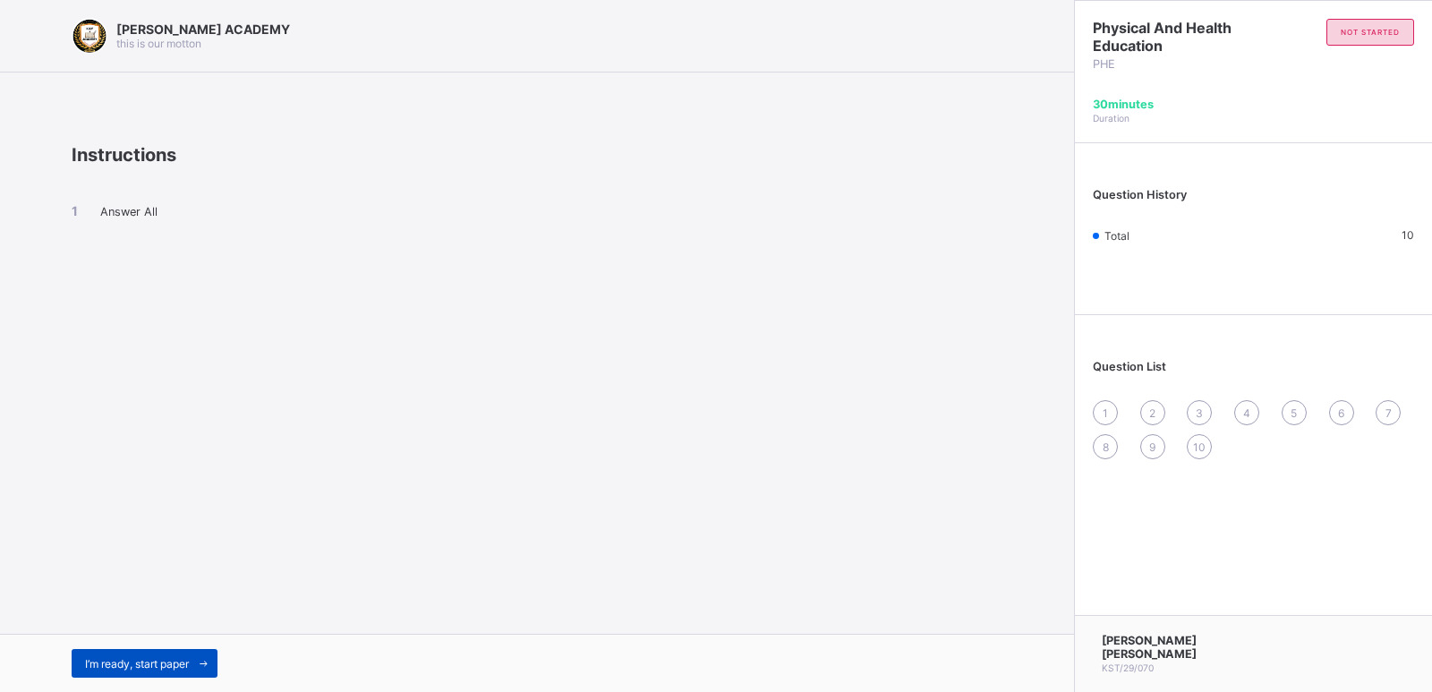
click at [188, 665] on span "I’m ready, start paper" at bounding box center [137, 663] width 104 height 13
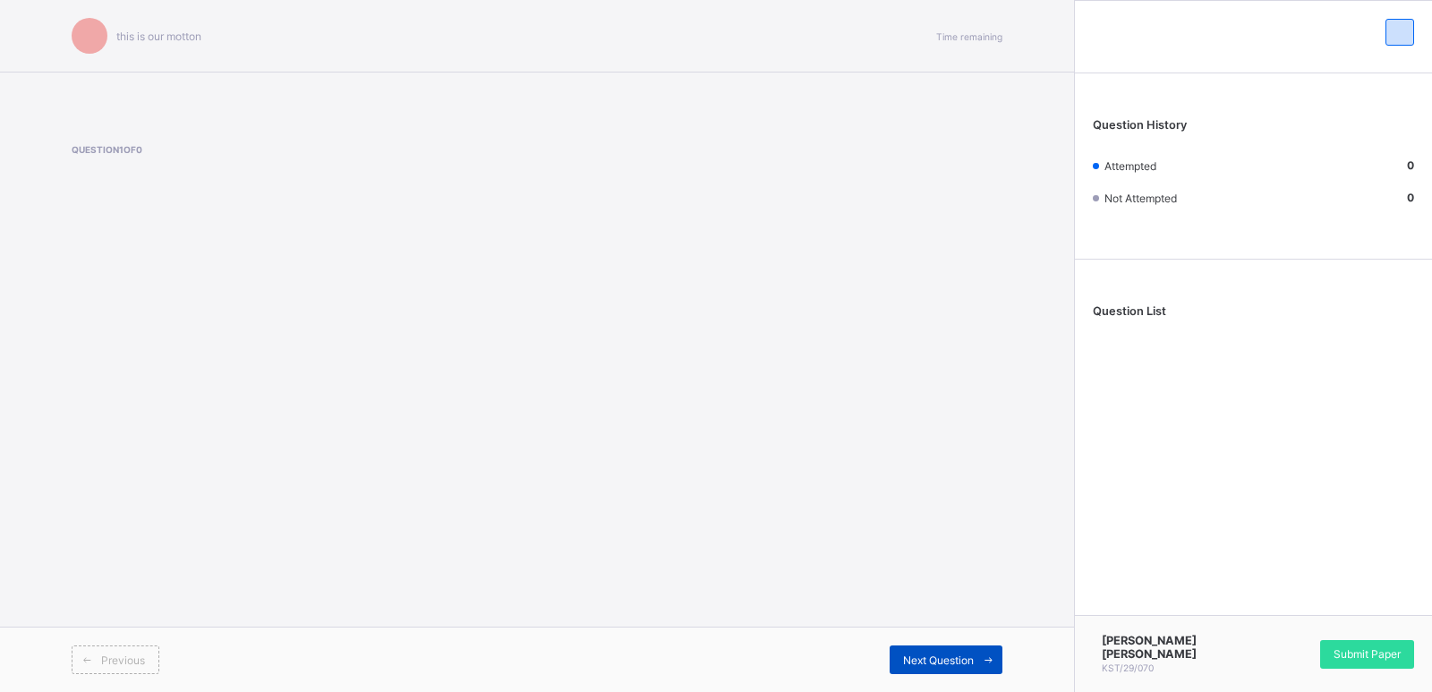
click at [919, 649] on div "Next Question" at bounding box center [946, 659] width 113 height 29
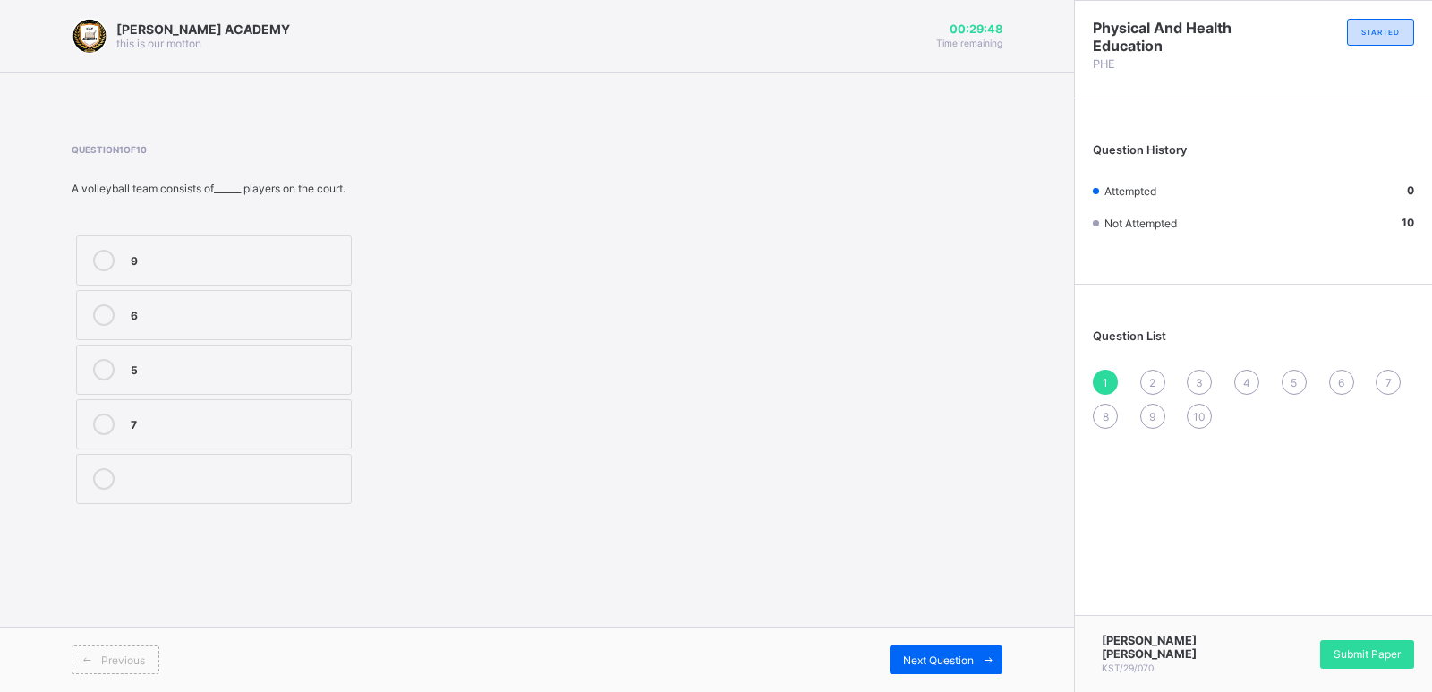
click at [311, 306] on div "6" at bounding box center [236, 313] width 211 height 18
click at [955, 653] on span "Next Question" at bounding box center [938, 659] width 71 height 13
click at [320, 404] on label "grip" at bounding box center [214, 424] width 276 height 50
click at [941, 653] on span "Next Question" at bounding box center [938, 659] width 71 height 13
click at [313, 250] on div "push" at bounding box center [236, 259] width 211 height 18
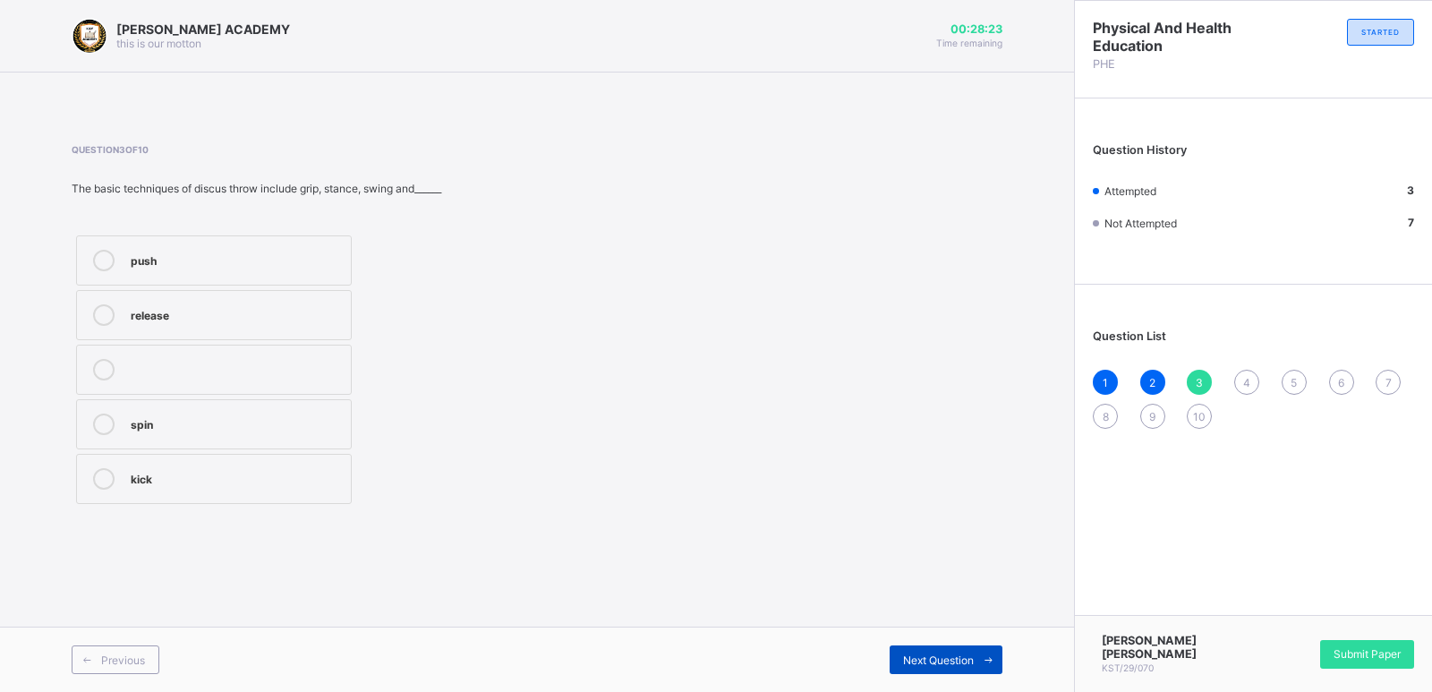
click at [930, 646] on div "Next Question" at bounding box center [946, 659] width 113 height 29
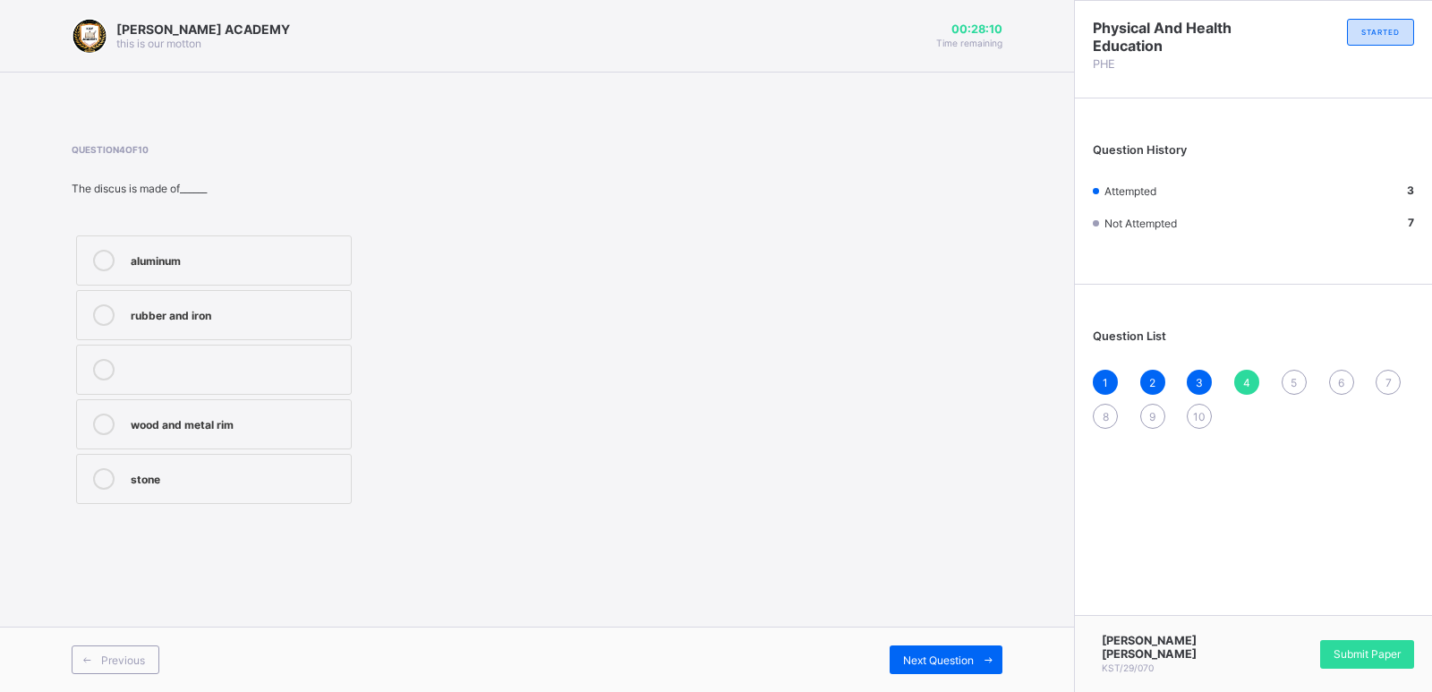
click at [318, 419] on div "wood and metal rim" at bounding box center [236, 423] width 211 height 18
click at [952, 666] on span "Next Question" at bounding box center [938, 659] width 71 height 13
click at [253, 310] on div "discus" at bounding box center [236, 313] width 211 height 18
click at [928, 662] on span "Next Question" at bounding box center [938, 659] width 71 height 13
click at [1285, 379] on div "5" at bounding box center [1294, 382] width 25 height 25
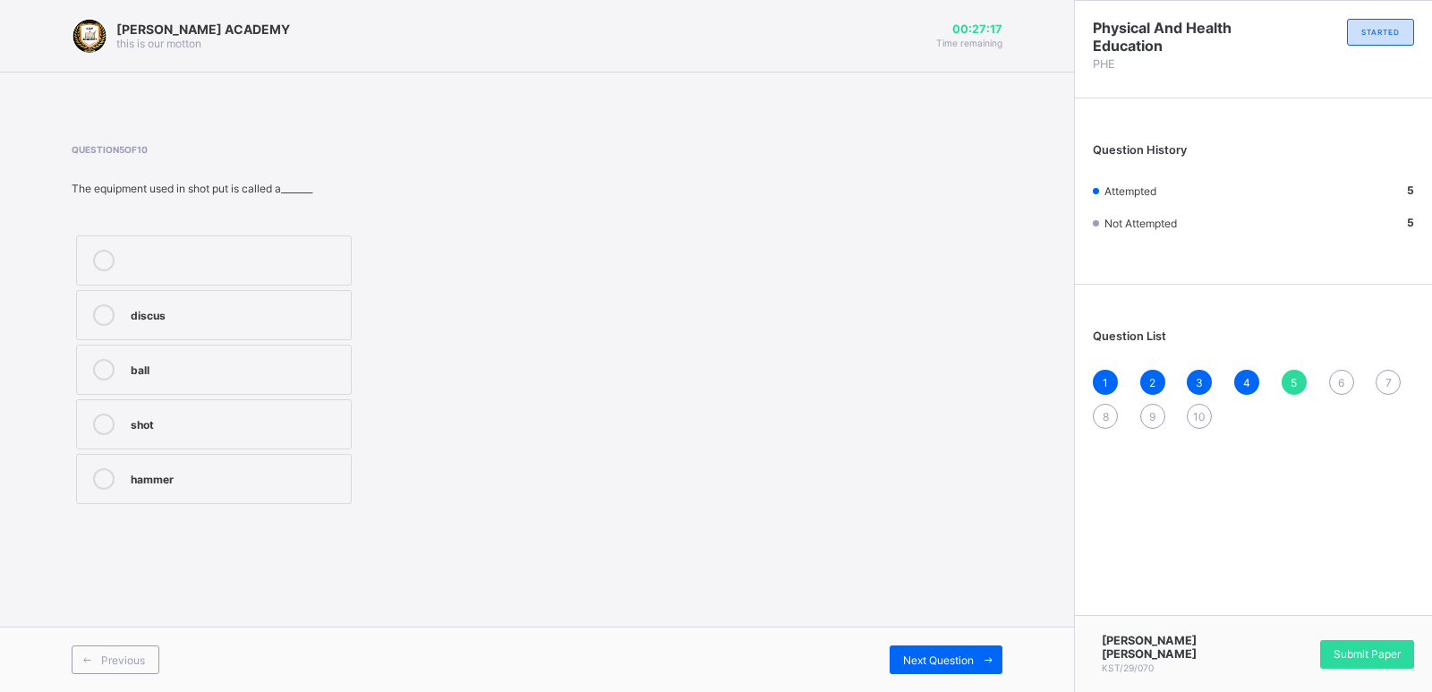
click at [304, 297] on label "discus" at bounding box center [214, 315] width 276 height 50
click at [951, 658] on span "Next Question" at bounding box center [938, 659] width 71 height 13
click at [342, 427] on label "run-up" at bounding box center [214, 424] width 276 height 50
click at [954, 650] on div "Next Question" at bounding box center [946, 659] width 113 height 29
click at [326, 413] on label "one hand" at bounding box center [214, 424] width 276 height 50
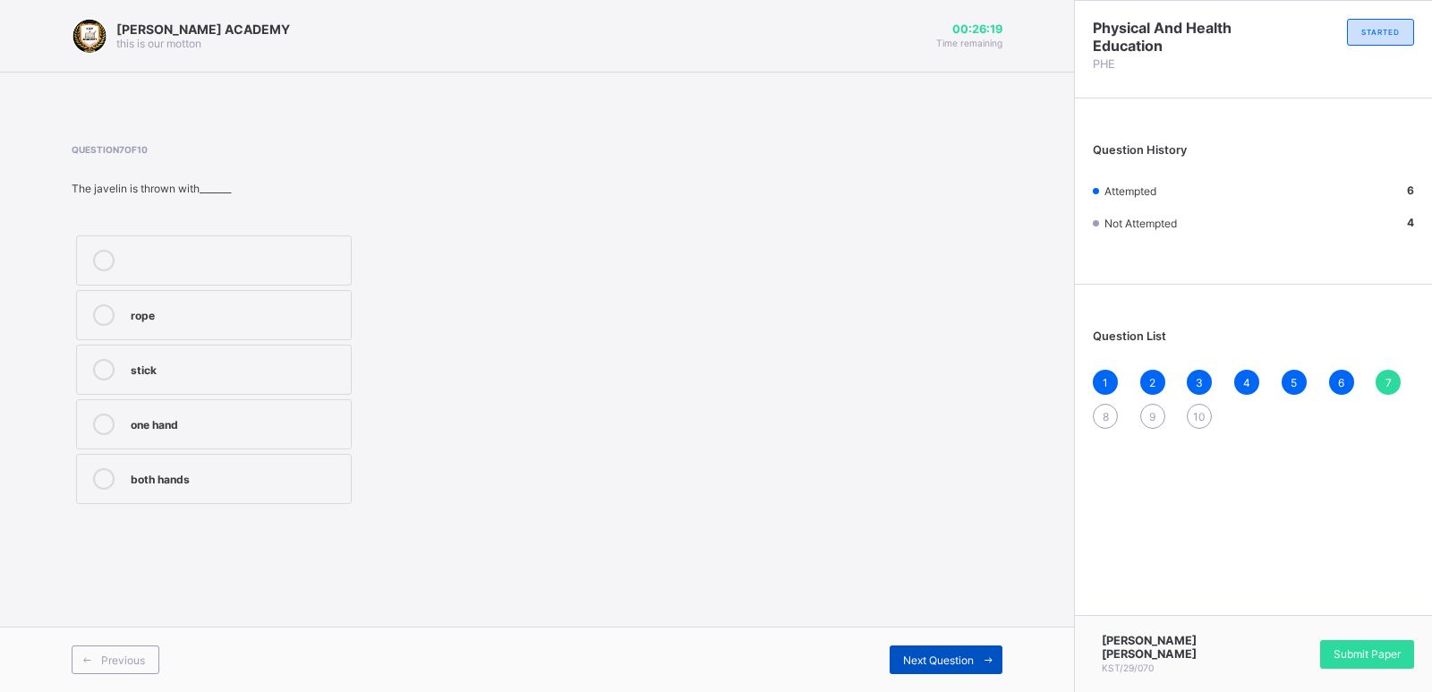
click at [927, 653] on span "Next Question" at bounding box center [938, 659] width 71 height 13
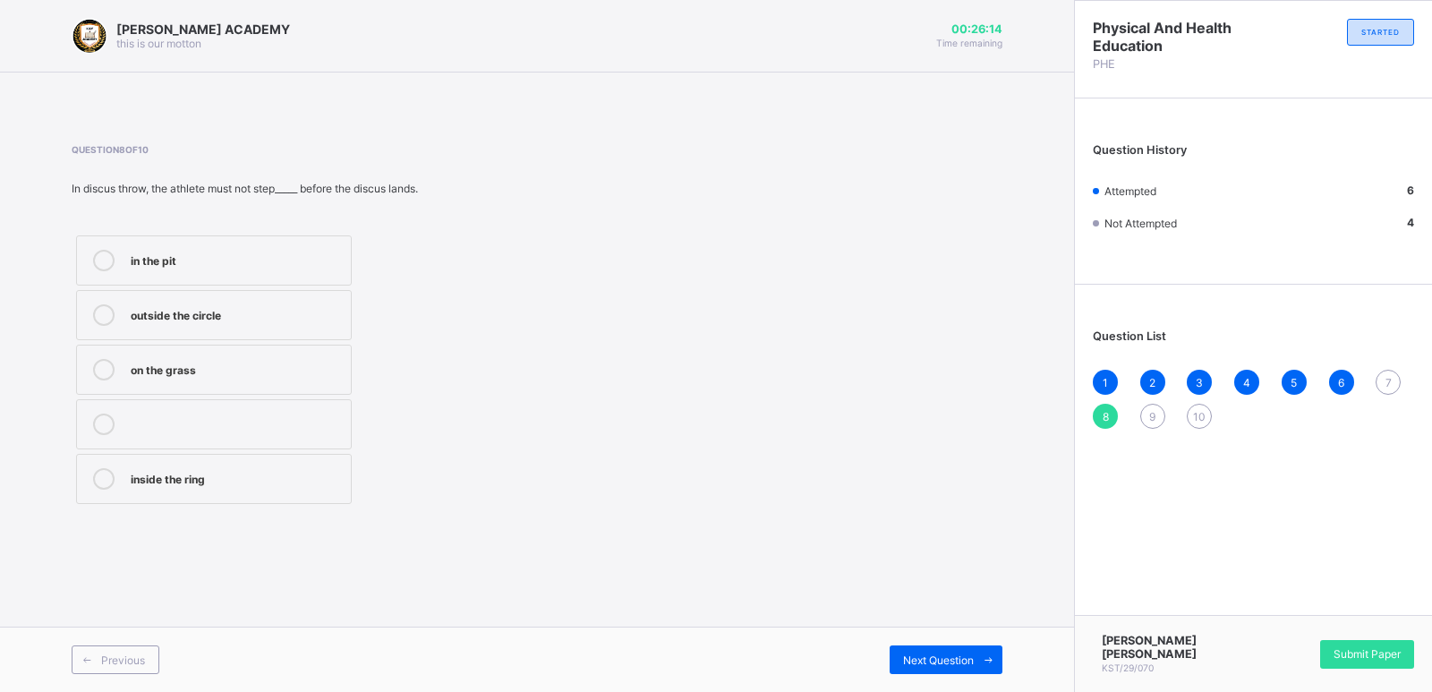
click at [1387, 382] on span "7" at bounding box center [1389, 382] width 6 height 13
click at [342, 423] on label "one hand" at bounding box center [214, 424] width 276 height 50
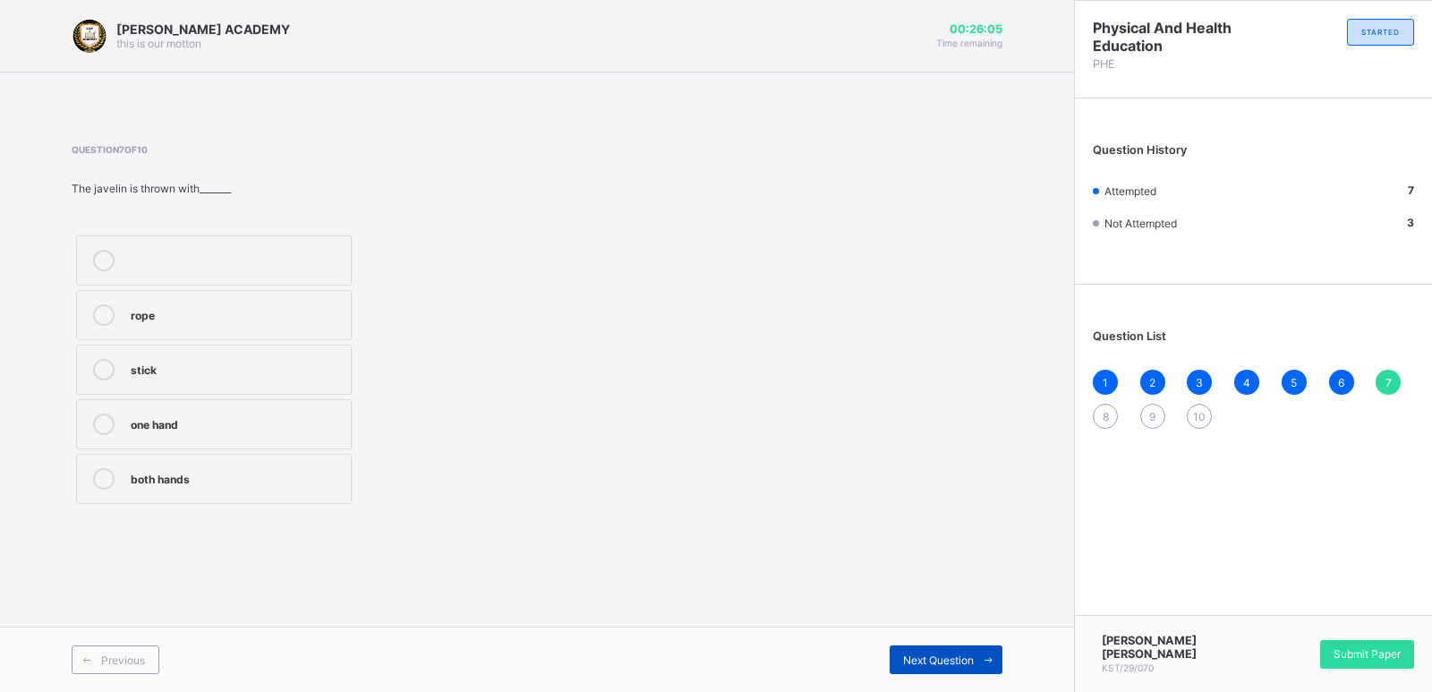
click at [974, 660] on span at bounding box center [988, 659] width 29 height 29
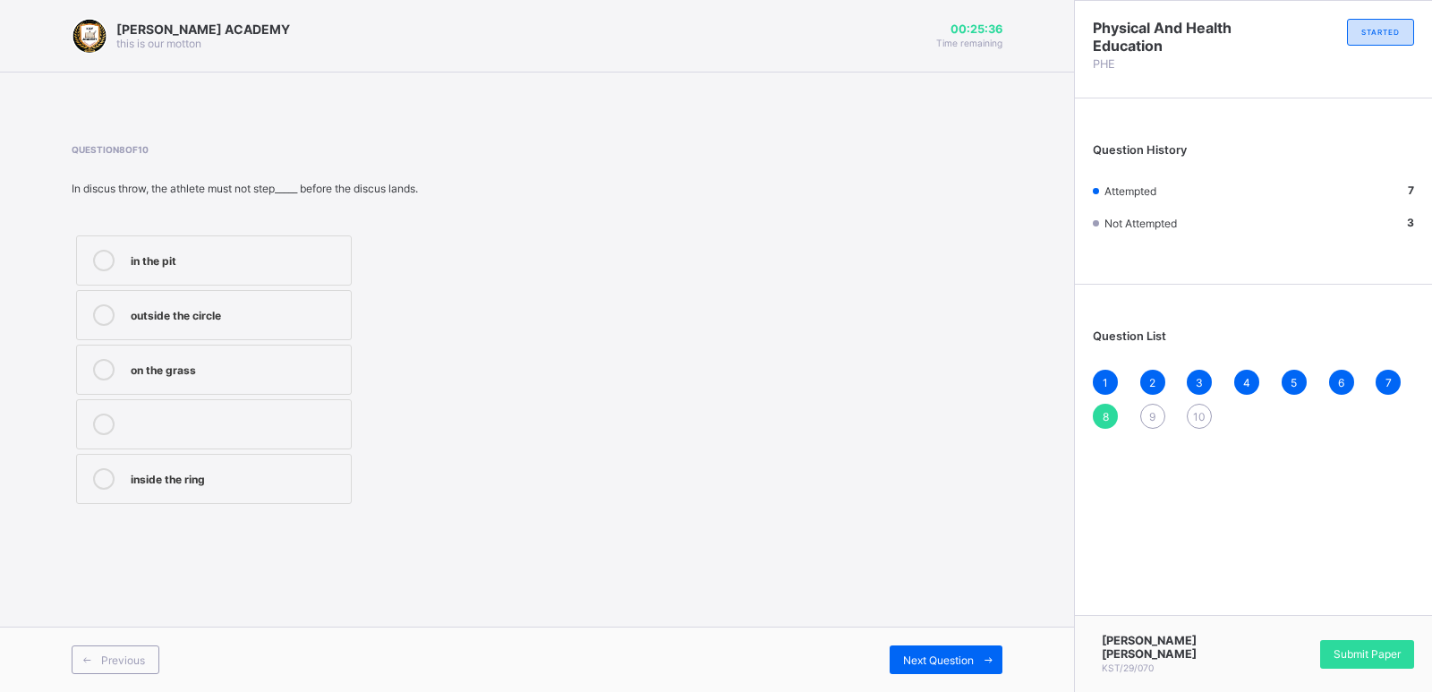
click at [306, 260] on div "in the pit" at bounding box center [236, 259] width 211 height 18
click at [953, 661] on span "Next Question" at bounding box center [938, 659] width 71 height 13
click at [332, 366] on div "2.5" at bounding box center [236, 368] width 211 height 18
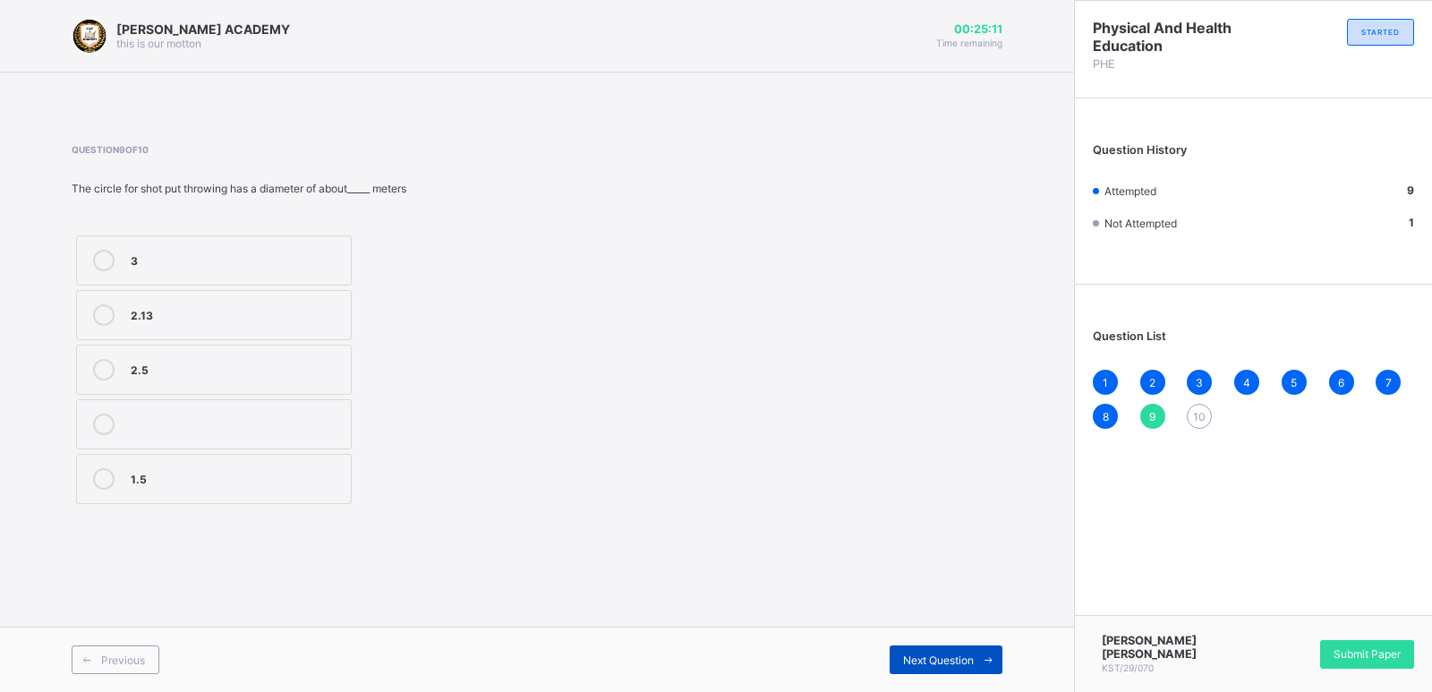
click at [948, 656] on span "Next Question" at bounding box center [938, 659] width 71 height 13
click at [314, 477] on div "thrown" at bounding box center [236, 477] width 211 height 18
click at [1334, 637] on div "[PERSON_NAME] [PERSON_NAME] KST/29/070 Submit Paper" at bounding box center [1253, 653] width 358 height 77
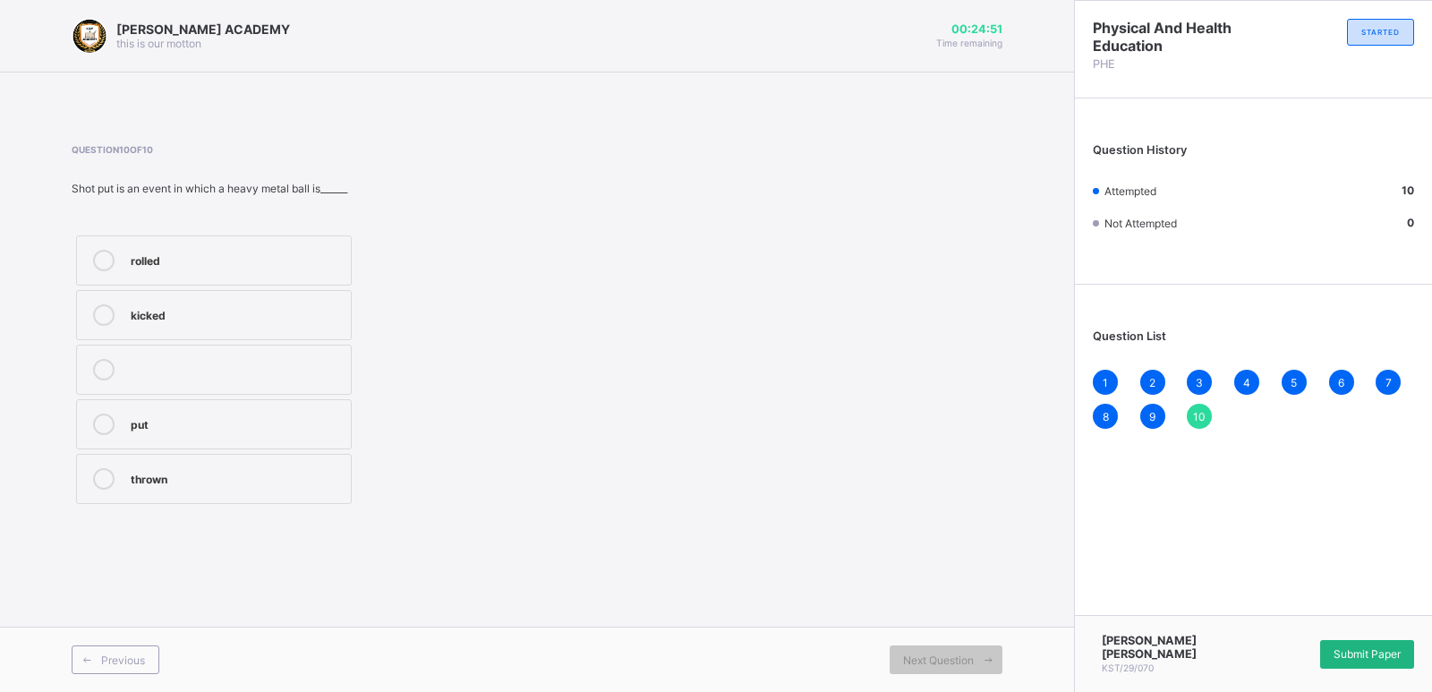
click at [1364, 657] on span "Submit Paper" at bounding box center [1367, 653] width 67 height 13
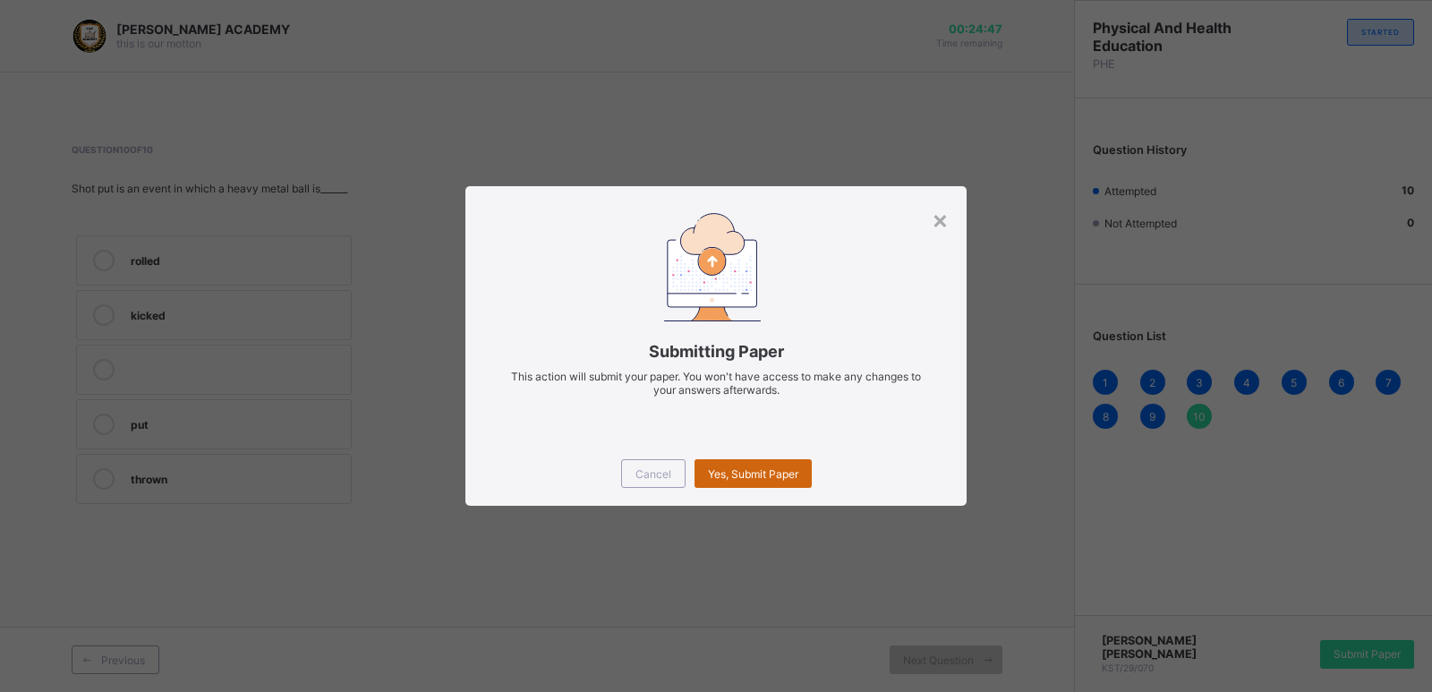
click at [735, 465] on div "Yes, Submit Paper" at bounding box center [753, 473] width 117 height 29
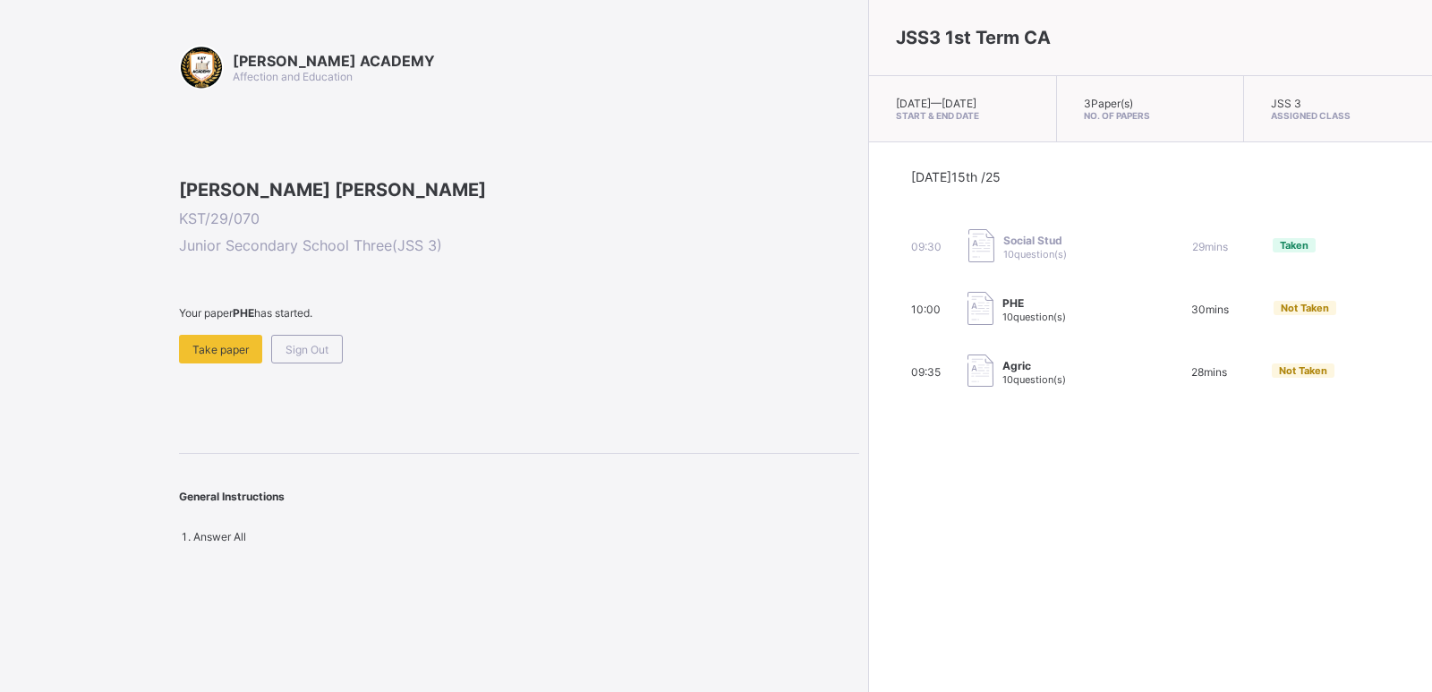
click at [1281, 314] on span "Not Taken" at bounding box center [1305, 308] width 48 height 13
click at [231, 356] on span "Take paper" at bounding box center [220, 349] width 56 height 13
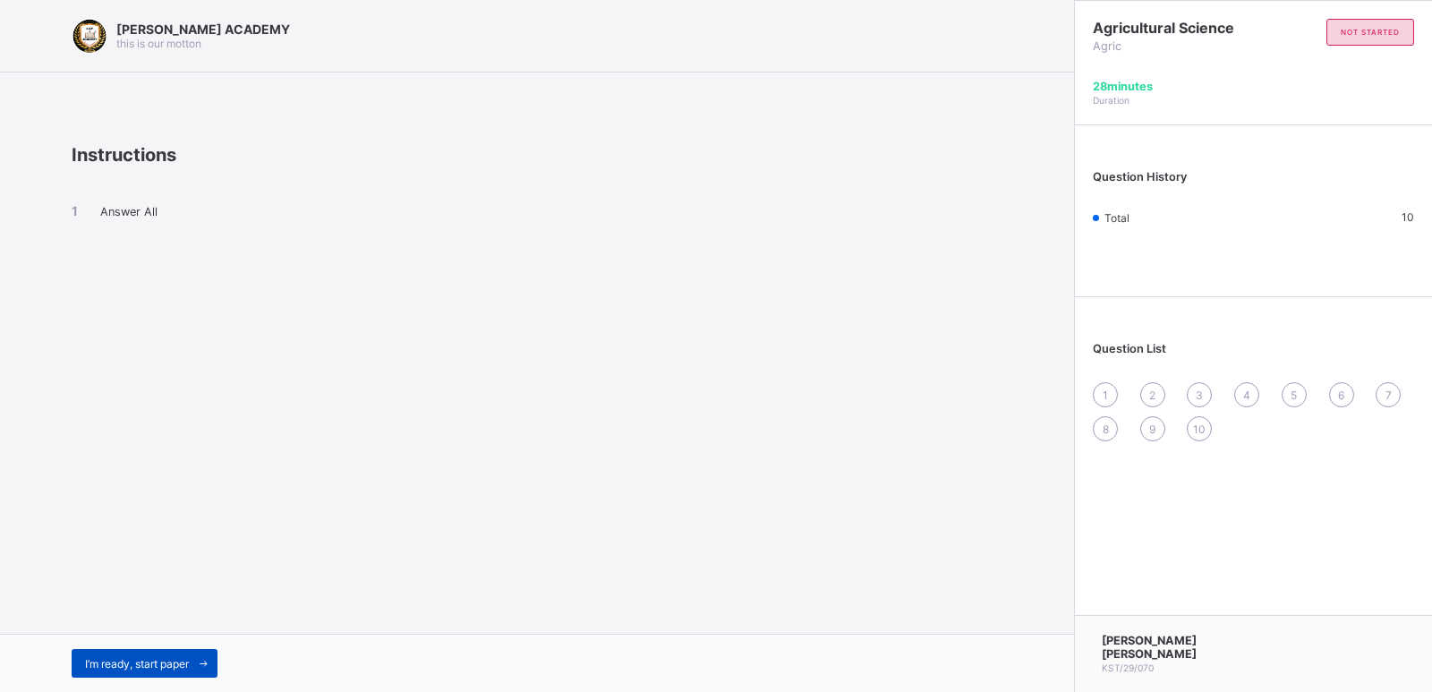
click at [123, 666] on span "I’m ready, start paper" at bounding box center [137, 663] width 104 height 13
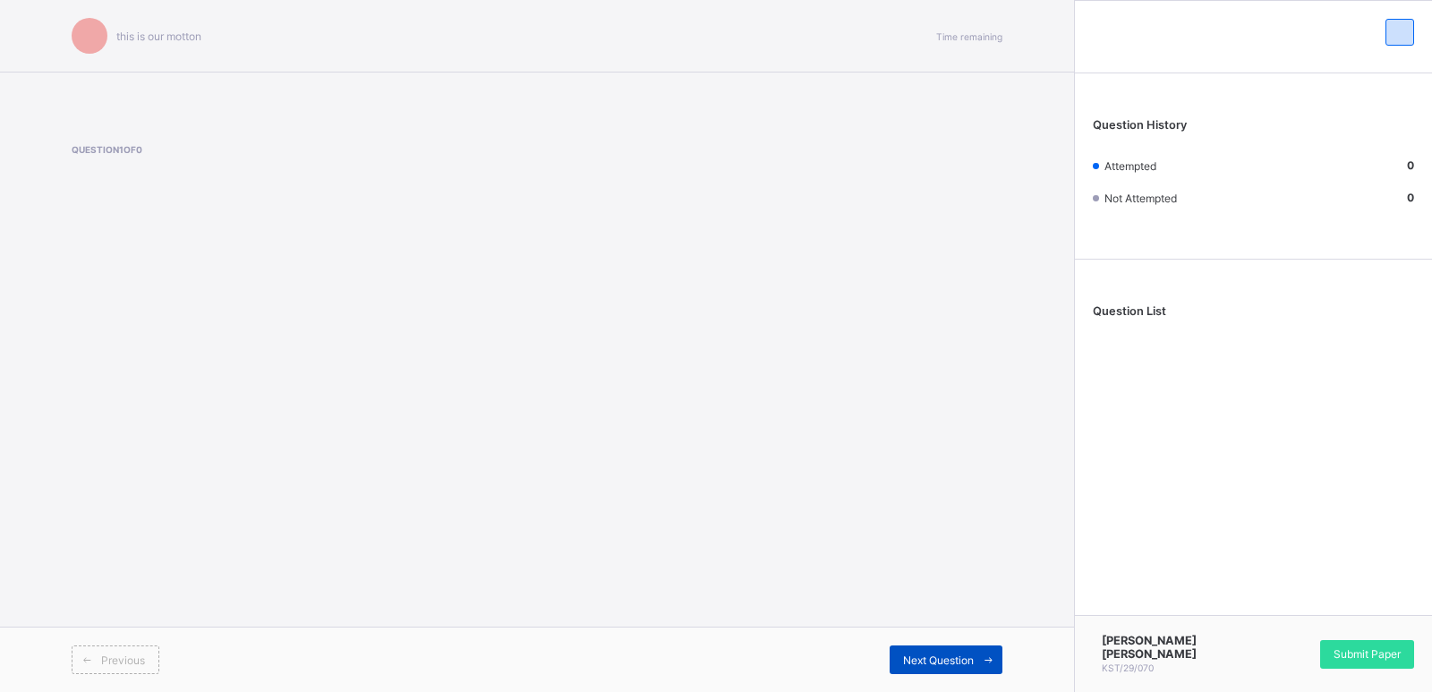
click at [973, 654] on span "Next Question" at bounding box center [938, 659] width 71 height 13
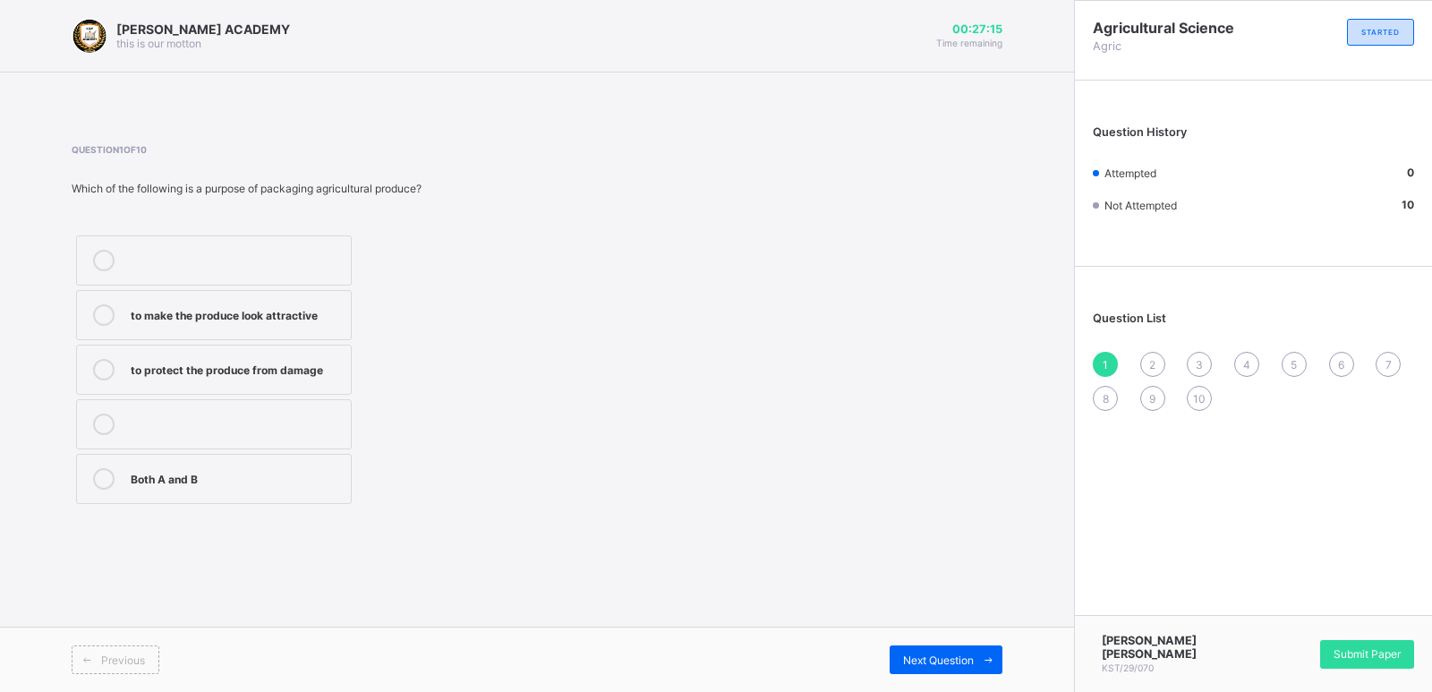
click at [309, 363] on div "to protect the produce from damage" at bounding box center [236, 368] width 211 height 18
click at [936, 664] on span "Next Question" at bounding box center [938, 659] width 71 height 13
click at [1104, 361] on span "1" at bounding box center [1105, 364] width 5 height 13
click at [186, 361] on div "to protect the produce from damage" at bounding box center [236, 368] width 211 height 18
click at [918, 654] on span "Next Question" at bounding box center [938, 659] width 71 height 13
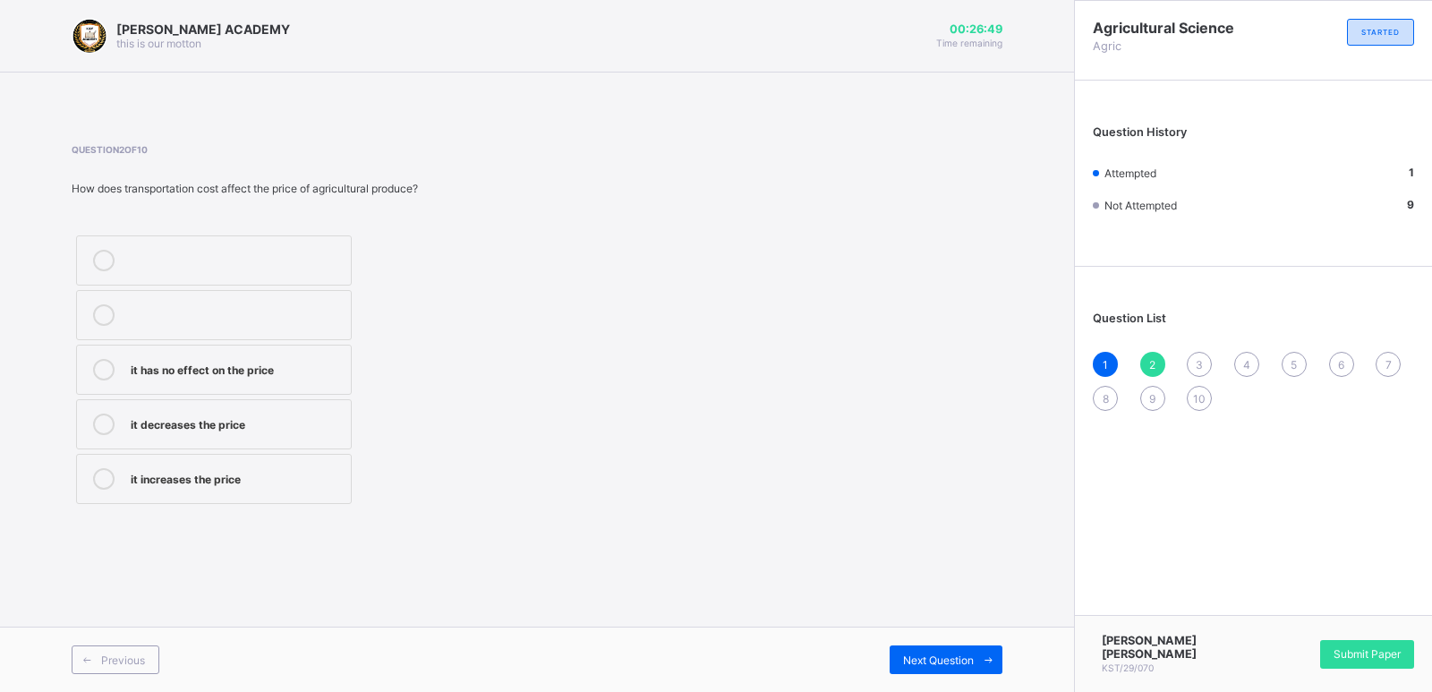
click at [1106, 364] on span "1" at bounding box center [1105, 364] width 5 height 13
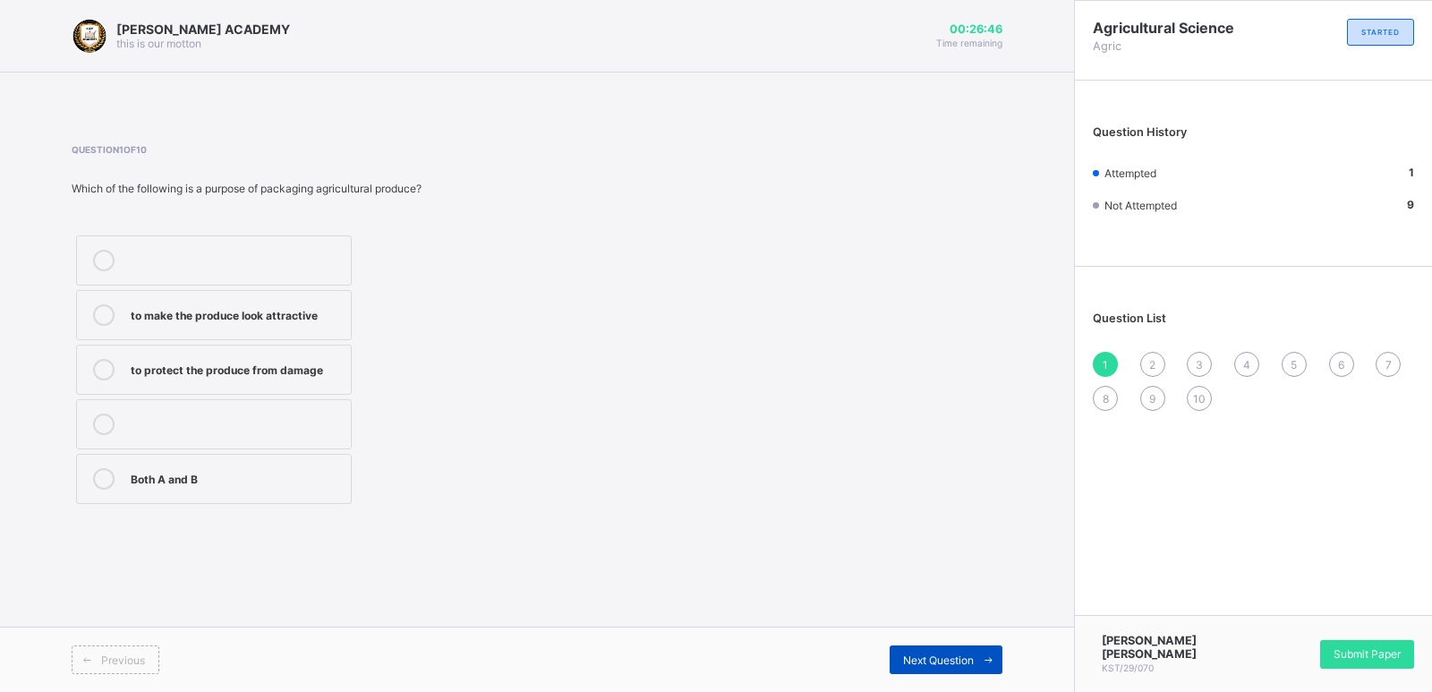
click at [913, 671] on div "Next Question" at bounding box center [946, 659] width 113 height 29
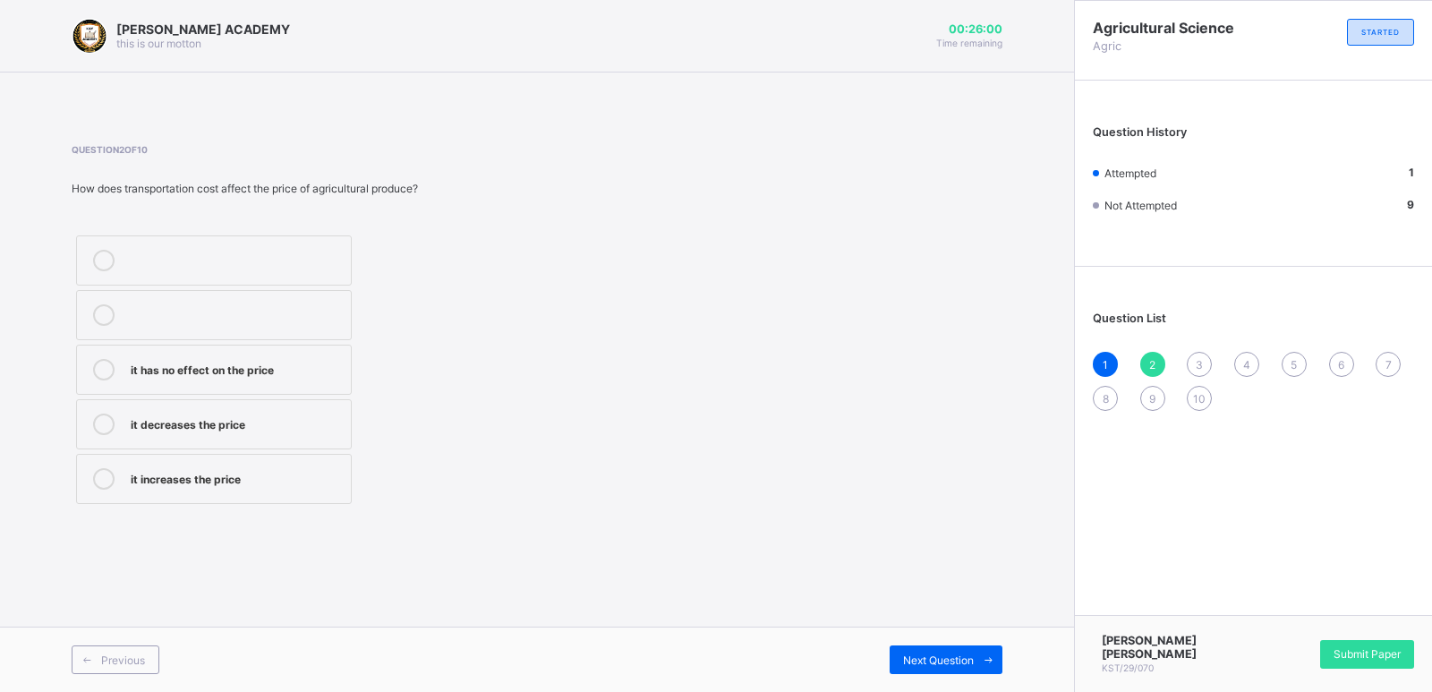
click at [295, 363] on div "it has no effect on the price" at bounding box center [236, 368] width 211 height 18
click at [953, 662] on span "Next Question" at bounding box center [938, 659] width 71 height 13
click at [1159, 366] on div "2" at bounding box center [1152, 364] width 25 height 25
click at [320, 365] on div "it has no effect on the price" at bounding box center [236, 368] width 211 height 18
click at [927, 652] on div "Next Question" at bounding box center [946, 659] width 113 height 29
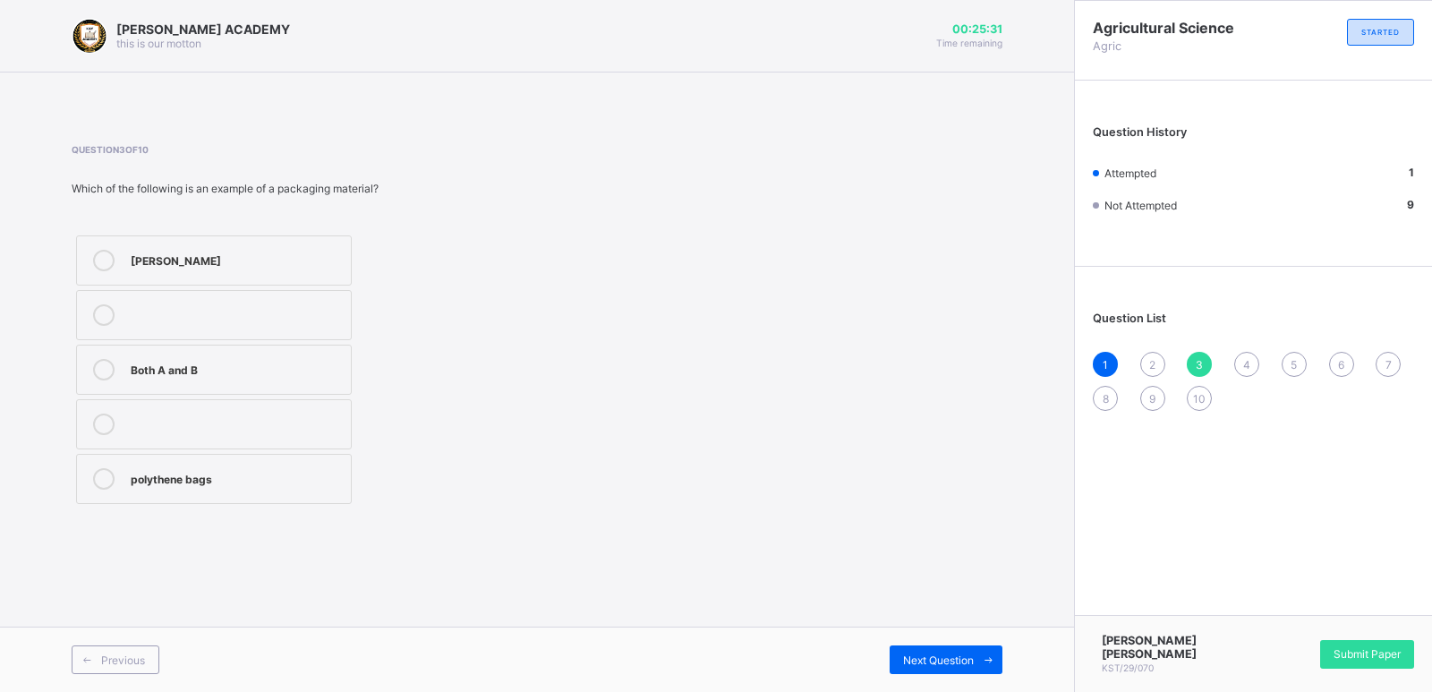
click at [1152, 367] on span "2" at bounding box center [1152, 364] width 6 height 13
click at [253, 373] on div "it has no effect on the price" at bounding box center [236, 368] width 211 height 18
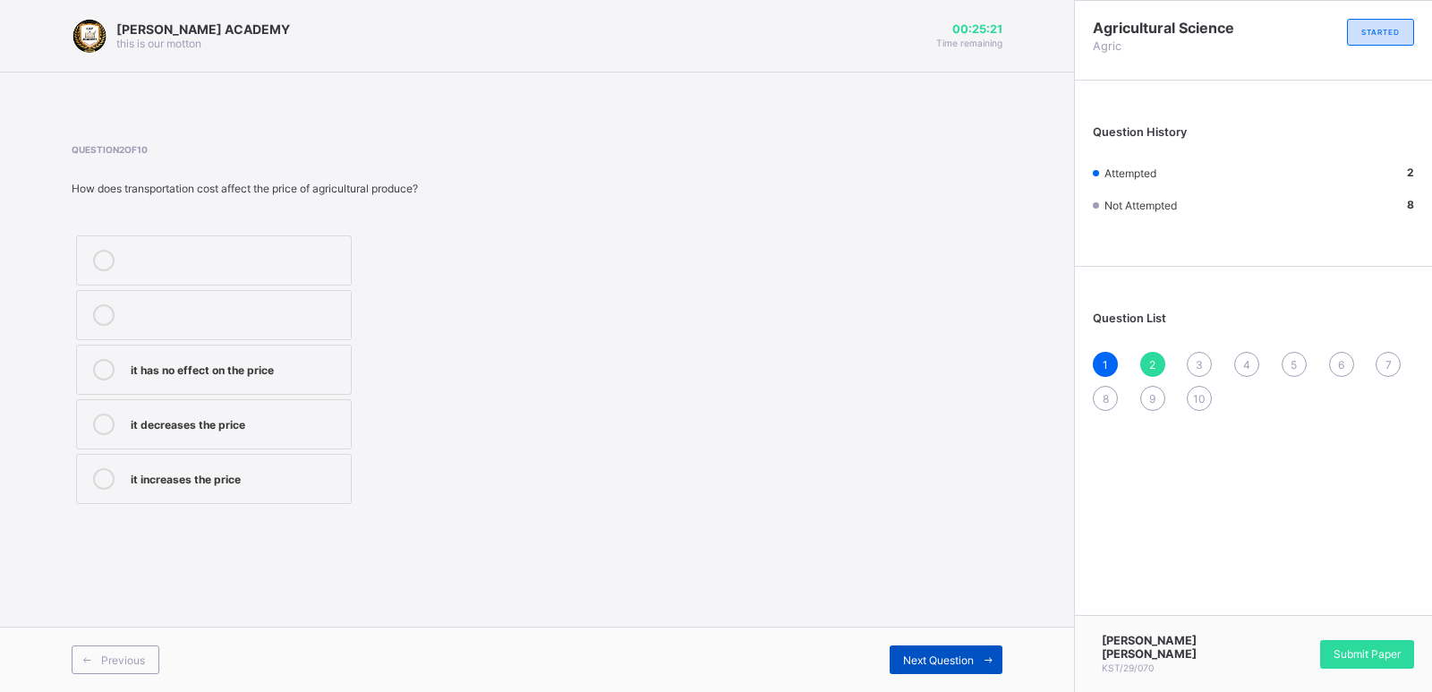
click at [960, 655] on span "Next Question" at bounding box center [938, 659] width 71 height 13
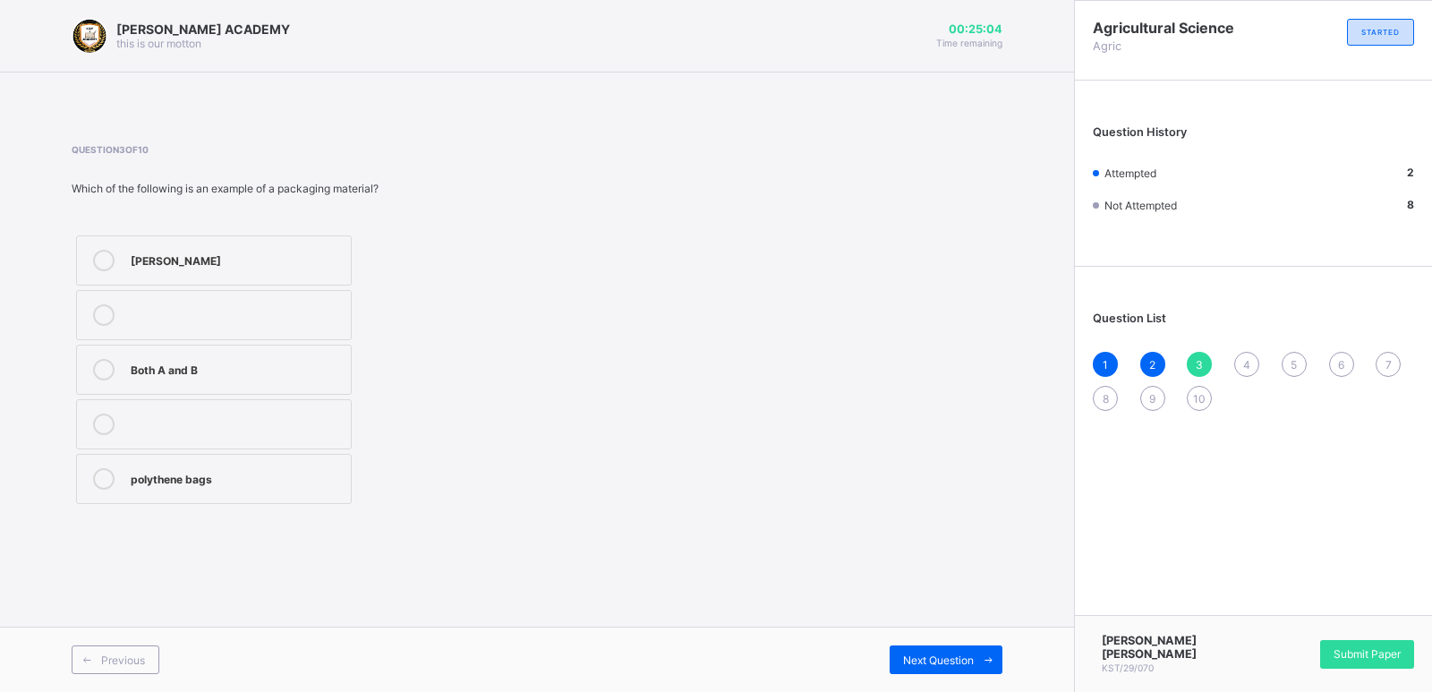
click at [310, 479] on div "polythene bags" at bounding box center [236, 477] width 211 height 18
click at [957, 664] on span "Next Question" at bounding box center [938, 659] width 71 height 13
click at [293, 384] on label "it helps maintain the price" at bounding box center [214, 370] width 276 height 50
click at [948, 659] on span "Next Question" at bounding box center [938, 659] width 71 height 13
click at [299, 487] on div "to protect the produce from damage" at bounding box center [236, 478] width 211 height 21
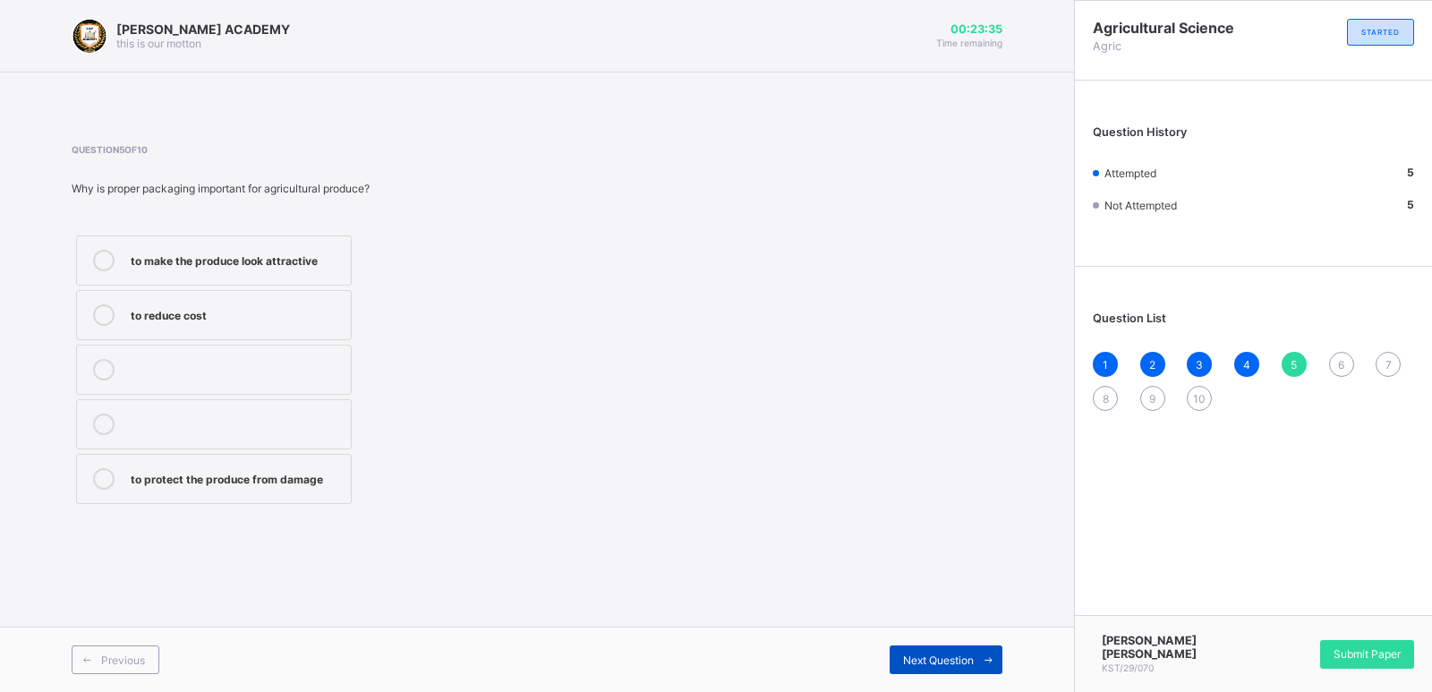
click at [944, 651] on div "Next Question" at bounding box center [946, 659] width 113 height 29
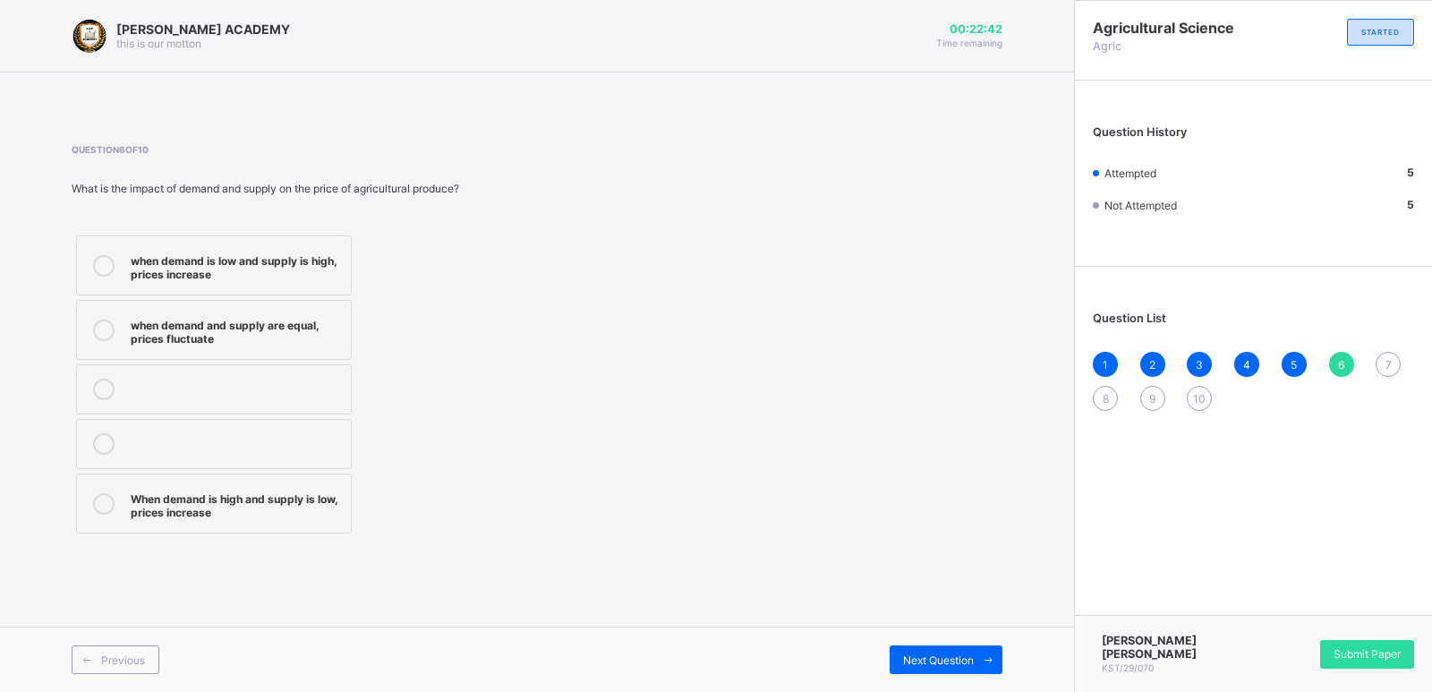
click at [313, 304] on label "when demand and supply are equal, prices fluctuate" at bounding box center [214, 330] width 276 height 60
click at [973, 665] on span "Next Question" at bounding box center [938, 659] width 71 height 13
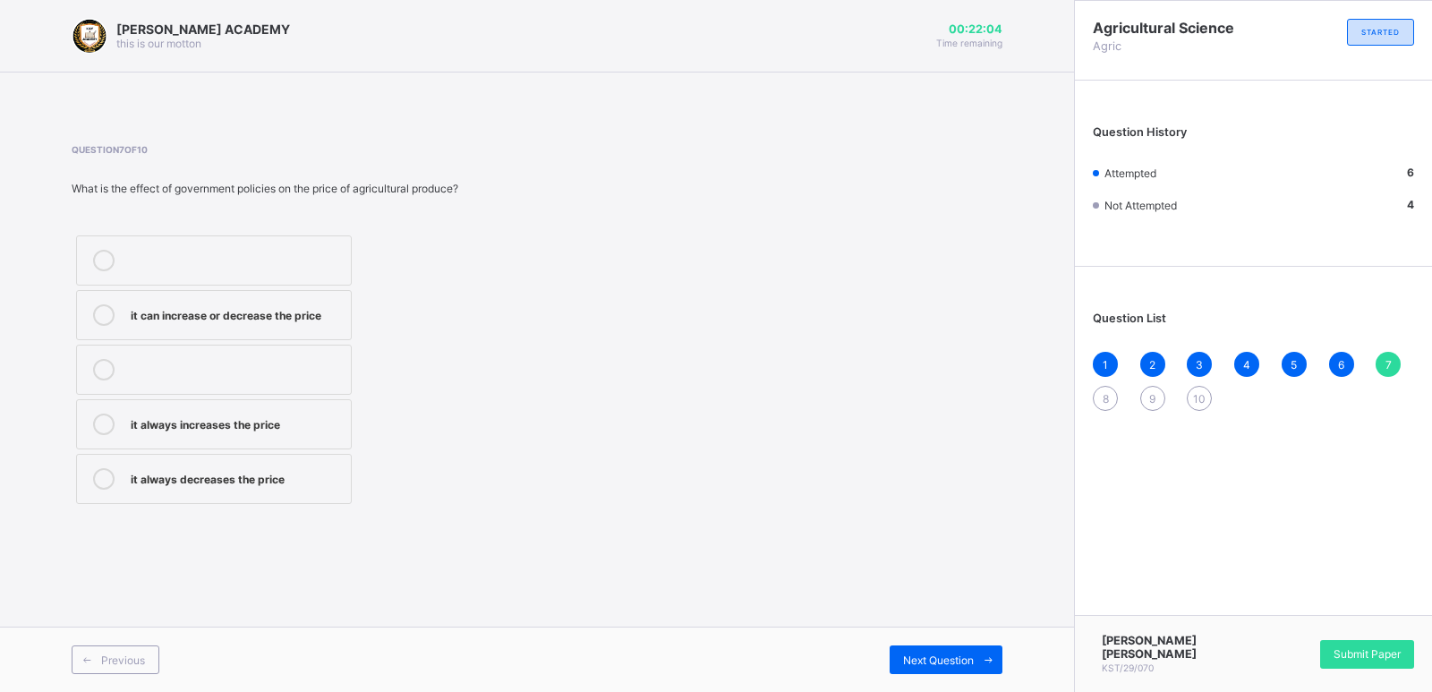
click at [335, 332] on label "it can increase or decrease the price" at bounding box center [214, 315] width 276 height 50
click at [920, 650] on div "Next Question" at bounding box center [946, 659] width 113 height 29
click at [263, 267] on div "they have no effect on the price" at bounding box center [236, 259] width 211 height 18
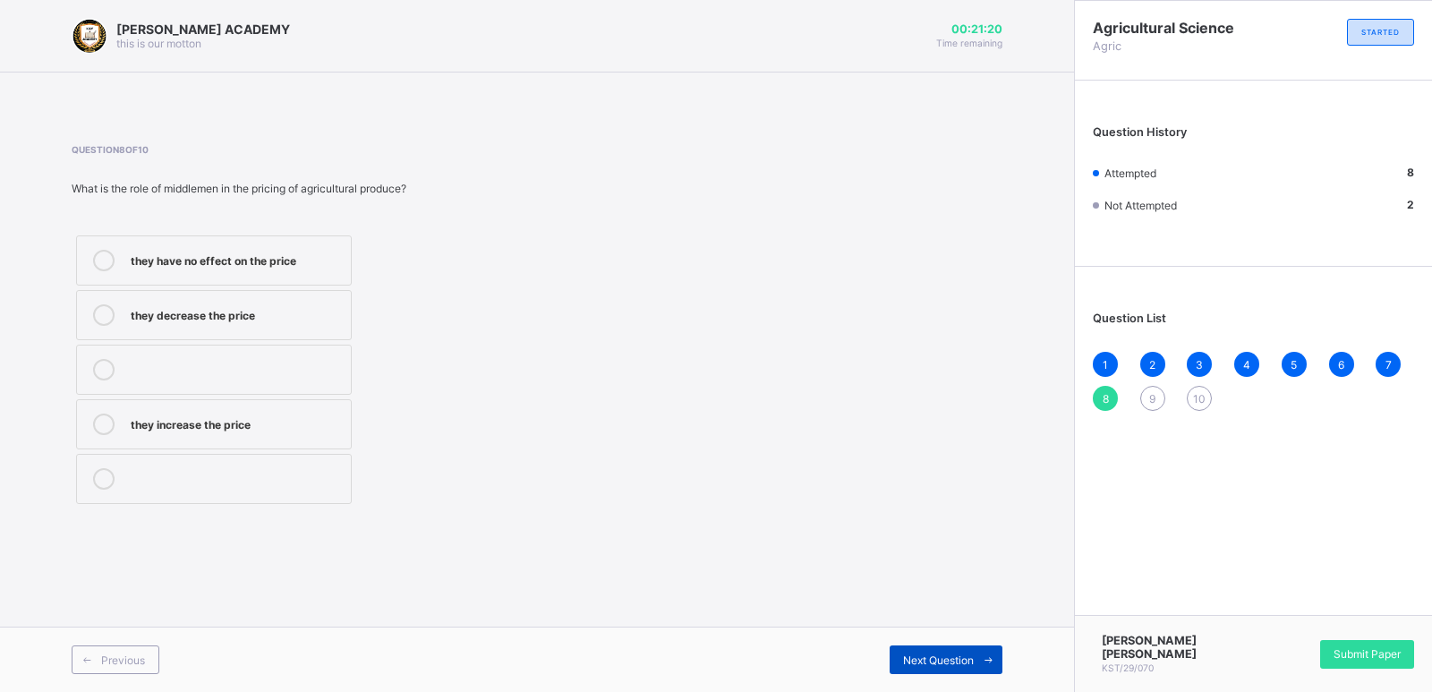
click at [928, 664] on span "Next Question" at bounding box center [938, 659] width 71 height 13
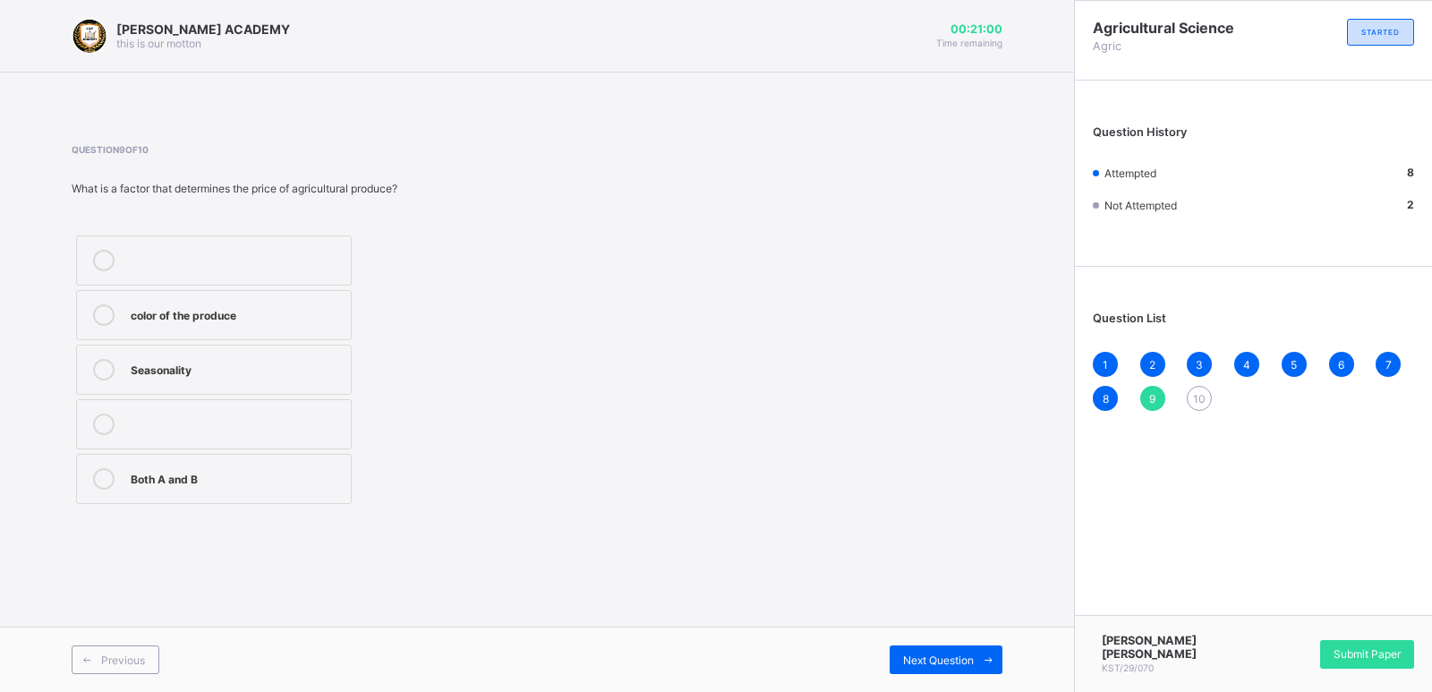
click at [314, 376] on div "Seasonality" at bounding box center [236, 368] width 211 height 18
click at [914, 659] on span "Next Question" at bounding box center [938, 659] width 71 height 13
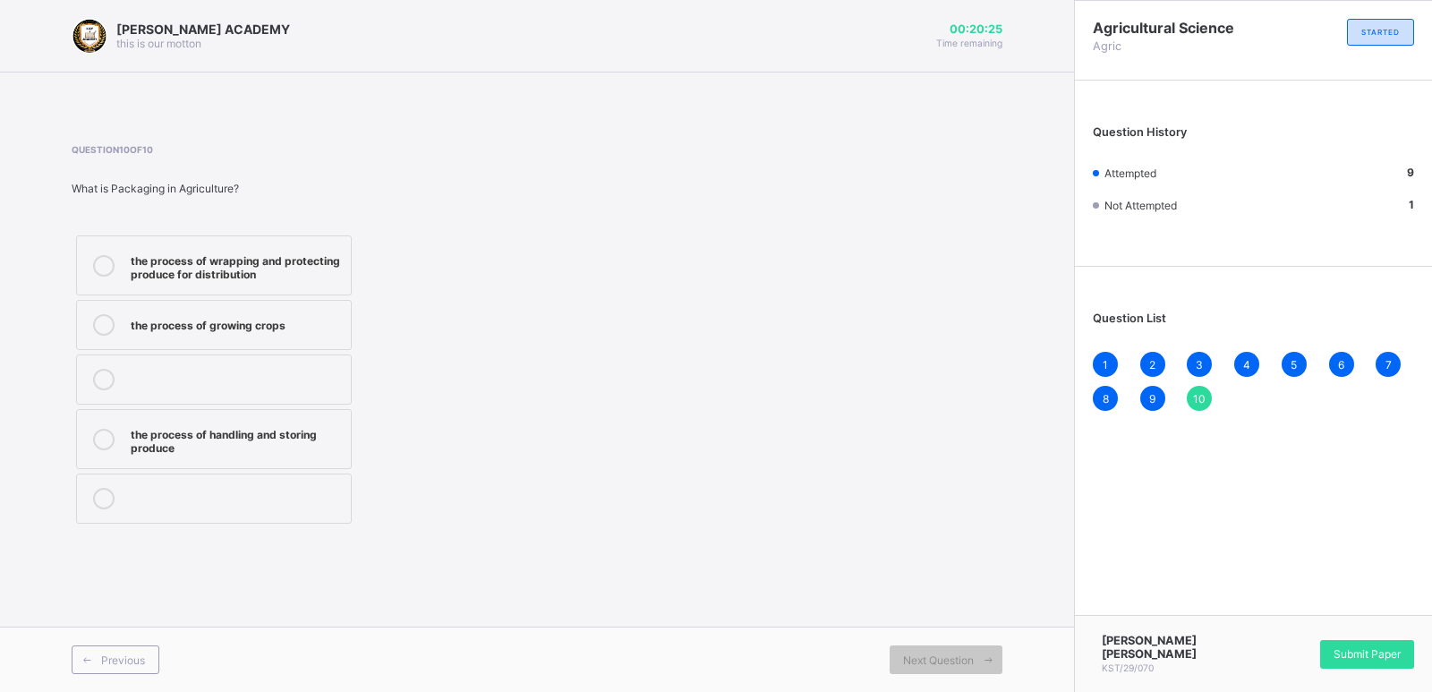
click at [331, 253] on div "the process of wrapping and protecting produce for distribution" at bounding box center [236, 265] width 211 height 31
click at [1396, 656] on span "Submit Paper" at bounding box center [1367, 653] width 67 height 13
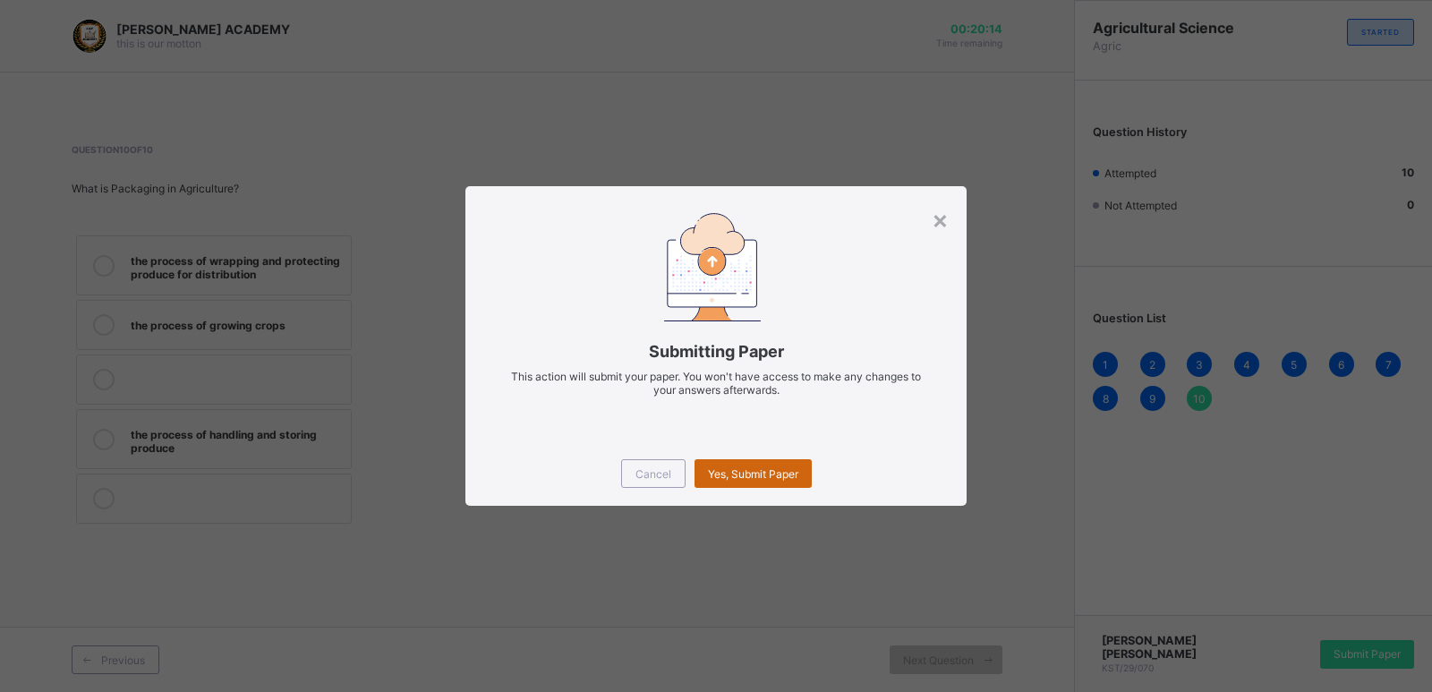
click at [784, 477] on span "Yes, Submit Paper" at bounding box center [753, 473] width 90 height 13
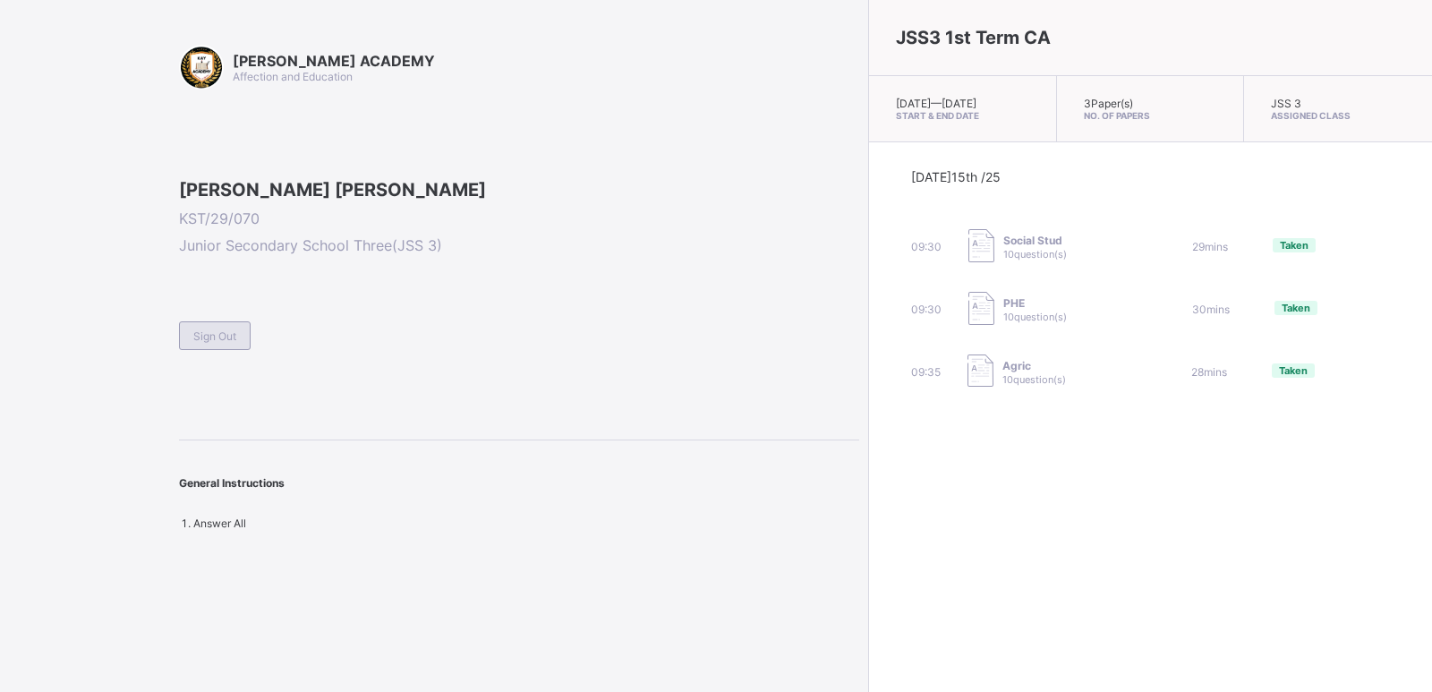
click at [221, 350] on div "Sign Out" at bounding box center [215, 335] width 72 height 29
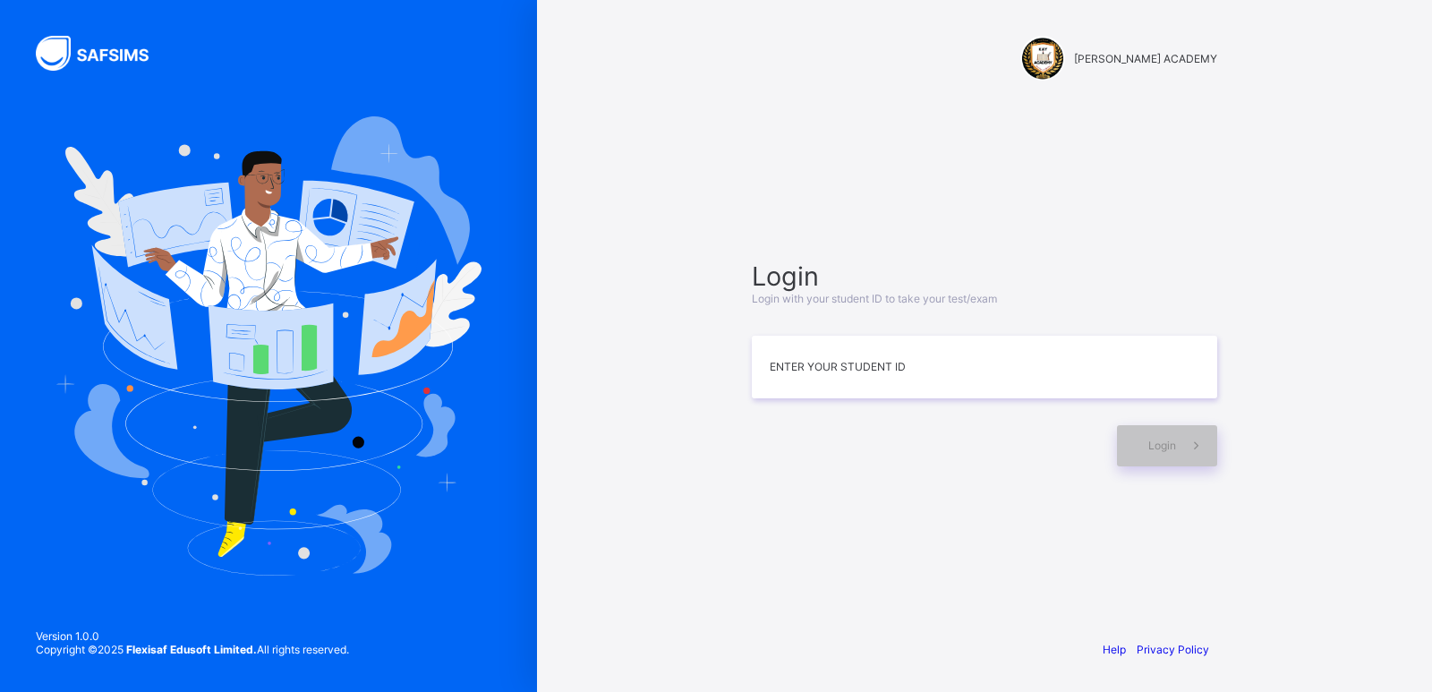
click at [758, 324] on div at bounding box center [984, 315] width 465 height 21
click at [774, 367] on input at bounding box center [984, 367] width 465 height 63
type input "**********"
click at [1177, 448] on span at bounding box center [1196, 445] width 41 height 41
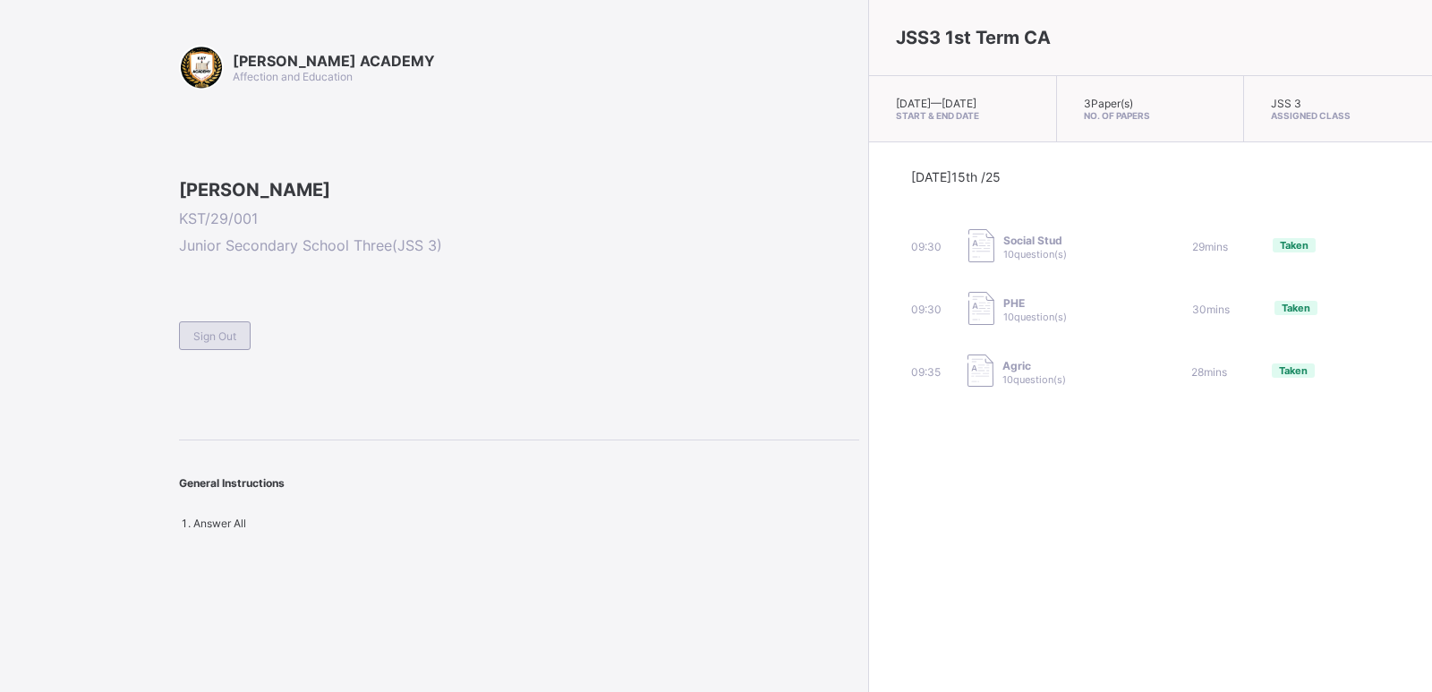
click at [220, 343] on span "Sign Out" at bounding box center [214, 335] width 43 height 13
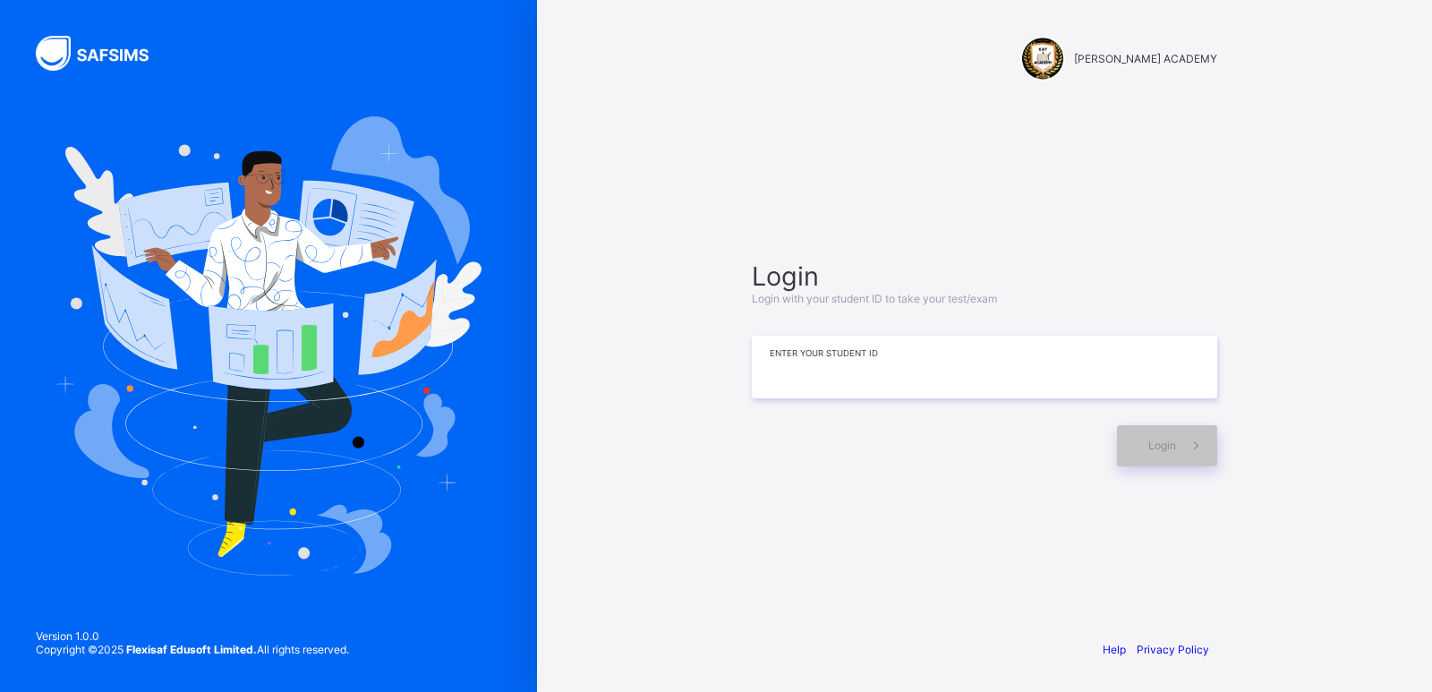
click at [976, 372] on input at bounding box center [984, 367] width 465 height 63
type input "**********"
click at [1174, 459] on div "Login" at bounding box center [1167, 445] width 100 height 41
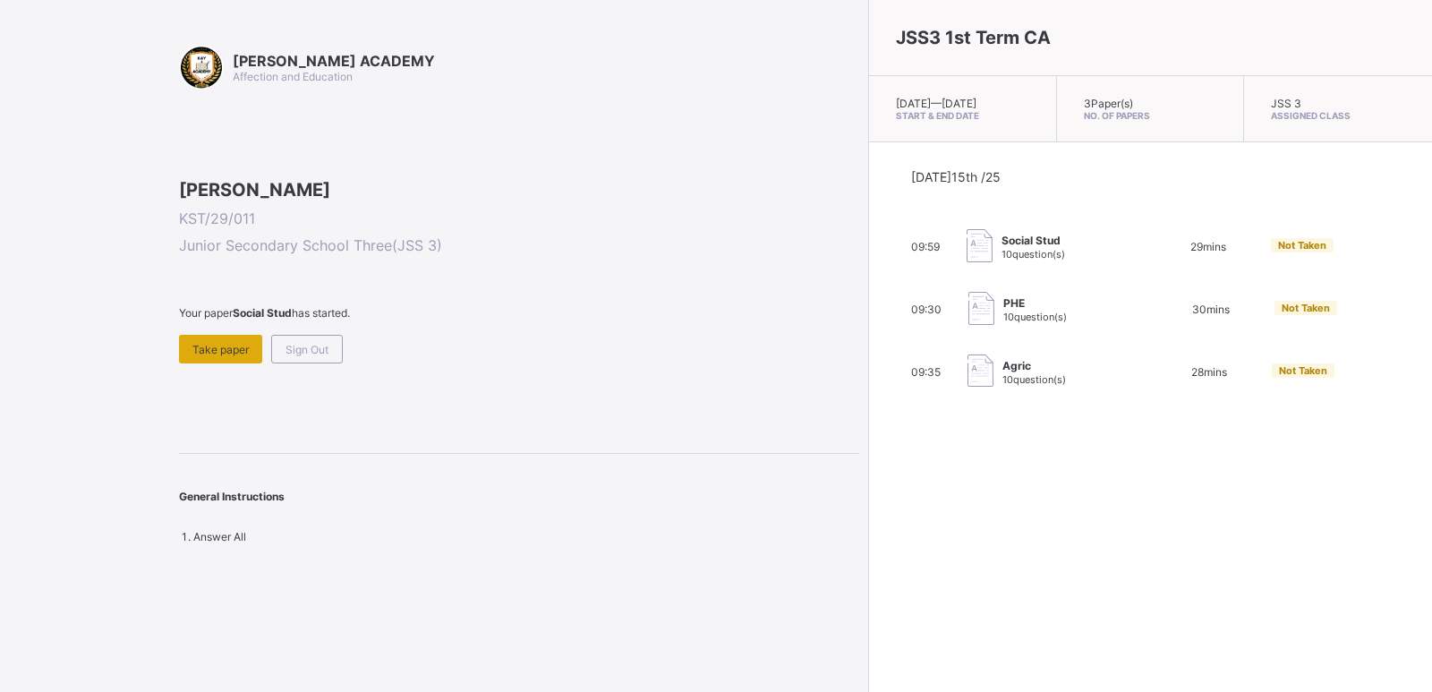
click at [220, 356] on span "Take paper" at bounding box center [220, 349] width 56 height 13
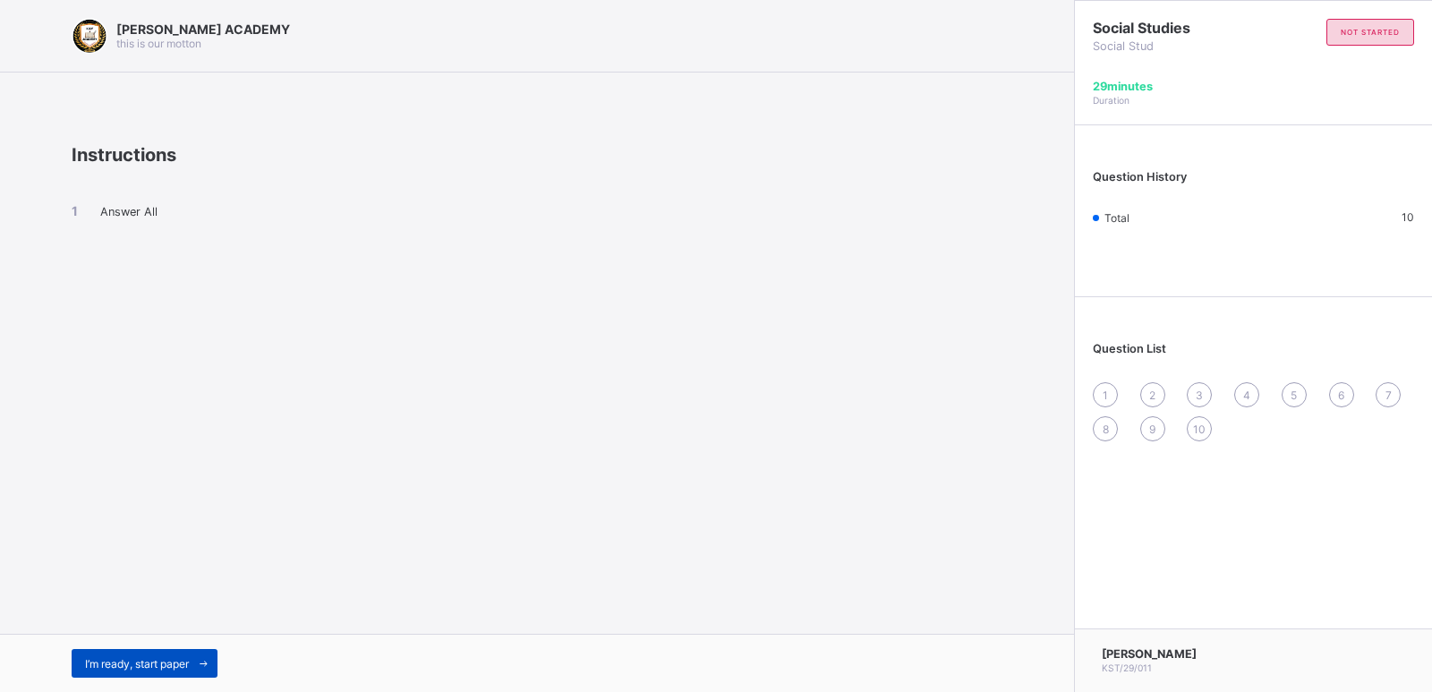
click at [171, 668] on span "I’m ready, start paper" at bounding box center [137, 663] width 104 height 13
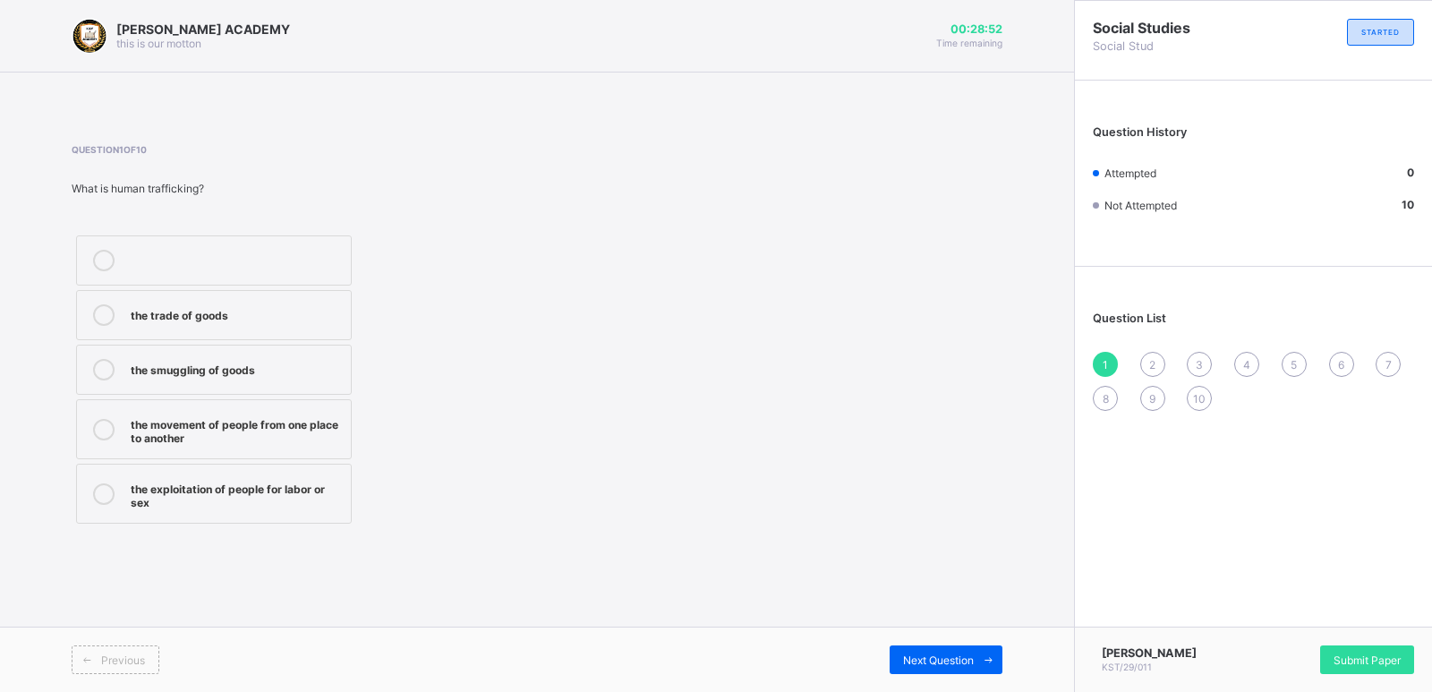
click at [221, 515] on label "the exploitation of people for labor or sex" at bounding box center [214, 494] width 276 height 60
click at [957, 668] on div "Next Question" at bounding box center [946, 659] width 113 height 29
click at [116, 365] on div at bounding box center [104, 369] width 36 height 21
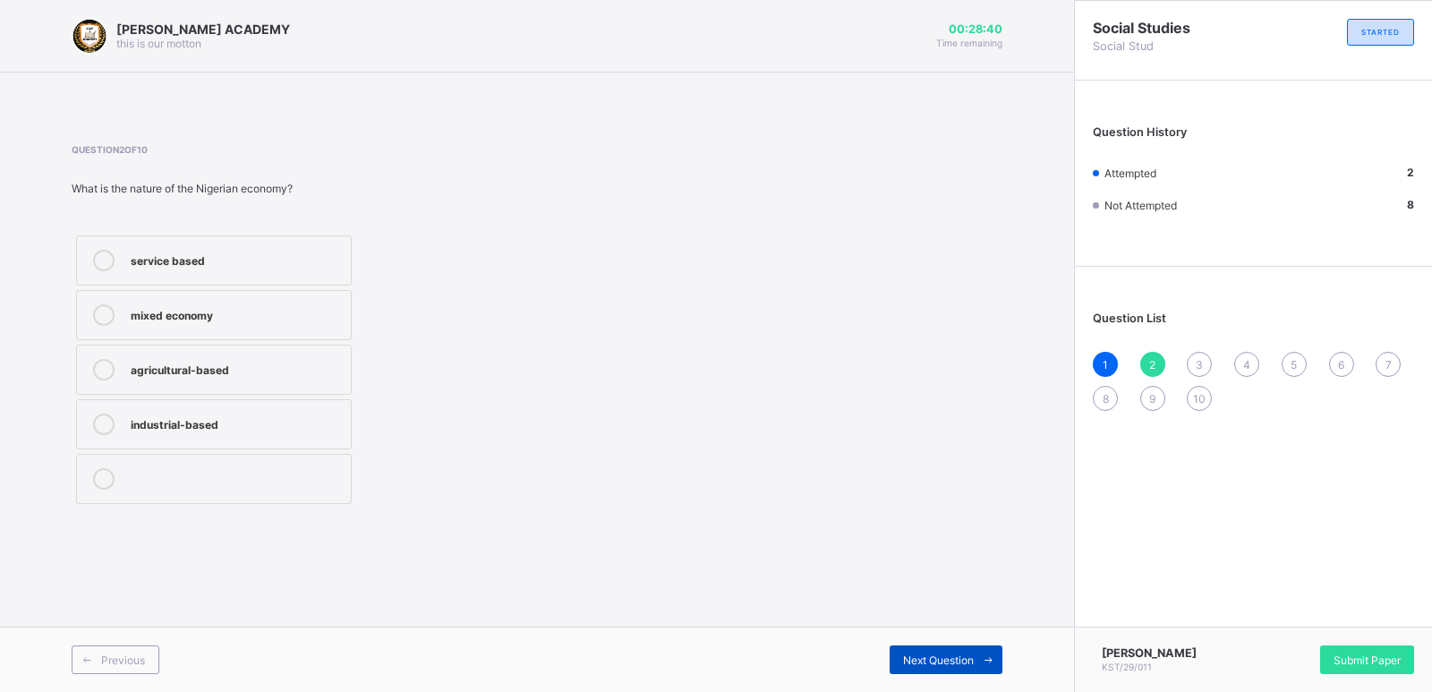
click at [947, 653] on span "Next Question" at bounding box center [938, 659] width 71 height 13
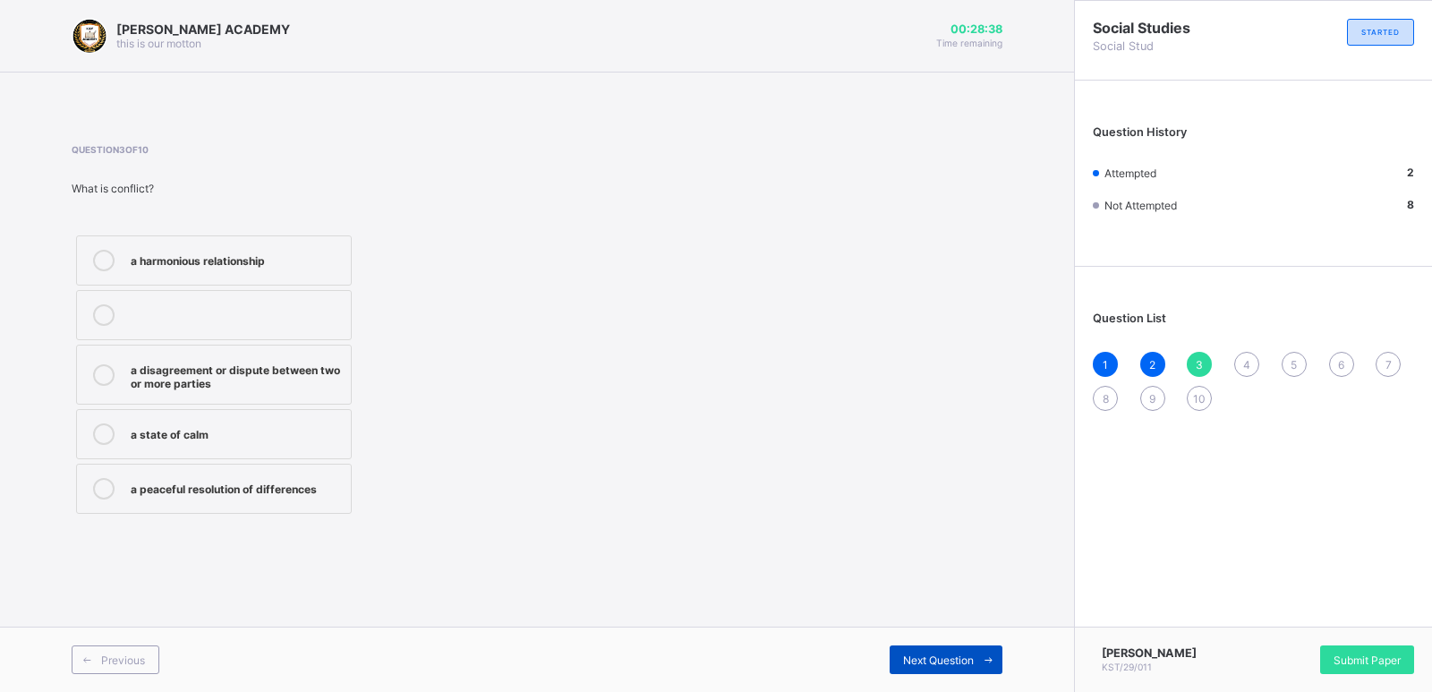
click at [948, 658] on span "Next Question" at bounding box center [938, 659] width 71 height 13
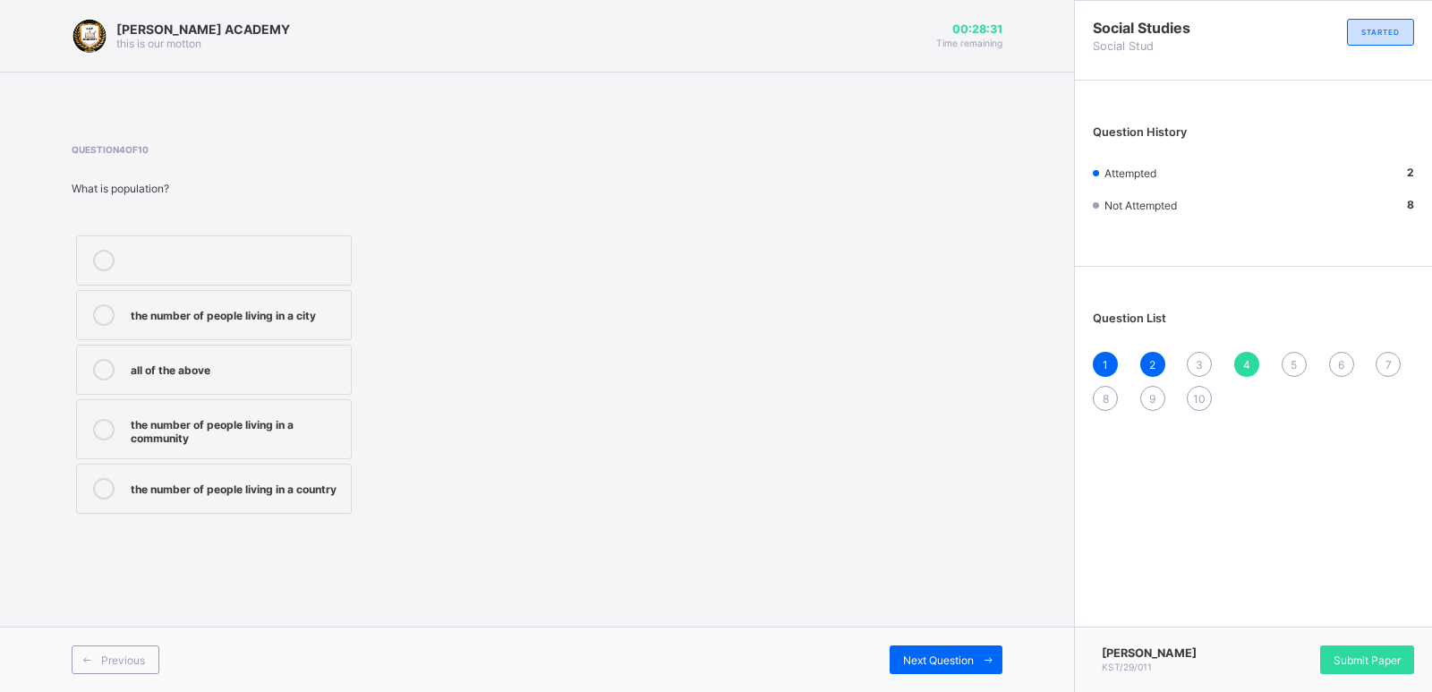
click at [281, 378] on div "all of the above" at bounding box center [236, 369] width 211 height 21
click at [922, 656] on span "Next Question" at bounding box center [938, 659] width 71 height 13
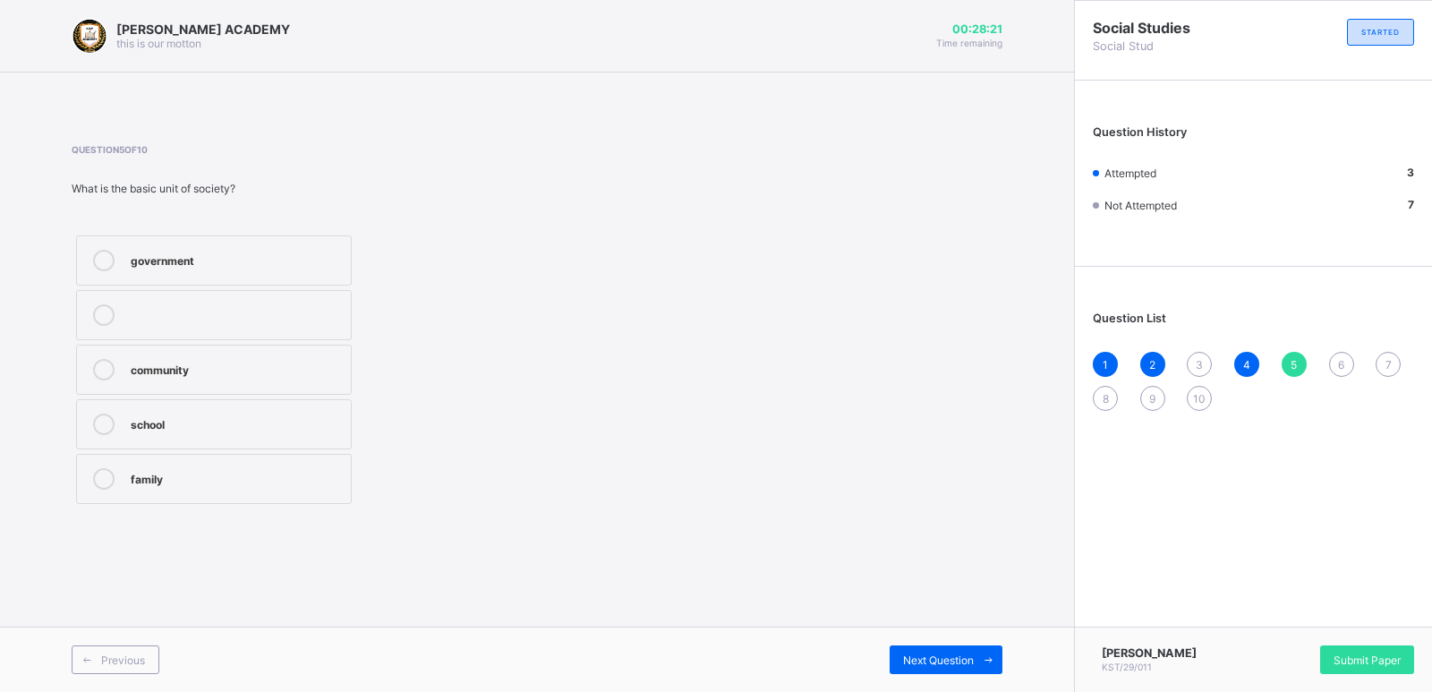
click at [286, 492] on label "family" at bounding box center [214, 479] width 276 height 50
click at [915, 659] on span "Next Question" at bounding box center [938, 659] width 71 height 13
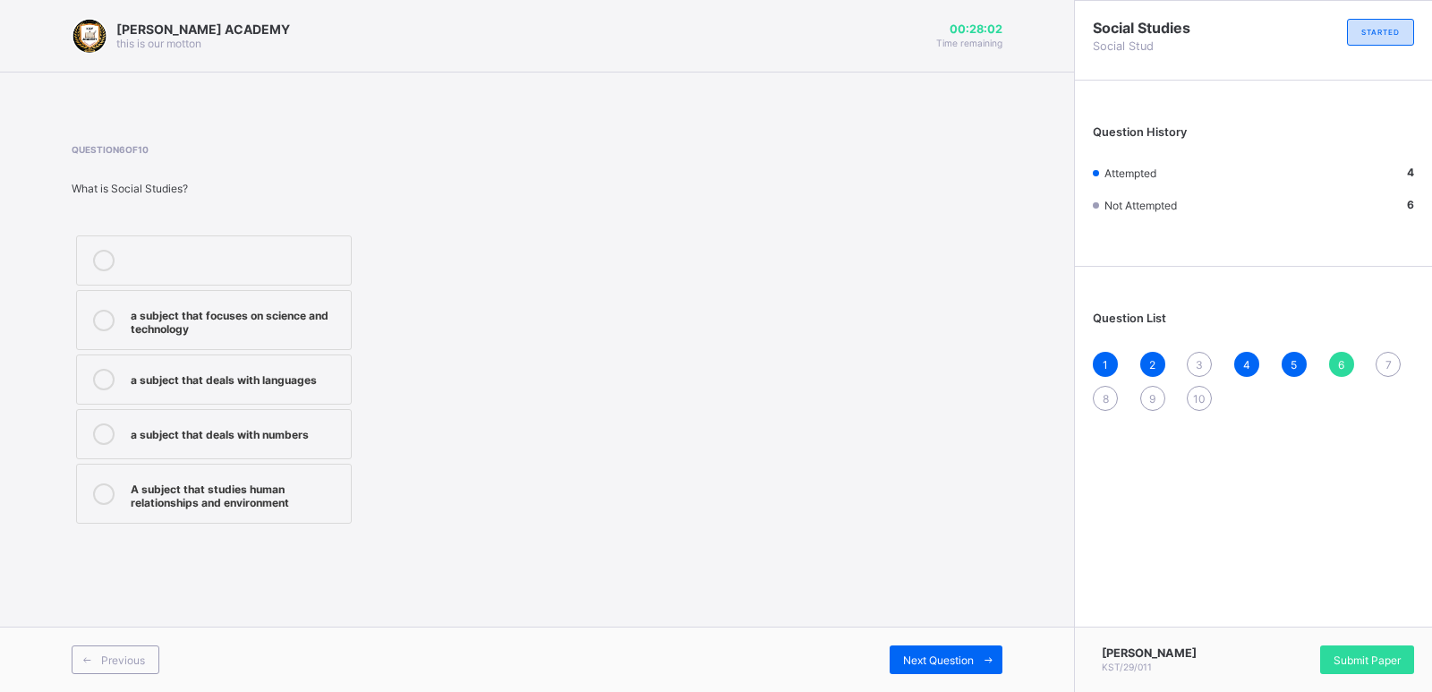
click at [225, 514] on label "A subject that studies human relationships and environment" at bounding box center [214, 494] width 276 height 60
click at [940, 663] on span "Next Question" at bounding box center [938, 659] width 71 height 13
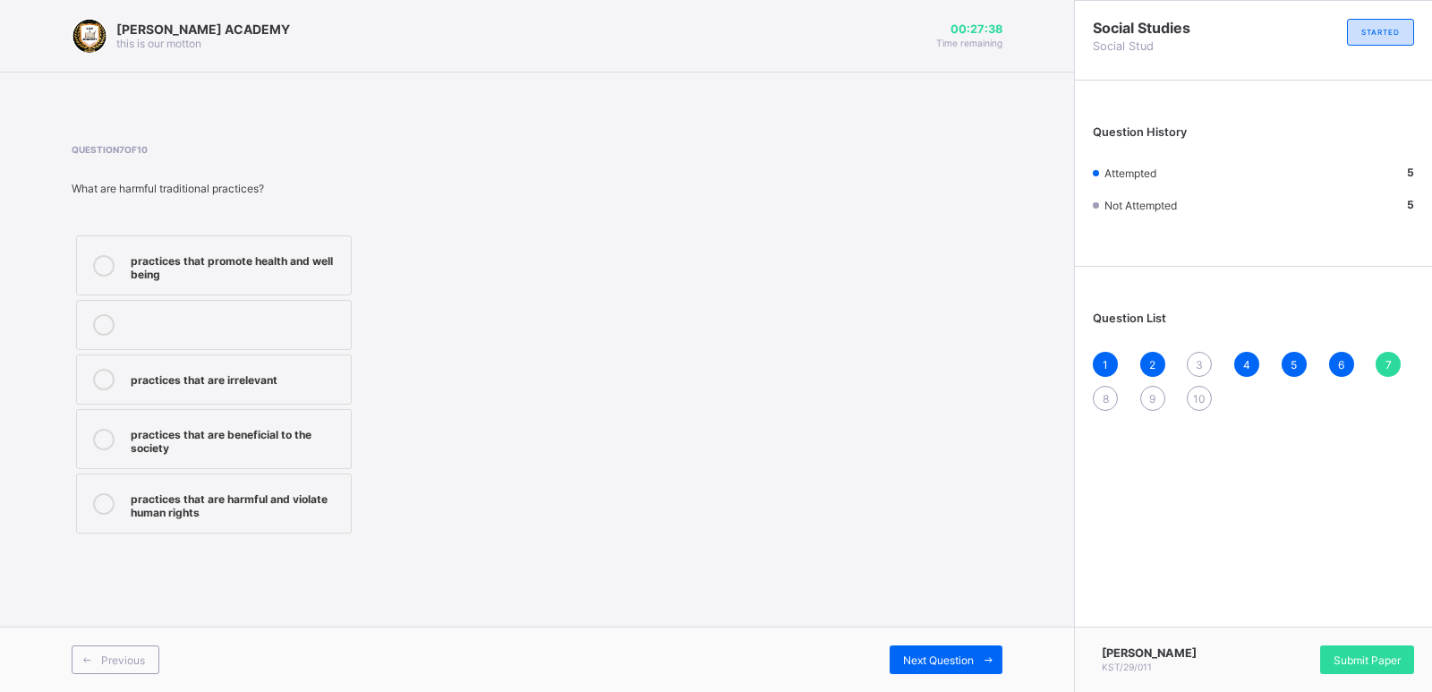
click at [221, 499] on div "practices that are harmful and violate human rights" at bounding box center [236, 503] width 211 height 31
click at [911, 636] on div "Previous Next Question" at bounding box center [537, 659] width 1074 height 65
click at [918, 660] on span "Next Question" at bounding box center [938, 659] width 71 height 13
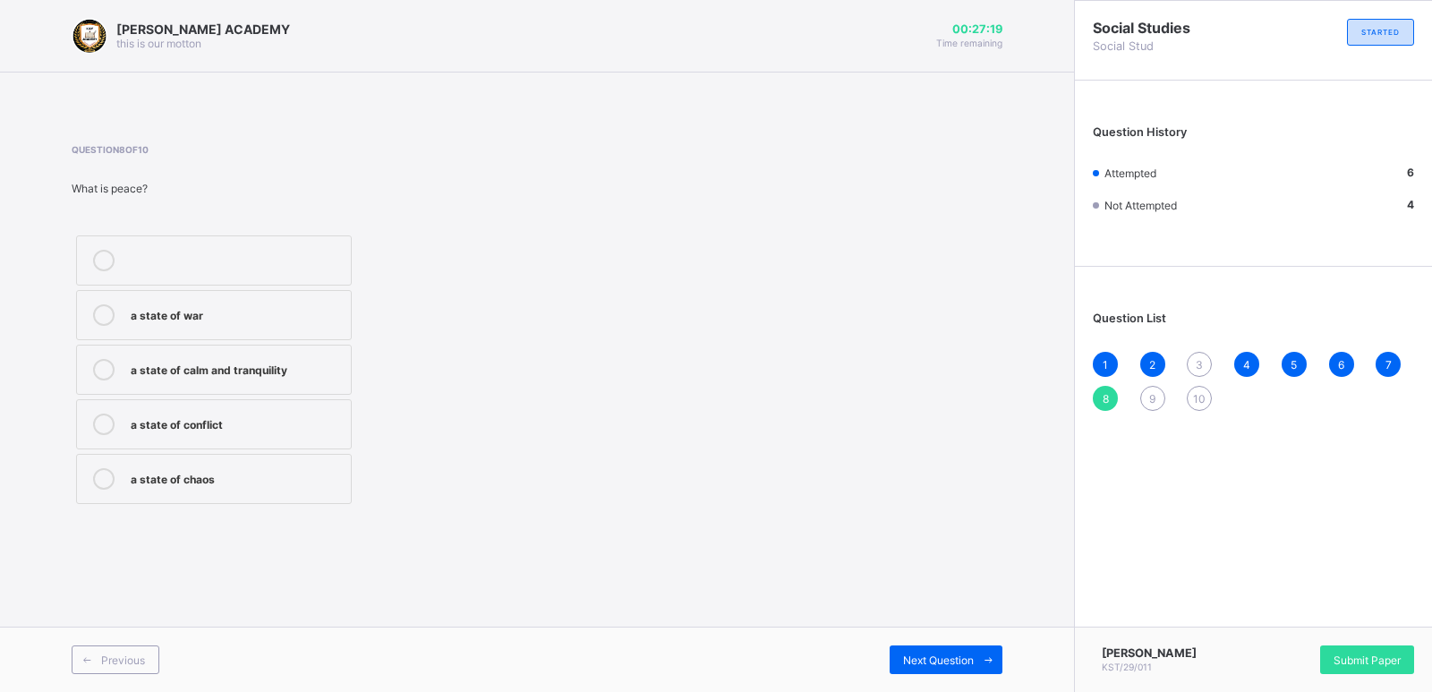
click at [323, 373] on div "a state of calm and tranquility" at bounding box center [236, 368] width 211 height 18
click at [926, 656] on span "Next Question" at bounding box center [938, 659] width 71 height 13
click at [165, 371] on div "the economy of a country" at bounding box center [236, 368] width 211 height 18
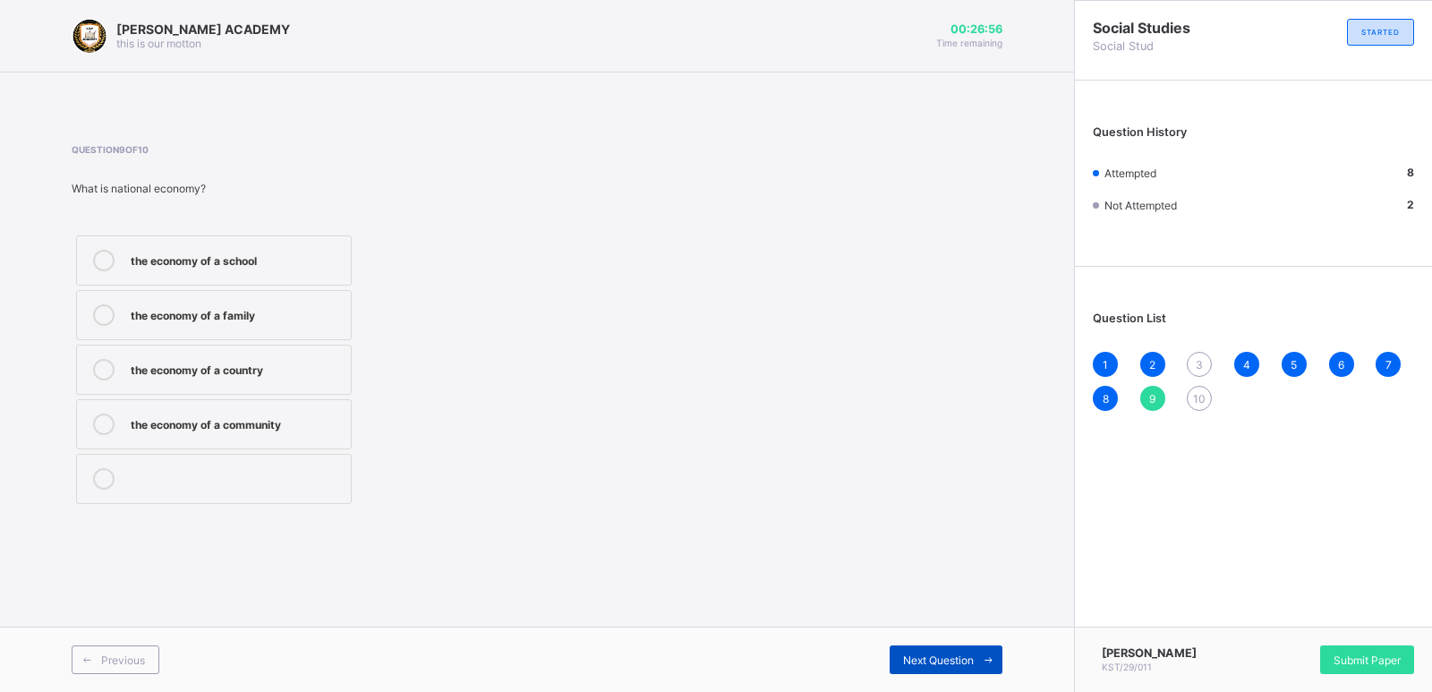
click at [929, 655] on span "Next Question" at bounding box center [938, 659] width 71 height 13
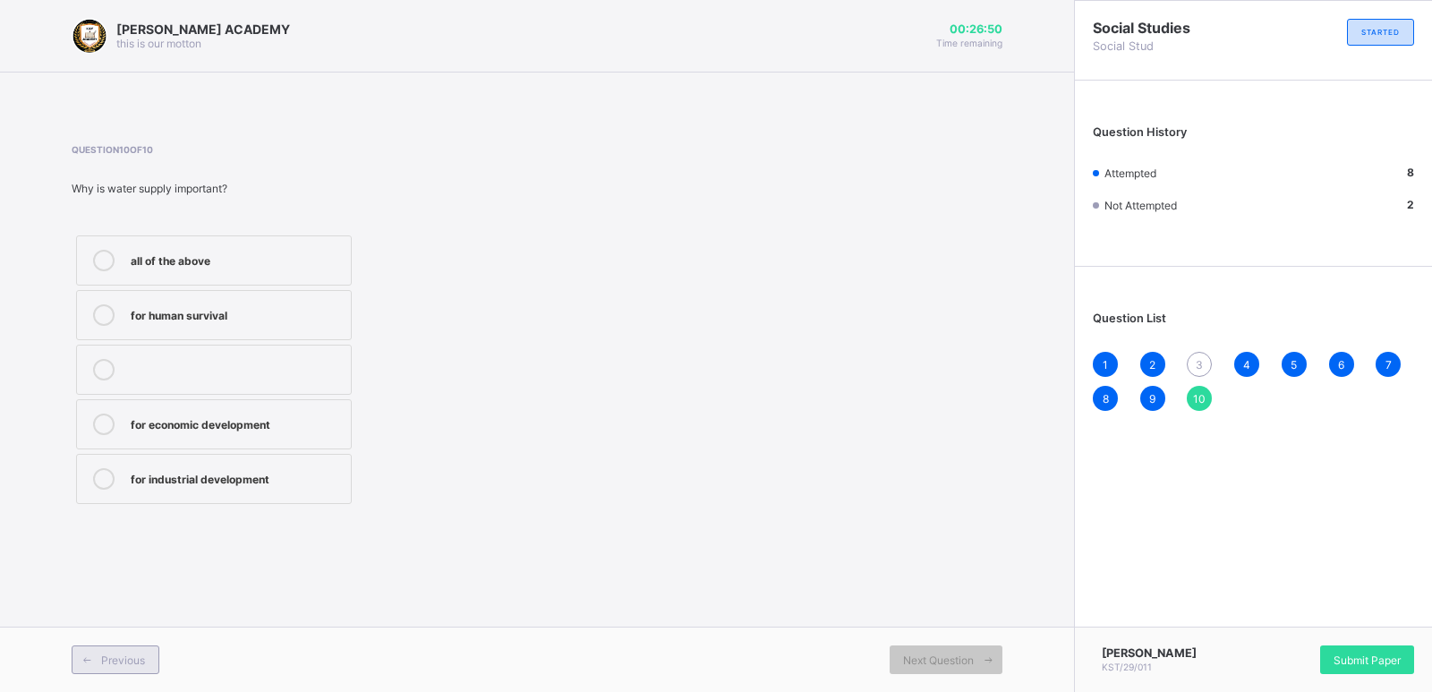
click at [87, 664] on icon at bounding box center [87, 660] width 13 height 12
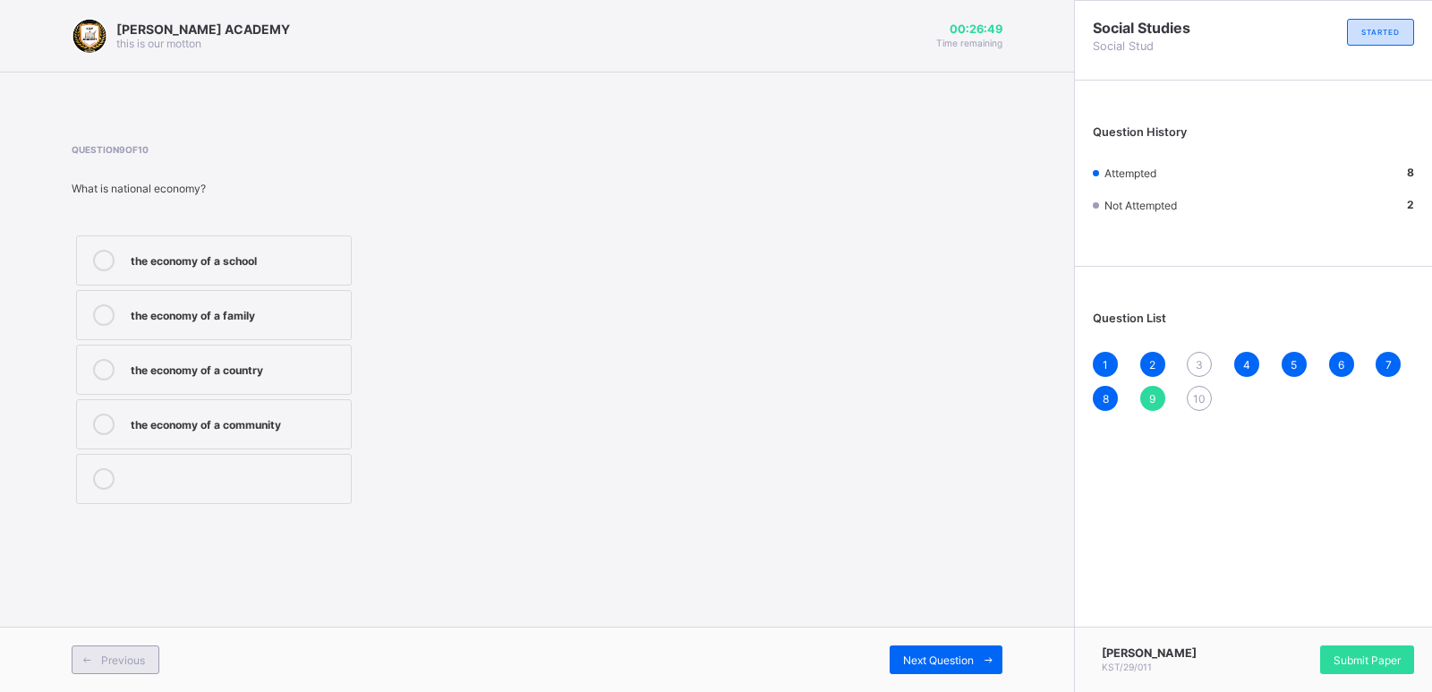
click at [87, 664] on icon at bounding box center [87, 660] width 13 height 12
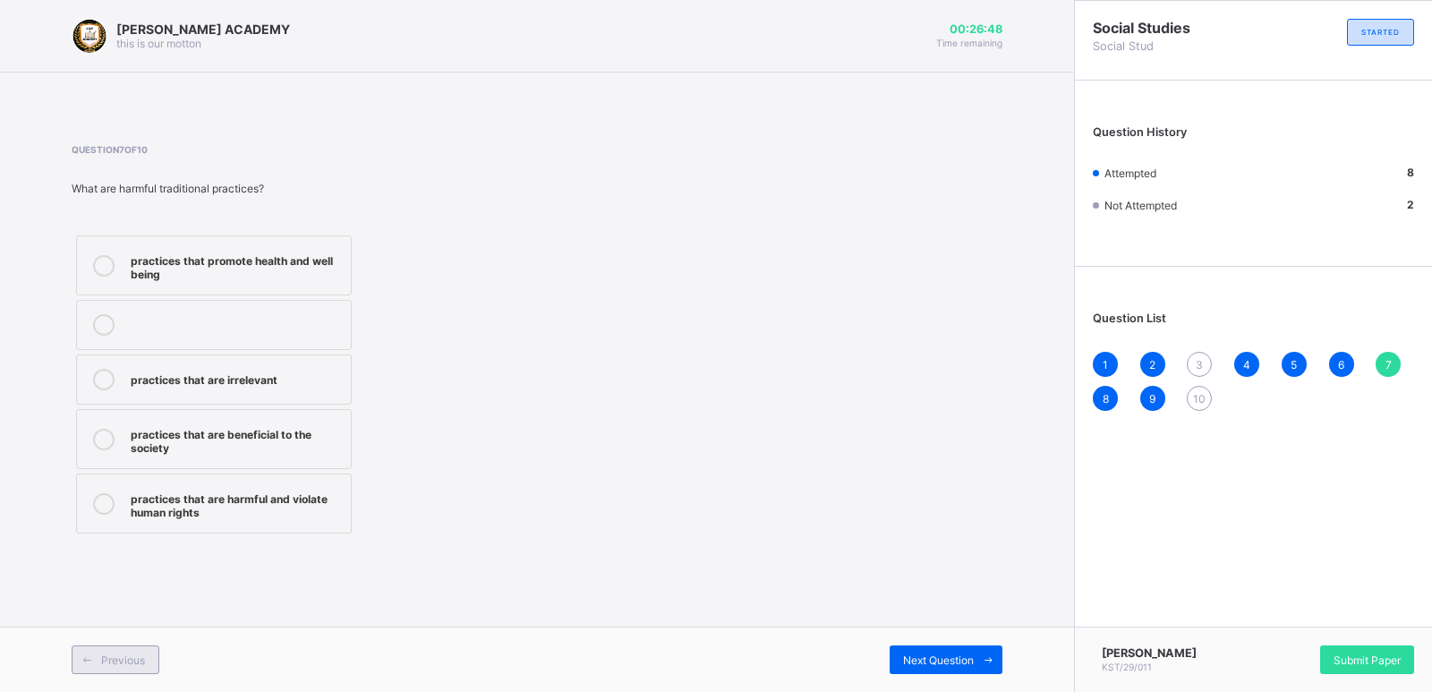
click at [87, 664] on icon at bounding box center [87, 660] width 13 height 12
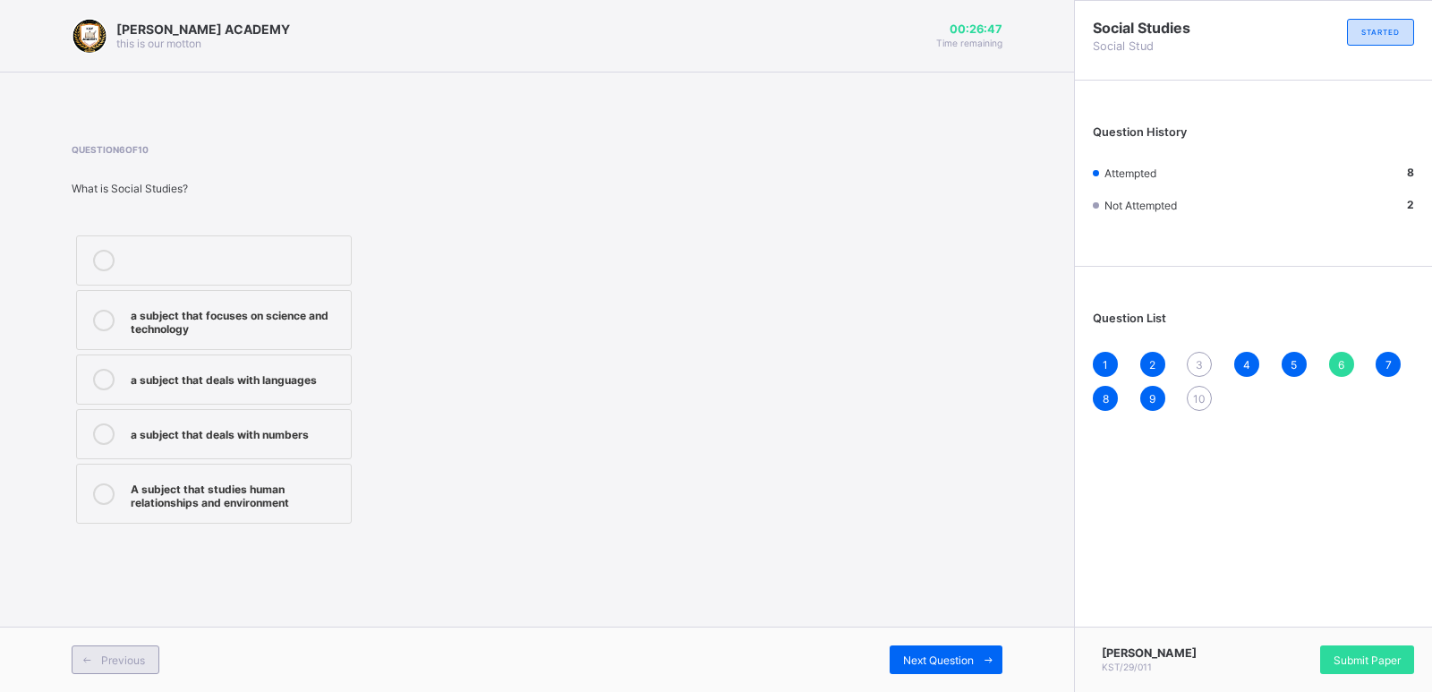
click at [87, 664] on icon at bounding box center [87, 660] width 13 height 12
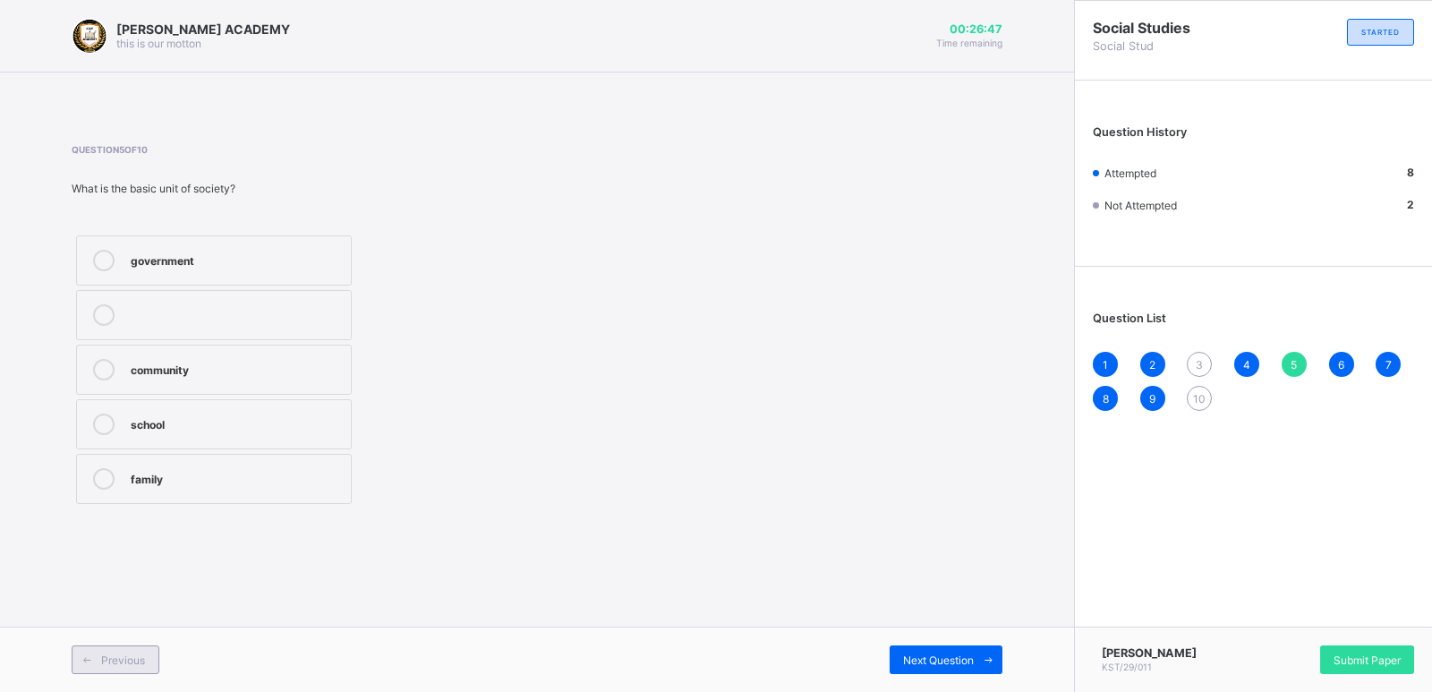
click at [87, 664] on icon at bounding box center [87, 660] width 13 height 12
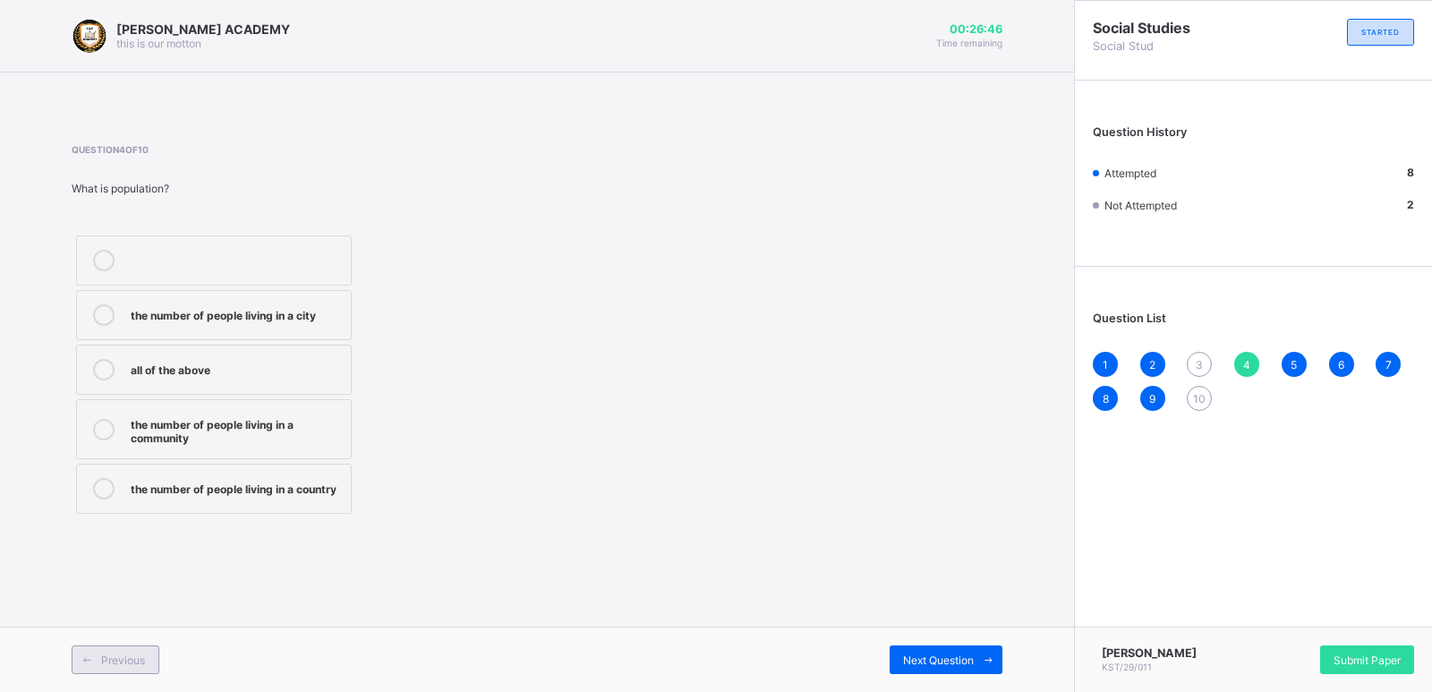
click at [87, 664] on icon at bounding box center [87, 660] width 13 height 12
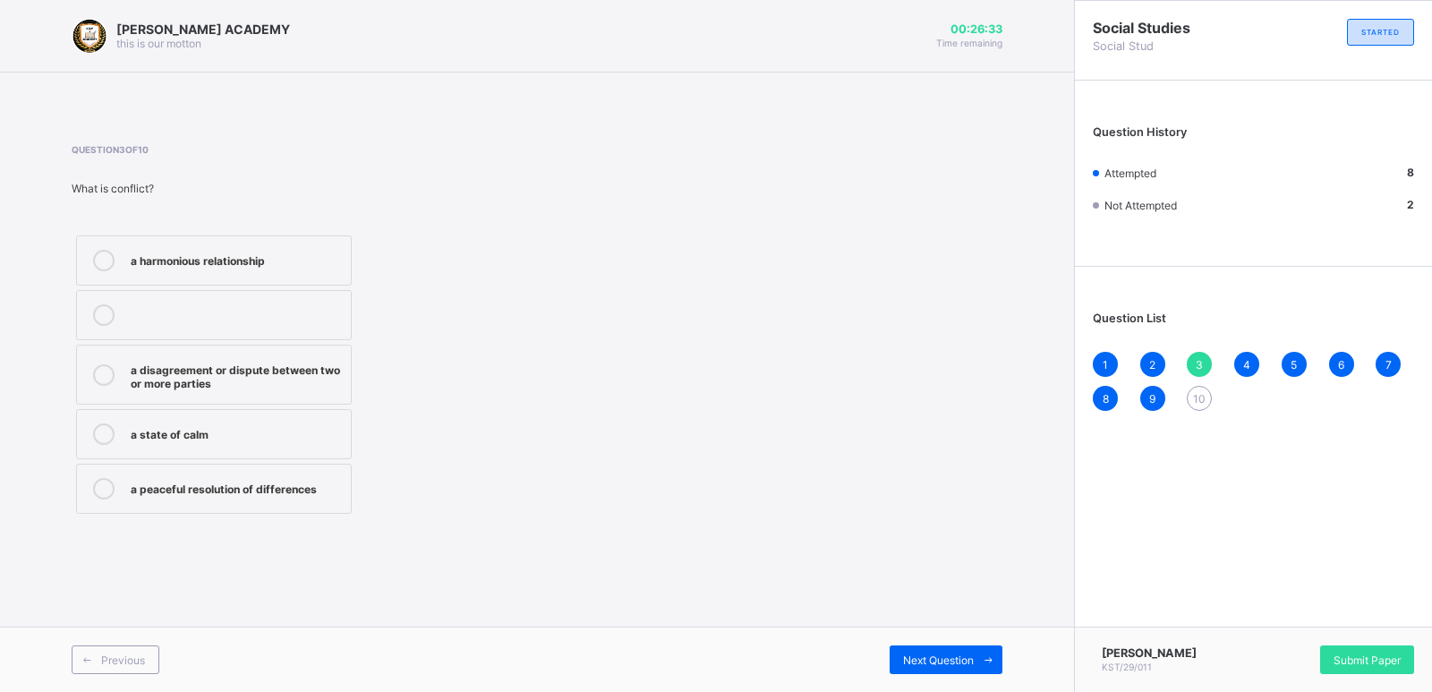
click at [160, 371] on div "a disagreement or dispute between two or more parties" at bounding box center [236, 374] width 211 height 31
click at [952, 659] on span "Next Question" at bounding box center [938, 659] width 71 height 13
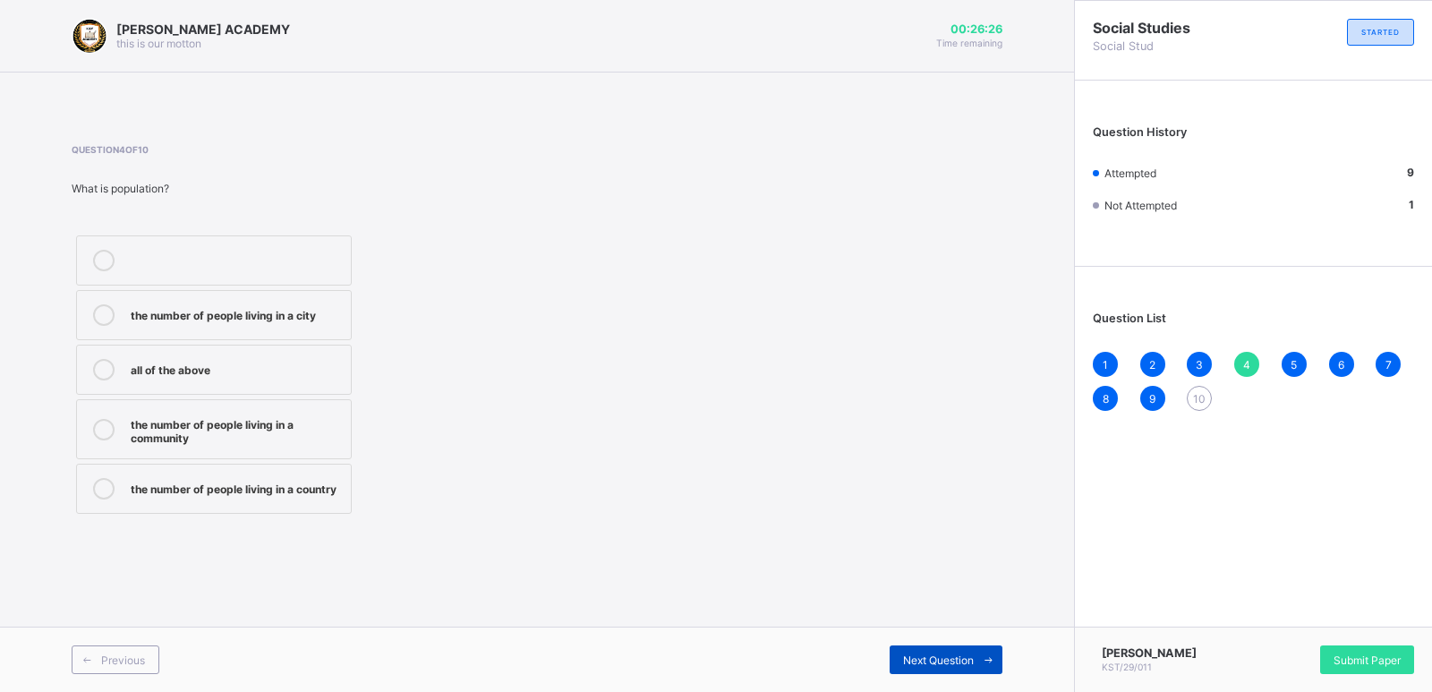
click at [952, 659] on span "Next Question" at bounding box center [938, 659] width 71 height 13
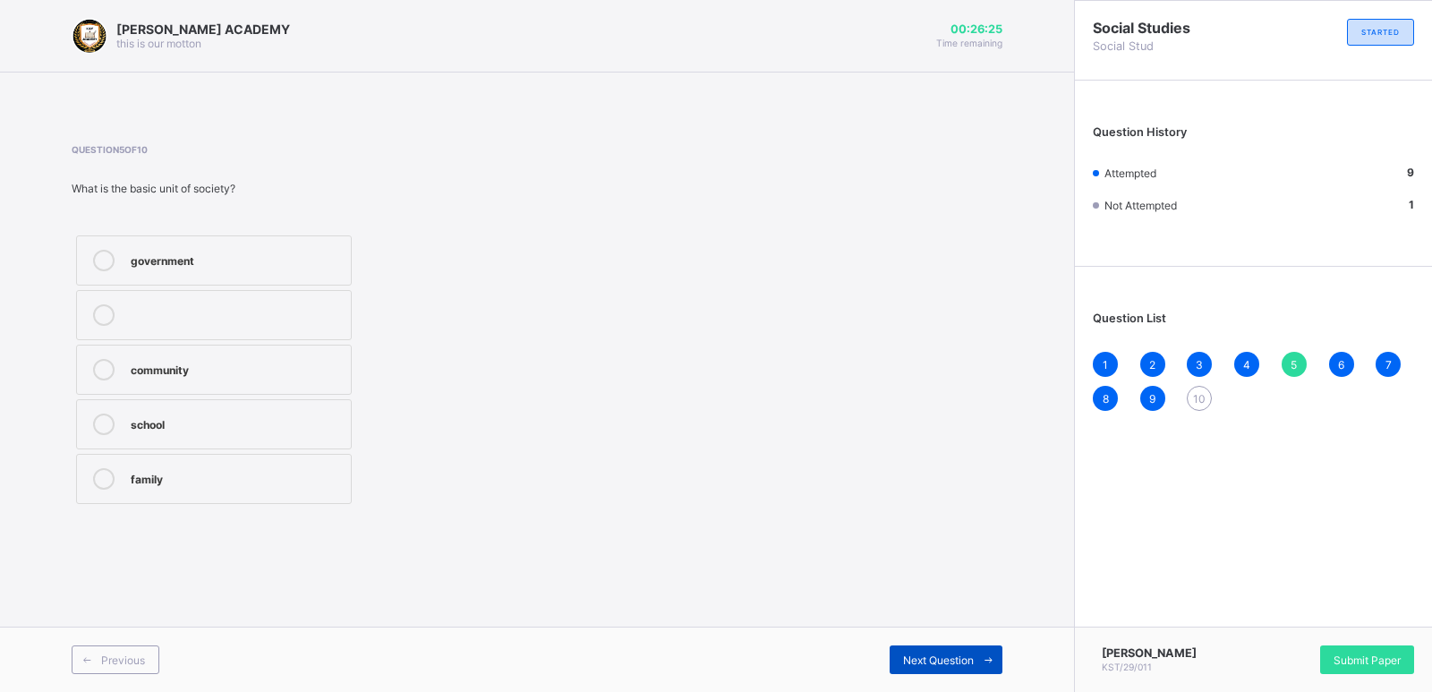
click at [952, 659] on span "Next Question" at bounding box center [938, 659] width 71 height 13
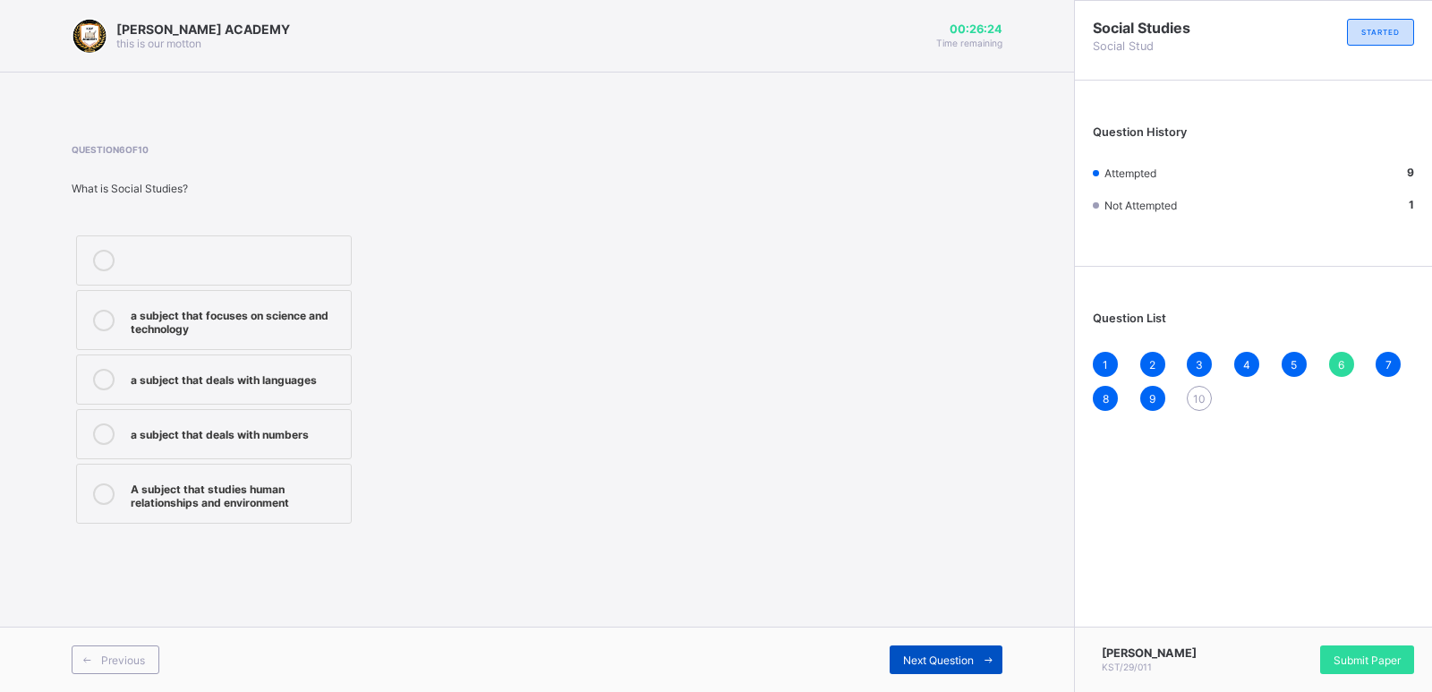
click at [952, 659] on span "Next Question" at bounding box center [938, 659] width 71 height 13
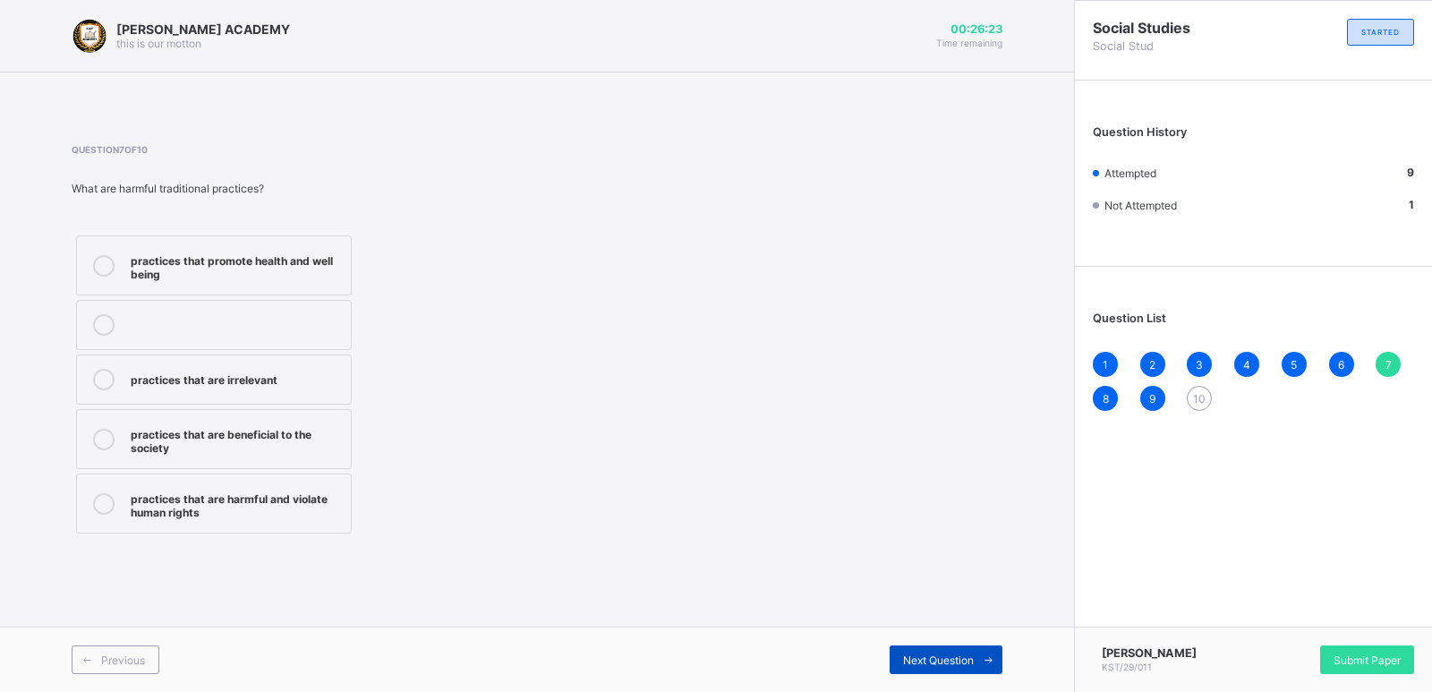
click at [952, 659] on span "Next Question" at bounding box center [938, 659] width 71 height 13
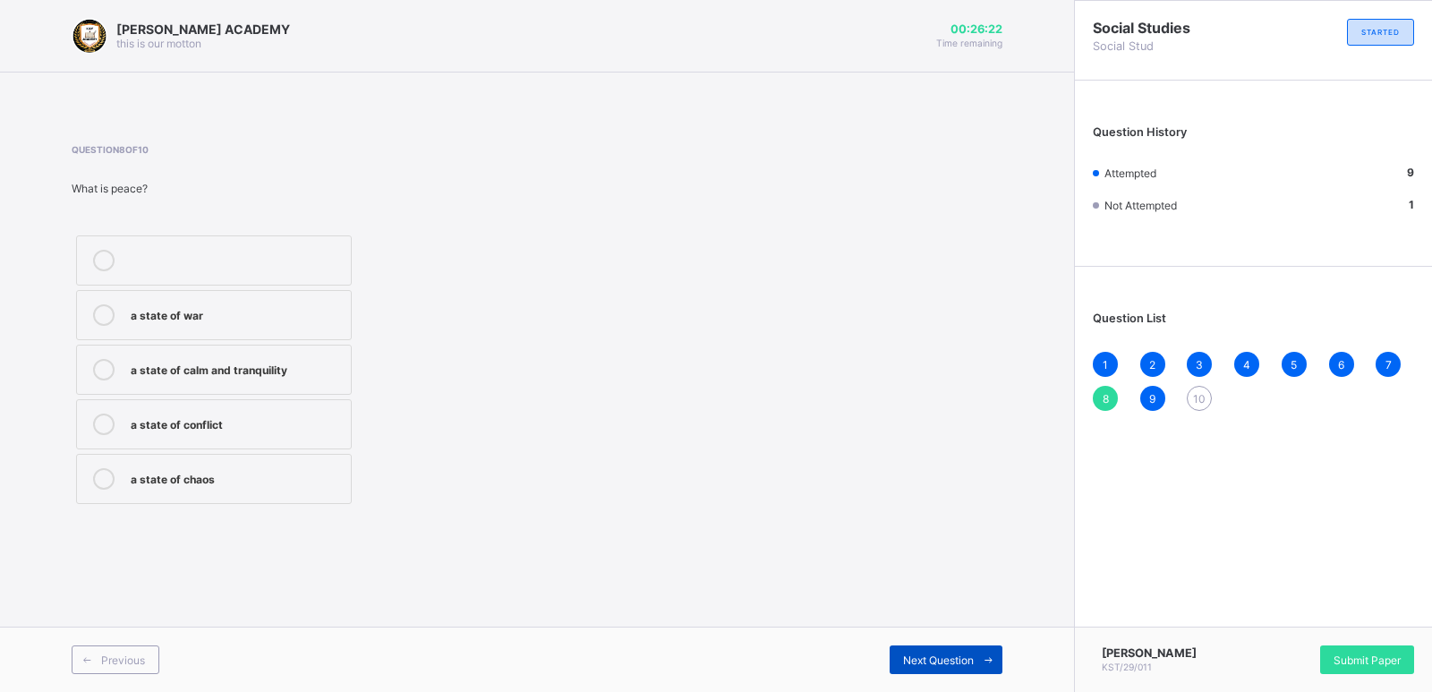
click at [952, 658] on span "Next Question" at bounding box center [938, 659] width 71 height 13
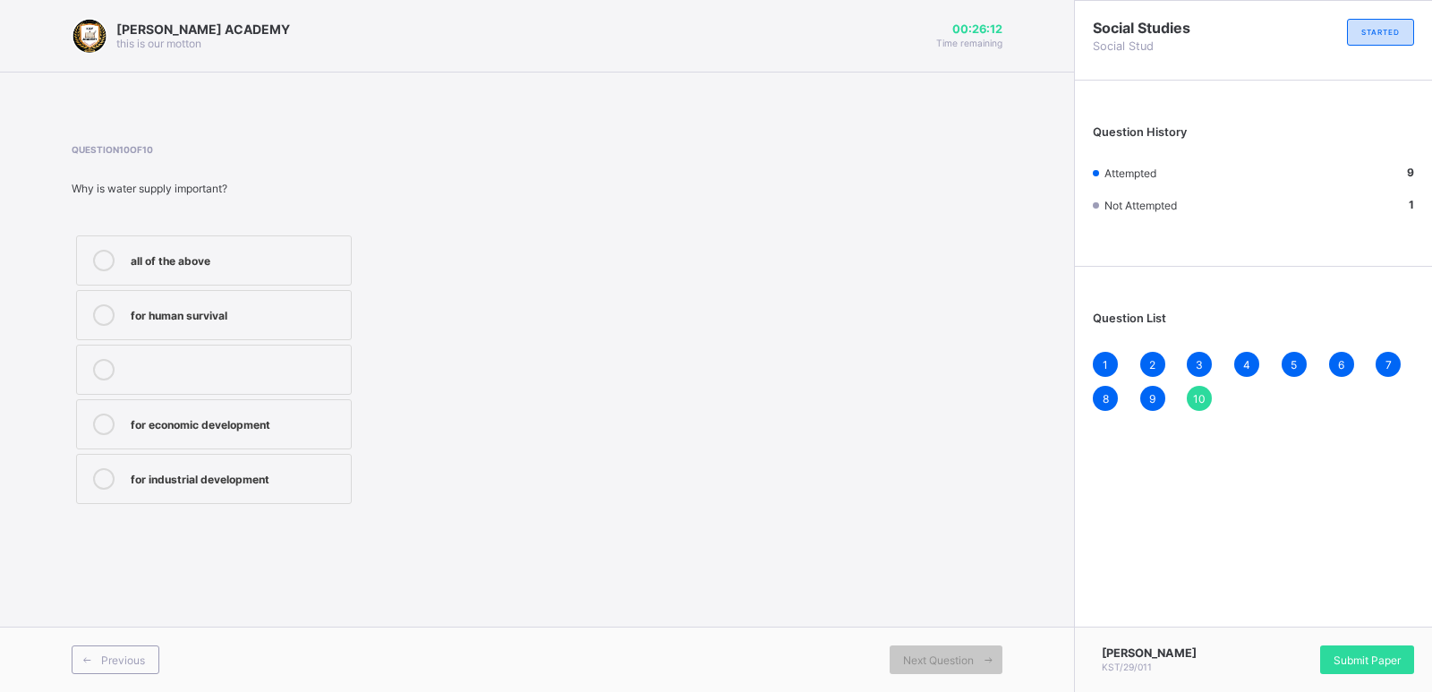
click at [197, 273] on label "all of the above" at bounding box center [214, 260] width 276 height 50
click at [1369, 660] on span "Submit Paper" at bounding box center [1367, 659] width 67 height 13
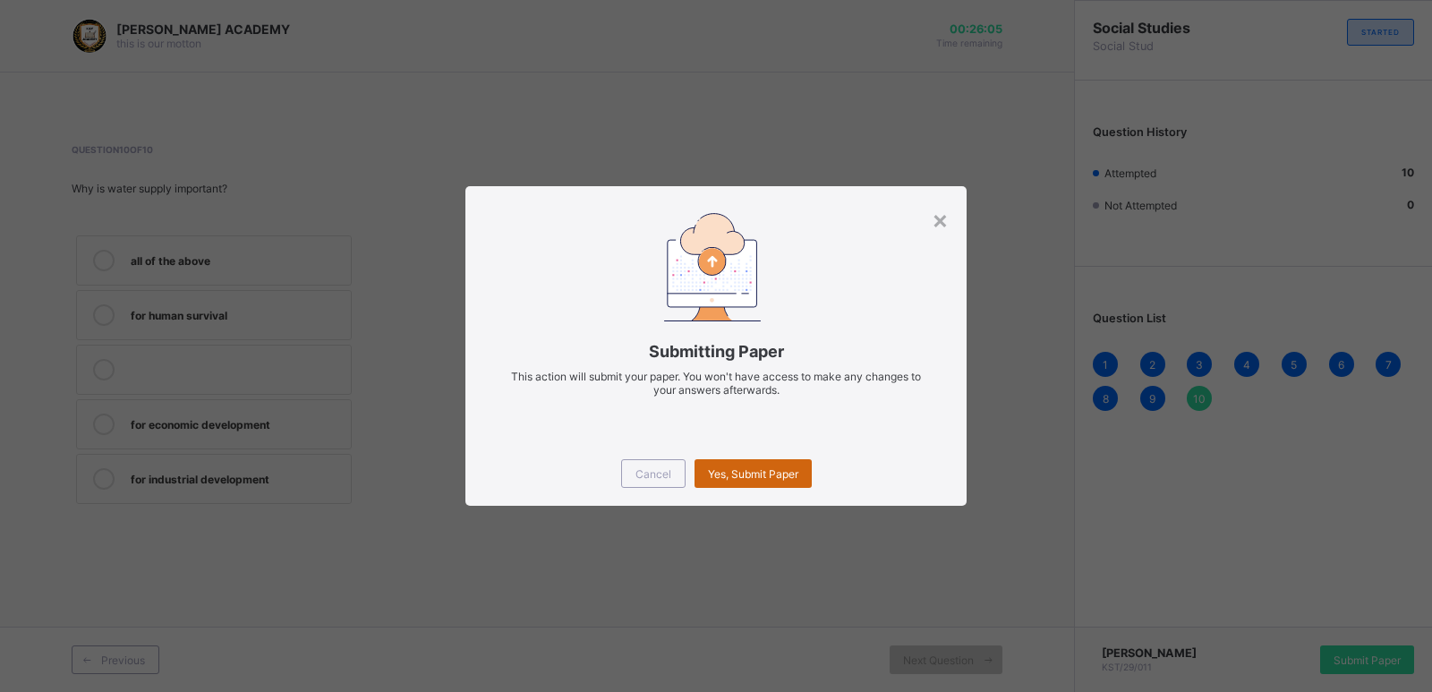
click at [743, 465] on div "Yes, Submit Paper" at bounding box center [753, 473] width 117 height 29
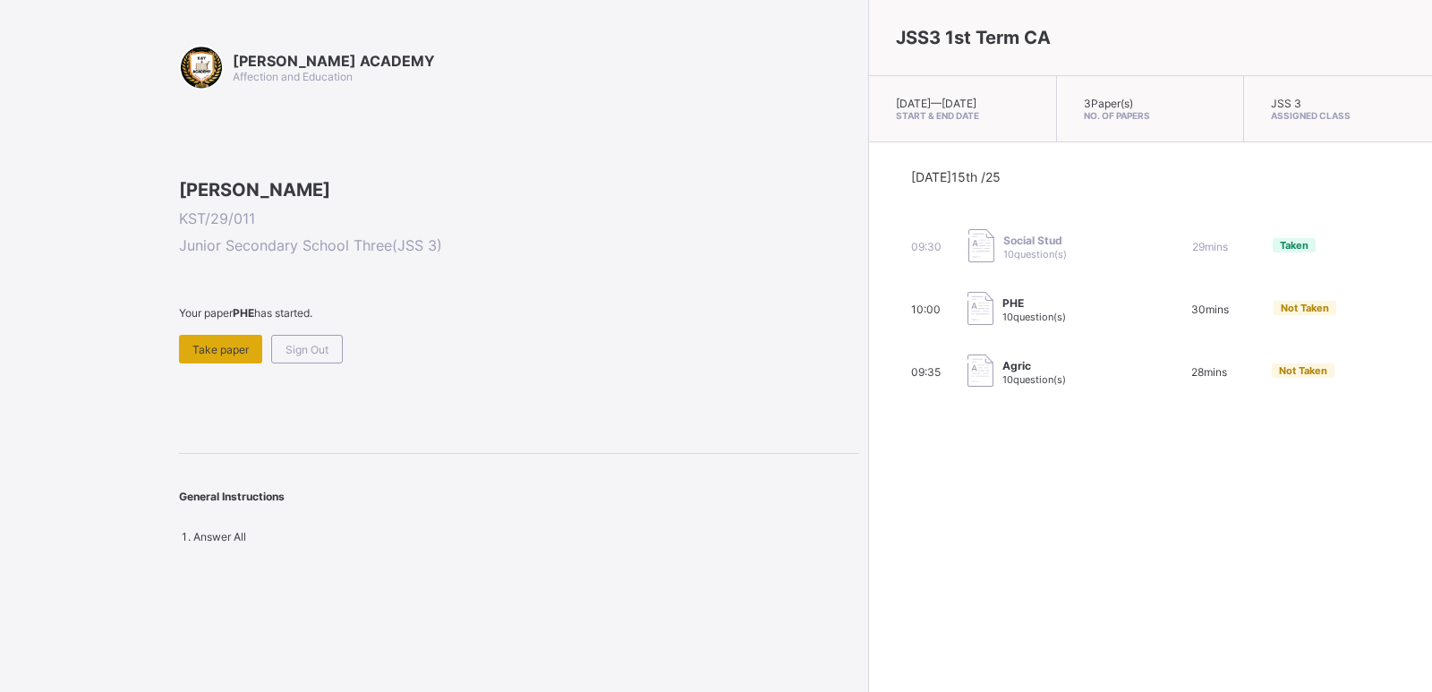
click at [238, 356] on span "Take paper" at bounding box center [220, 349] width 56 height 13
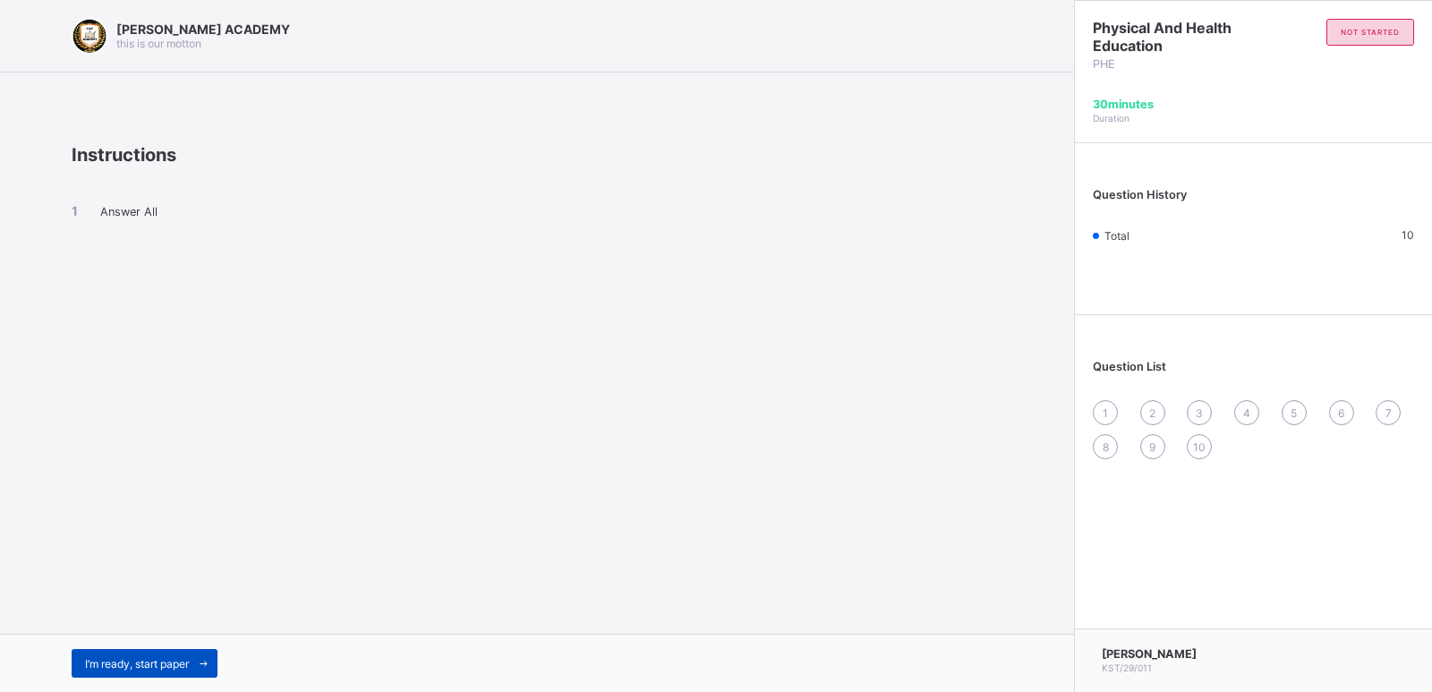
click at [115, 669] on span "I’m ready, start paper" at bounding box center [137, 663] width 104 height 13
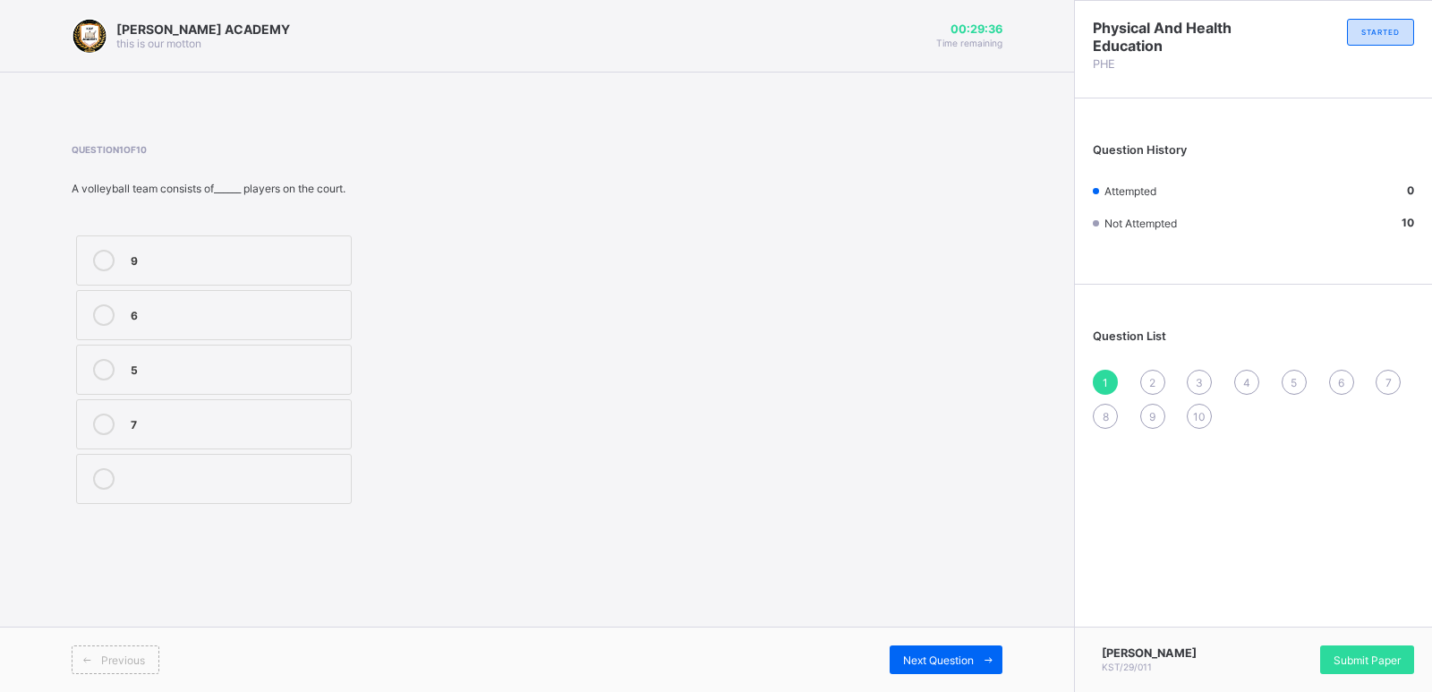
click at [136, 429] on div "7" at bounding box center [236, 423] width 211 height 18
click at [942, 659] on span "Next Question" at bounding box center [938, 659] width 71 height 13
click at [185, 356] on label "tip" at bounding box center [214, 370] width 276 height 50
click at [952, 653] on span "Next Question" at bounding box center [938, 659] width 71 height 13
click at [199, 333] on label "release" at bounding box center [214, 315] width 276 height 50
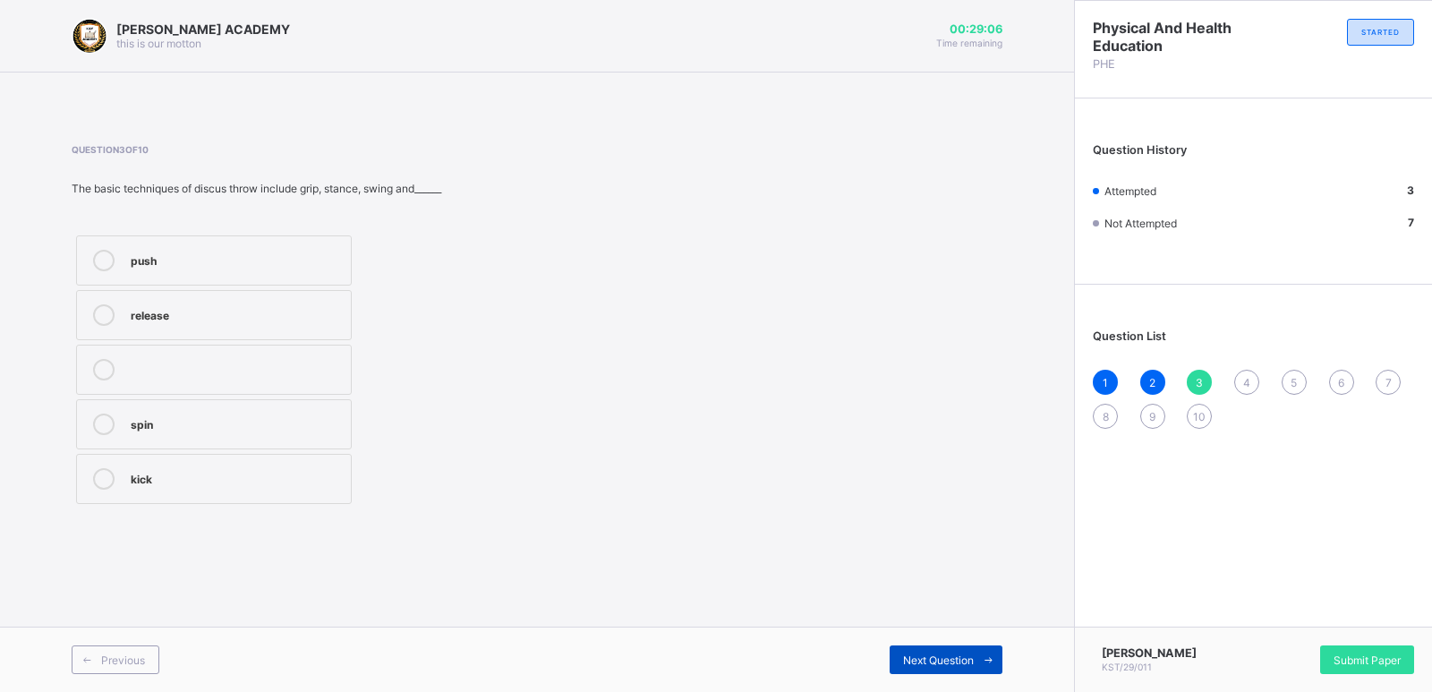
click at [931, 662] on span "Next Question" at bounding box center [938, 659] width 71 height 13
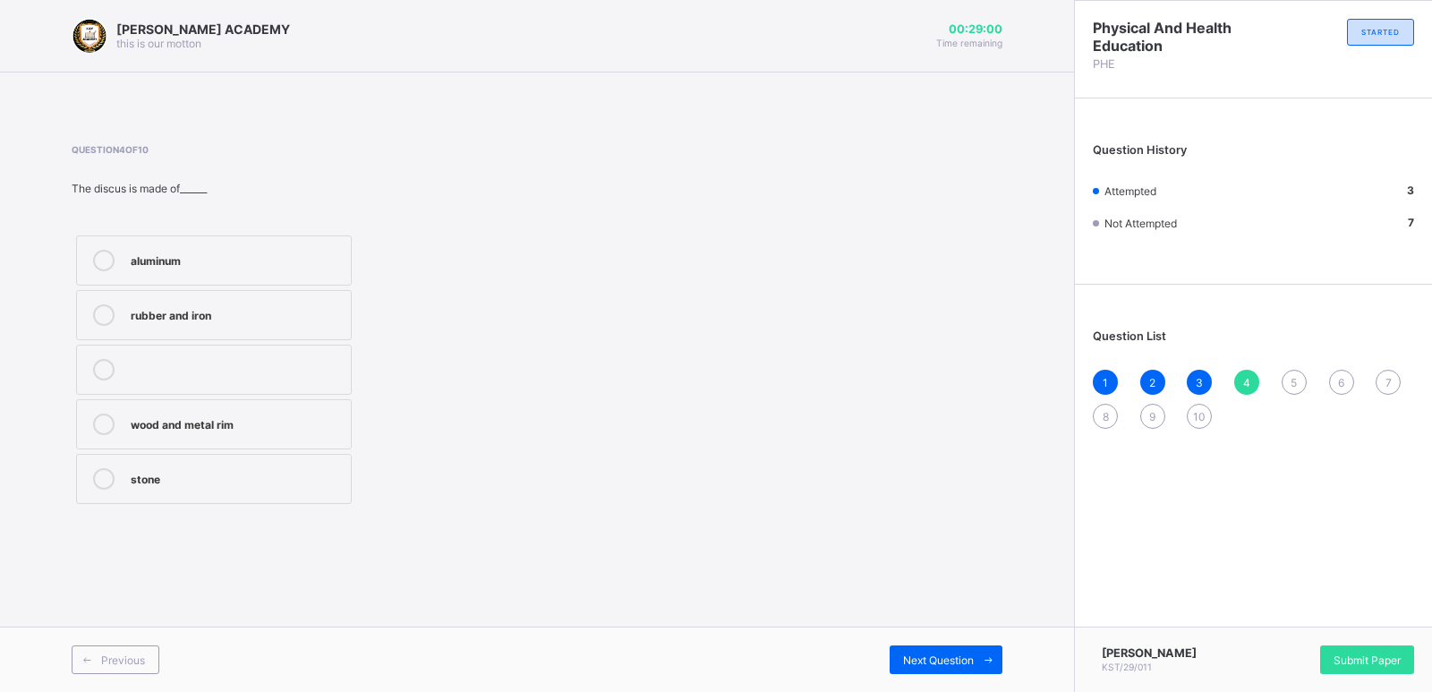
click at [167, 269] on div "aluminum" at bounding box center [236, 260] width 211 height 21
click at [923, 661] on span "Next Question" at bounding box center [938, 659] width 71 height 13
click at [307, 318] on div "discus" at bounding box center [236, 313] width 211 height 18
click at [920, 653] on span "Next Question" at bounding box center [938, 659] width 71 height 13
click at [154, 429] on div "run-up" at bounding box center [236, 423] width 211 height 18
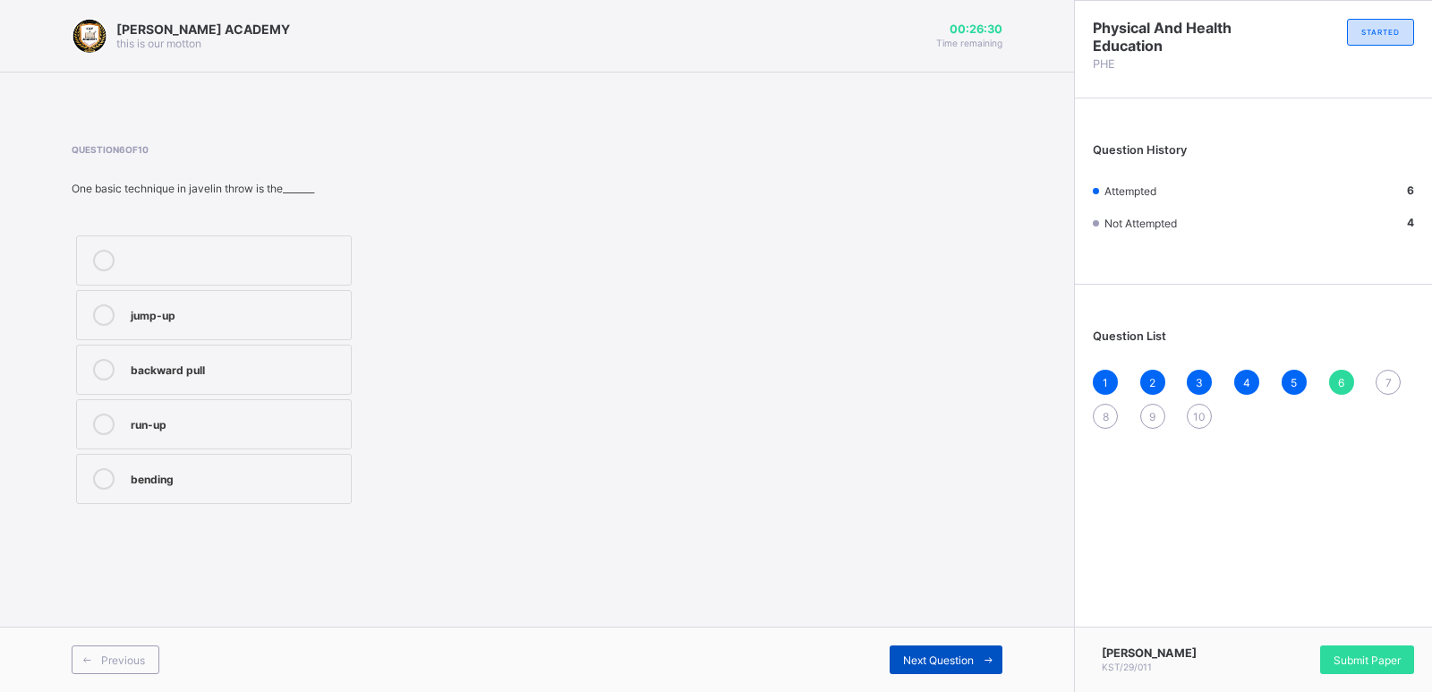
click at [975, 656] on span at bounding box center [988, 659] width 29 height 29
click at [951, 646] on div "Next Question" at bounding box center [946, 659] width 113 height 29
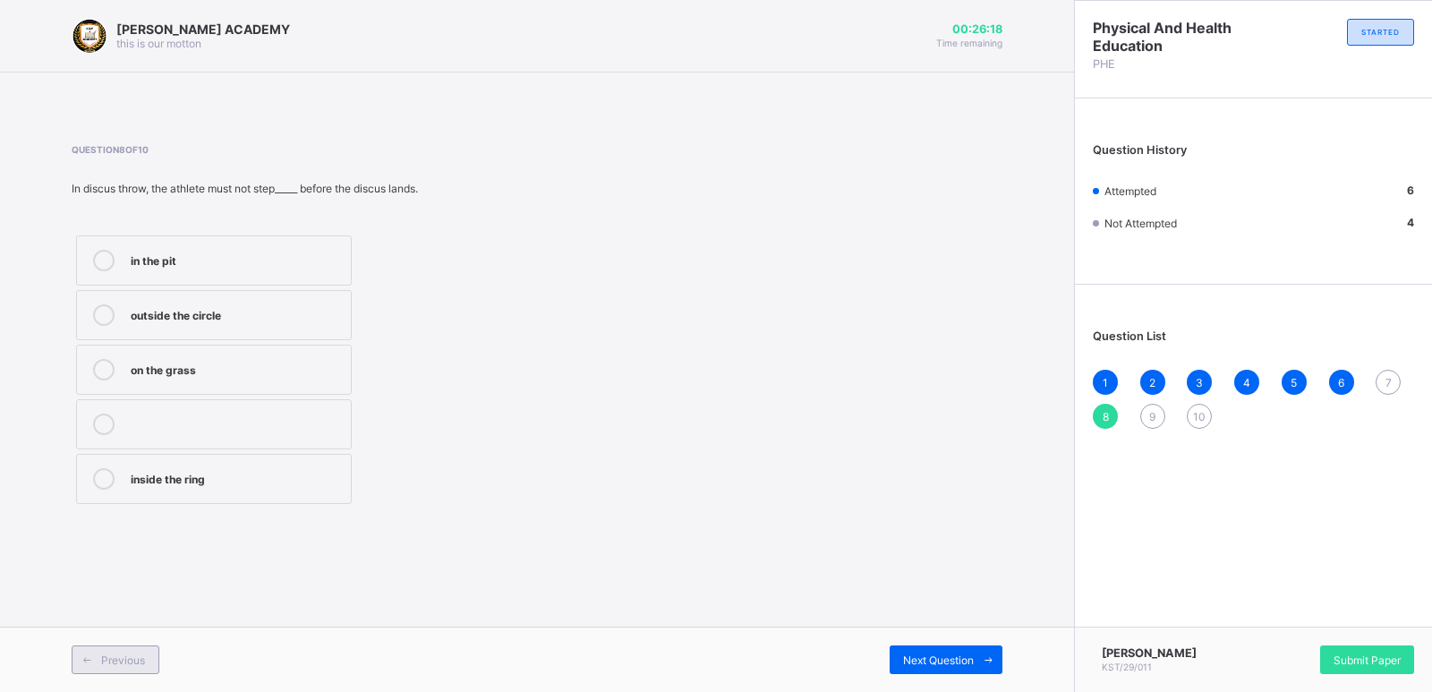
click at [149, 649] on div "Previous" at bounding box center [116, 659] width 88 height 29
click at [231, 423] on div "one hand" at bounding box center [236, 423] width 211 height 18
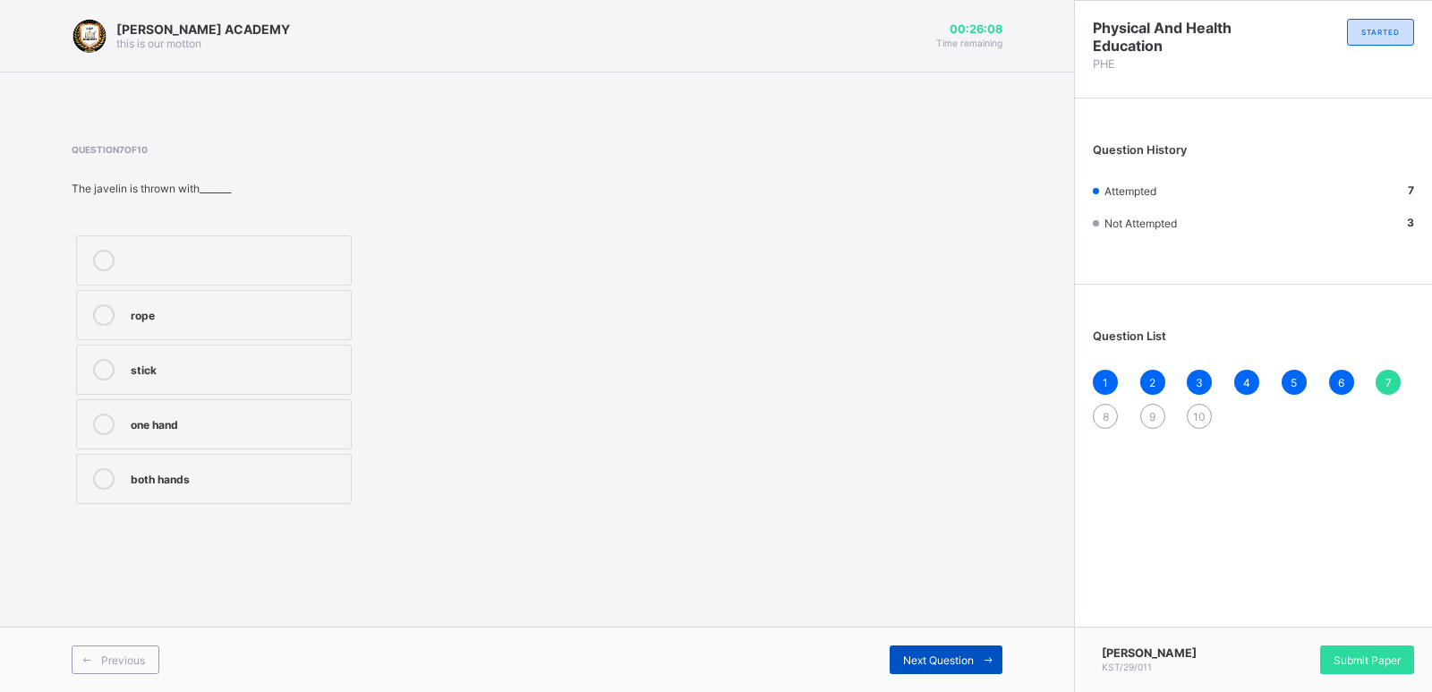
click at [978, 656] on span at bounding box center [988, 659] width 29 height 29
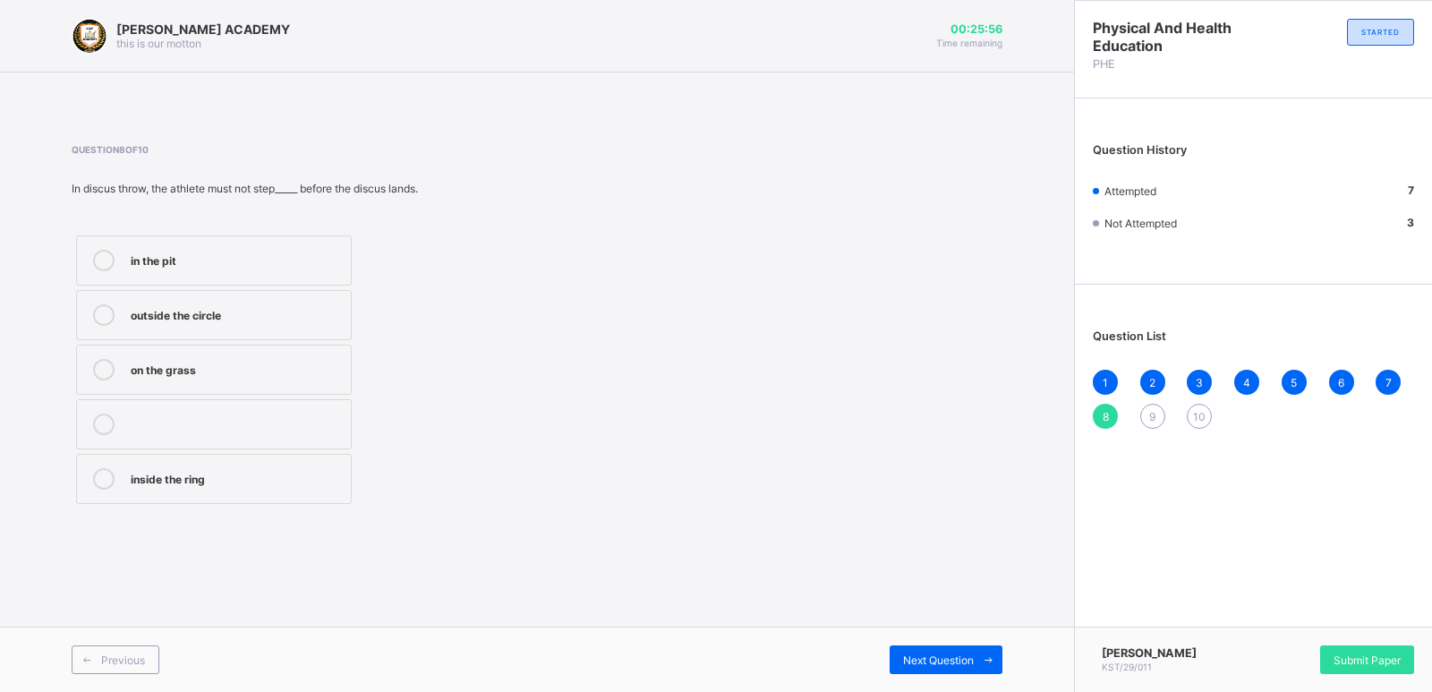
click at [156, 312] on div "outside the circle" at bounding box center [236, 313] width 211 height 18
click at [993, 660] on icon at bounding box center [988, 660] width 13 height 12
click at [124, 300] on label "2.13" at bounding box center [214, 315] width 276 height 50
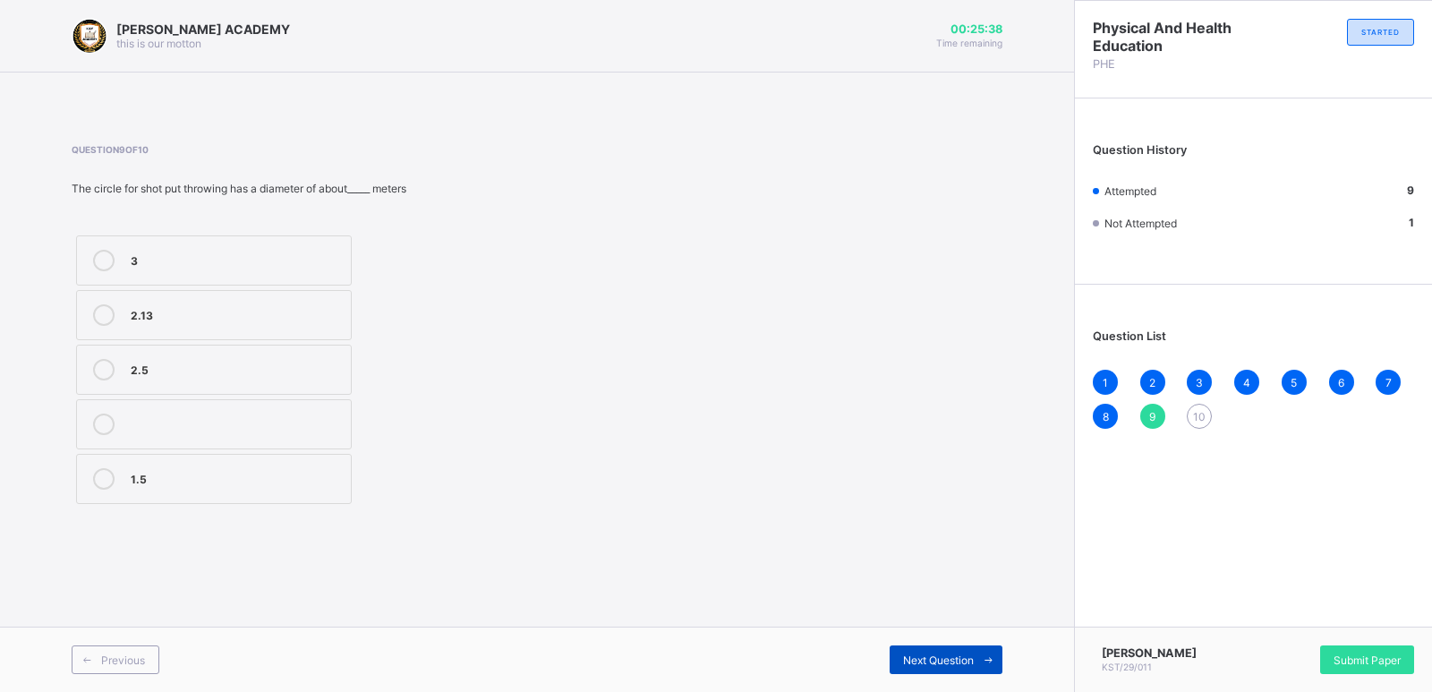
click at [929, 660] on span "Next Question" at bounding box center [938, 659] width 71 height 13
click at [320, 490] on label "thrown" at bounding box center [214, 479] width 276 height 50
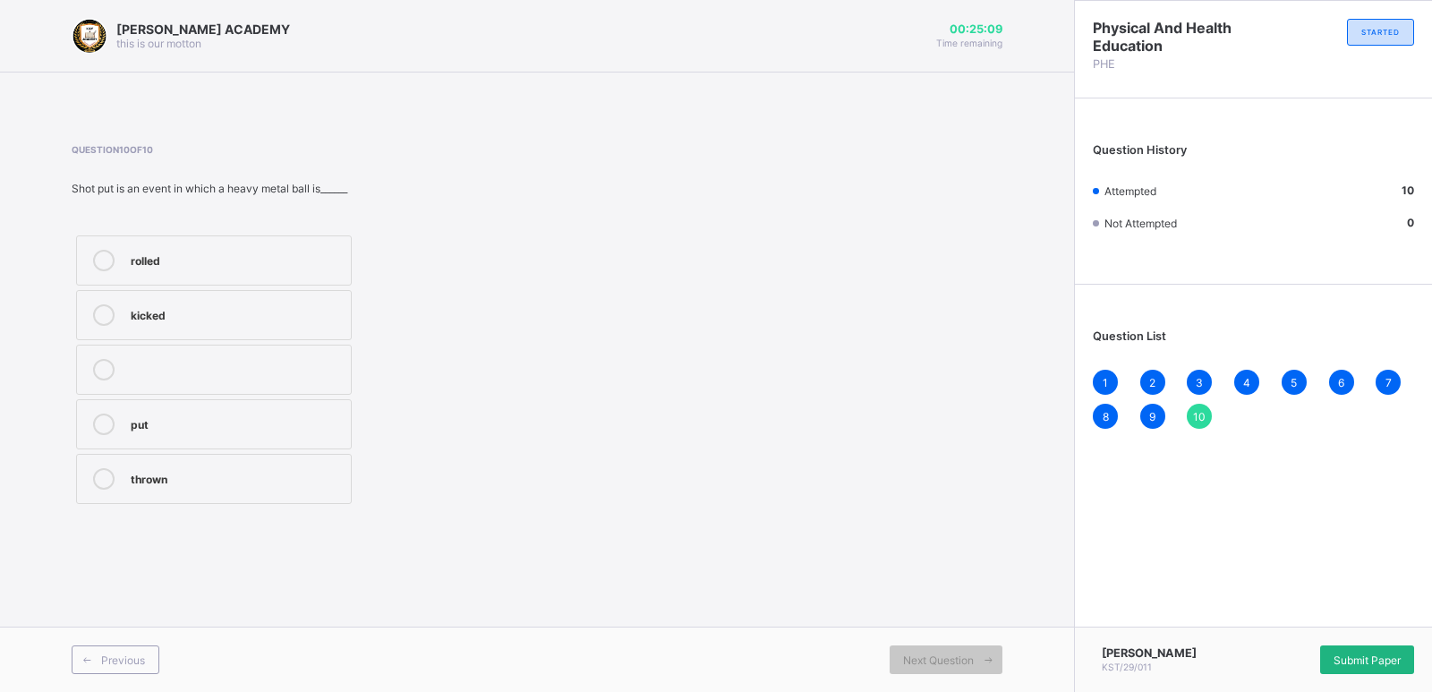
click at [1347, 665] on div "Submit Paper" at bounding box center [1367, 659] width 94 height 29
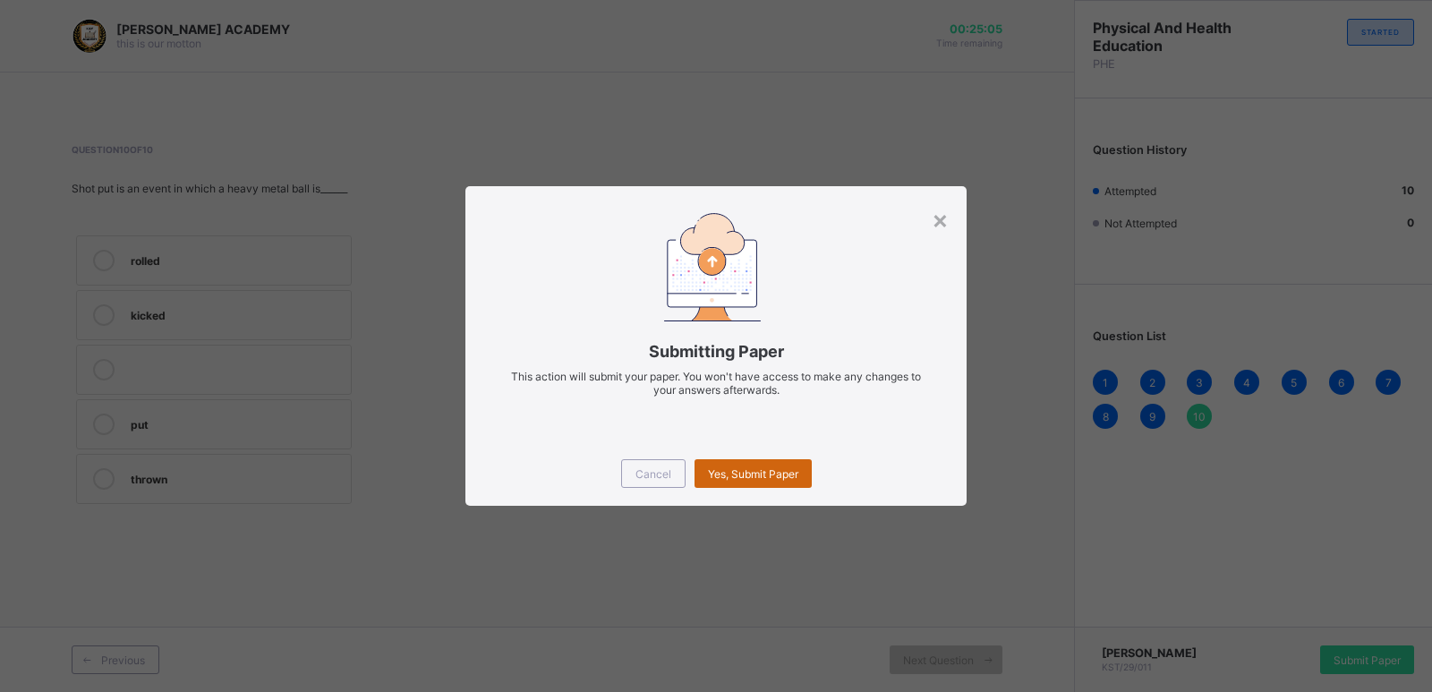
click at [781, 467] on span "Yes, Submit Paper" at bounding box center [753, 473] width 90 height 13
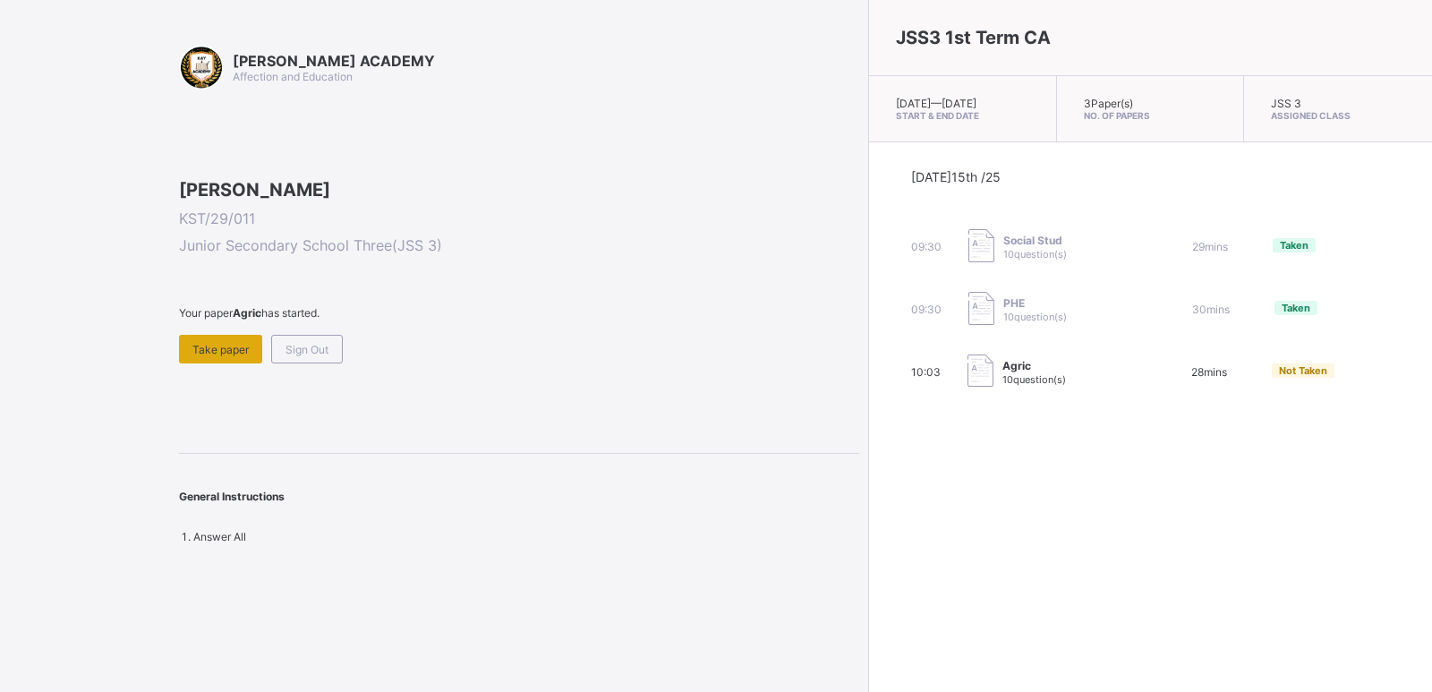
click at [242, 356] on span "Take paper" at bounding box center [220, 349] width 56 height 13
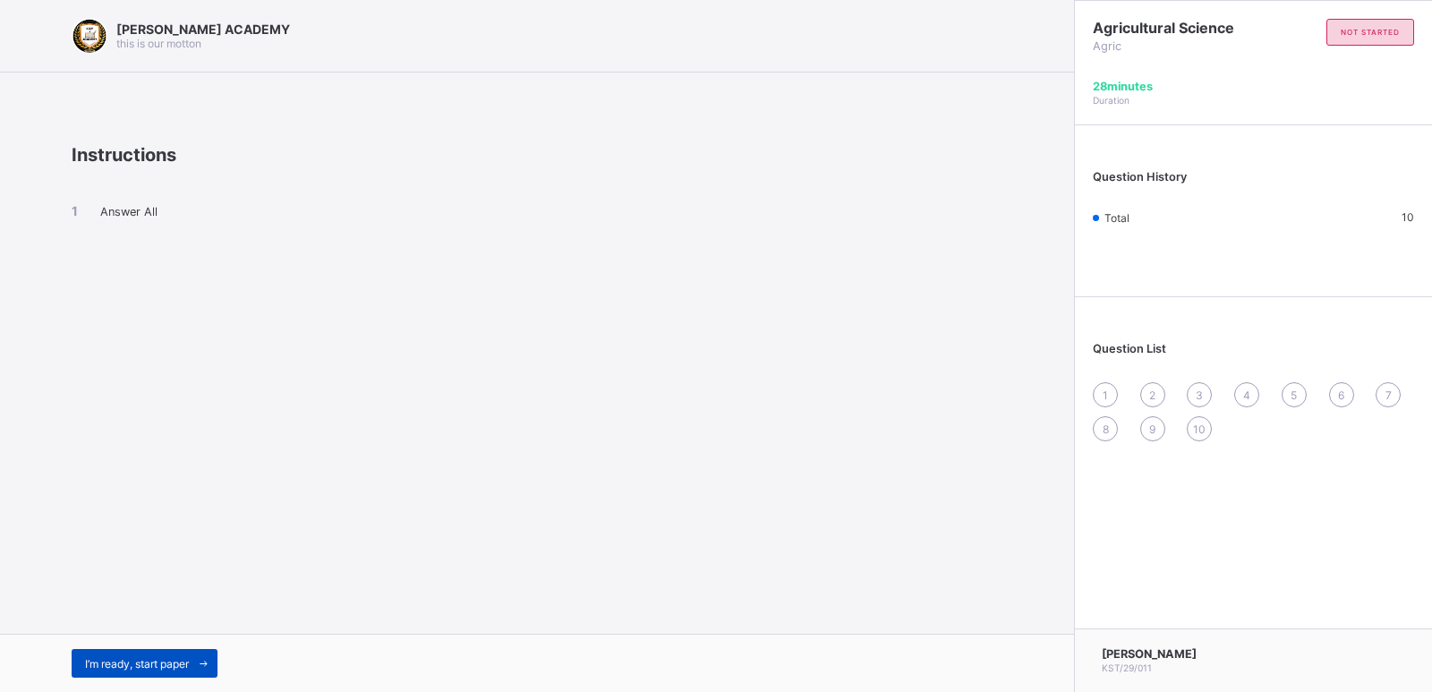
click at [134, 659] on span "I’m ready, start paper" at bounding box center [137, 663] width 104 height 13
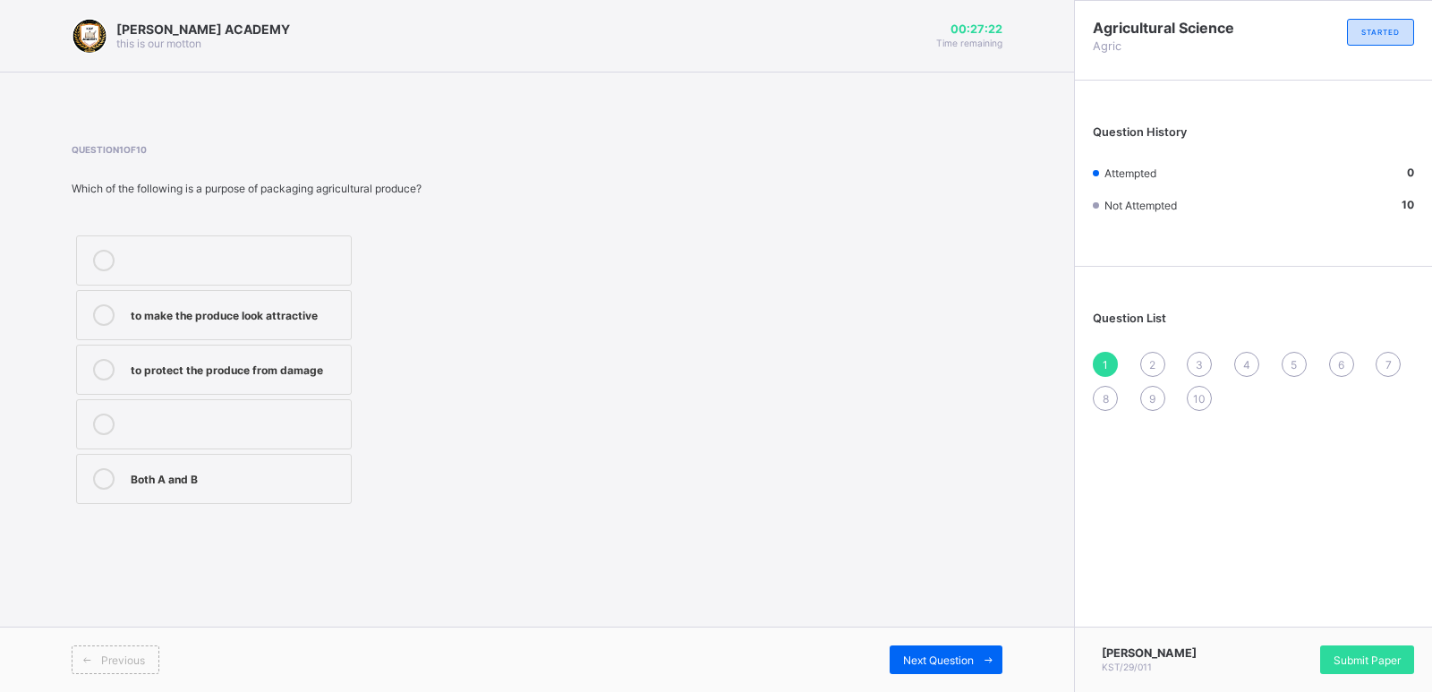
click at [228, 493] on label "Both A and B" at bounding box center [214, 479] width 276 height 50
click at [909, 667] on div "Next Question" at bounding box center [946, 659] width 113 height 29
click at [158, 486] on div "it increases the price" at bounding box center [236, 478] width 211 height 21
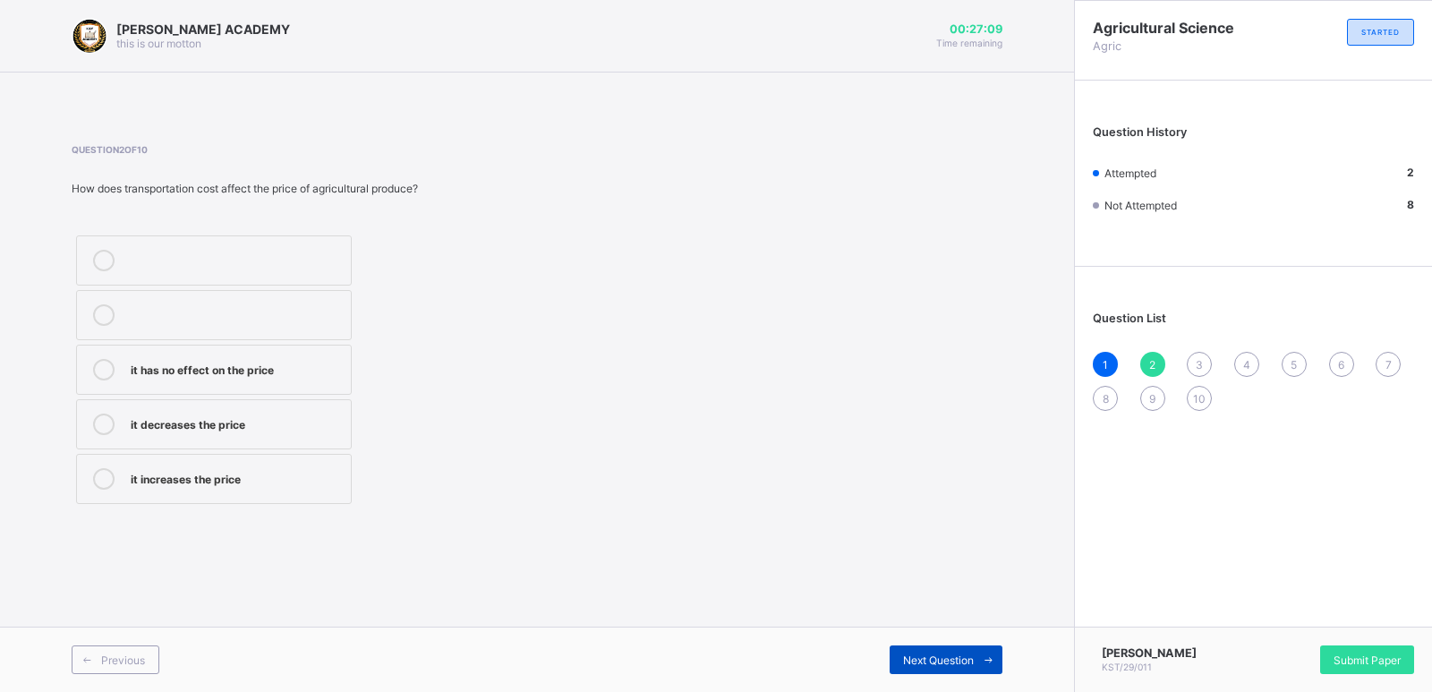
click at [908, 673] on div "Next Question" at bounding box center [946, 659] width 113 height 29
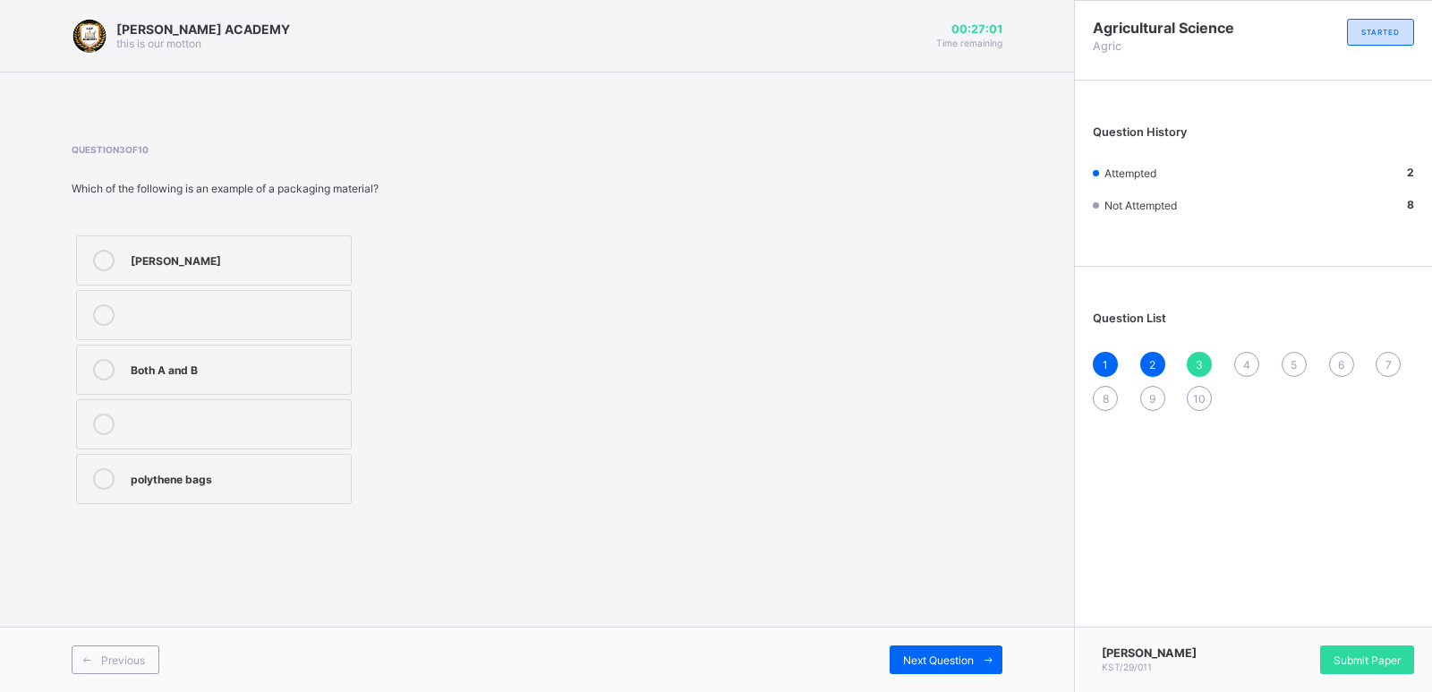
click at [266, 494] on label "polythene bags" at bounding box center [214, 479] width 276 height 50
click at [975, 650] on span at bounding box center [988, 659] width 29 height 29
click at [297, 397] on div "it helps maintain the price it increases the price it decreases the price" at bounding box center [214, 370] width 285 height 278
click at [302, 377] on div "it helps maintain the price" at bounding box center [236, 369] width 211 height 21
click at [922, 653] on span "Next Question" at bounding box center [938, 659] width 71 height 13
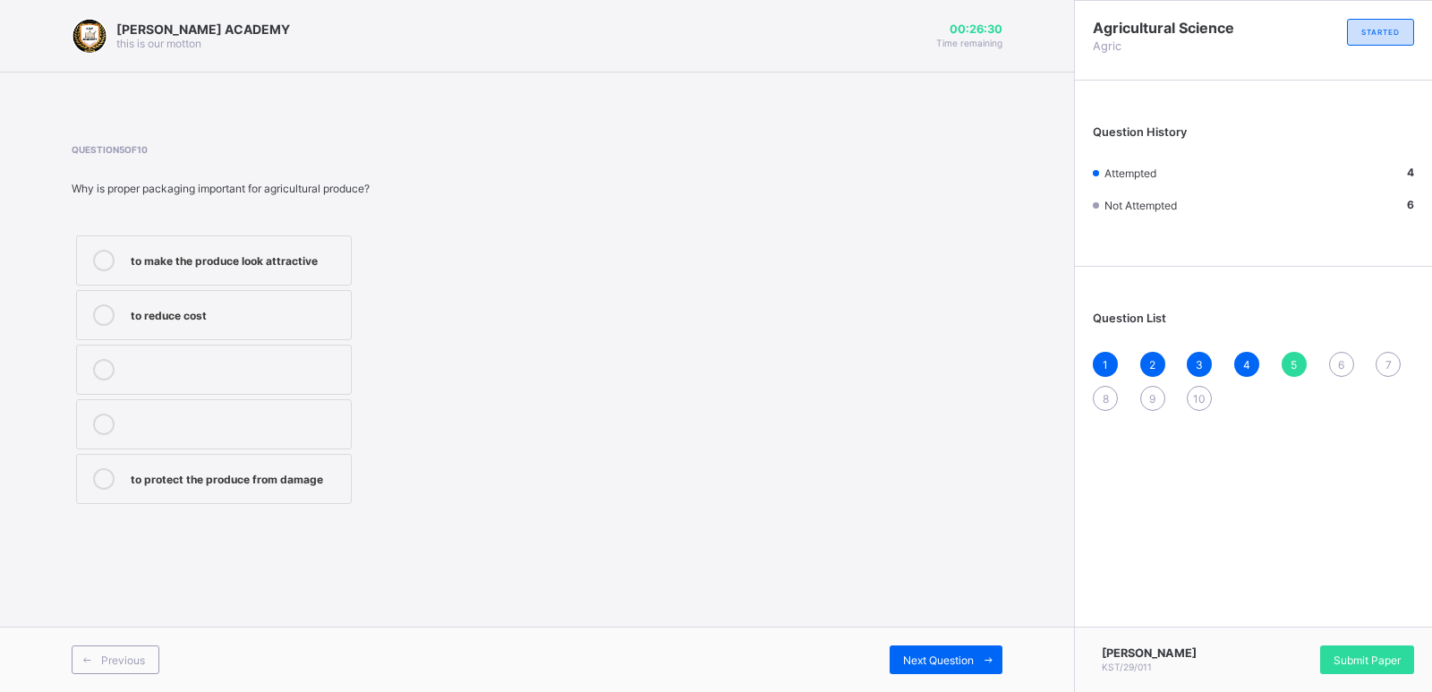
click at [218, 487] on div "to protect the produce from damage" at bounding box center [236, 478] width 211 height 21
click at [909, 669] on div "Next Question" at bounding box center [946, 659] width 113 height 29
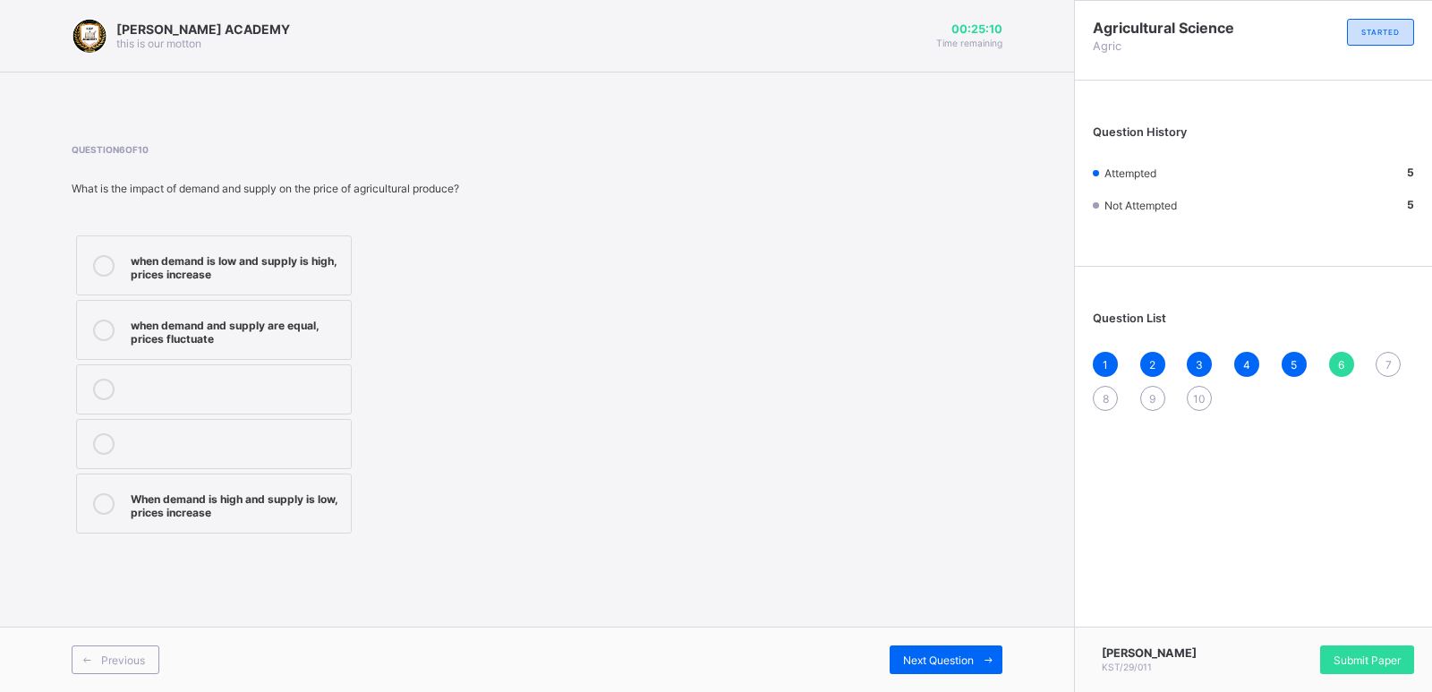
click at [300, 251] on div "when demand is low and supply is high, prices increase" at bounding box center [236, 265] width 211 height 31
click at [923, 667] on div "Next Question" at bounding box center [946, 659] width 113 height 29
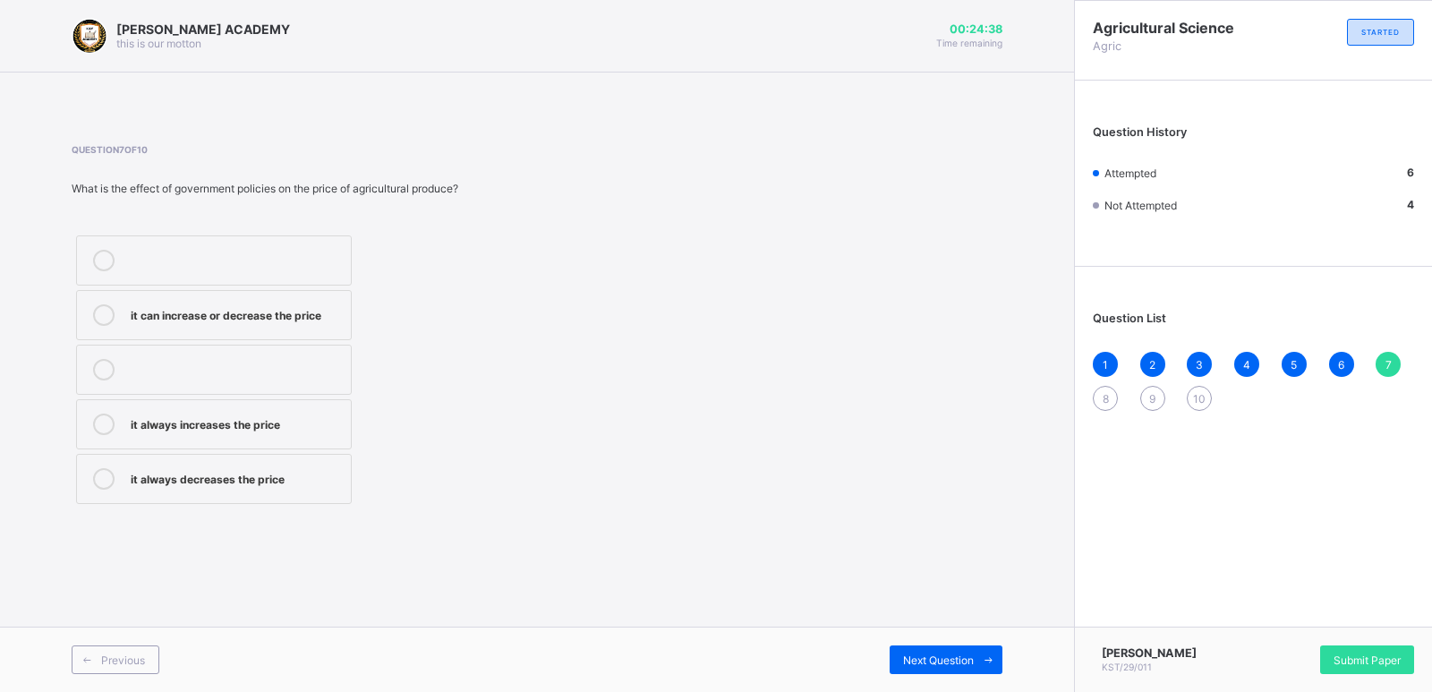
click at [163, 441] on label "it always increases the price" at bounding box center [214, 424] width 276 height 50
click at [927, 663] on span "Next Question" at bounding box center [938, 659] width 71 height 13
click at [182, 270] on div "they have no effect on the price" at bounding box center [236, 260] width 211 height 21
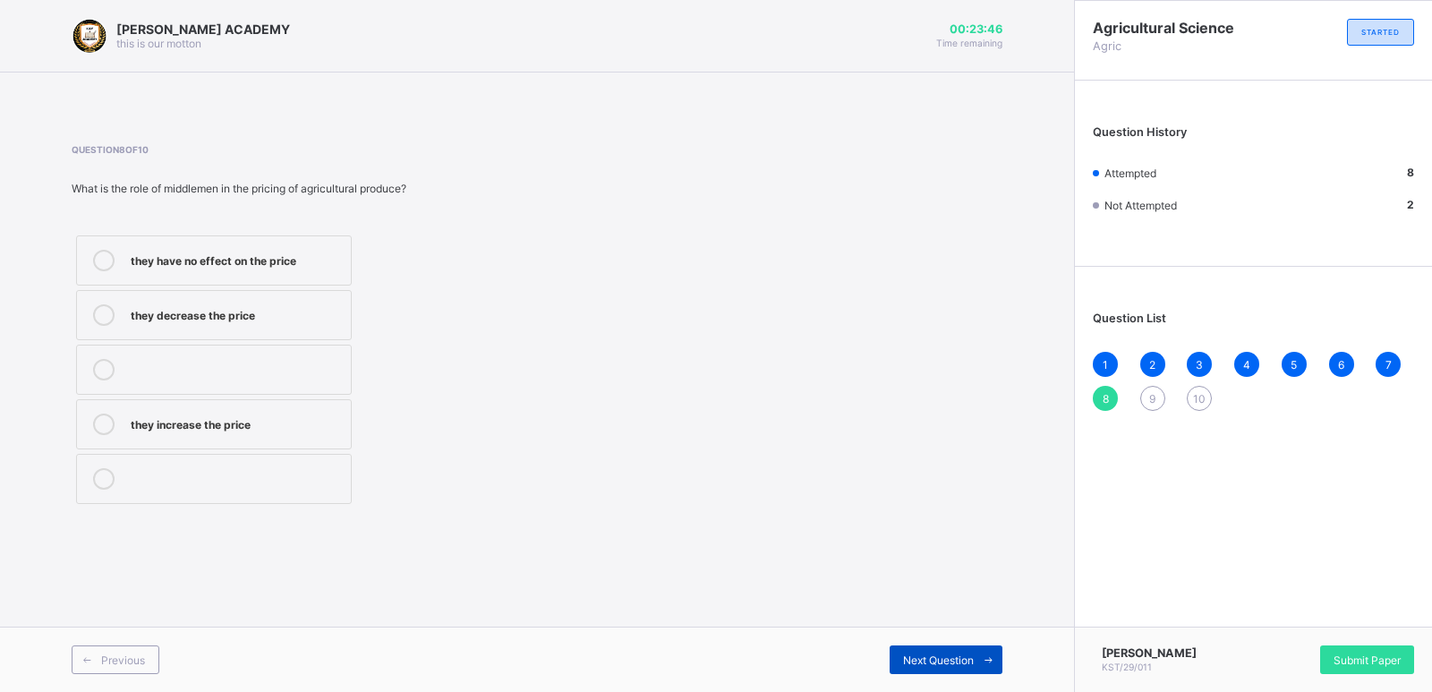
click at [903, 653] on span "Next Question" at bounding box center [938, 659] width 71 height 13
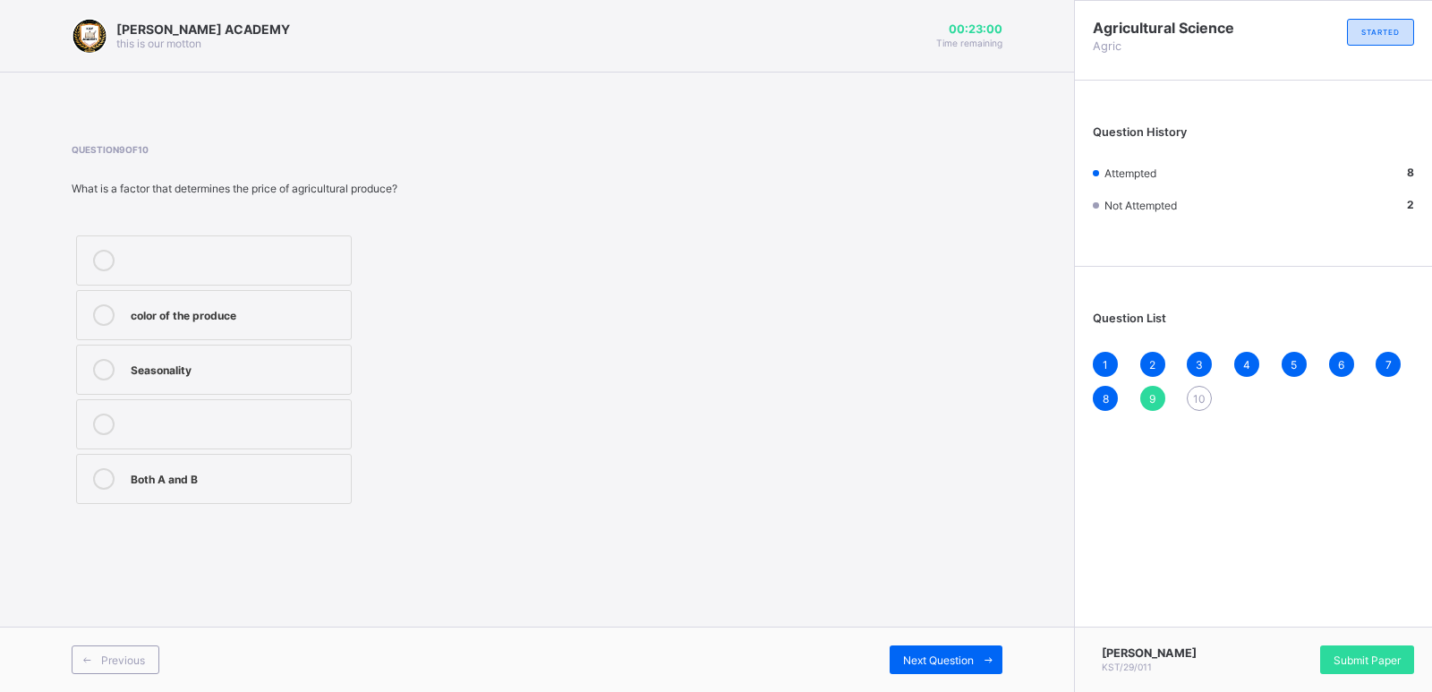
click at [280, 475] on div "Both A and B" at bounding box center [236, 477] width 211 height 18
click at [969, 653] on span "Next Question" at bounding box center [938, 659] width 71 height 13
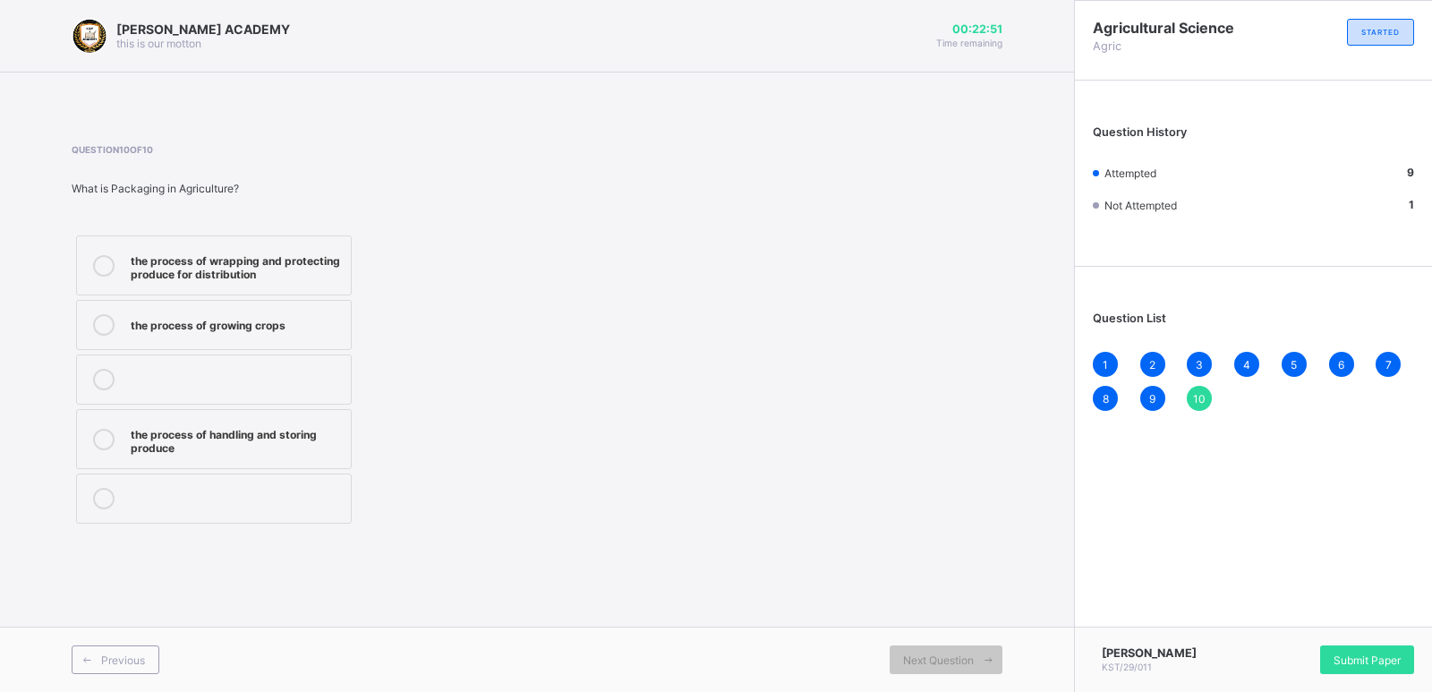
click at [249, 277] on div "the process of wrapping and protecting produce for distribution" at bounding box center [236, 265] width 211 height 31
click at [1342, 653] on span "Submit Paper" at bounding box center [1367, 659] width 67 height 13
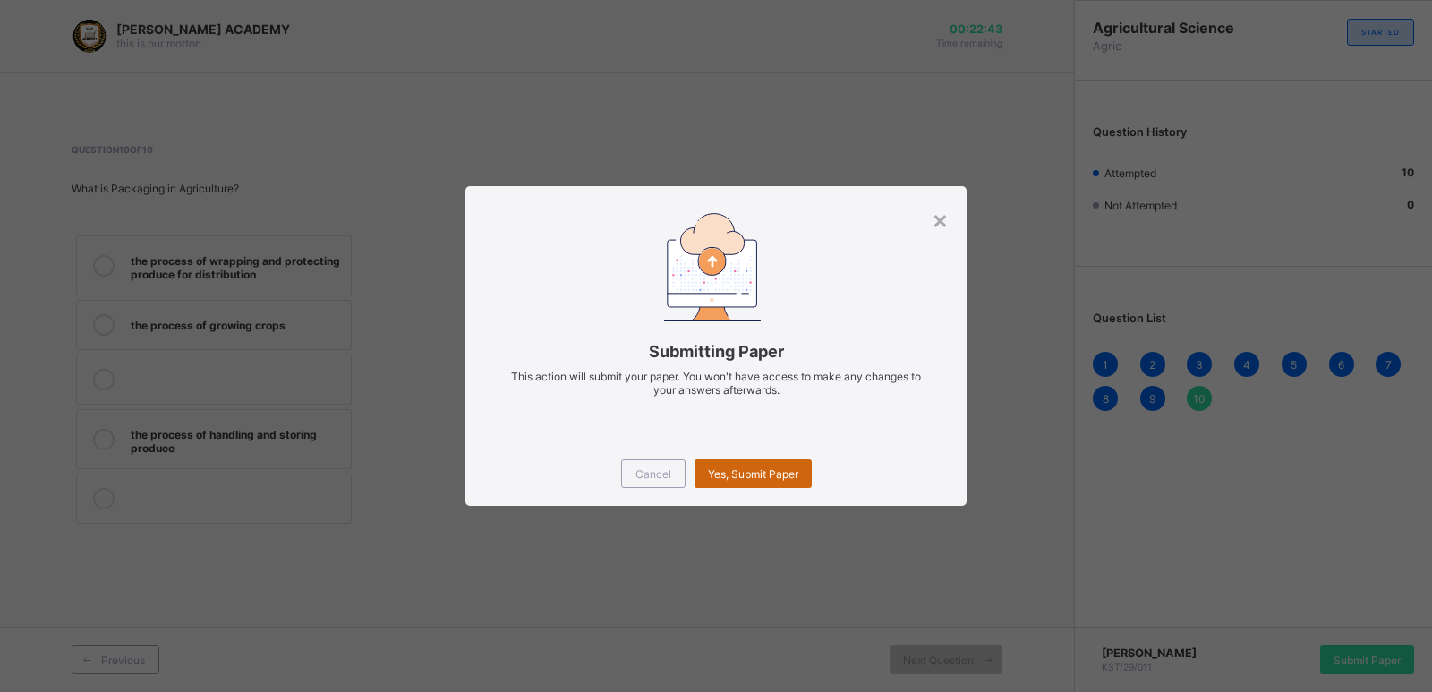
click at [765, 472] on span "Yes, Submit Paper" at bounding box center [753, 473] width 90 height 13
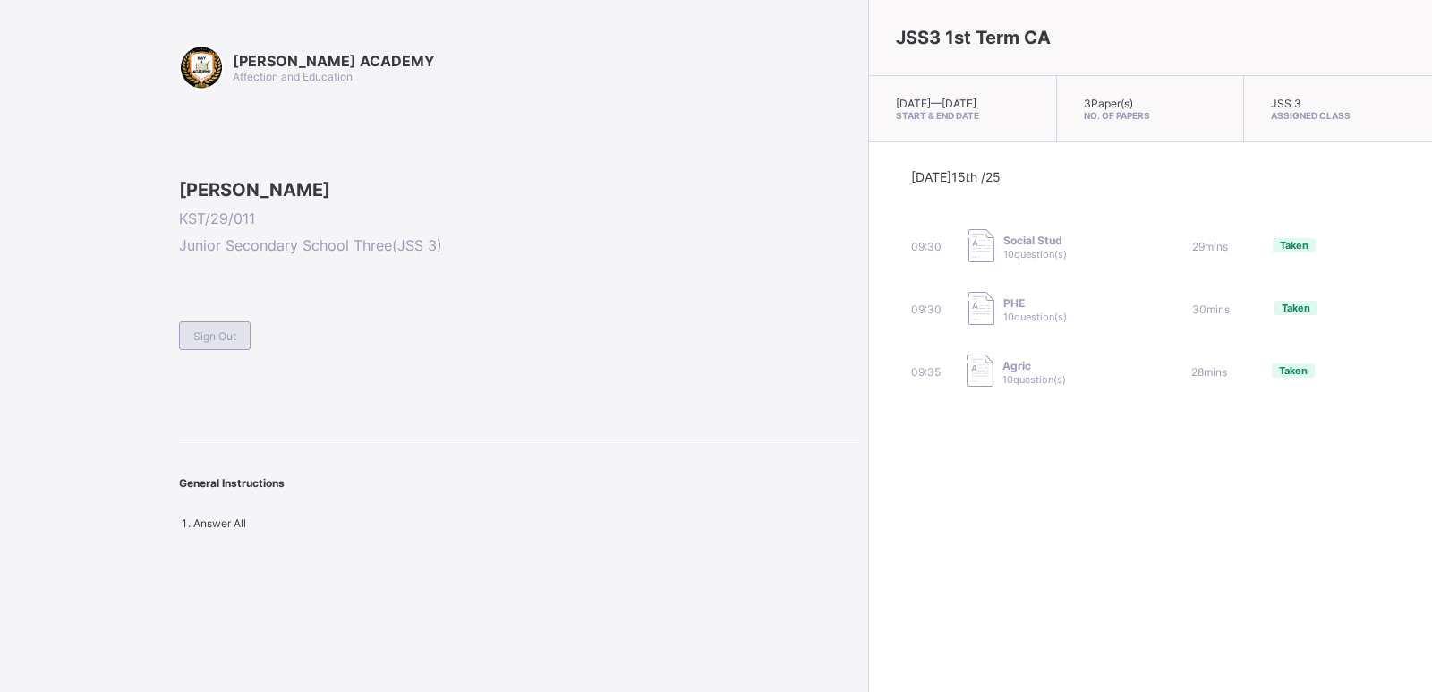
click at [224, 343] on span "Sign Out" at bounding box center [214, 335] width 43 height 13
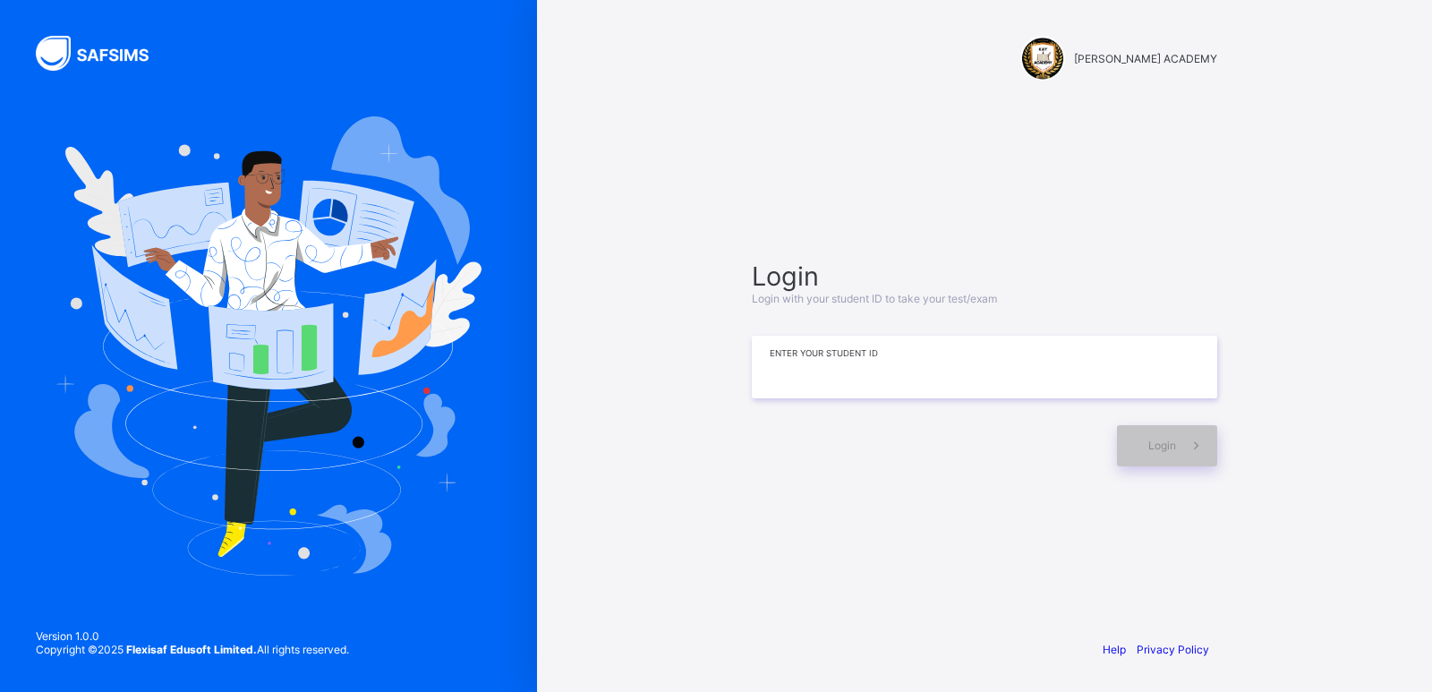
click at [773, 363] on input at bounding box center [984, 367] width 465 height 63
type input "**********"
click at [1188, 460] on span at bounding box center [1196, 445] width 41 height 41
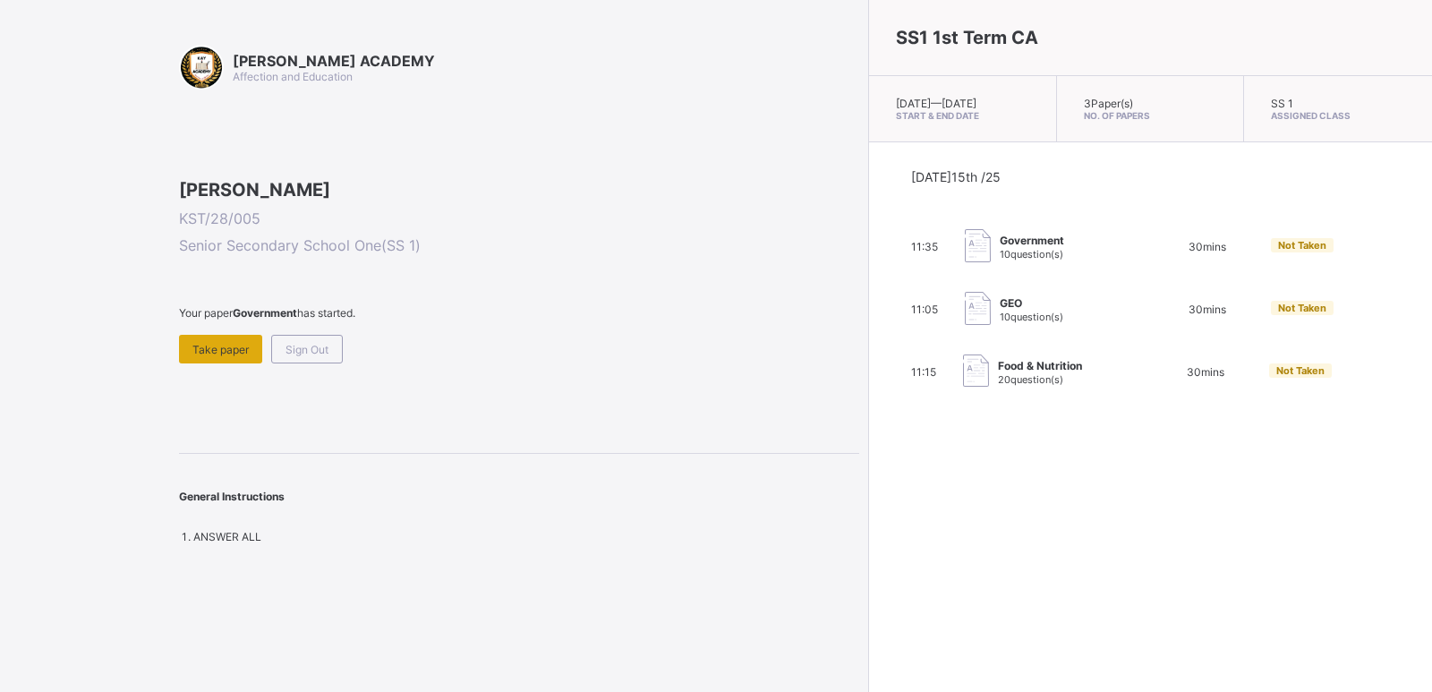
click at [223, 356] on span "Take paper" at bounding box center [220, 349] width 56 height 13
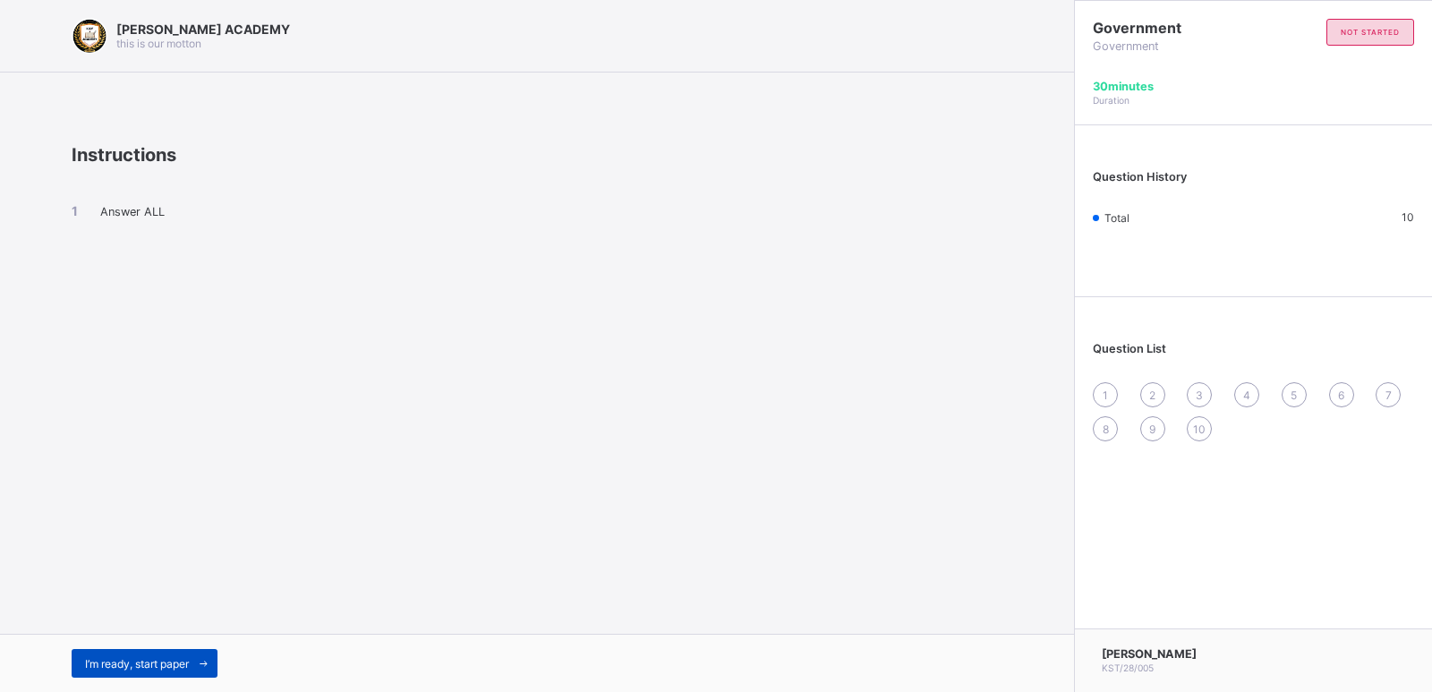
click at [106, 652] on div "I’m ready, start paper" at bounding box center [145, 663] width 146 height 29
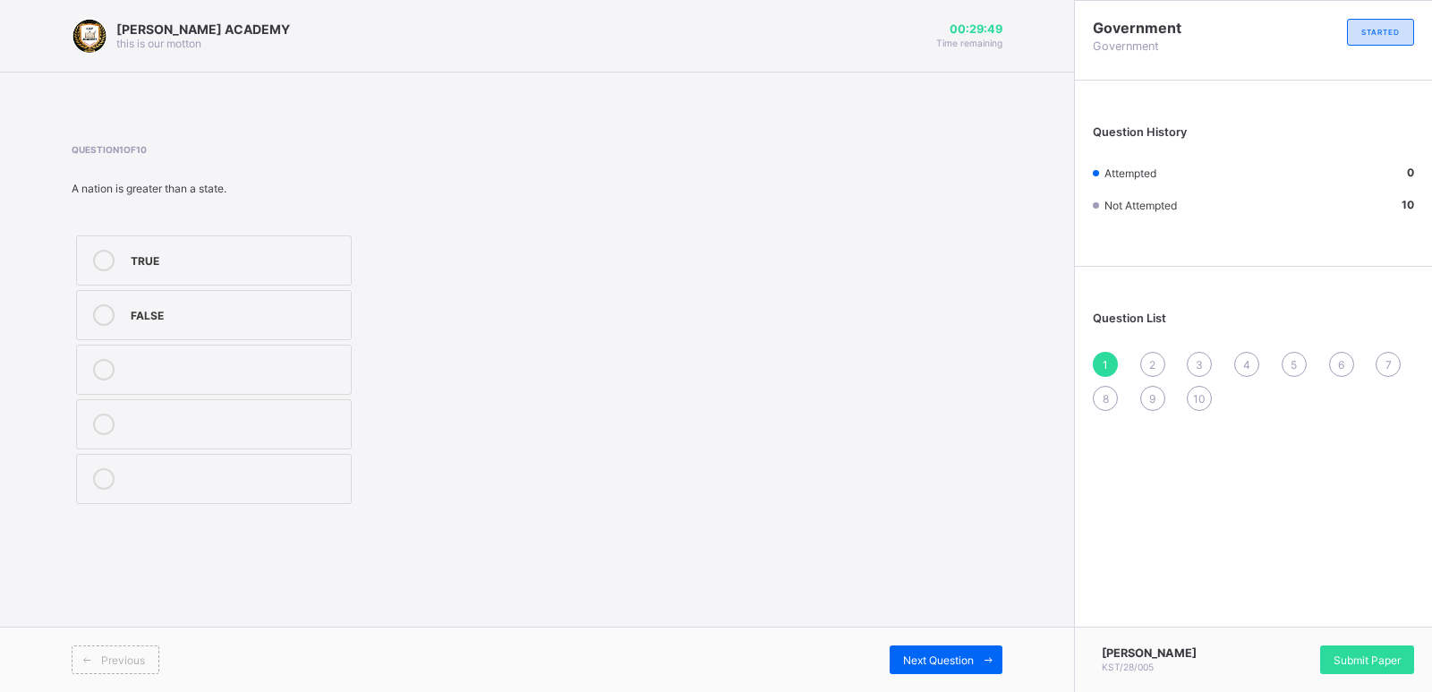
click at [168, 266] on div "TRUE" at bounding box center [236, 259] width 211 height 18
click at [1361, 652] on div "Submit Paper" at bounding box center [1367, 659] width 94 height 29
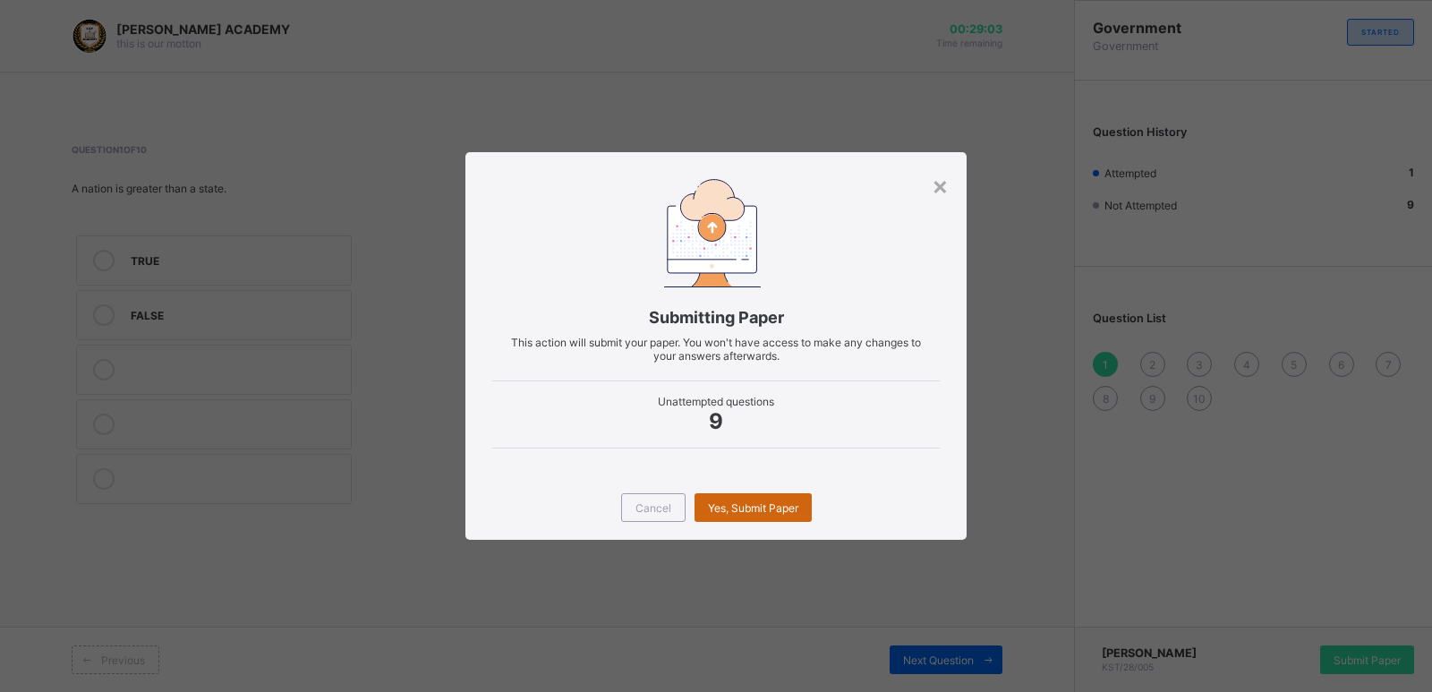
click at [775, 508] on span "Yes, Submit Paper" at bounding box center [753, 507] width 90 height 13
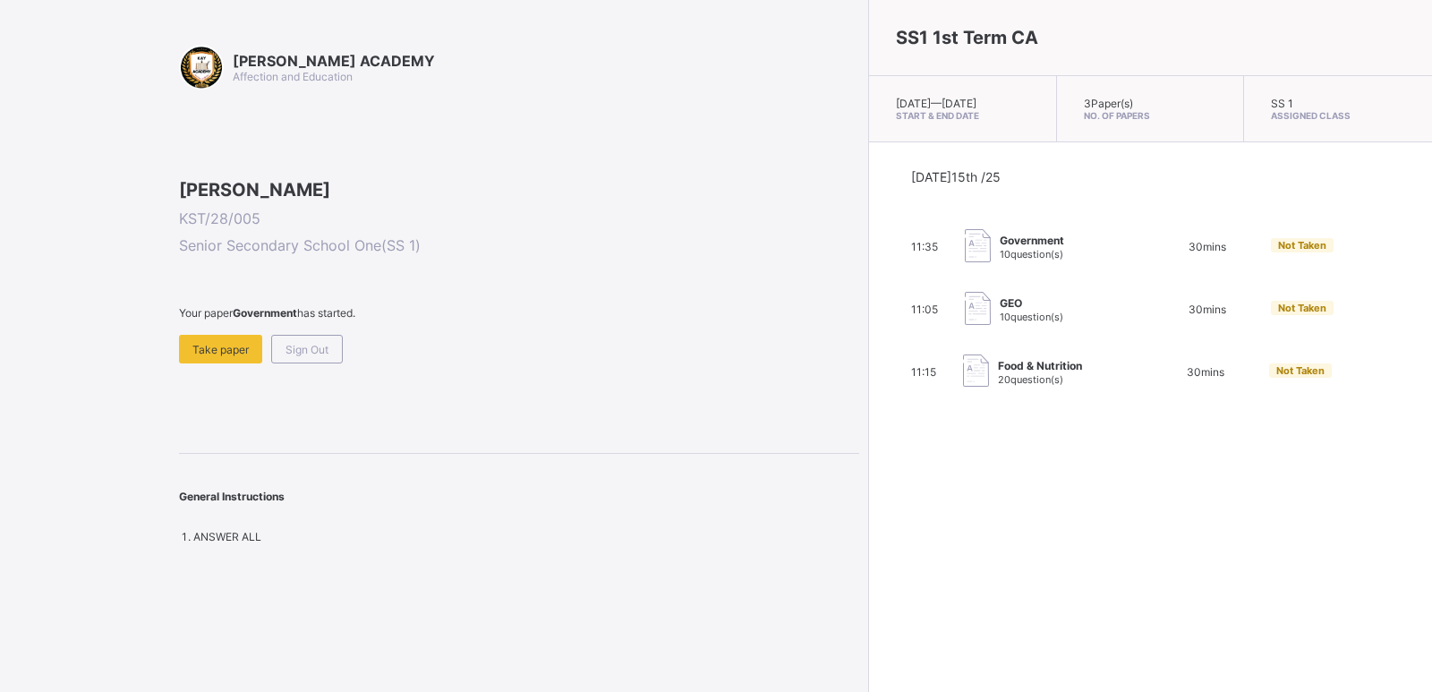
click at [965, 308] on div "GEO 10 question(s)" at bounding box center [1054, 310] width 179 height 36
click at [965, 317] on img at bounding box center [978, 308] width 26 height 33
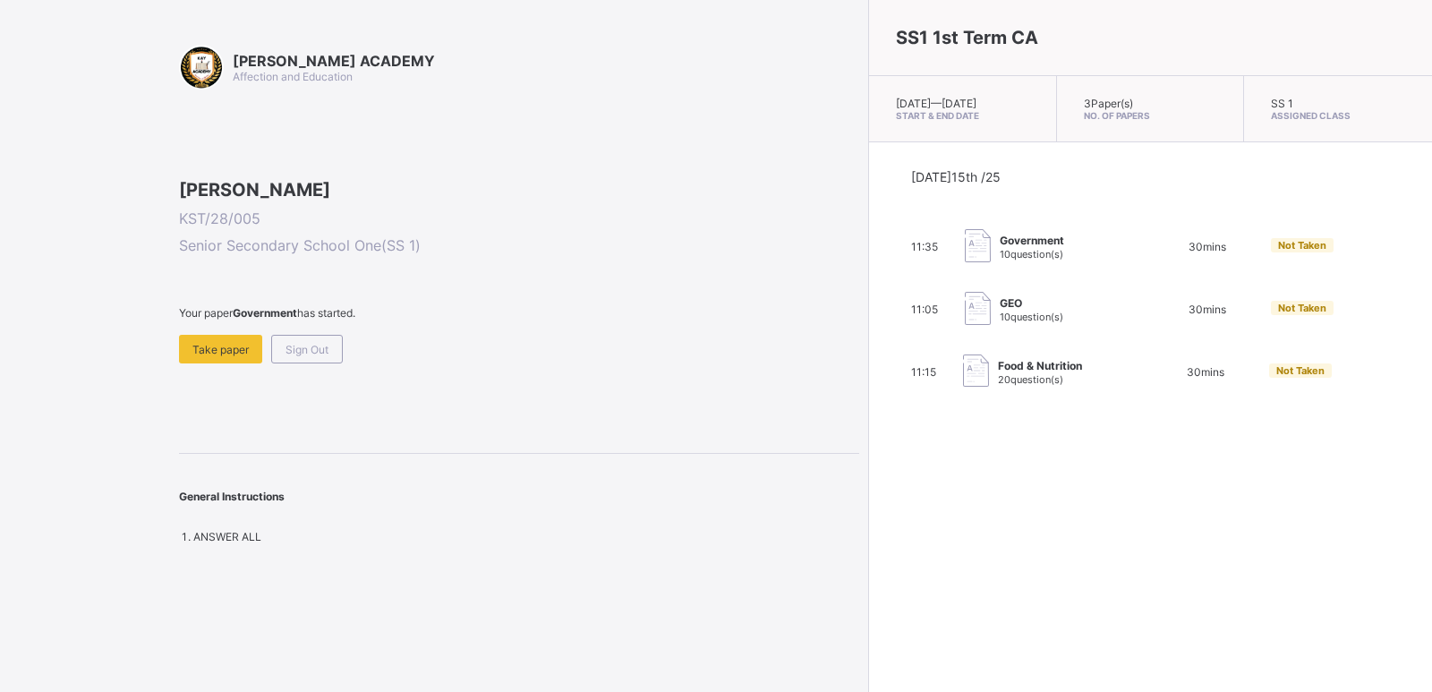
click at [965, 317] on img at bounding box center [978, 308] width 26 height 33
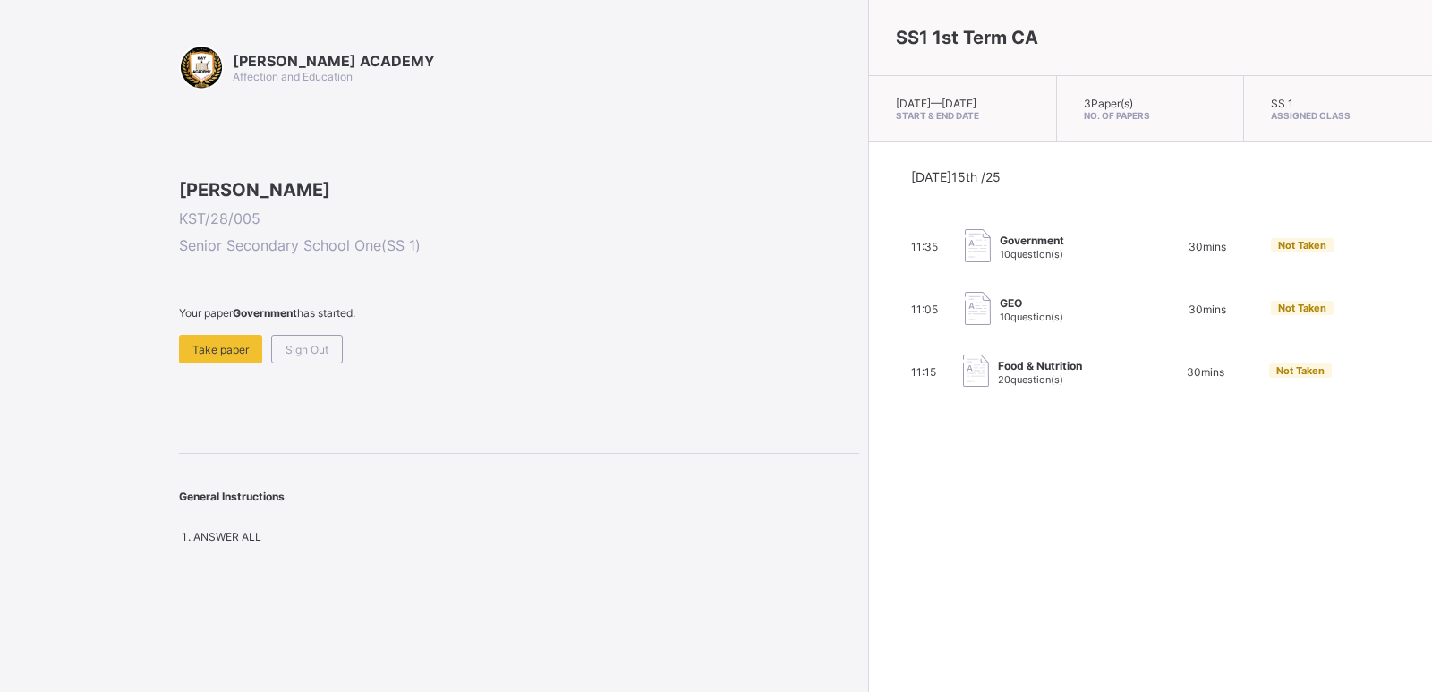
click at [965, 317] on img at bounding box center [978, 308] width 26 height 33
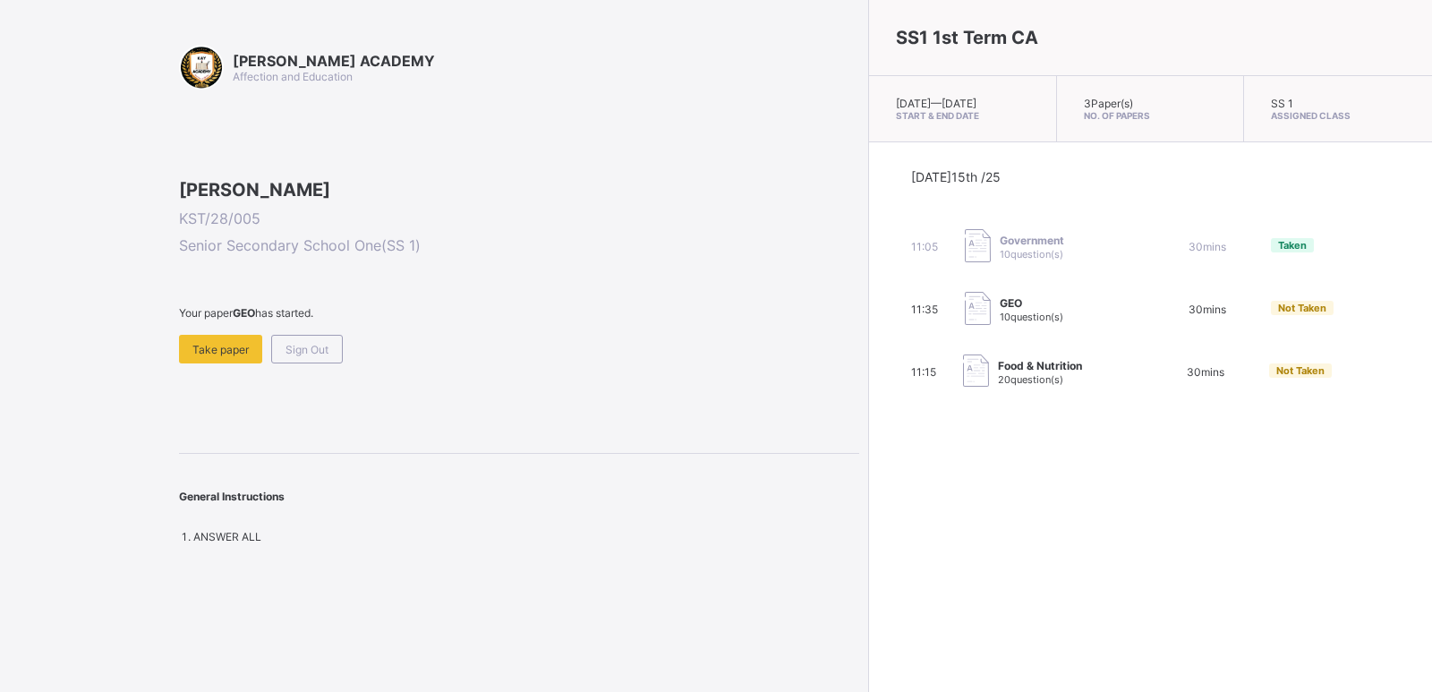
click at [1278, 314] on span "Not Taken" at bounding box center [1302, 308] width 48 height 13
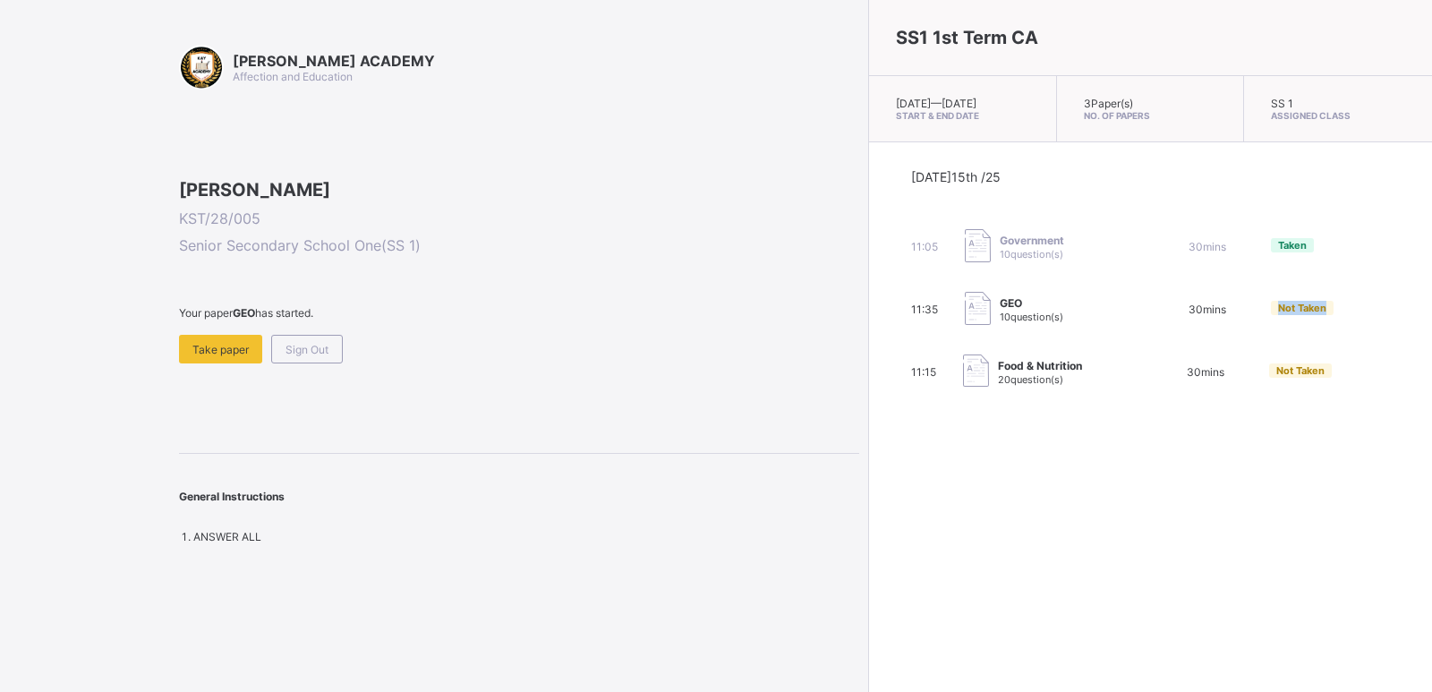
click at [1278, 314] on span "Not Taken" at bounding box center [1302, 308] width 48 height 13
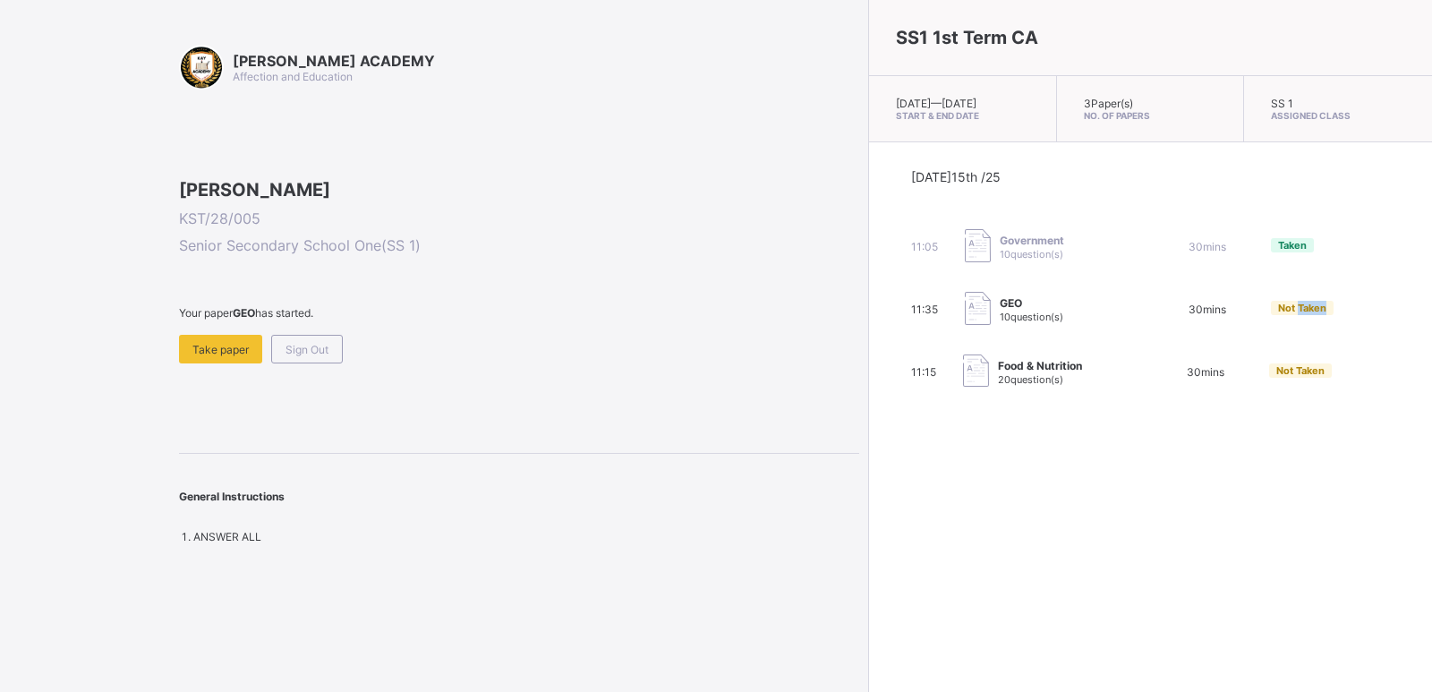
click at [1278, 314] on span "Not Taken" at bounding box center [1302, 308] width 48 height 13
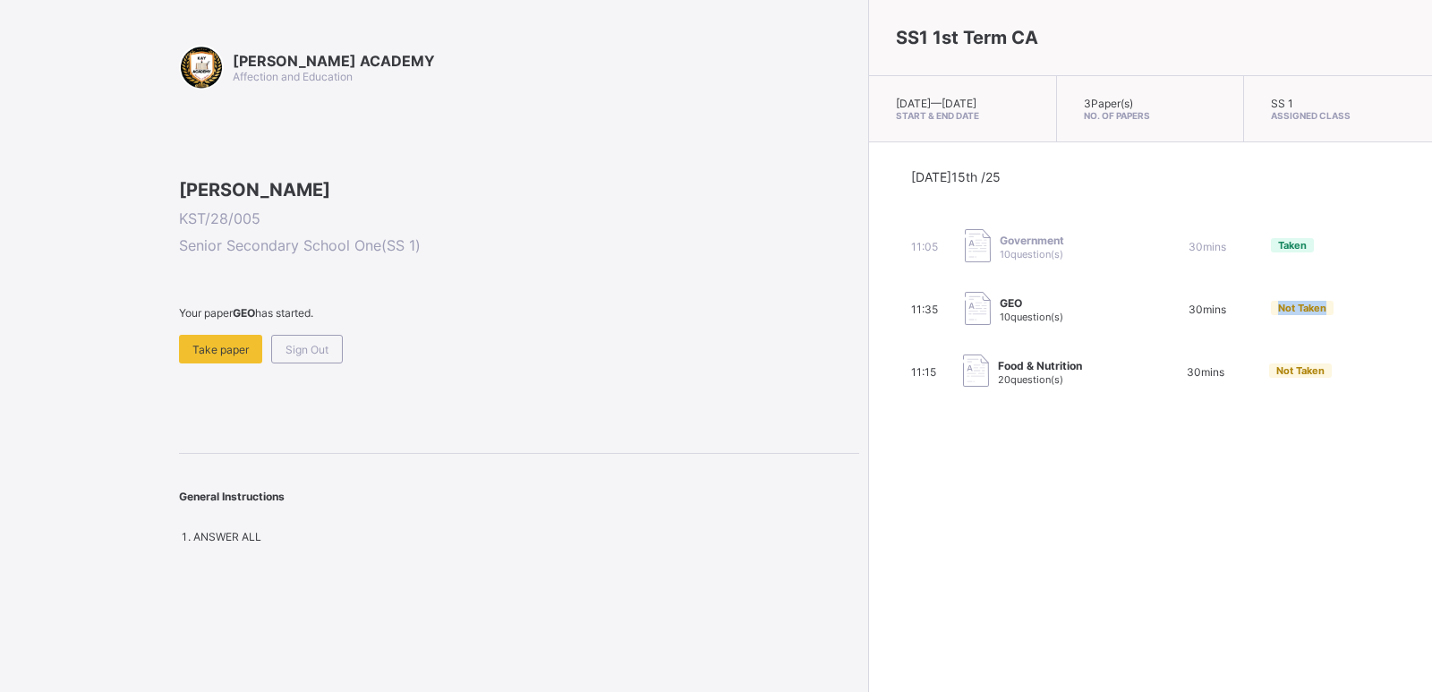
click at [1278, 314] on span "Not Taken" at bounding box center [1302, 308] width 48 height 13
click at [207, 356] on span "Take paper" at bounding box center [220, 349] width 56 height 13
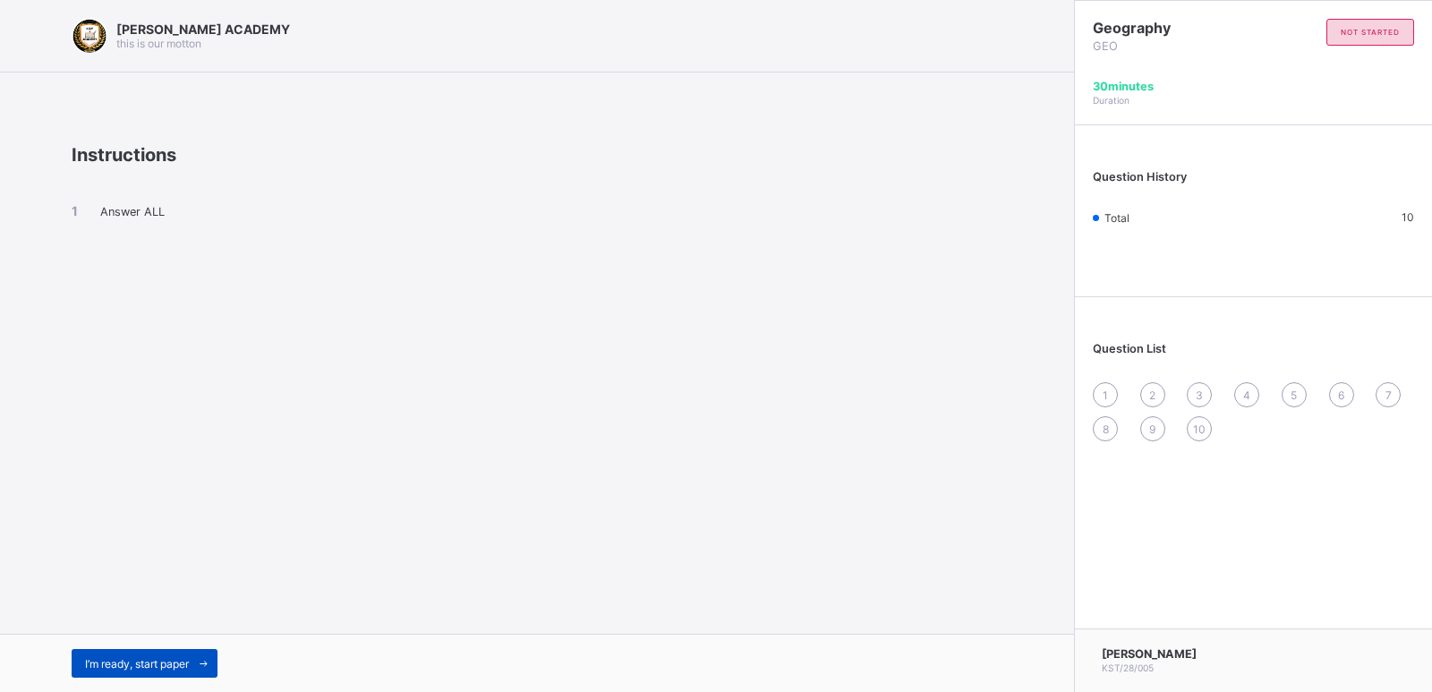
click at [198, 660] on span at bounding box center [203, 663] width 29 height 29
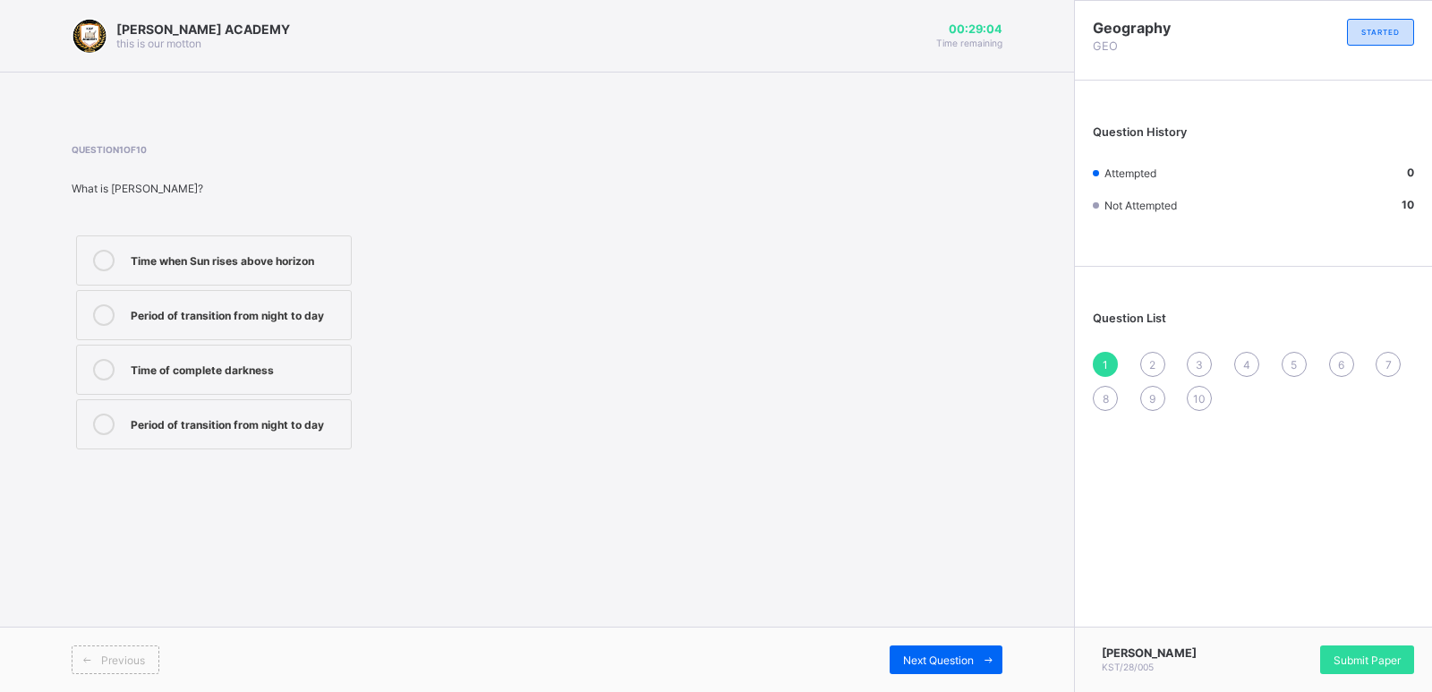
click at [529, 276] on div "Time when Sun rises above horizon Period of transition from night to day Time o…" at bounding box center [309, 342] width 474 height 223
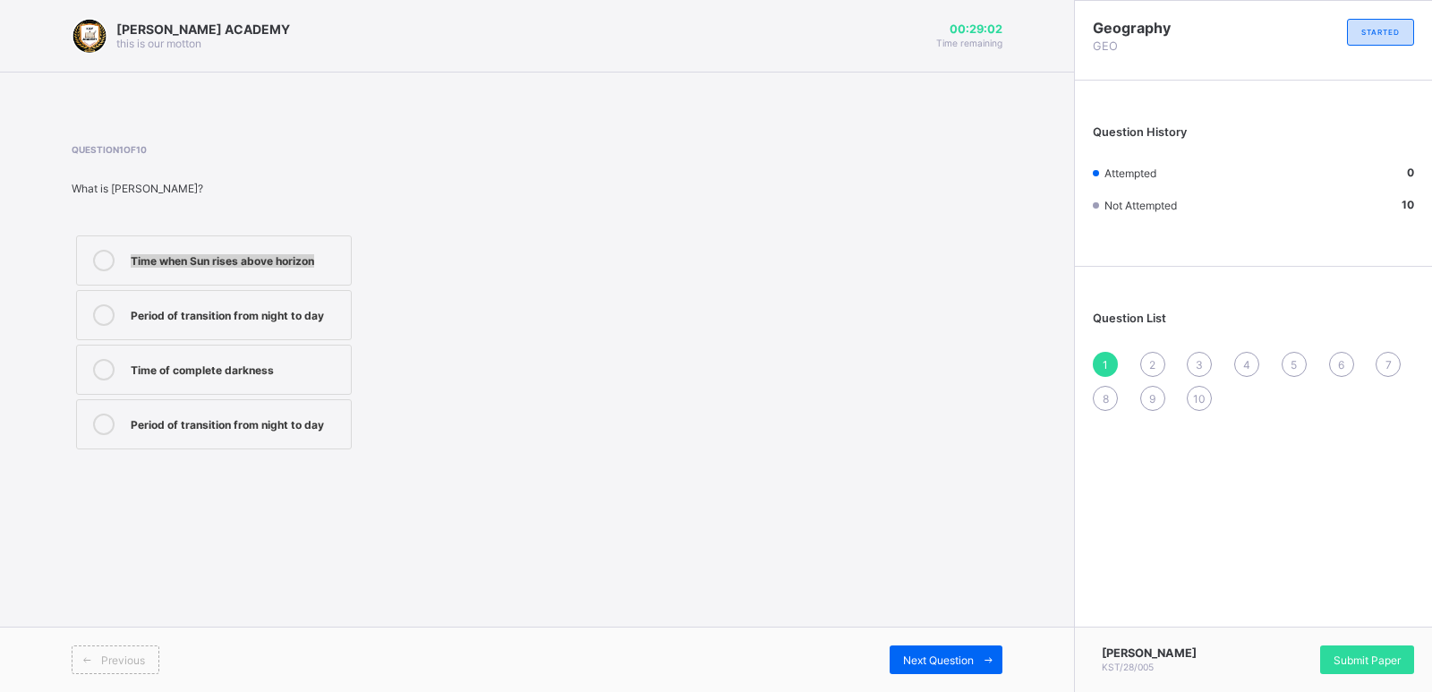
click at [529, 276] on div "Time when Sun rises above horizon Period of transition from night to day Time o…" at bounding box center [309, 342] width 474 height 223
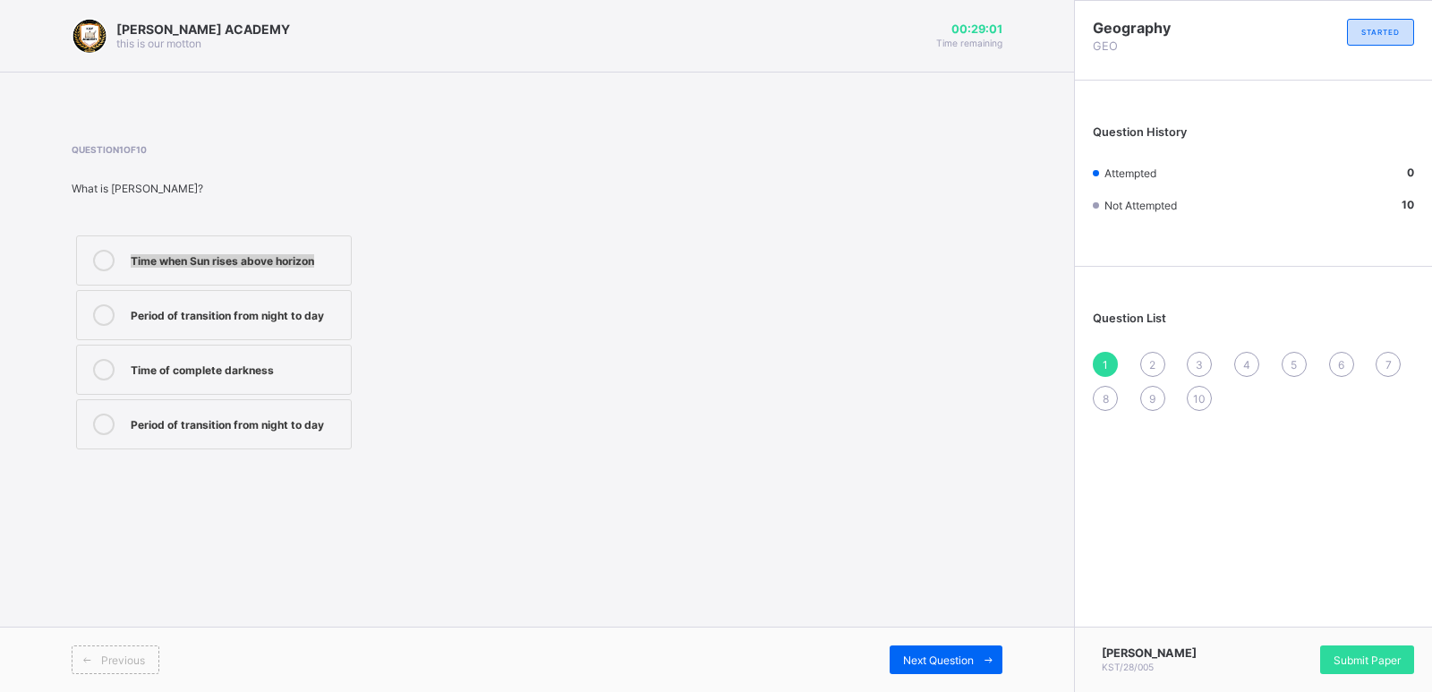
click at [529, 276] on div "Time when Sun rises above horizon Period of transition from night to day Time o…" at bounding box center [309, 342] width 474 height 223
click at [736, 181] on div "Question 1 of 10 What is [PERSON_NAME]? Time when Sun rises above horizon Perio…" at bounding box center [537, 299] width 931 height 310
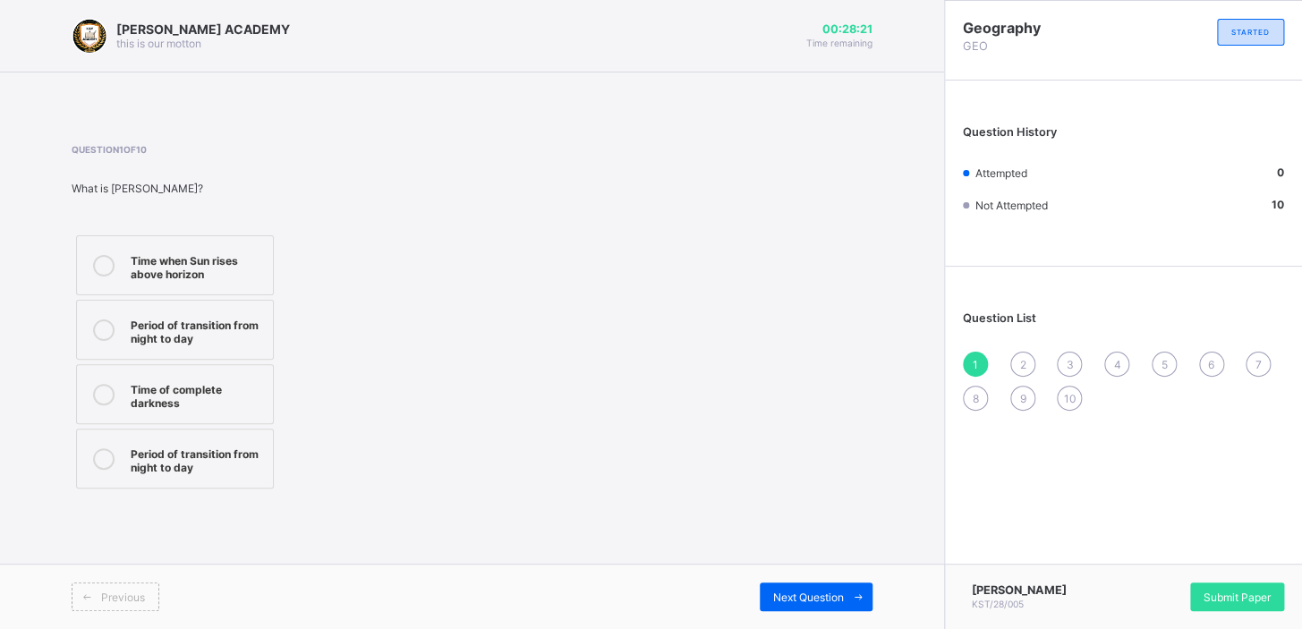
drag, startPoint x: 1335, startPoint y: 4, endPoint x: 722, endPoint y: 318, distance: 688.2
click at [722, 318] on div "Question 1 of 10 What is [PERSON_NAME]? Time when Sun rises above horizon Perio…" at bounding box center [472, 318] width 801 height 349
click at [98, 274] on div at bounding box center [104, 265] width 36 height 31
click at [816, 587] on div "Next Question" at bounding box center [816, 597] width 113 height 29
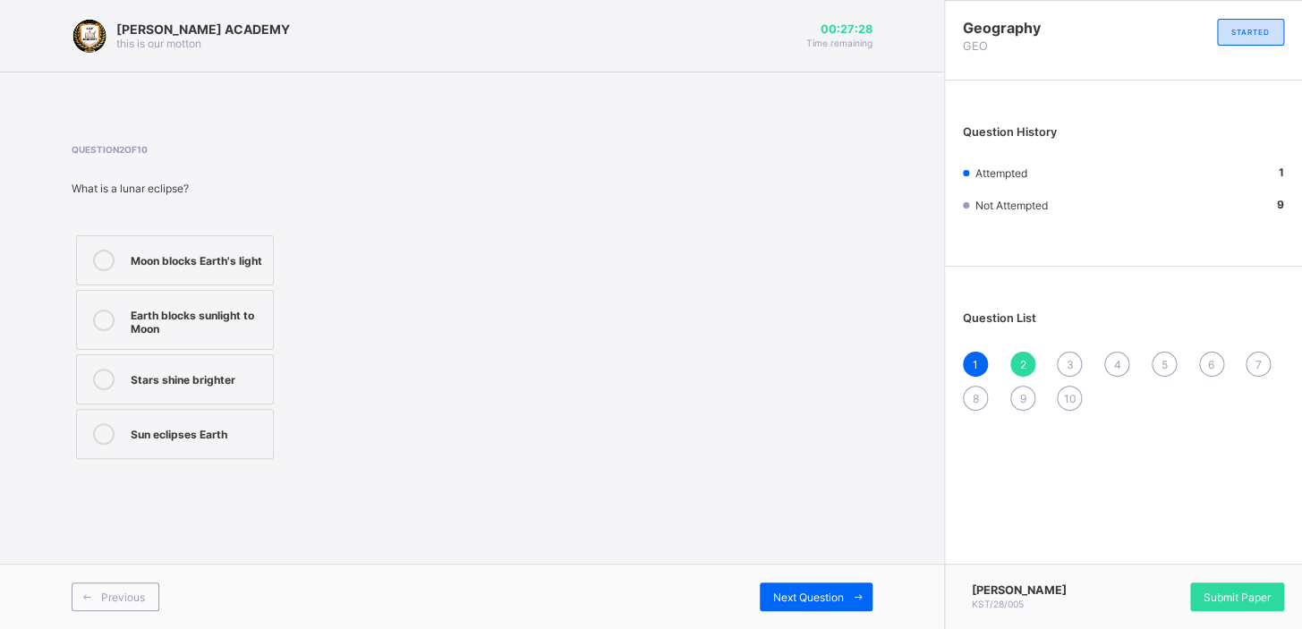
click at [205, 243] on label "Moon blocks Earth's light" at bounding box center [175, 260] width 198 height 50
click at [791, 591] on span "Next Question" at bounding box center [808, 597] width 71 height 13
click at [279, 251] on div "Sun hides behind Earth Moon blocks Sun's light to Earth Earth blocks Moon's lig…" at bounding box center [244, 347] width 345 height 233
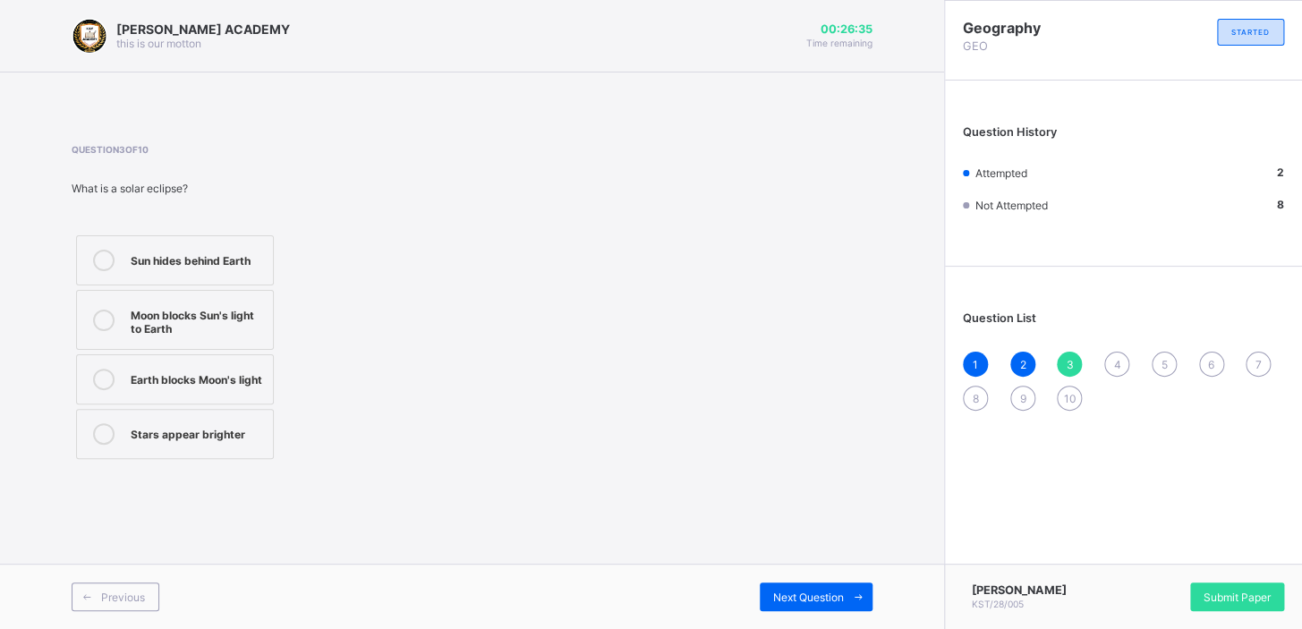
click at [285, 311] on div "Sun hides behind Earth Moon blocks Sun's light to Earth Earth blocks Moon's lig…" at bounding box center [244, 347] width 345 height 233
drag, startPoint x: 285, startPoint y: 311, endPoint x: 219, endPoint y: 322, distance: 66.4
click at [219, 322] on div "Sun hides behind Earth Moon blocks Sun's light to Earth Earth blocks Moon's lig…" at bounding box center [244, 347] width 345 height 233
click at [219, 322] on div "Moon blocks Sun's light to Earth" at bounding box center [197, 319] width 133 height 31
click at [850, 591] on span at bounding box center [858, 597] width 29 height 29
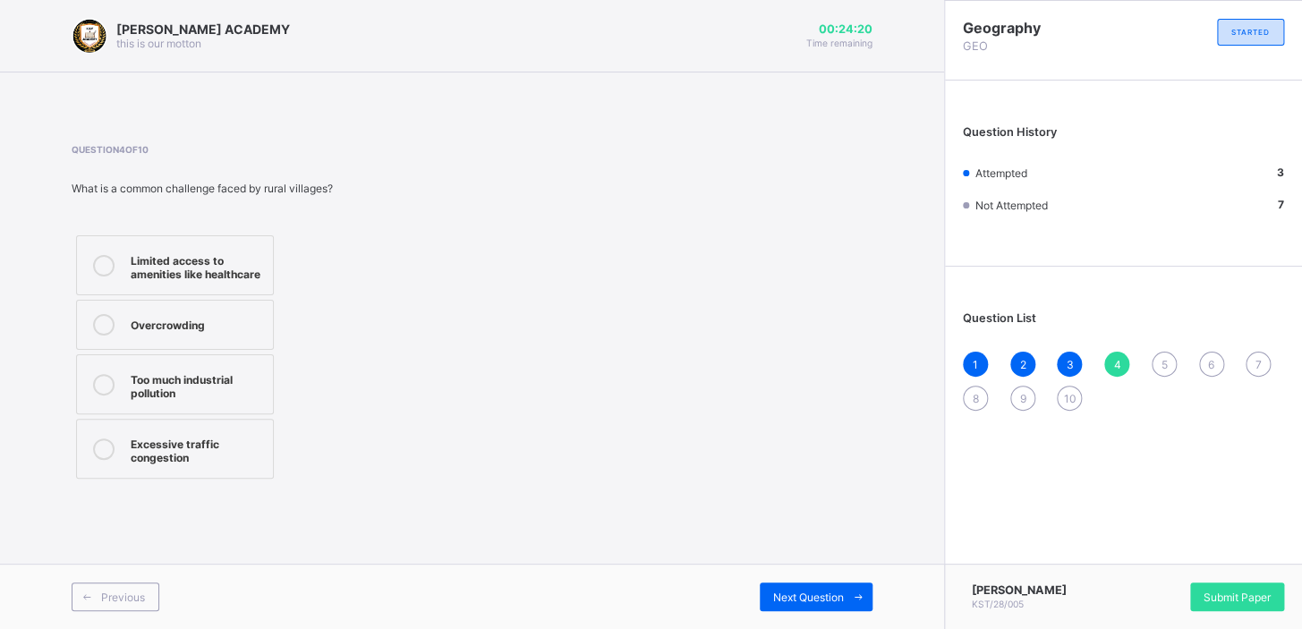
click at [830, 485] on div "Question 4 of 10 What is a common challenge faced by rural villages? Limited ac…" at bounding box center [472, 313] width 801 height 393
drag, startPoint x: 830, startPoint y: 485, endPoint x: 707, endPoint y: 487, distance: 122.7
click at [830, 485] on div "Question 4 of 10 What is a common challenge faced by rural villages? Limited ac…" at bounding box center [472, 313] width 801 height 393
click at [827, 485] on div "Question 4 of 10 What is a common challenge faced by rural villages? Limited ac…" at bounding box center [472, 313] width 801 height 393
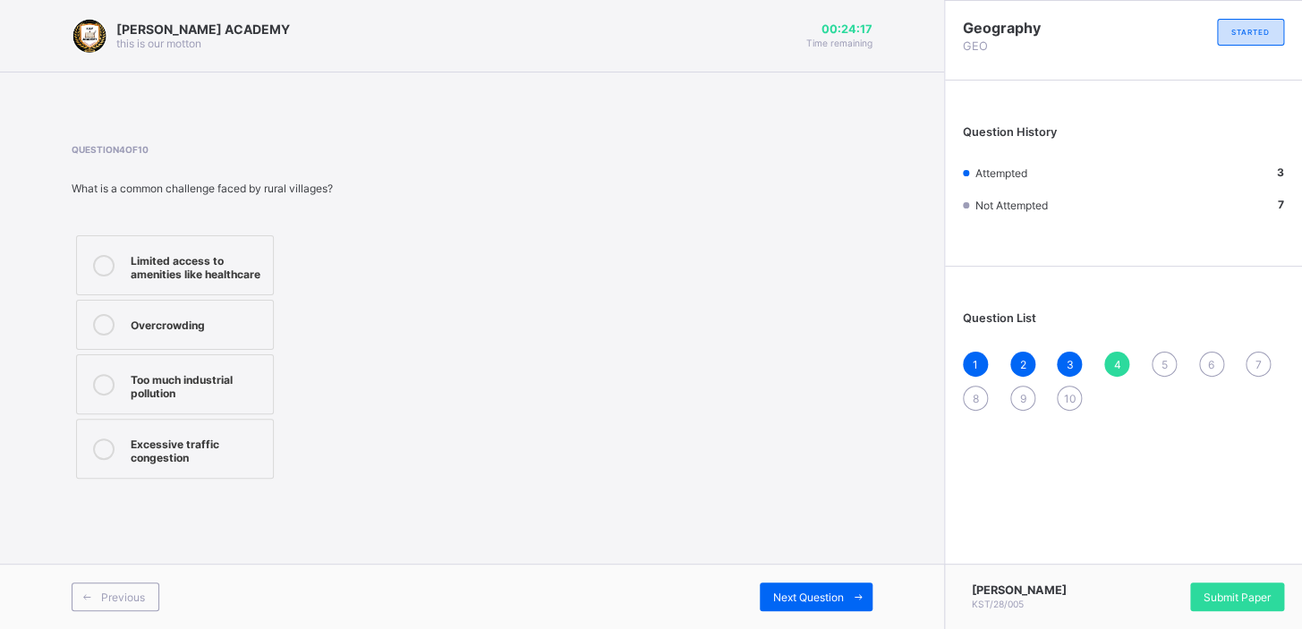
click at [276, 260] on div "Limited access to amenities like healthcare Overcrowding Too much industrial po…" at bounding box center [175, 357] width 207 height 252
drag, startPoint x: 276, startPoint y: 260, endPoint x: 239, endPoint y: 269, distance: 37.8
click at [239, 269] on div "Limited access to amenities like healthcare Overcrowding Too much industrial po…" at bounding box center [175, 357] width 207 height 252
click at [239, 269] on div "Limited access to amenities like healthcare" at bounding box center [197, 265] width 133 height 31
click at [785, 587] on div "Next Question" at bounding box center [816, 597] width 113 height 29
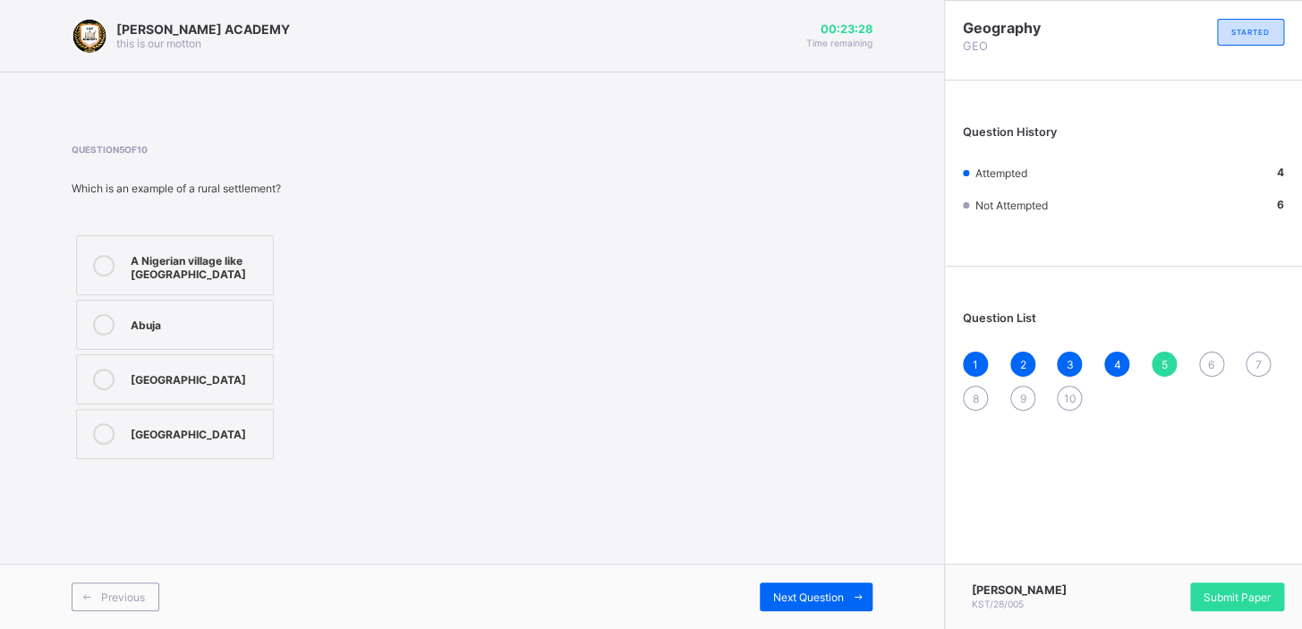
click at [260, 271] on div "A Nigerian village like [GEOGRAPHIC_DATA]" at bounding box center [197, 265] width 133 height 31
click at [791, 585] on div "Next Question" at bounding box center [816, 597] width 113 height 29
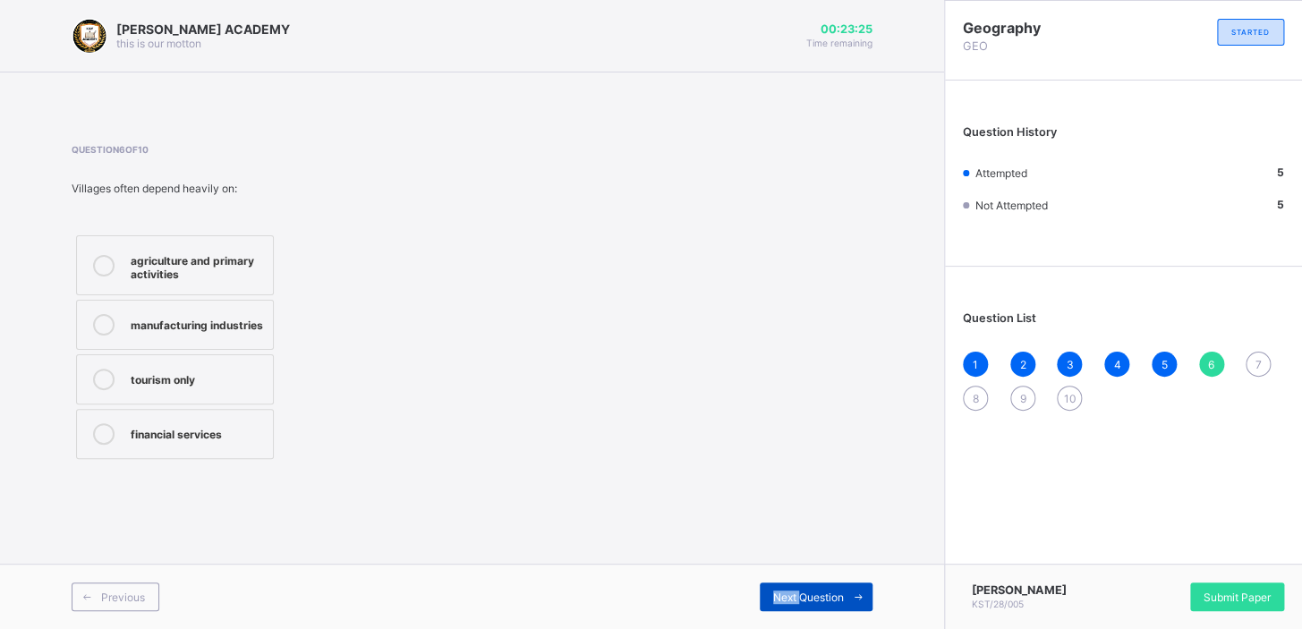
click at [791, 585] on div "Next Question" at bounding box center [816, 597] width 113 height 29
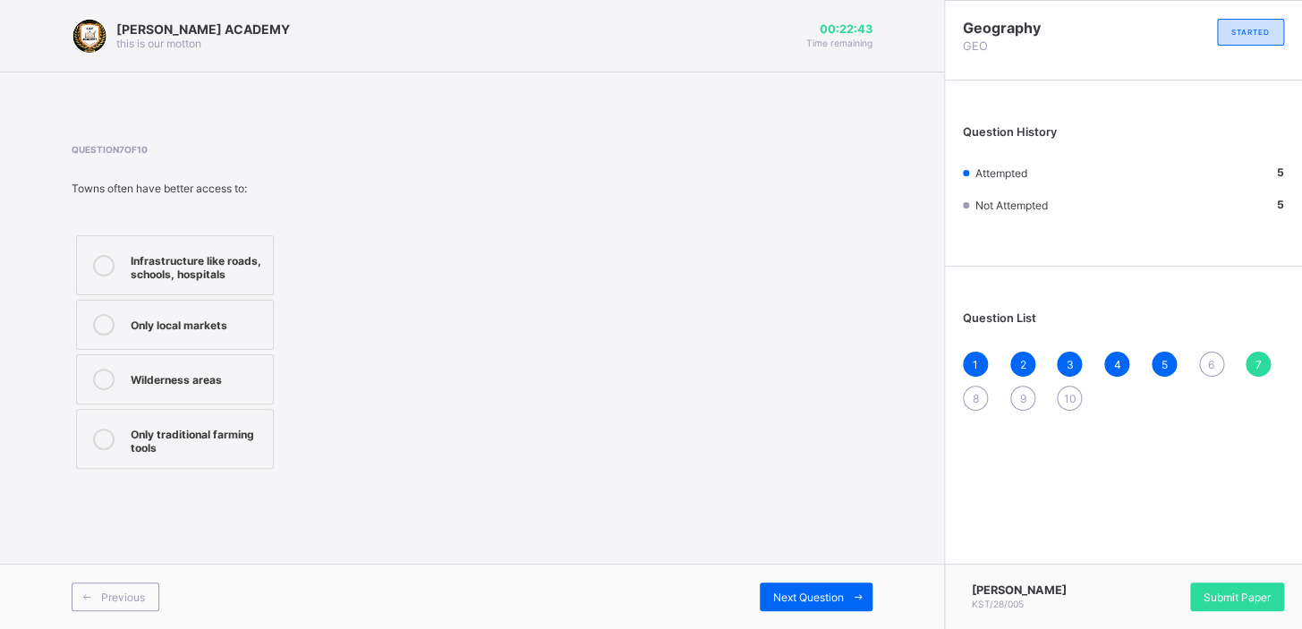
click at [242, 256] on div "Infrastructure like roads, schools, hospitals" at bounding box center [197, 265] width 133 height 31
click at [818, 591] on span "Next Question" at bounding box center [808, 597] width 71 height 13
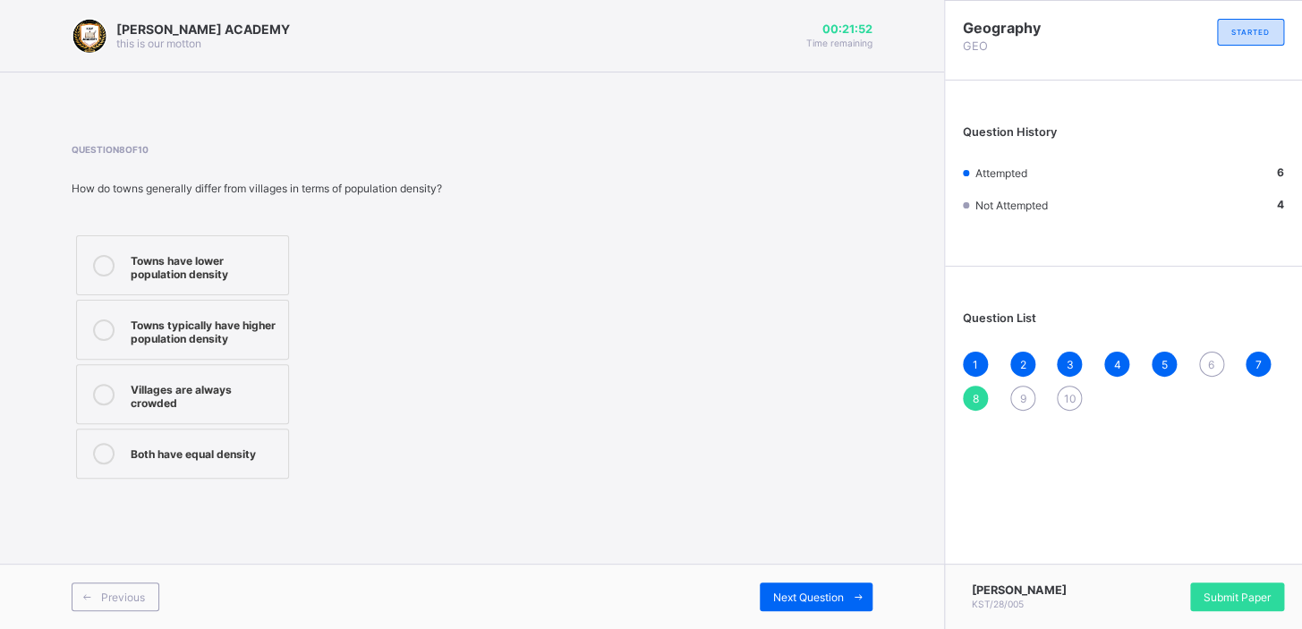
click at [278, 265] on div "Towns have lower population density" at bounding box center [205, 265] width 149 height 31
click at [786, 594] on span "Next Question" at bounding box center [808, 597] width 71 height 13
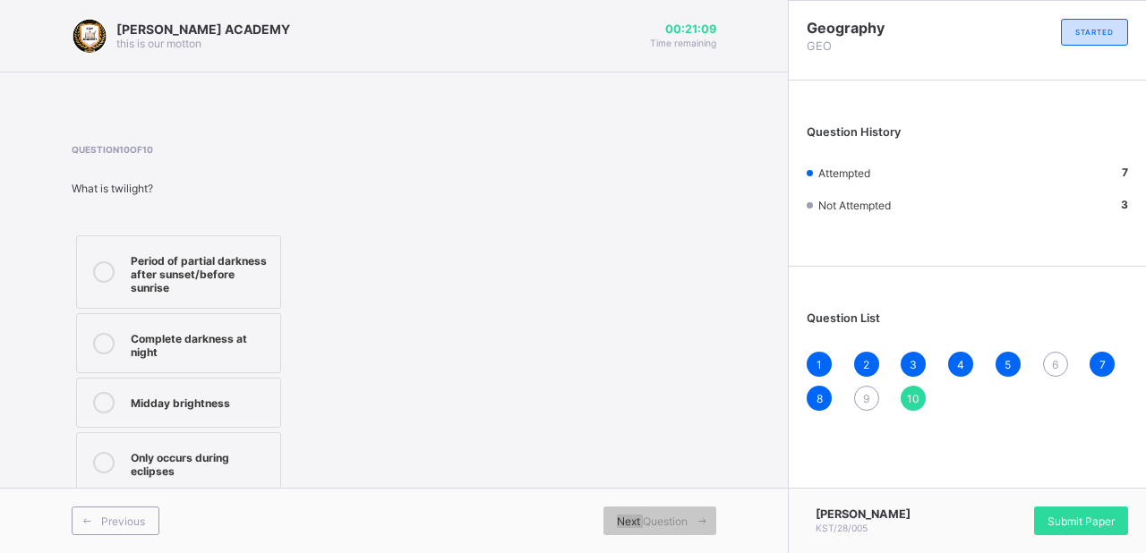
click at [573, 107] on span at bounding box center [394, 95] width 788 height 45
click at [246, 258] on div "Period of partial darkness after sunset/before sunrise" at bounding box center [201, 272] width 141 height 45
click at [620, 515] on span "Next Question" at bounding box center [652, 521] width 71 height 13
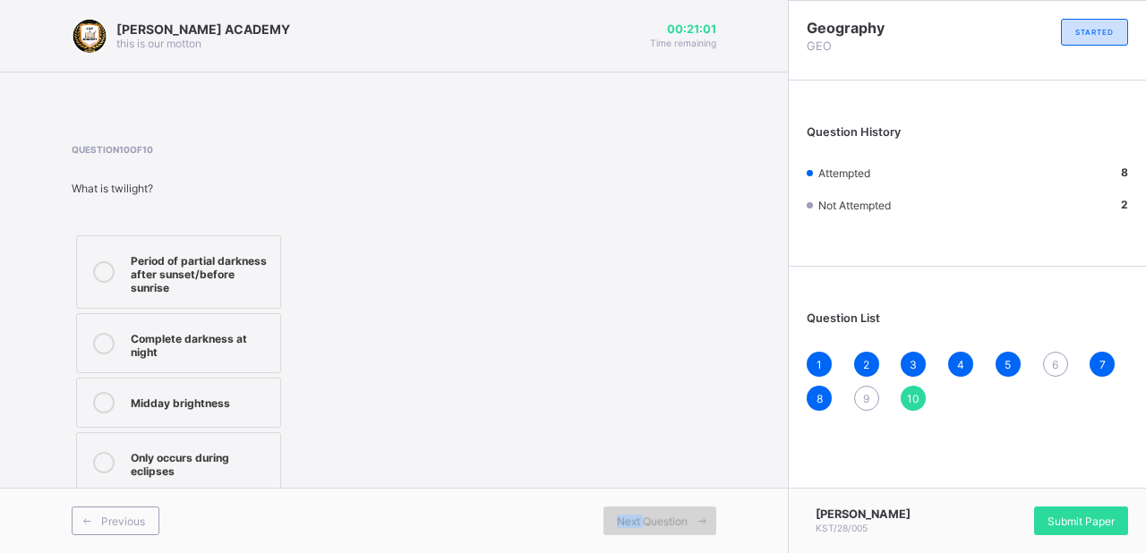
click at [620, 515] on span "Next Question" at bounding box center [652, 521] width 71 height 13
click at [635, 534] on div "Next Question" at bounding box center [659, 521] width 113 height 29
drag, startPoint x: 635, startPoint y: 534, endPoint x: 652, endPoint y: 501, distance: 36.4
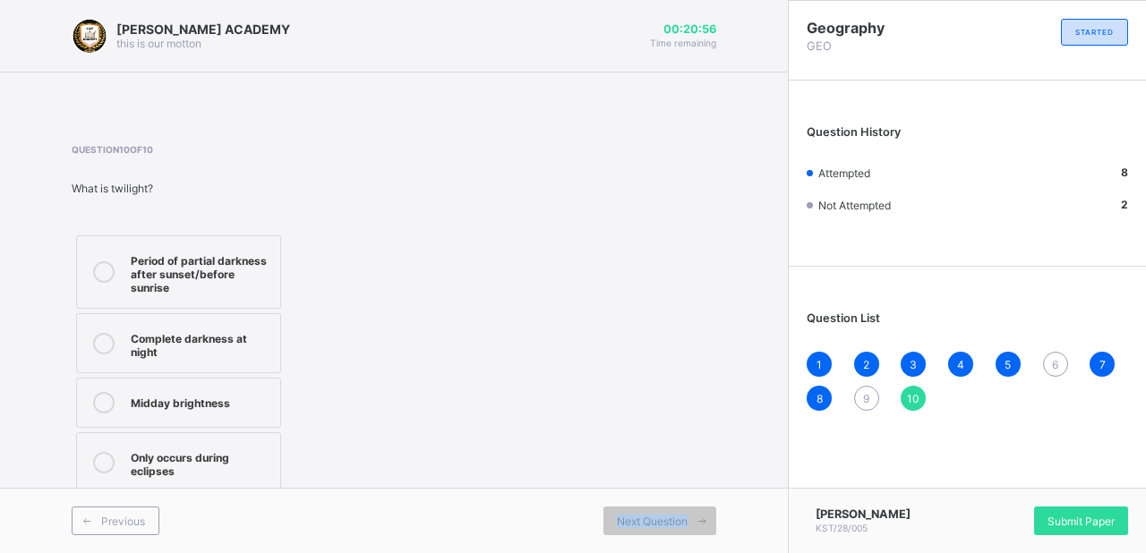
click at [652, 501] on div "Previous Next Question" at bounding box center [394, 520] width 788 height 65
drag, startPoint x: 652, startPoint y: 501, endPoint x: 657, endPoint y: 519, distance: 18.7
click at [657, 519] on div "Previous Next Question" at bounding box center [394, 520] width 788 height 65
click at [657, 519] on span "Next Question" at bounding box center [652, 521] width 71 height 13
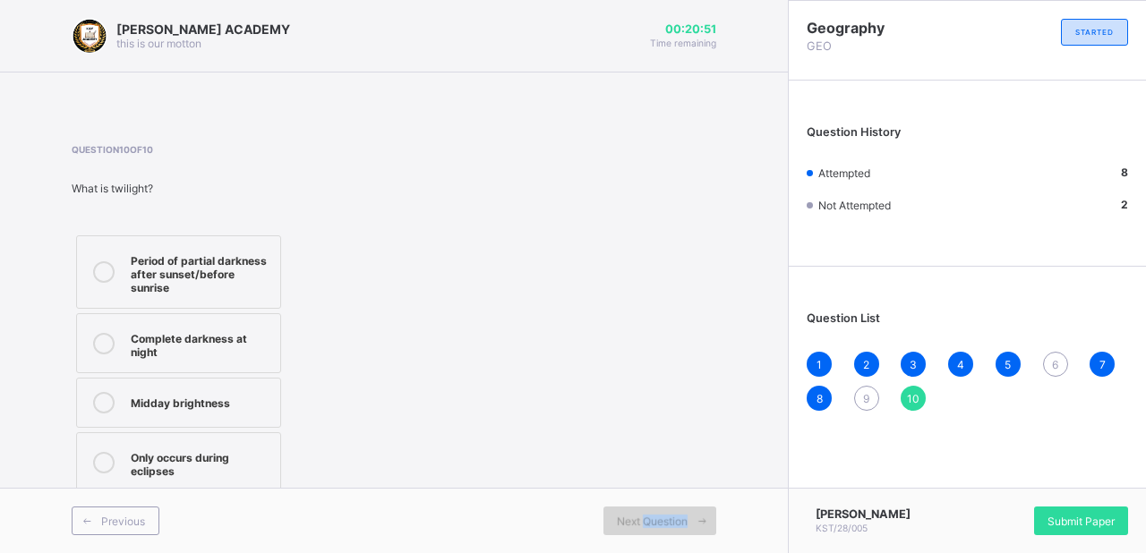
click at [657, 519] on span "Next Question" at bounding box center [652, 521] width 71 height 13
click at [247, 291] on div "Period of partial darkness after sunset/before sunrise" at bounding box center [201, 272] width 141 height 45
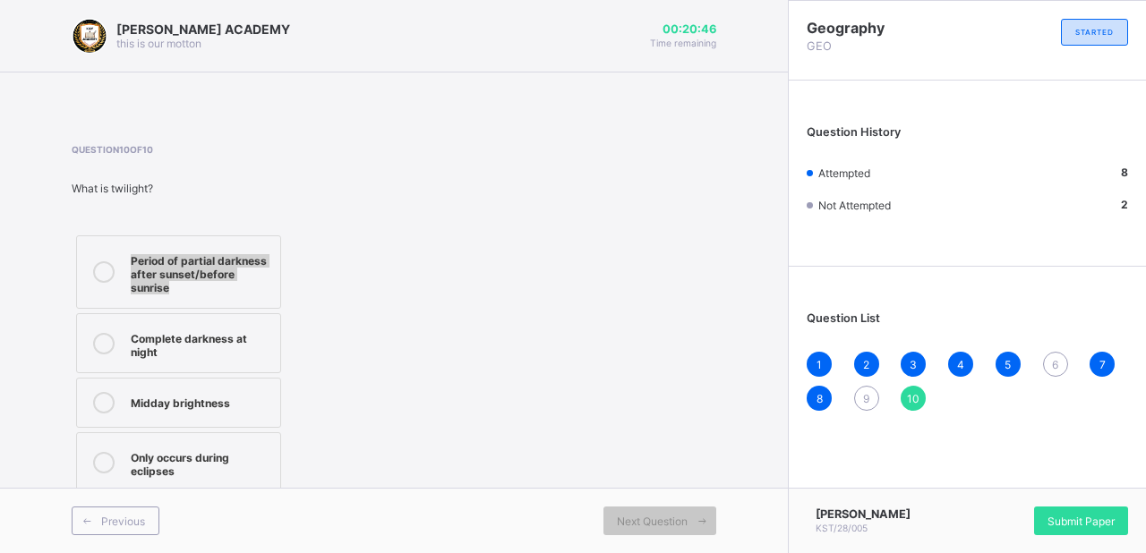
click at [247, 291] on div "Period of partial darkness after sunset/before sunrise" at bounding box center [201, 272] width 141 height 45
click at [104, 262] on icon at bounding box center [103, 271] width 21 height 21
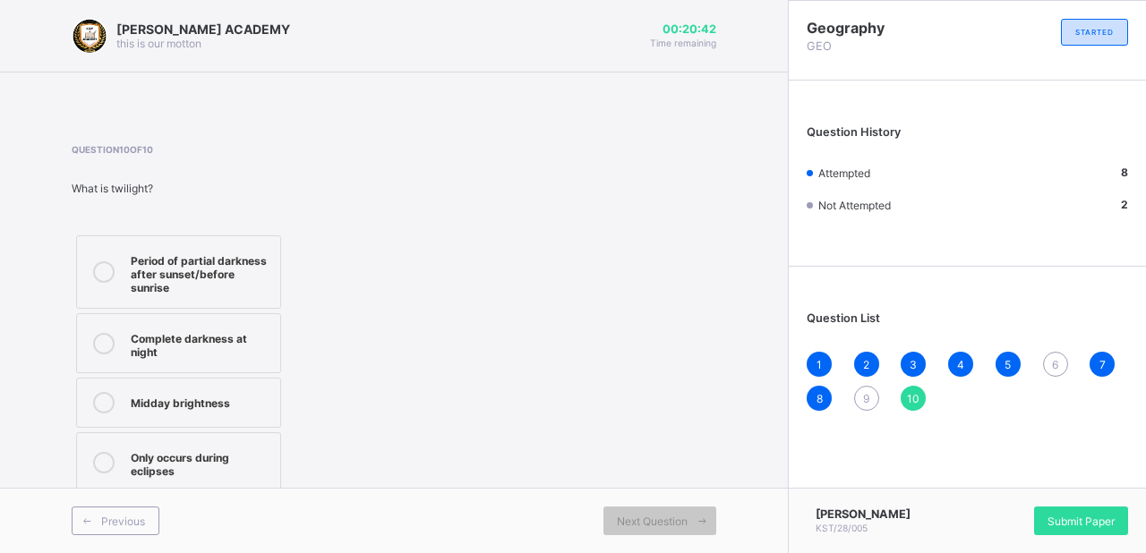
click at [104, 262] on icon at bounding box center [103, 271] width 21 height 21
click at [633, 527] on span "Next Question" at bounding box center [652, 521] width 71 height 13
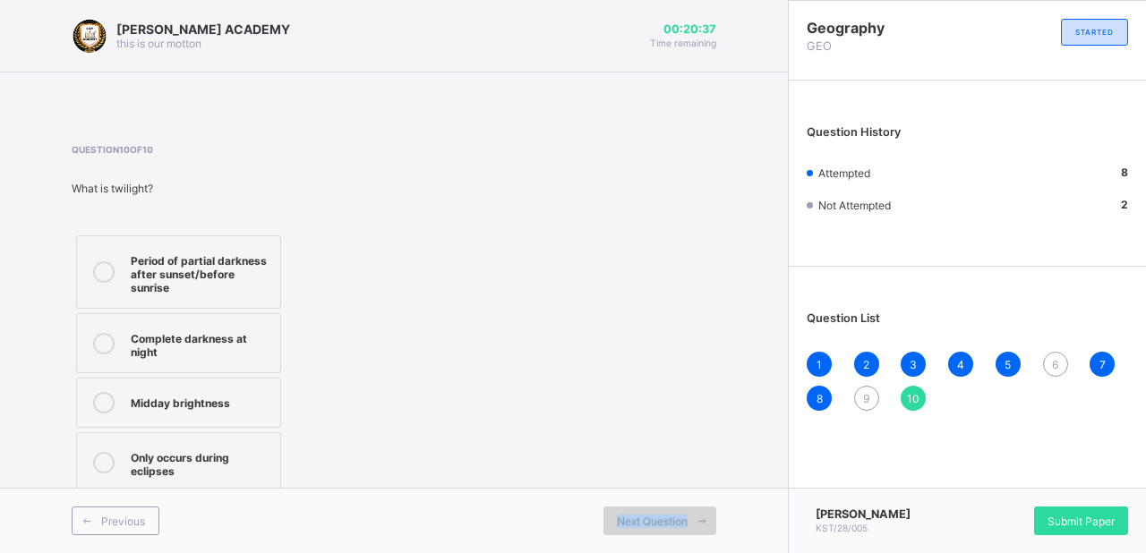
click at [633, 527] on span "Next Question" at bounding box center [652, 521] width 71 height 13
click at [632, 528] on div "Next Question" at bounding box center [659, 521] width 113 height 29
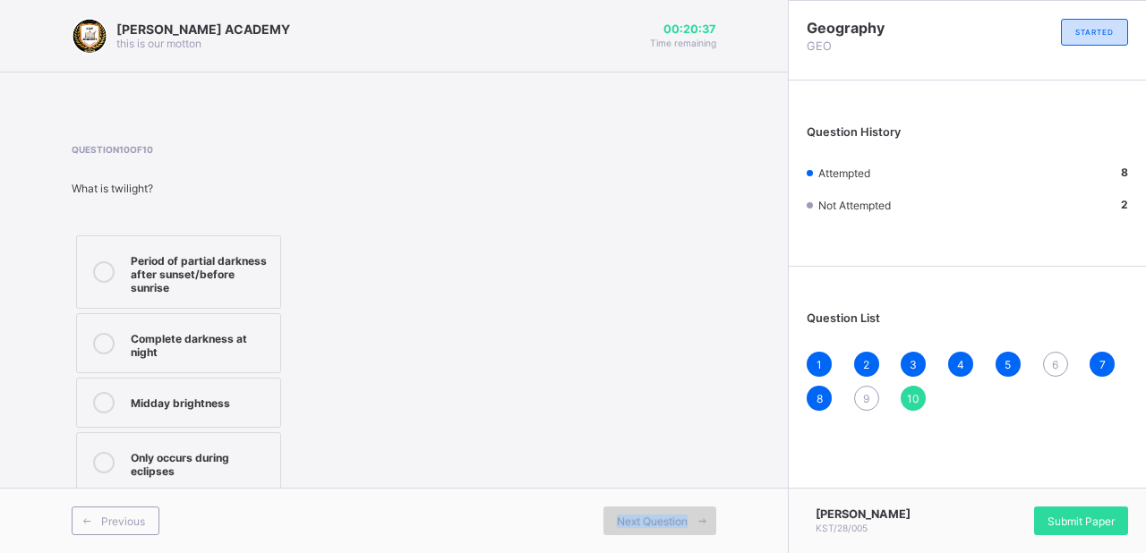
click at [632, 528] on div "Next Question" at bounding box center [659, 521] width 113 height 29
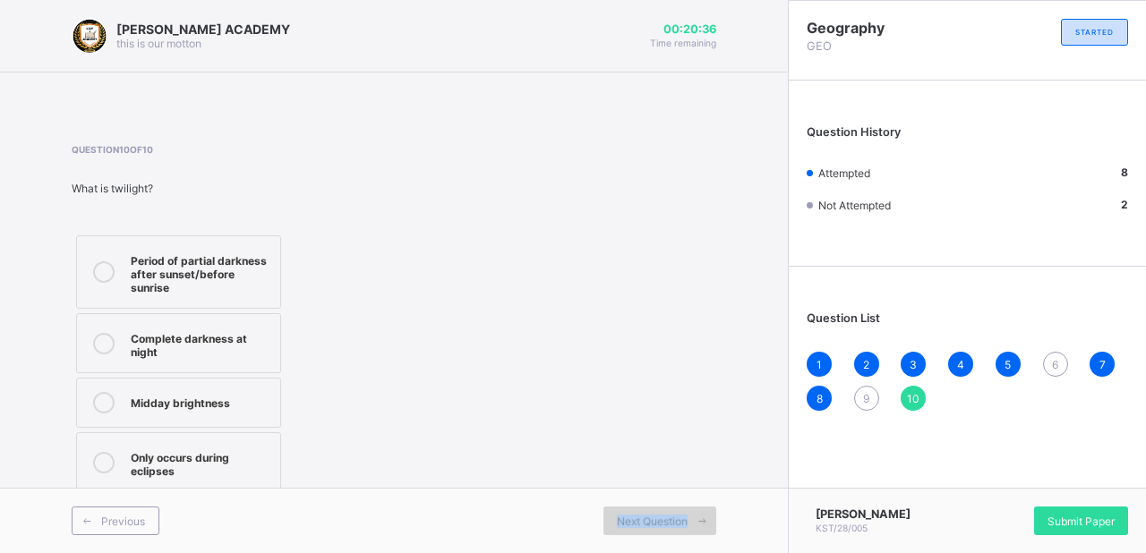
click at [632, 528] on div "Next Question" at bounding box center [659, 521] width 113 height 29
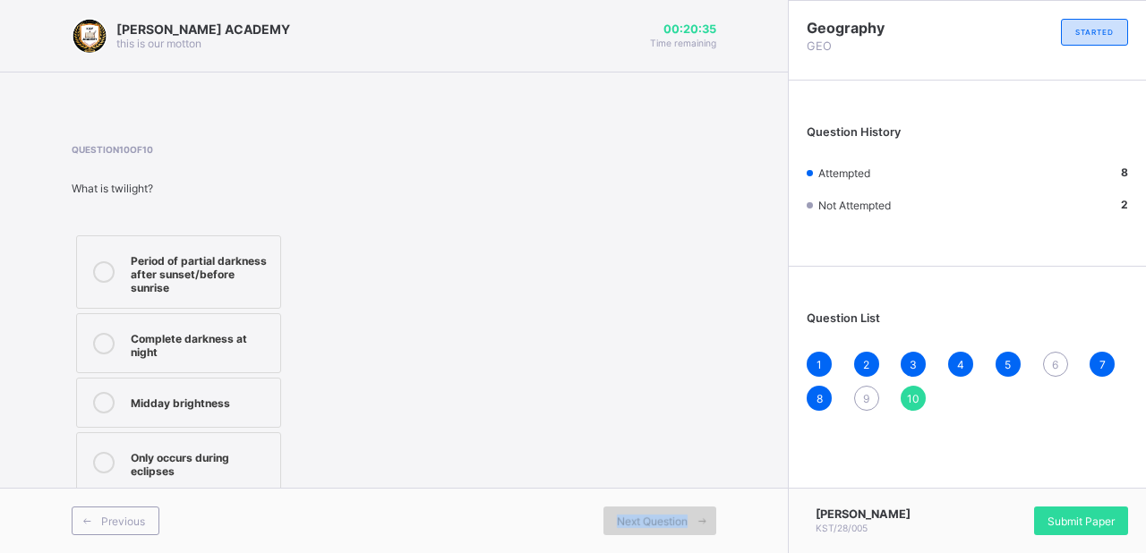
click at [632, 528] on div "Next Question" at bounding box center [659, 521] width 113 height 29
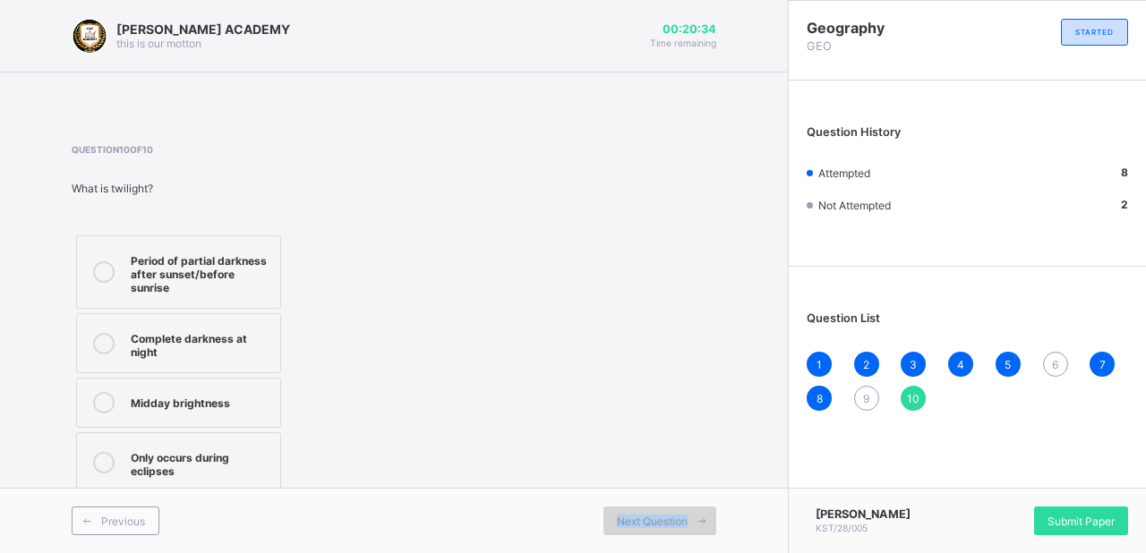
click at [632, 528] on div "Next Question" at bounding box center [659, 521] width 113 height 29
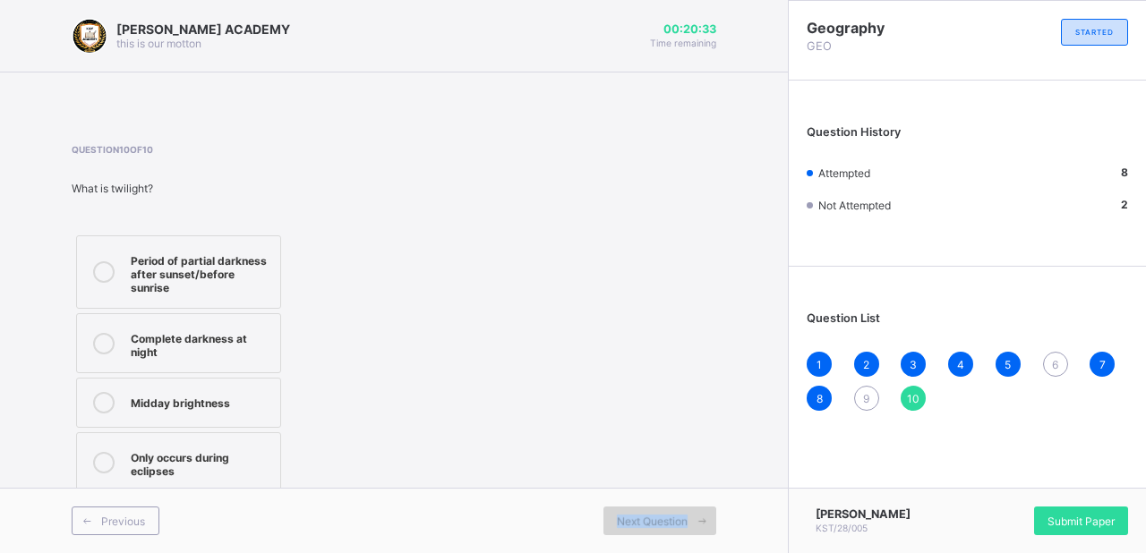
click at [632, 528] on div "Next Question" at bounding box center [659, 521] width 113 height 29
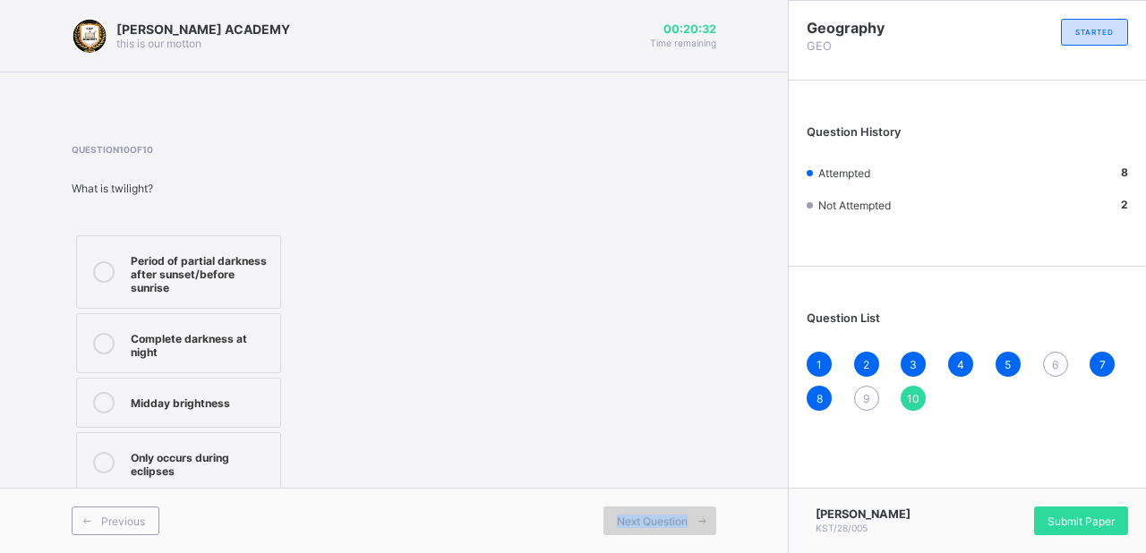
click at [632, 528] on div "Next Question" at bounding box center [659, 521] width 113 height 29
click at [662, 527] on span "Next Question" at bounding box center [652, 521] width 71 height 13
drag, startPoint x: 833, startPoint y: 229, endPoint x: 952, endPoint y: 173, distance: 131.7
click at [952, 173] on div "Question History Attempted 8 Not Attempted 2" at bounding box center [967, 178] width 357 height 176
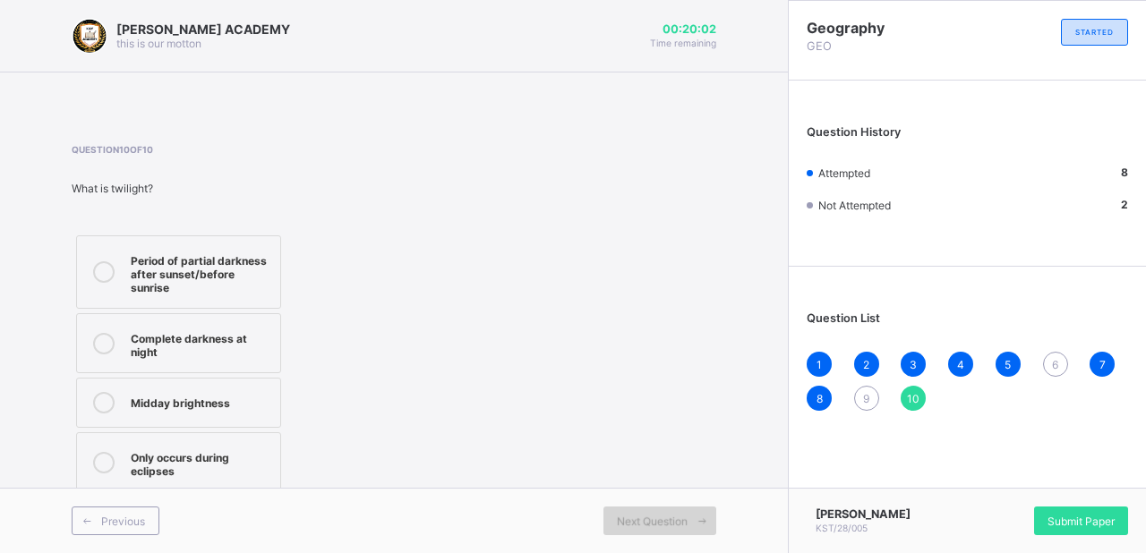
click at [634, 508] on div "Next Question" at bounding box center [659, 521] width 113 height 29
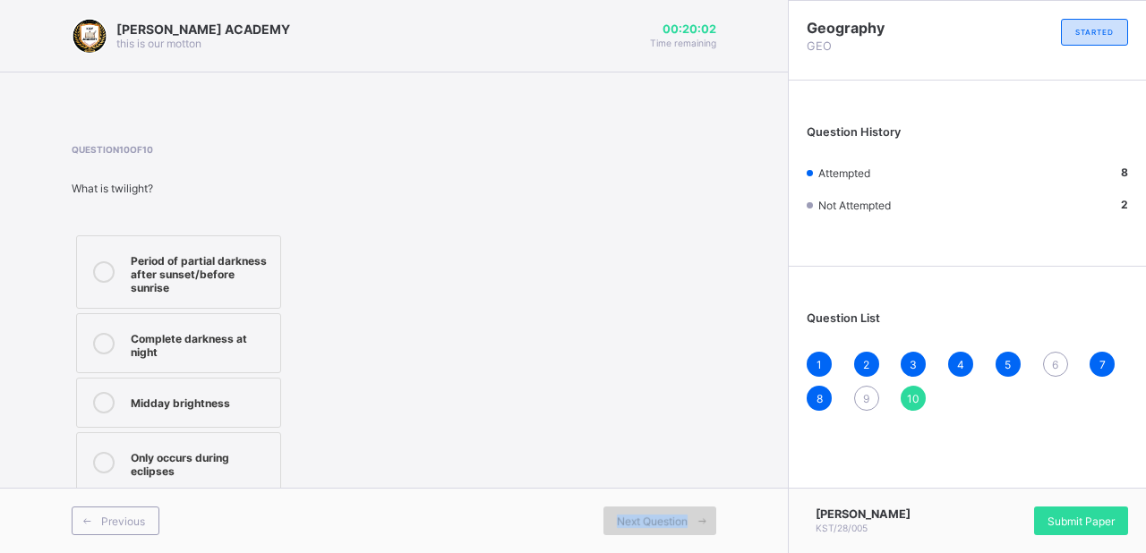
click at [634, 508] on div "Next Question" at bounding box center [659, 521] width 113 height 29
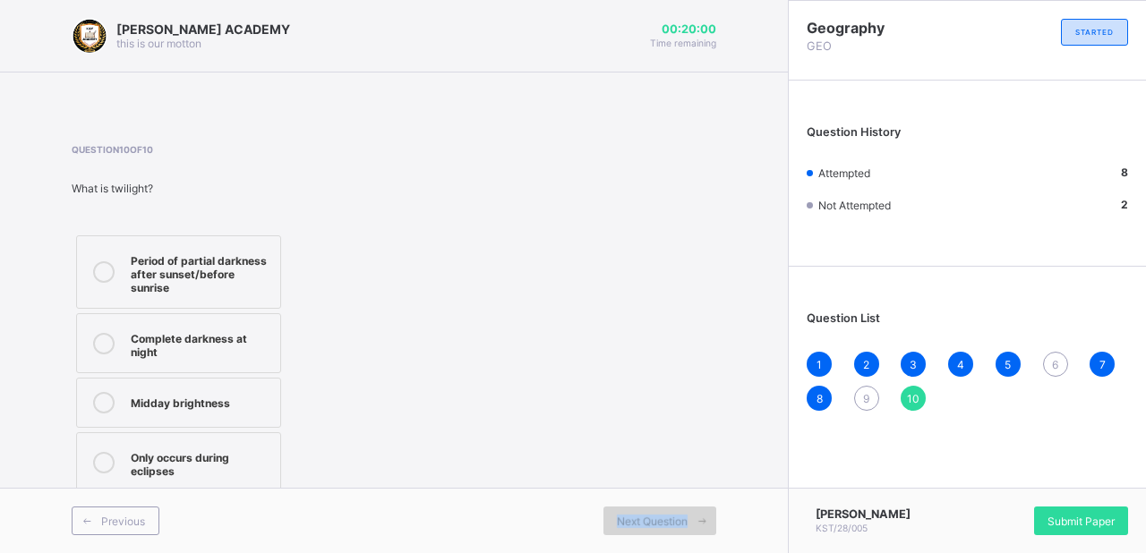
click at [634, 508] on div "Next Question" at bounding box center [659, 521] width 113 height 29
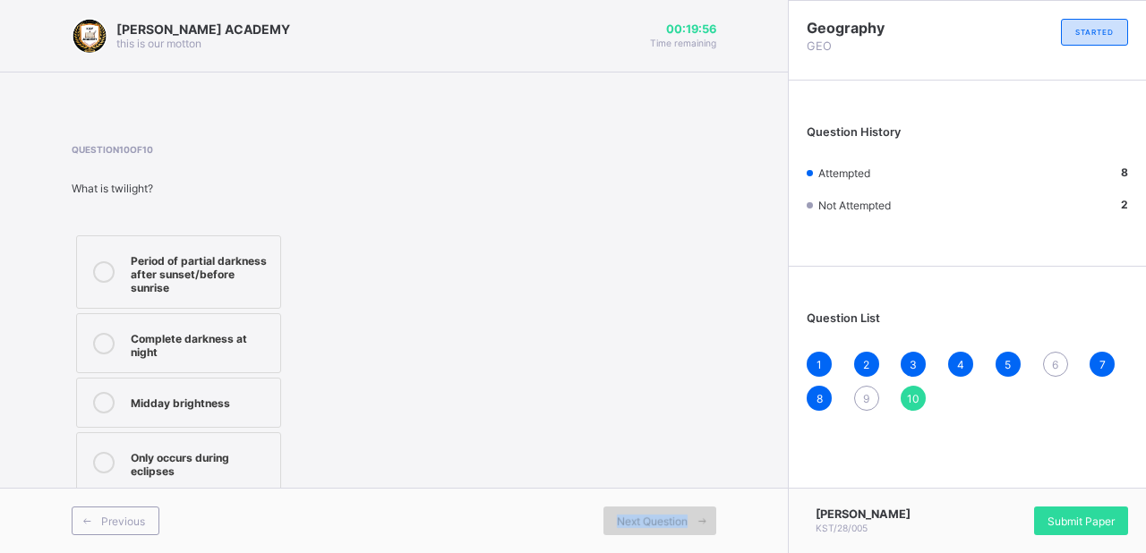
click at [698, 516] on icon at bounding box center [702, 522] width 13 height 12
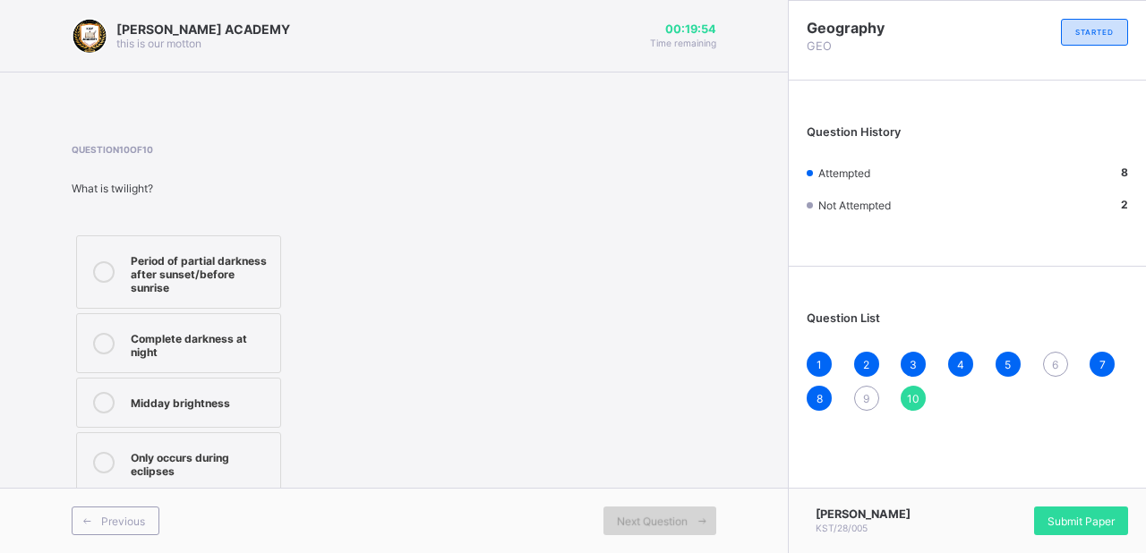
click at [698, 516] on icon at bounding box center [702, 522] width 13 height 12
click at [1052, 367] on span "6" at bounding box center [1055, 364] width 6 height 13
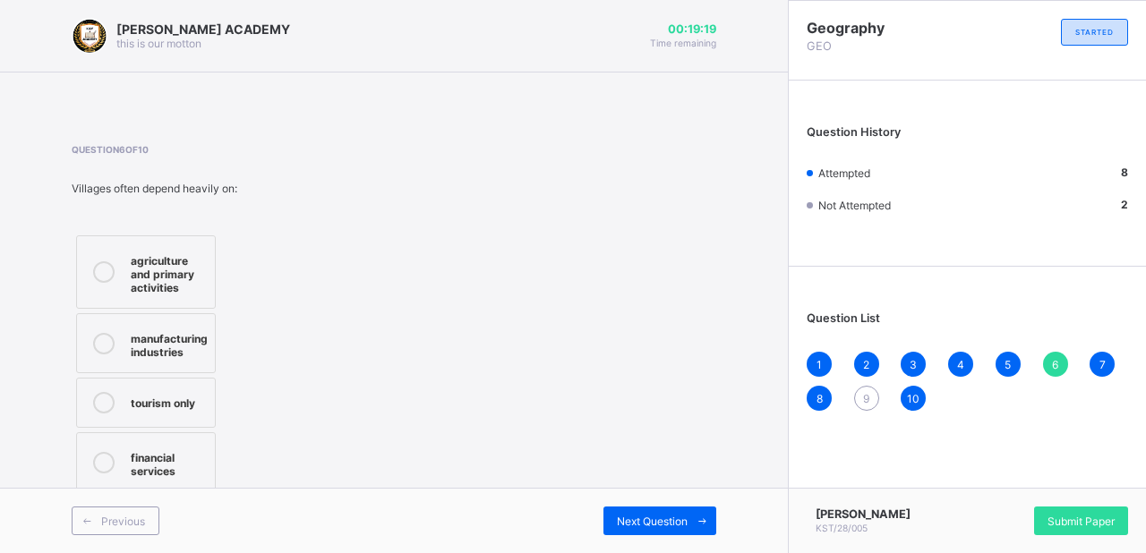
click at [201, 339] on div "manufacturing industries" at bounding box center [169, 343] width 77 height 31
click at [634, 517] on span "Next Question" at bounding box center [652, 521] width 71 height 13
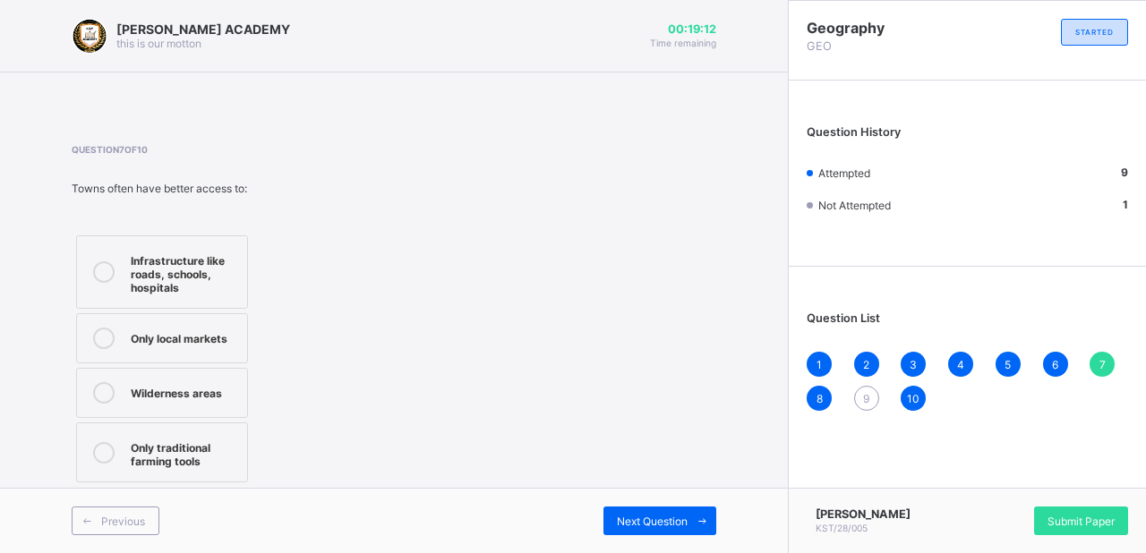
click at [856, 394] on div "9" at bounding box center [866, 398] width 25 height 25
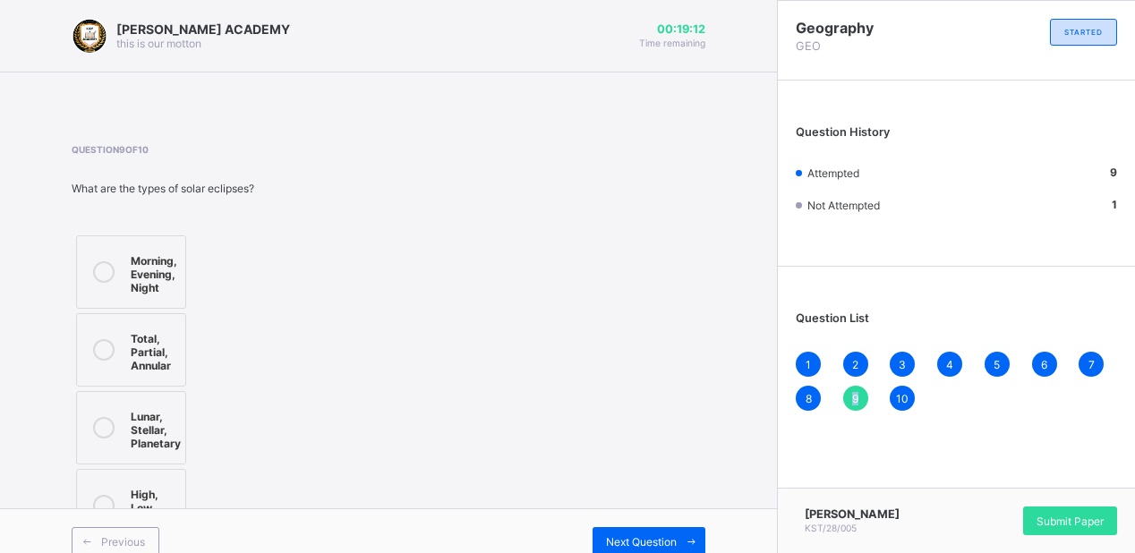
click at [856, 394] on div "9" at bounding box center [855, 398] width 25 height 25
drag, startPoint x: 586, startPoint y: 372, endPoint x: 423, endPoint y: 534, distance: 229.1
click at [423, 534] on div "[PERSON_NAME] ACADEMY this is our [PERSON_NAME] 00:18:57 Time remaining Questio…" at bounding box center [388, 287] width 777 height 574
click at [165, 265] on div "Morning, Evening, Night" at bounding box center [154, 272] width 47 height 45
click at [677, 534] on div "Next Question" at bounding box center [649, 541] width 113 height 29
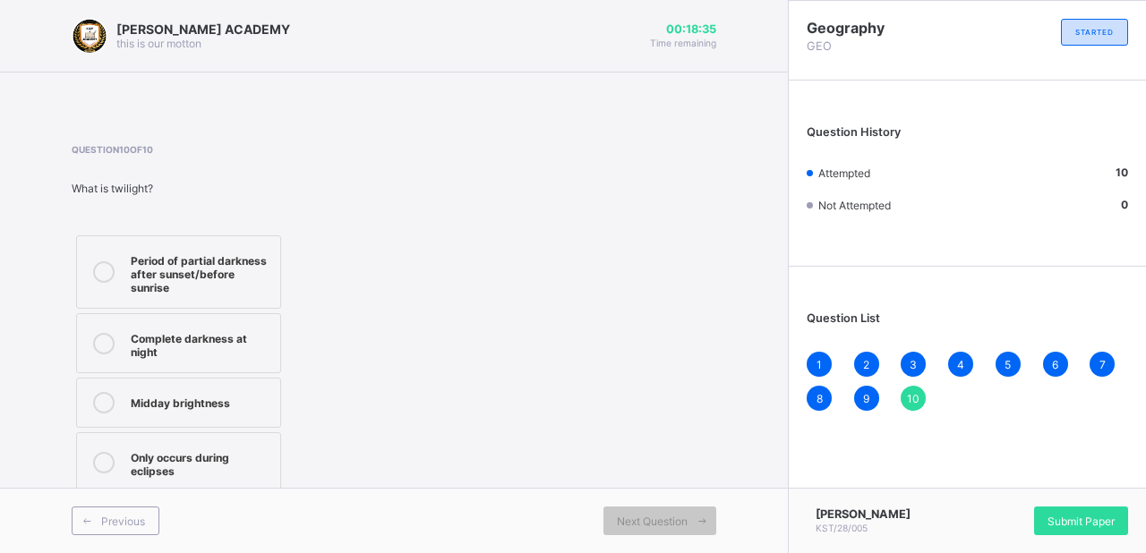
click at [920, 405] on div "10" at bounding box center [913, 398] width 25 height 25
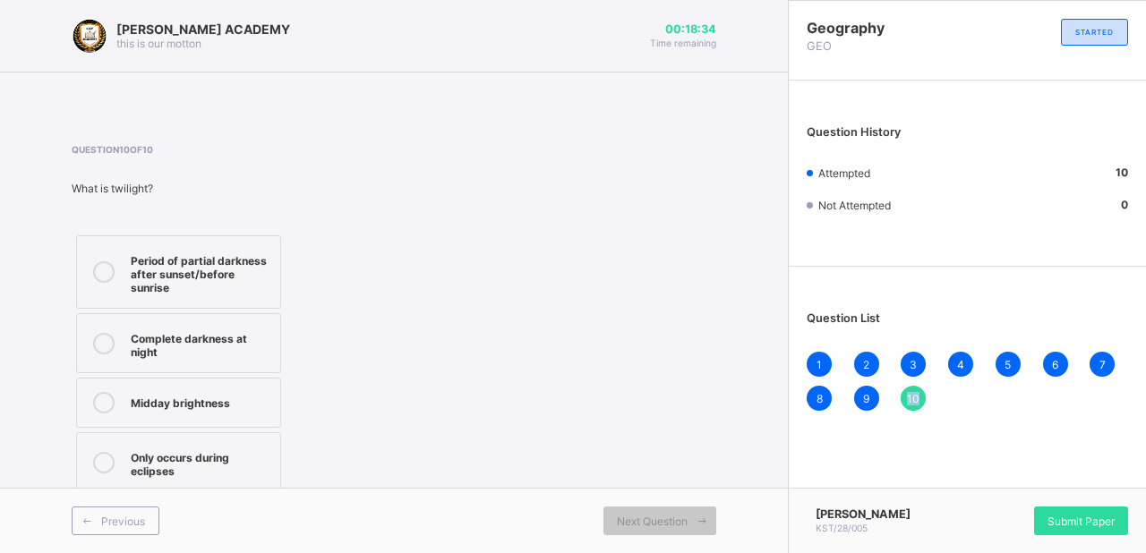
click at [920, 405] on div "10" at bounding box center [913, 398] width 25 height 25
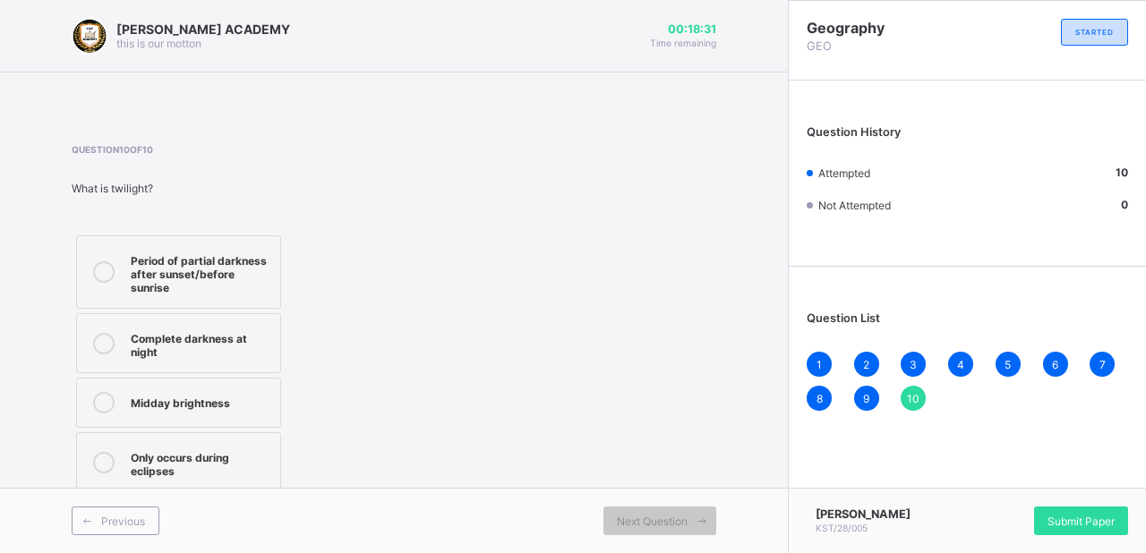
click at [945, 402] on div "1 2 3 4 5 6 7 8 9 10" at bounding box center [967, 381] width 321 height 59
click at [1042, 517] on div "Submit Paper" at bounding box center [1081, 521] width 94 height 29
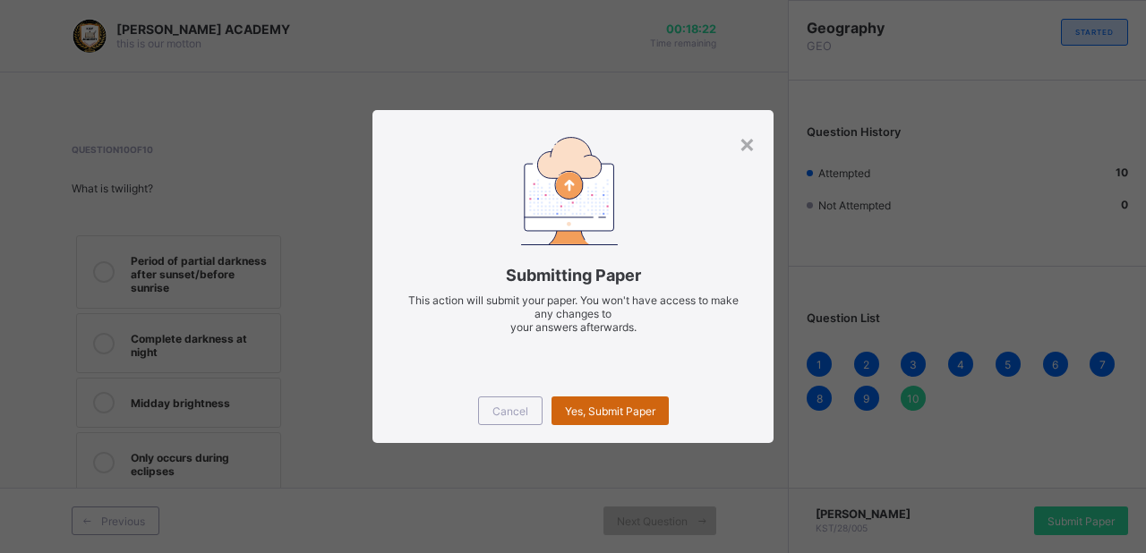
click at [636, 403] on div "Yes, Submit Paper" at bounding box center [609, 411] width 117 height 29
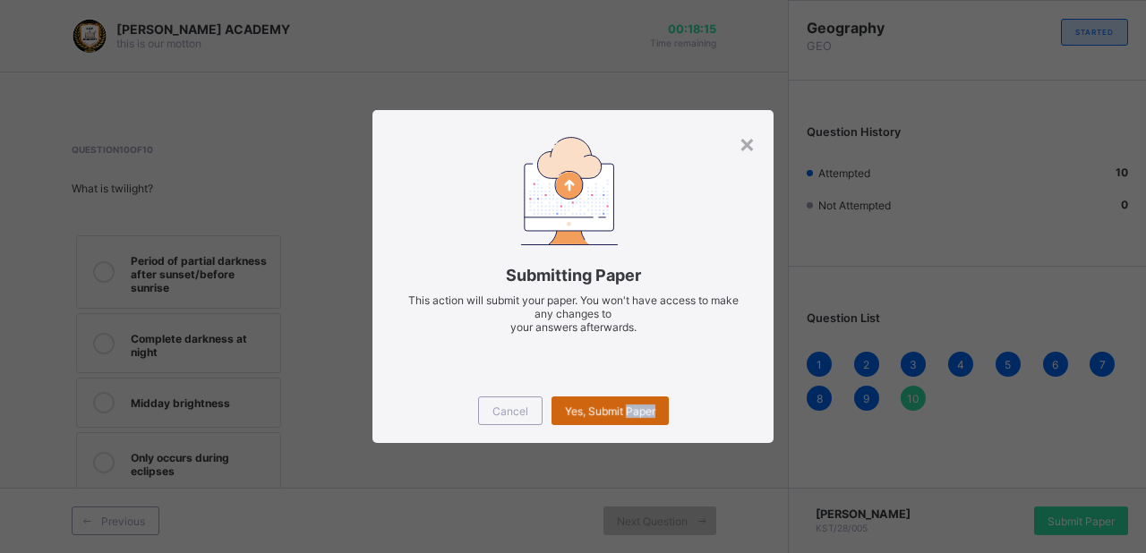
click at [636, 403] on div "Yes, Submit Paper" at bounding box center [609, 411] width 117 height 29
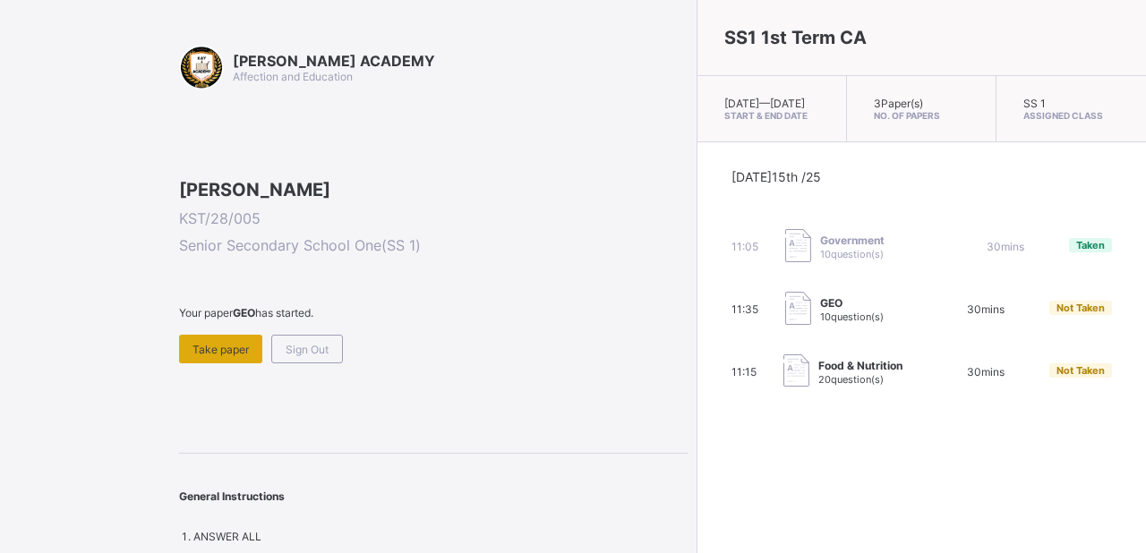
click at [214, 356] on span "Take paper" at bounding box center [220, 349] width 56 height 13
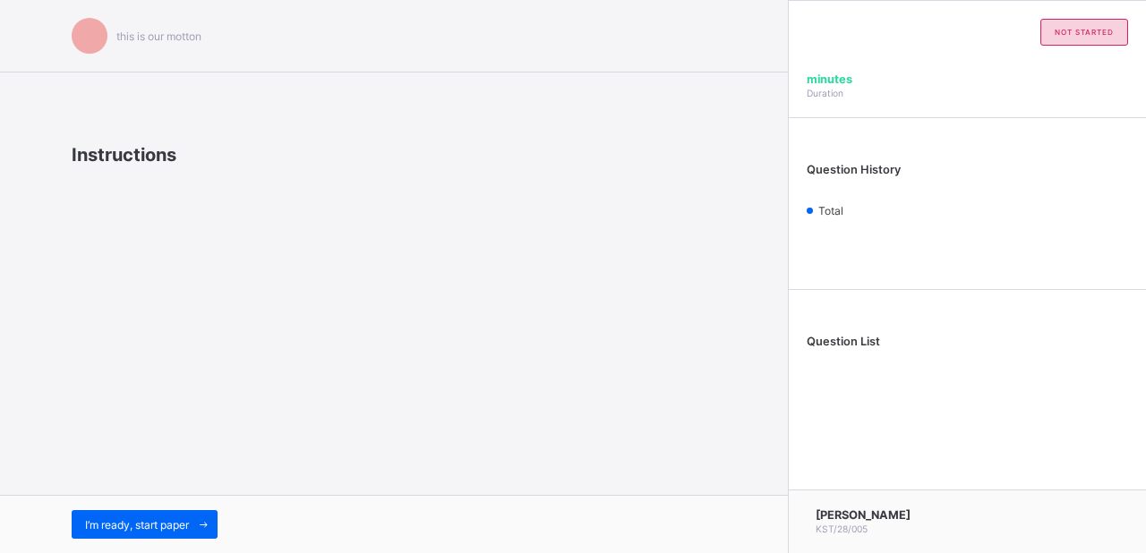
click at [214, 465] on div "this is our [PERSON_NAME] Instructions I’m ready, start paper" at bounding box center [394, 276] width 788 height 553
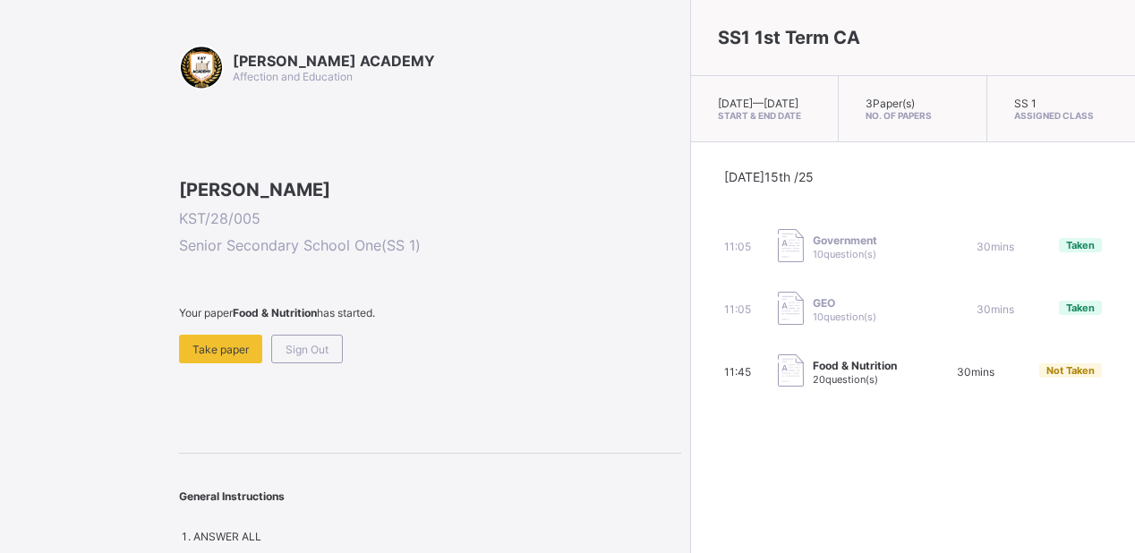
click at [944, 368] on div "11:45 Food & Nutrition 20 question(s) 30 mins Not Taken" at bounding box center [913, 372] width 378 height 36
click at [939, 379] on div "30 mins" at bounding box center [975, 371] width 73 height 13
click at [813, 371] on span "Food & Nutrition" at bounding box center [855, 365] width 84 height 13
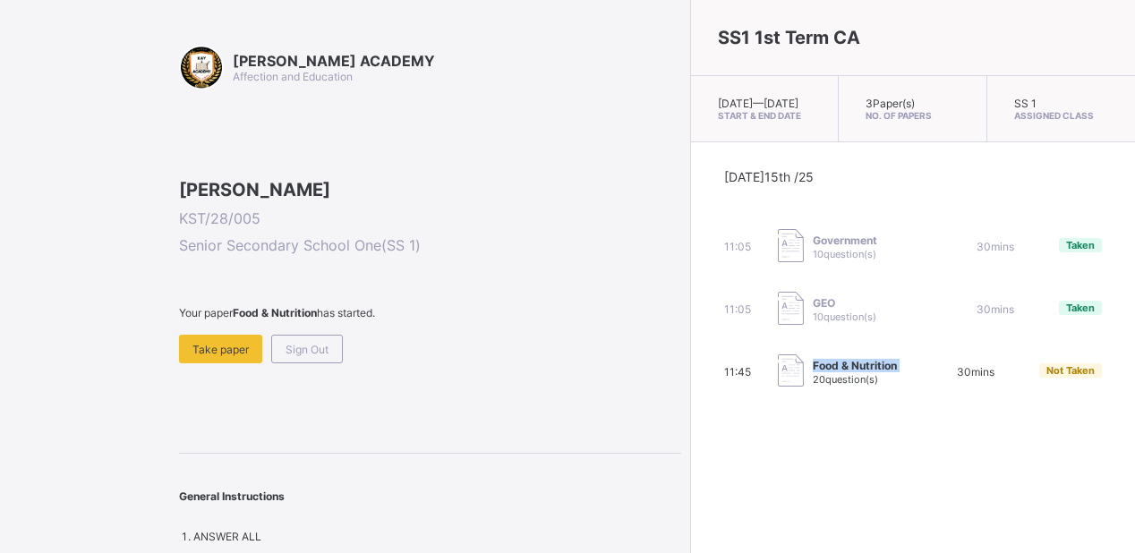
click at [813, 371] on span "Food & Nutrition" at bounding box center [855, 365] width 84 height 13
click at [226, 363] on div "Take paper" at bounding box center [220, 349] width 83 height 29
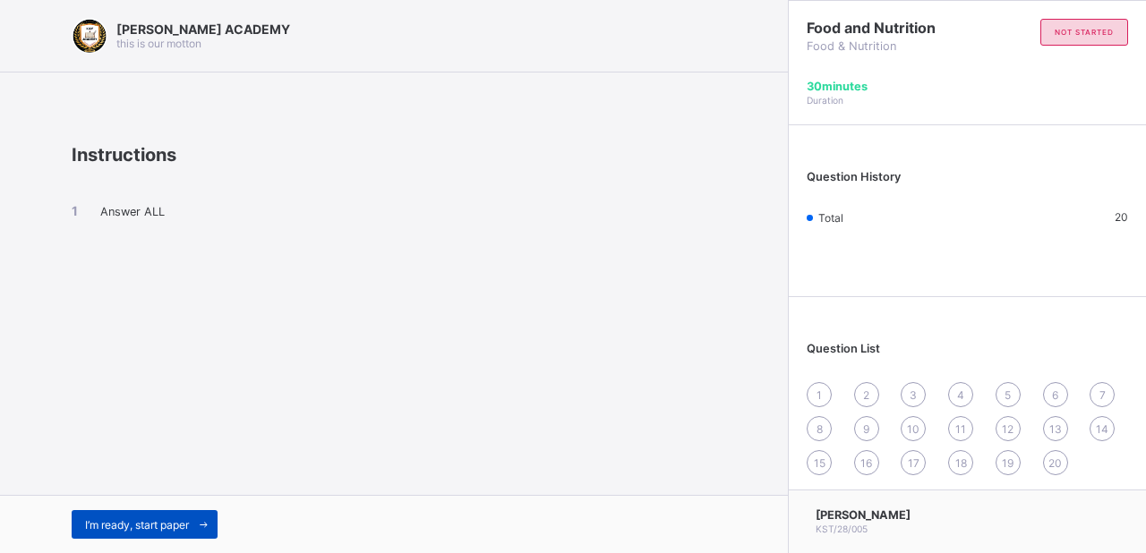
click at [155, 521] on span "I’m ready, start paper" at bounding box center [137, 524] width 104 height 13
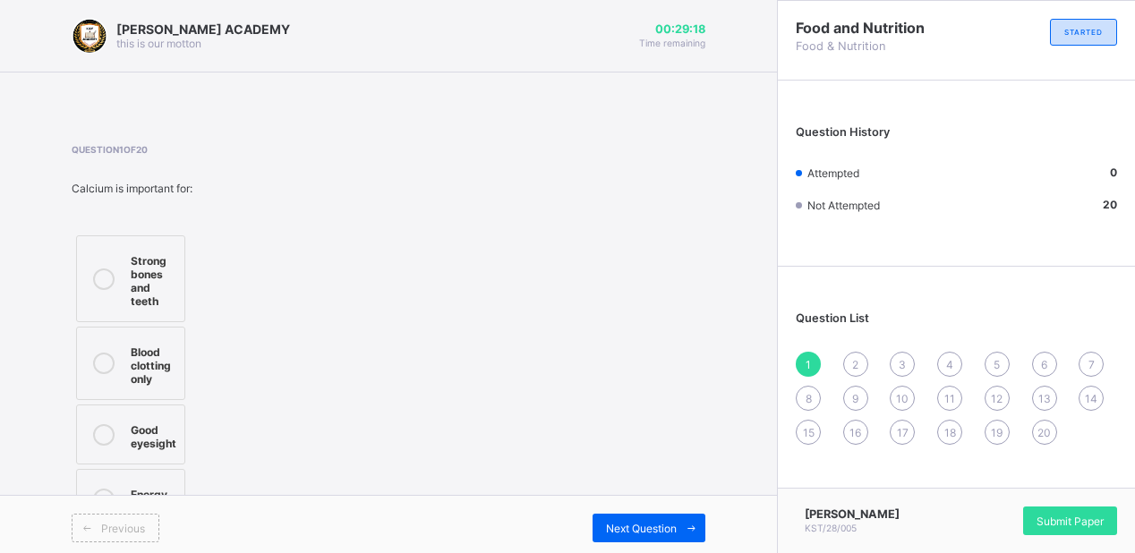
click at [163, 289] on div "Strong bones and teeth" at bounding box center [153, 279] width 45 height 58
click at [627, 522] on span "Next Question" at bounding box center [641, 528] width 71 height 13
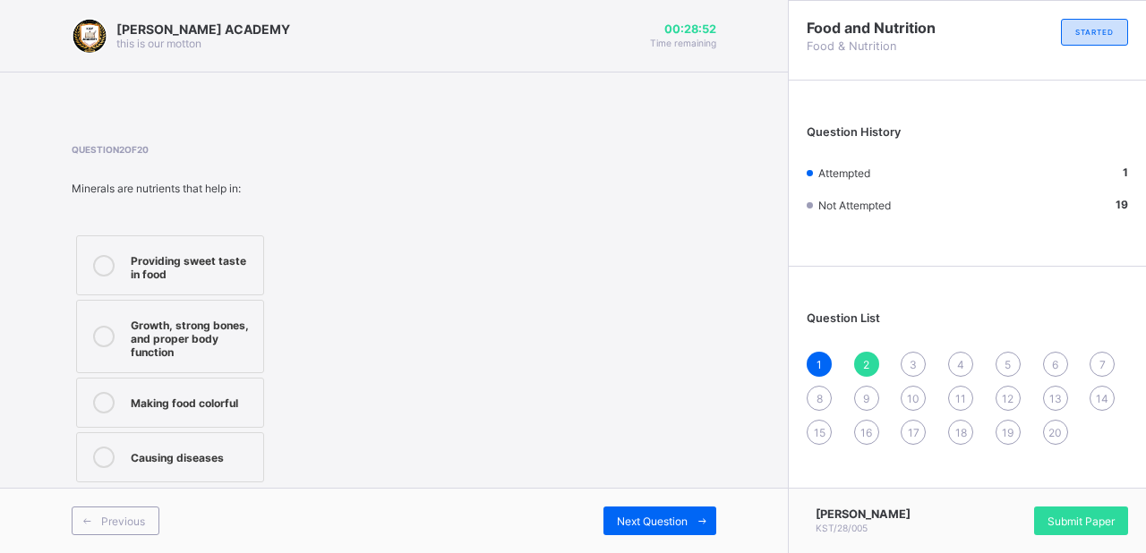
click at [465, 279] on div "Question 2 of 20 Minerals are nutrients that help in: Providing sweet taste in …" at bounding box center [394, 315] width 645 height 343
drag, startPoint x: 465, startPoint y: 279, endPoint x: 450, endPoint y: 279, distance: 15.2
click at [461, 279] on div "Question 2 of 20 Minerals are nutrients that help in: Providing sweet taste in …" at bounding box center [394, 315] width 645 height 343
click at [243, 260] on div "Providing sweet taste in food" at bounding box center [193, 265] width 124 height 31
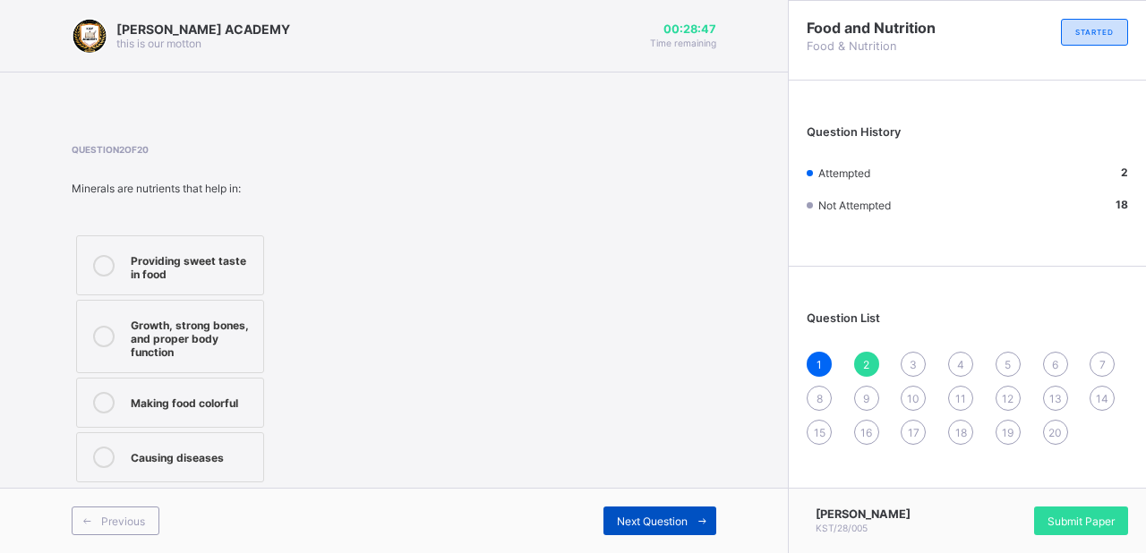
click at [635, 517] on span "Next Question" at bounding box center [652, 521] width 71 height 13
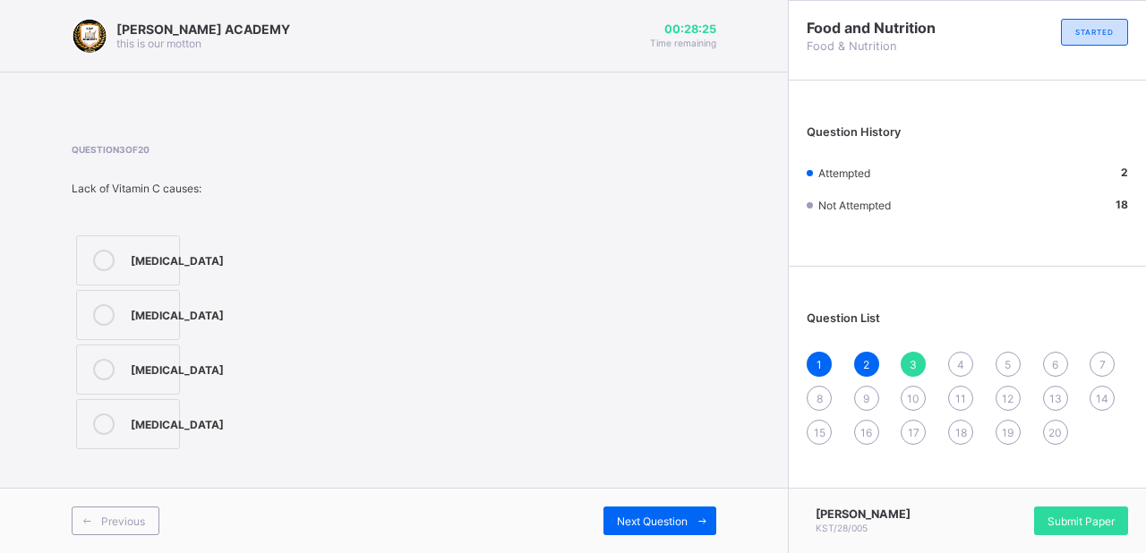
click at [192, 319] on div "[MEDICAL_DATA] [MEDICAL_DATA] [MEDICAL_DATA] [MEDICAL_DATA]" at bounding box center [166, 342] width 188 height 223
click at [137, 302] on label "[MEDICAL_DATA]" at bounding box center [128, 315] width 104 height 50
click at [648, 522] on span "Next Question" at bounding box center [652, 521] width 71 height 13
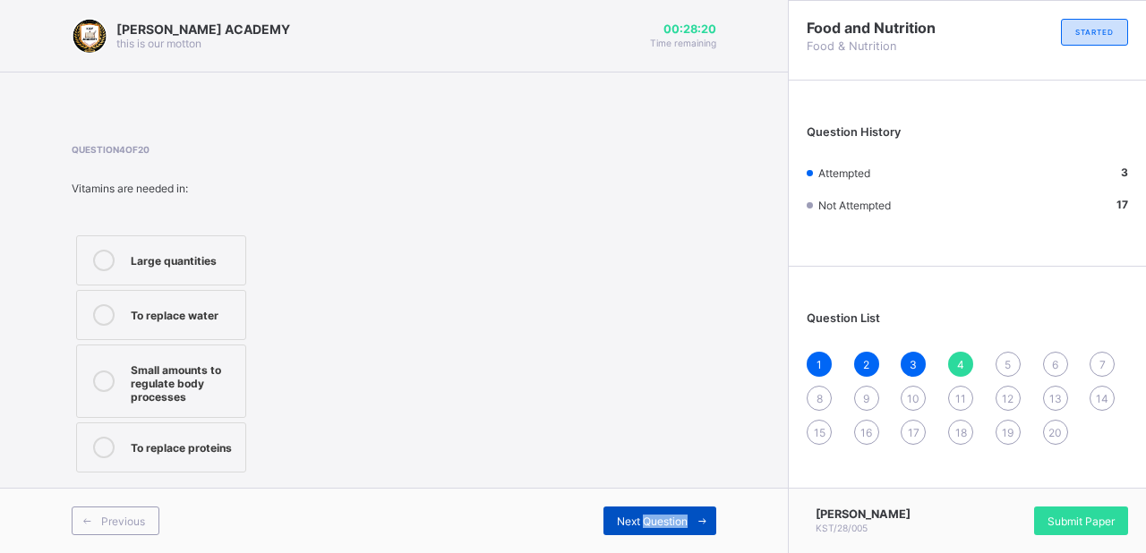
click at [648, 522] on span "Next Question" at bounding box center [652, 521] width 71 height 13
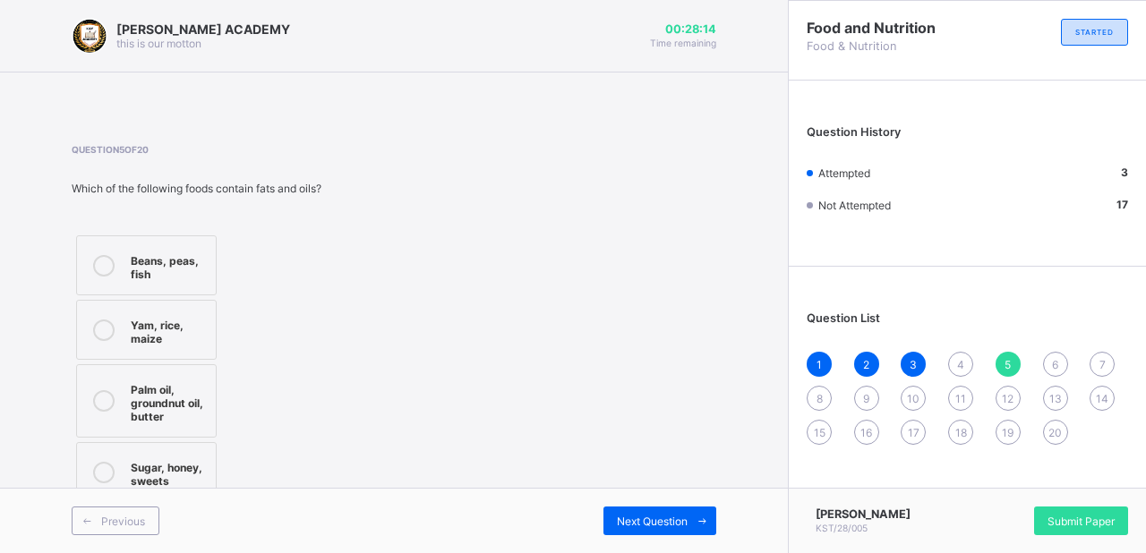
click at [952, 364] on div "4" at bounding box center [960, 364] width 25 height 25
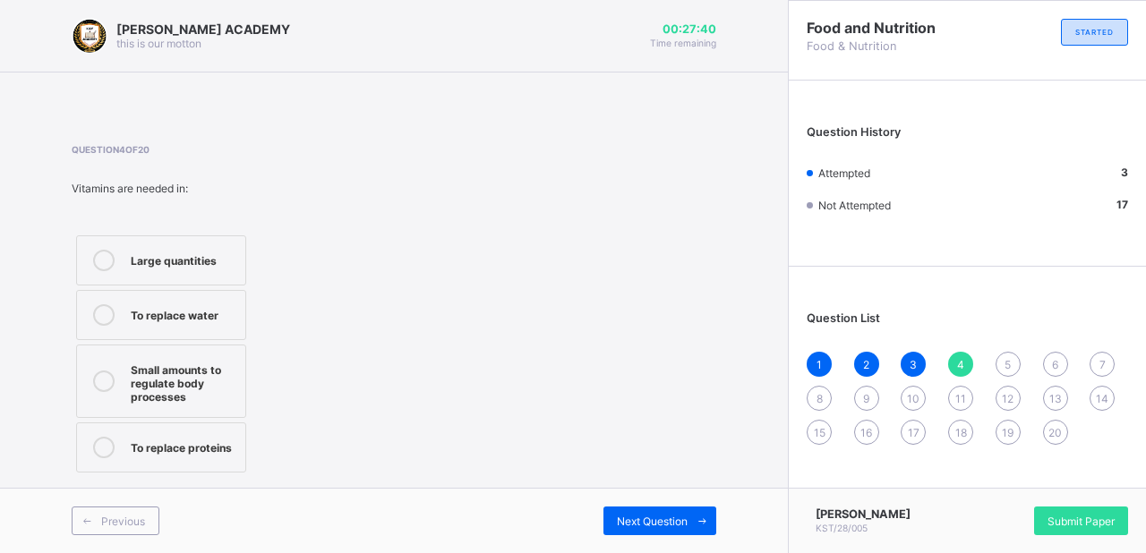
click at [234, 444] on div "To replace proteins" at bounding box center [184, 446] width 106 height 18
click at [672, 509] on div "Next Question" at bounding box center [659, 521] width 113 height 29
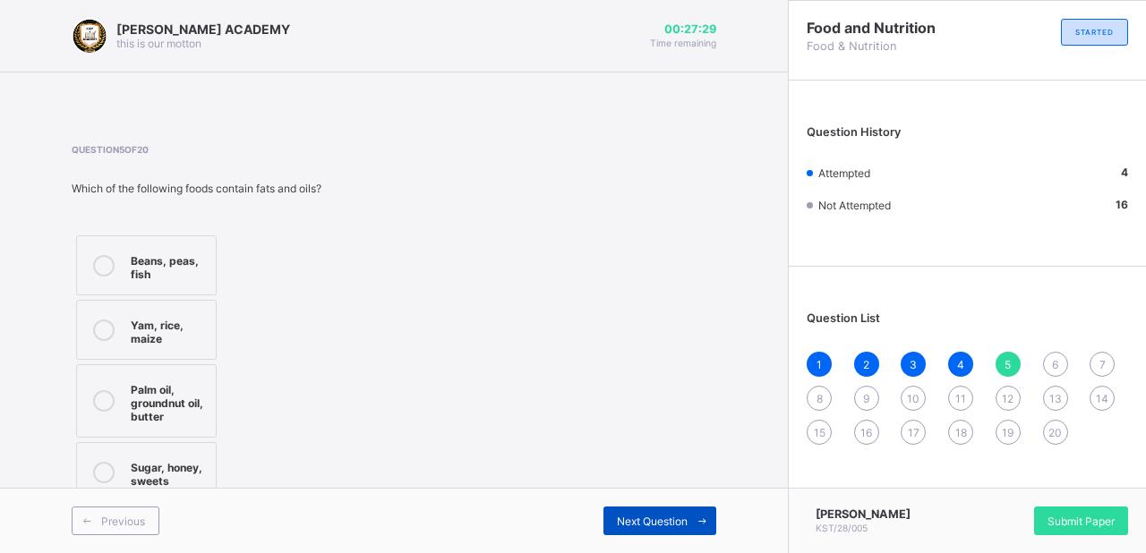
click at [672, 509] on div "Next Question" at bounding box center [659, 521] width 113 height 29
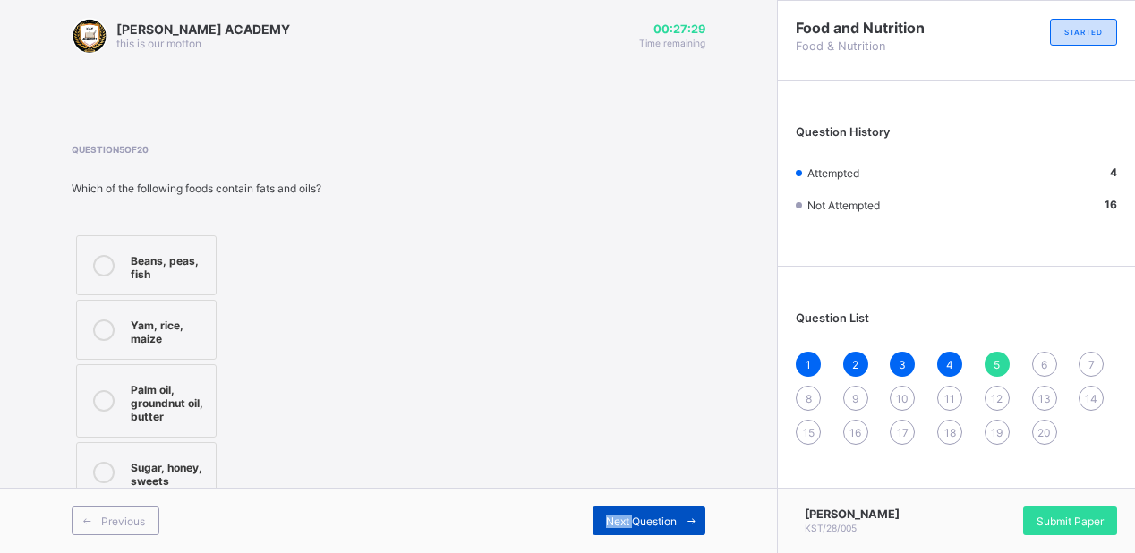
click at [672, 509] on div "Previous Next Question" at bounding box center [388, 520] width 777 height 65
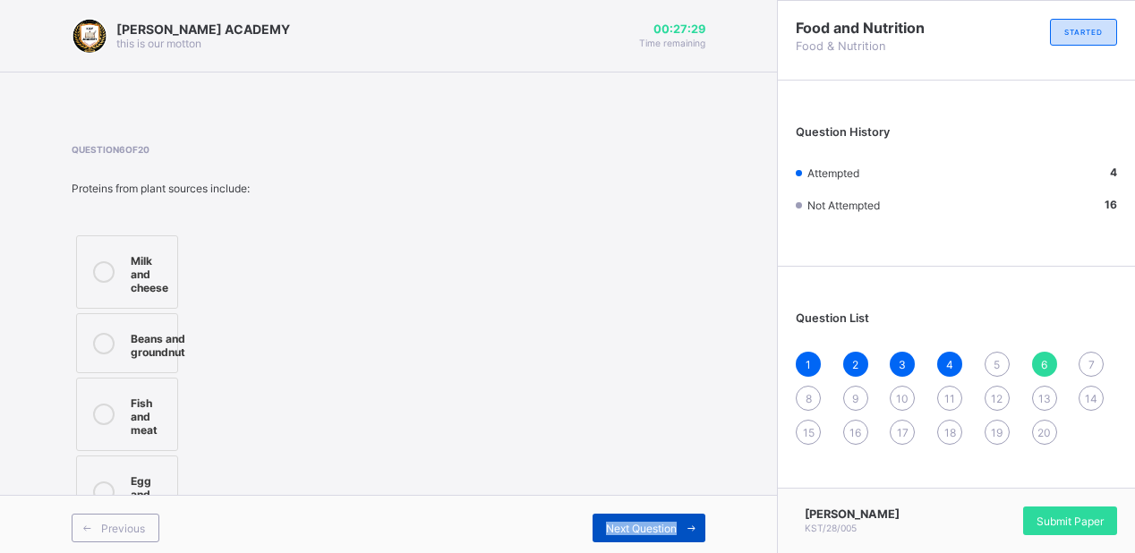
click at [672, 509] on div "Previous Next Question" at bounding box center [388, 527] width 777 height 65
click at [1000, 360] on span "5" at bounding box center [997, 364] width 6 height 13
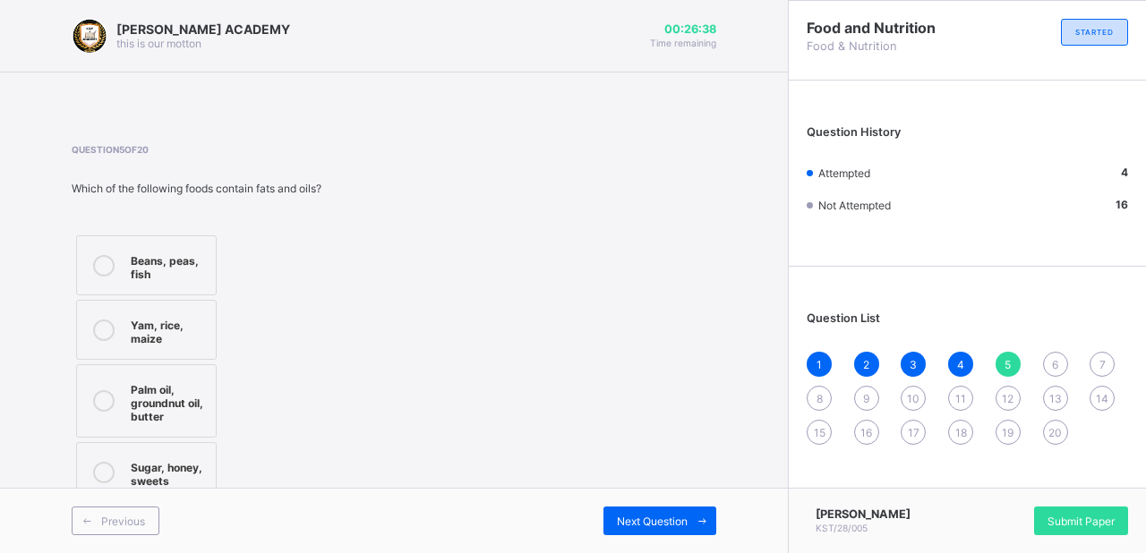
click at [181, 398] on div "Palm oil, groundnut oil, butter" at bounding box center [169, 401] width 76 height 45
click at [640, 522] on span "Next Question" at bounding box center [652, 521] width 71 height 13
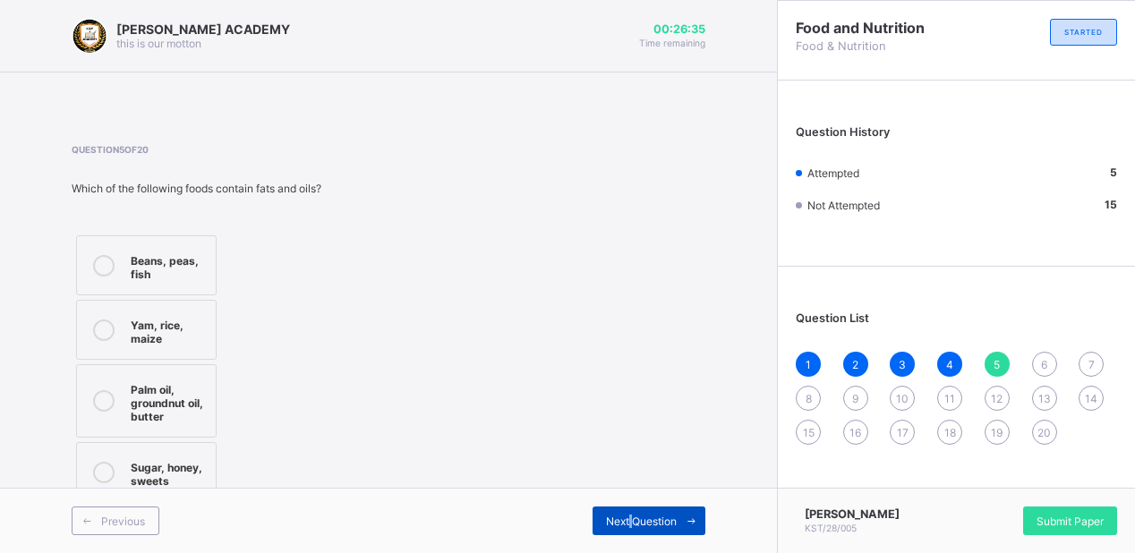
click at [640, 522] on span "Next Question" at bounding box center [641, 521] width 71 height 13
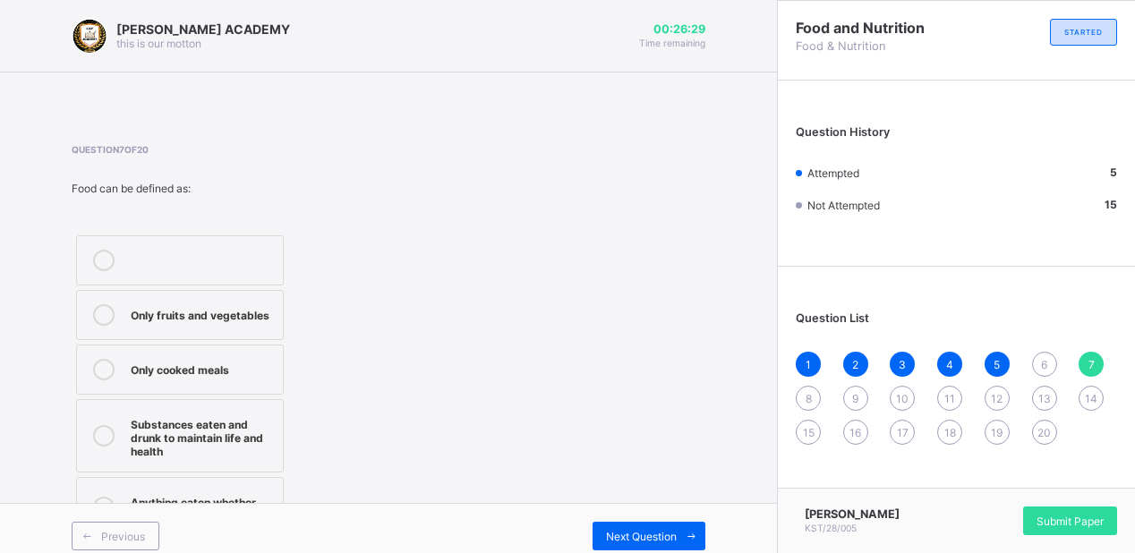
click at [1057, 358] on div "6" at bounding box center [1044, 364] width 25 height 25
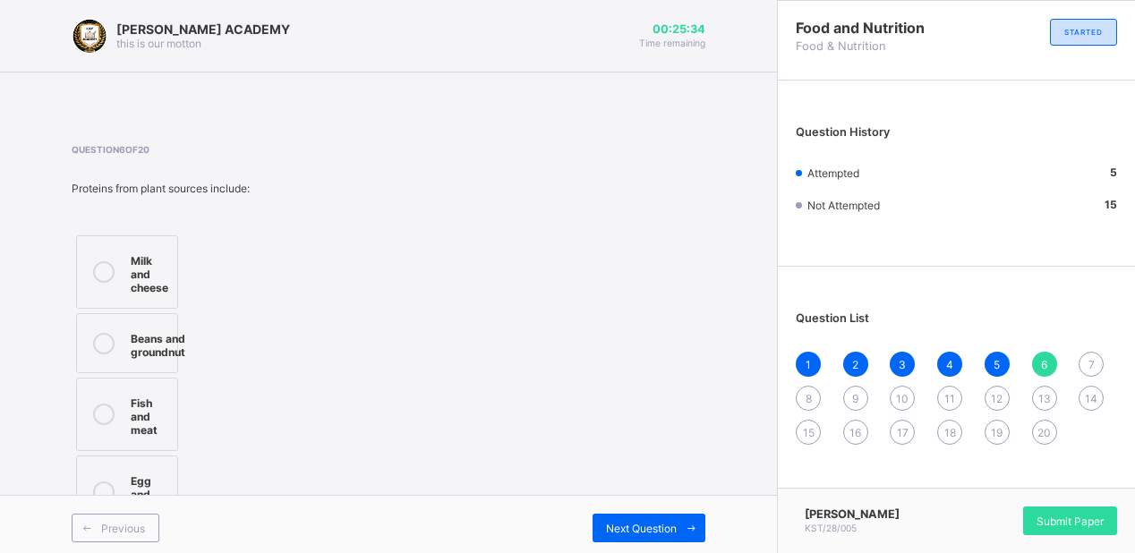
click at [157, 344] on div "Beans and groundnut" at bounding box center [158, 343] width 55 height 31
click at [648, 531] on span "Next Question" at bounding box center [641, 528] width 71 height 13
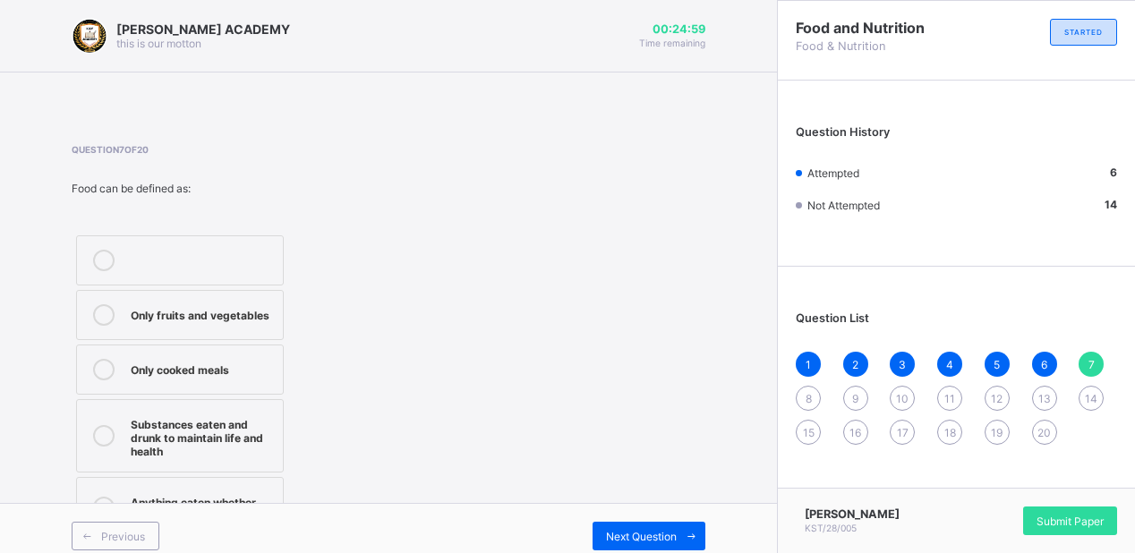
click at [340, 487] on div "Only fruits and vegetables Only cooked meals Substances eaten and drunk to main…" at bounding box center [252, 386] width 361 height 311
click at [261, 429] on div "Substances eaten and drunk to maintain life and health" at bounding box center [202, 436] width 143 height 45
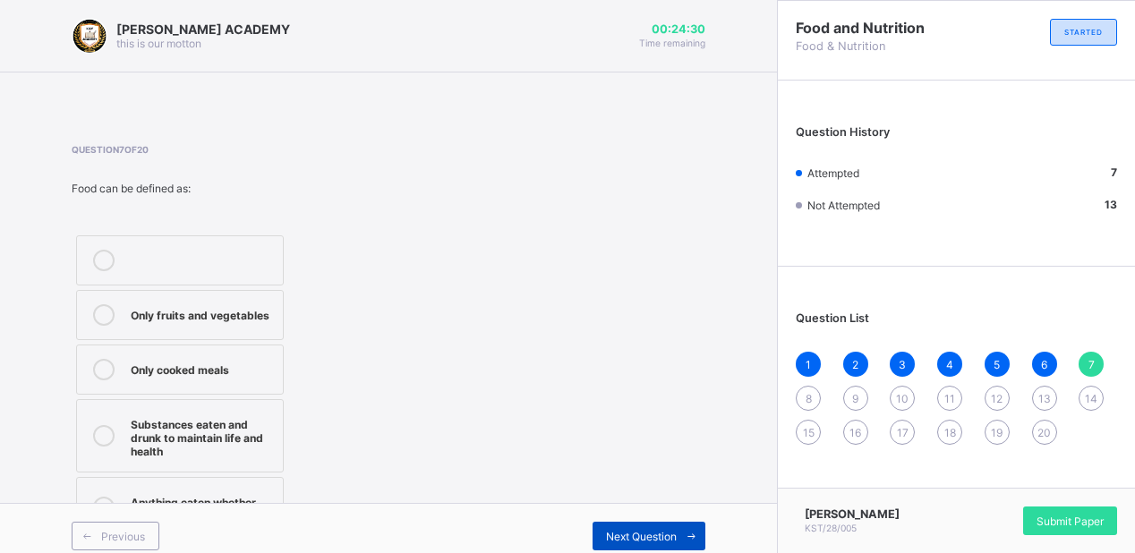
click at [671, 530] on span "Next Question" at bounding box center [641, 536] width 71 height 13
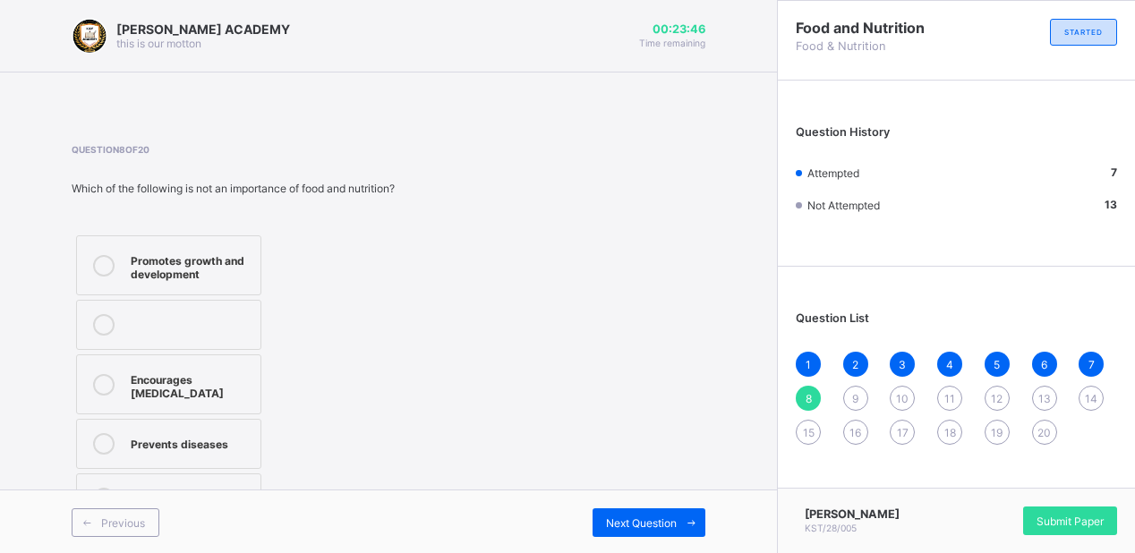
click at [493, 437] on div "Question 8 of 20 Which of the following is not an importance of food and nutrit…" at bounding box center [389, 336] width 634 height 384
drag, startPoint x: 492, startPoint y: 440, endPoint x: 254, endPoint y: 278, distance: 288.5
click at [252, 278] on div "Promotes growth and development" at bounding box center [191, 265] width 121 height 31
click at [621, 520] on span "Next Question" at bounding box center [641, 523] width 71 height 13
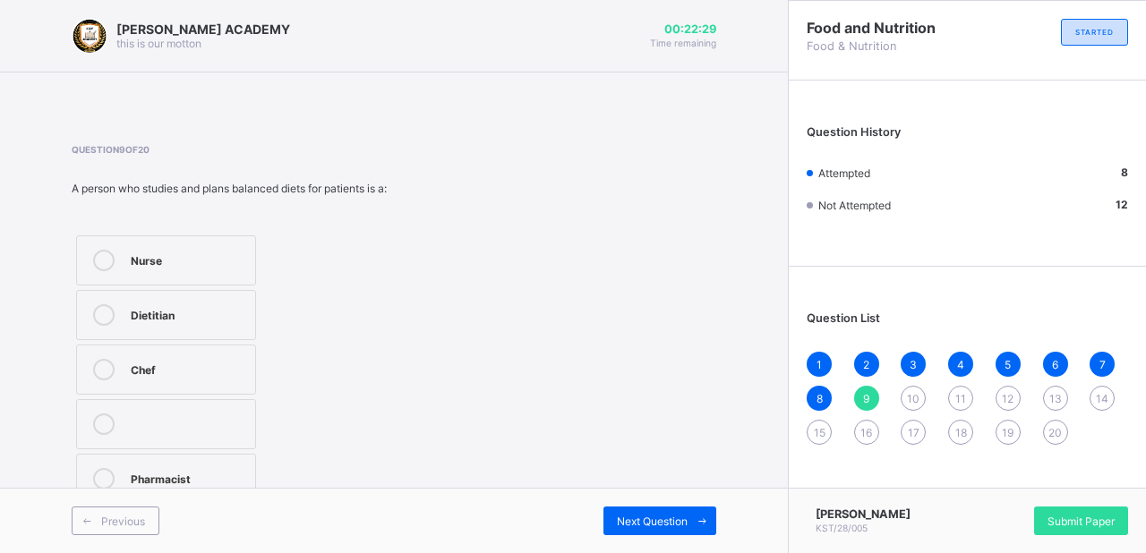
click at [238, 307] on div "Dietitian" at bounding box center [188, 313] width 115 height 18
click at [628, 512] on div "Next Question" at bounding box center [659, 521] width 113 height 29
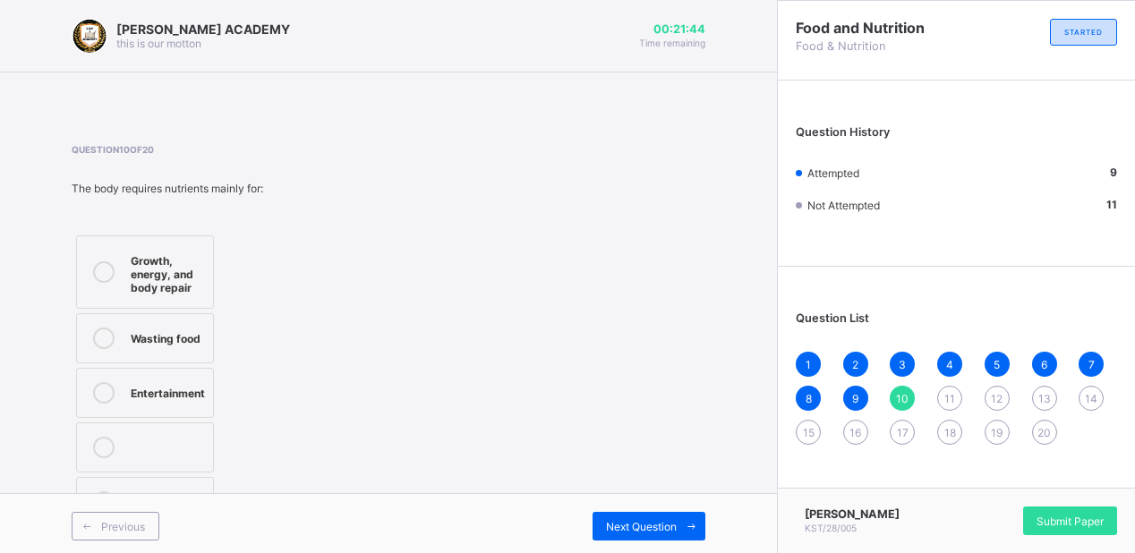
click at [163, 351] on label "Wasting food" at bounding box center [145, 338] width 138 height 50
click at [185, 265] on div "Growth, energy, and body repair" at bounding box center [167, 272] width 73 height 45
click at [640, 514] on div "Next Question" at bounding box center [649, 526] width 113 height 29
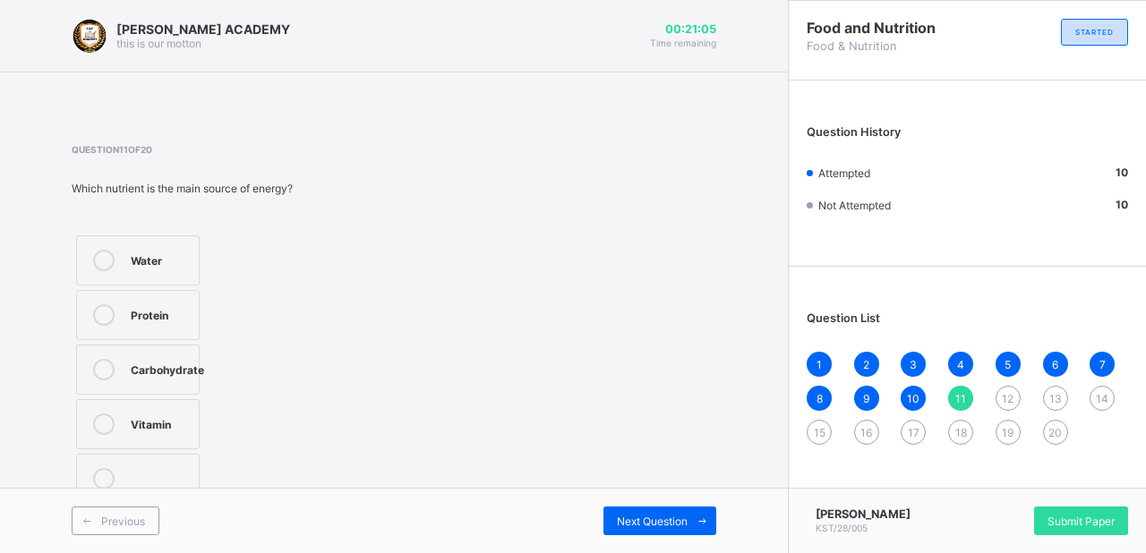
click at [175, 252] on div "Water" at bounding box center [160, 259] width 59 height 18
click at [634, 517] on span "Next Question" at bounding box center [652, 521] width 71 height 13
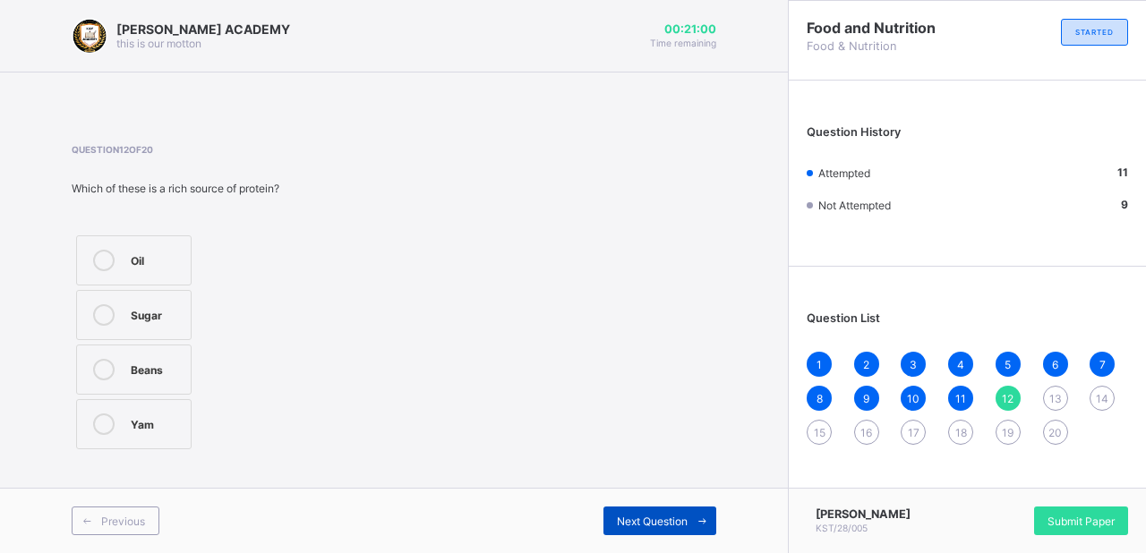
click at [634, 517] on span "Next Question" at bounding box center [652, 521] width 71 height 13
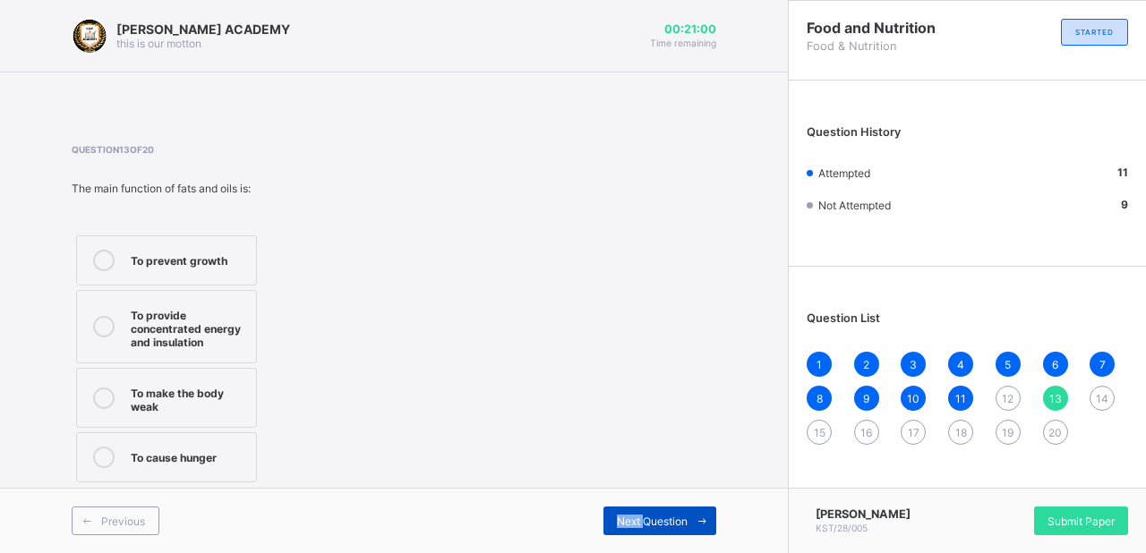
click at [634, 517] on span "Next Question" at bounding box center [652, 521] width 71 height 13
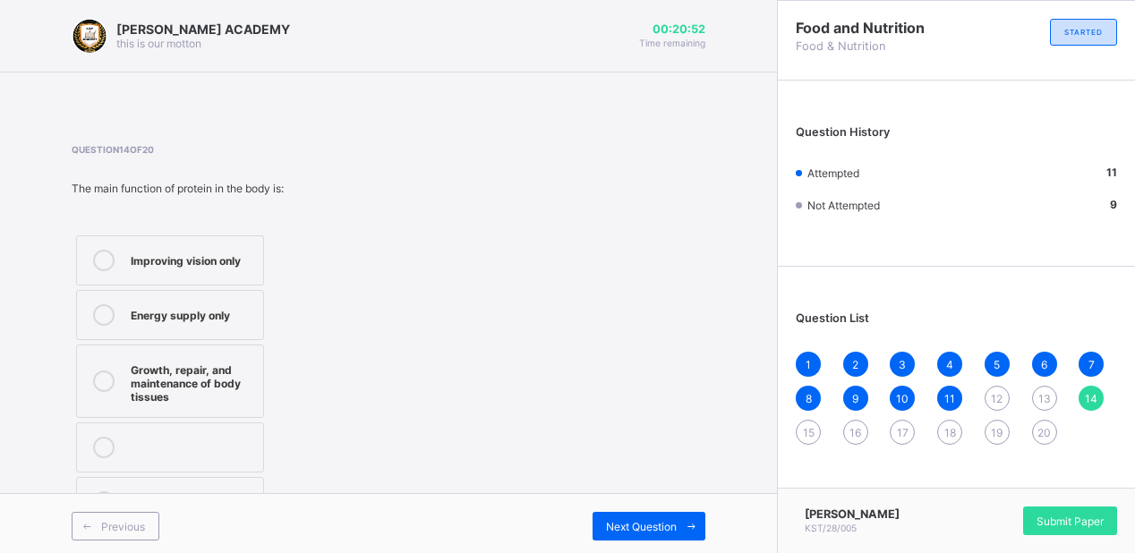
click at [1001, 397] on div "12" at bounding box center [997, 398] width 25 height 25
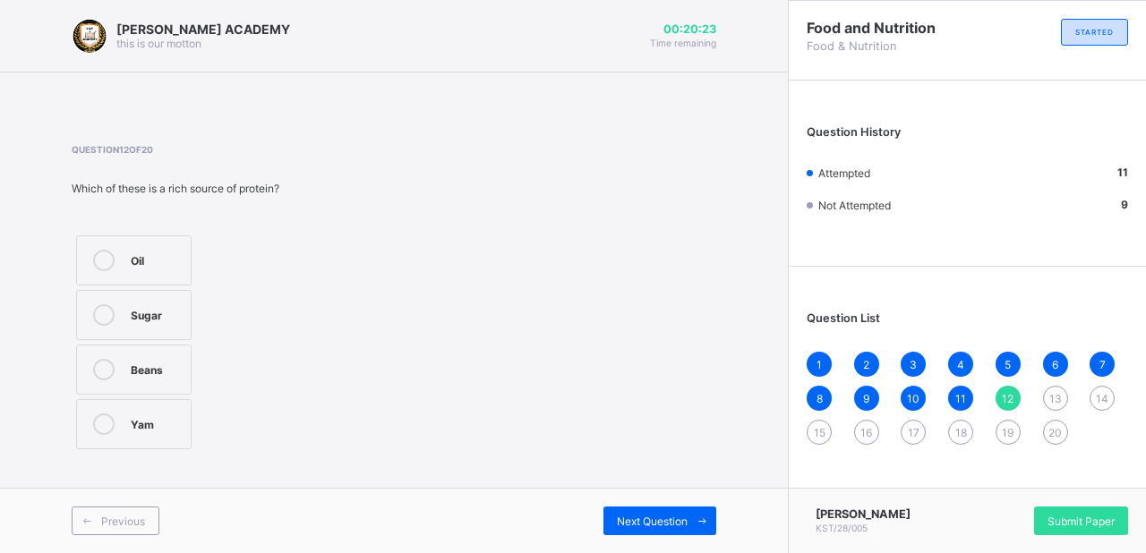
click at [175, 373] on div "Beans" at bounding box center [156, 368] width 51 height 18
click at [635, 515] on span "Next Question" at bounding box center [652, 521] width 71 height 13
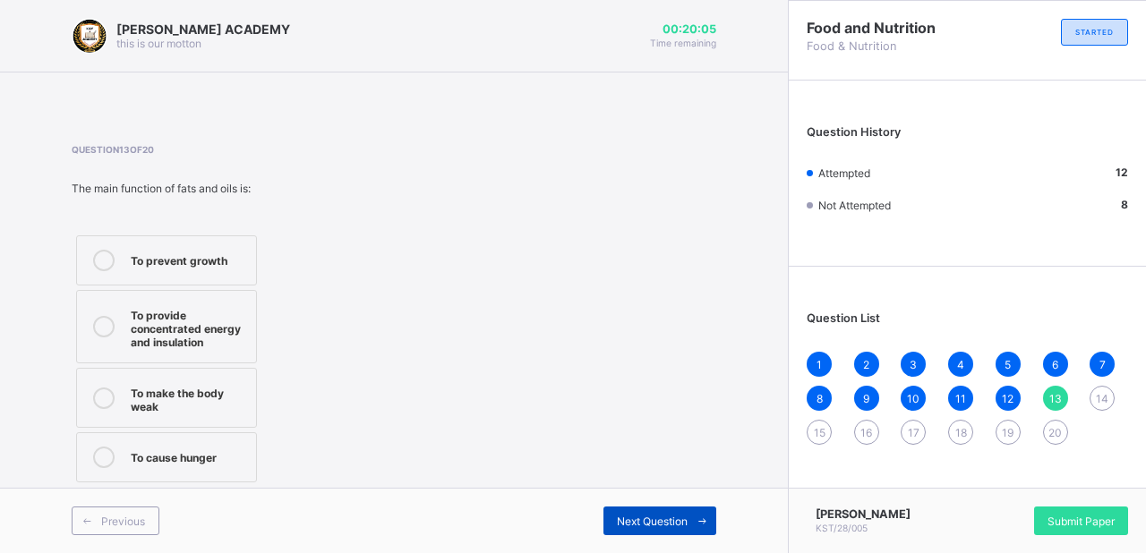
click at [635, 515] on span "Next Question" at bounding box center [652, 521] width 71 height 13
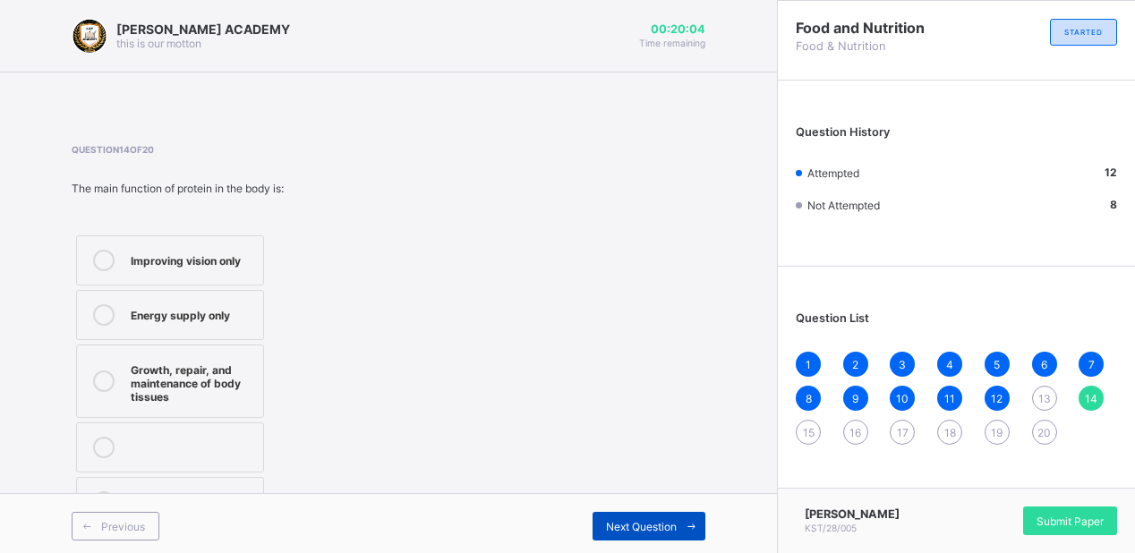
click at [652, 528] on span "Next Question" at bounding box center [641, 526] width 71 height 13
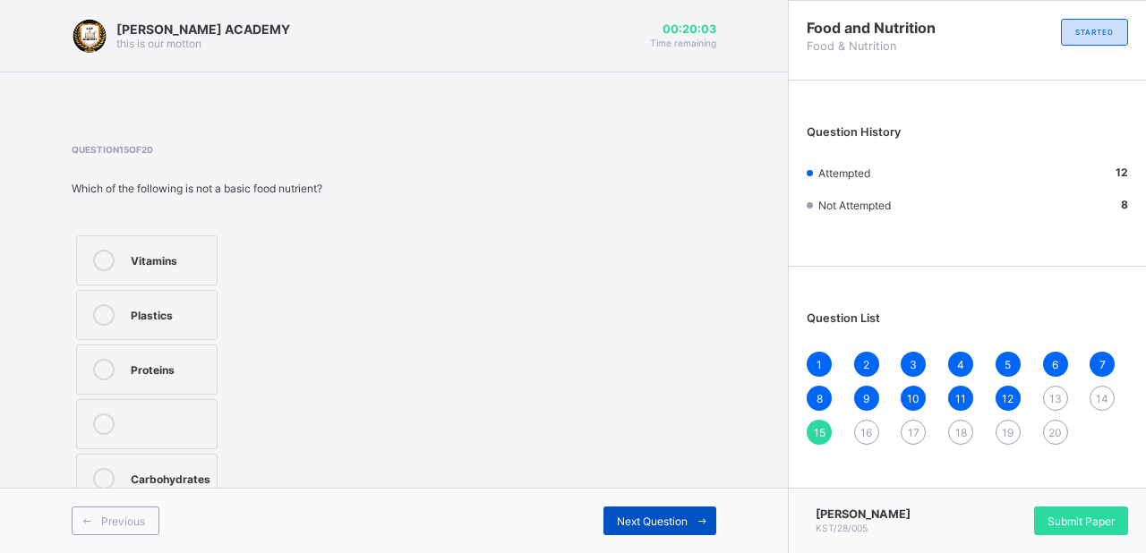
click at [652, 528] on div "Next Question" at bounding box center [659, 521] width 113 height 29
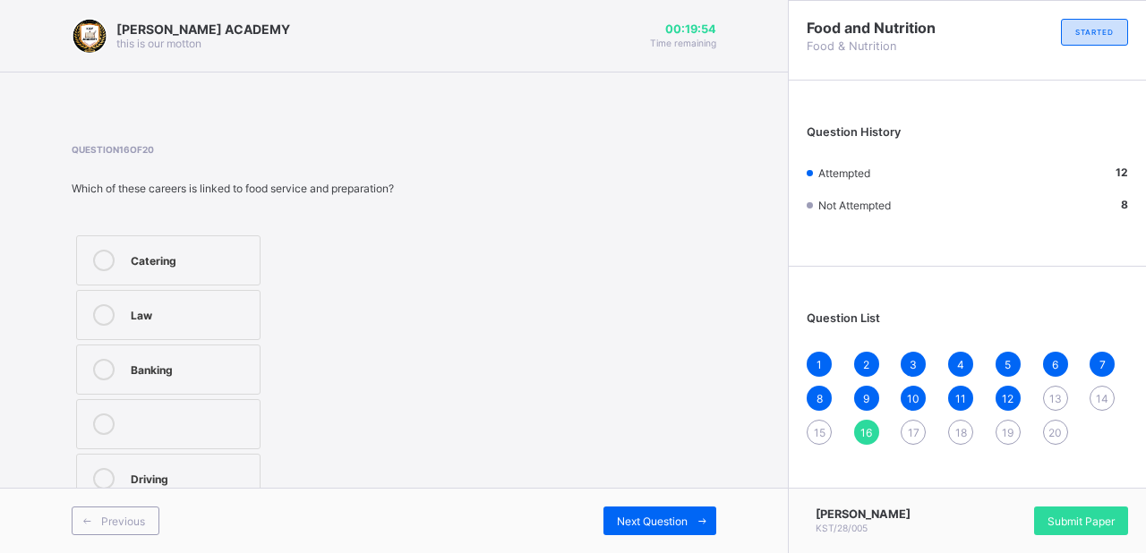
click at [1055, 392] on div "13" at bounding box center [1055, 398] width 25 height 25
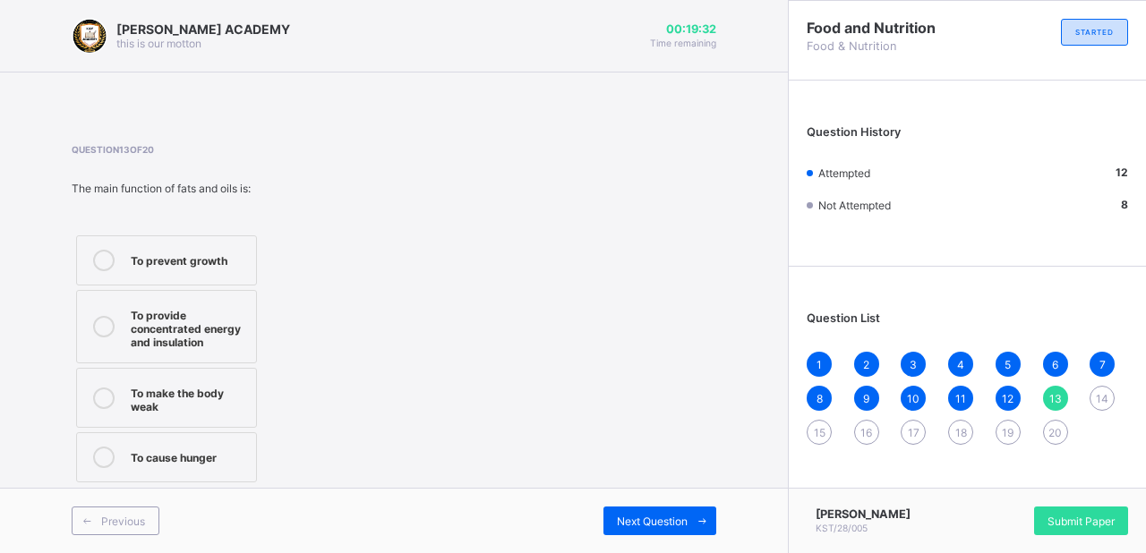
click at [755, 82] on span at bounding box center [394, 95] width 788 height 45
drag, startPoint x: 755, startPoint y: 82, endPoint x: 745, endPoint y: 81, distance: 9.9
click at [745, 81] on span at bounding box center [394, 95] width 788 height 45
click at [236, 326] on div "To provide concentrated energy and insulation" at bounding box center [189, 326] width 116 height 45
click at [652, 518] on span "Next Question" at bounding box center [652, 521] width 71 height 13
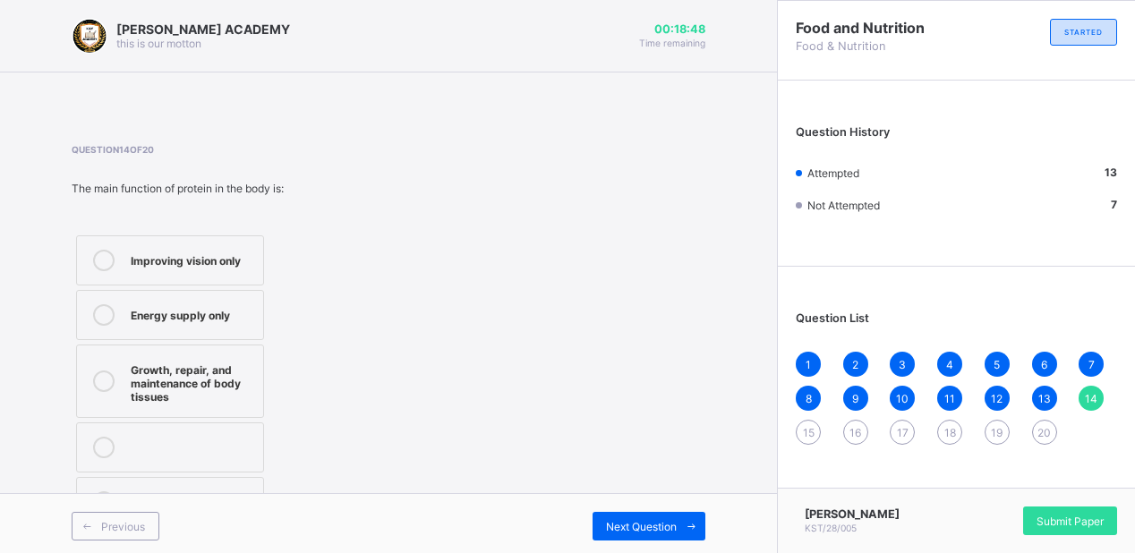
click at [158, 403] on div "Growth, repair, and maintenance of body tissues" at bounding box center [193, 381] width 124 height 45
click at [632, 520] on span "Next Question" at bounding box center [641, 526] width 71 height 13
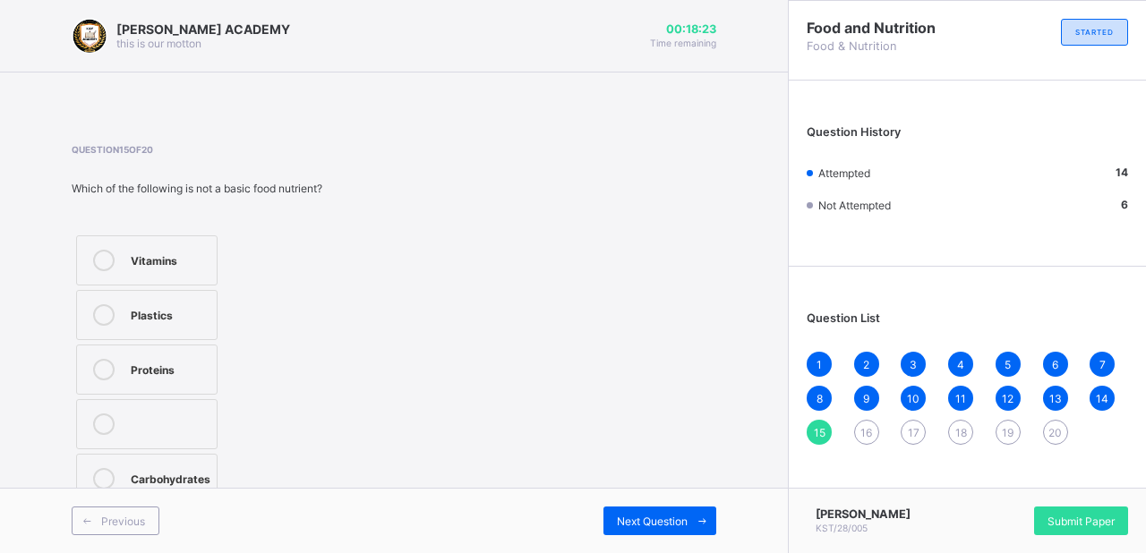
click at [170, 308] on div "Plastics" at bounding box center [169, 313] width 77 height 18
click at [630, 515] on span "Next Question" at bounding box center [652, 521] width 71 height 13
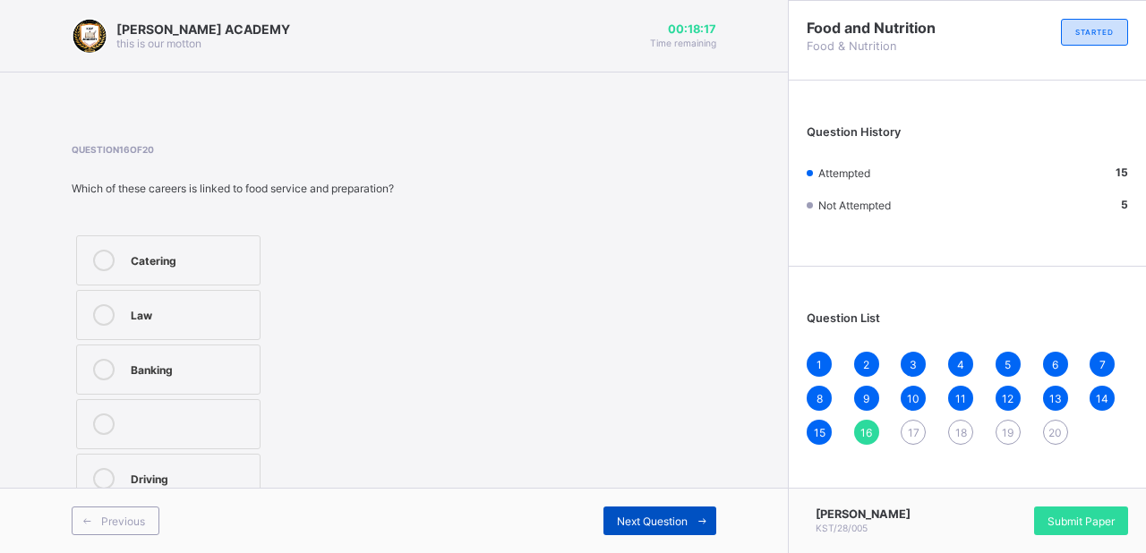
click at [630, 515] on span "Next Question" at bounding box center [652, 521] width 71 height 13
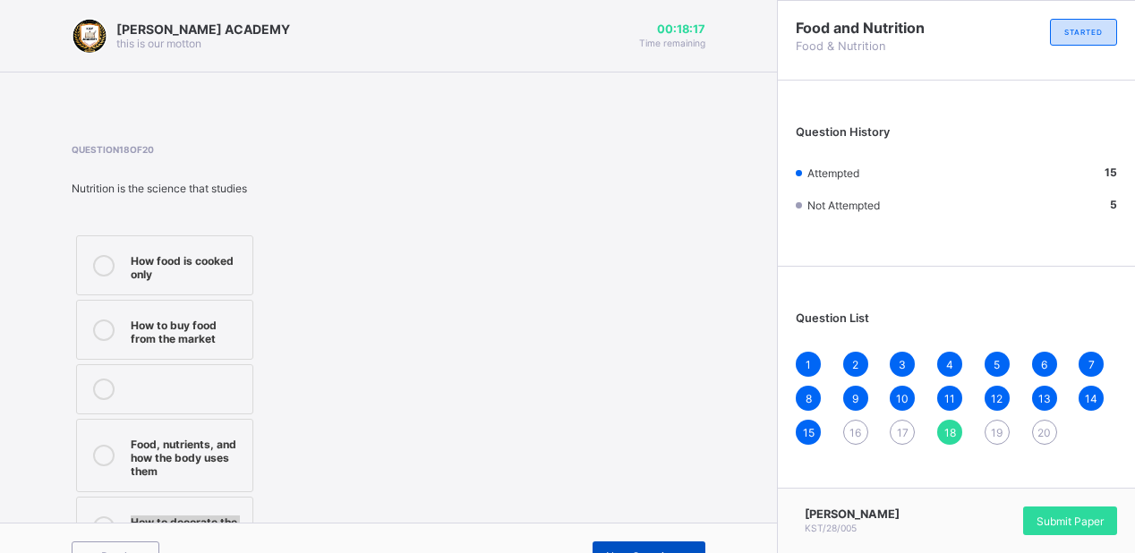
click at [630, 515] on div "Question 18 of 20 Nutrition is the science that studies How food is cooked only…" at bounding box center [389, 352] width 634 height 417
click at [858, 433] on div "16" at bounding box center [855, 432] width 25 height 25
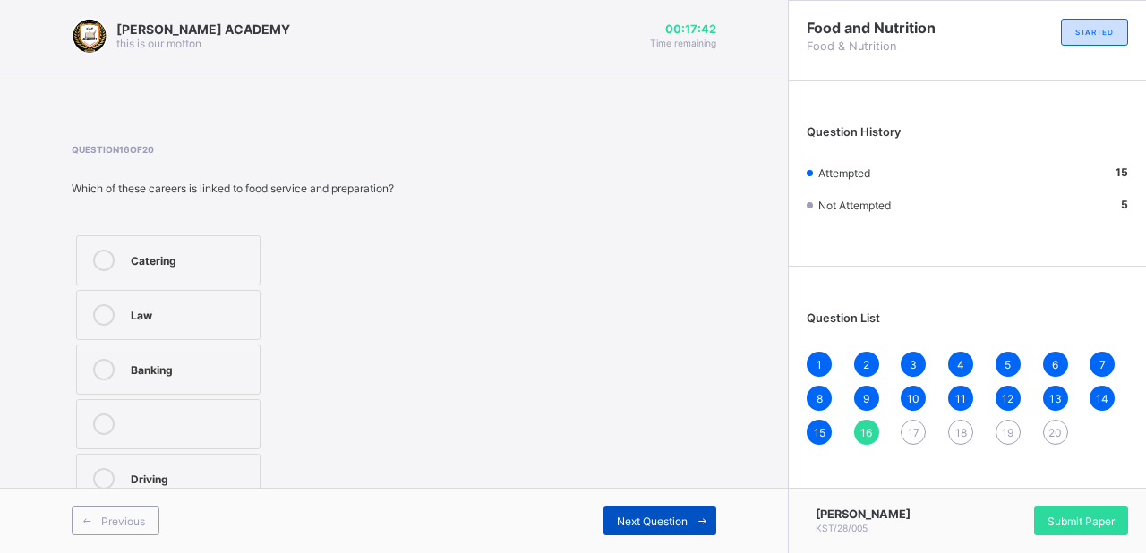
drag, startPoint x: 218, startPoint y: 243, endPoint x: 669, endPoint y: 516, distance: 526.1
click at [669, 516] on span "Next Question" at bounding box center [652, 521] width 71 height 13
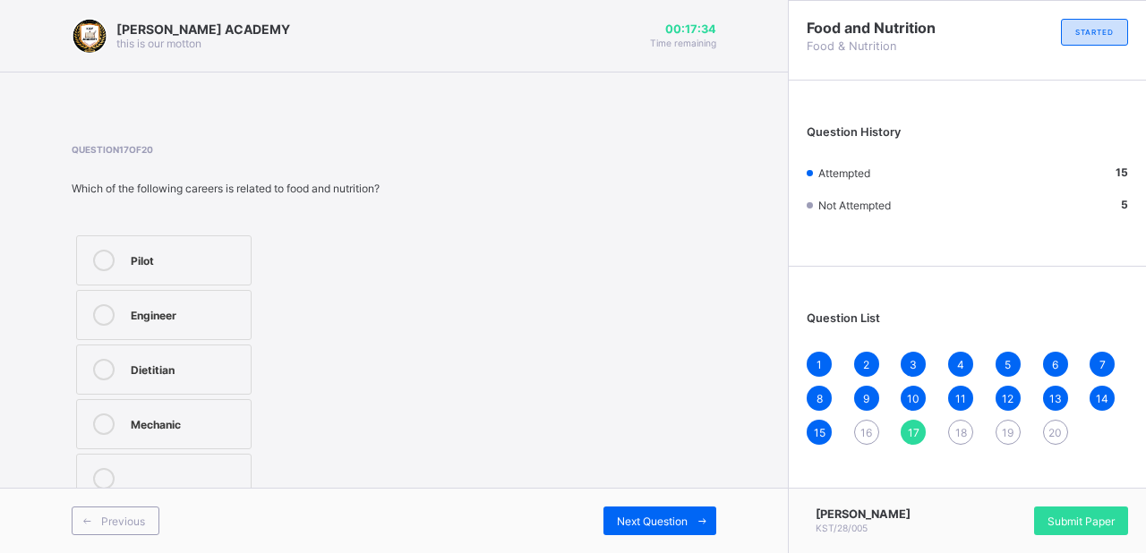
click at [865, 426] on div "16" at bounding box center [866, 432] width 25 height 25
click at [137, 256] on div "Catering" at bounding box center [191, 259] width 120 height 18
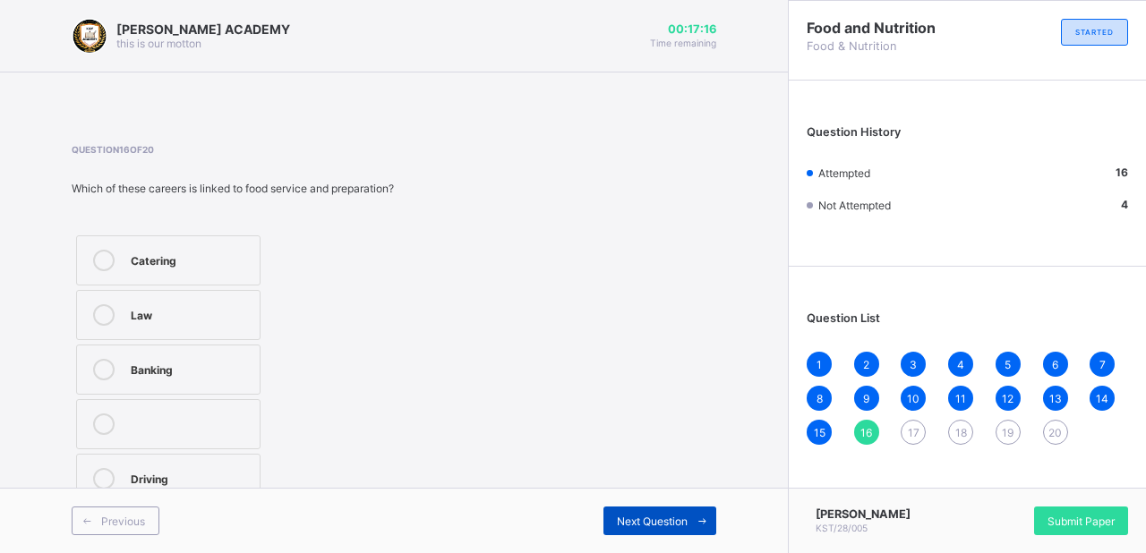
click at [636, 530] on div "Next Question" at bounding box center [659, 521] width 113 height 29
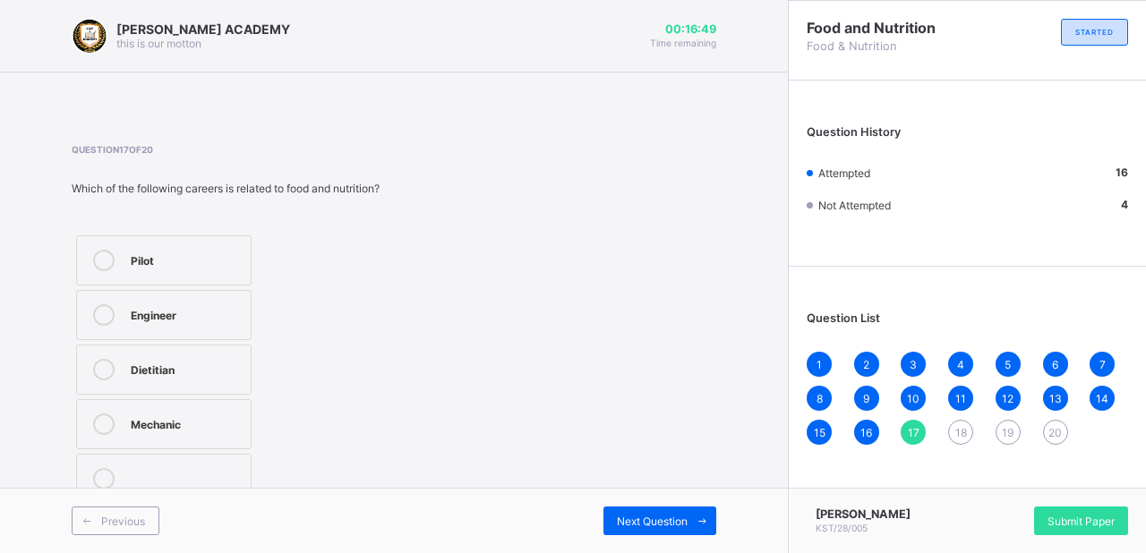
click at [197, 377] on div "Dietitian" at bounding box center [186, 369] width 111 height 21
click at [648, 519] on span "Next Question" at bounding box center [652, 521] width 71 height 13
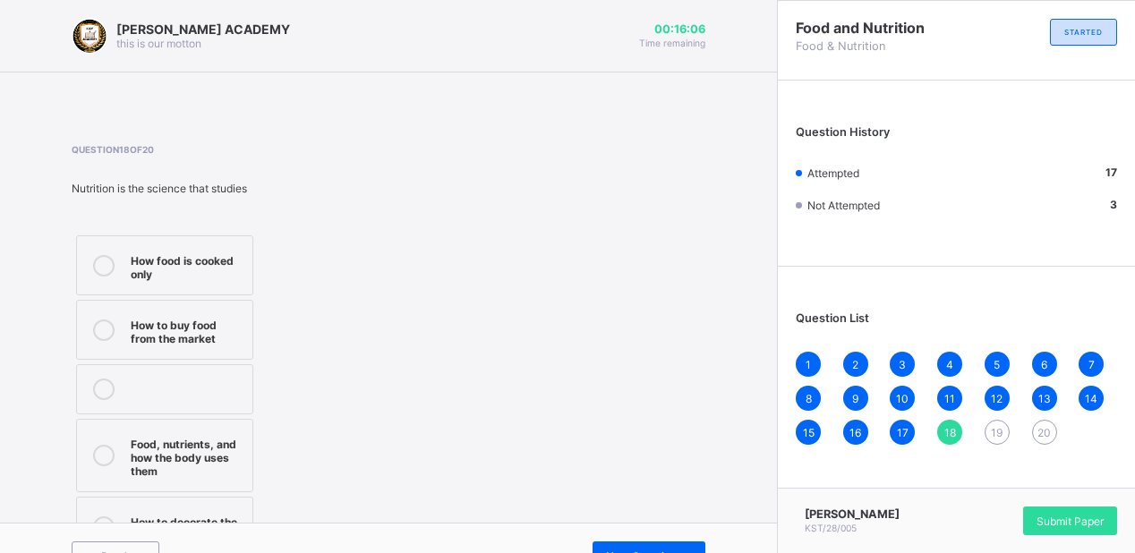
click at [218, 499] on label "How to decorate the kitchen" at bounding box center [164, 527] width 177 height 60
click at [199, 276] on div "How food is cooked only" at bounding box center [187, 265] width 113 height 31
click at [677, 542] on div "Next Question" at bounding box center [649, 556] width 113 height 29
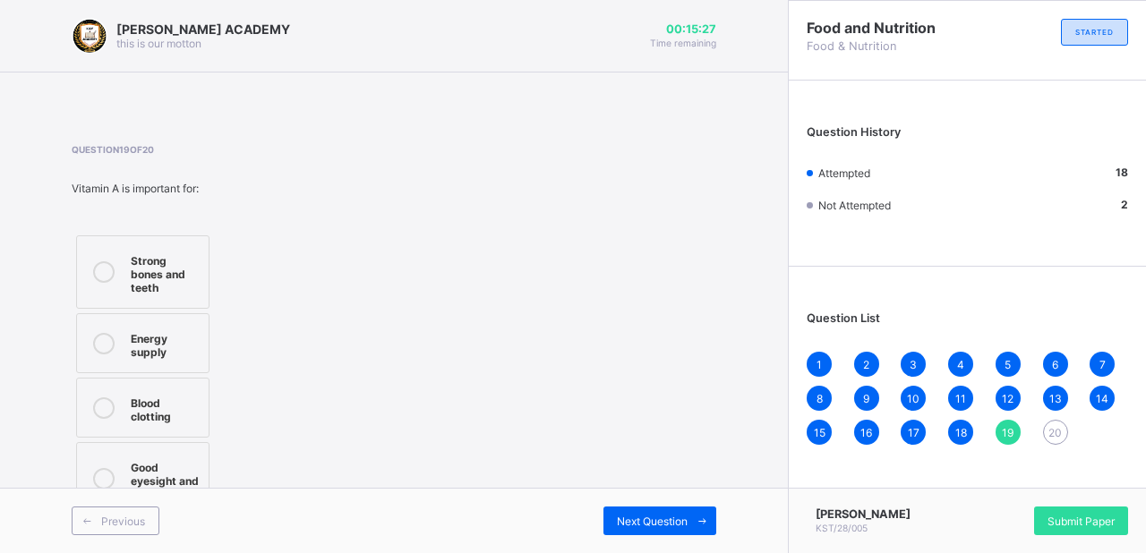
click at [161, 269] on div "Strong bones and teeth" at bounding box center [165, 272] width 69 height 45
click at [655, 529] on div "Next Question" at bounding box center [659, 521] width 113 height 29
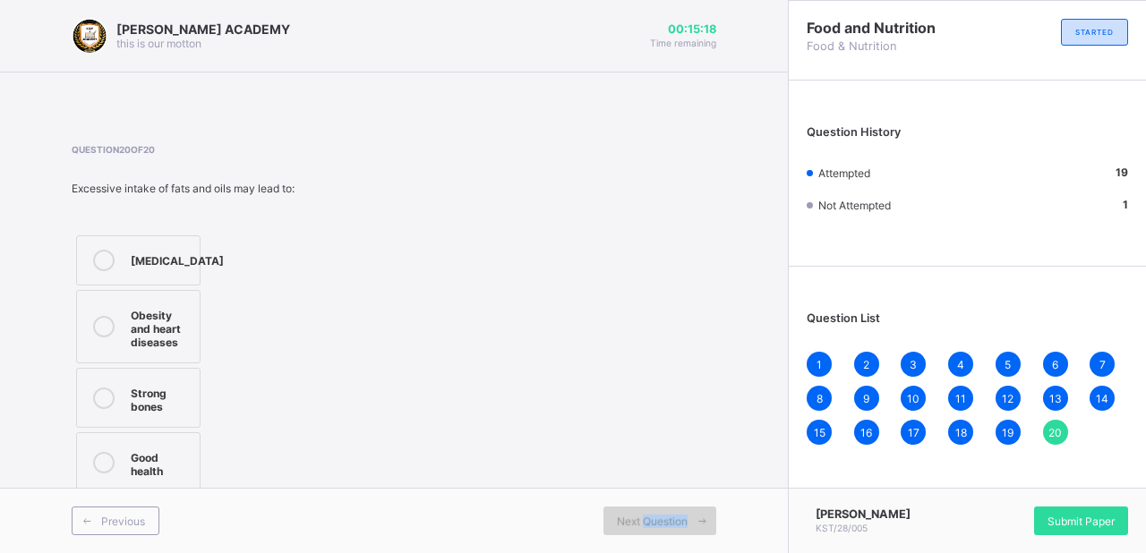
click at [655, 529] on div "Next Question" at bounding box center [659, 521] width 113 height 29
click at [154, 465] on div "Good health" at bounding box center [161, 462] width 60 height 31
click at [1050, 431] on span "20" at bounding box center [1054, 432] width 13 height 13
click at [918, 401] on span "10" at bounding box center [913, 398] width 13 height 13
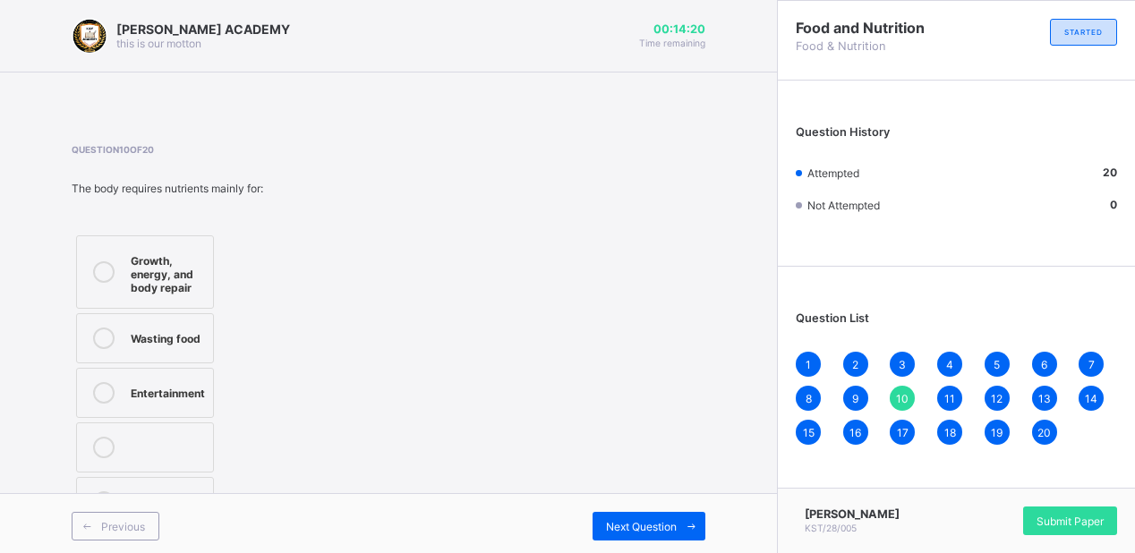
click at [811, 369] on span "1" at bounding box center [808, 364] width 5 height 13
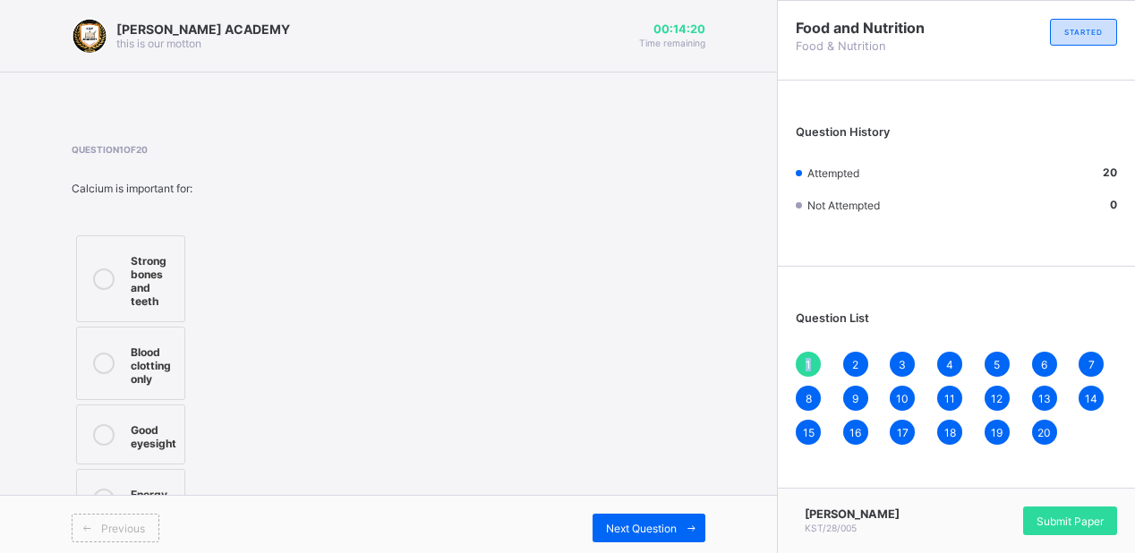
click at [811, 369] on span "1" at bounding box center [808, 364] width 5 height 13
click at [858, 363] on span "2" at bounding box center [855, 364] width 6 height 13
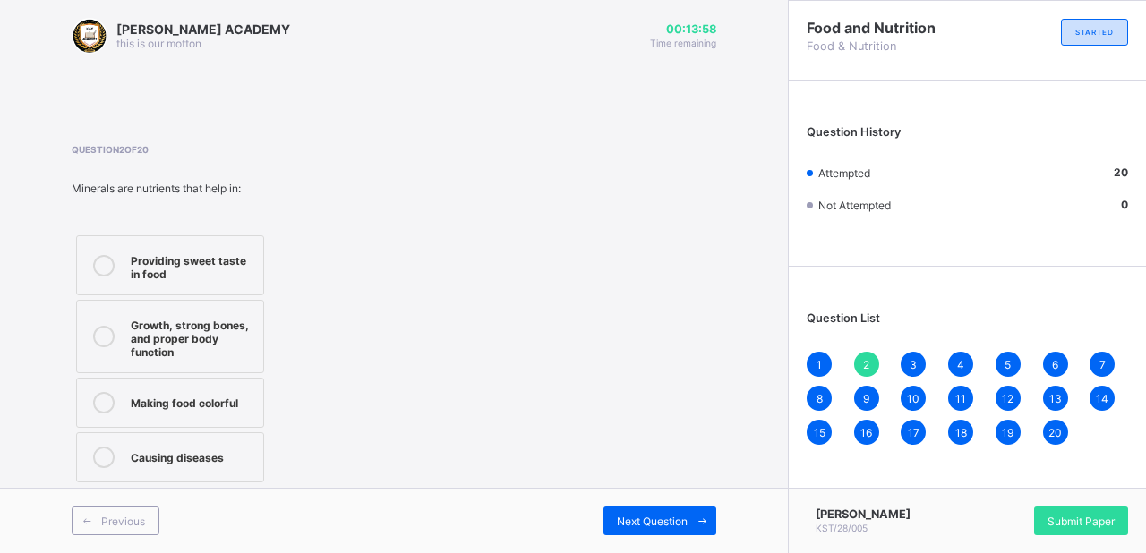
click at [913, 359] on span "3" at bounding box center [912, 364] width 7 height 13
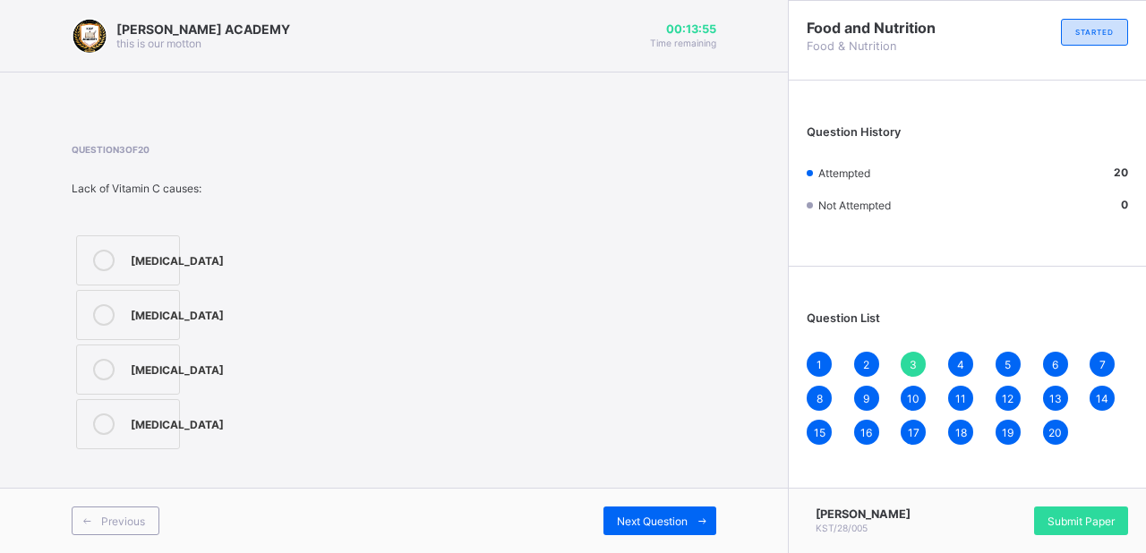
click at [952, 363] on div "4" at bounding box center [960, 364] width 25 height 25
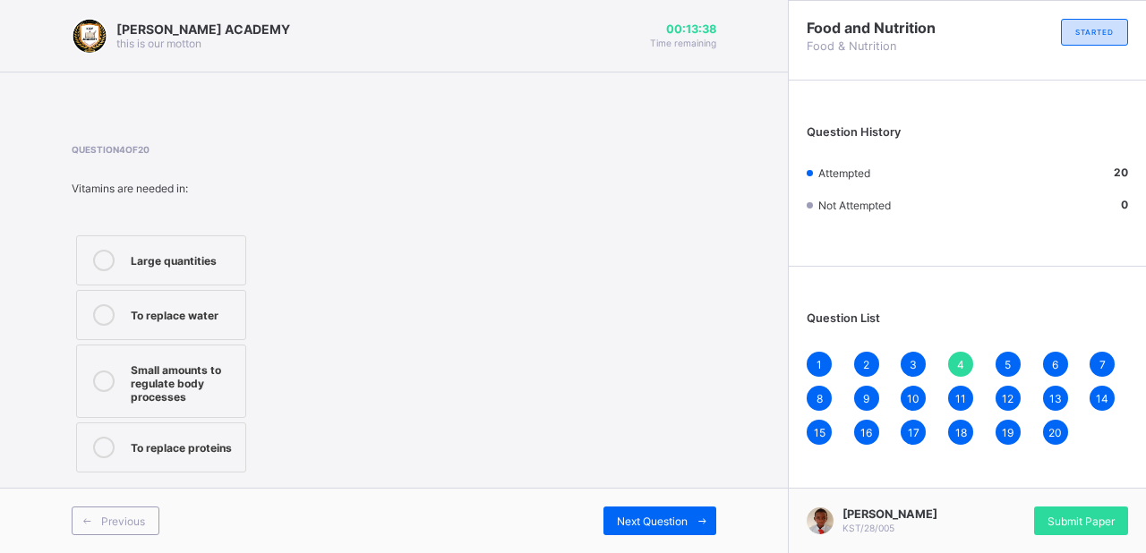
click at [1003, 362] on div "5" at bounding box center [1007, 364] width 25 height 25
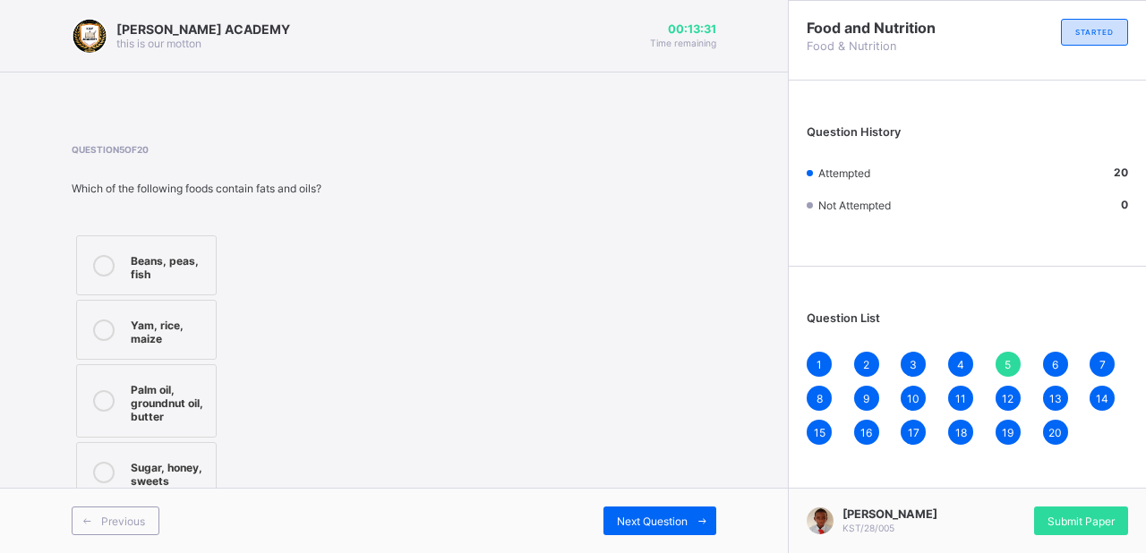
click at [1060, 360] on div "6" at bounding box center [1055, 364] width 25 height 25
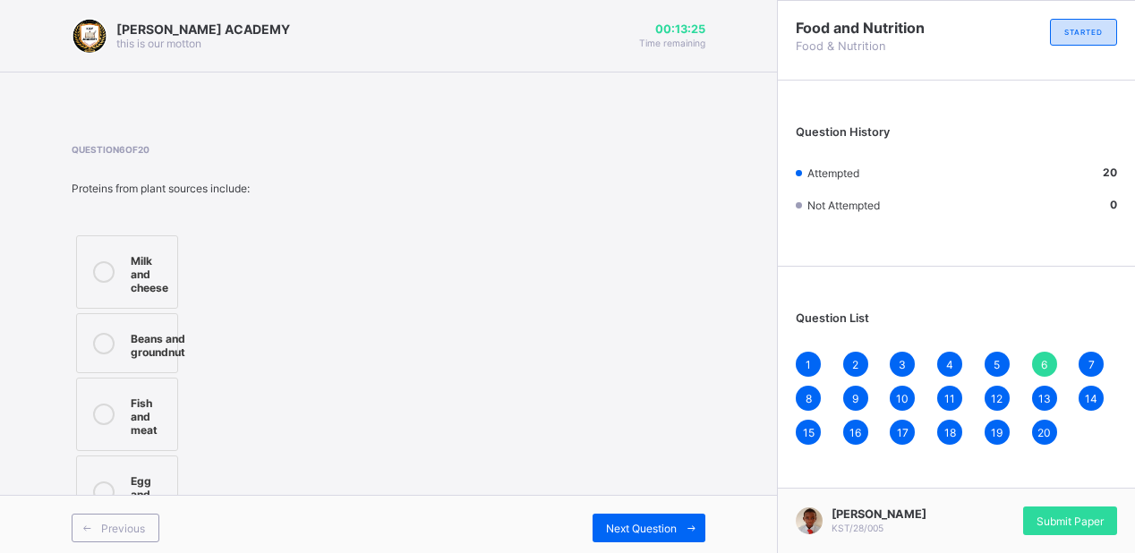
click at [1104, 361] on div "7" at bounding box center [1091, 364] width 25 height 25
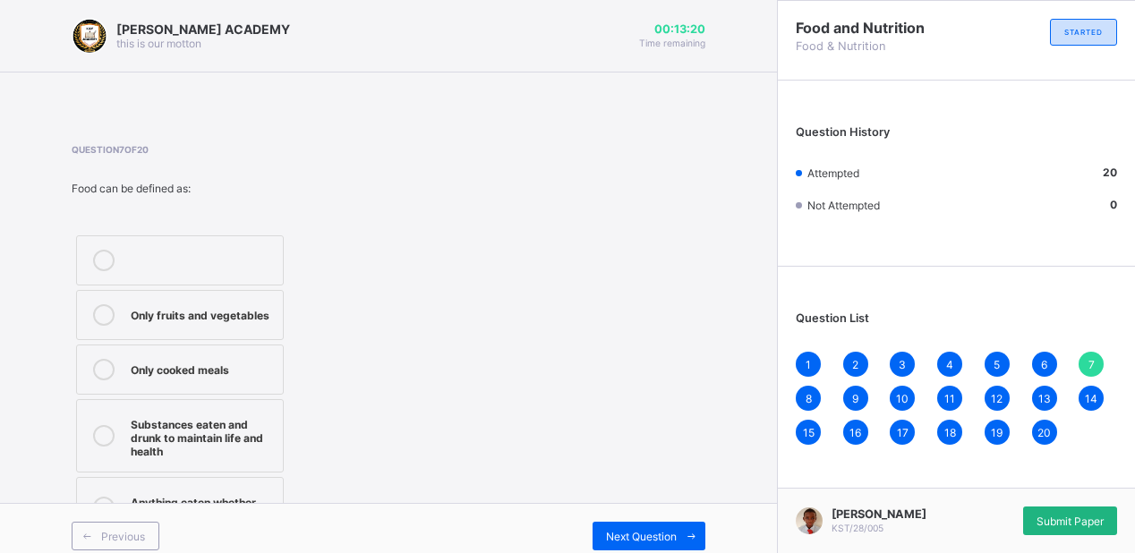
click at [1054, 520] on span "Submit Paper" at bounding box center [1070, 521] width 67 height 13
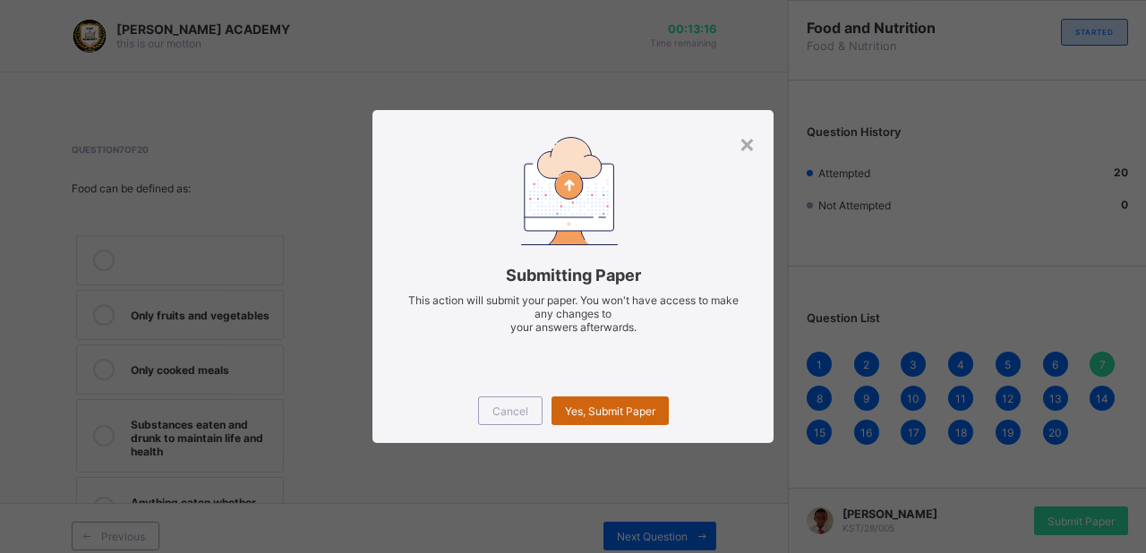
click at [619, 409] on span "Yes, Submit Paper" at bounding box center [610, 411] width 90 height 13
click at [619, 409] on div "Yes, Submit Paper" at bounding box center [609, 411] width 117 height 29
click at [619, 409] on span "Yes, Submit Paper" at bounding box center [610, 411] width 90 height 13
click at [619, 409] on div "Yes, Submit Paper" at bounding box center [609, 411] width 117 height 29
click at [619, 409] on span "Yes, Submit Paper" at bounding box center [610, 411] width 90 height 13
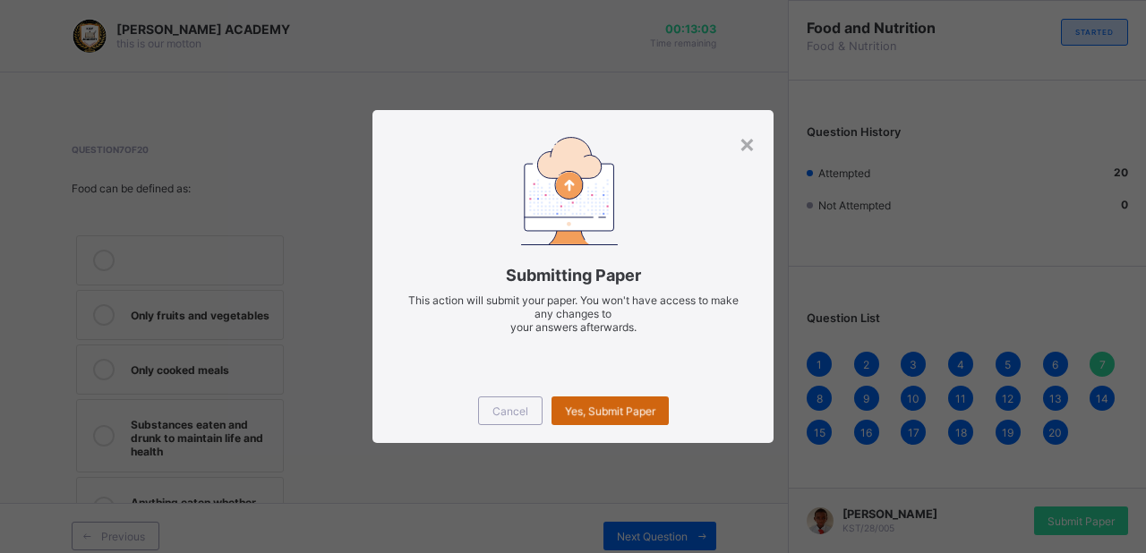
click at [619, 409] on div "Yes, Submit Paper" at bounding box center [609, 411] width 117 height 29
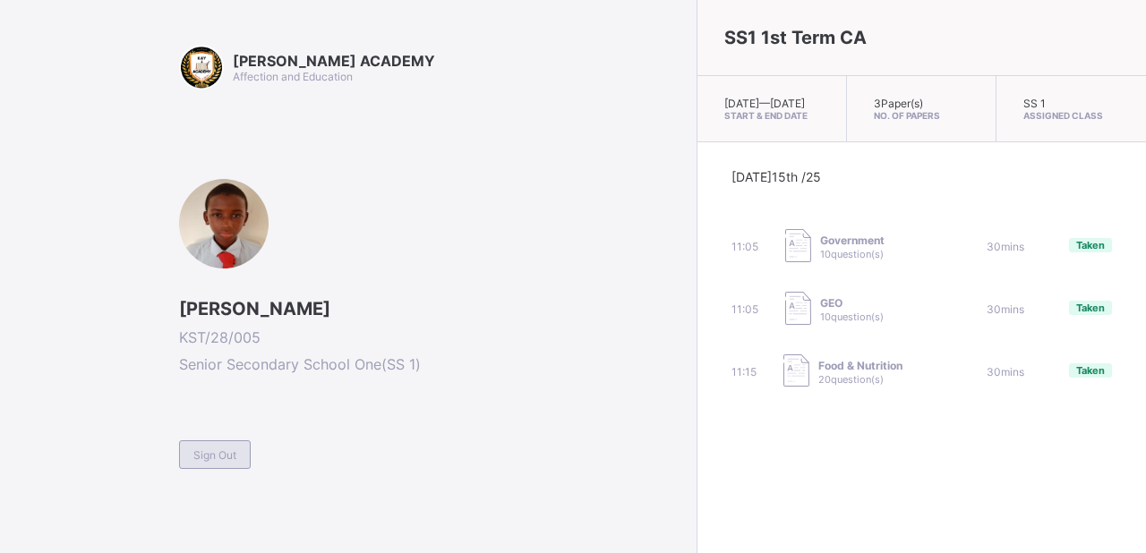
click at [226, 450] on span "Sign Out" at bounding box center [214, 454] width 43 height 13
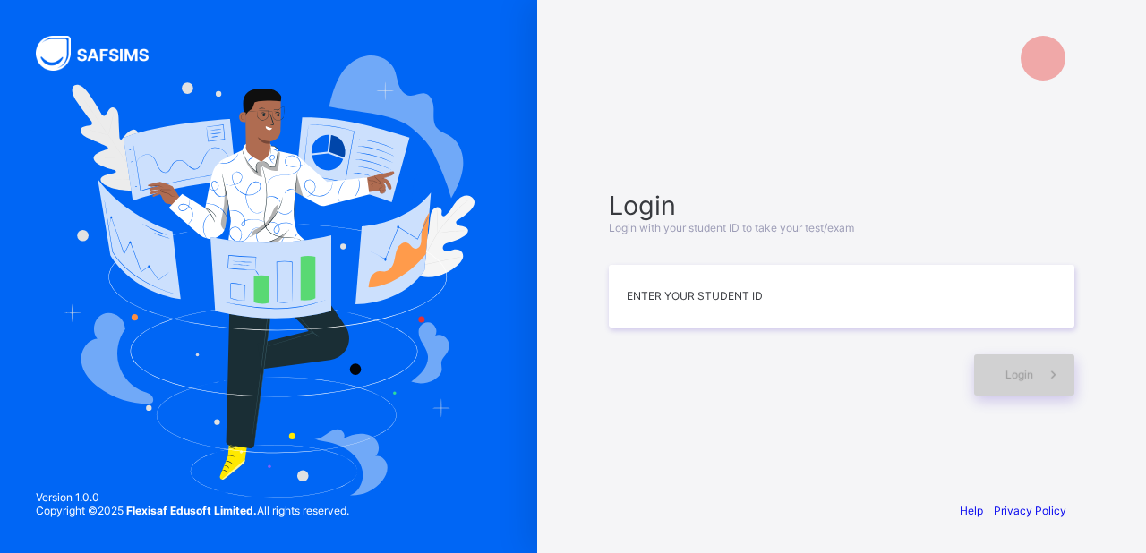
click at [1051, 372] on icon at bounding box center [1053, 374] width 19 height 17
click at [1050, 372] on icon at bounding box center [1053, 374] width 19 height 17
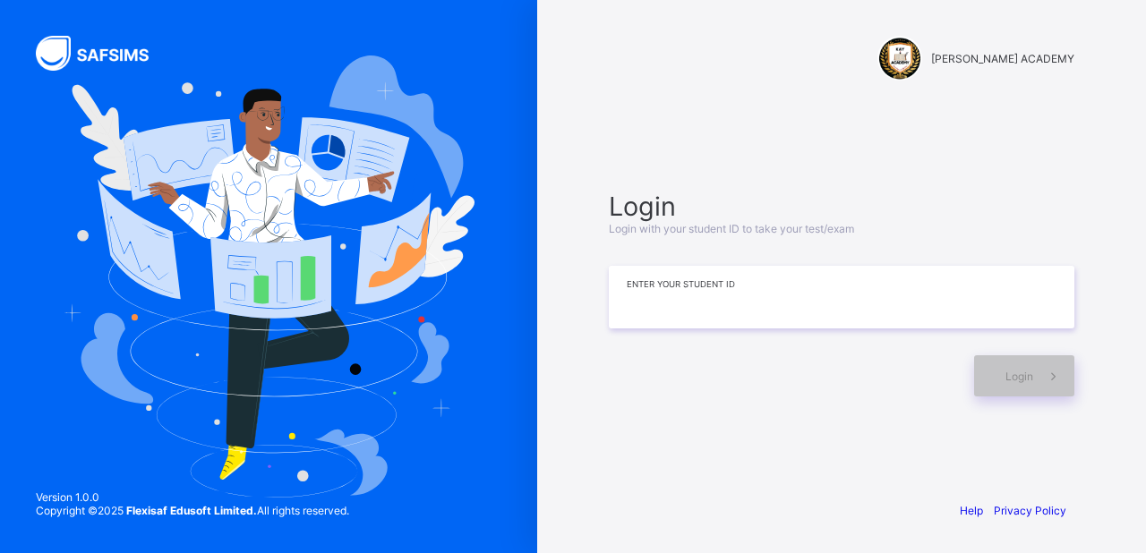
click at [637, 269] on input at bounding box center [841, 297] width 465 height 63
type input "*"
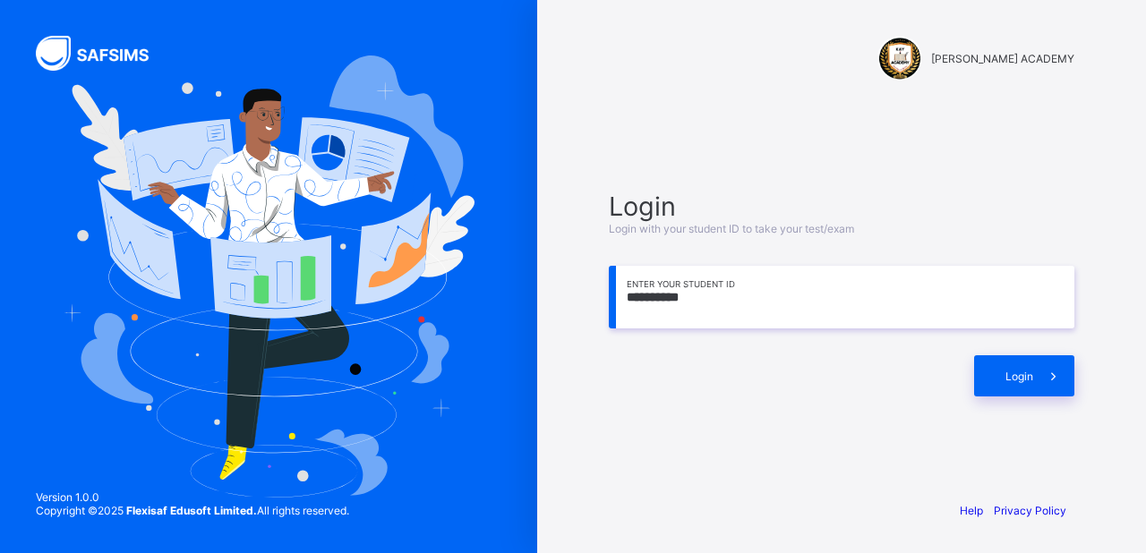
type input "**********"
click at [1077, 381] on div "**********" at bounding box center [841, 293] width 501 height 313
click at [1043, 389] on span at bounding box center [1053, 375] width 41 height 41
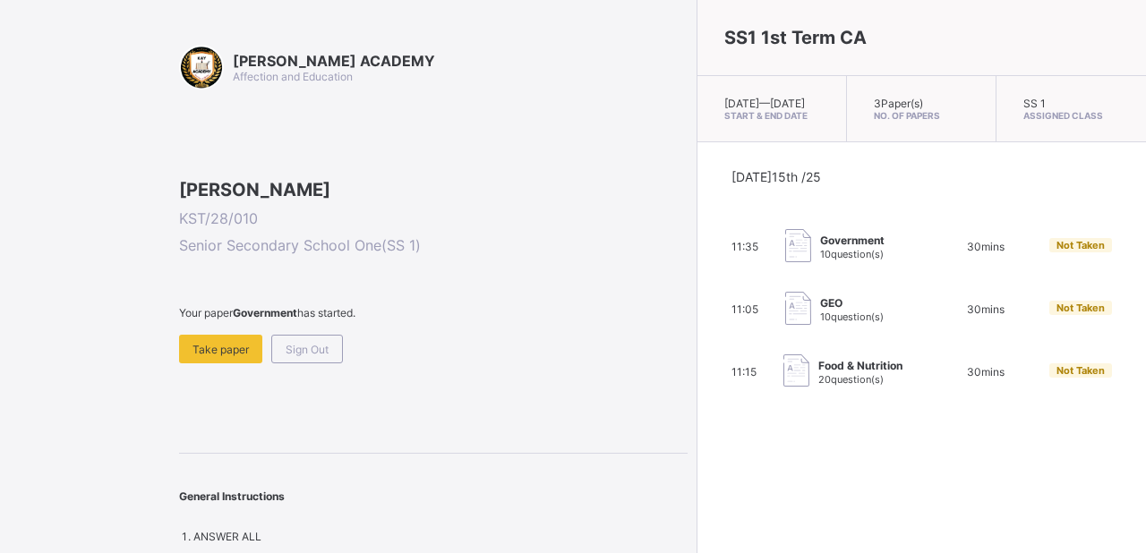
click at [785, 259] on div "Government 10 question(s)" at bounding box center [854, 247] width 138 height 36
click at [967, 253] on span "30 mins" at bounding box center [986, 246] width 38 height 13
click at [785, 258] on img at bounding box center [798, 245] width 26 height 33
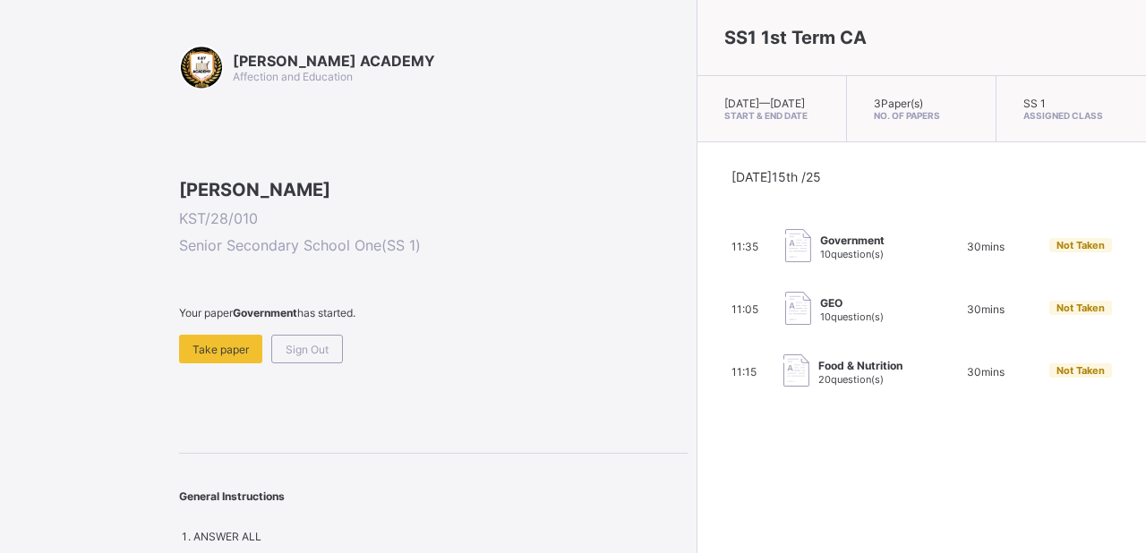
click at [785, 249] on div "Government 10 question(s)" at bounding box center [854, 247] width 138 height 36
click at [785, 258] on img at bounding box center [798, 245] width 26 height 33
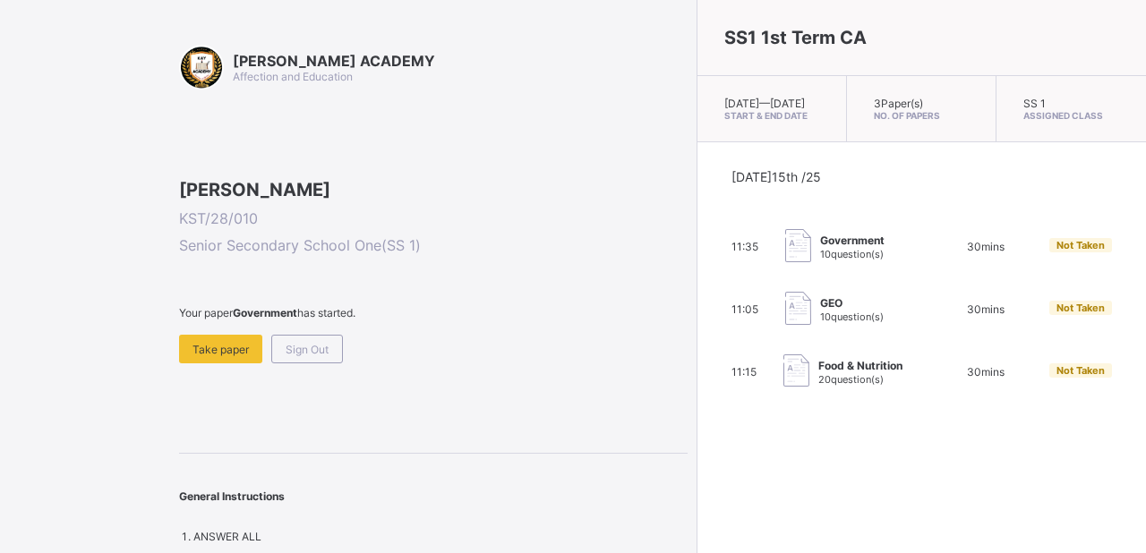
click at [785, 258] on img at bounding box center [798, 245] width 26 height 33
click at [785, 265] on div "Government 10 question(s)" at bounding box center [854, 247] width 138 height 36
click at [785, 248] on img at bounding box center [798, 245] width 26 height 33
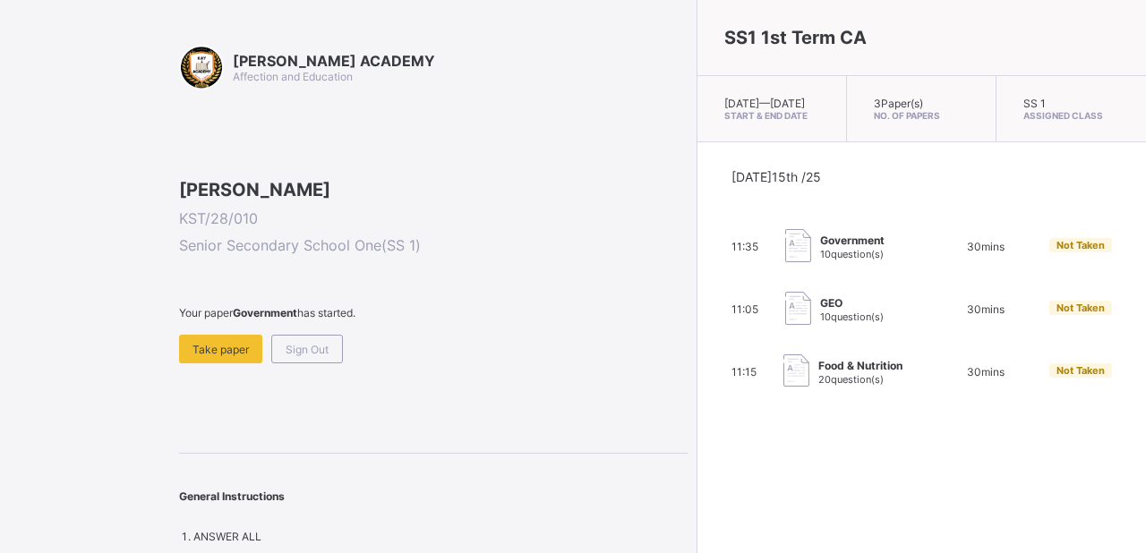
click at [785, 248] on img at bounding box center [798, 245] width 26 height 33
click at [785, 261] on img at bounding box center [798, 245] width 26 height 33
click at [209, 356] on span "Take paper" at bounding box center [220, 349] width 56 height 13
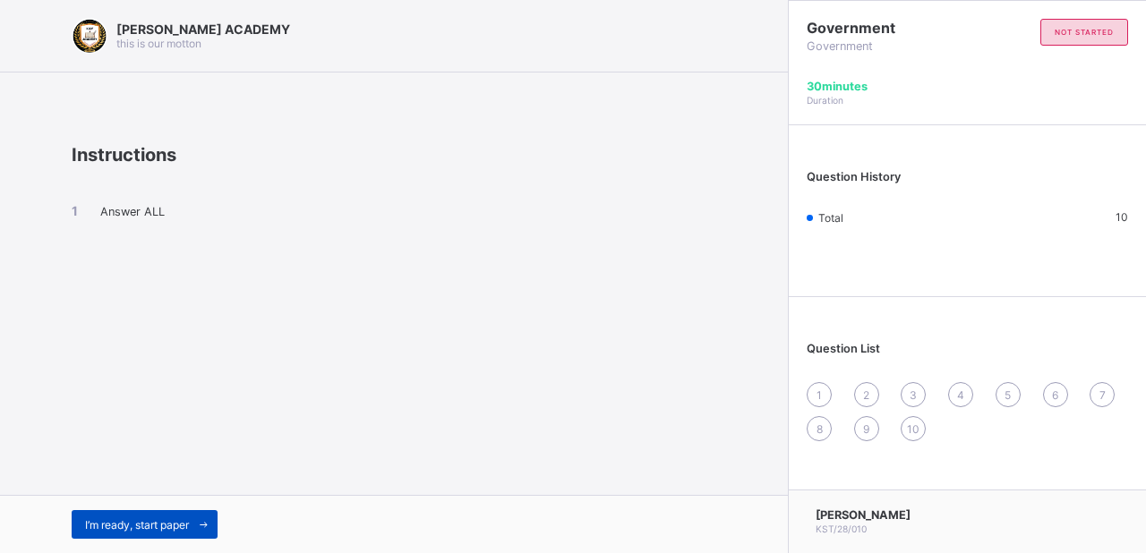
click at [118, 517] on div "I’m ready, start paper" at bounding box center [145, 524] width 146 height 29
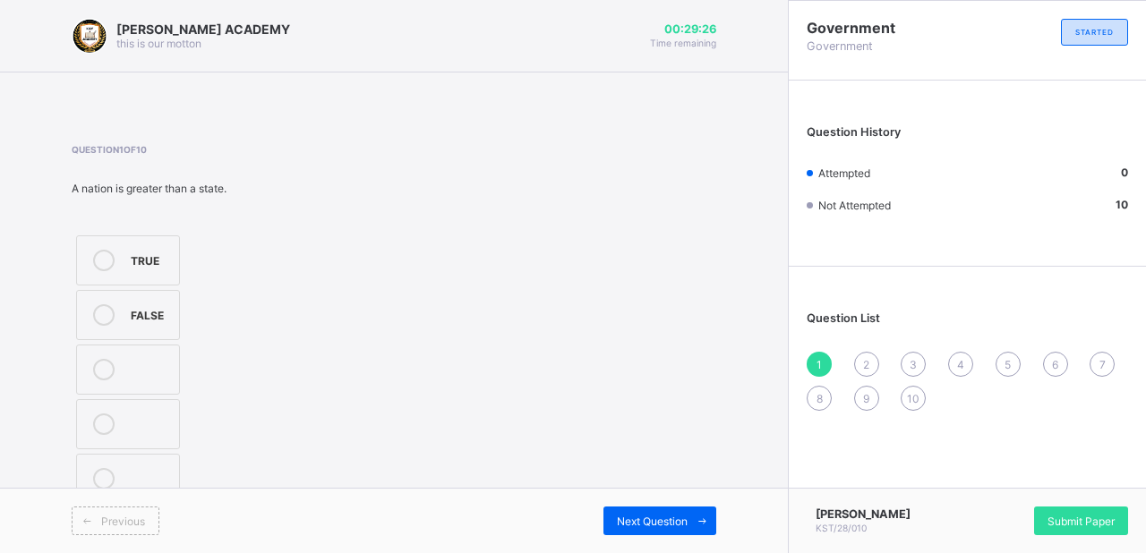
click at [104, 308] on icon at bounding box center [103, 314] width 21 height 21
click at [865, 369] on span "2" at bounding box center [866, 364] width 6 height 13
click at [186, 480] on div "law making" at bounding box center [176, 477] width 91 height 18
click at [916, 374] on div "3" at bounding box center [913, 364] width 25 height 25
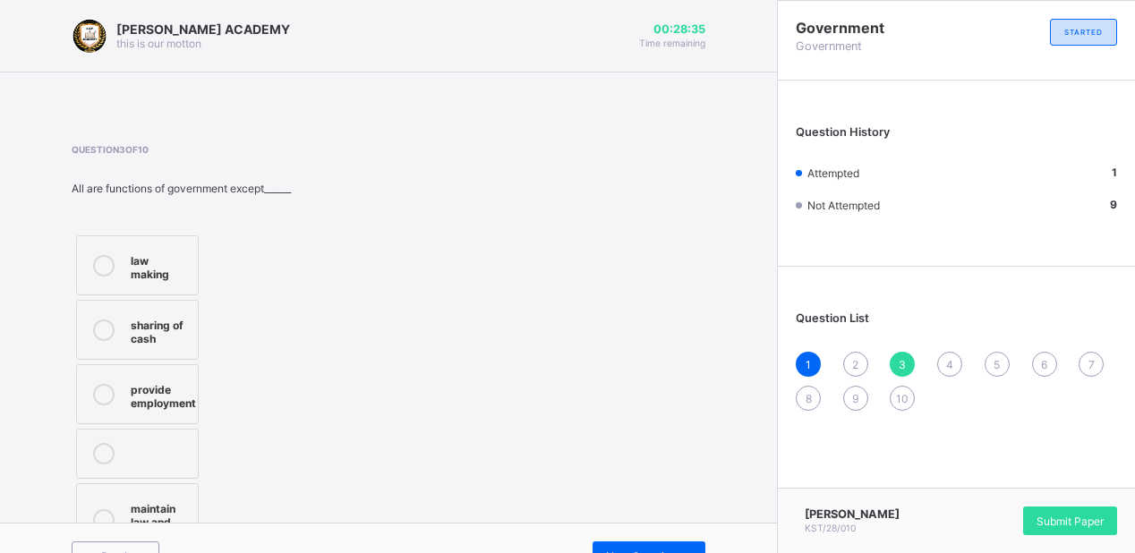
click at [866, 372] on div "2" at bounding box center [855, 364] width 25 height 25
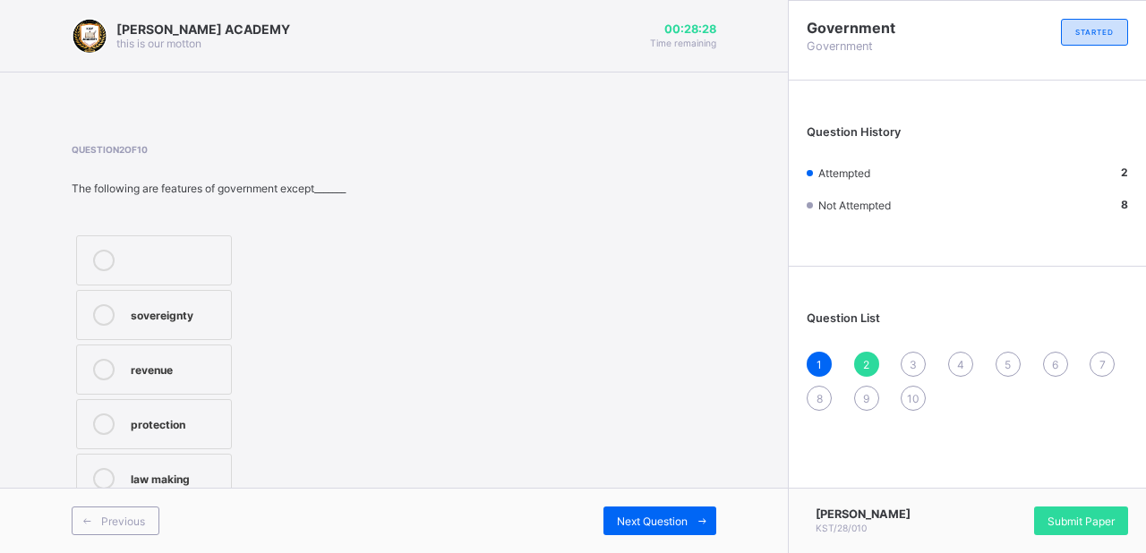
click at [175, 468] on div "law making" at bounding box center [176, 477] width 91 height 18
click at [913, 363] on span "3" at bounding box center [912, 364] width 7 height 13
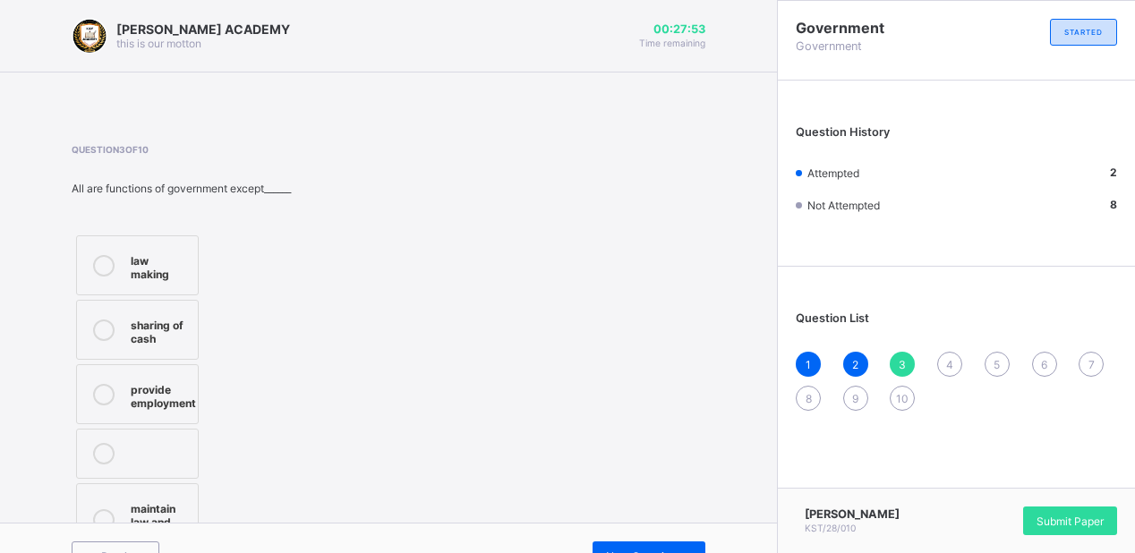
click at [182, 258] on div "law making" at bounding box center [160, 265] width 58 height 31
click at [952, 351] on div "Question List 1 2 3 4 5 6 7 8 9 10" at bounding box center [956, 352] width 357 height 153
click at [953, 363] on span "4" at bounding box center [949, 364] width 7 height 13
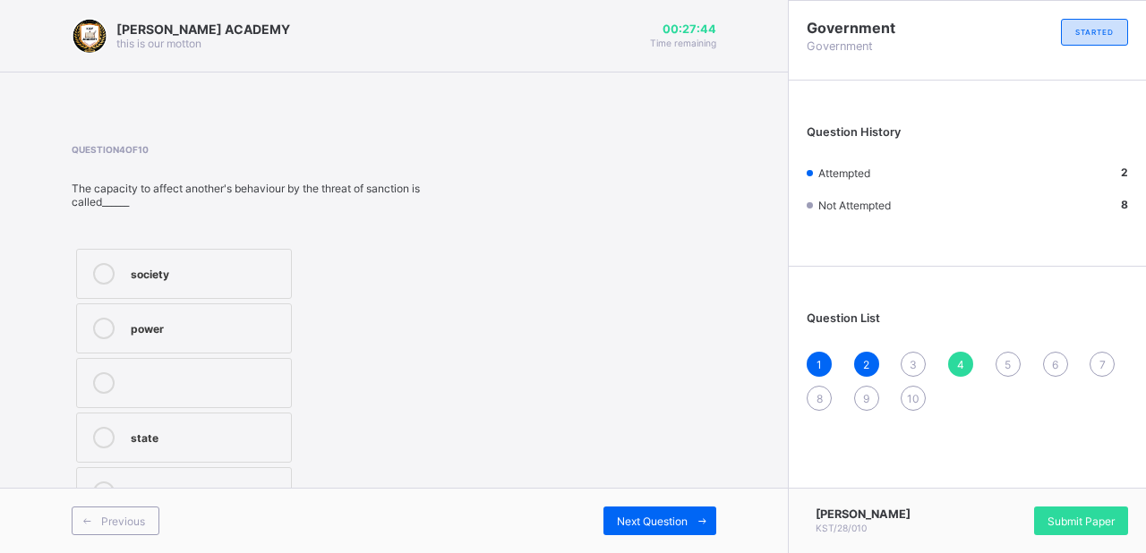
click at [914, 369] on span "3" at bounding box center [912, 364] width 7 height 13
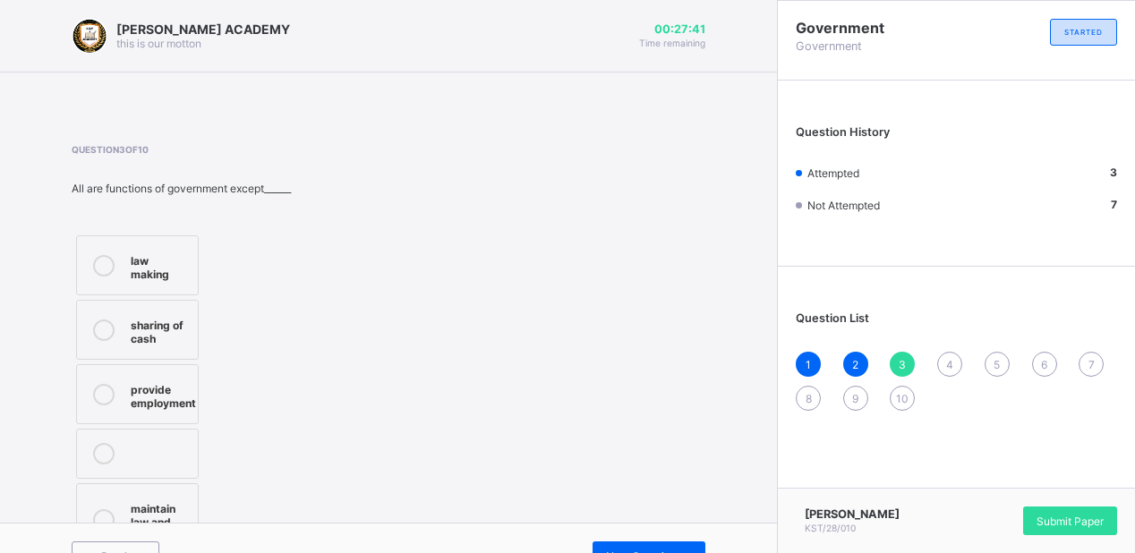
click at [190, 274] on label "law making" at bounding box center [137, 265] width 123 height 60
click at [953, 360] on span "4" at bounding box center [949, 364] width 7 height 13
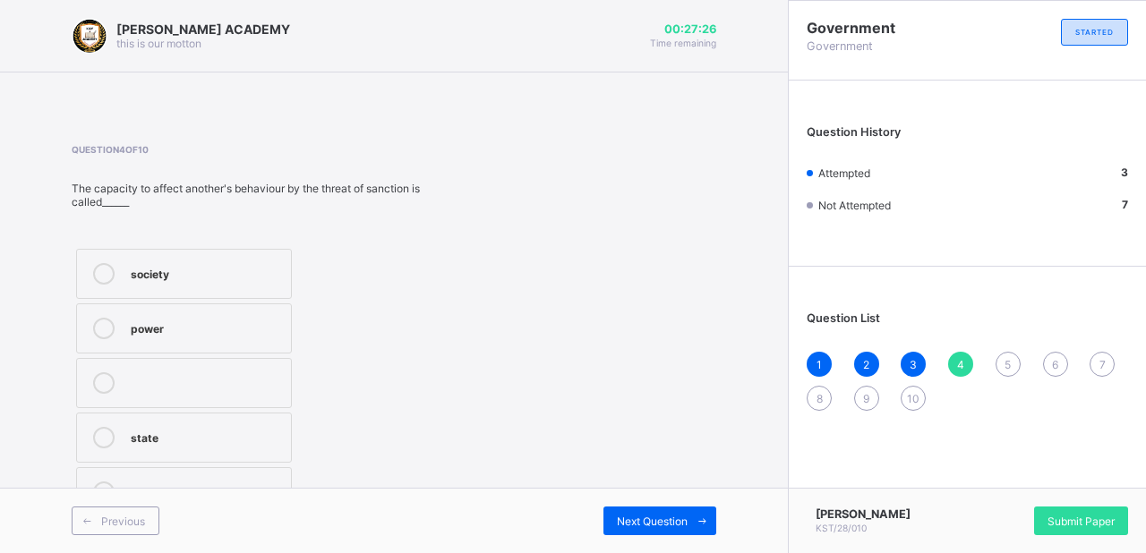
click at [238, 329] on div "power" at bounding box center [206, 327] width 151 height 18
click at [1006, 362] on span "5" at bounding box center [1007, 364] width 6 height 13
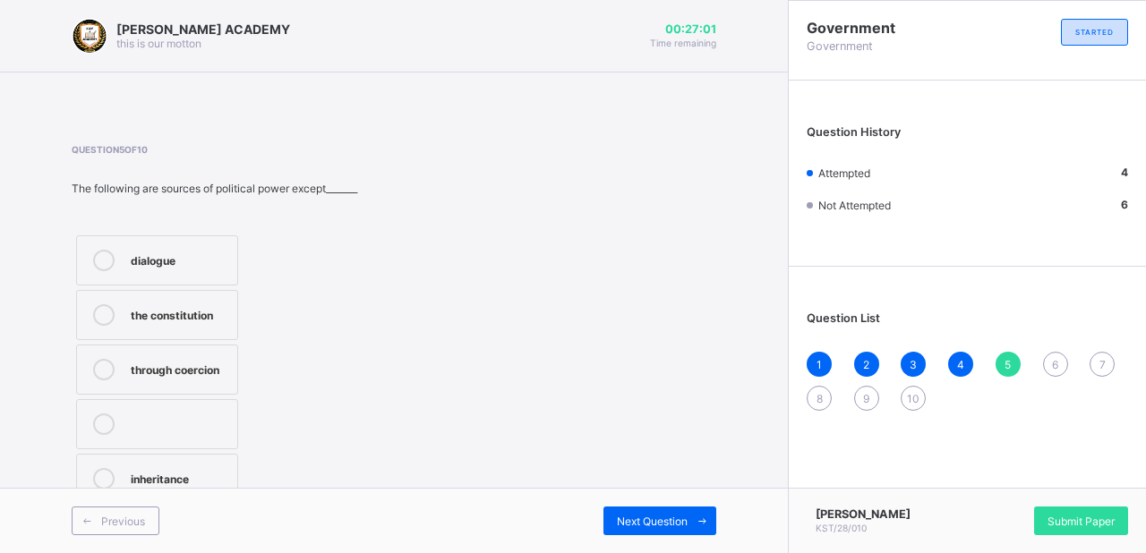
click at [228, 364] on div "through coercion" at bounding box center [180, 368] width 98 height 18
click at [1053, 370] on span "6" at bounding box center [1055, 364] width 6 height 13
click at [1005, 373] on div "5" at bounding box center [1007, 364] width 25 height 25
click at [1056, 365] on span "6" at bounding box center [1055, 364] width 6 height 13
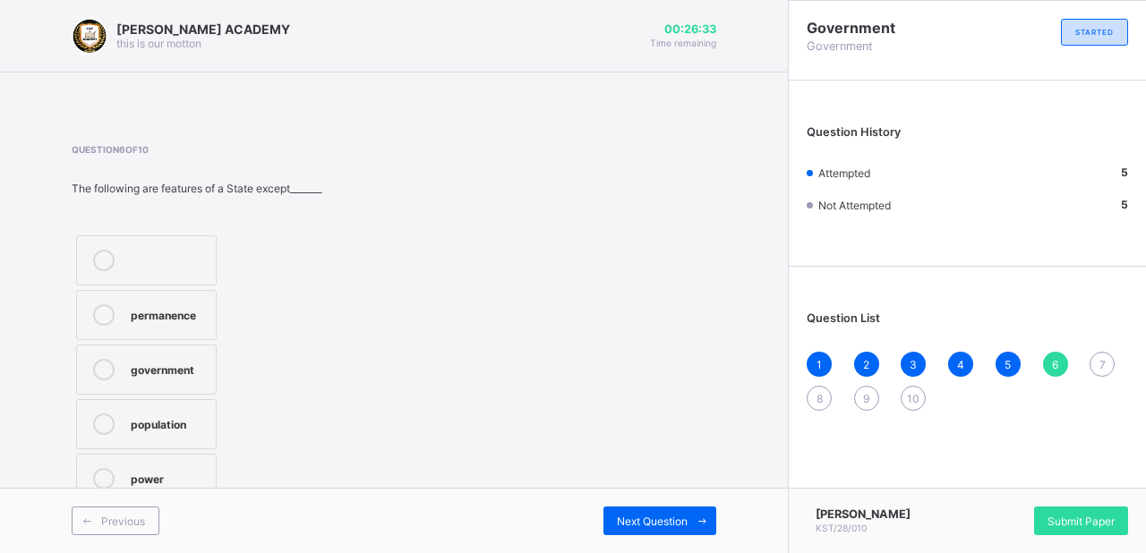
click at [183, 473] on div "power" at bounding box center [169, 477] width 76 height 18
click at [1103, 371] on span "7" at bounding box center [1102, 364] width 6 height 13
click at [188, 329] on label "2" at bounding box center [153, 315] width 154 height 50
click at [816, 408] on div "8" at bounding box center [819, 398] width 25 height 25
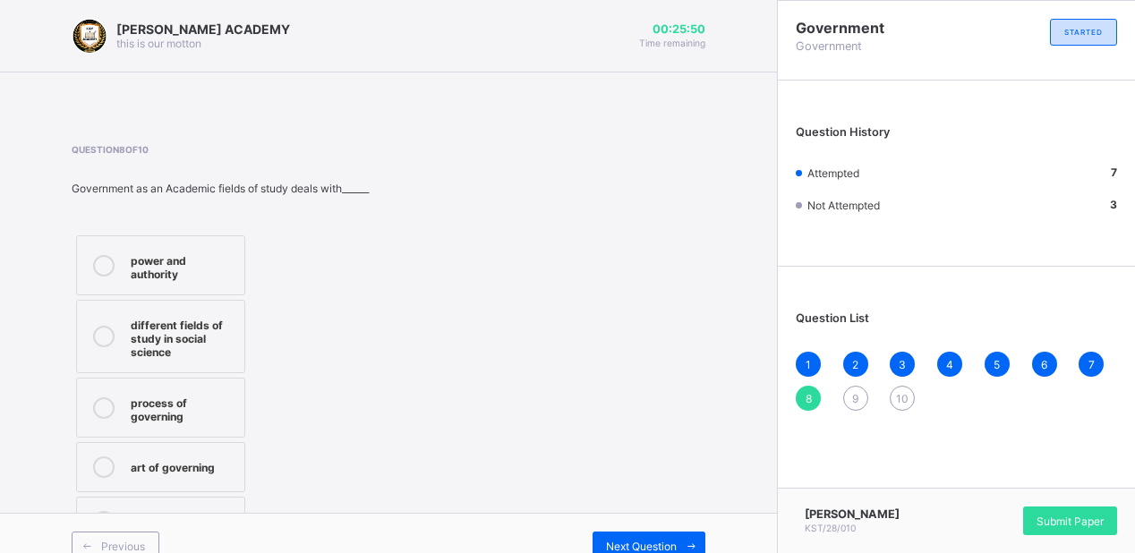
click at [192, 397] on div "process of governing" at bounding box center [183, 407] width 105 height 31
click at [867, 391] on div "9" at bounding box center [855, 398] width 25 height 25
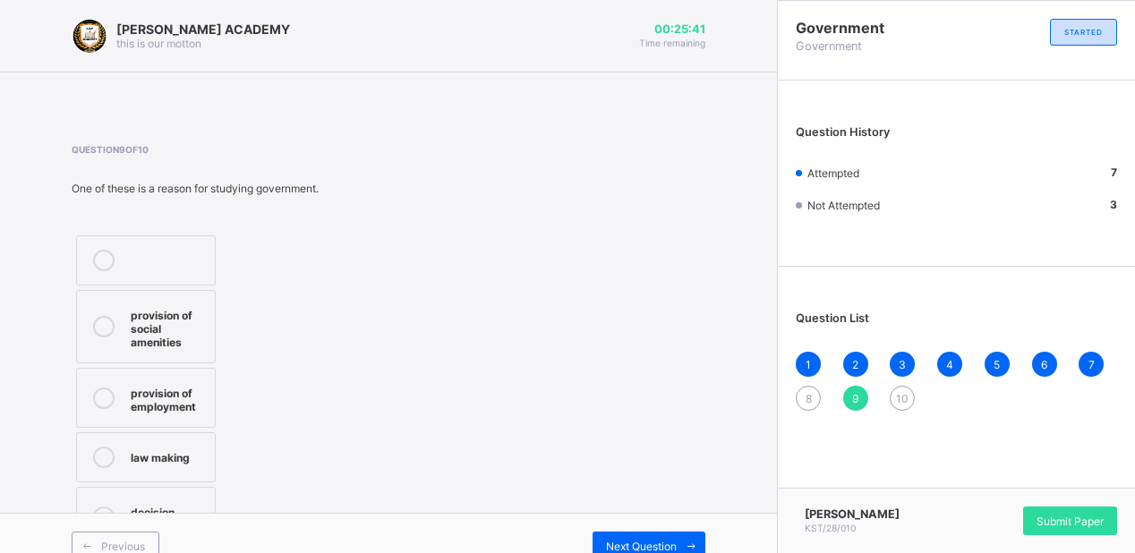
click at [821, 407] on div "8" at bounding box center [808, 398] width 25 height 25
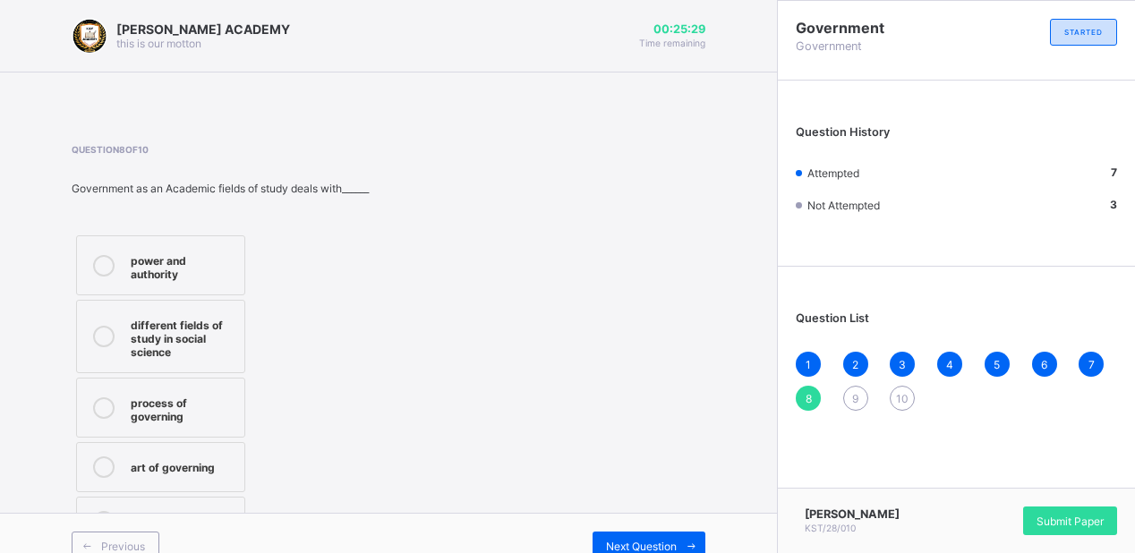
click at [210, 392] on div "process of governing" at bounding box center [183, 407] width 105 height 31
click at [868, 397] on div "9" at bounding box center [855, 398] width 25 height 25
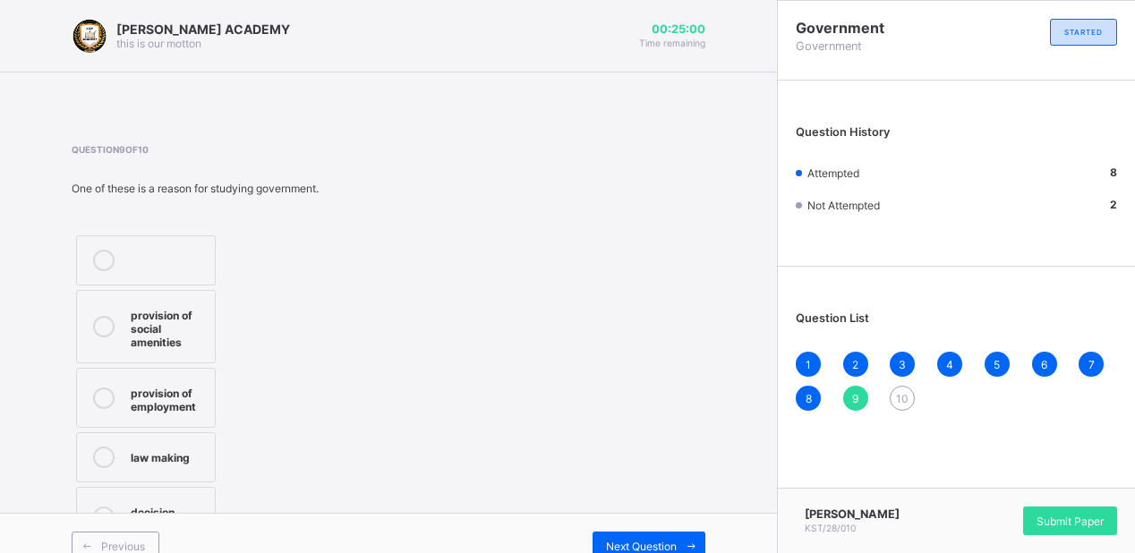
click at [201, 444] on label "law making" at bounding box center [146, 457] width 140 height 50
click at [915, 408] on div "10" at bounding box center [902, 398] width 25 height 25
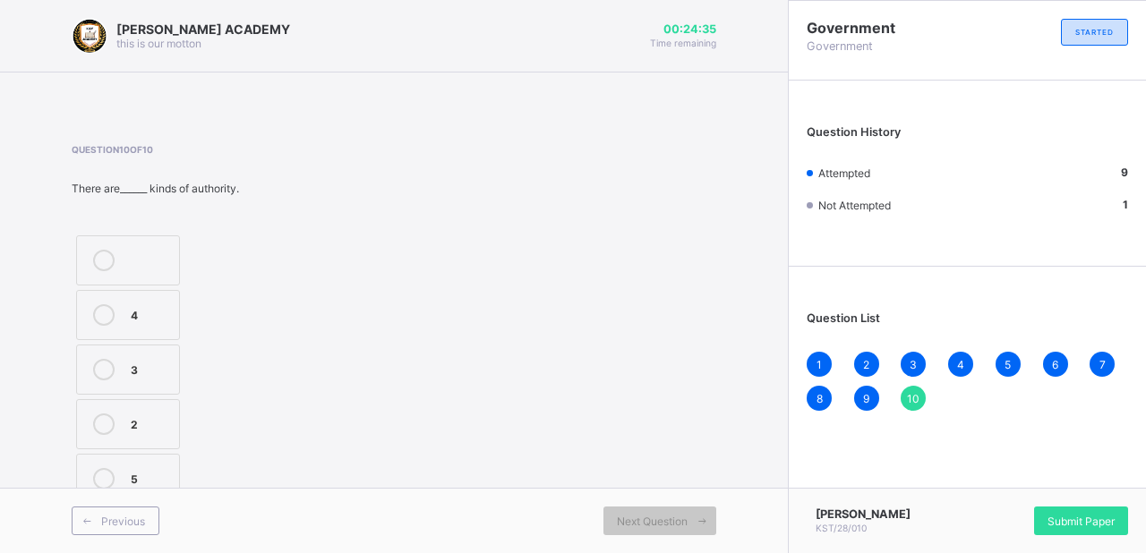
drag, startPoint x: 209, startPoint y: 400, endPoint x: 134, endPoint y: 413, distance: 75.3
click at [134, 413] on div "4 3 2 5" at bounding box center [166, 370] width 188 height 278
click at [134, 414] on div "2" at bounding box center [150, 423] width 39 height 18
click at [918, 405] on span "10" at bounding box center [913, 398] width 13 height 13
click at [910, 398] on span "10" at bounding box center [913, 398] width 13 height 13
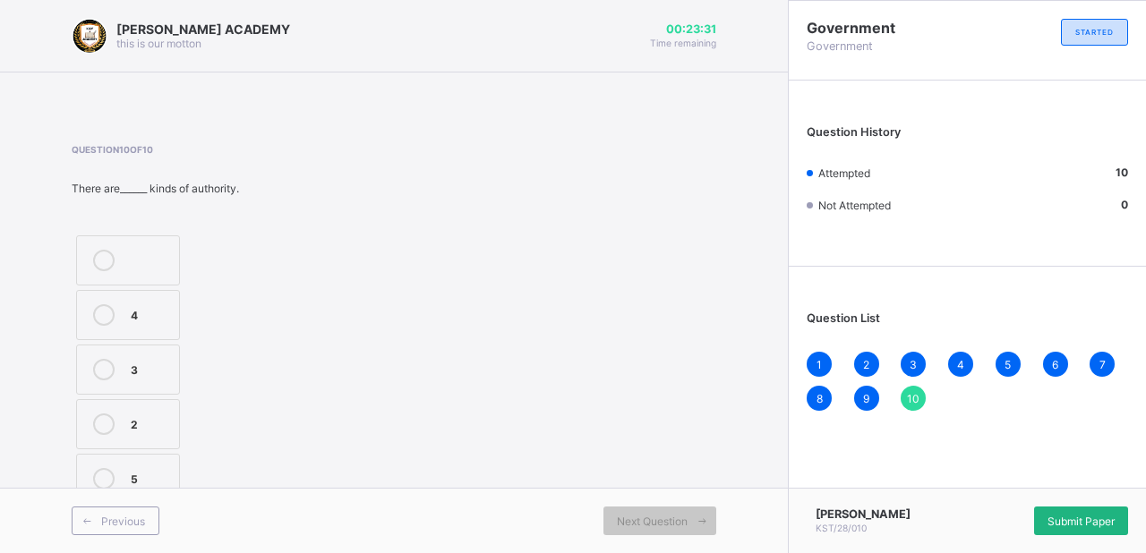
click at [1075, 513] on div "Submit Paper" at bounding box center [1081, 521] width 94 height 29
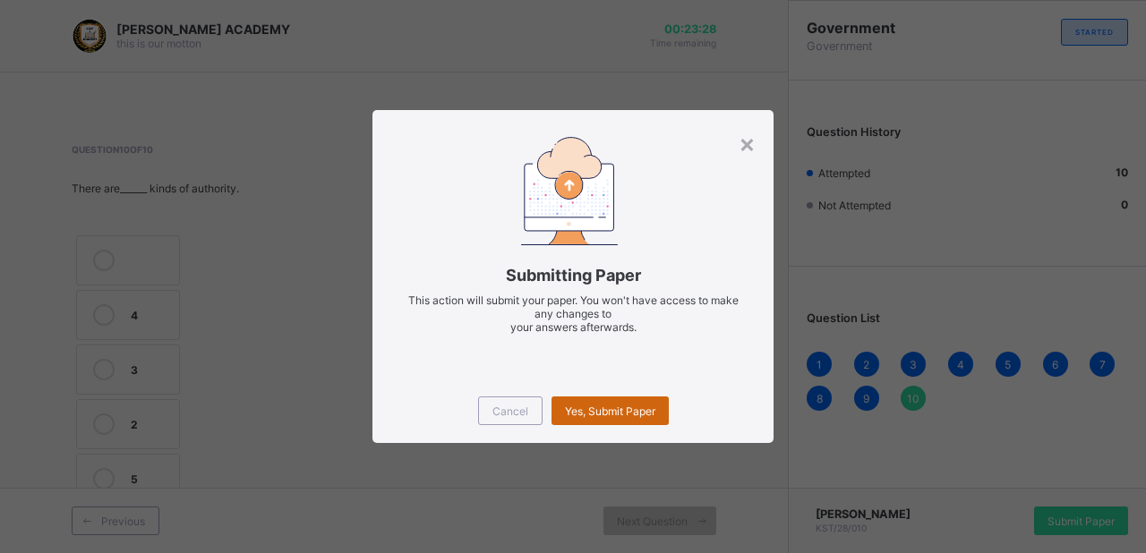
click at [630, 423] on div "Yes, Submit Paper" at bounding box center [609, 411] width 117 height 29
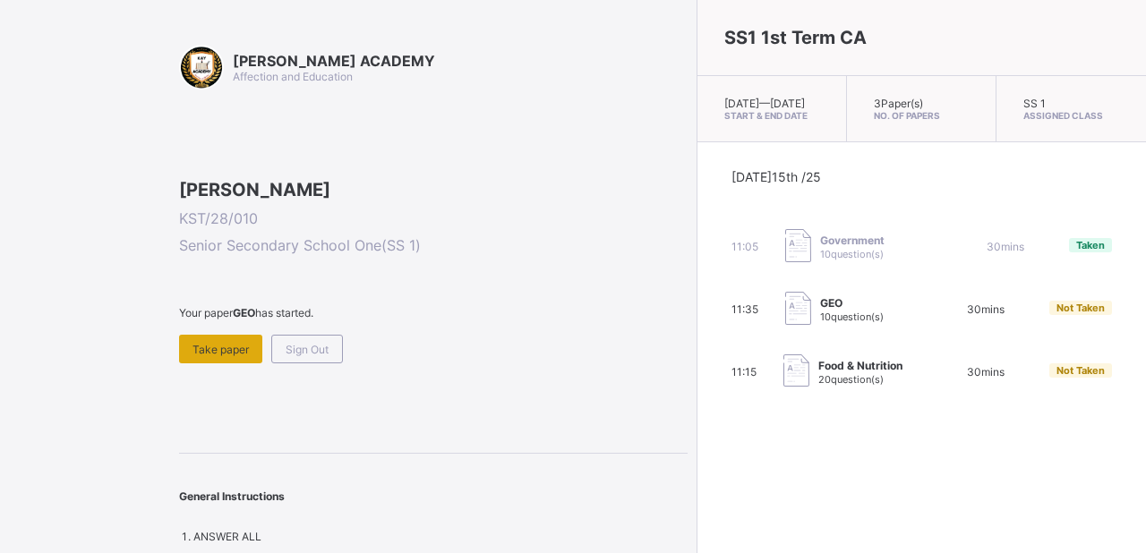
click at [227, 363] on div "Take paper" at bounding box center [220, 349] width 83 height 29
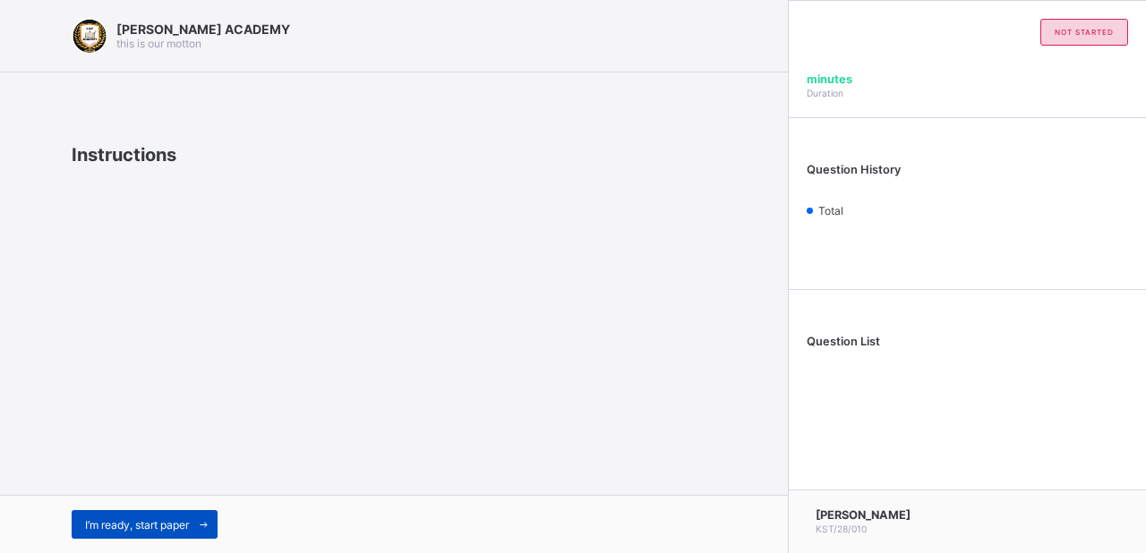
click at [141, 530] on span "I’m ready, start paper" at bounding box center [137, 524] width 104 height 13
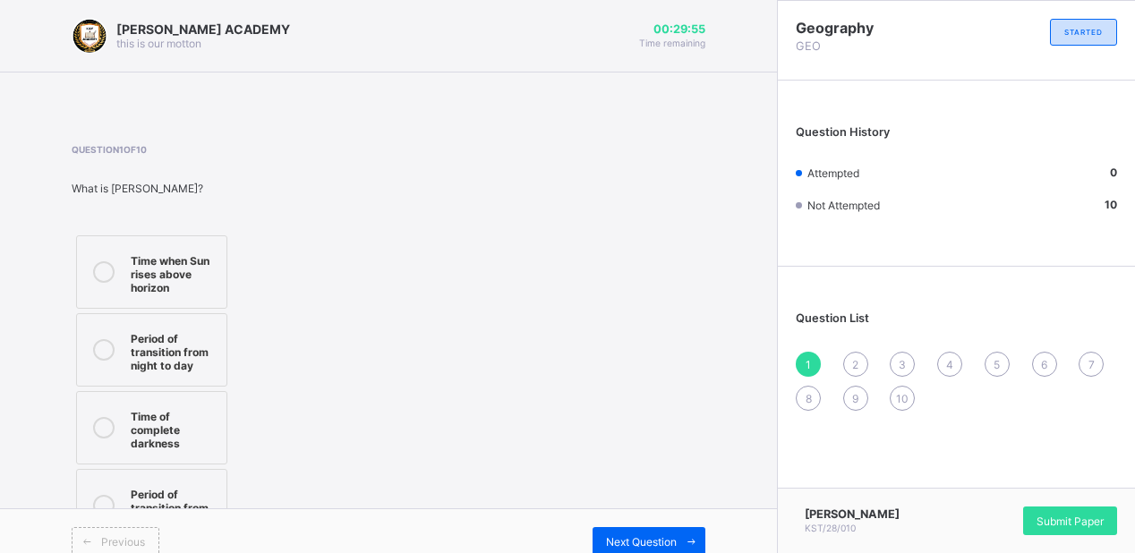
click at [104, 279] on icon at bounding box center [103, 271] width 21 height 21
click at [1075, 516] on span "Submit Paper" at bounding box center [1070, 521] width 67 height 13
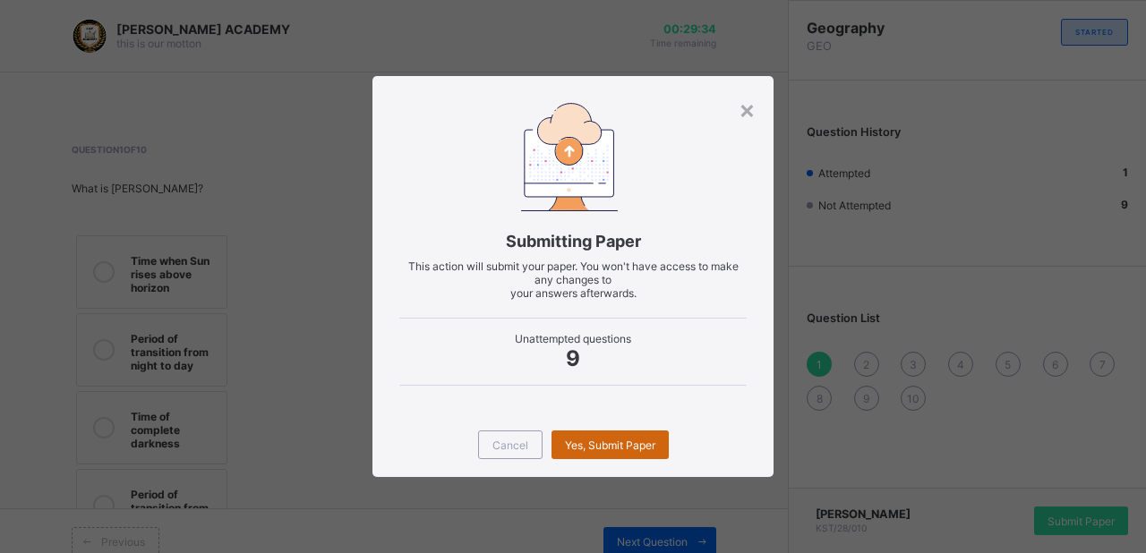
click at [634, 436] on div "Yes, Submit Paper" at bounding box center [609, 445] width 117 height 29
